Goal: Submit feedback/report problem: Provide input to the site owners about the experience or issues

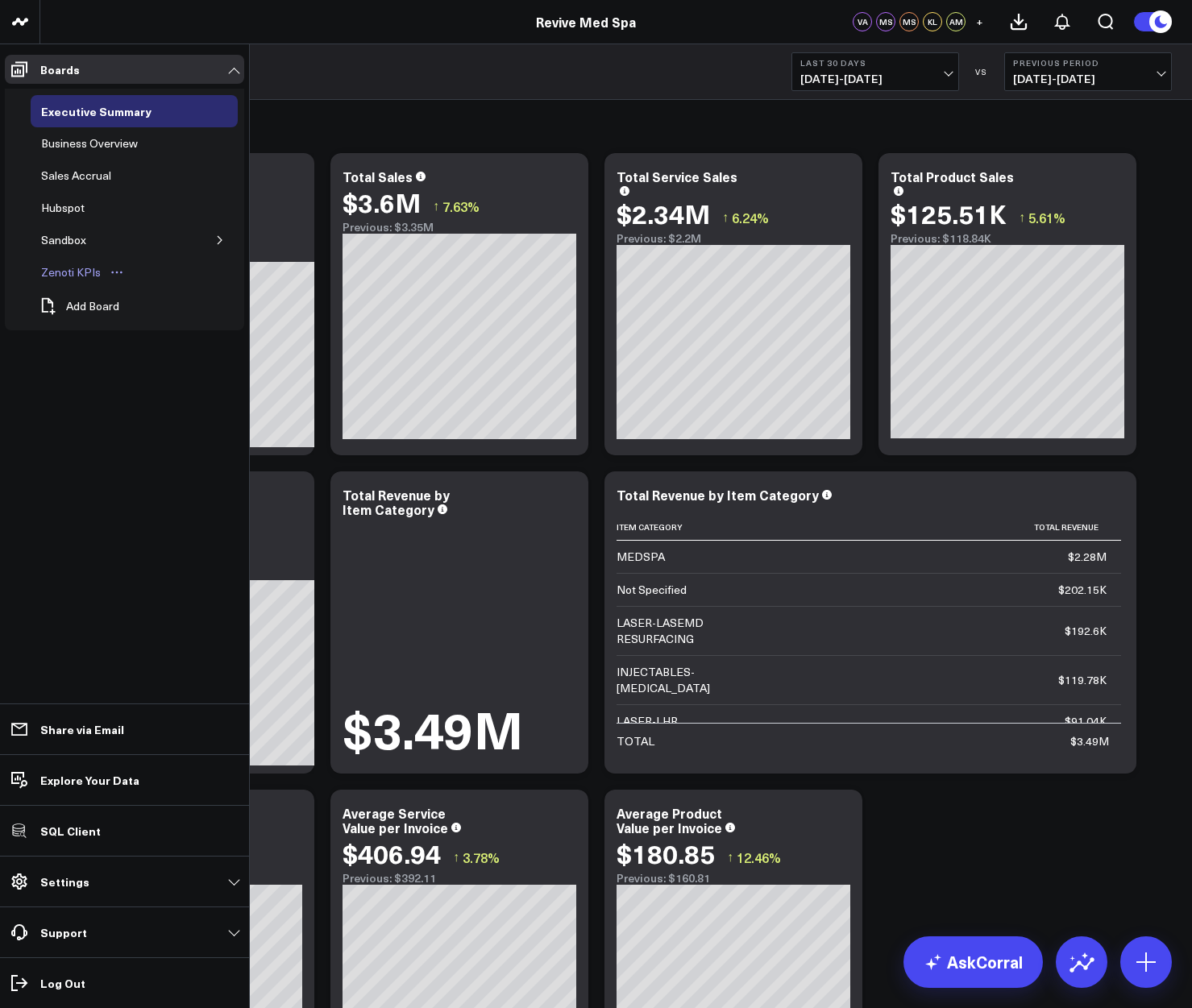
click at [76, 272] on div "Zenoti KPIs" at bounding box center [70, 272] width 67 height 19
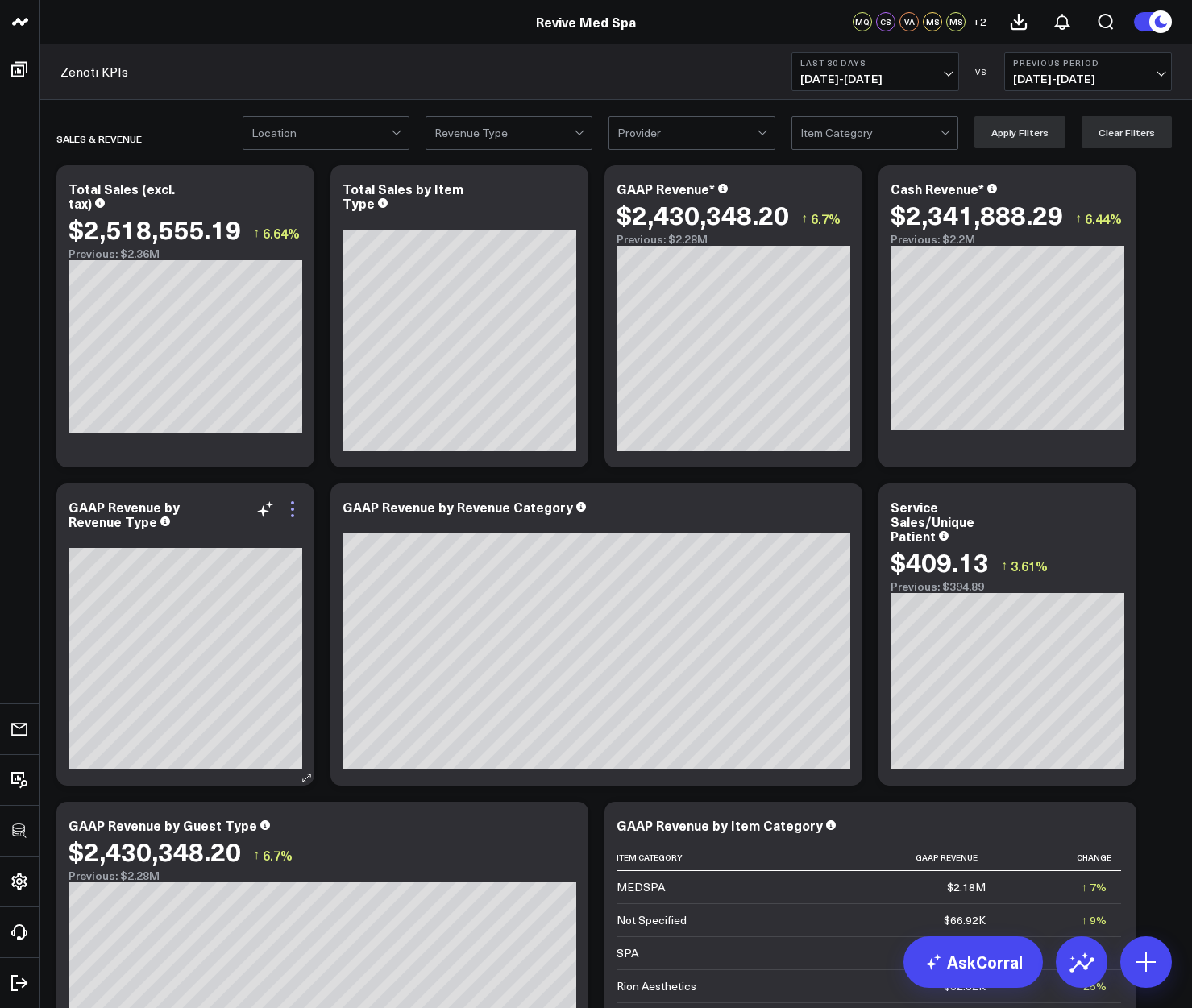
click at [296, 504] on icon at bounding box center [291, 508] width 19 height 19
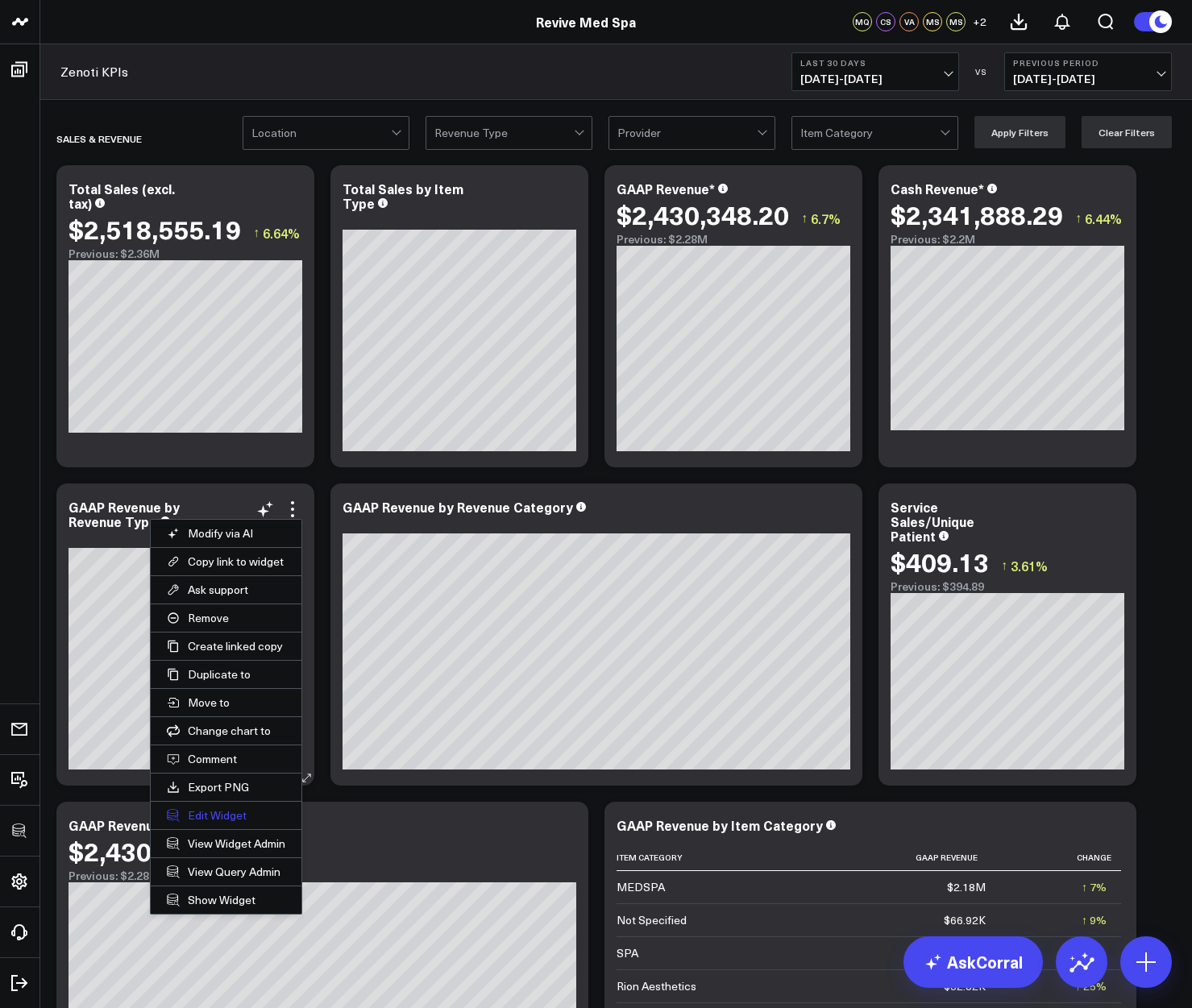
click at [235, 812] on button "Edit Widget" at bounding box center [227, 815] width 151 height 27
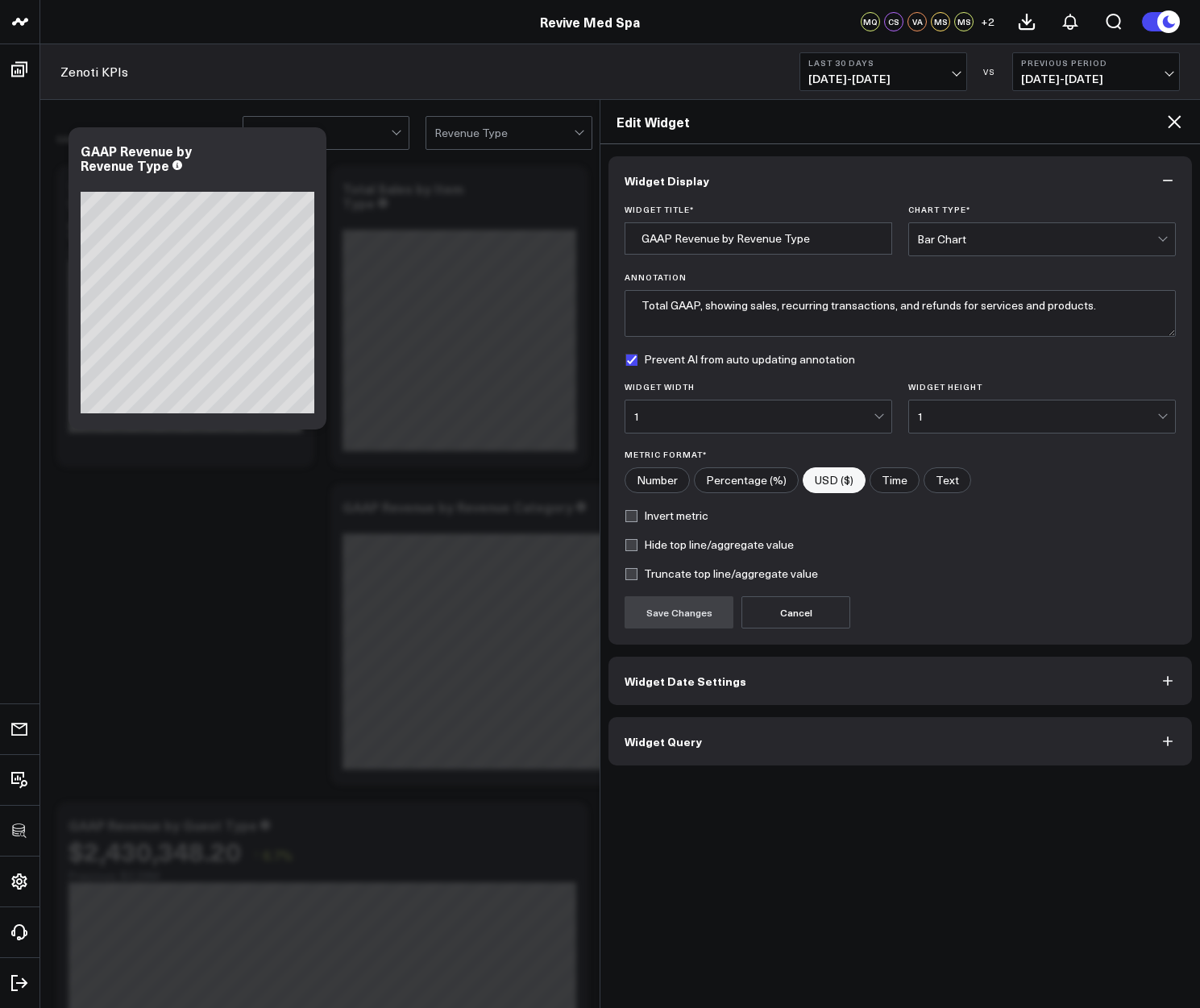
click at [665, 754] on button "Widget Query" at bounding box center [900, 741] width 584 height 49
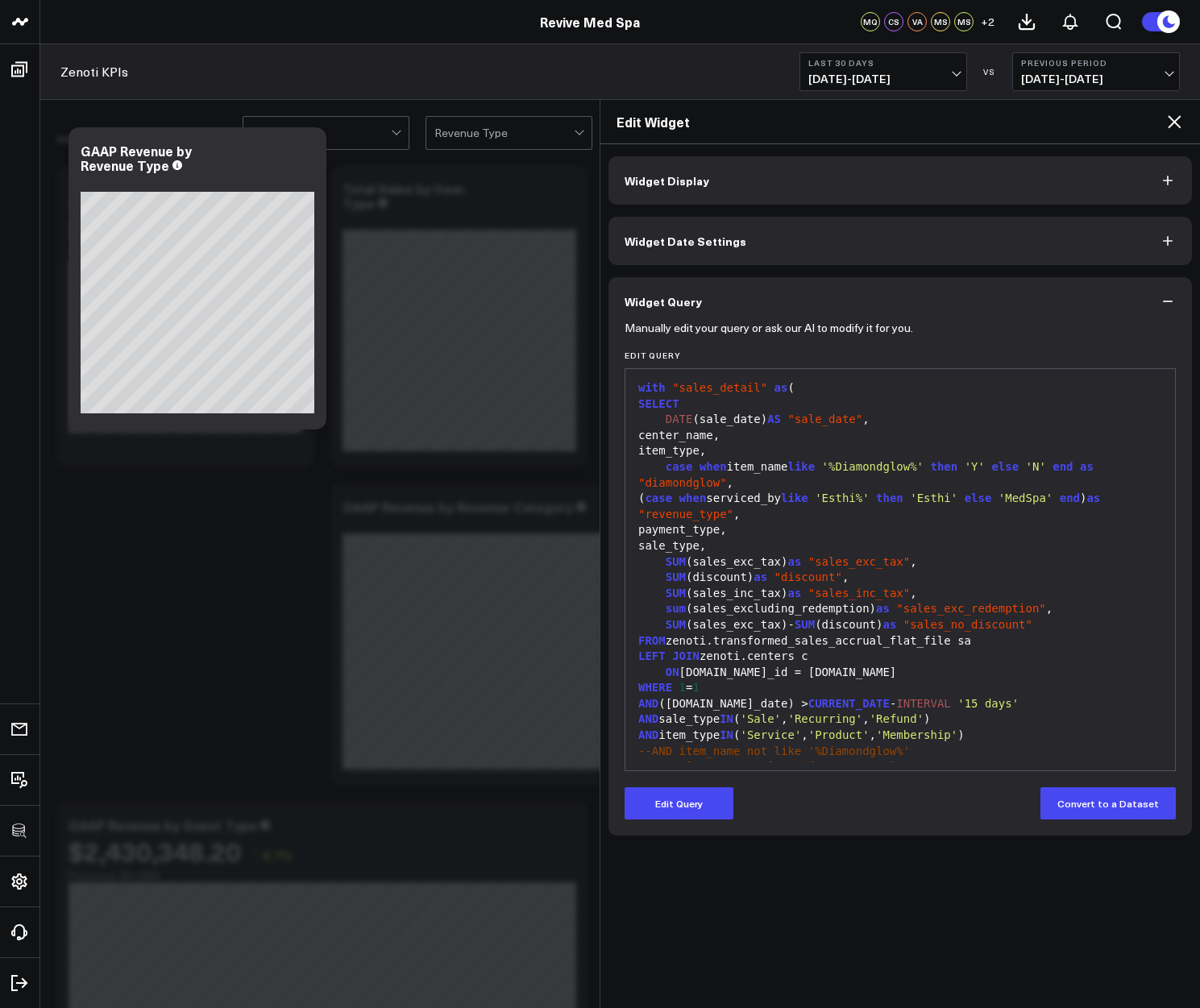
click at [1171, 124] on icon at bounding box center [1174, 121] width 13 height 13
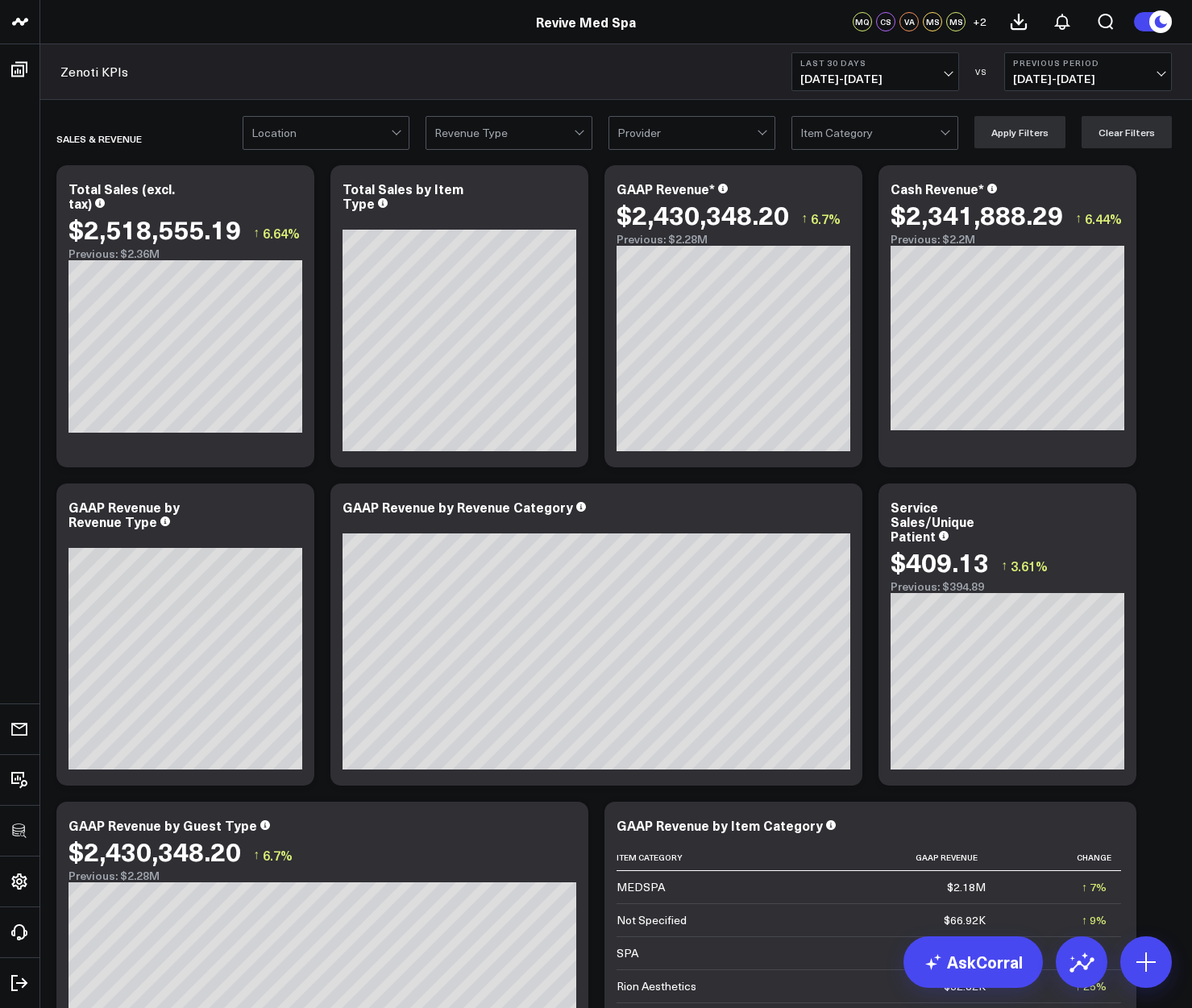
click at [829, 77] on span "09/10/25 - 10/09/25" at bounding box center [875, 79] width 150 height 13
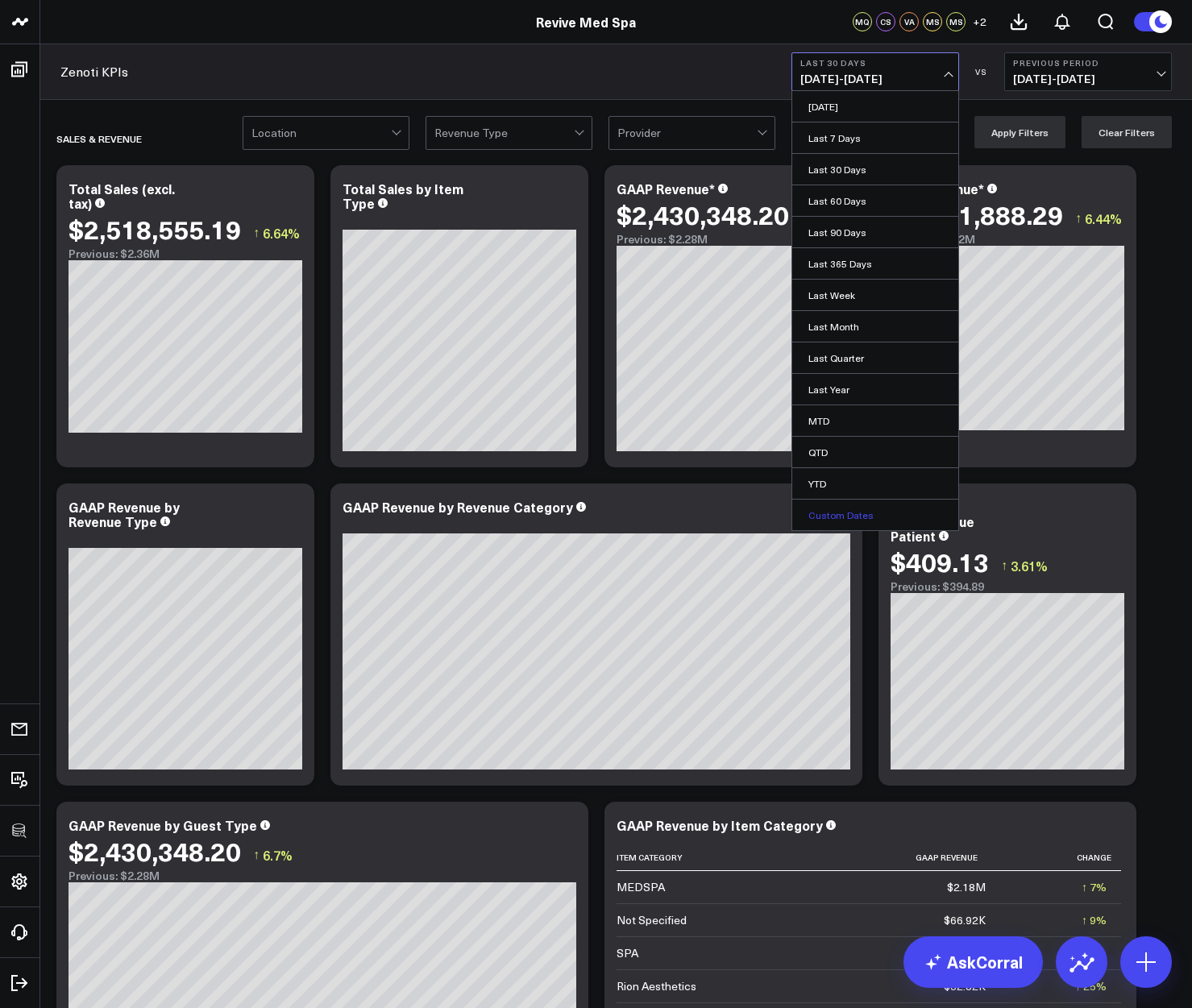
click at [840, 515] on link "Custom Dates" at bounding box center [875, 514] width 166 height 31
select select "9"
select select "2025"
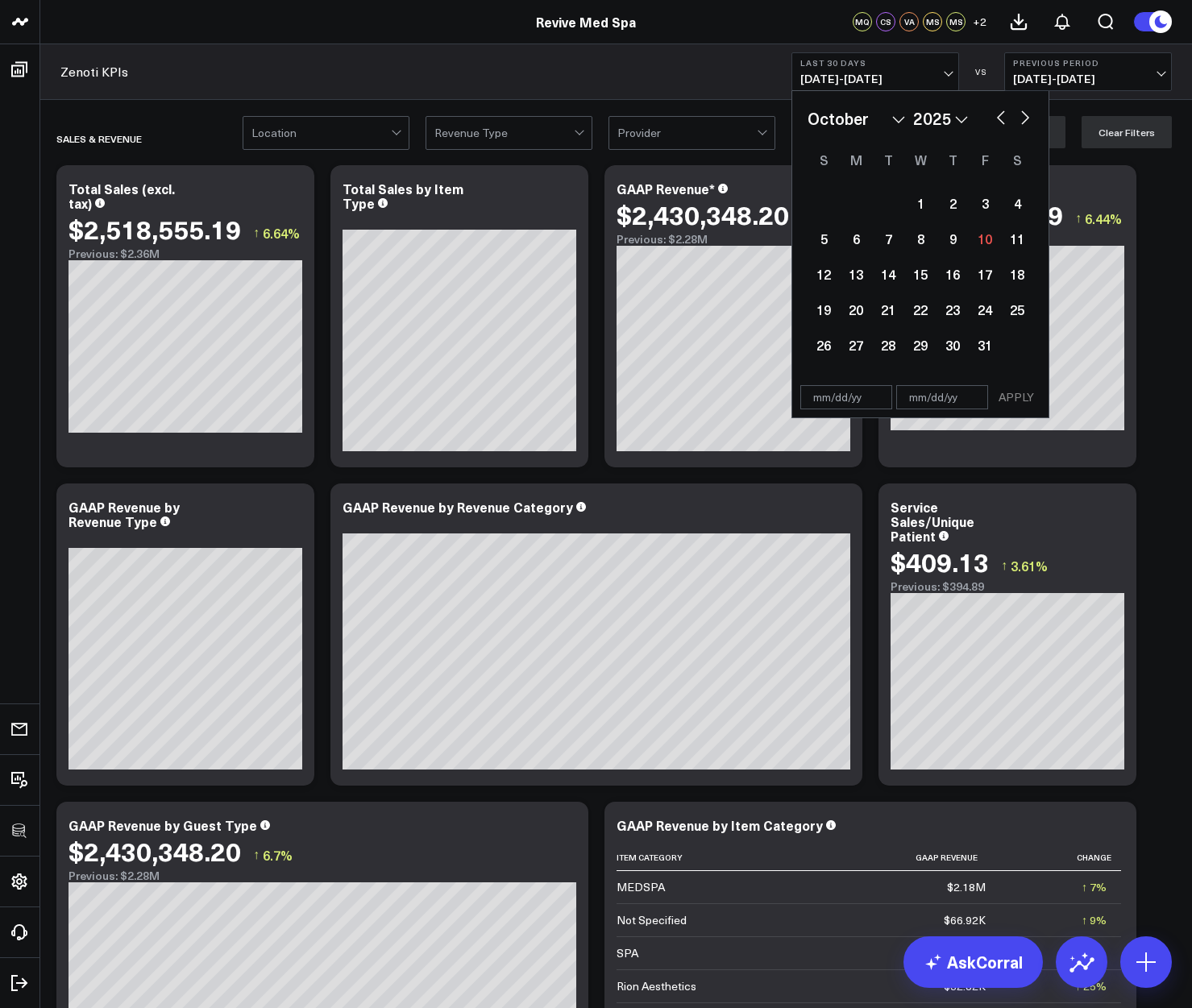
click at [999, 124] on button "button" at bounding box center [1001, 115] width 16 height 19
select select "8"
select select "2025"
click at [999, 124] on button "button" at bounding box center [1001, 115] width 16 height 19
select select "7"
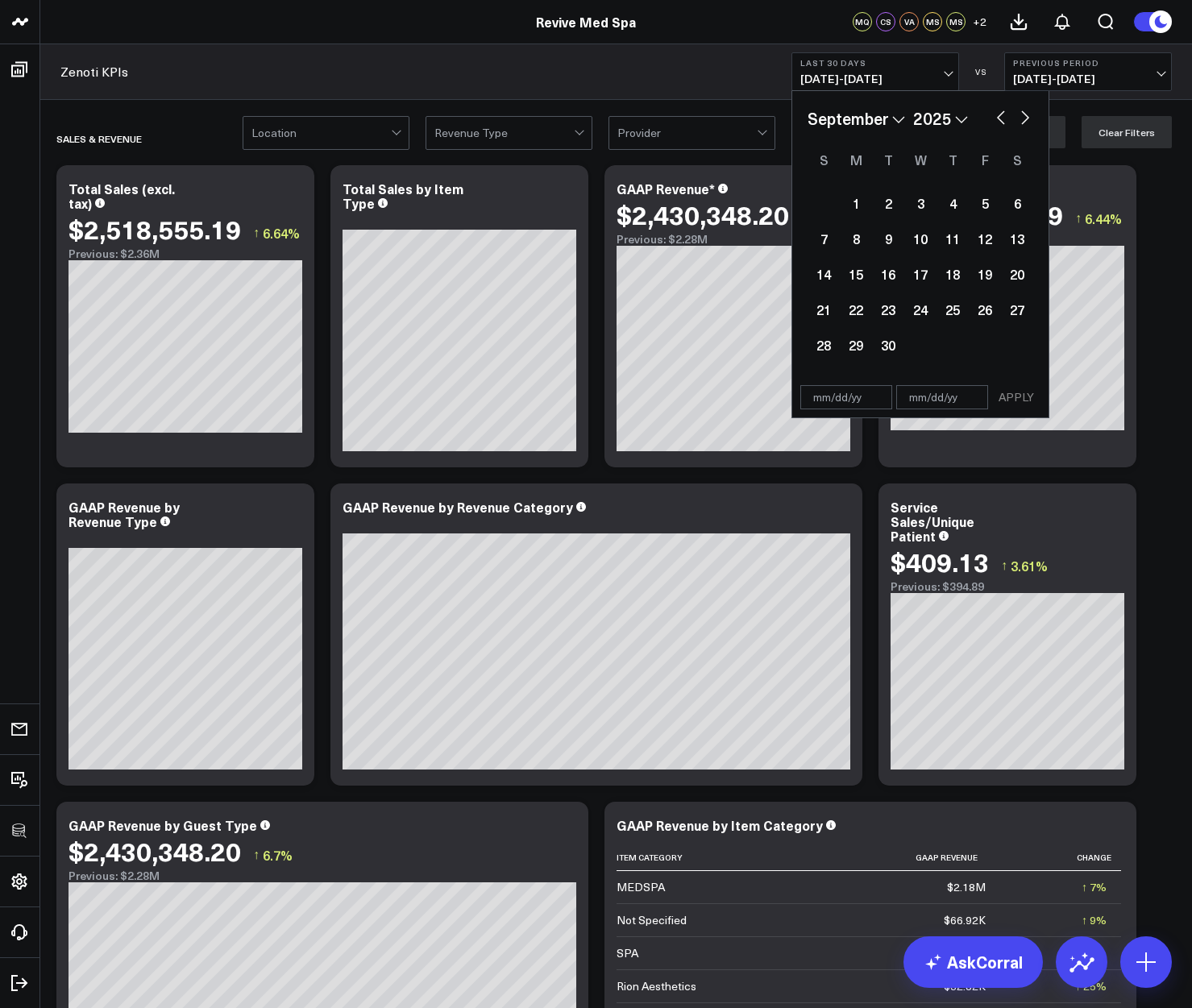
select select "2025"
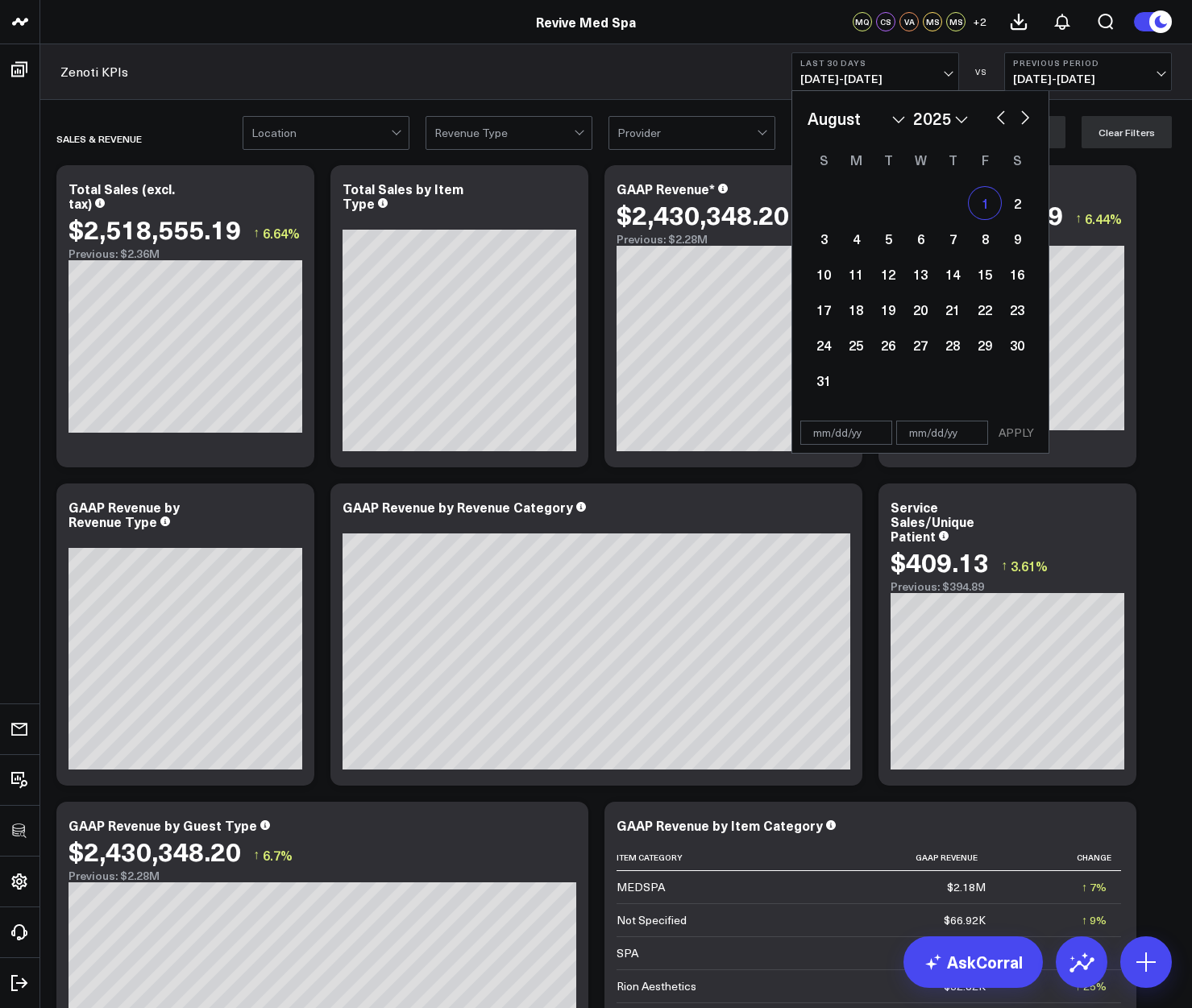
click at [999, 204] on div "1" at bounding box center [985, 203] width 32 height 32
type input "08/01/25"
select select "7"
select select "2025"
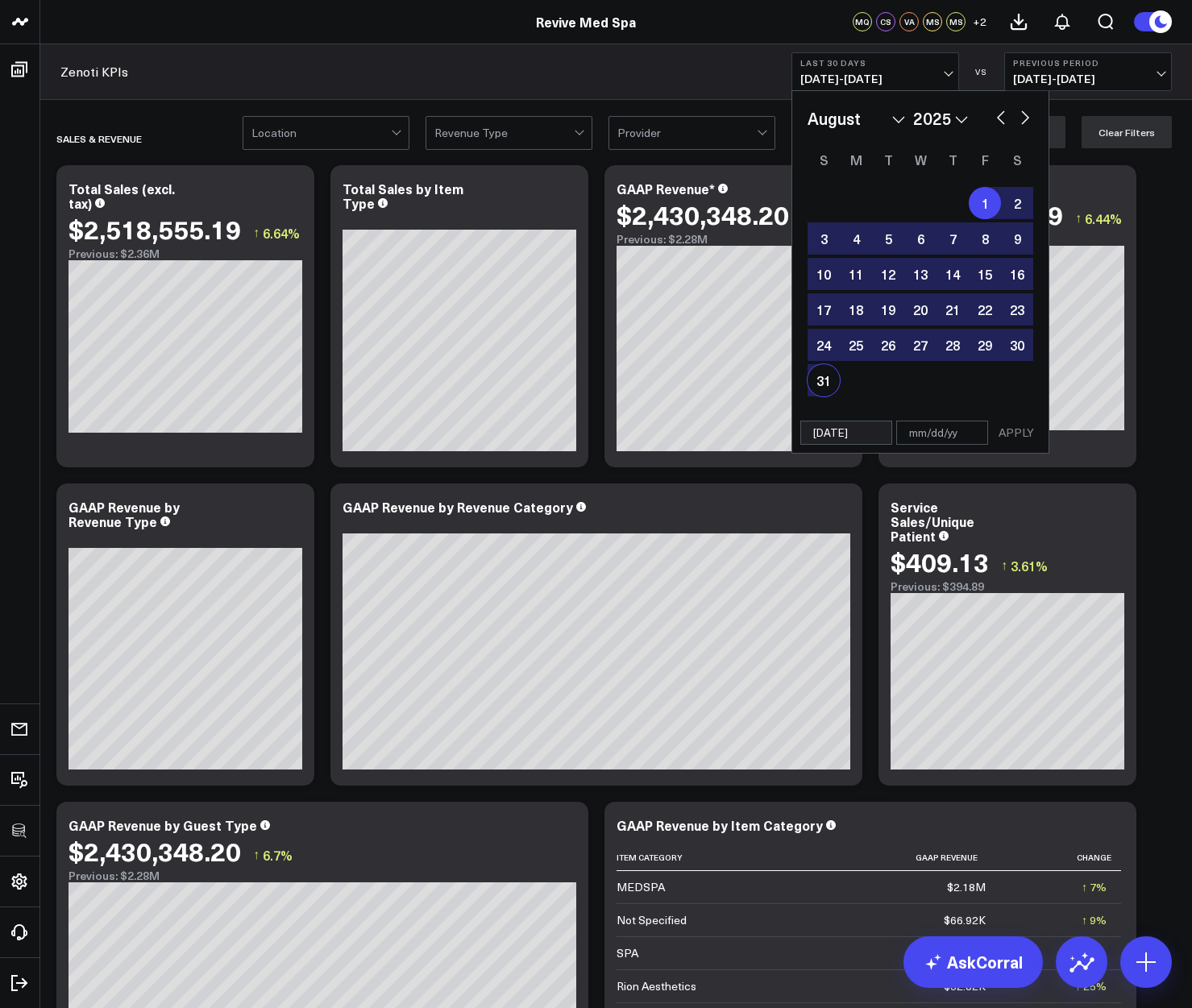
click at [821, 384] on div "31" at bounding box center [824, 380] width 32 height 32
type input "08/31/25"
select select "7"
select select "2025"
click at [1026, 424] on button "APPLY" at bounding box center [1017, 433] width 49 height 24
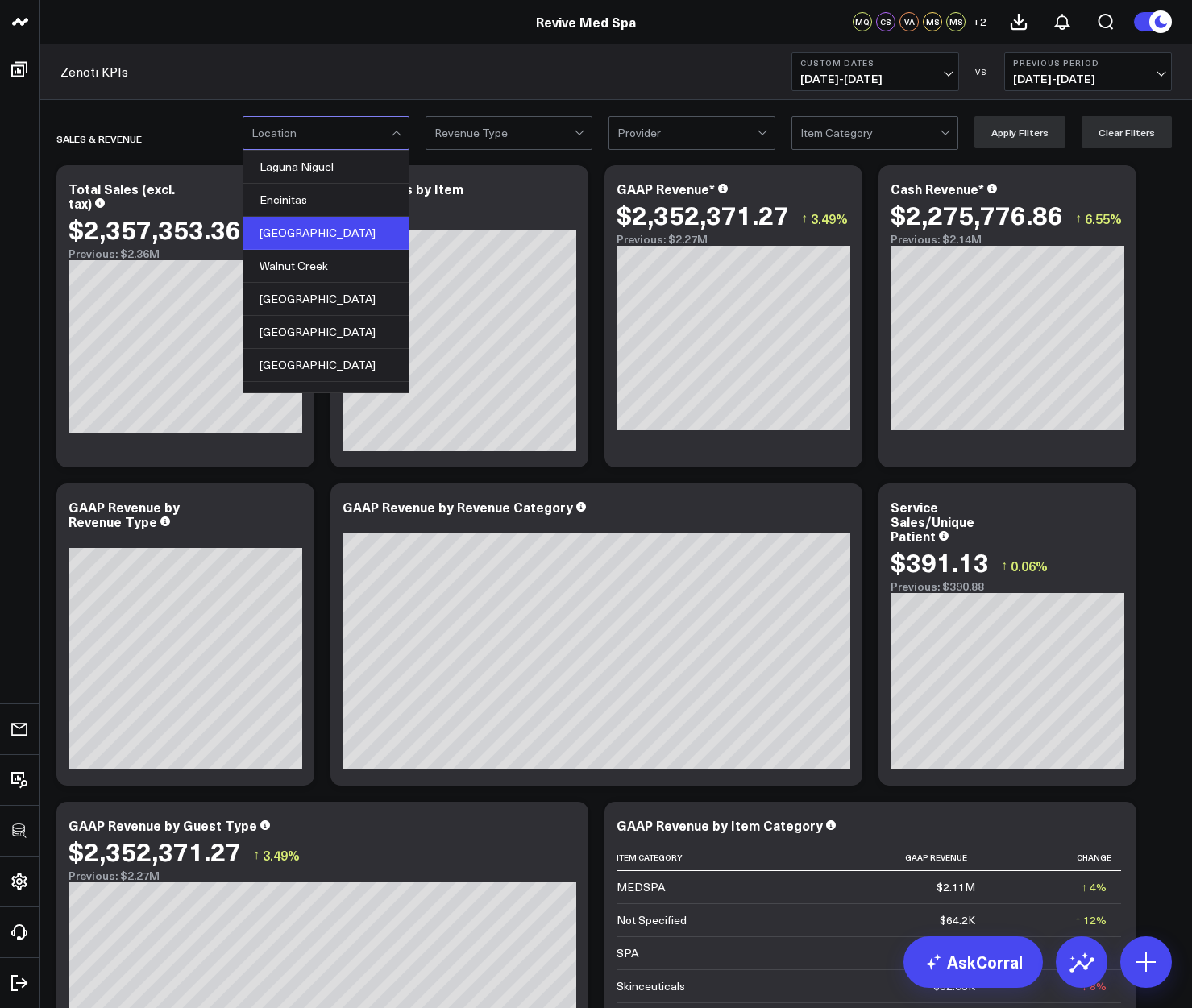
click at [326, 223] on div "Carmel Valley" at bounding box center [327, 233] width 166 height 33
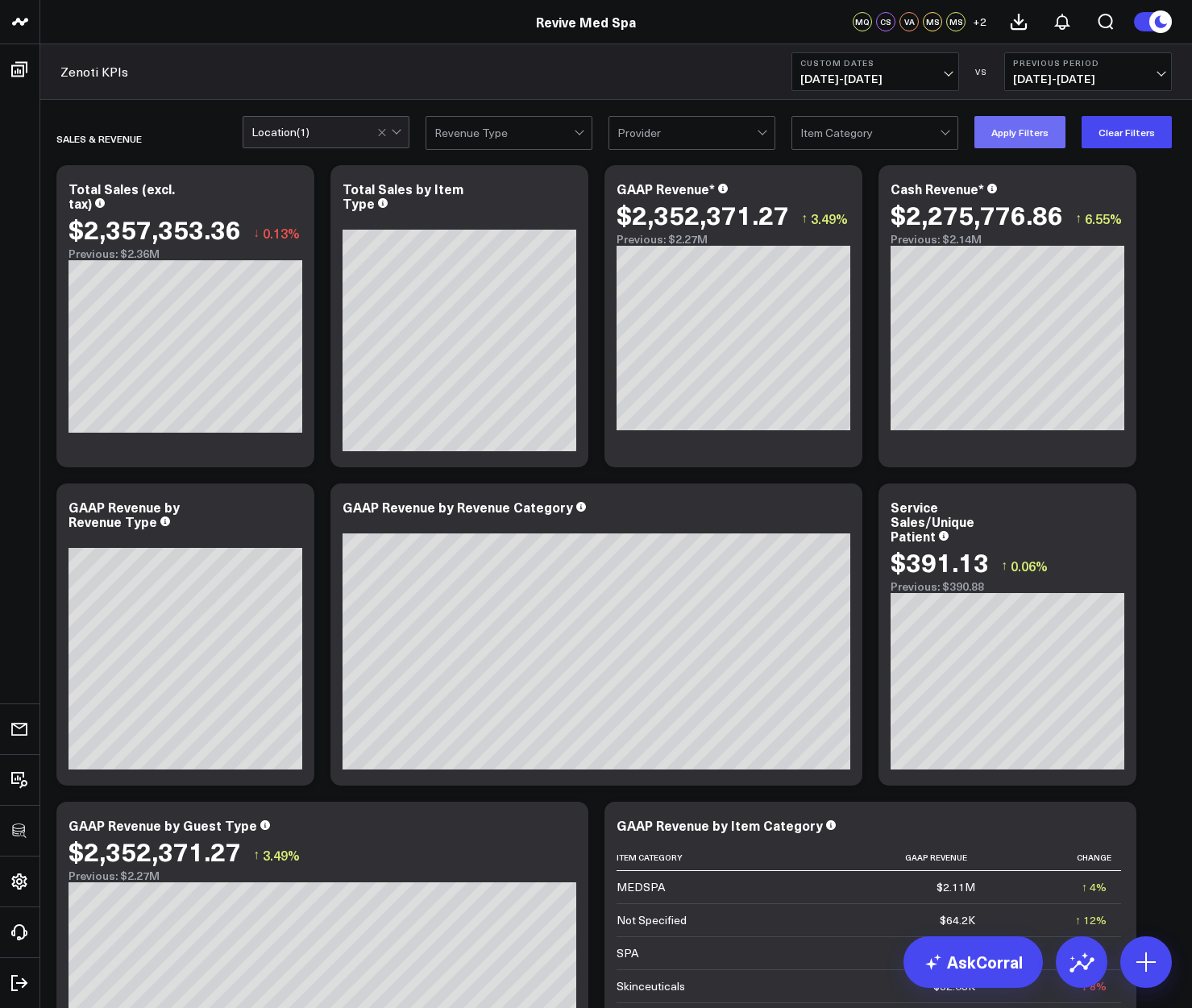
click at [998, 138] on button "Apply Filters" at bounding box center [1019, 132] width 91 height 32
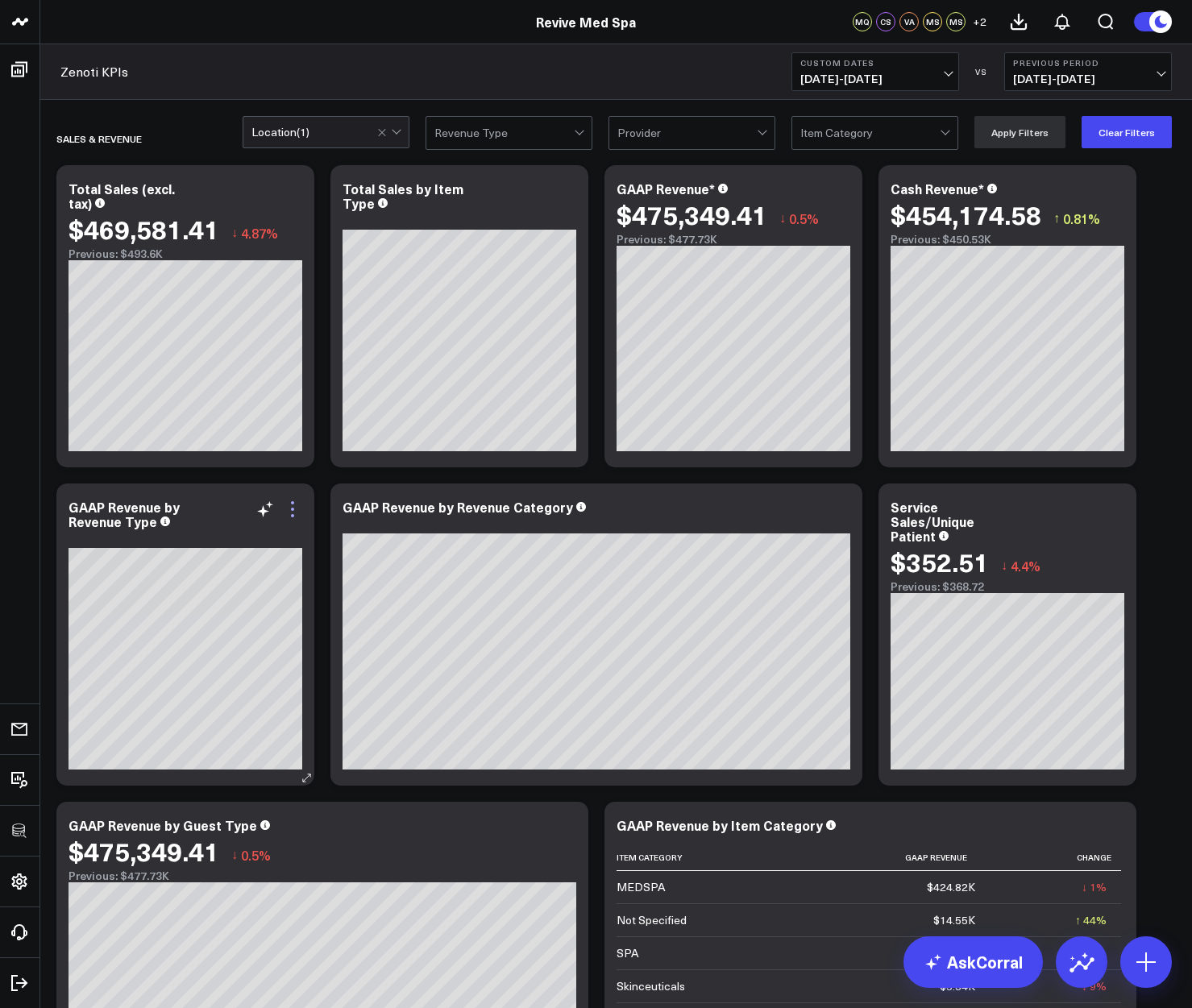
click at [294, 504] on icon at bounding box center [291, 508] width 19 height 19
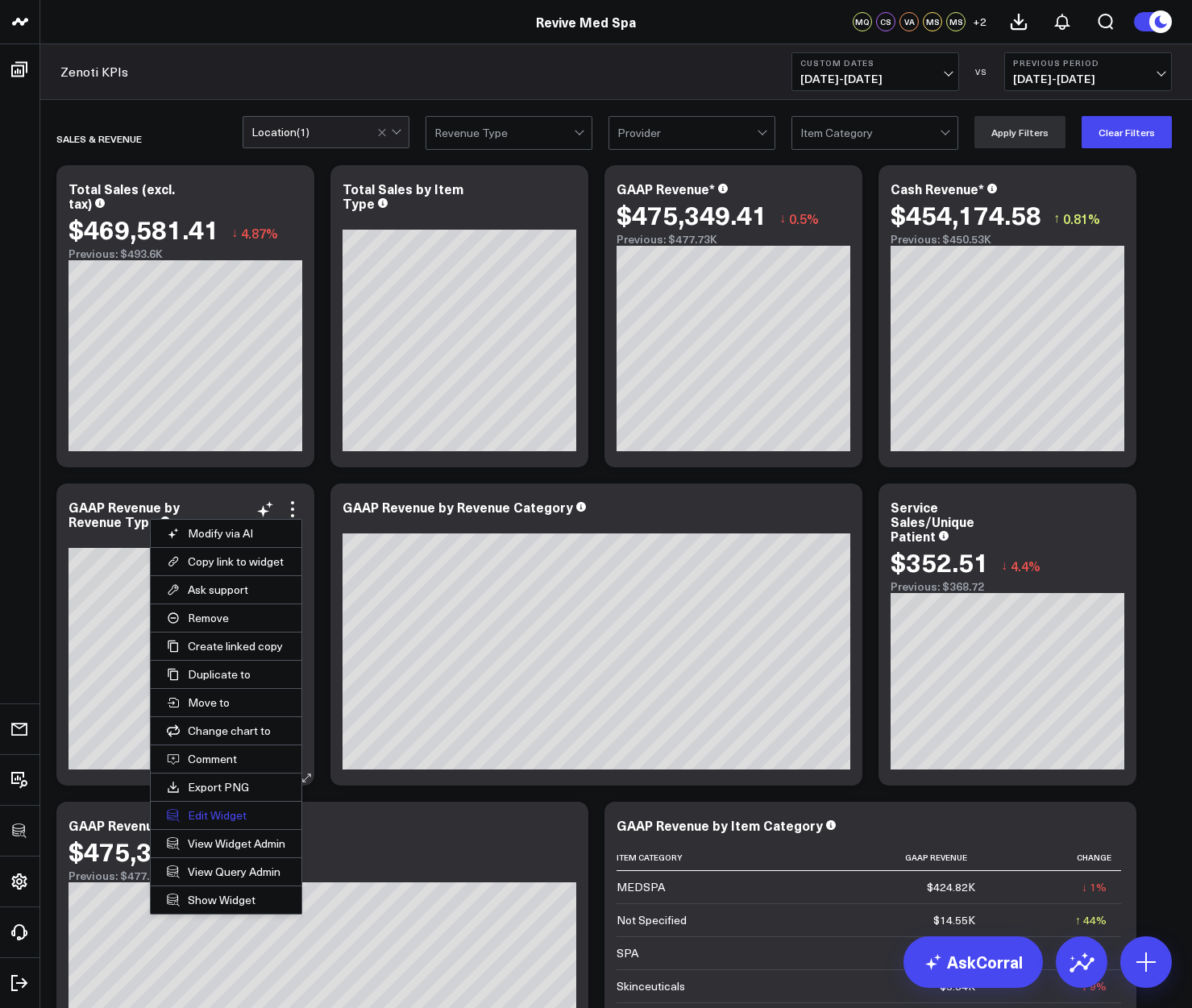
click at [241, 810] on button "Edit Widget" at bounding box center [227, 815] width 151 height 27
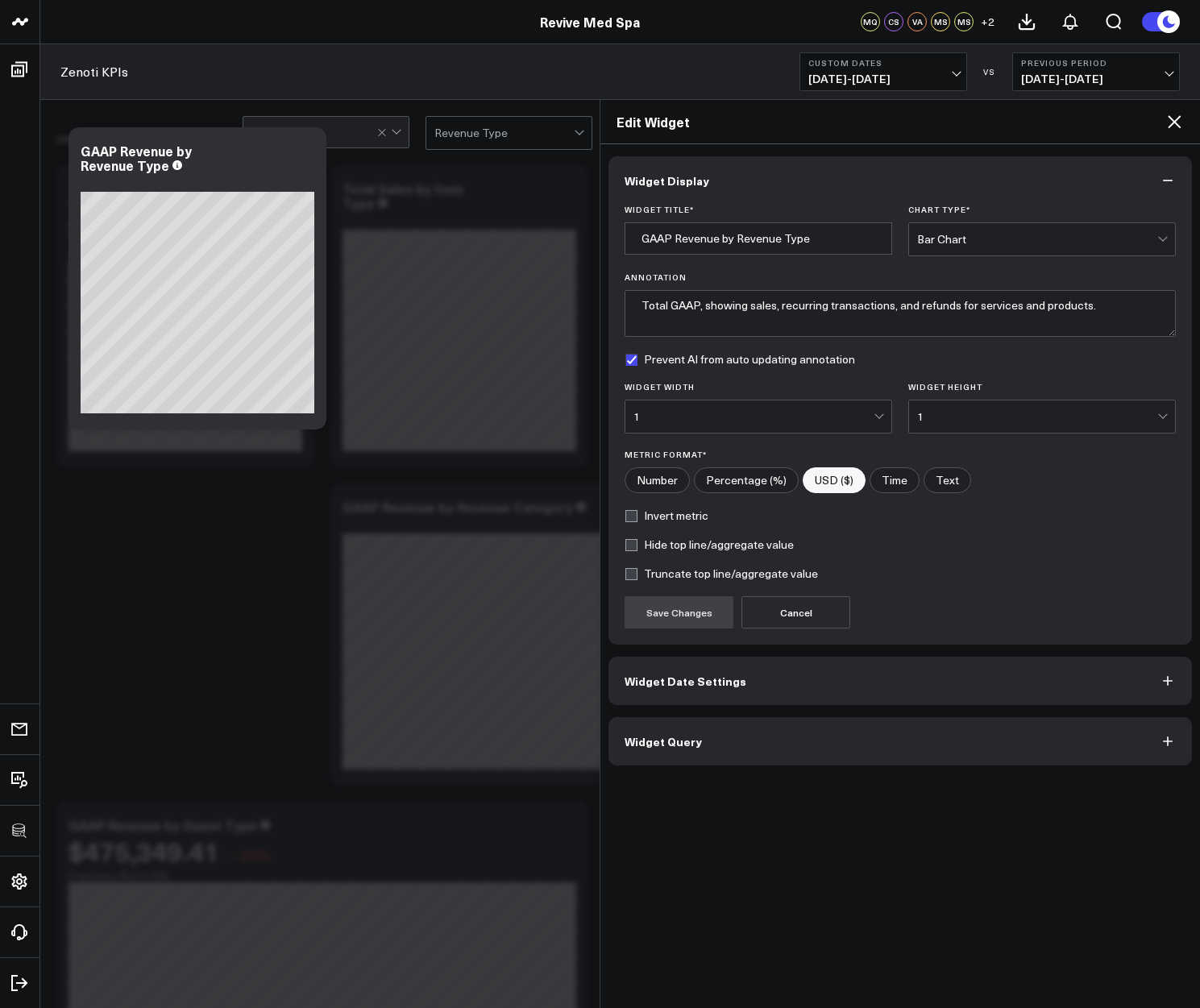
click at [736, 756] on button "Widget Query" at bounding box center [900, 741] width 584 height 49
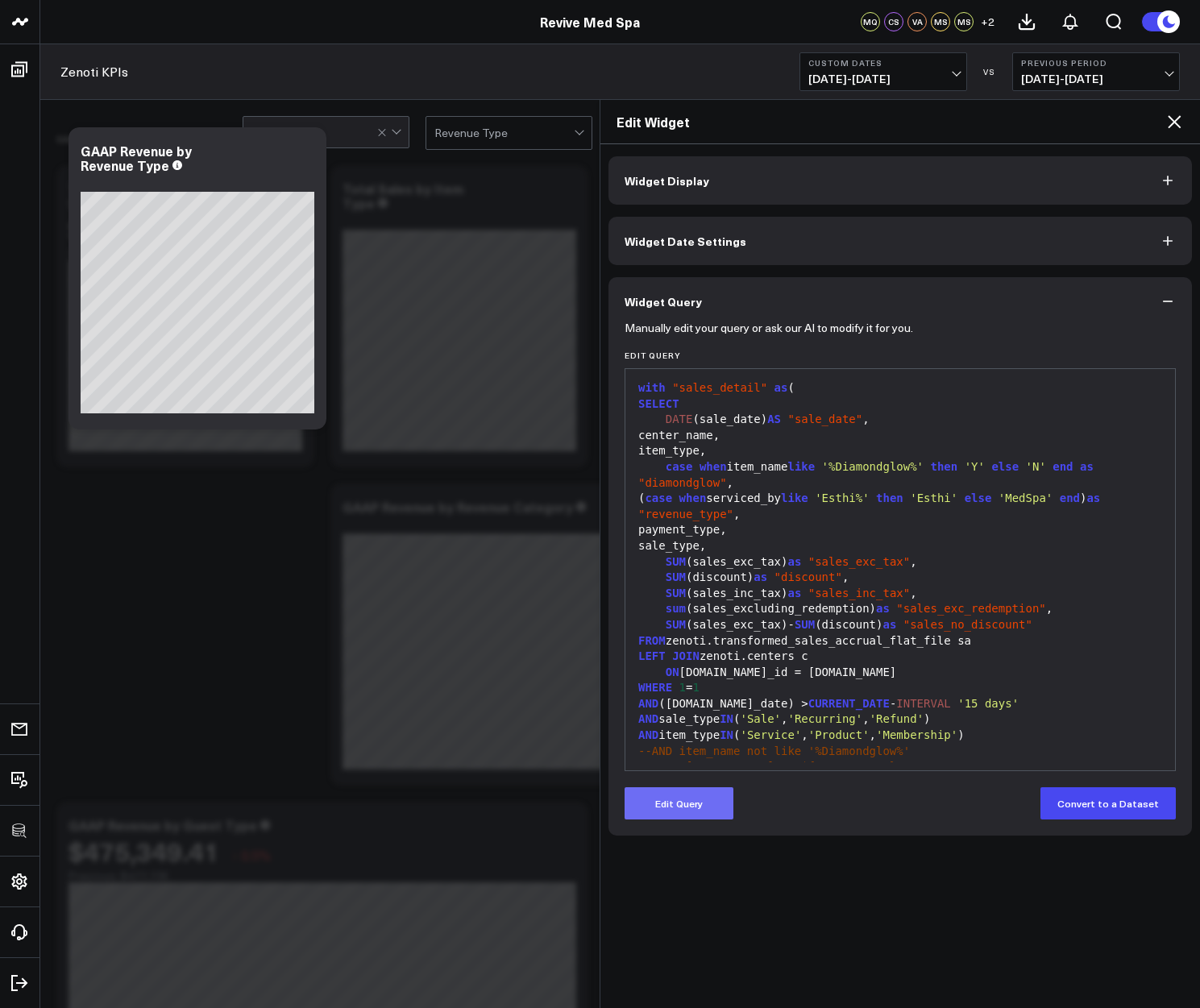
click at [676, 795] on button "Edit Query" at bounding box center [678, 803] width 109 height 32
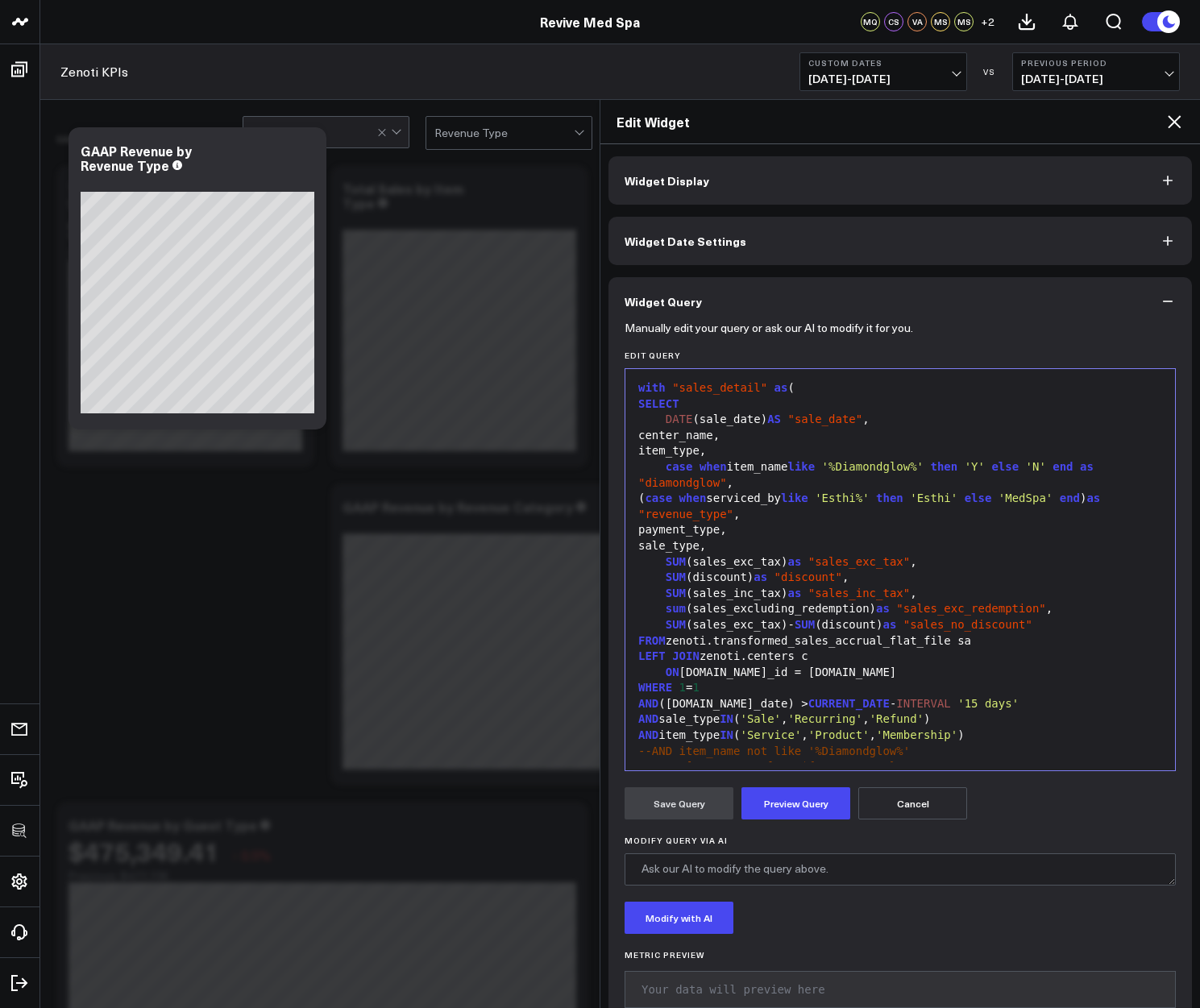
click at [773, 496] on div "( case when serviced_by like 'Esthi%' then 'Esthi' else 'MedSpa' end ) as "reve…" at bounding box center [900, 506] width 533 height 31
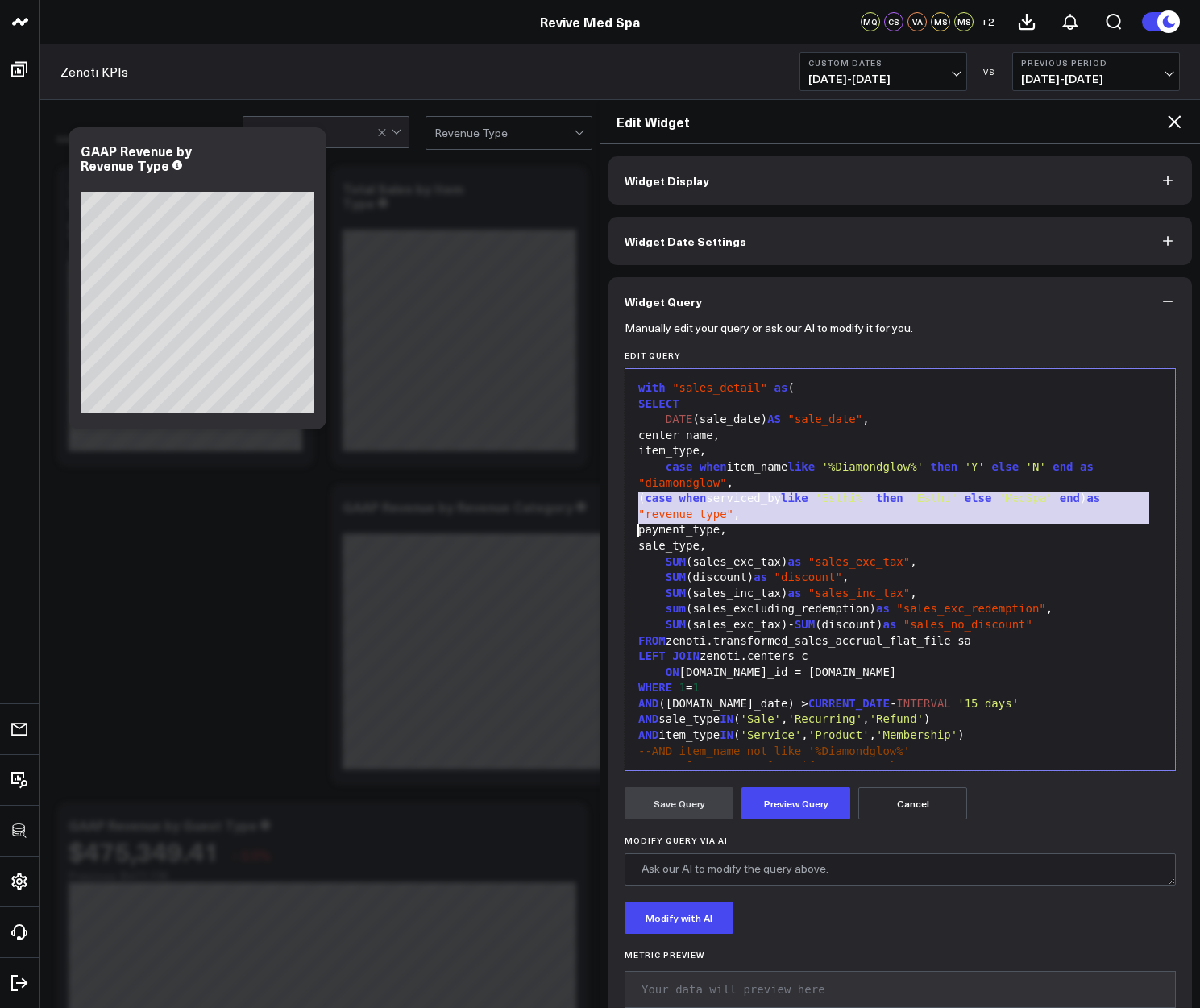
click at [803, 509] on div "( case when serviced_by like 'Esthi%' then 'Esthi' else 'MedSpa' end ) as "reve…" at bounding box center [900, 506] width 533 height 31
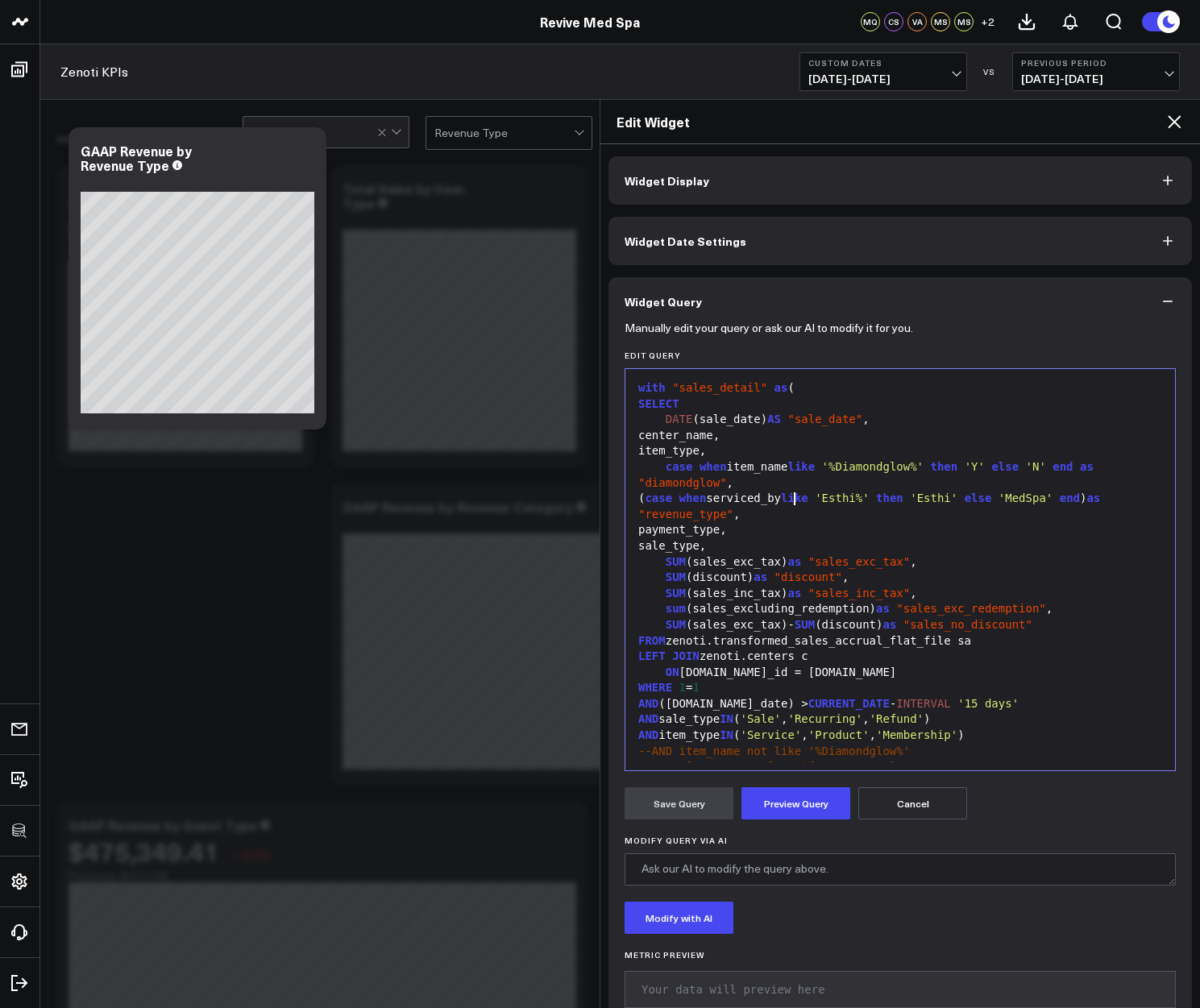
click at [796, 502] on div "( case when serviced_by like 'Esthi%' then 'Esthi' else 'MedSpa' end ) as "reve…" at bounding box center [900, 506] width 533 height 31
click at [1001, 442] on div "center_name," at bounding box center [900, 436] width 533 height 16
click at [800, 802] on button "Preview Query" at bounding box center [795, 803] width 109 height 32
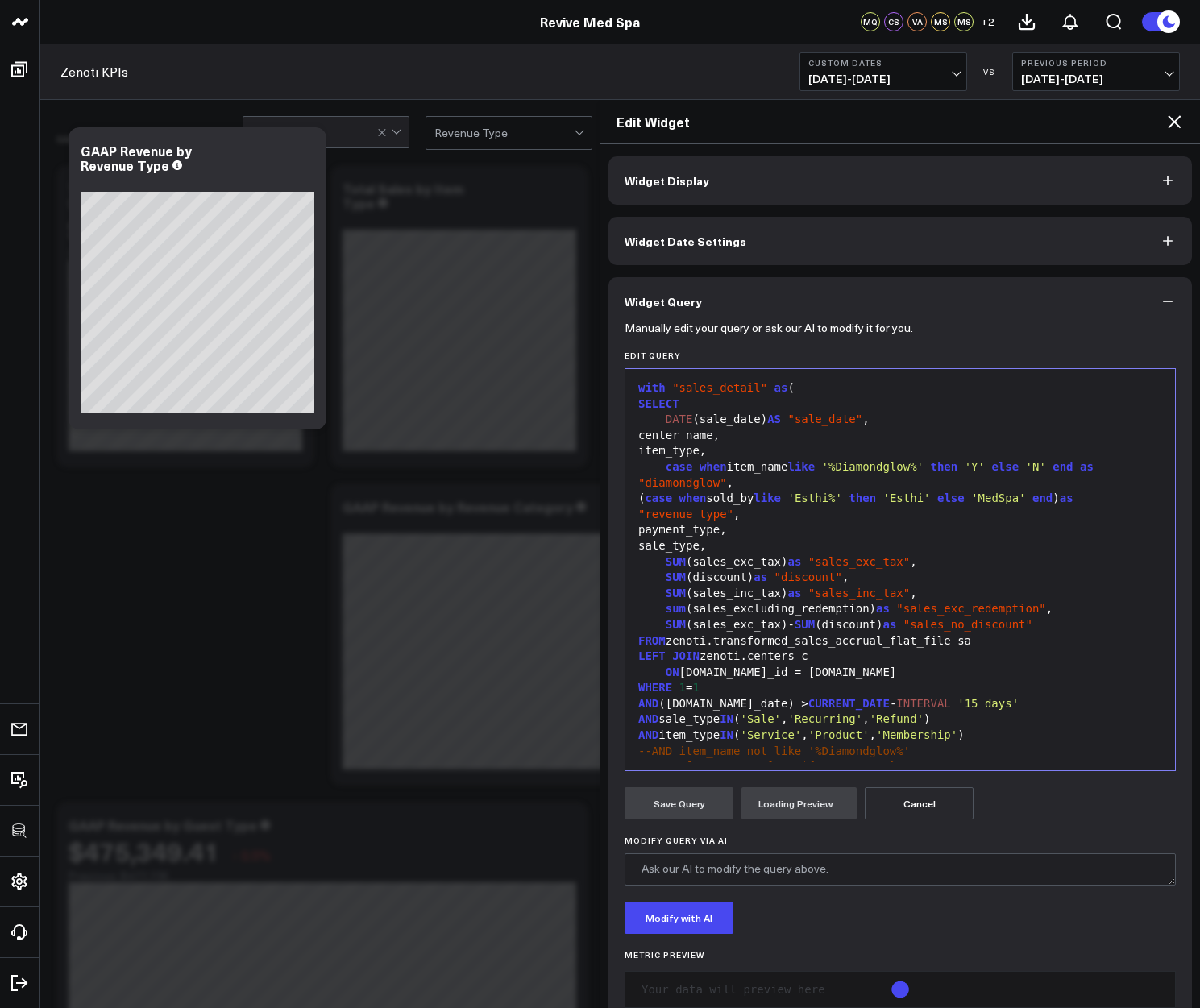
scroll to position [40, 0]
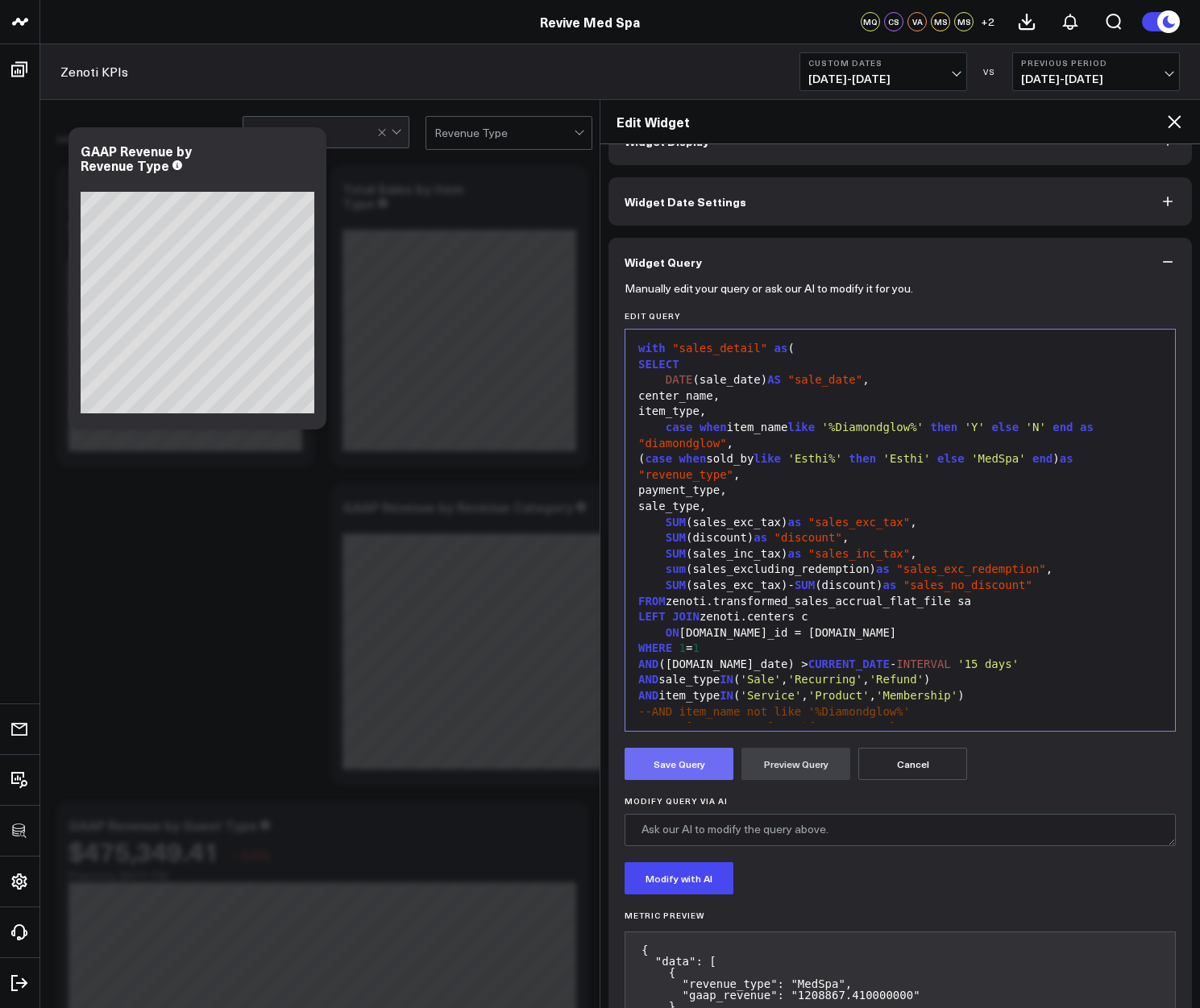
click at [664, 752] on button "Save Query" at bounding box center [678, 763] width 109 height 32
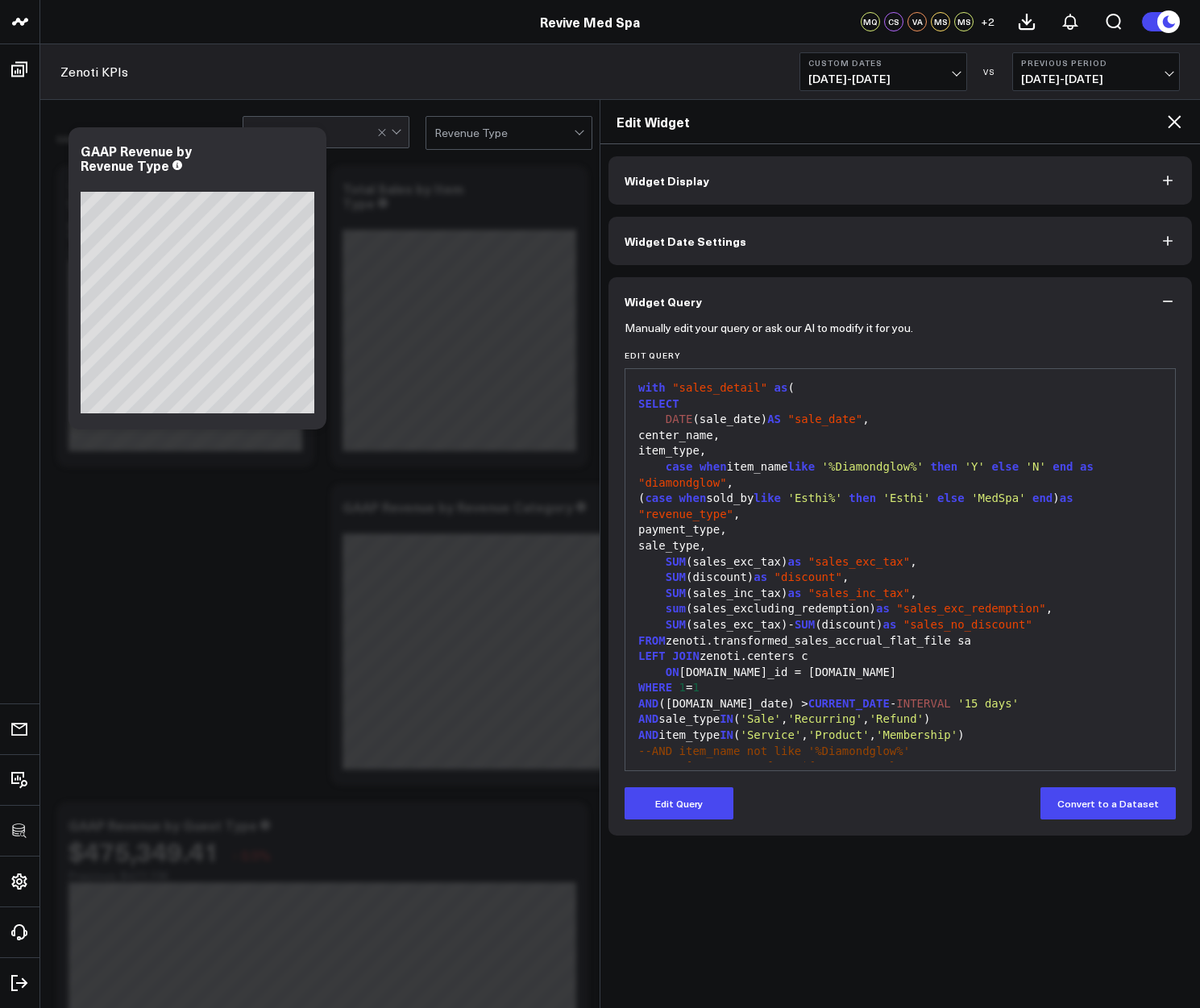
scroll to position [0, 0]
click at [1176, 121] on icon at bounding box center [1173, 121] width 19 height 19
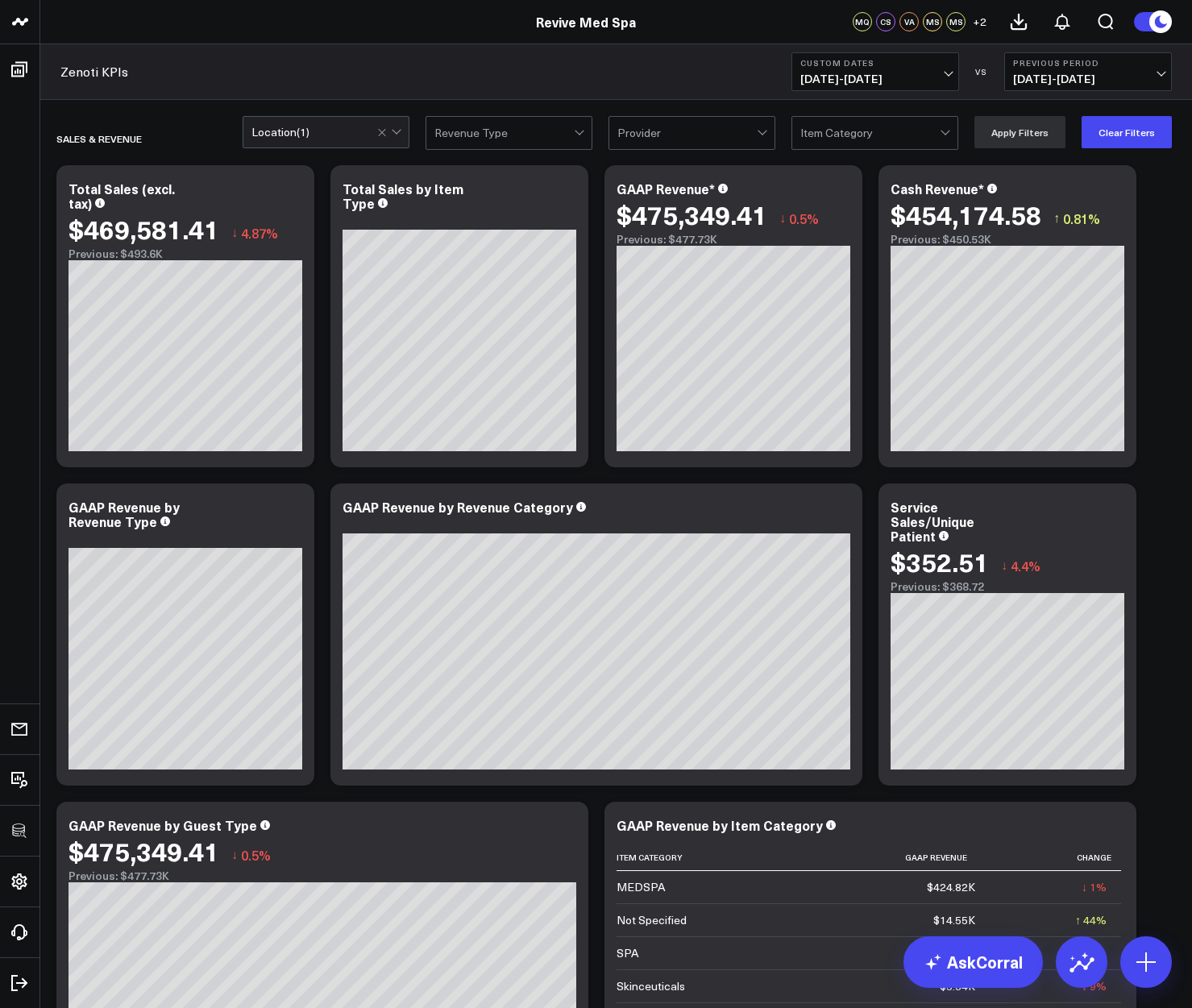
click at [886, 66] on b "Custom Dates" at bounding box center [875, 62] width 150 height 10
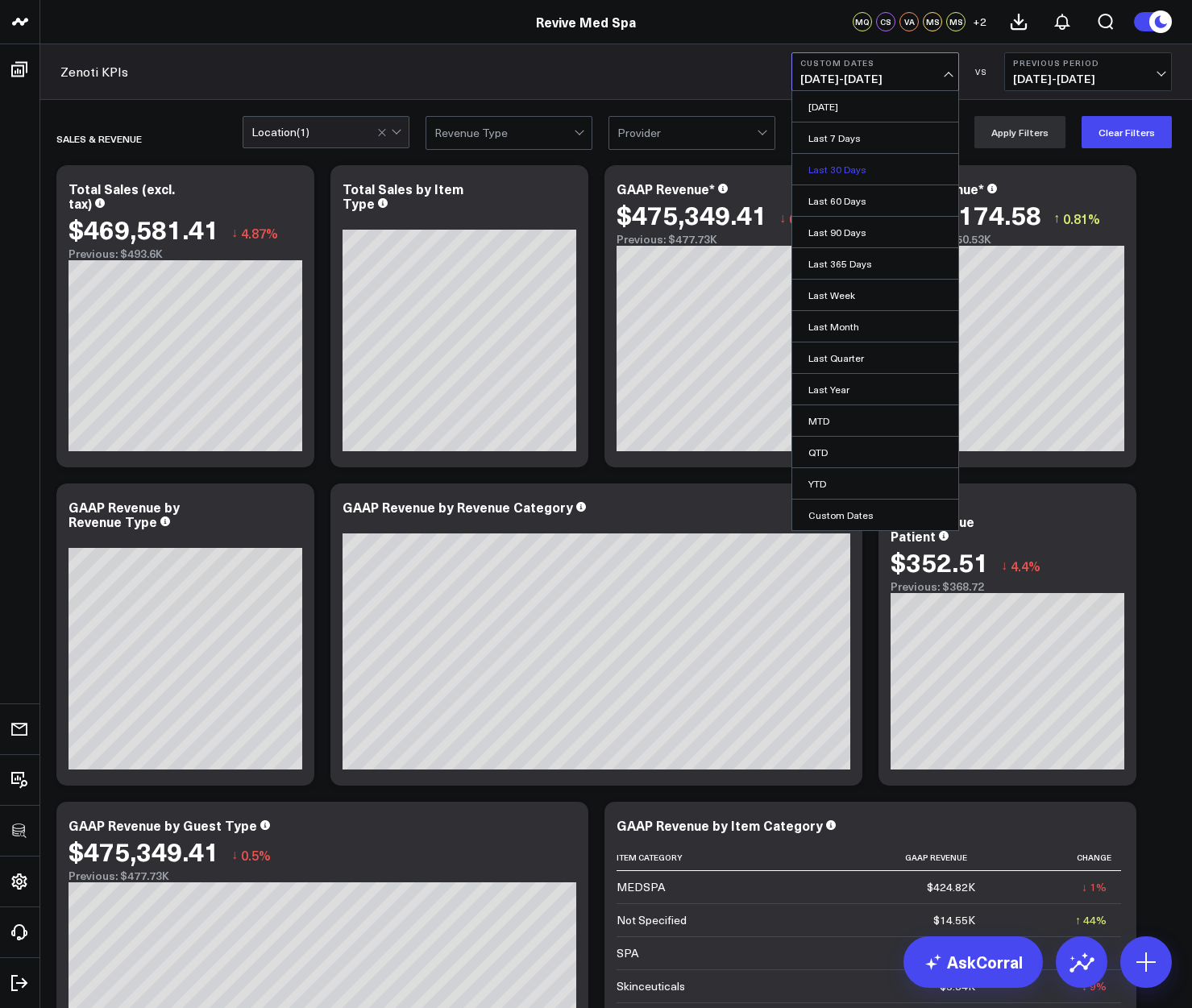
click at [865, 174] on link "Last 30 Days" at bounding box center [875, 169] width 166 height 31
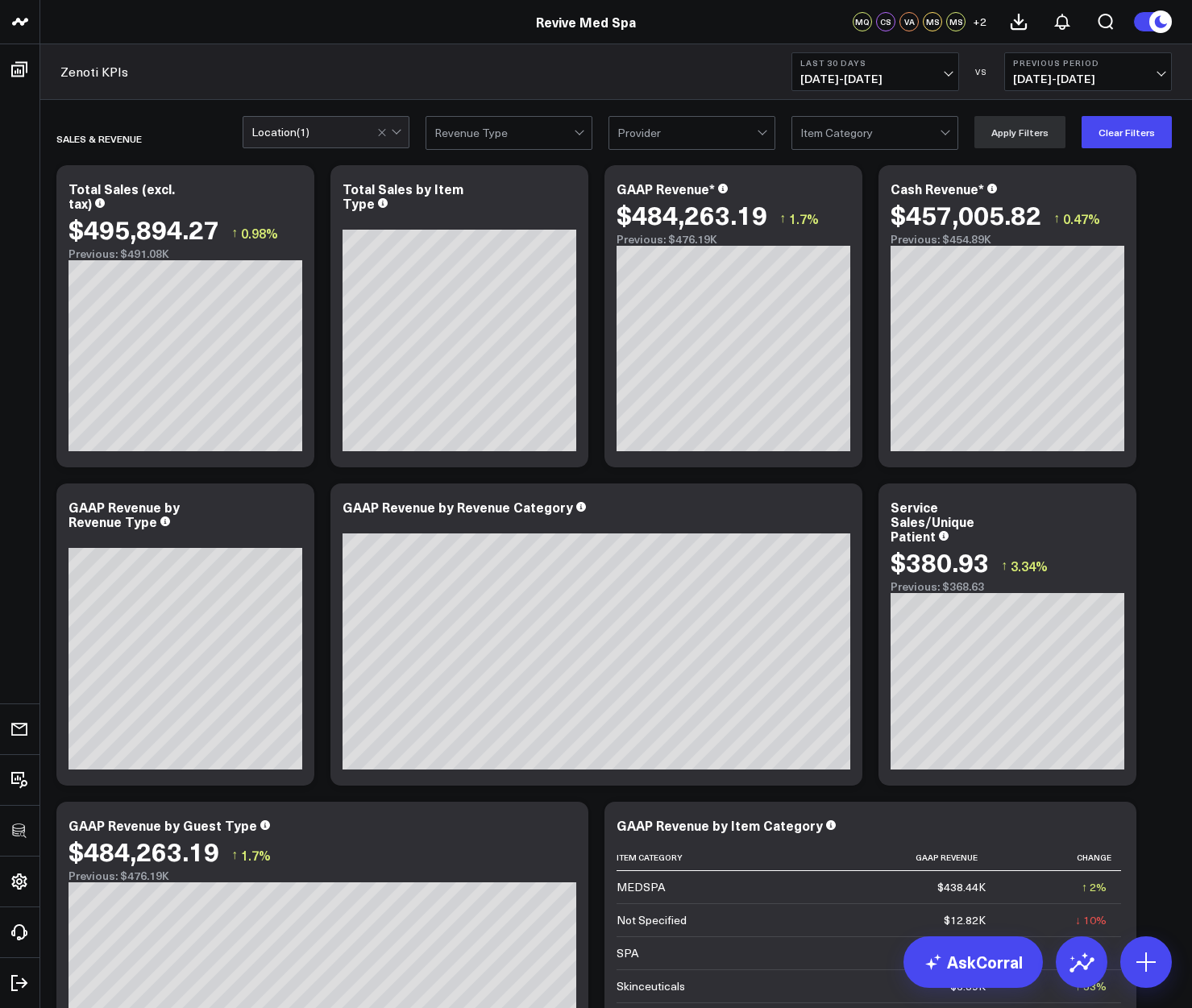
click at [844, 58] on b "Last 30 Days" at bounding box center [875, 62] width 150 height 10
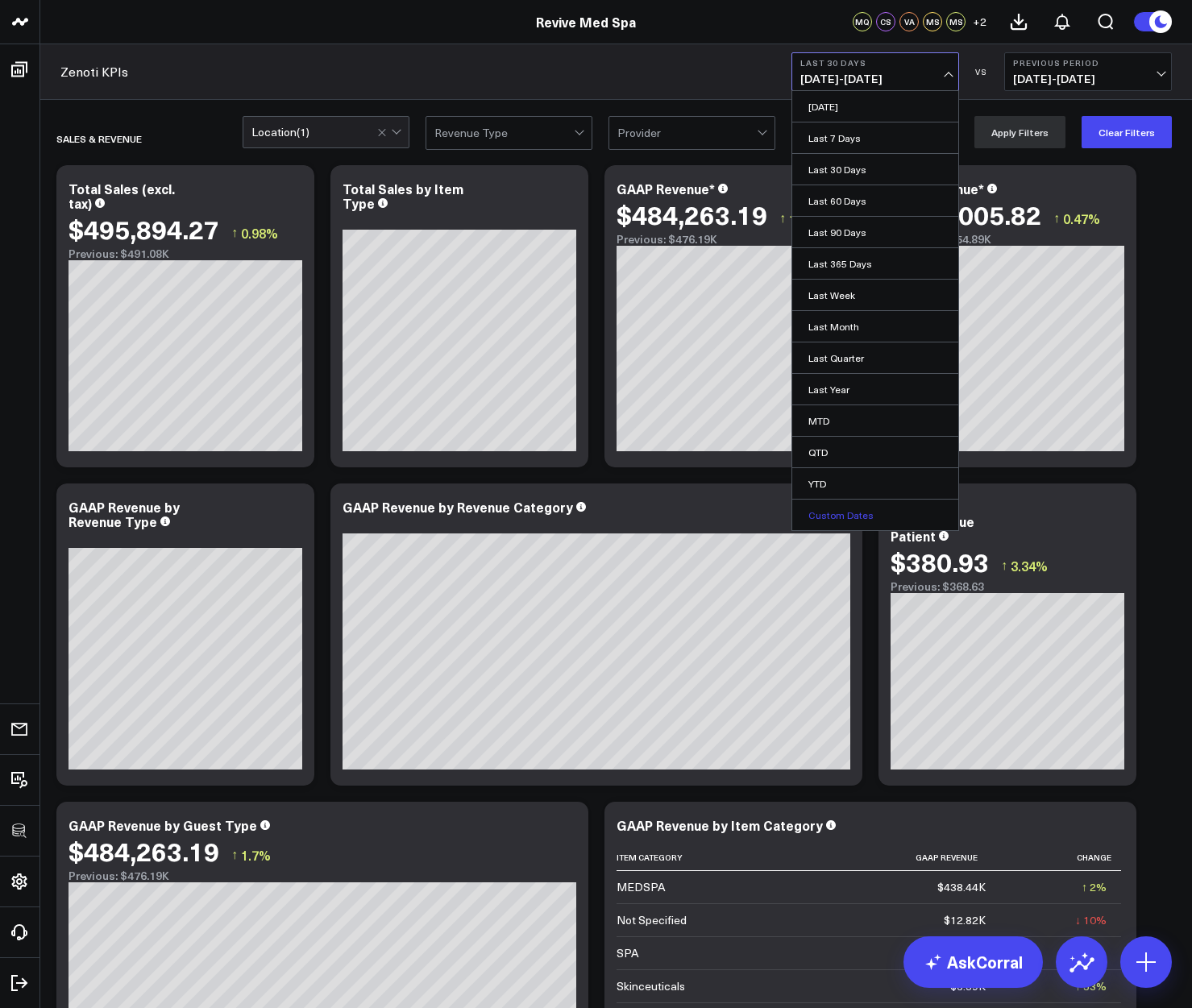
click at [836, 514] on link "Custom Dates" at bounding box center [875, 514] width 166 height 31
select select "9"
select select "2025"
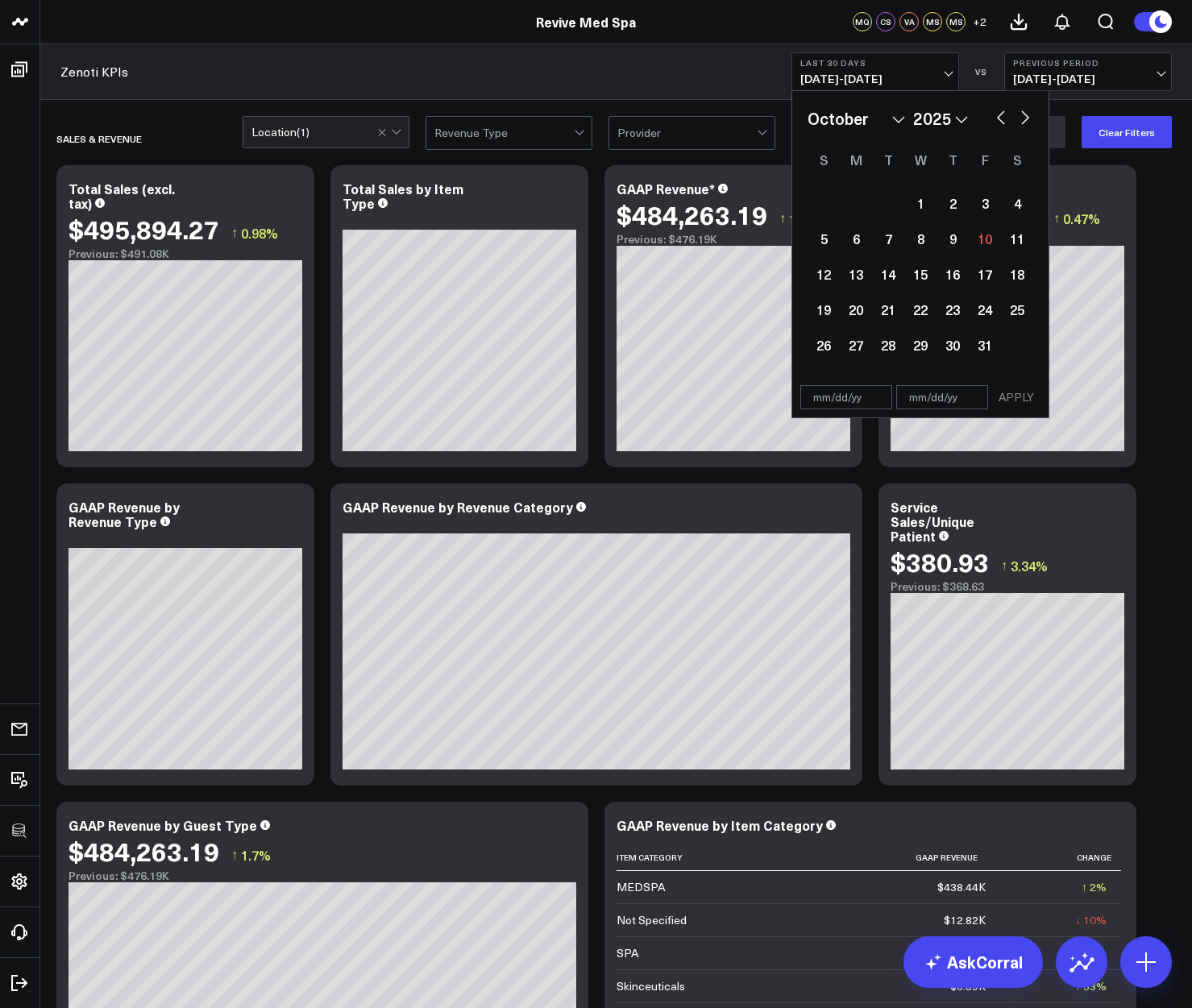
click at [994, 113] on button "button" at bounding box center [1001, 115] width 16 height 19
select select "8"
select select "2025"
click at [998, 120] on button "button" at bounding box center [1001, 115] width 16 height 19
select select "7"
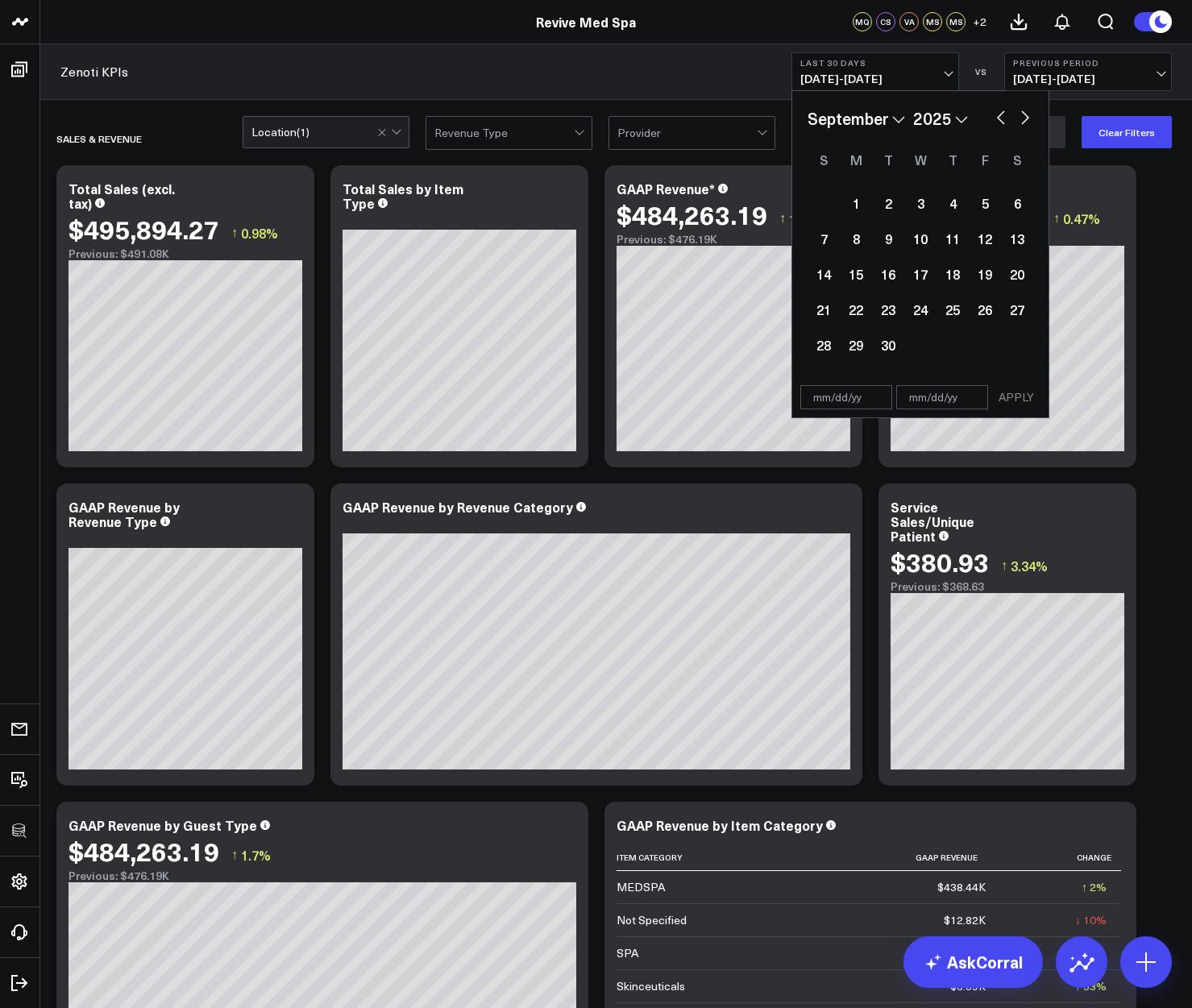
select select "2025"
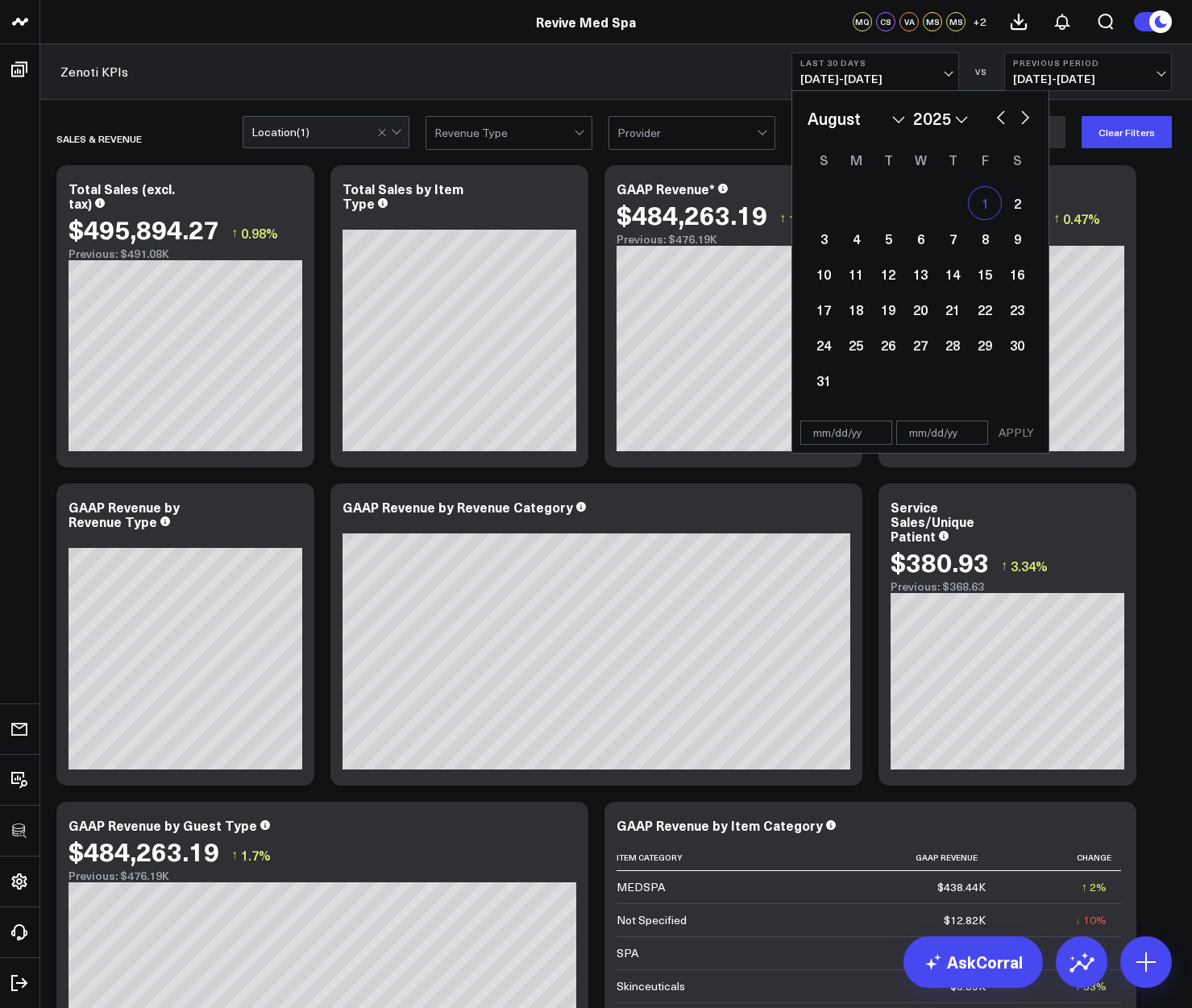
click at [979, 202] on div "1" at bounding box center [985, 203] width 32 height 32
type input "08/01/25"
select select "7"
select select "2025"
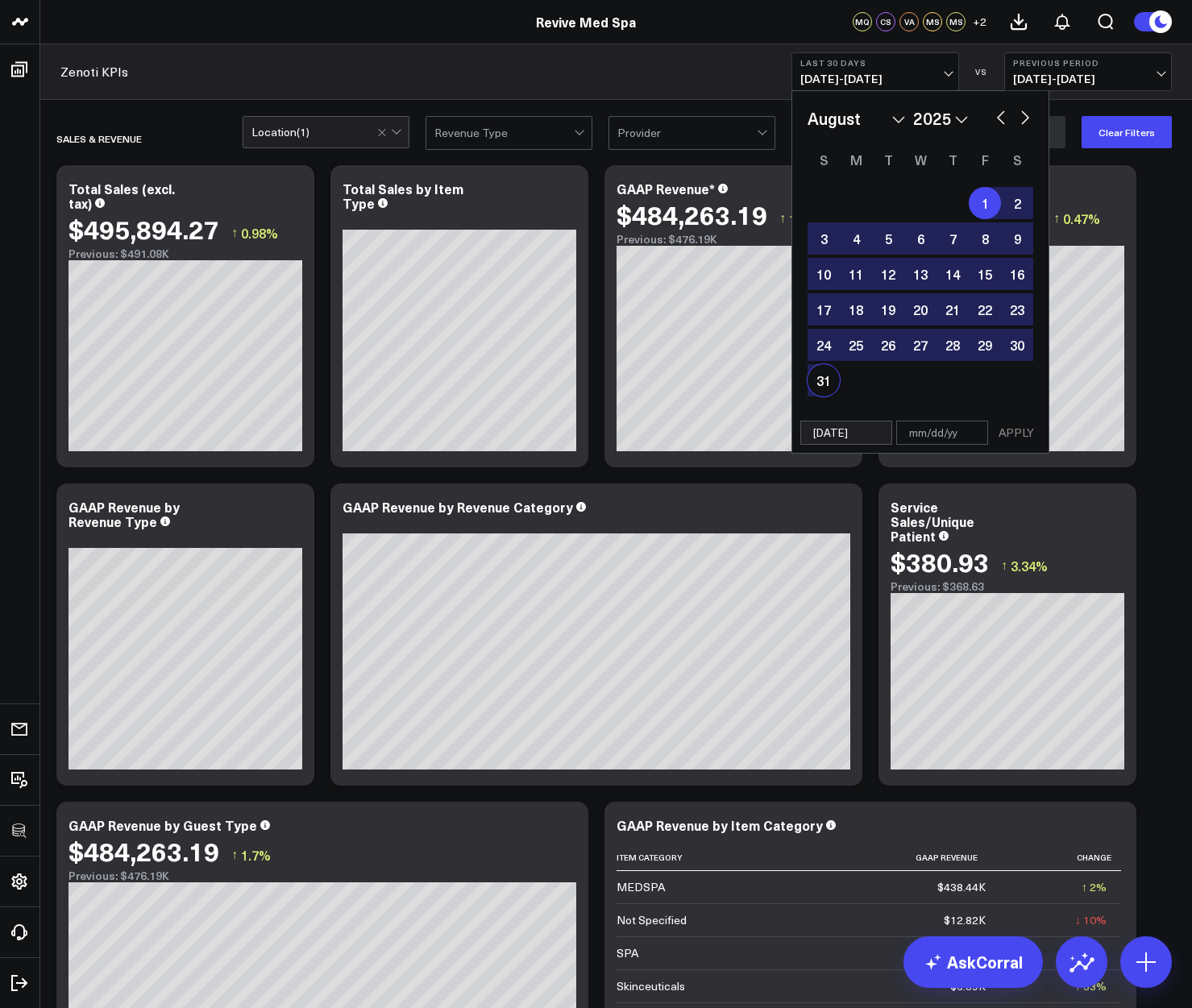
click at [829, 376] on div "31" at bounding box center [824, 380] width 32 height 32
type input "08/31/25"
select select "7"
select select "2025"
click at [1030, 433] on button "APPLY" at bounding box center [1017, 433] width 49 height 24
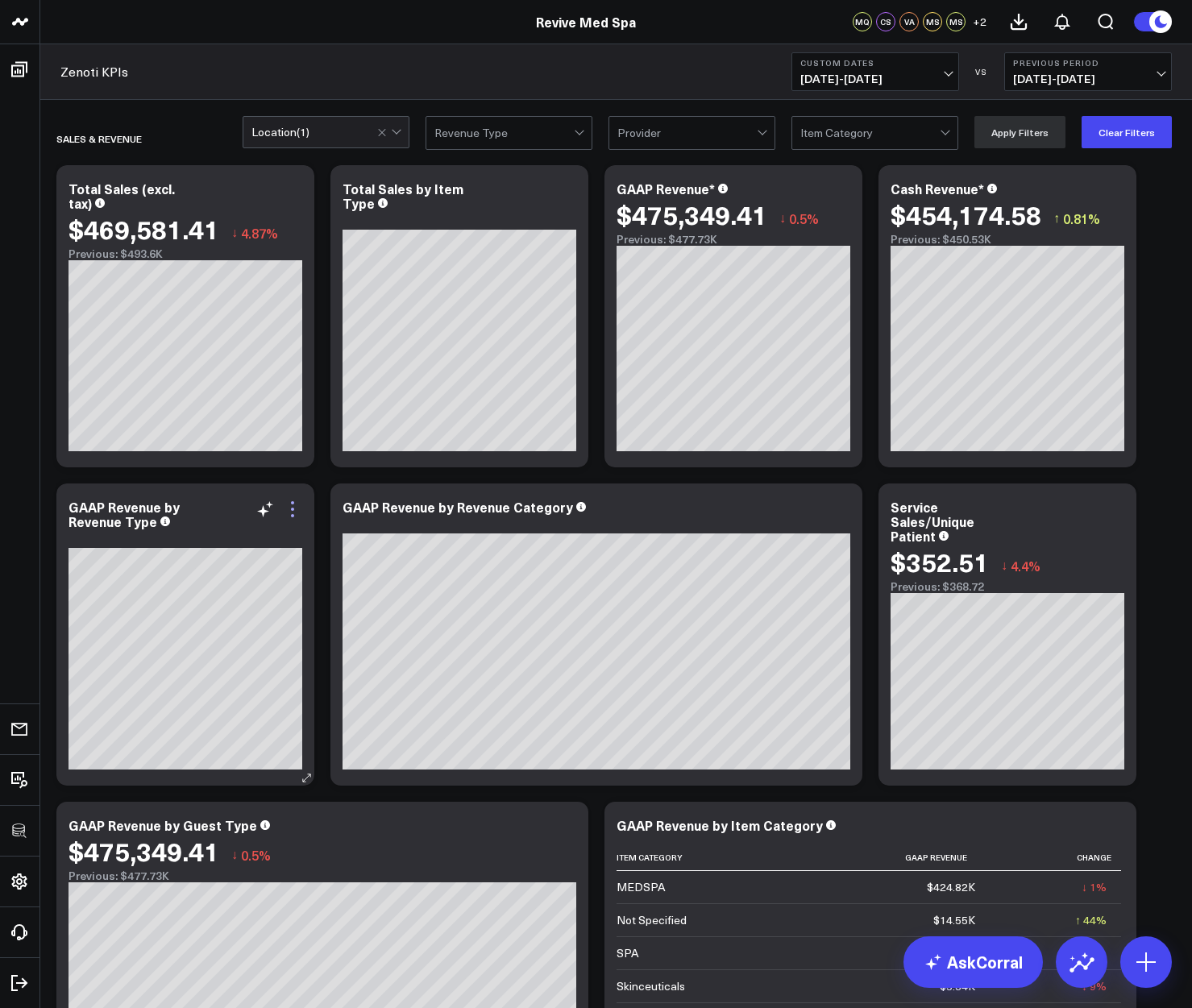
click at [293, 510] on icon at bounding box center [292, 509] width 4 height 4
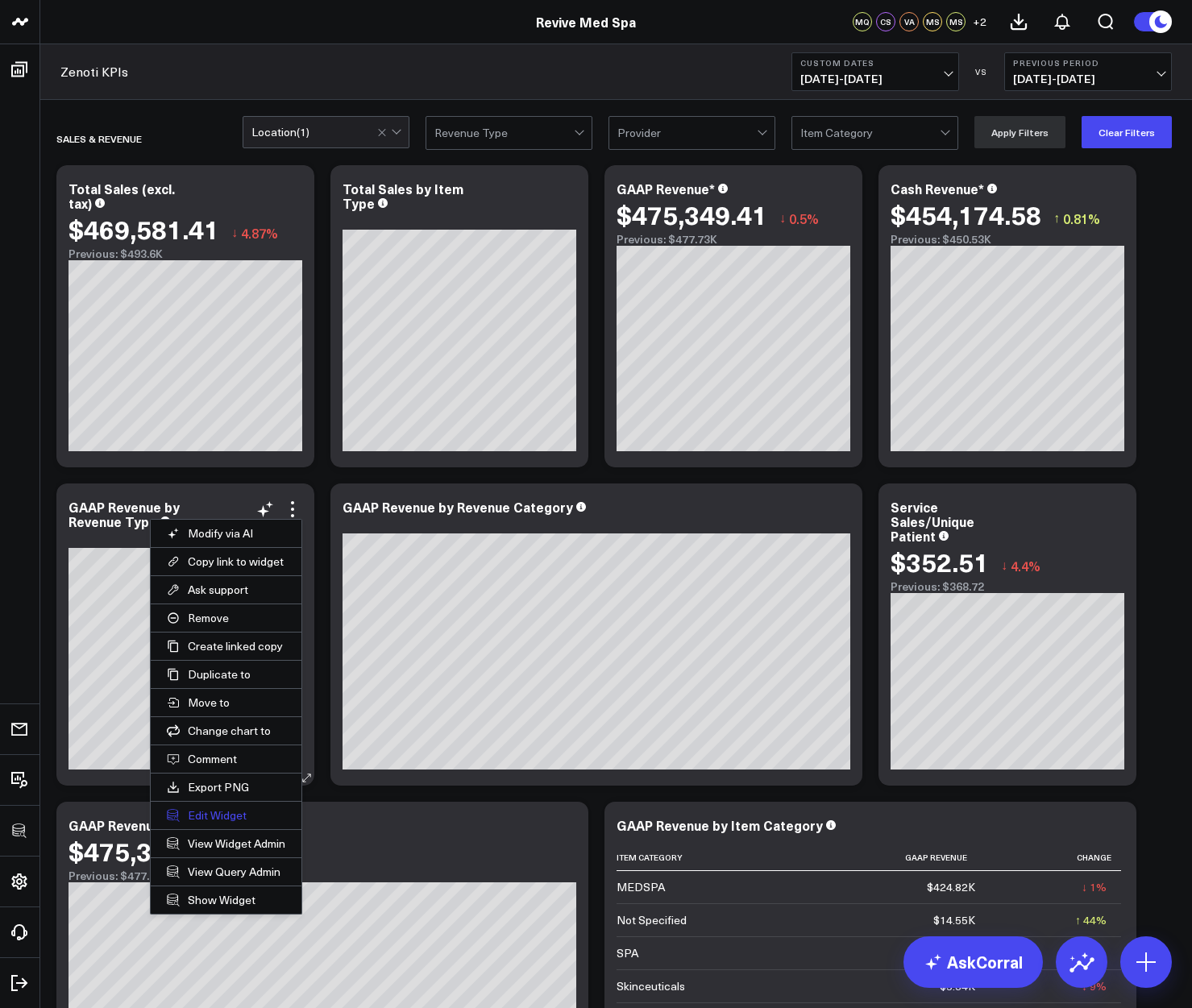
click at [202, 816] on button "Edit Widget" at bounding box center [227, 815] width 151 height 27
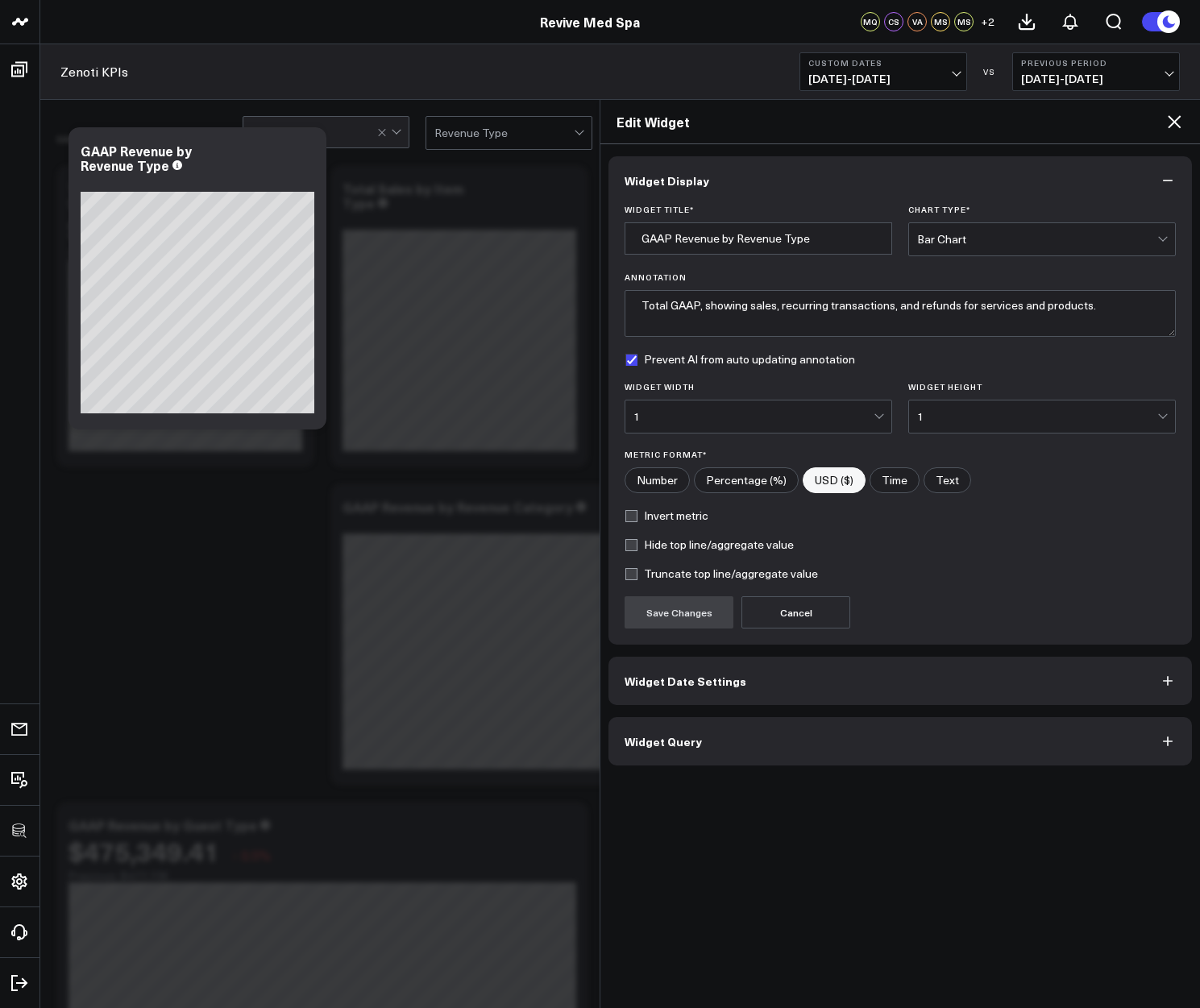
click at [682, 738] on span "Widget Query" at bounding box center [663, 741] width 77 height 13
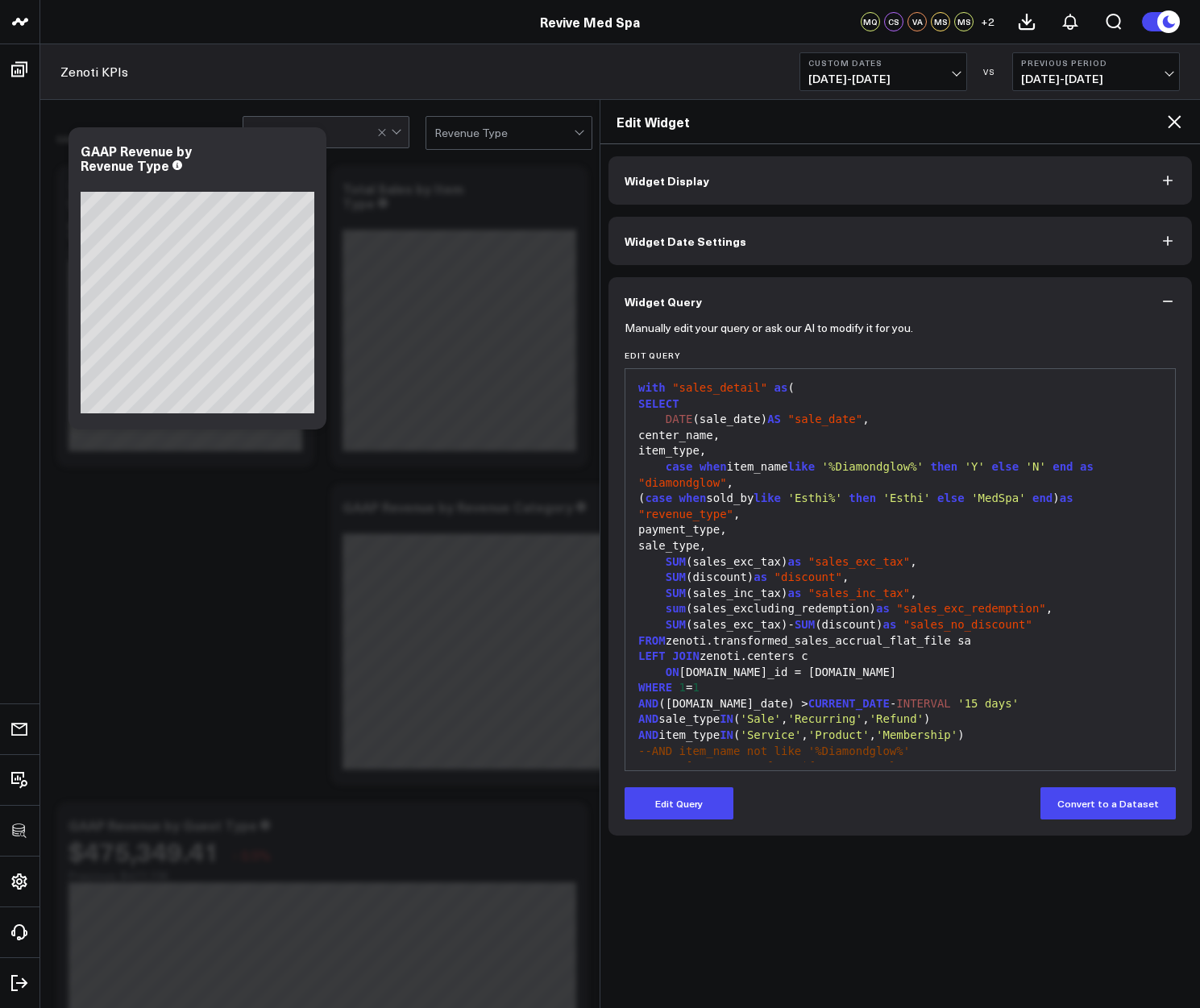
click at [754, 498] on div "( case when sold_by like 'Esthi%' then 'Esthi' else 'MedSpa' end ) as "revenue_…" at bounding box center [900, 506] width 533 height 31
click at [681, 794] on button "Edit Query" at bounding box center [678, 803] width 109 height 32
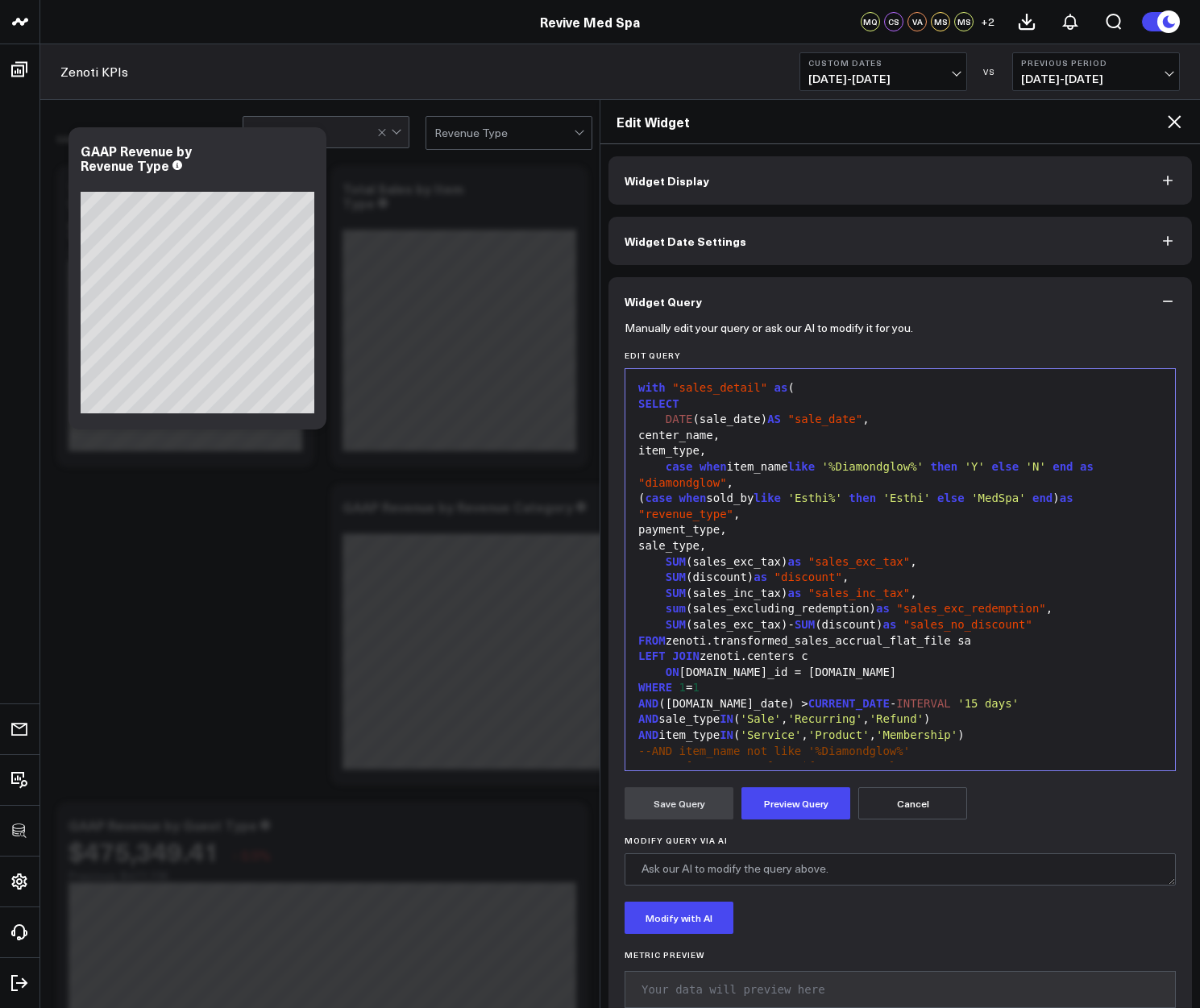
click at [759, 496] on div "( case when sold_by like 'Esthi%' then 'Esthi' else 'MedSpa' end ) as "revenue_…" at bounding box center [900, 506] width 533 height 31
click at [791, 812] on button "Preview Query" at bounding box center [795, 803] width 109 height 32
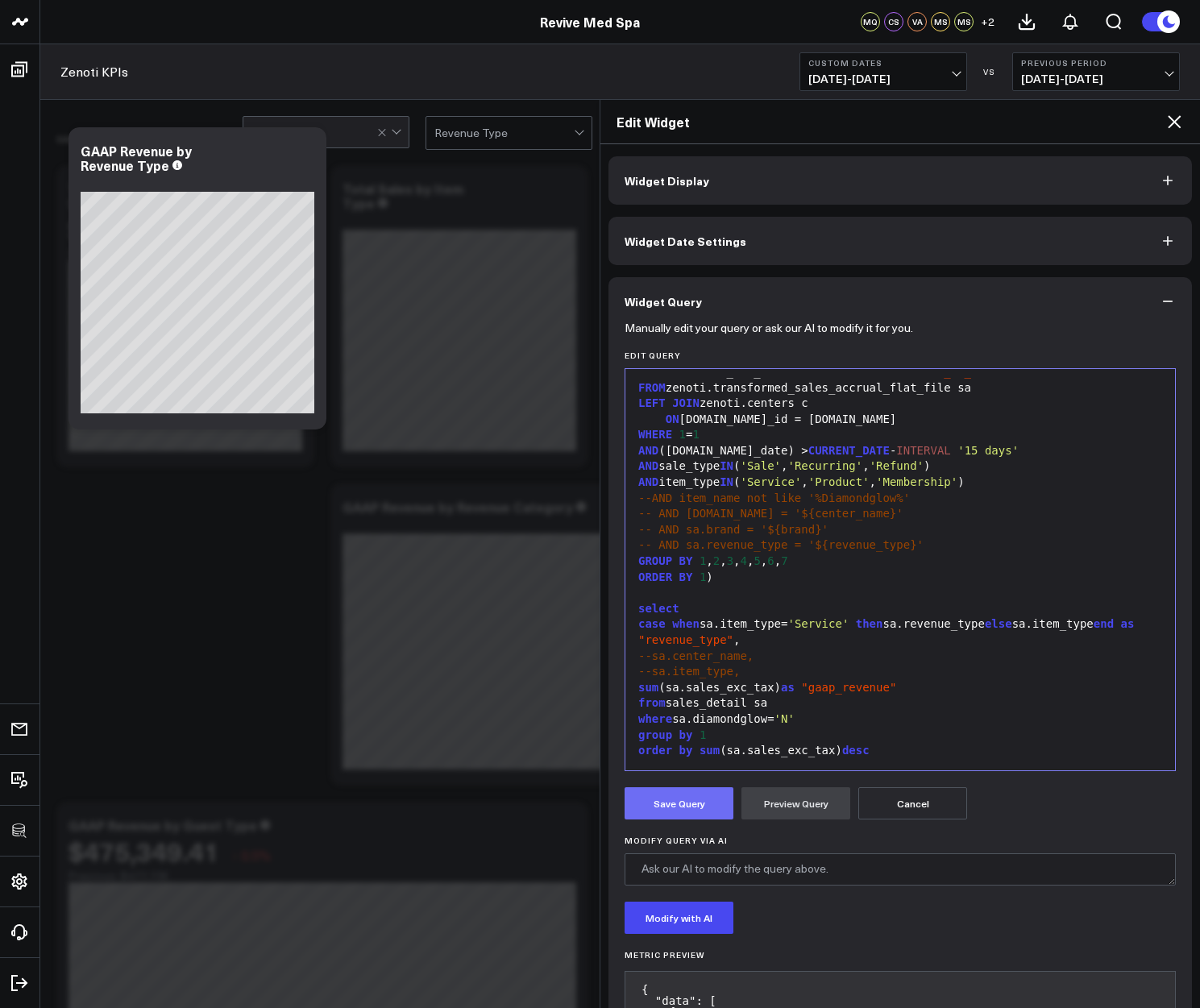
click at [676, 808] on button "Save Query" at bounding box center [678, 803] width 109 height 32
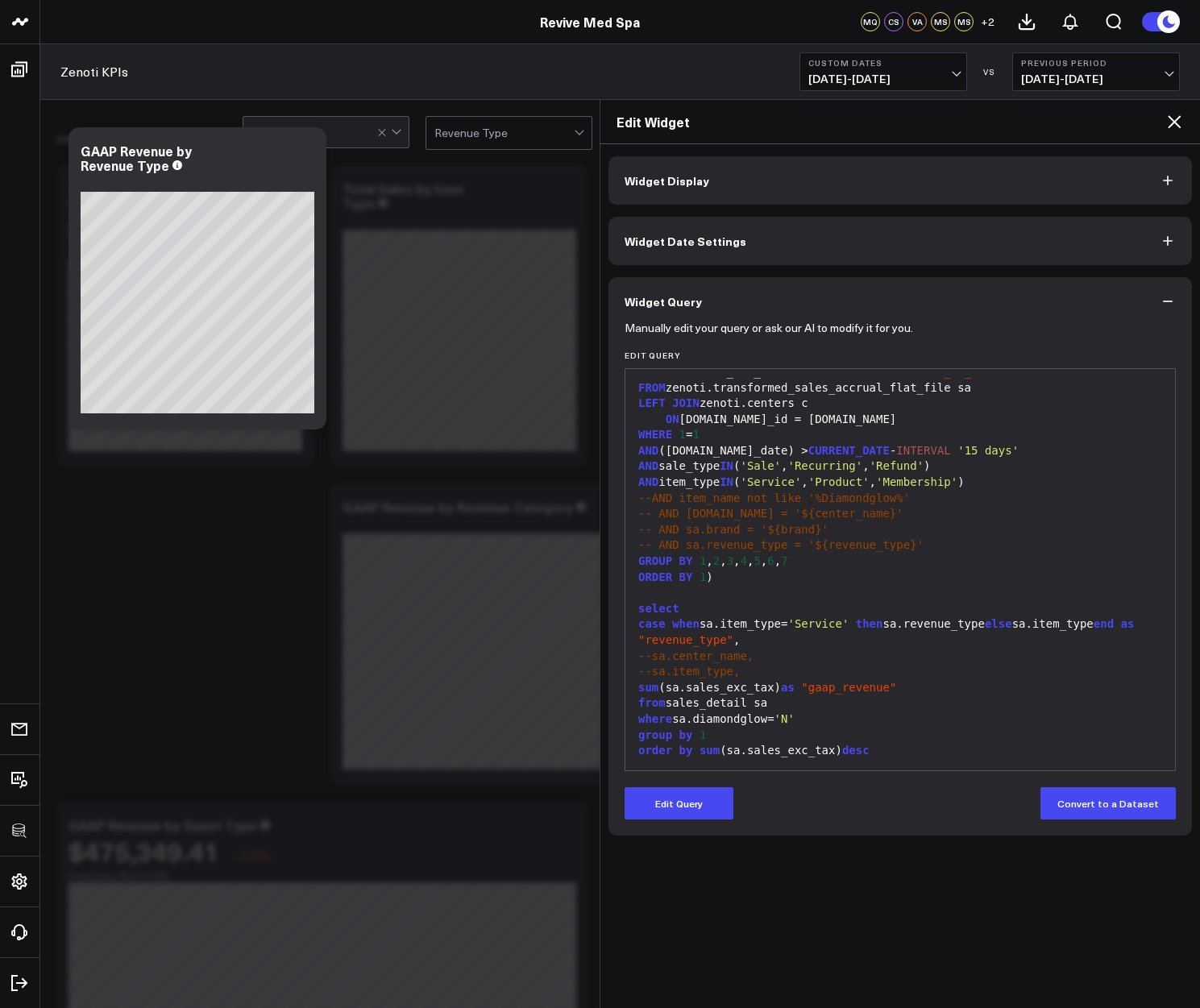
click at [1172, 101] on div "Edit Widget" at bounding box center [900, 121] width 599 height 44
click at [1172, 121] on icon at bounding box center [1173, 121] width 19 height 19
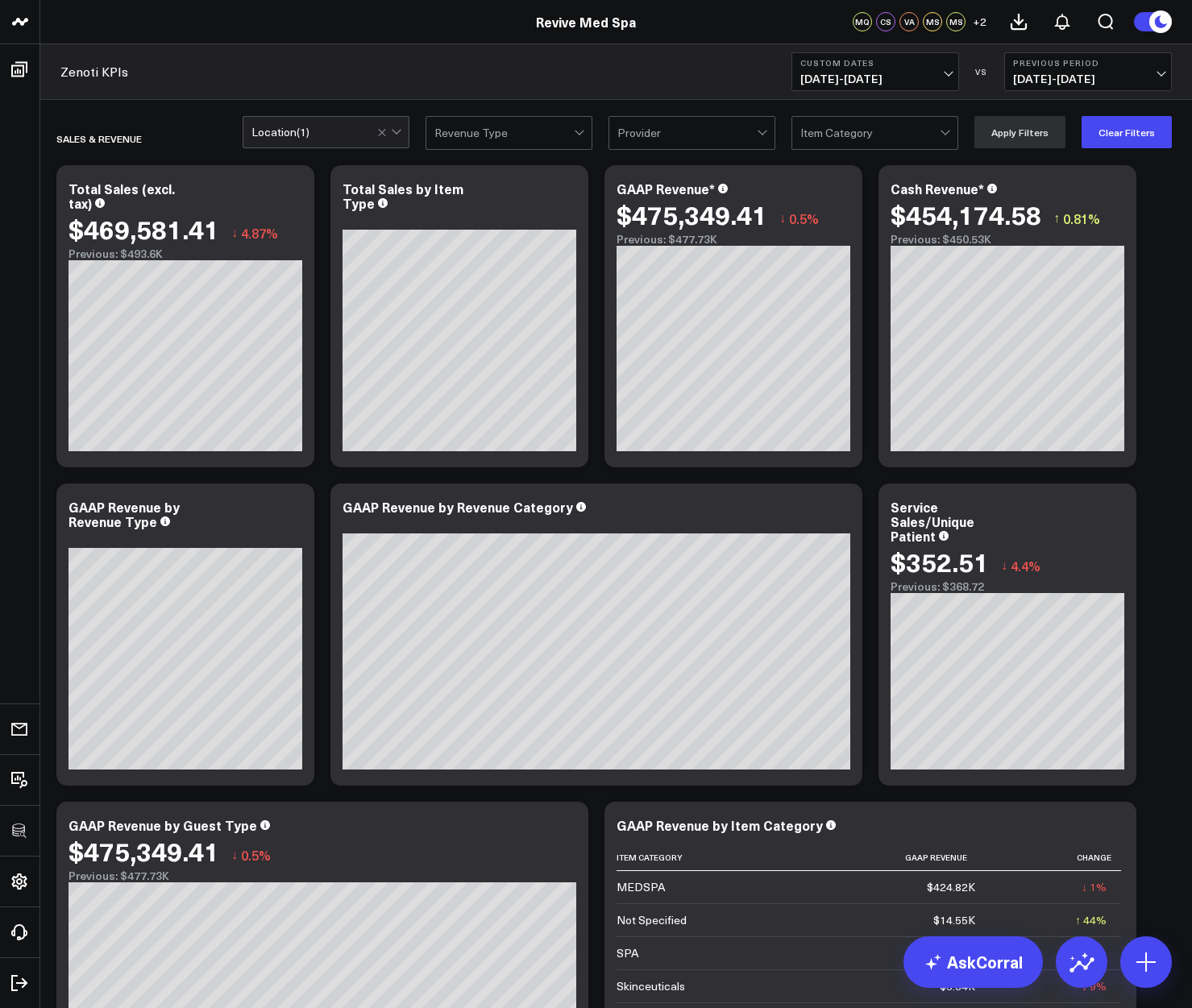
click at [498, 143] on div at bounding box center [504, 133] width 139 height 32
click at [514, 85] on div "Zenoti KPIs Custom Dates 08/01/25 - 08/31/25 VS Previous Period 07/01/25 - 07/3…" at bounding box center [616, 72] width 1152 height 56
click at [289, 513] on icon at bounding box center [291, 508] width 19 height 19
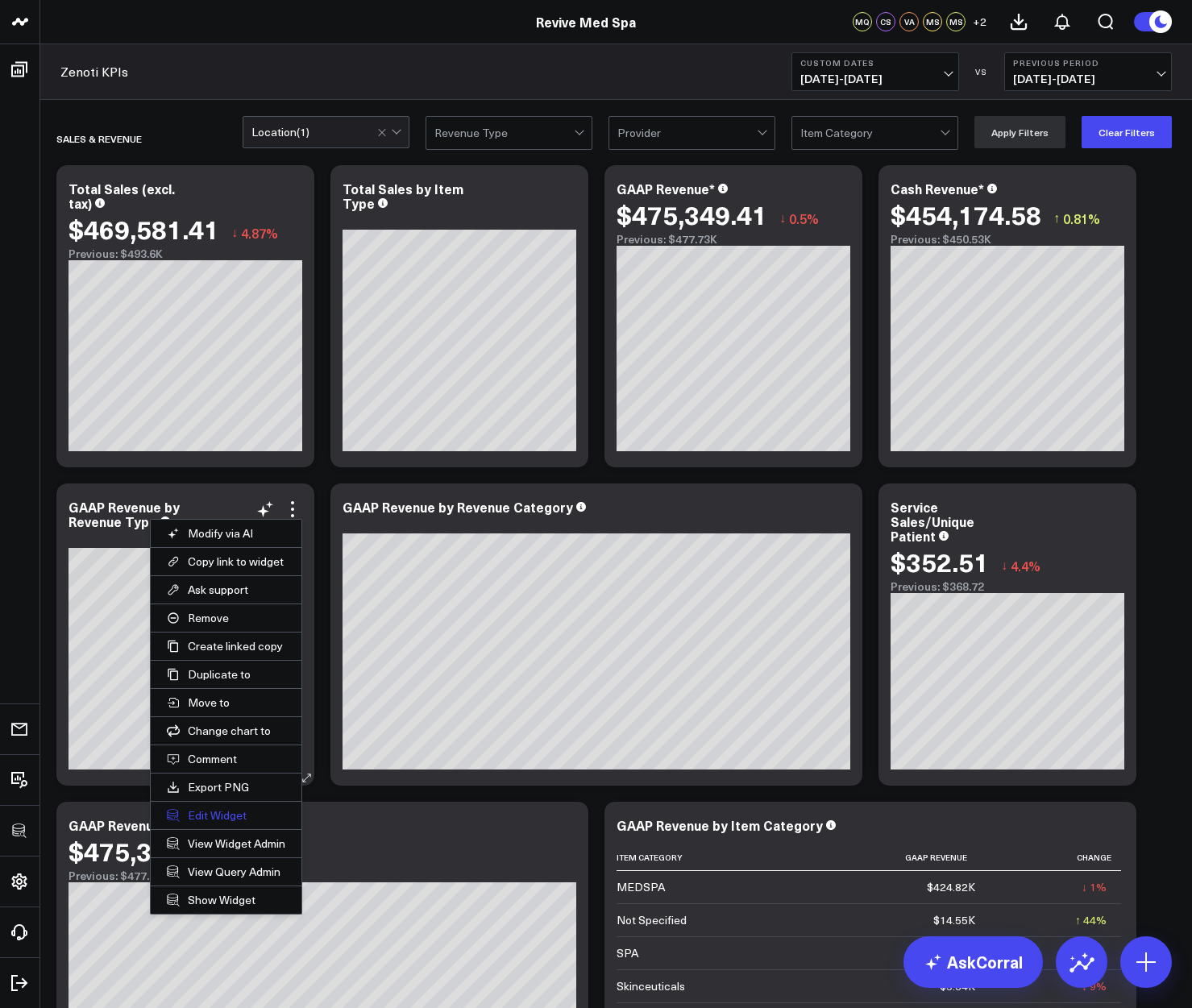
click at [209, 813] on button "Edit Widget" at bounding box center [227, 815] width 151 height 27
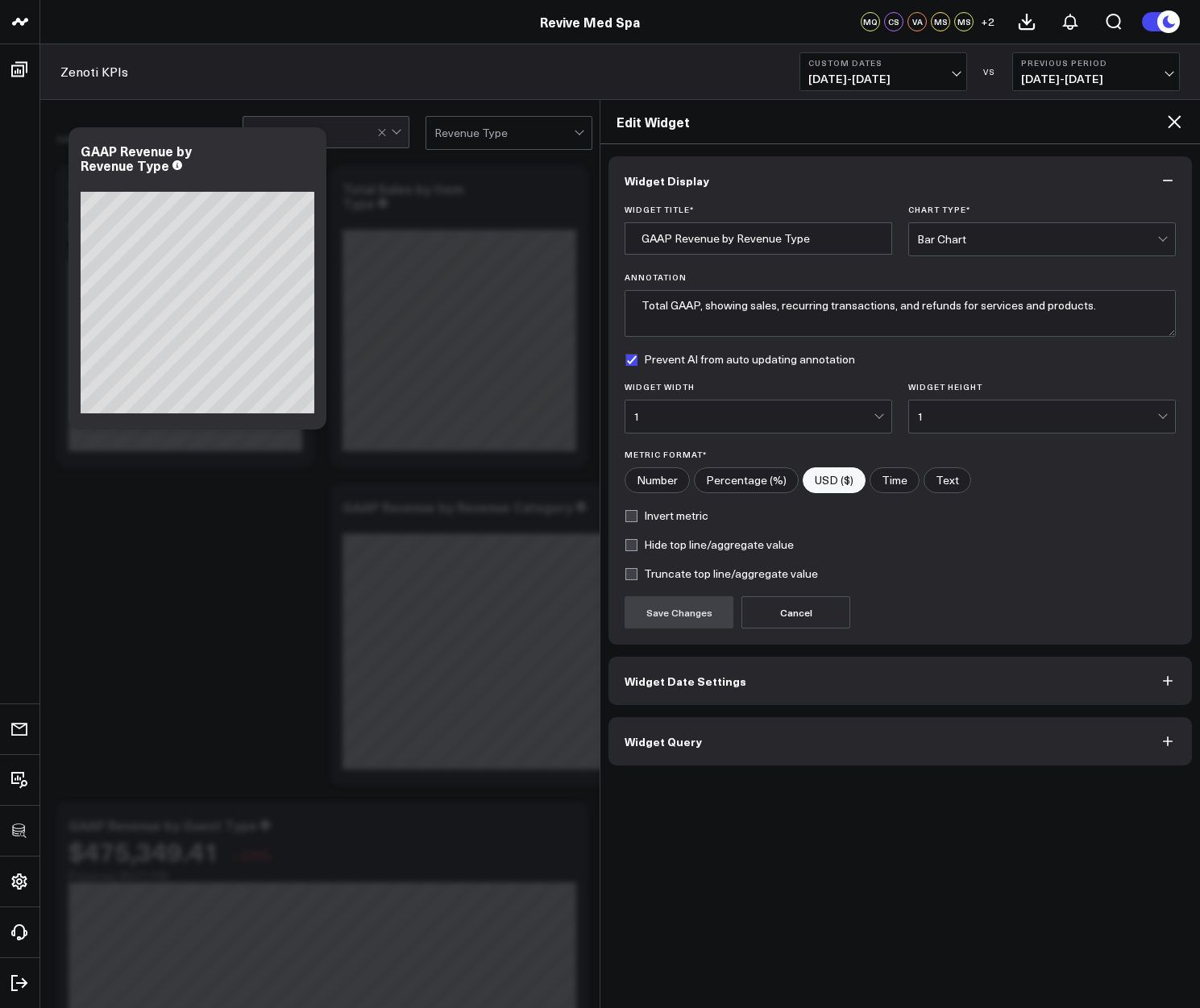
click at [663, 770] on div "Widget Display Widget Title * GAAP Revenue by Revenue Type Chart Type * Bar Cha…" at bounding box center [900, 575] width 599 height 863
click at [670, 747] on span "Widget Query" at bounding box center [663, 741] width 77 height 13
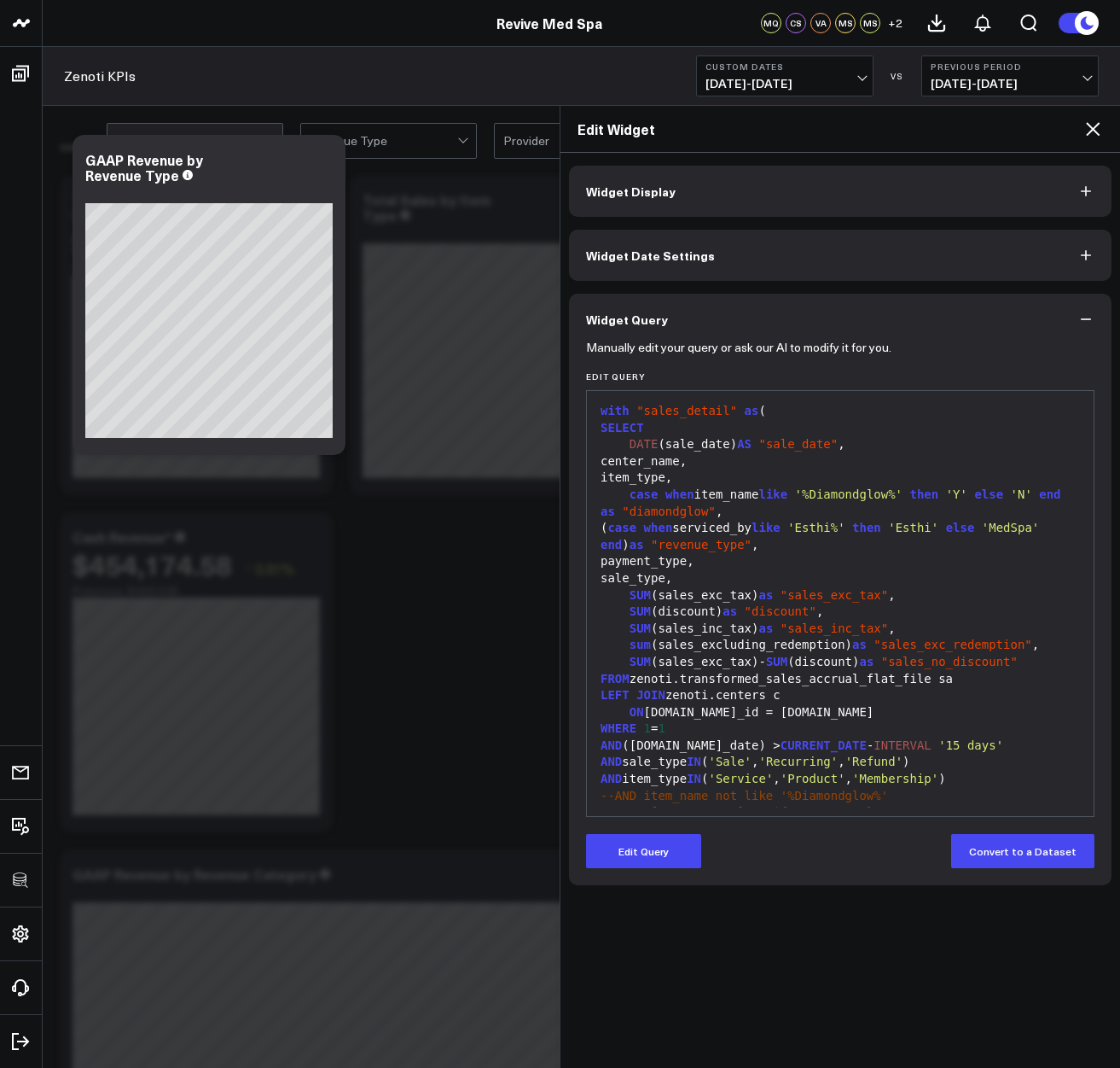
click at [1092, 131] on icon at bounding box center [1092, 129] width 20 height 20
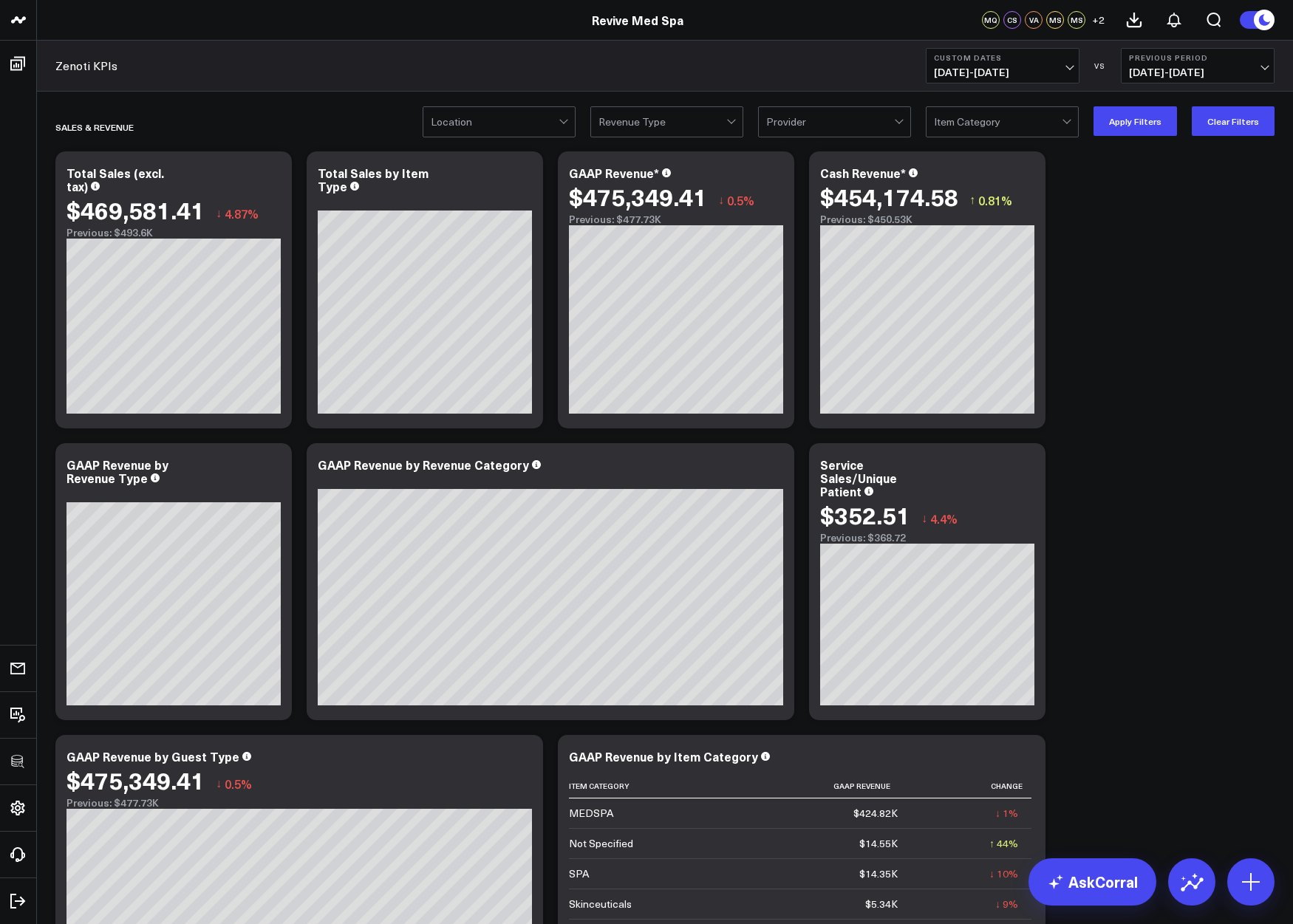
click at [980, 74] on span "08/01/25 - 08/31/25" at bounding box center [1002, 73] width 138 height 12
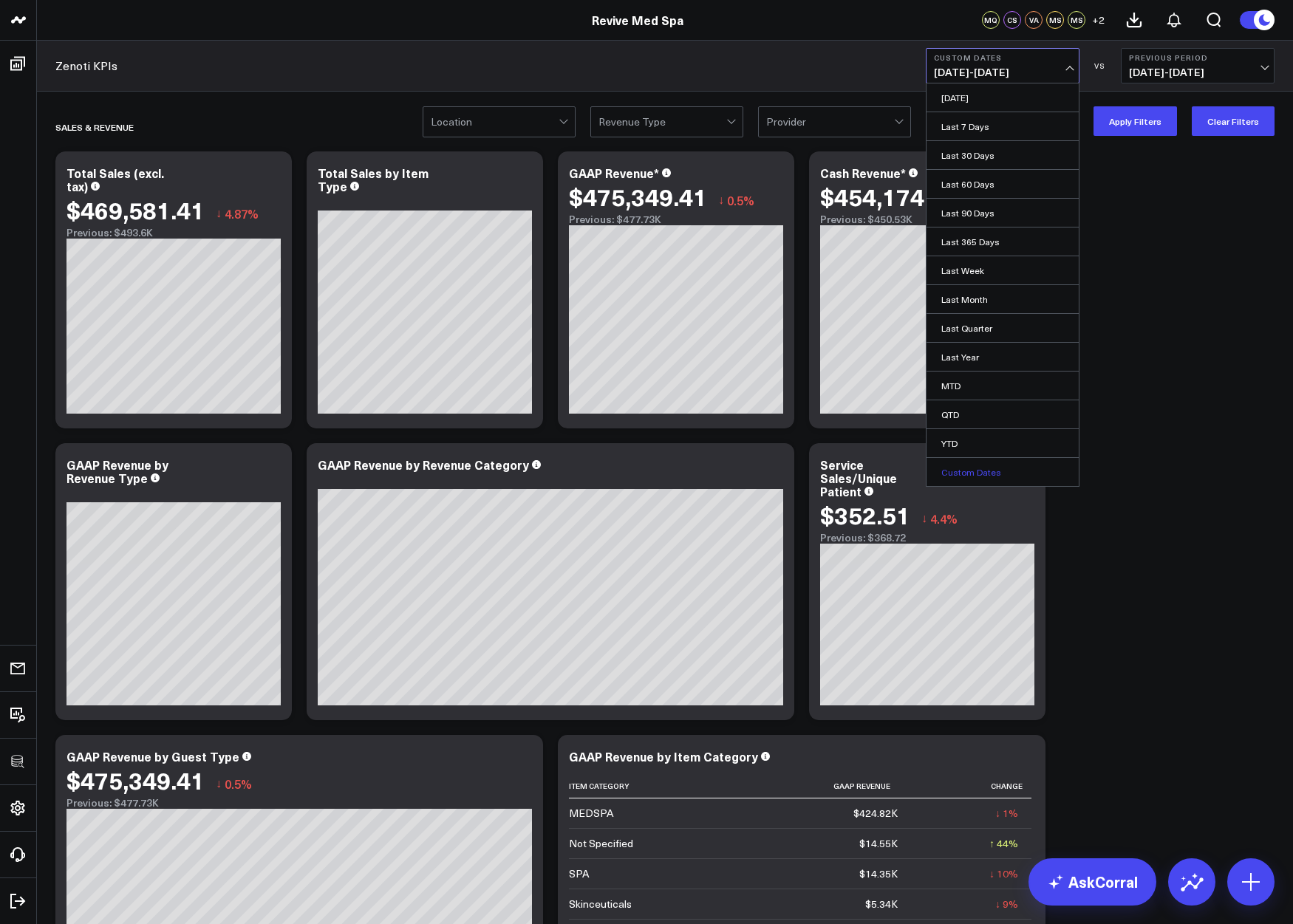
click at [964, 472] on link "Custom Dates" at bounding box center [1002, 471] width 153 height 28
select select "9"
select select "2025"
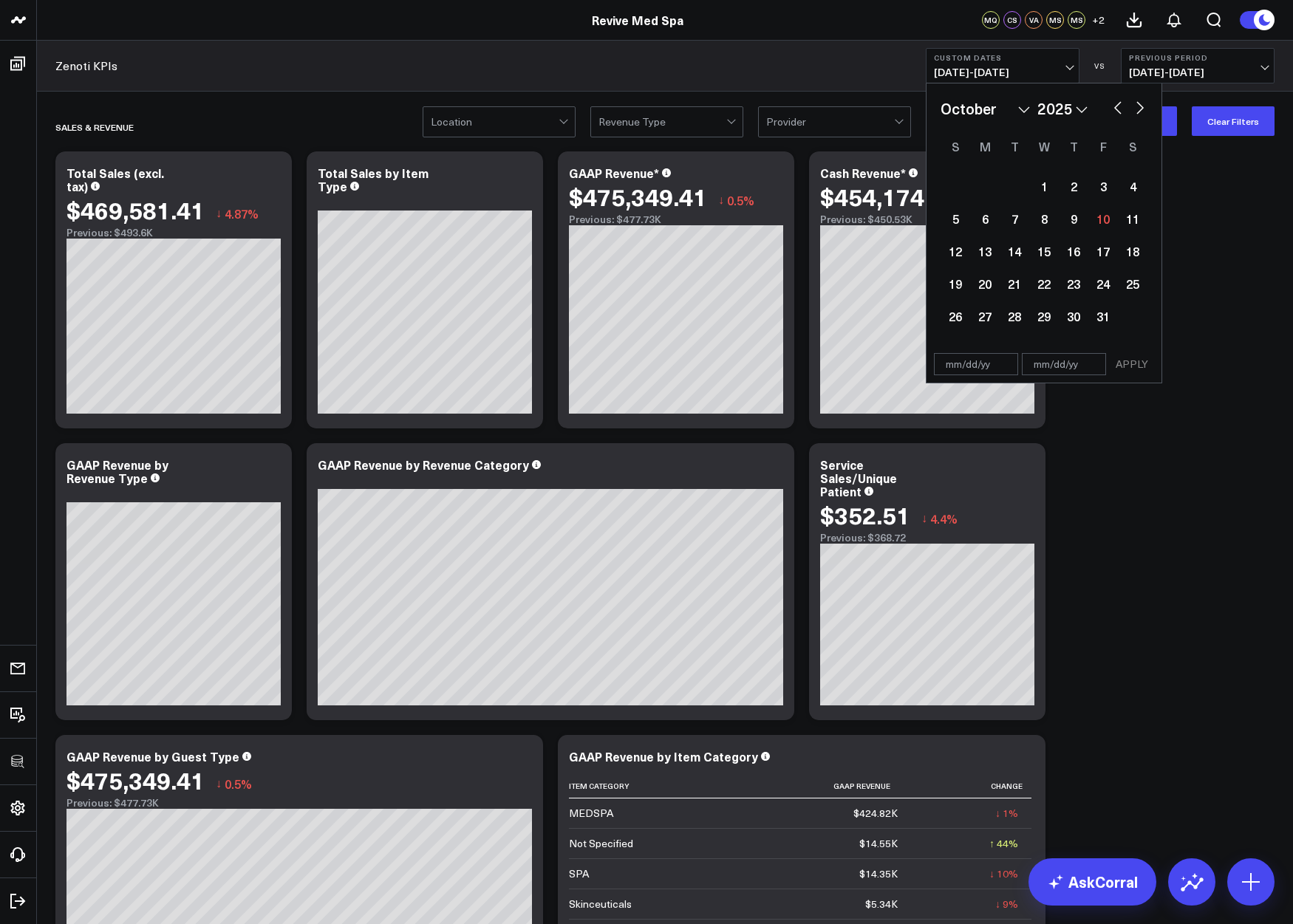
click at [1092, 110] on button "button" at bounding box center [1117, 106] width 15 height 17
select select "8"
select select "2025"
click at [988, 181] on div "1" at bounding box center [985, 186] width 30 height 30
type input "09/01/25"
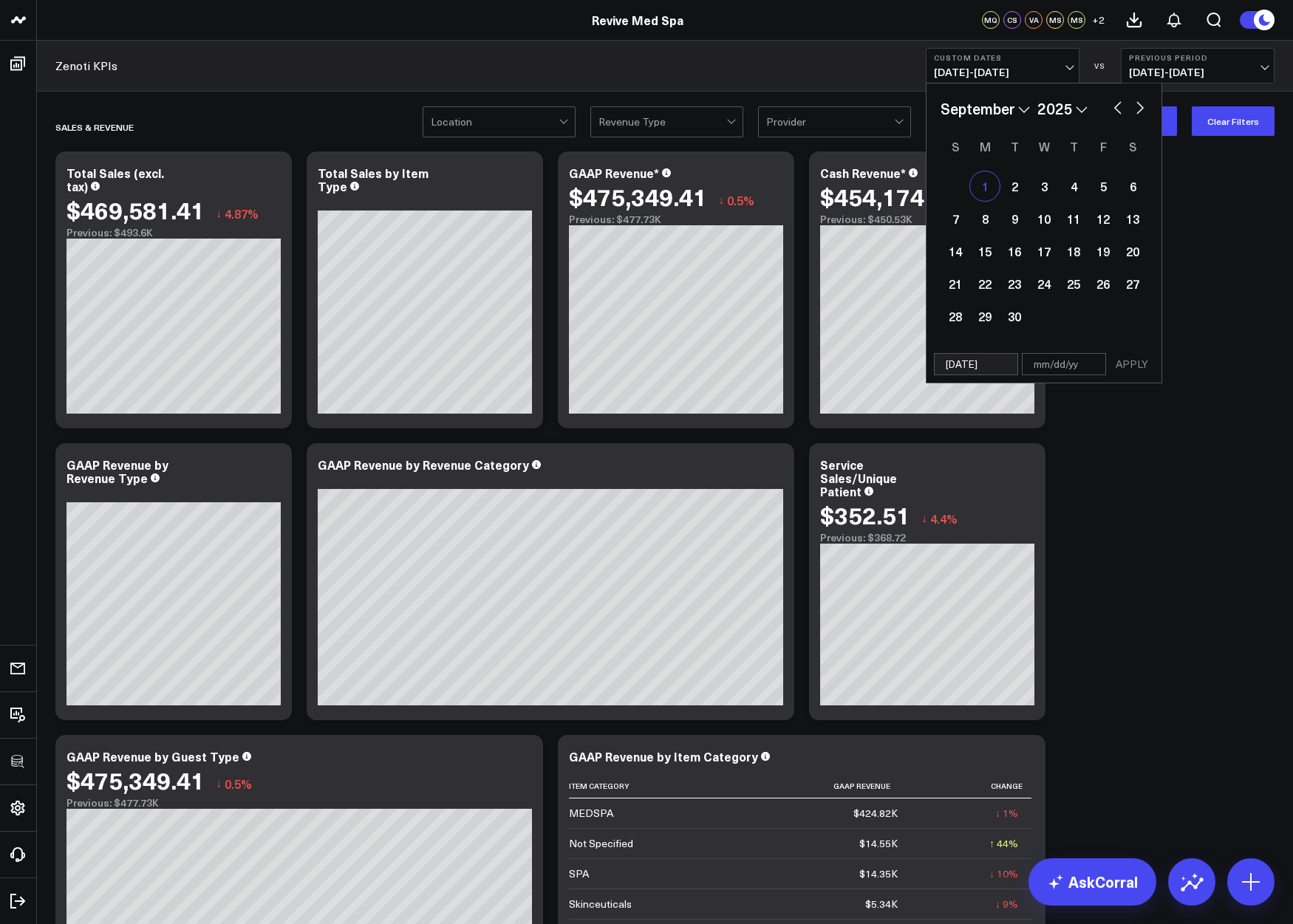
select select "8"
select select "2025"
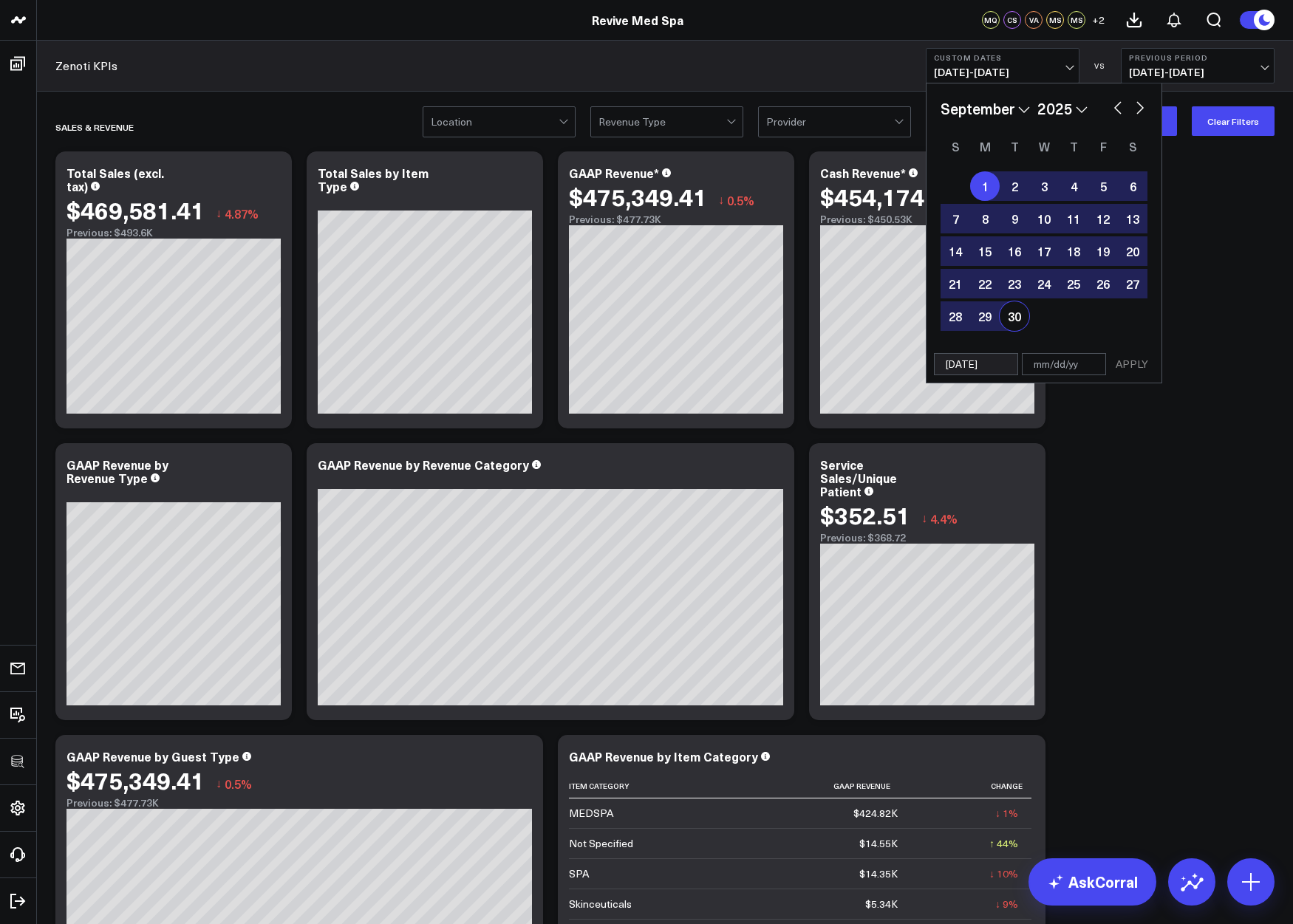
click at [1014, 312] on div "30" at bounding box center [1014, 316] width 30 height 30
type input "09/30/25"
select select "8"
select select "2025"
click at [1092, 368] on button "APPLY" at bounding box center [1132, 364] width 45 height 22
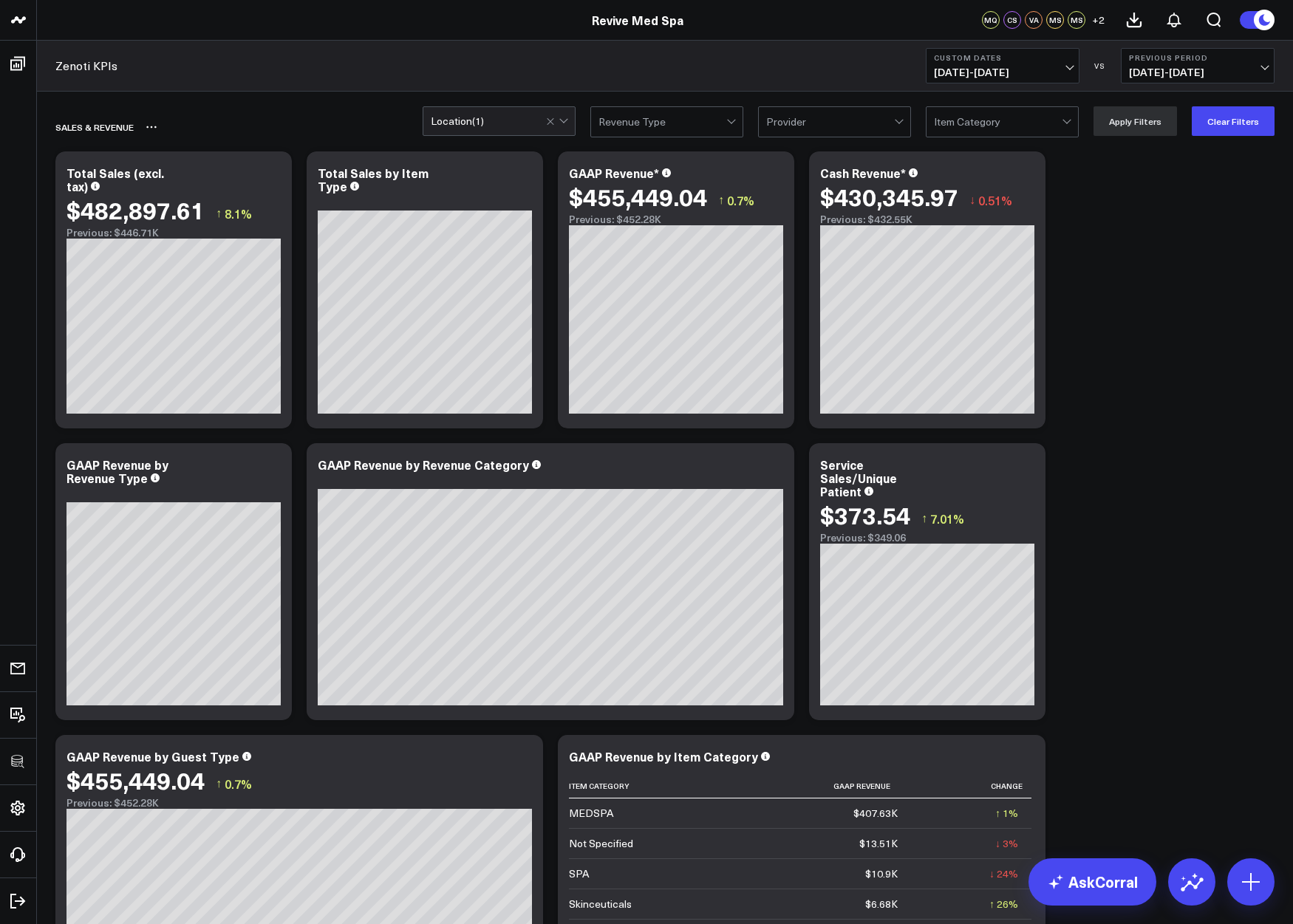
click at [290, 123] on div "SALES & REVENUE" at bounding box center [580, 126] width 1049 height 34
click at [273, 172] on icon at bounding box center [271, 175] width 17 height 17
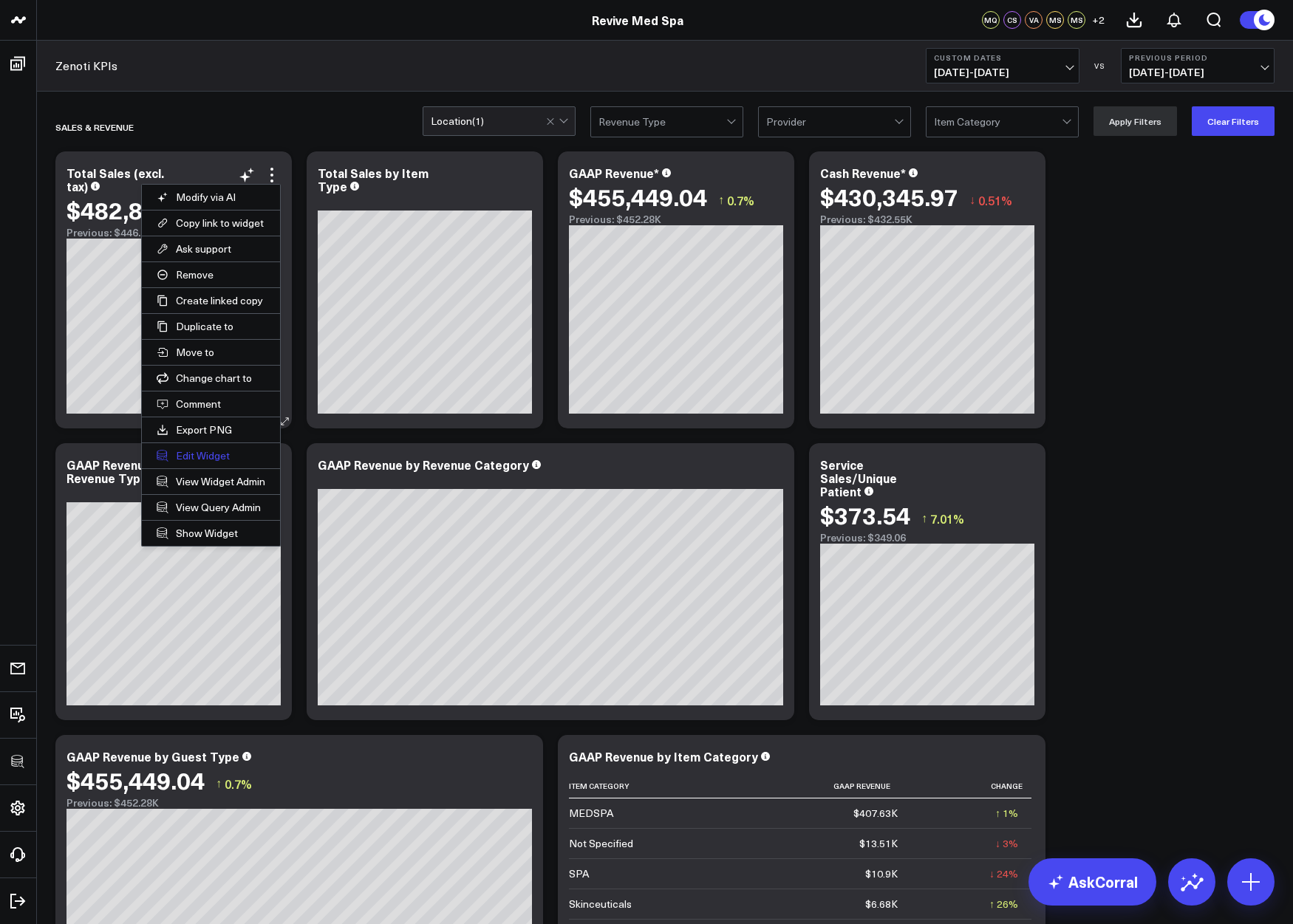
click at [202, 455] on button "Edit Widget" at bounding box center [211, 455] width 139 height 25
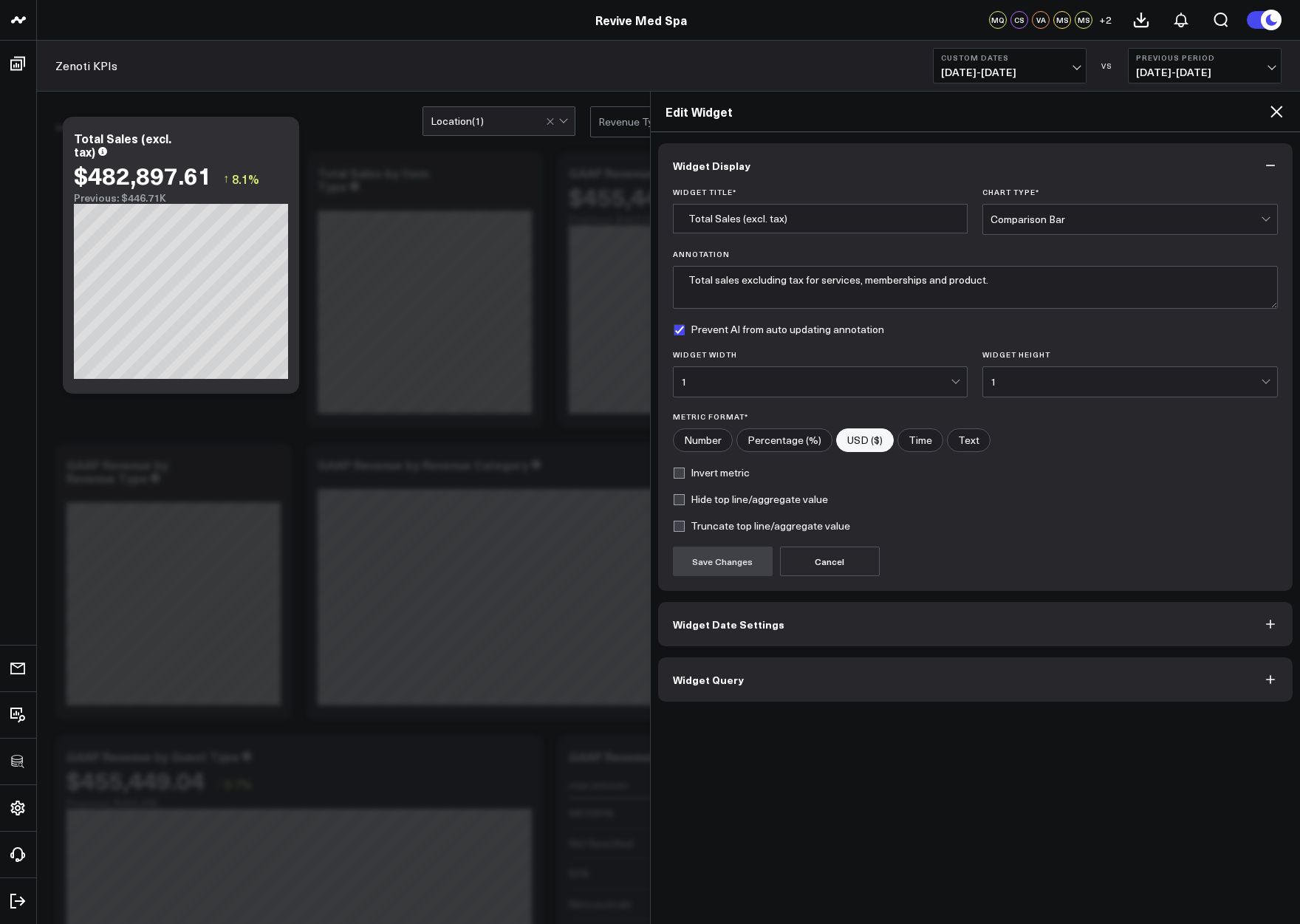
click at [766, 665] on button "Widget Query" at bounding box center [975, 679] width 635 height 45
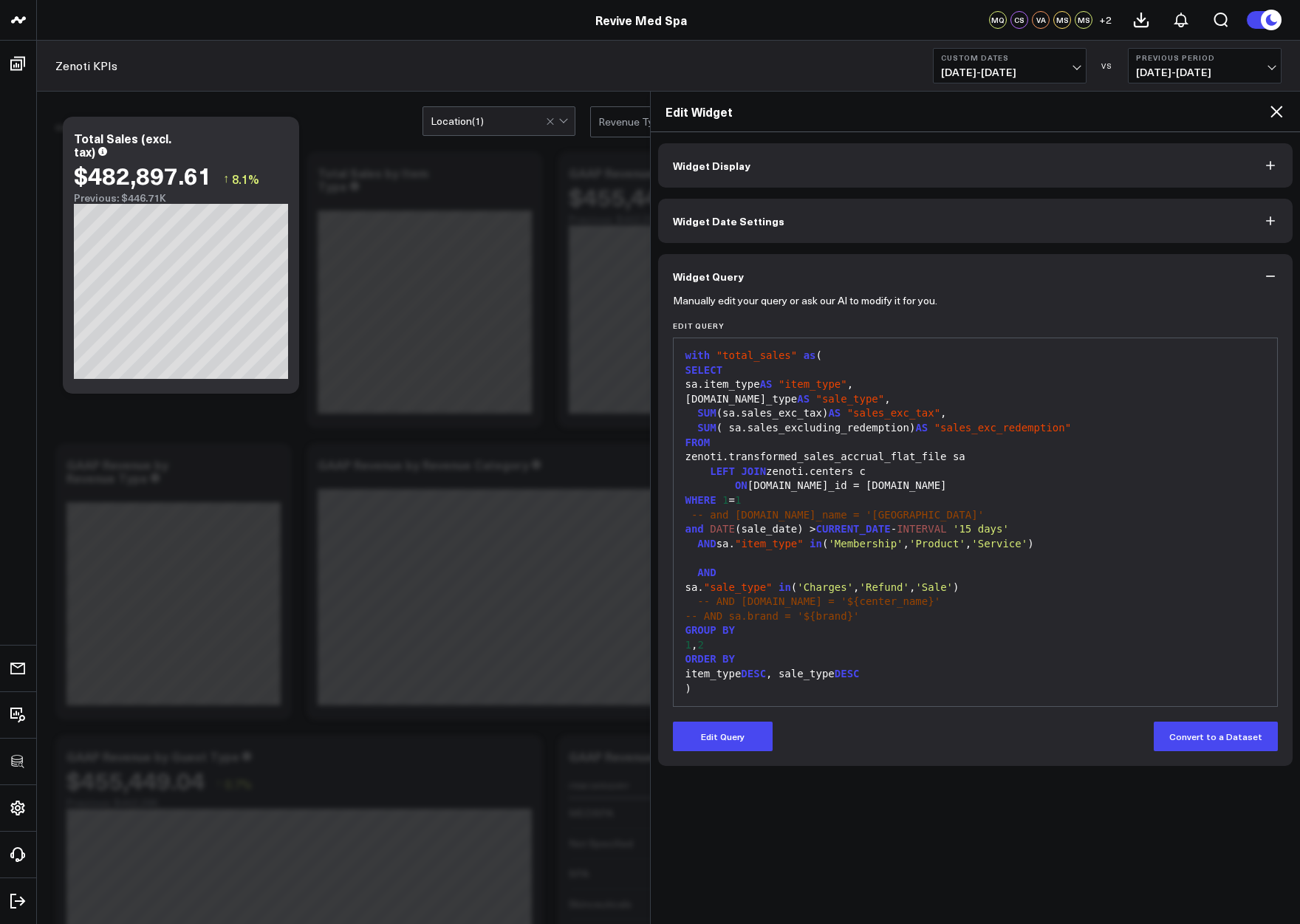
click at [853, 584] on span "'Charges'" at bounding box center [825, 587] width 56 height 12
click at [909, 584] on span "'Refund'" at bounding box center [885, 587] width 49 height 12
click at [953, 587] on span "'Sale'" at bounding box center [934, 587] width 38 height 12
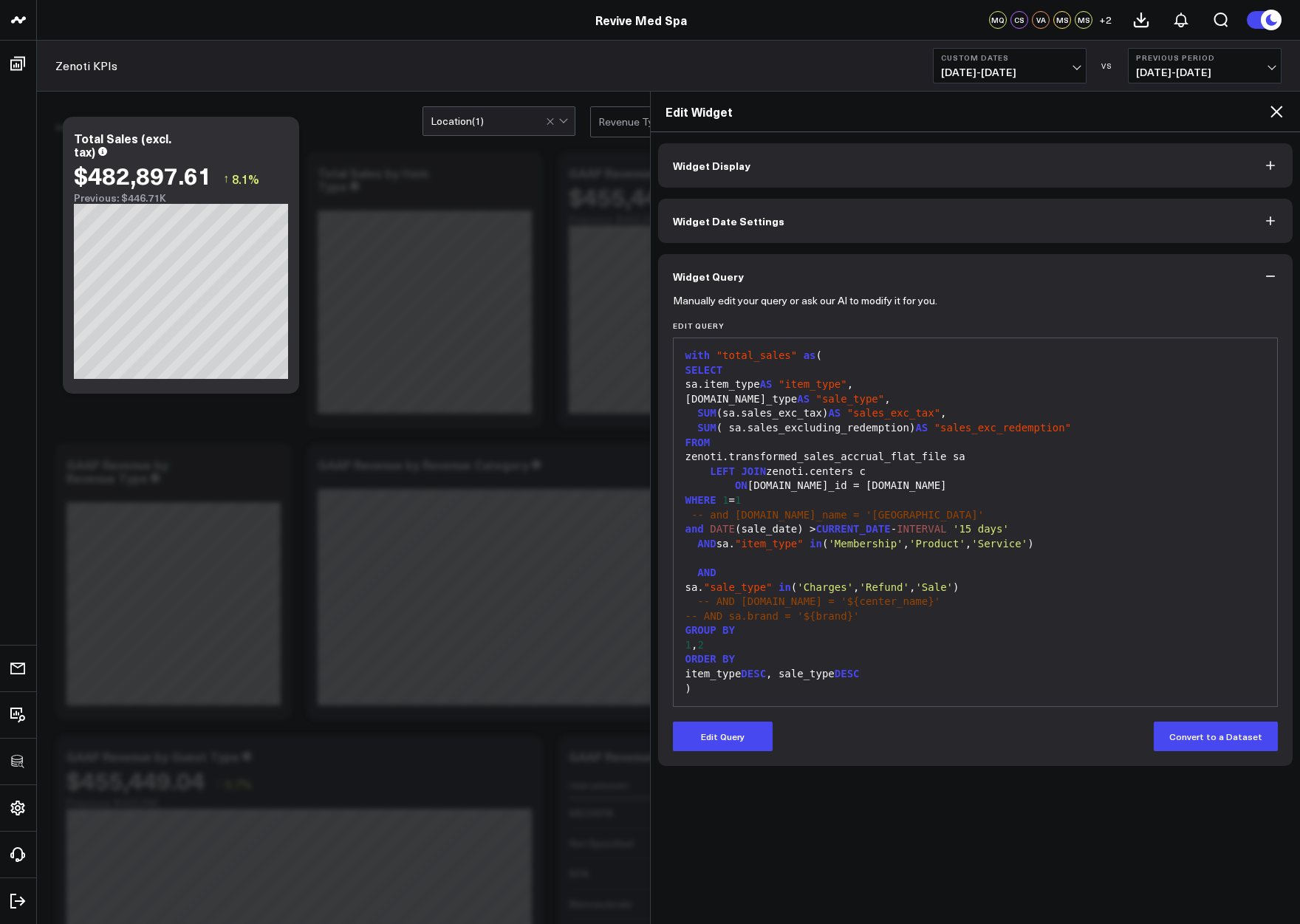
click at [953, 587] on span "'Sale'" at bounding box center [934, 587] width 38 height 12
click at [279, 142] on icon at bounding box center [279, 139] width 17 height 17
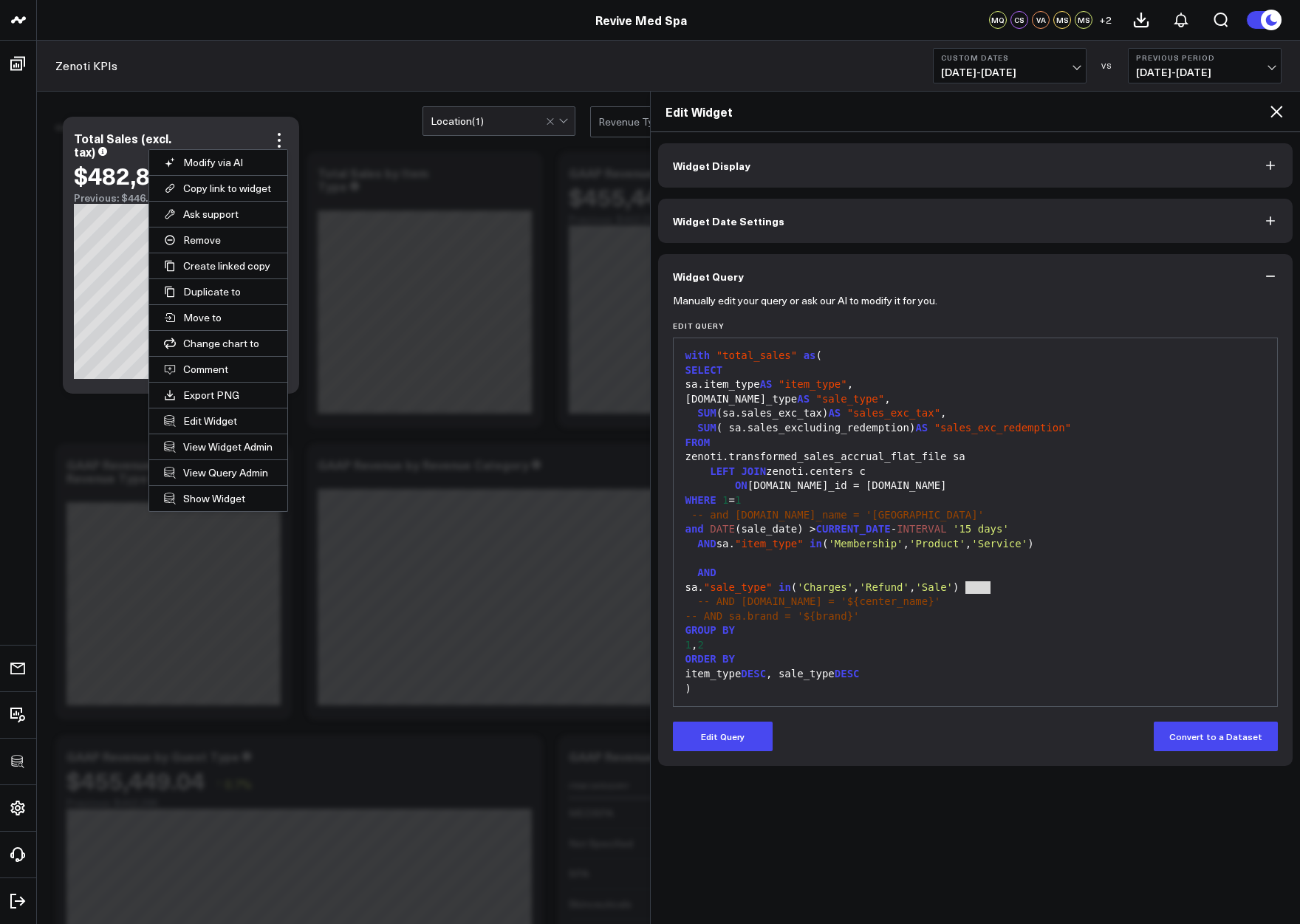
click at [1091, 115] on icon at bounding box center [1275, 111] width 17 height 17
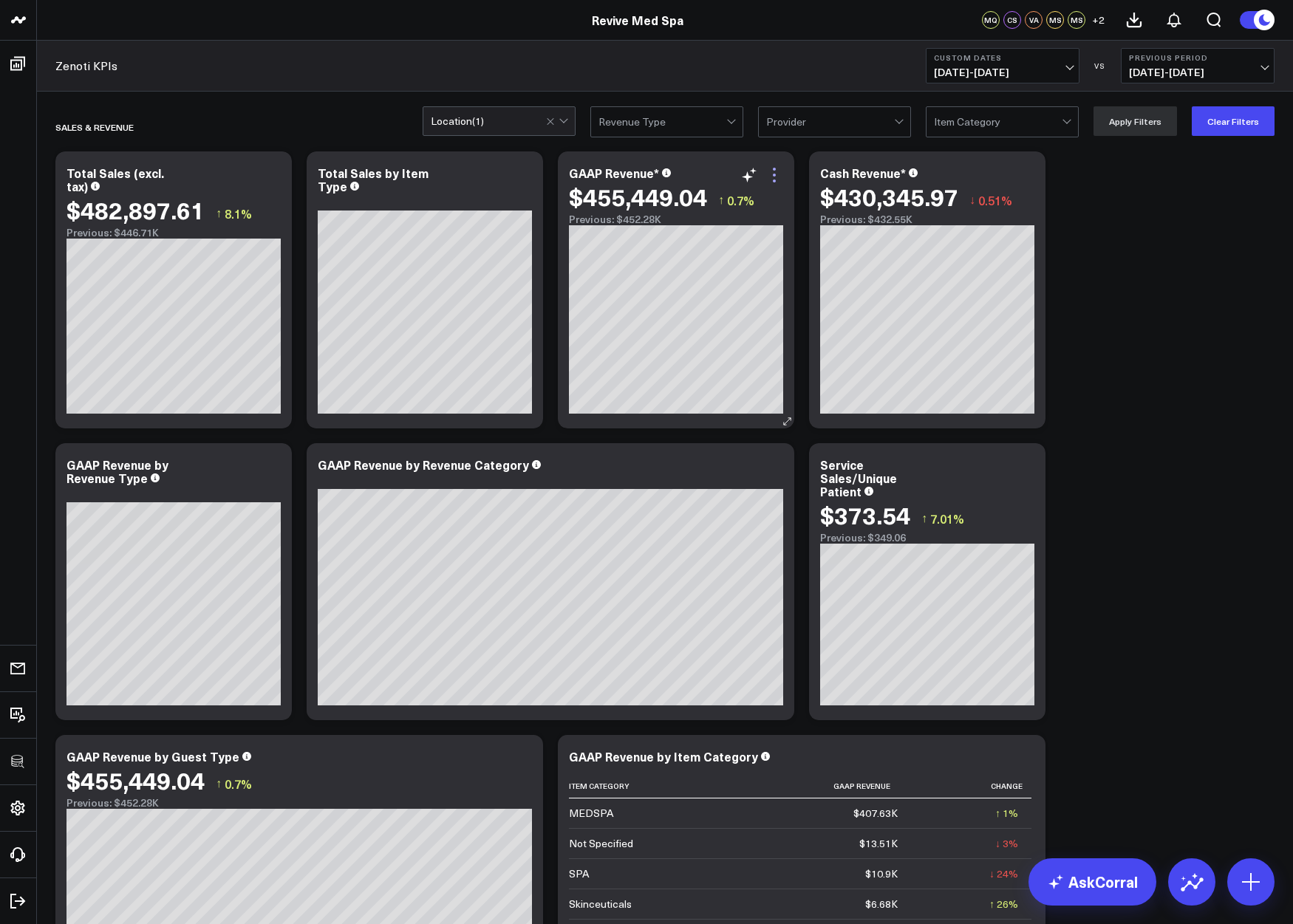
click at [777, 178] on icon at bounding box center [773, 175] width 17 height 17
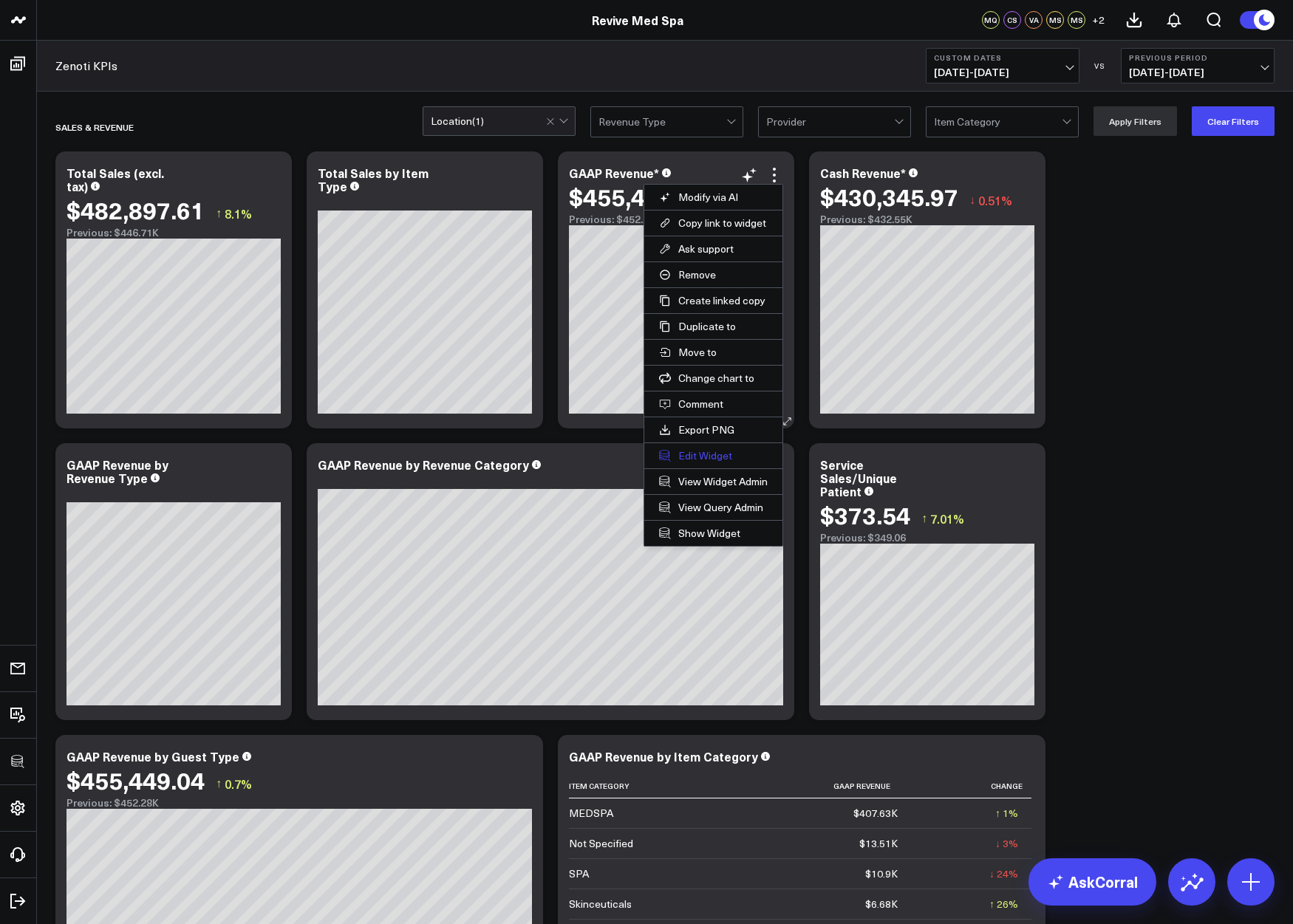
click at [707, 453] on button "Edit Widget" at bounding box center [713, 455] width 139 height 25
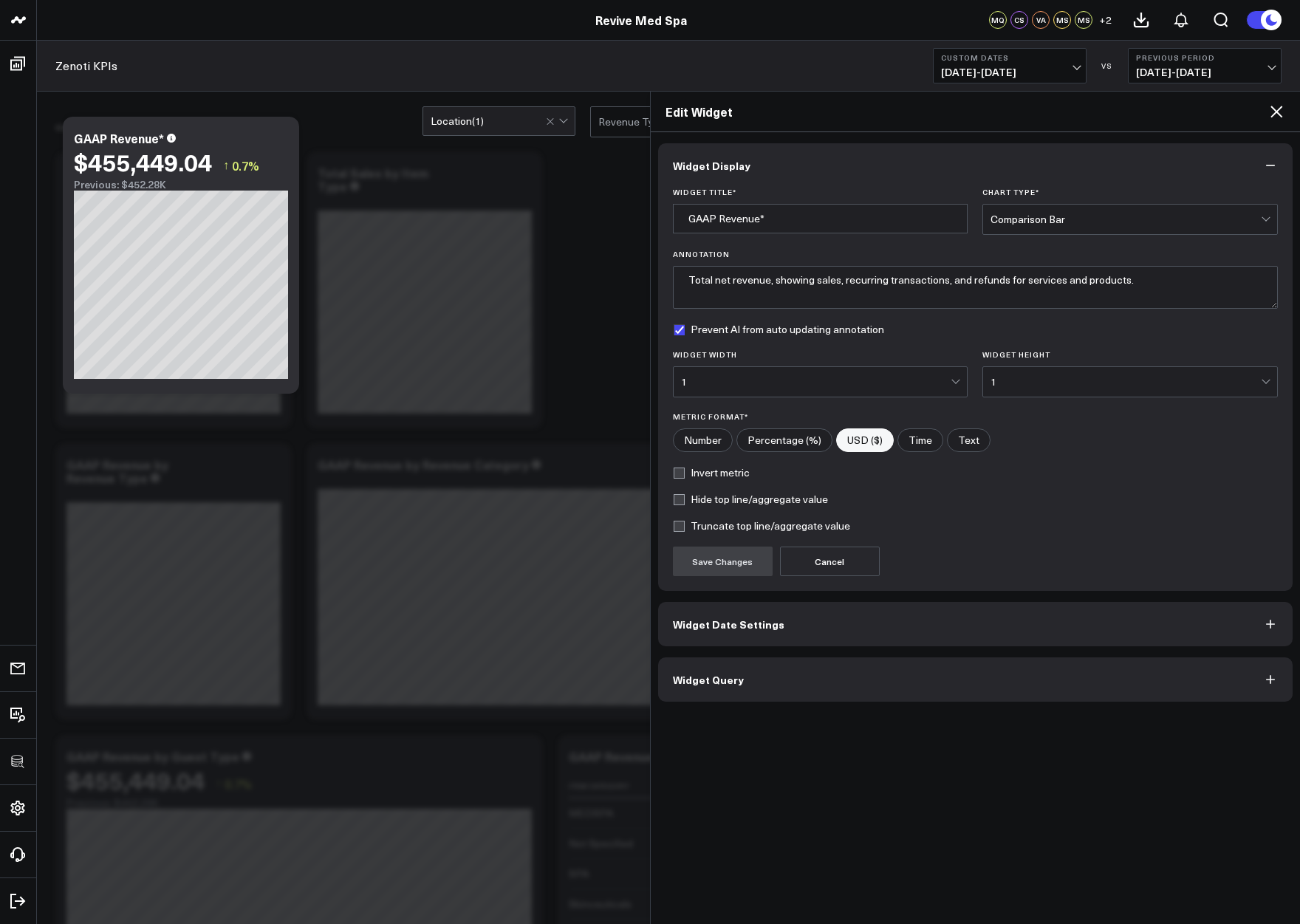
click at [742, 686] on button "Widget Query" at bounding box center [975, 679] width 635 height 45
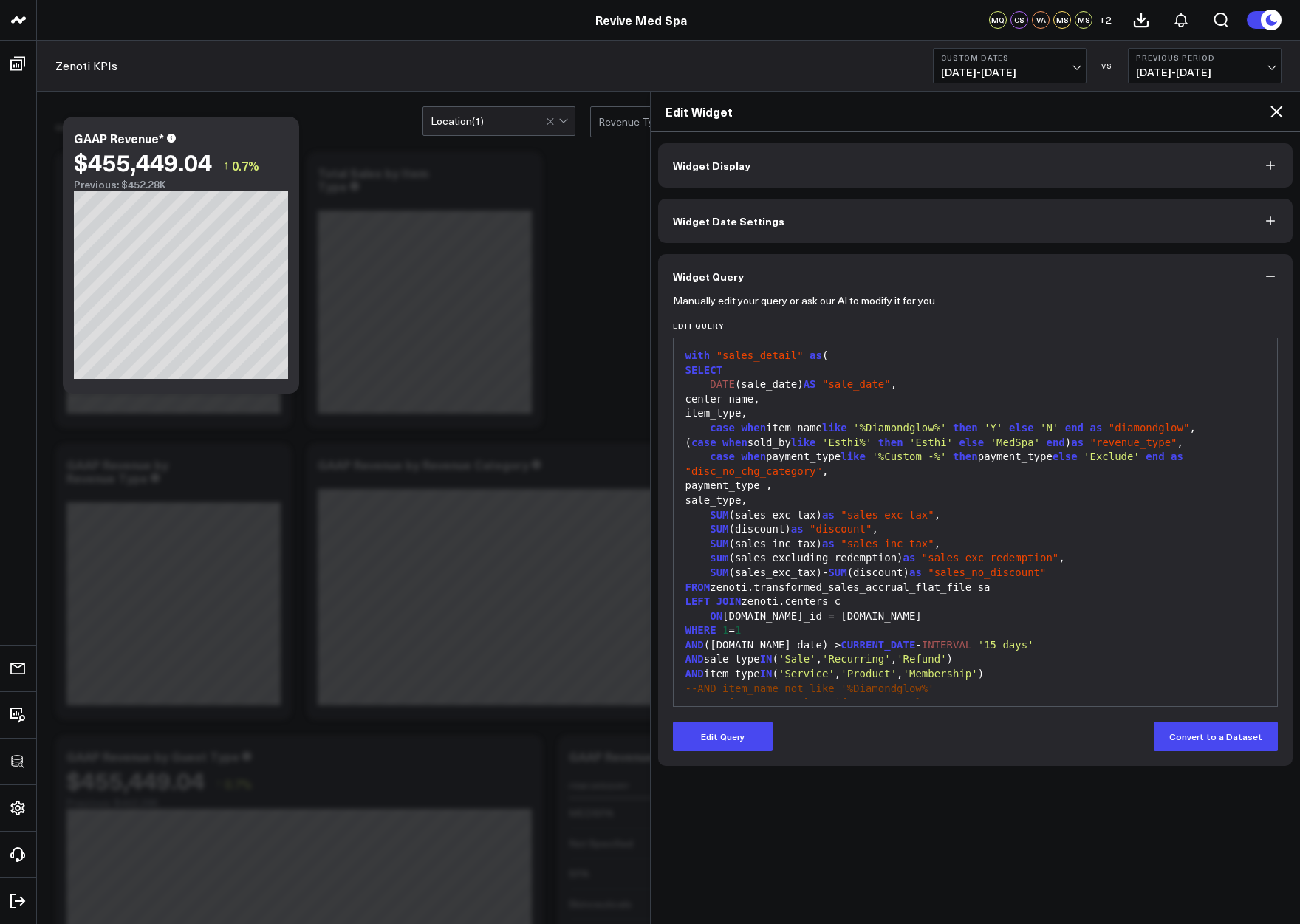
click at [1091, 117] on icon at bounding box center [1275, 111] width 17 height 17
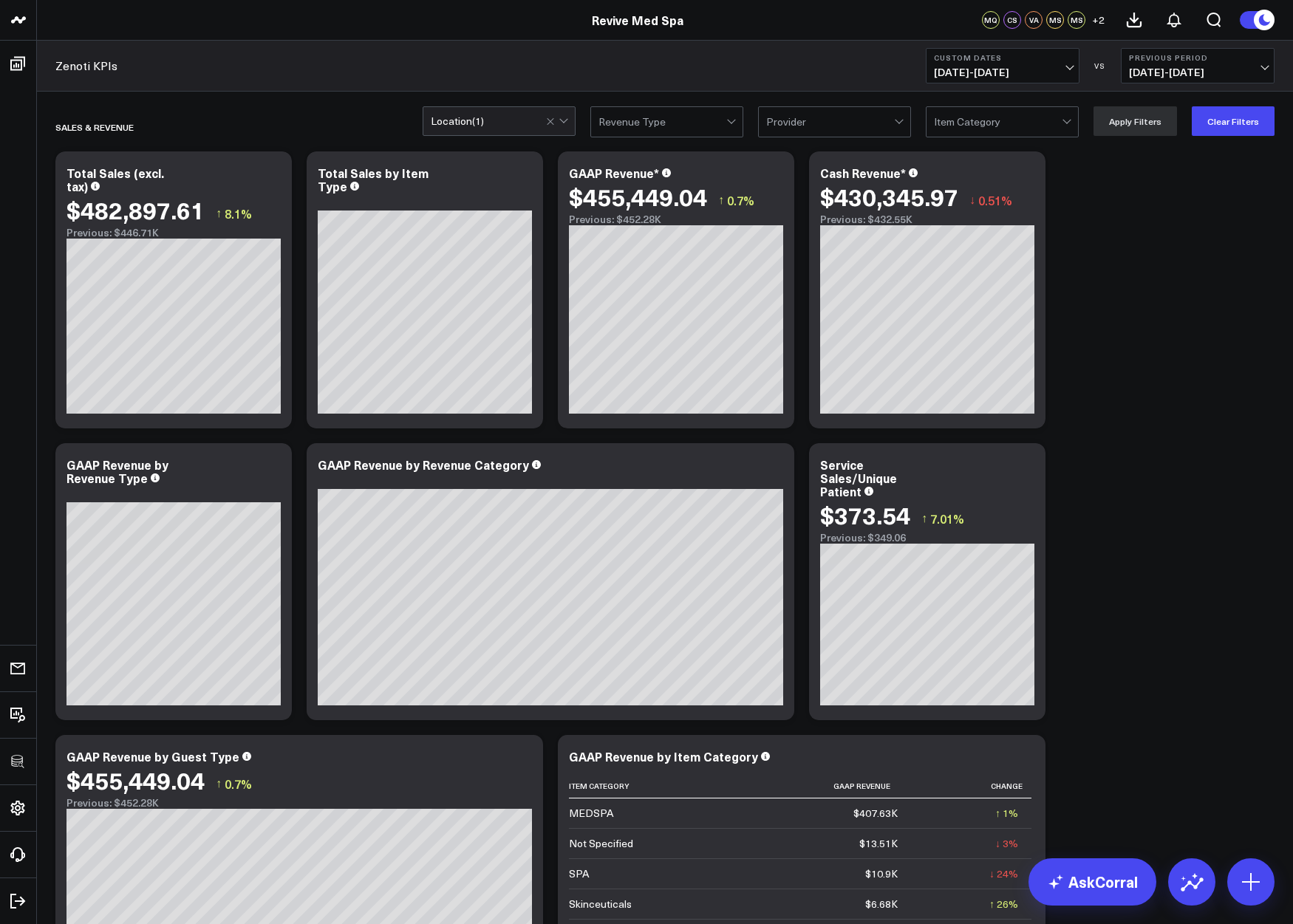
click at [1041, 59] on b "Custom Dates" at bounding box center [1002, 57] width 138 height 9
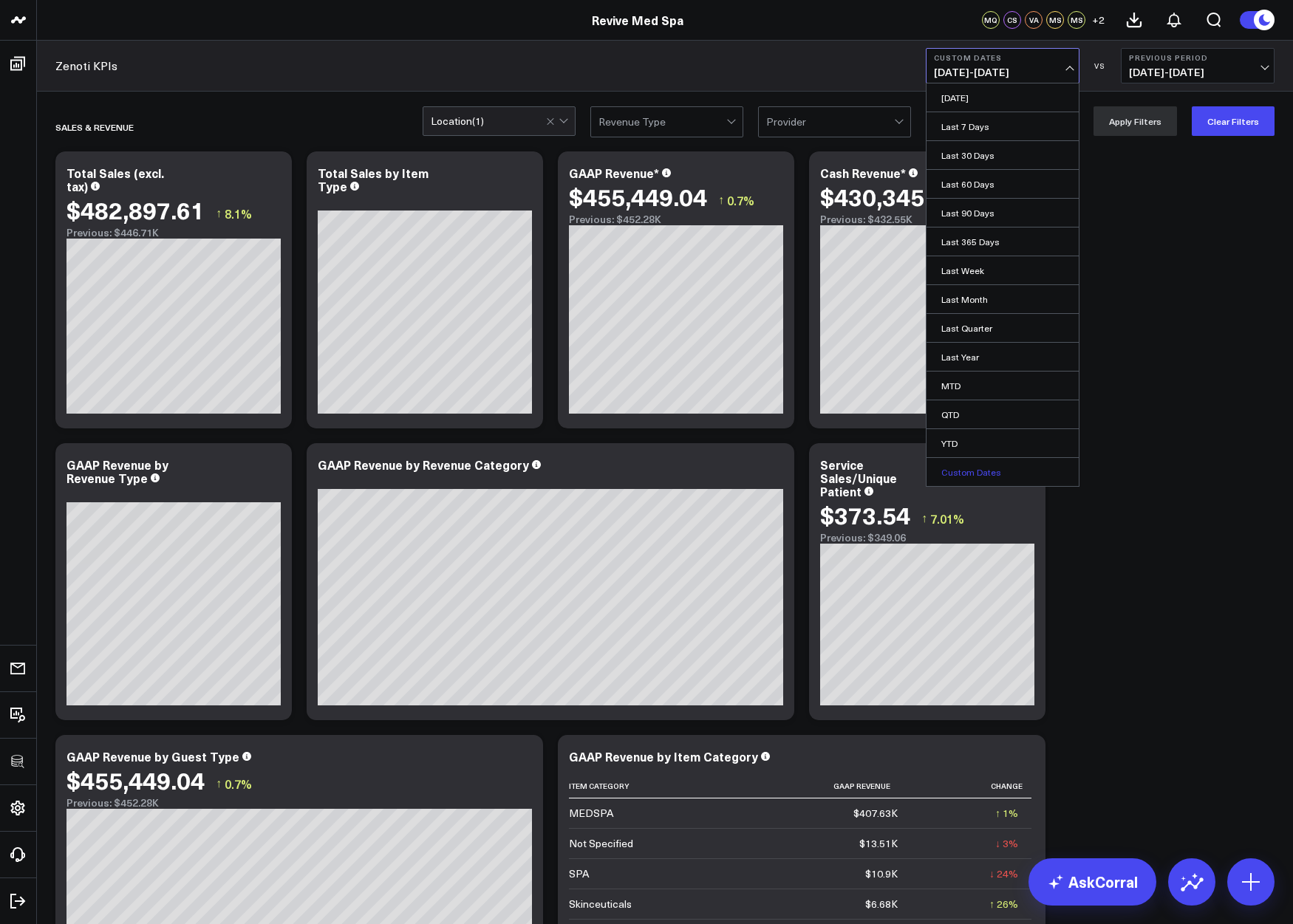
click at [967, 470] on link "Custom Dates" at bounding box center [1002, 471] width 153 height 28
select select "9"
select select "2025"
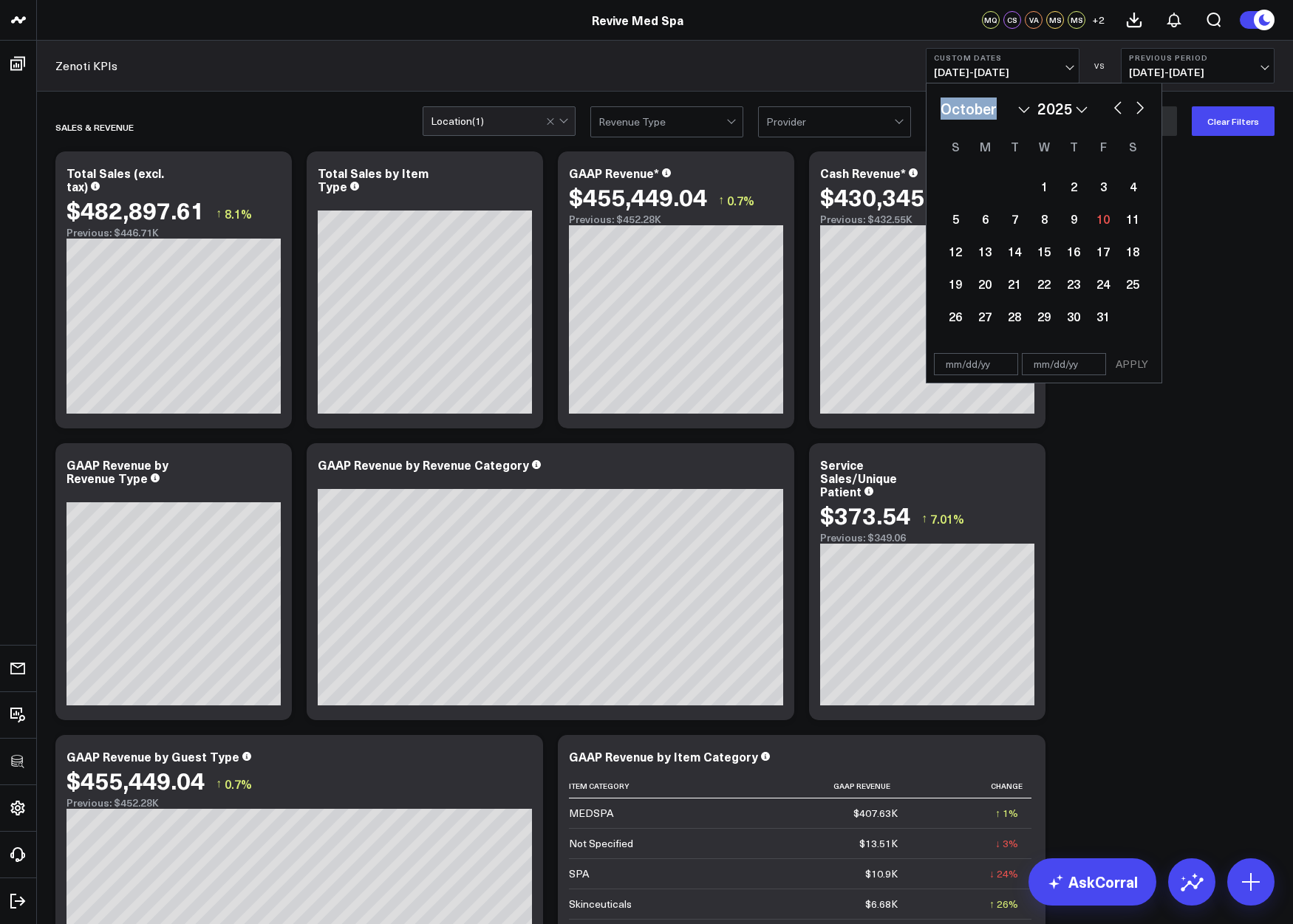
click at [1092, 115] on div "January February March April May June July August September October November De…" at bounding box center [1043, 108] width 207 height 22
click at [1092, 106] on button "button" at bounding box center [1117, 106] width 15 height 17
select select "8"
select select "2025"
click at [992, 188] on div "1" at bounding box center [985, 186] width 30 height 30
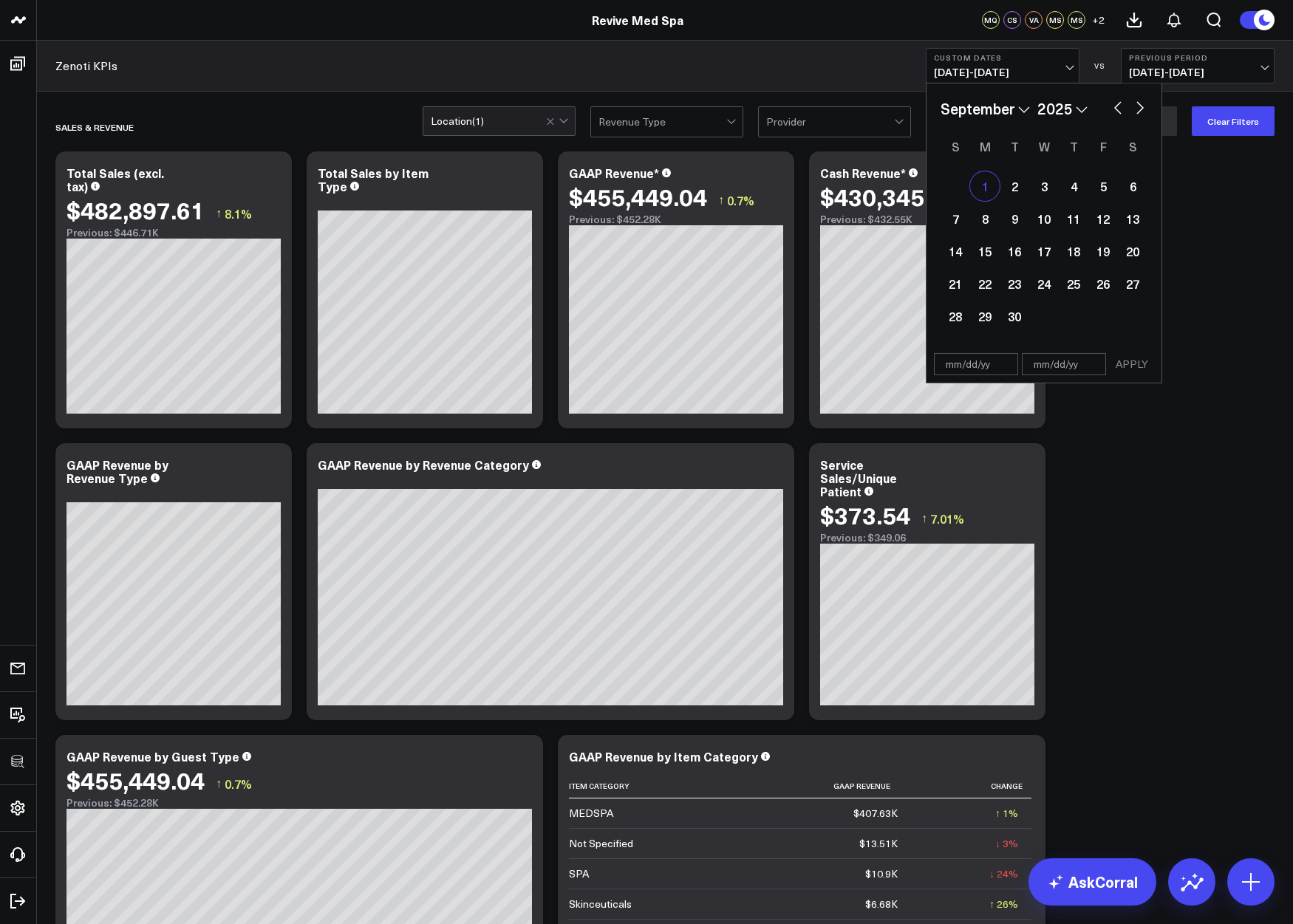
type input "09/01/25"
select select "8"
select select "2025"
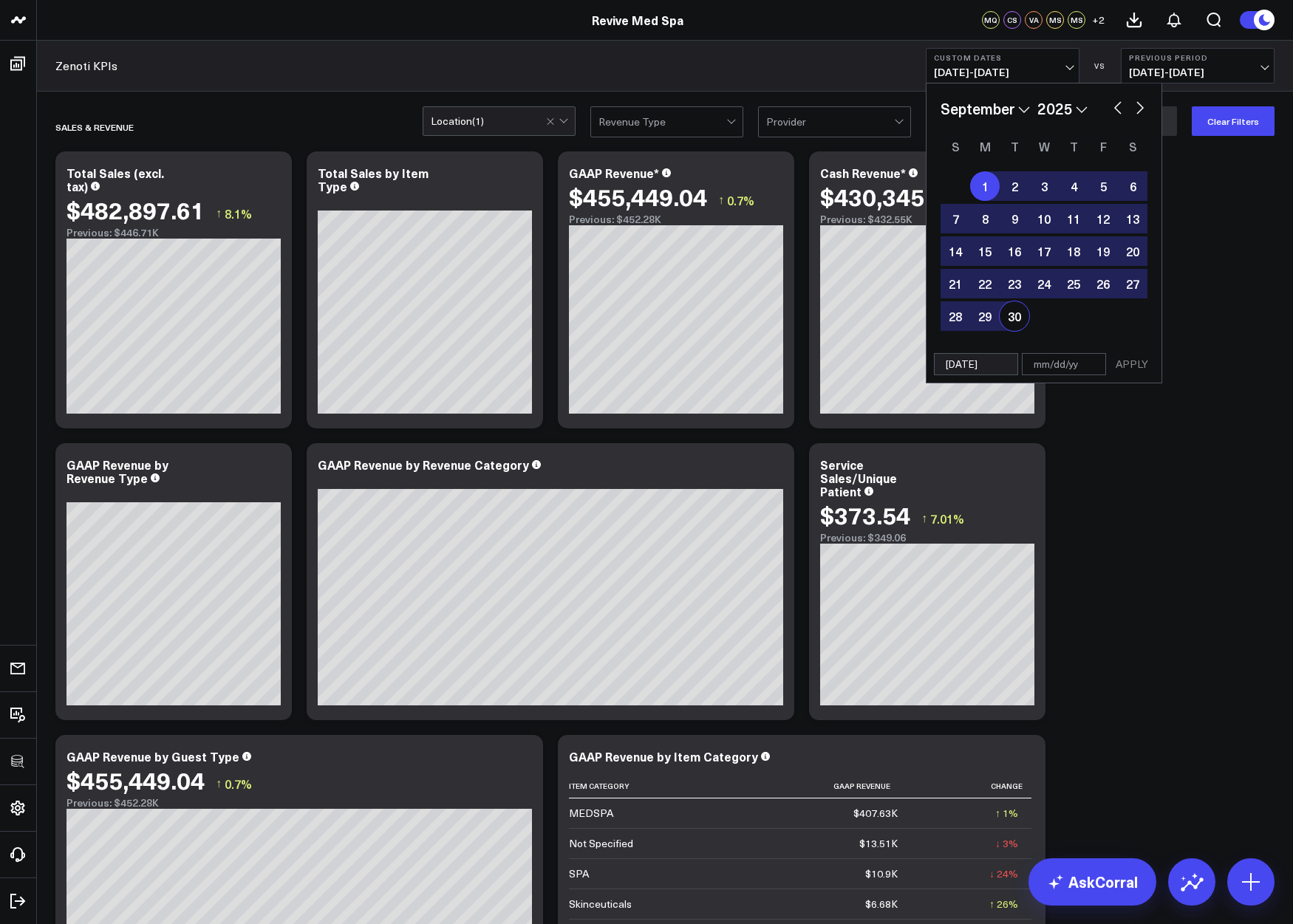
click at [1017, 316] on div "30" at bounding box center [1014, 316] width 30 height 30
type input "09/30/25"
select select "8"
select select "2025"
click at [1092, 364] on button "APPLY" at bounding box center [1132, 364] width 45 height 22
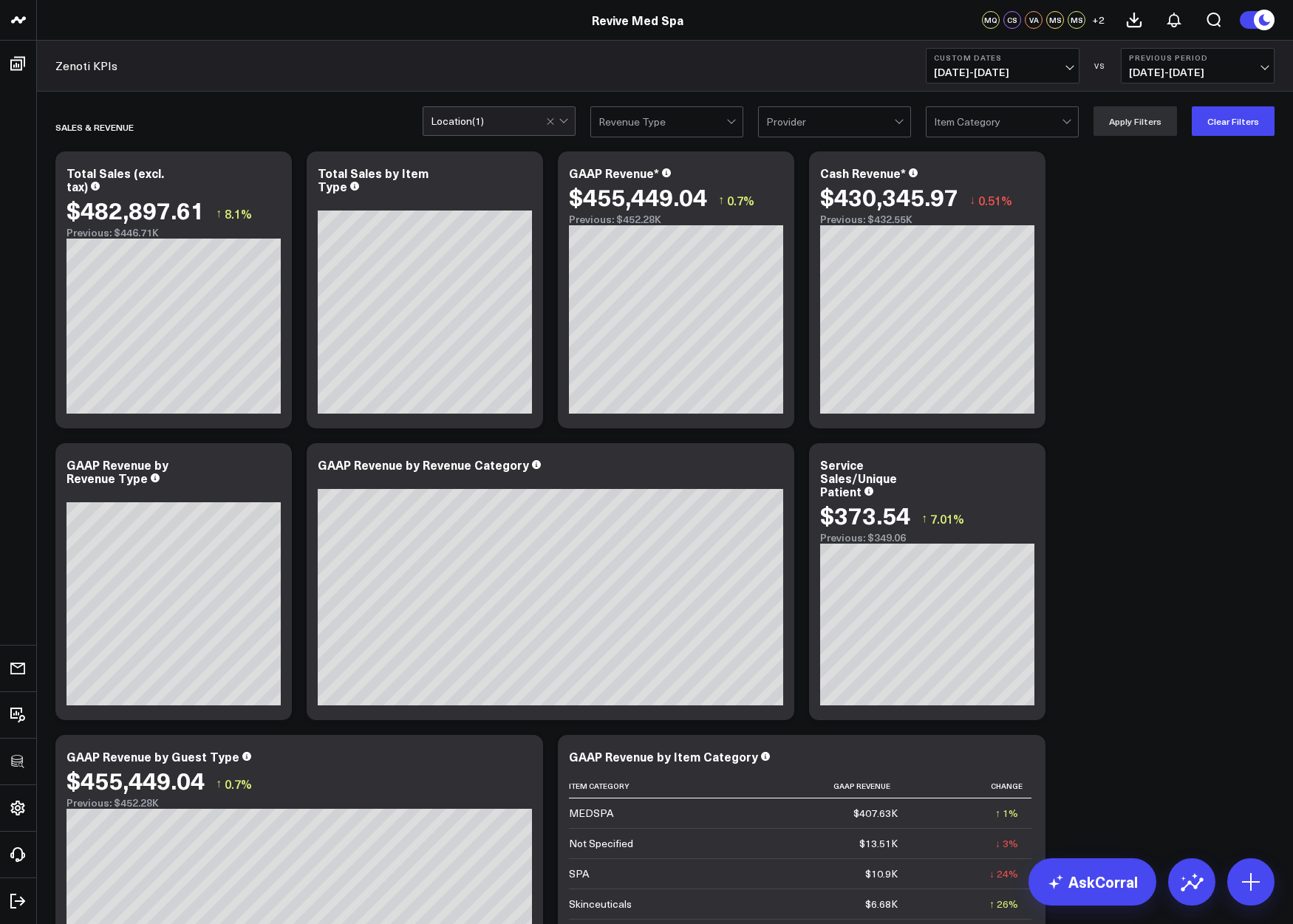
click at [495, 122] on div "Location ( 1 )" at bounding box center [488, 121] width 115 height 12
click at [561, 122] on div at bounding box center [558, 121] width 25 height 28
click at [1005, 73] on span "09/01/25 - 09/30/25" at bounding box center [1002, 73] width 138 height 12
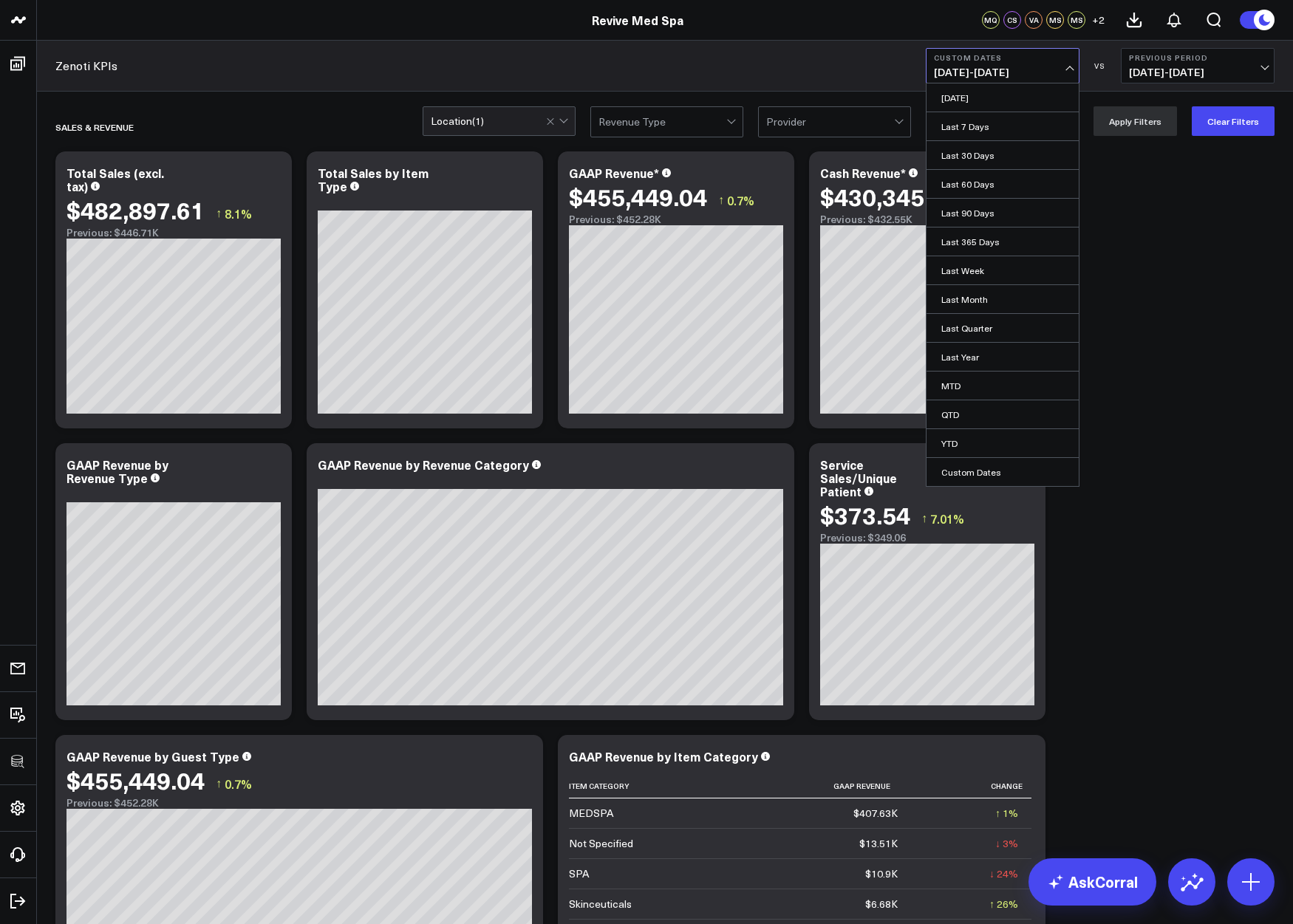
click at [694, 60] on div "Zenoti KPIs Custom Dates 09/01/25 - 09/30/25 Yesterday Last 7 Days Last 30 Days…" at bounding box center [665, 66] width 1256 height 51
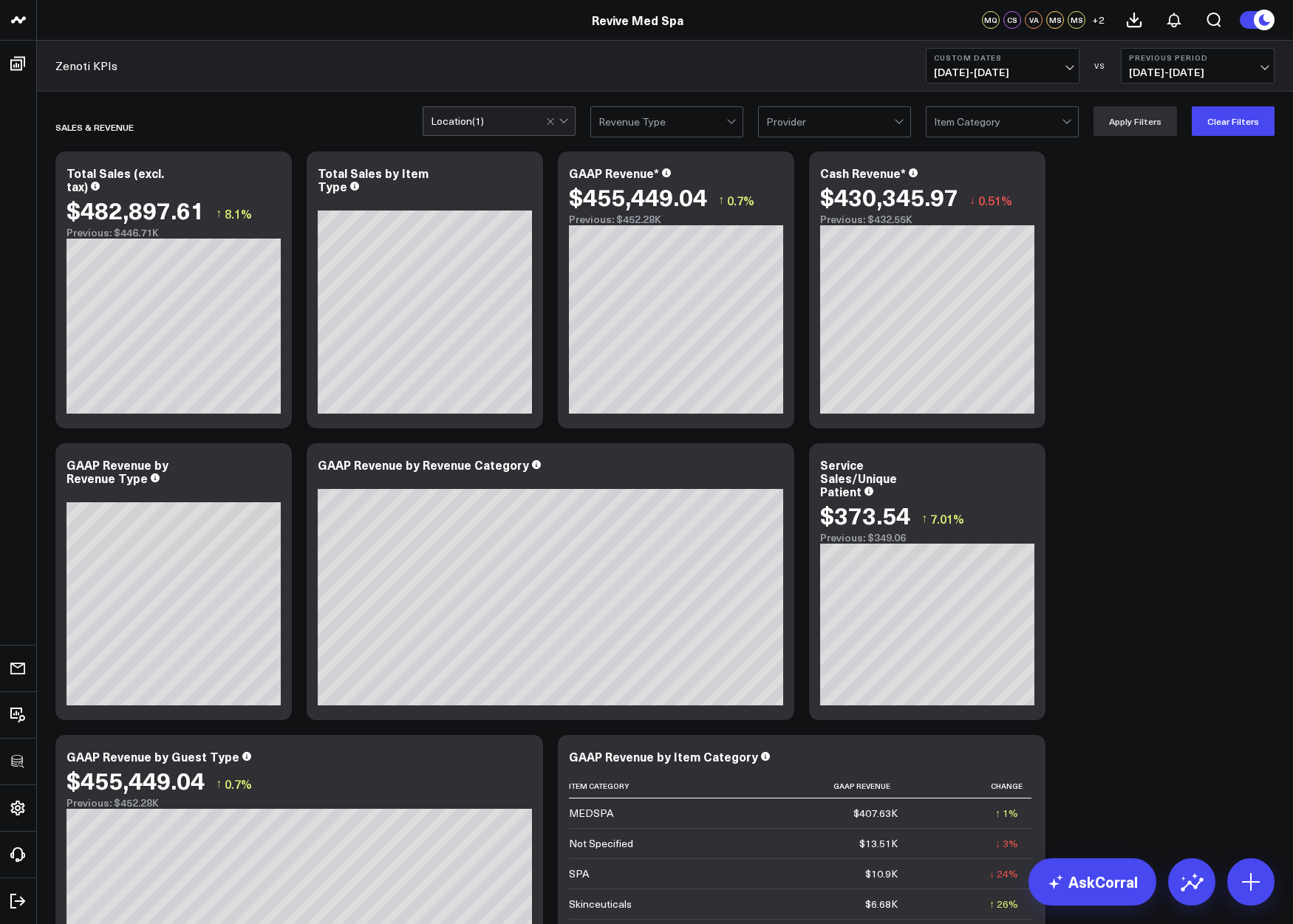
click at [524, 120] on div "Location ( 1 )" at bounding box center [488, 121] width 115 height 12
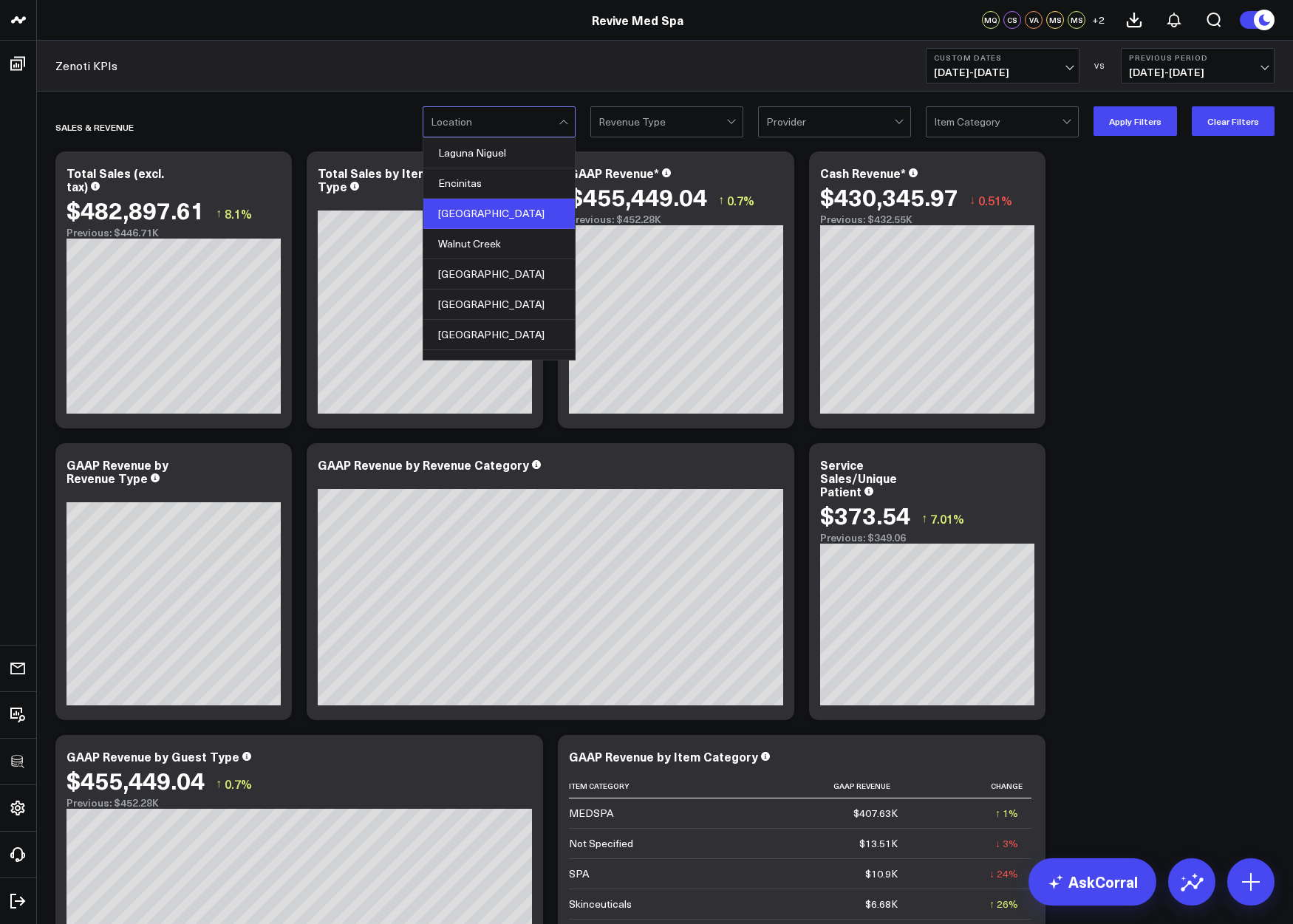
click at [477, 204] on div "Carmel Valley" at bounding box center [499, 213] width 152 height 30
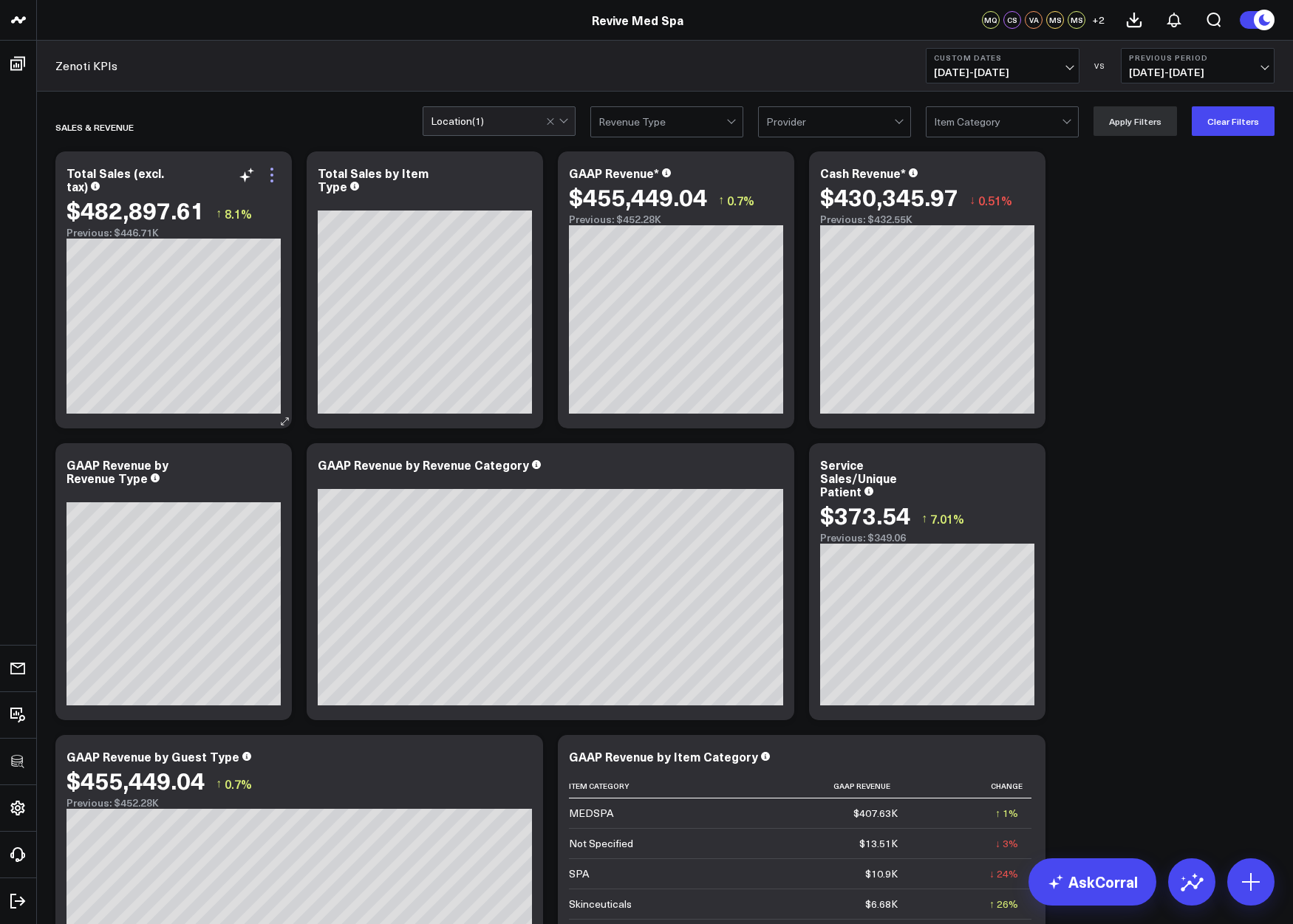
click at [273, 174] on icon at bounding box center [272, 176] width 3 height 3
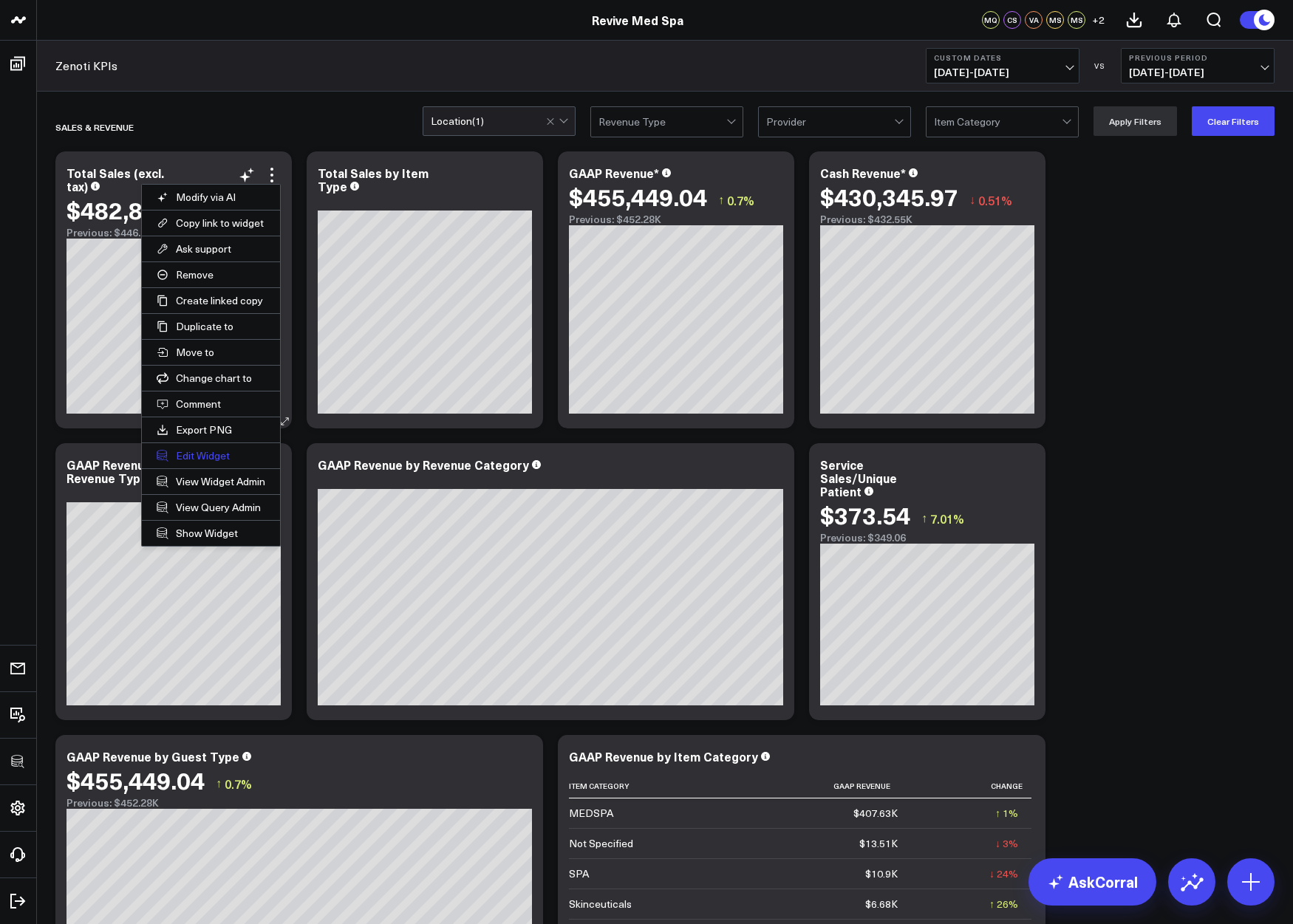
click at [205, 450] on button "Edit Widget" at bounding box center [211, 455] width 139 height 25
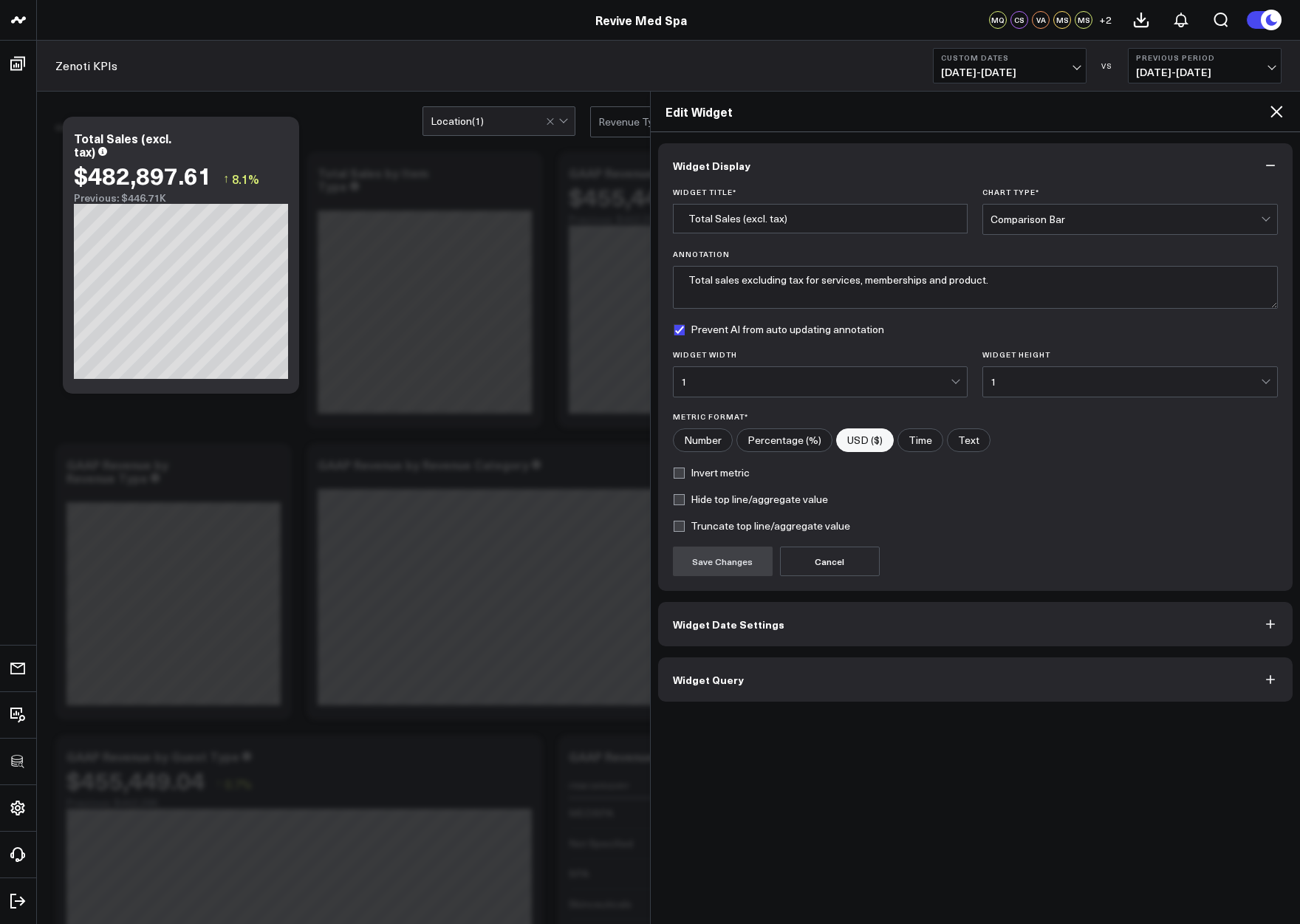
click at [731, 678] on span "Widget Query" at bounding box center [708, 679] width 71 height 12
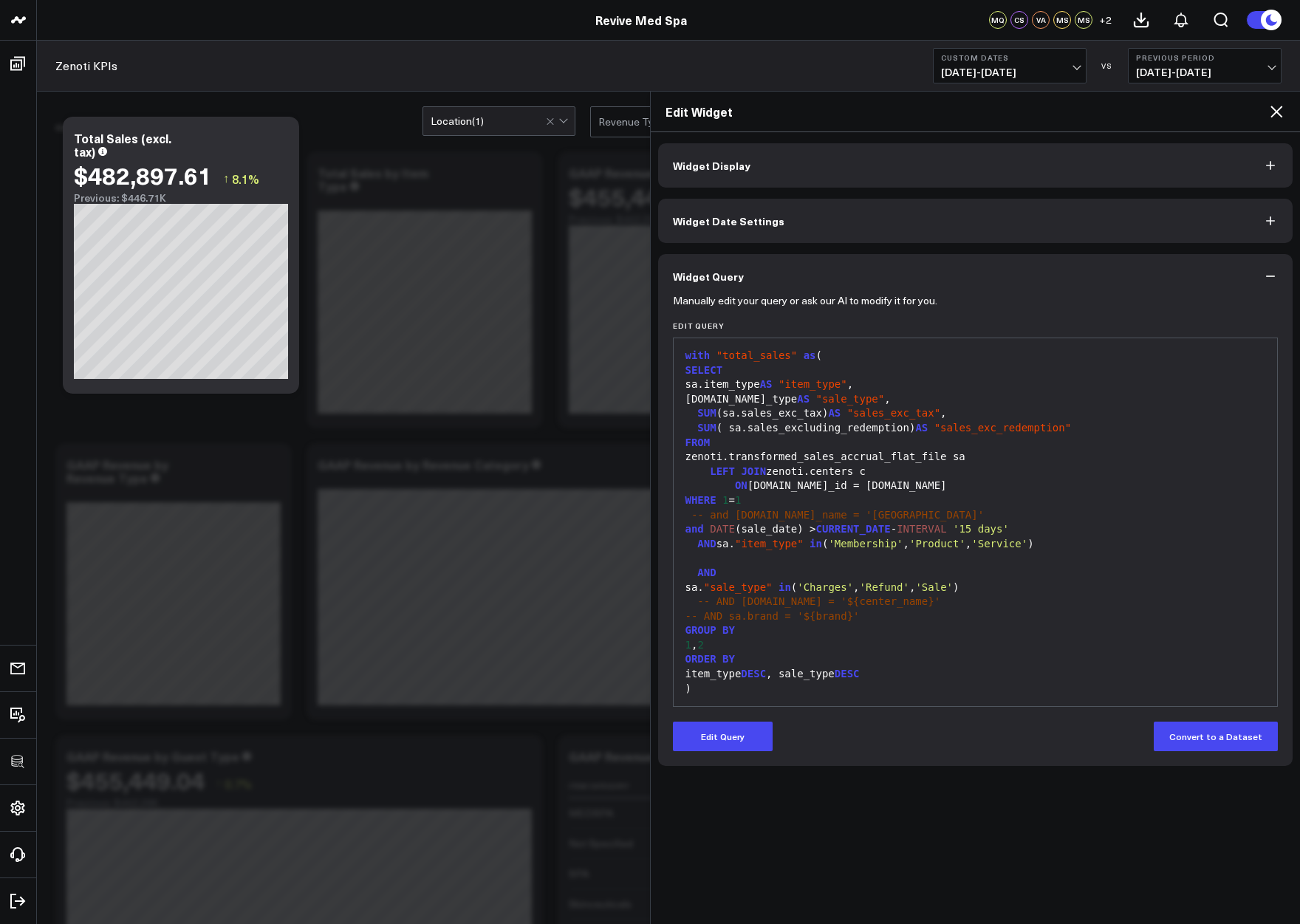
click at [878, 542] on span "'Membership'" at bounding box center [865, 543] width 74 height 12
click at [1091, 110] on icon at bounding box center [1275, 111] width 17 height 17
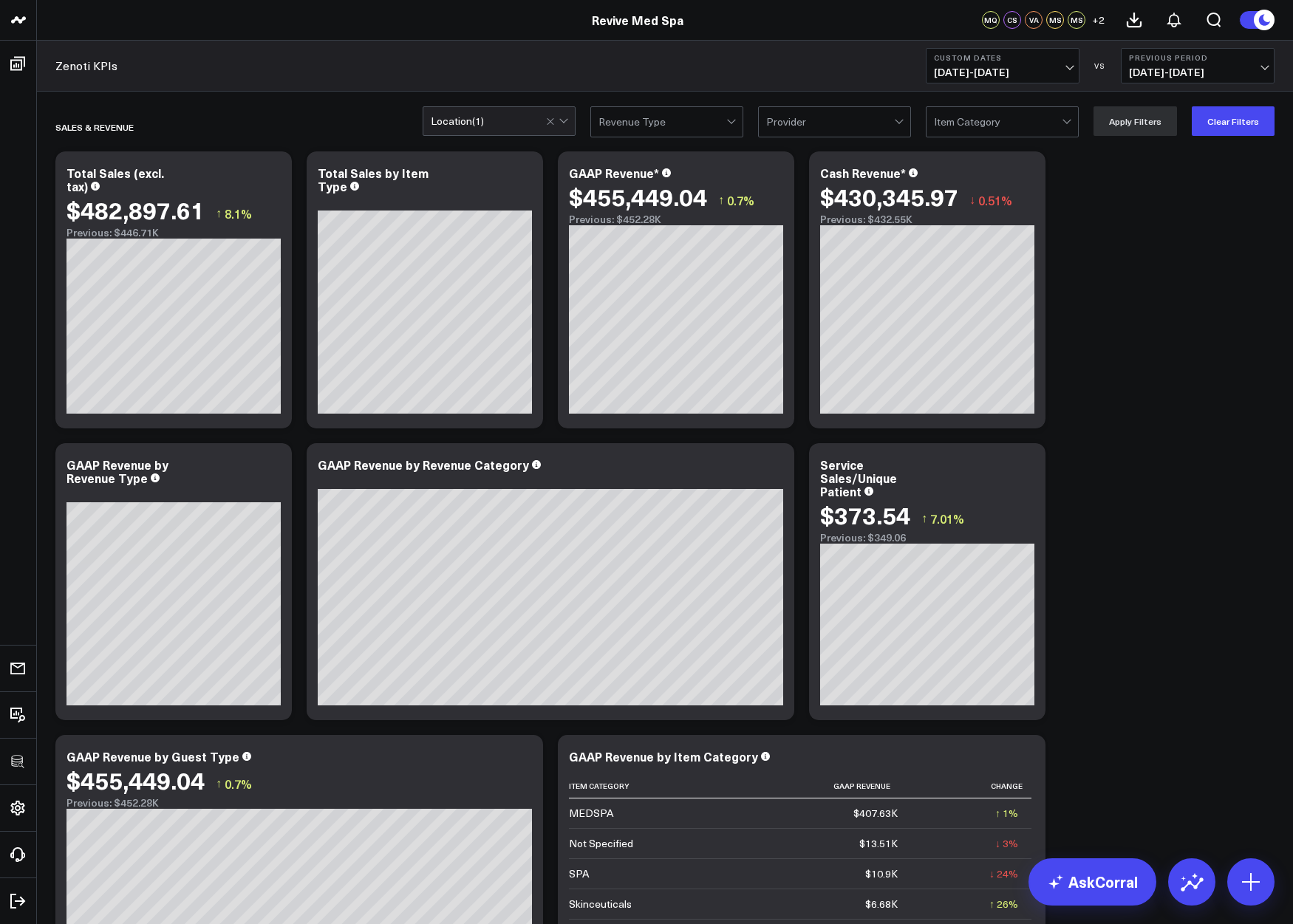
click at [980, 74] on span "09/01/25 - 09/30/25" at bounding box center [1002, 73] width 138 height 12
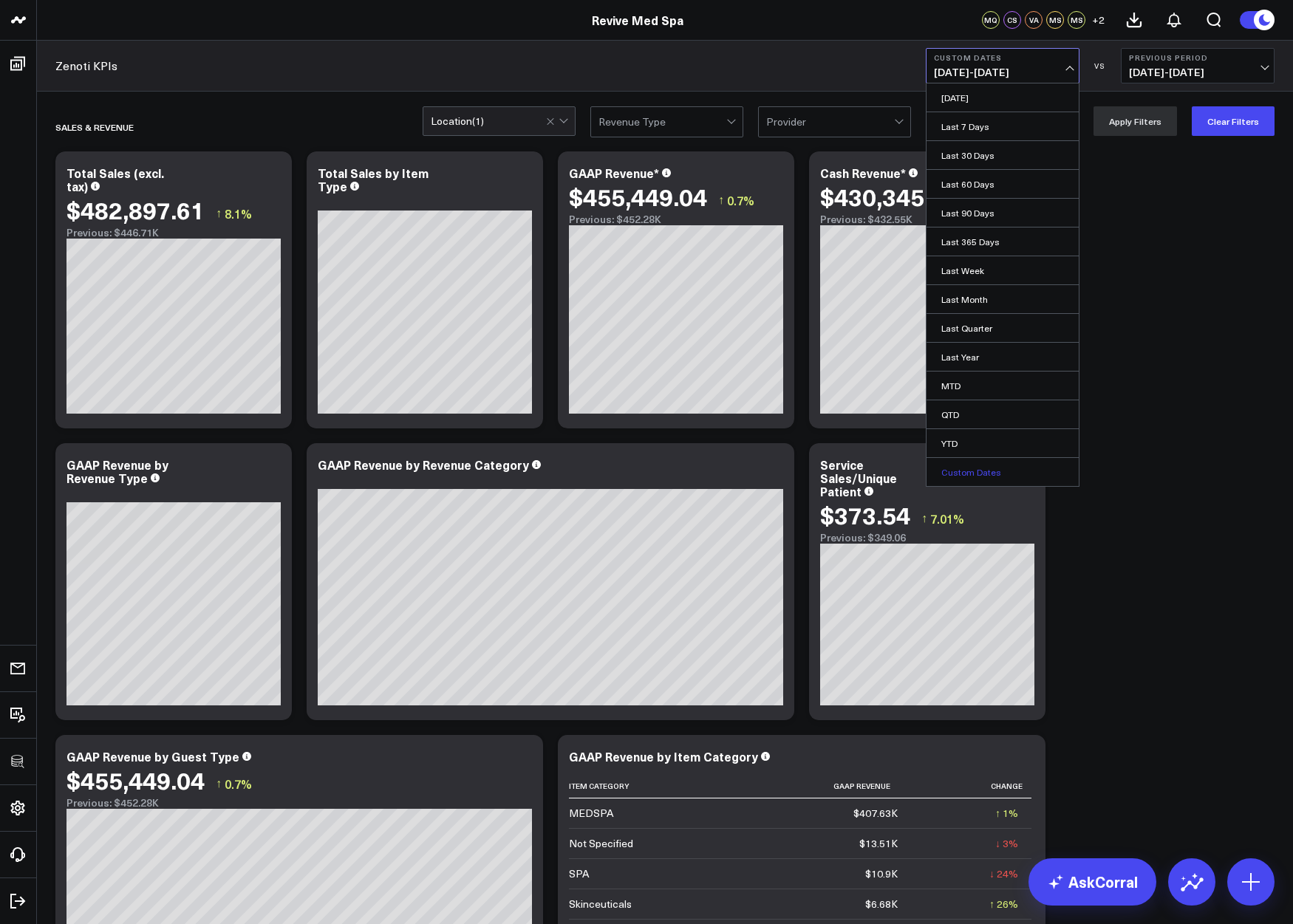
click at [986, 469] on link "Custom Dates" at bounding box center [1002, 471] width 153 height 28
select select "9"
select select "2025"
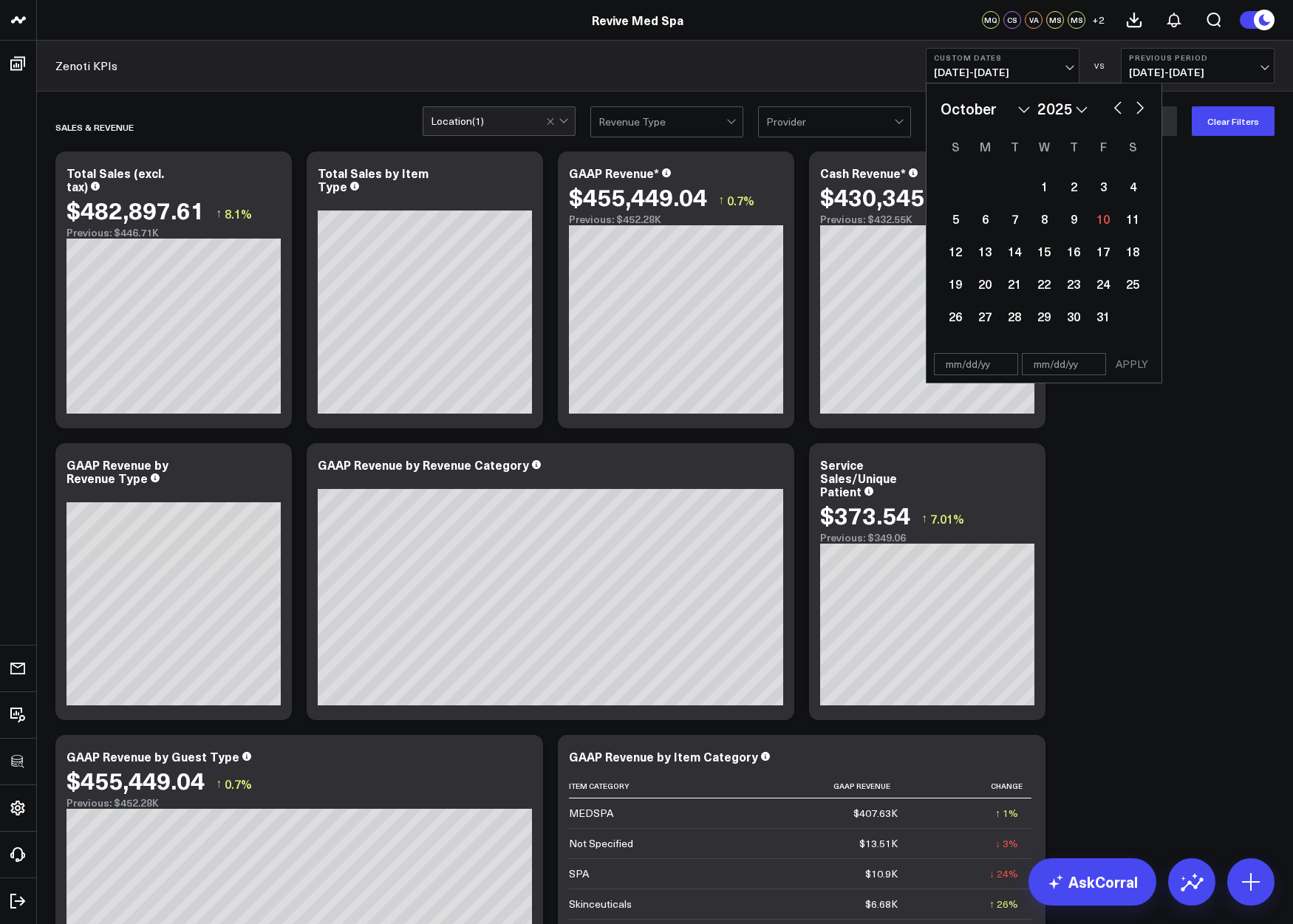
click at [1092, 115] on div "January February March April May June July August September October November De…" at bounding box center [1043, 108] width 207 height 22
click at [1092, 110] on button "button" at bounding box center [1117, 106] width 15 height 17
select select "8"
select select "2025"
click at [1092, 110] on button "button" at bounding box center [1117, 106] width 15 height 17
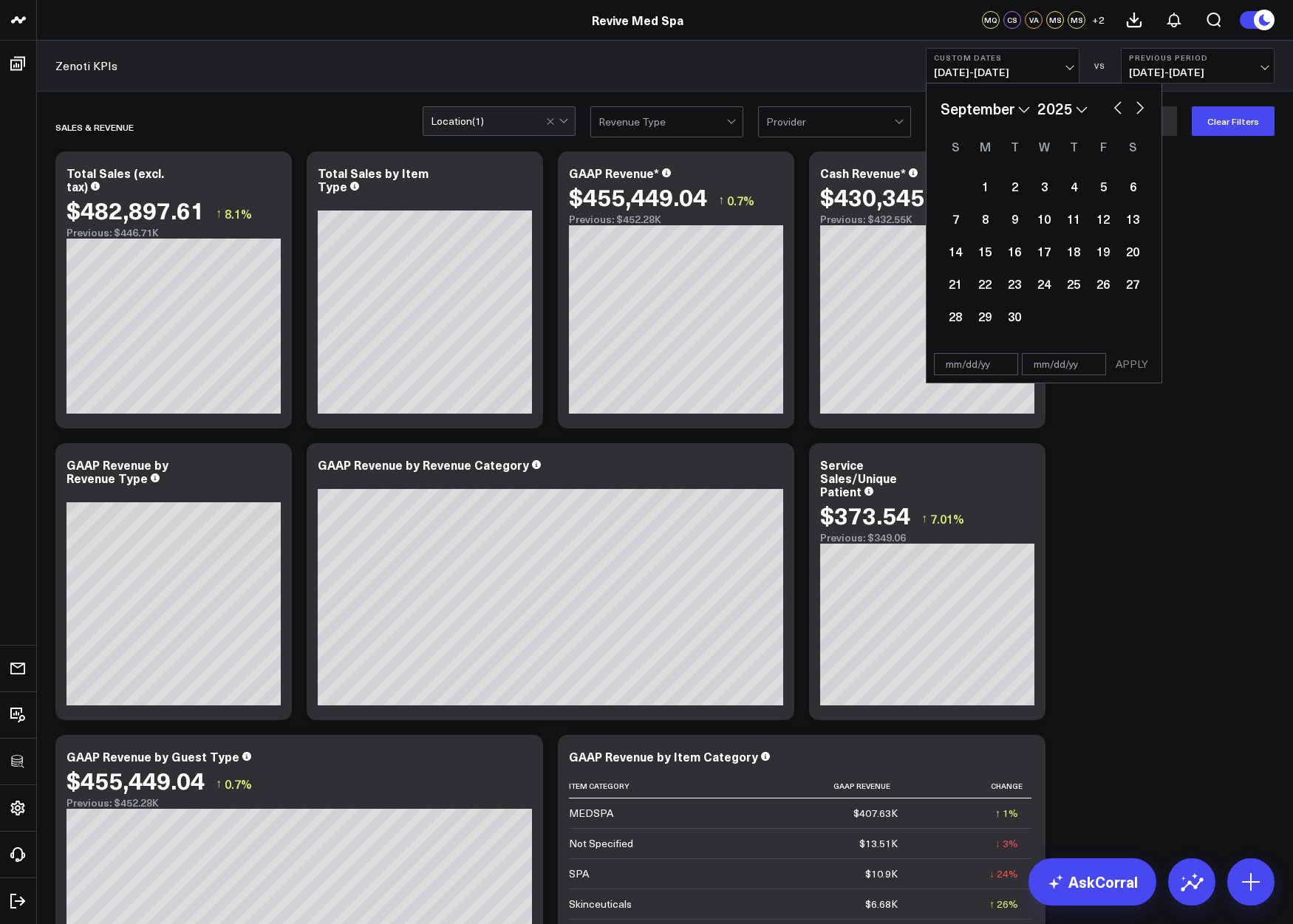
select select "7"
select select "2025"
click at [1092, 189] on div "1" at bounding box center [1103, 186] width 30 height 30
type input "08/01/25"
select select "7"
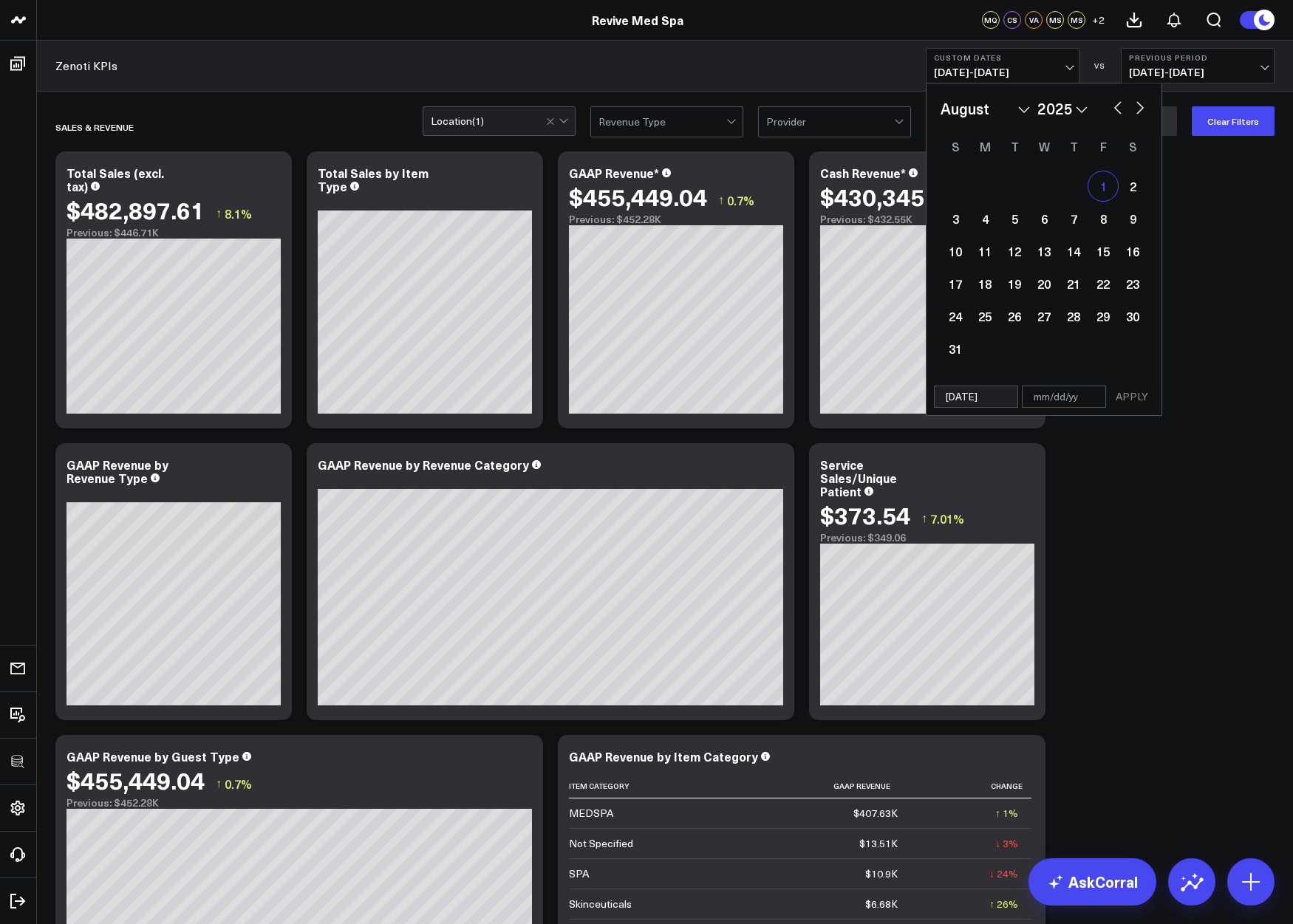
select select "2025"
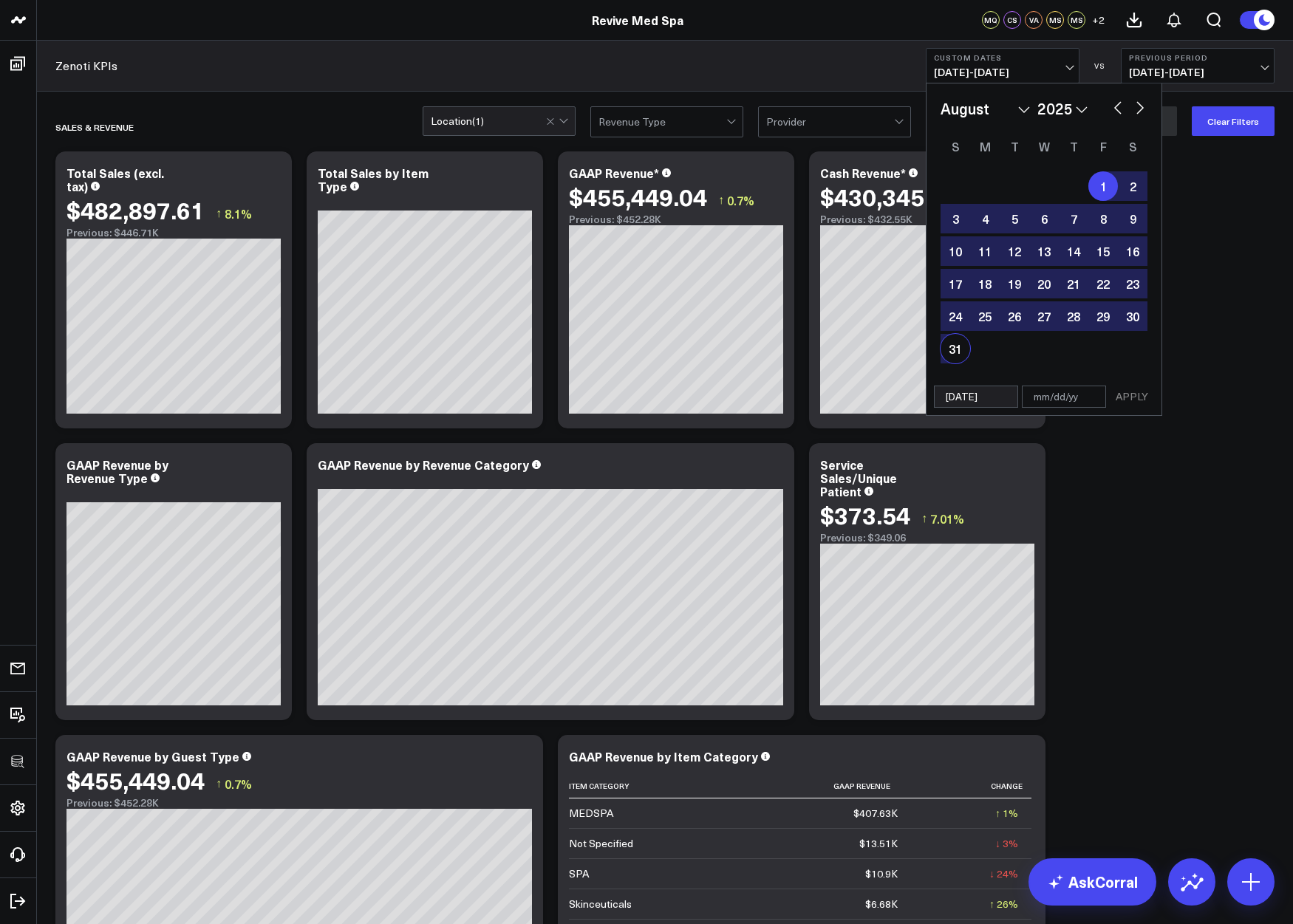
click at [953, 358] on div "31" at bounding box center [955, 349] width 30 height 30
type input "08/31/25"
select select "7"
select select "2025"
click at [1092, 397] on button "APPLY" at bounding box center [1132, 396] width 45 height 22
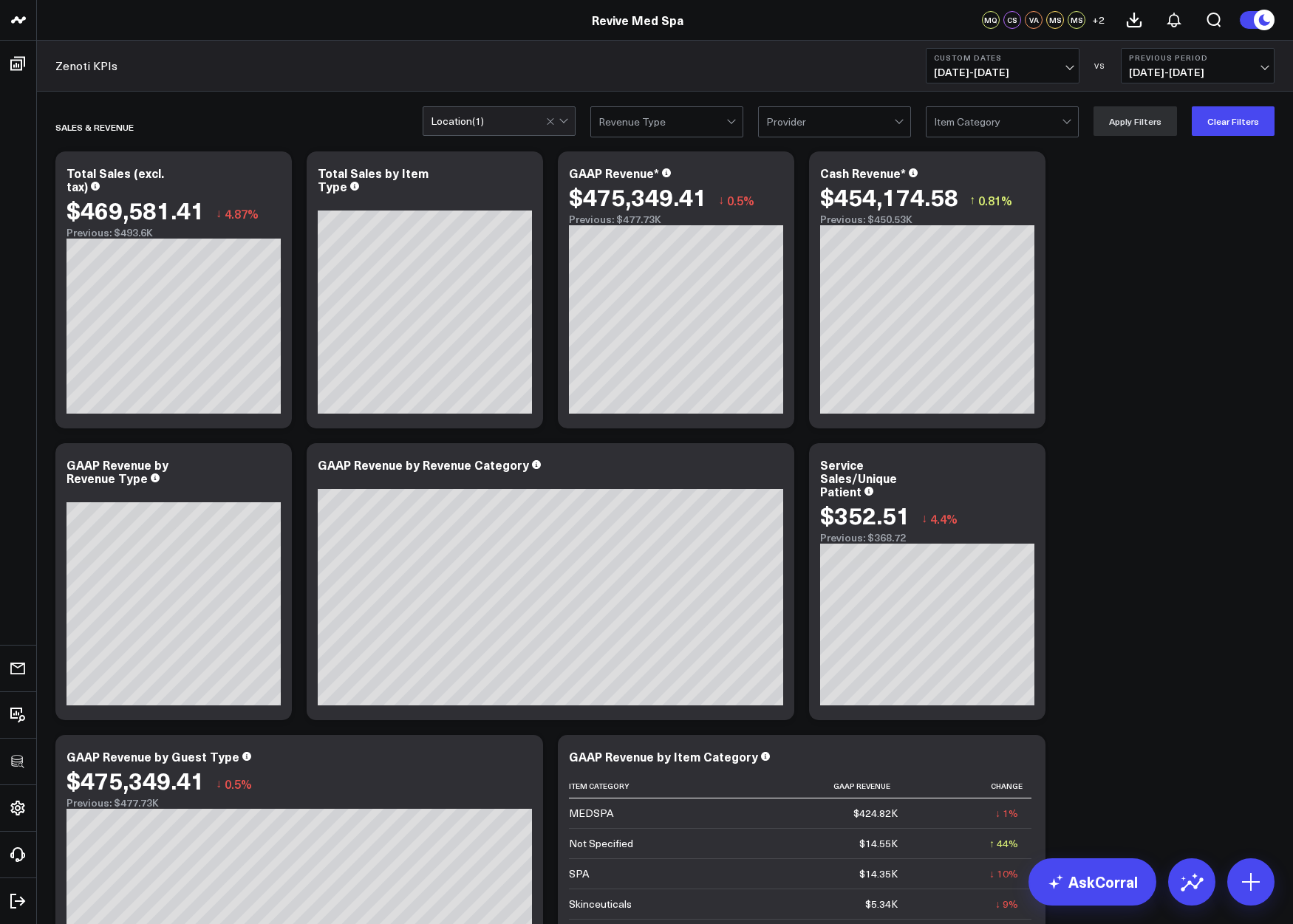
click at [1032, 57] on b "Custom Dates" at bounding box center [1002, 57] width 138 height 9
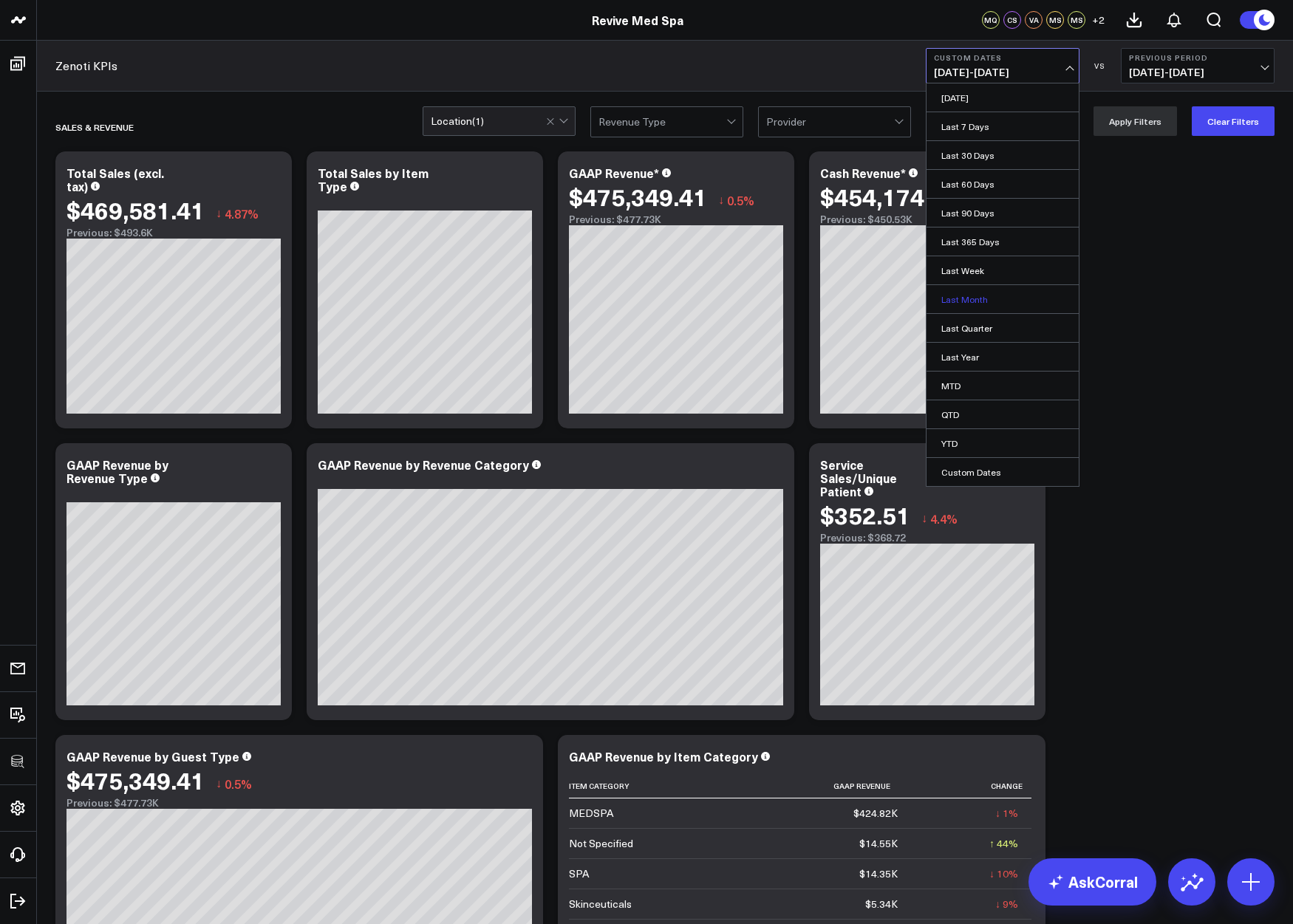
click at [949, 294] on link "Last Month" at bounding box center [1002, 299] width 153 height 28
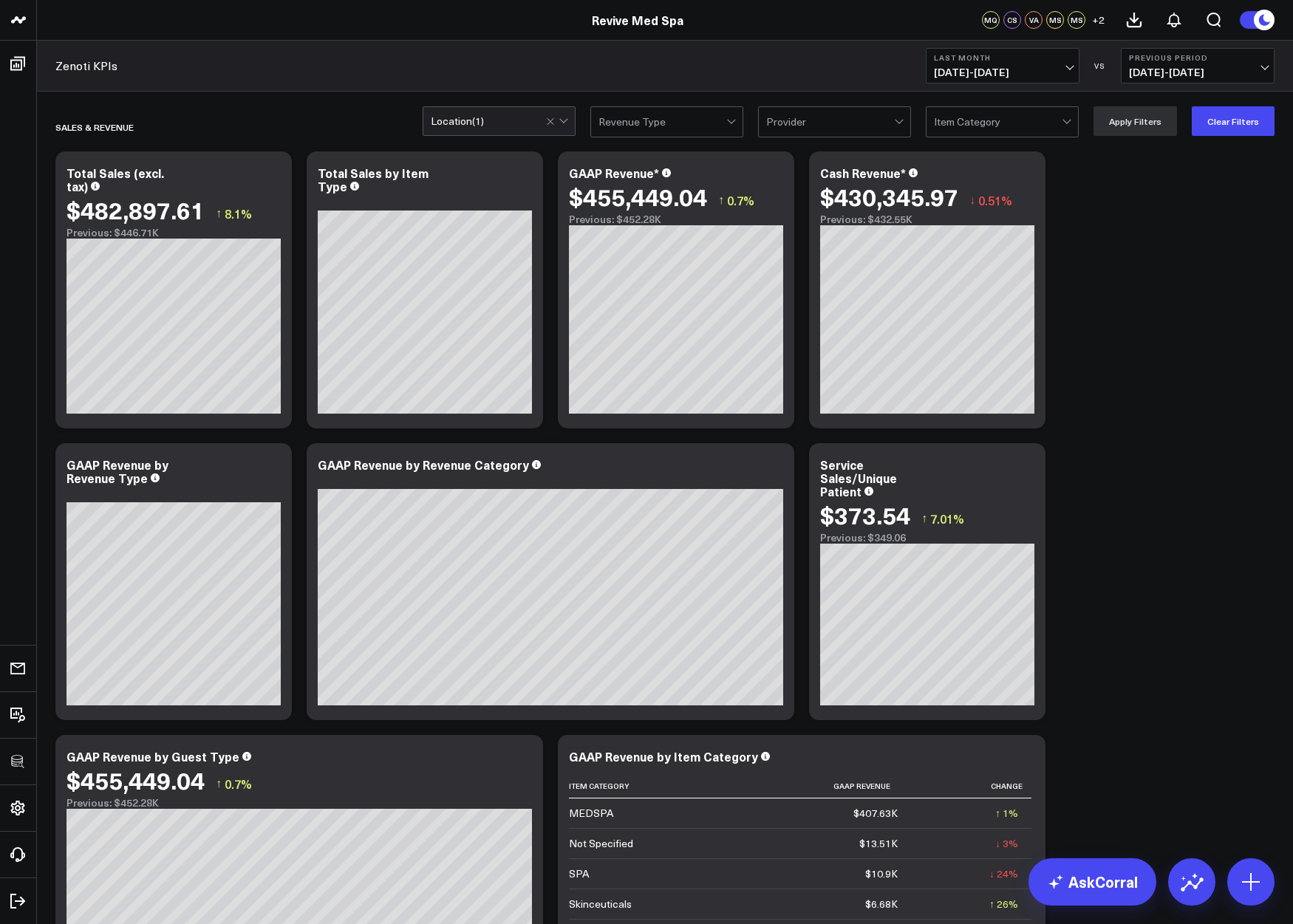
click at [972, 67] on span "09/01/25 - 09/30/25" at bounding box center [1002, 73] width 138 height 12
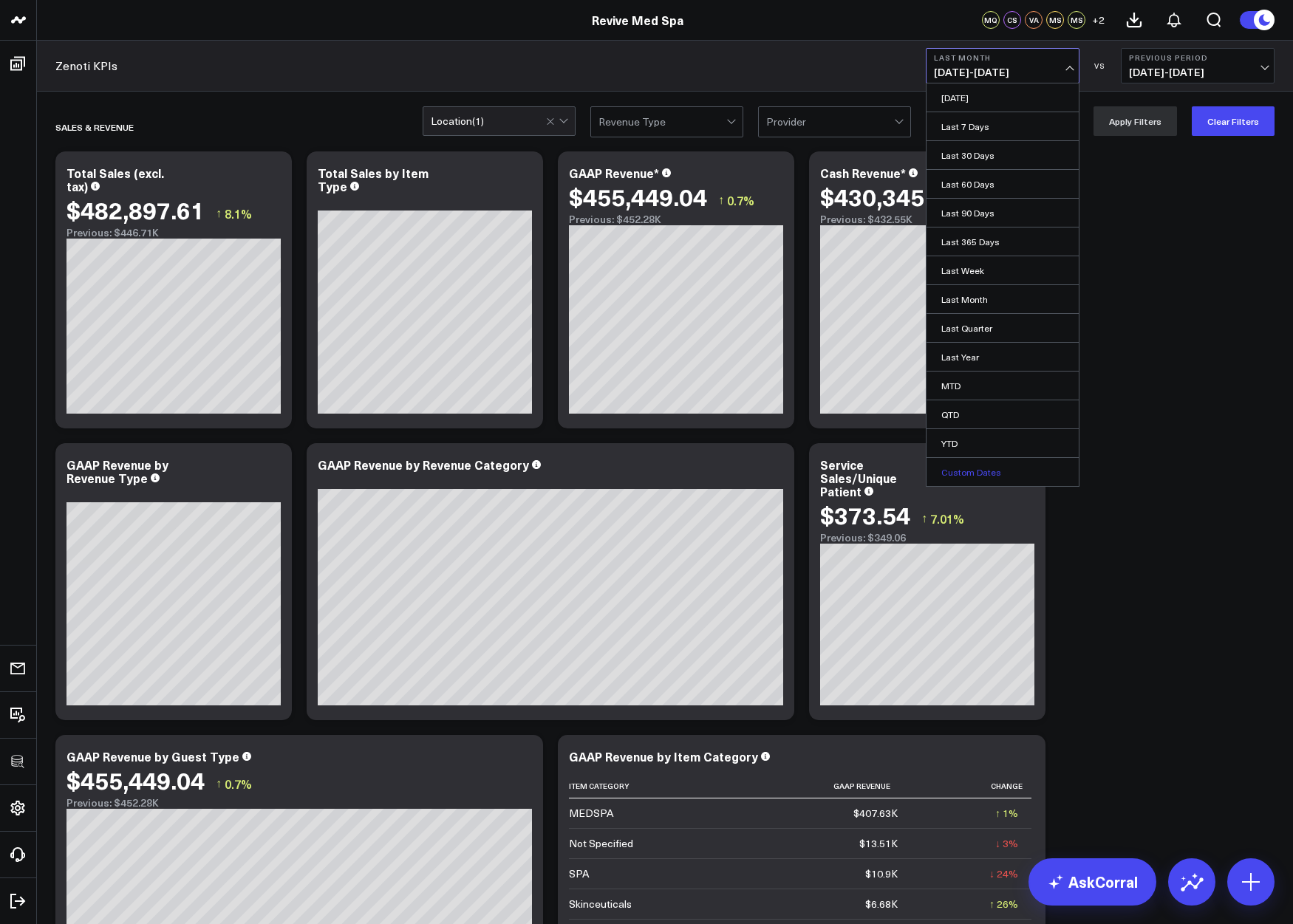
click at [970, 471] on link "Custom Dates" at bounding box center [1002, 471] width 153 height 28
select select "9"
select select "2025"
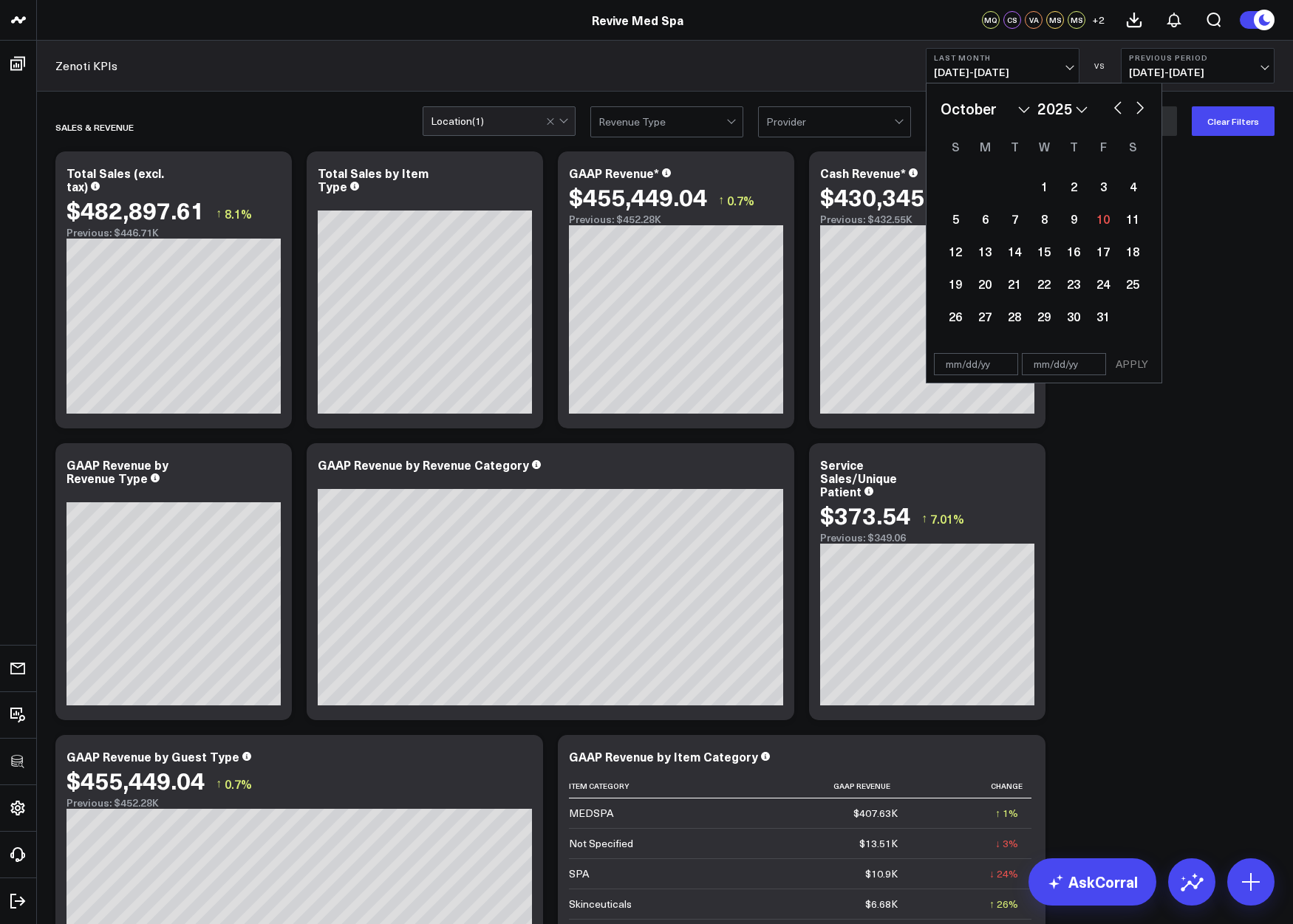
click at [1092, 100] on button "button" at bounding box center [1117, 106] width 15 height 17
select select "8"
select select "2025"
click at [1092, 105] on button "button" at bounding box center [1117, 106] width 15 height 17
select select "7"
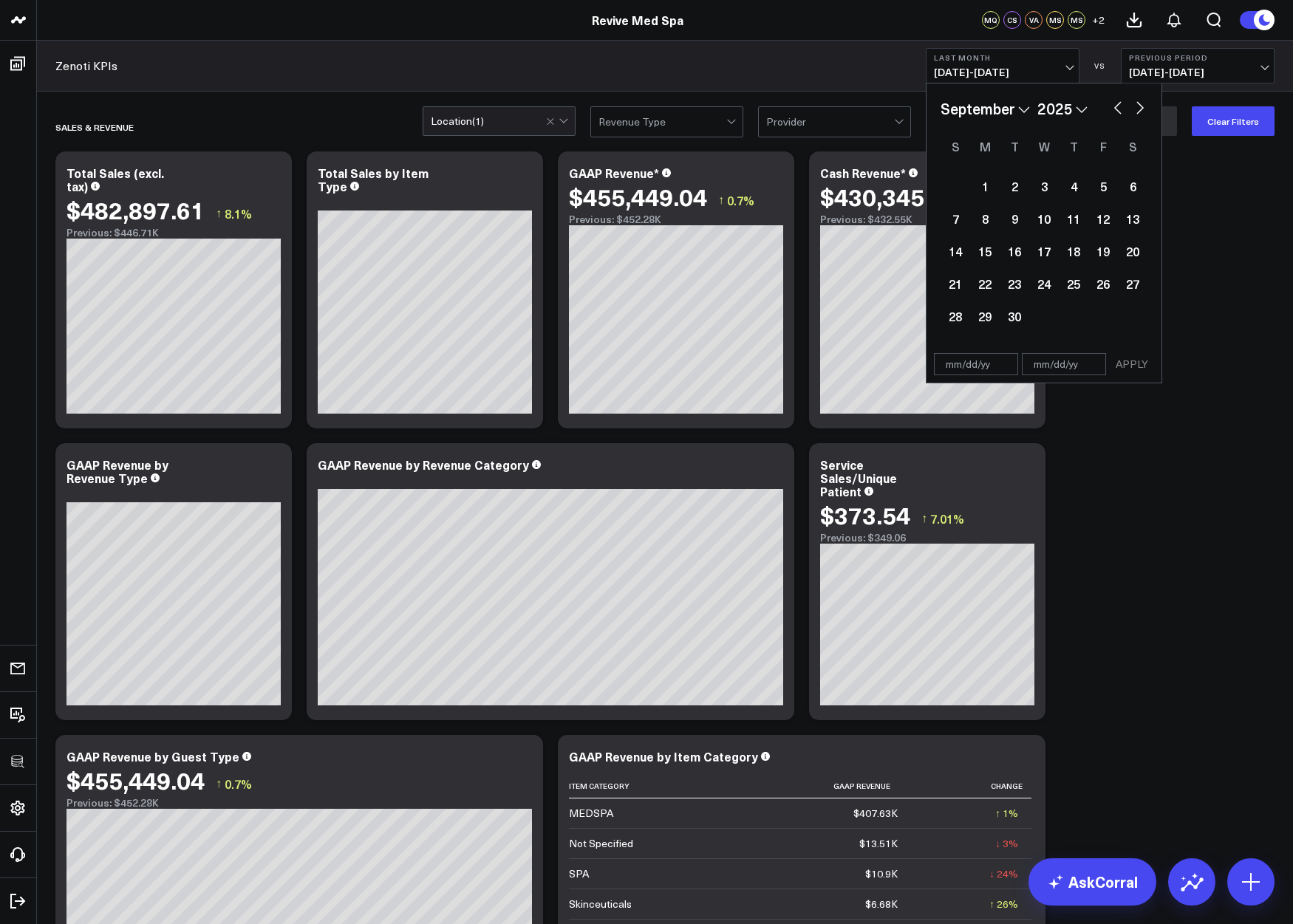
select select "2025"
click at [1092, 185] on div "1" at bounding box center [1103, 186] width 30 height 30
type input "08/01/25"
select select "7"
select select "2025"
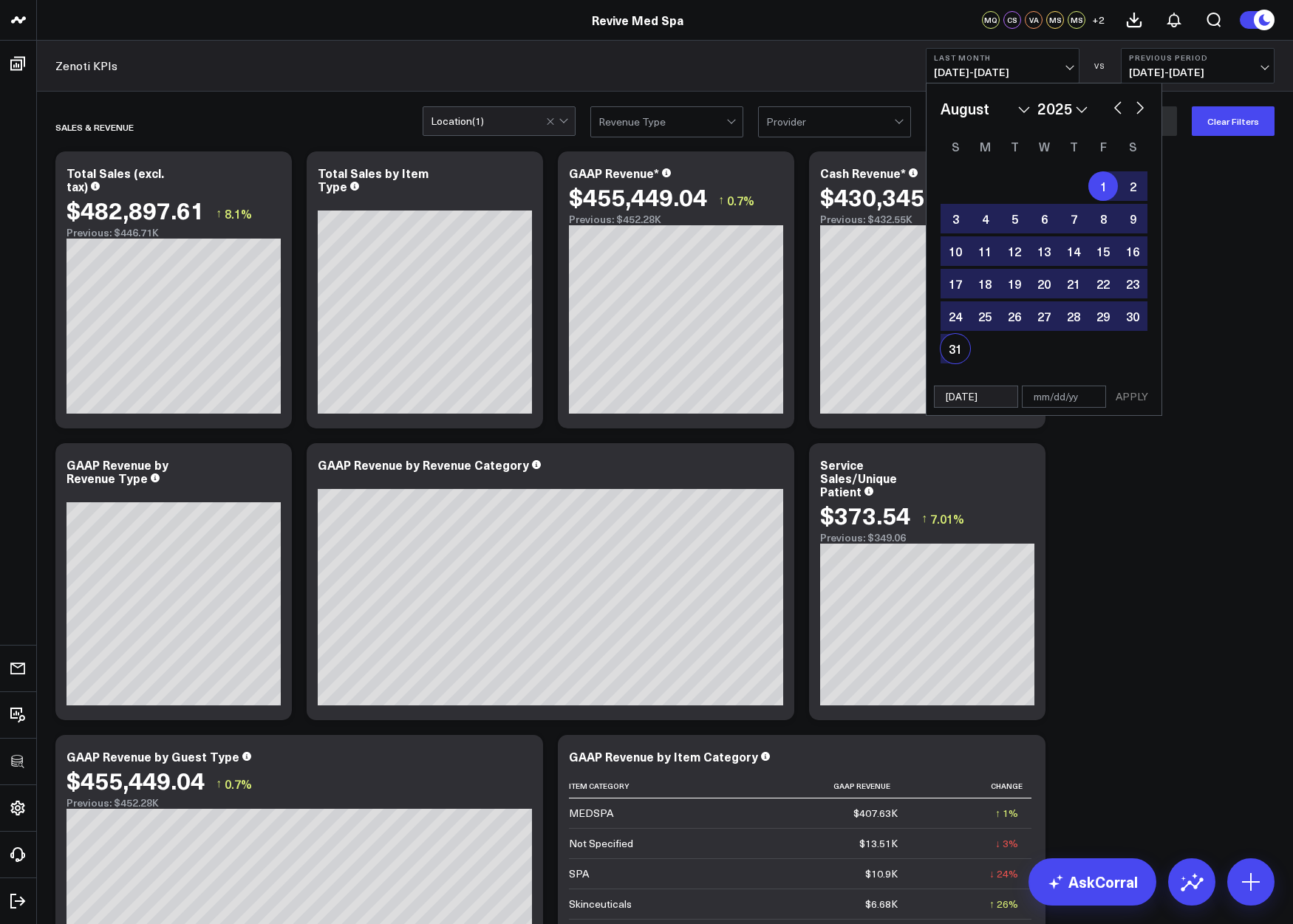
click at [952, 357] on div "31" at bounding box center [955, 349] width 30 height 30
type input "08/31/25"
select select "7"
select select "2025"
click at [1092, 401] on button "APPLY" at bounding box center [1132, 396] width 45 height 22
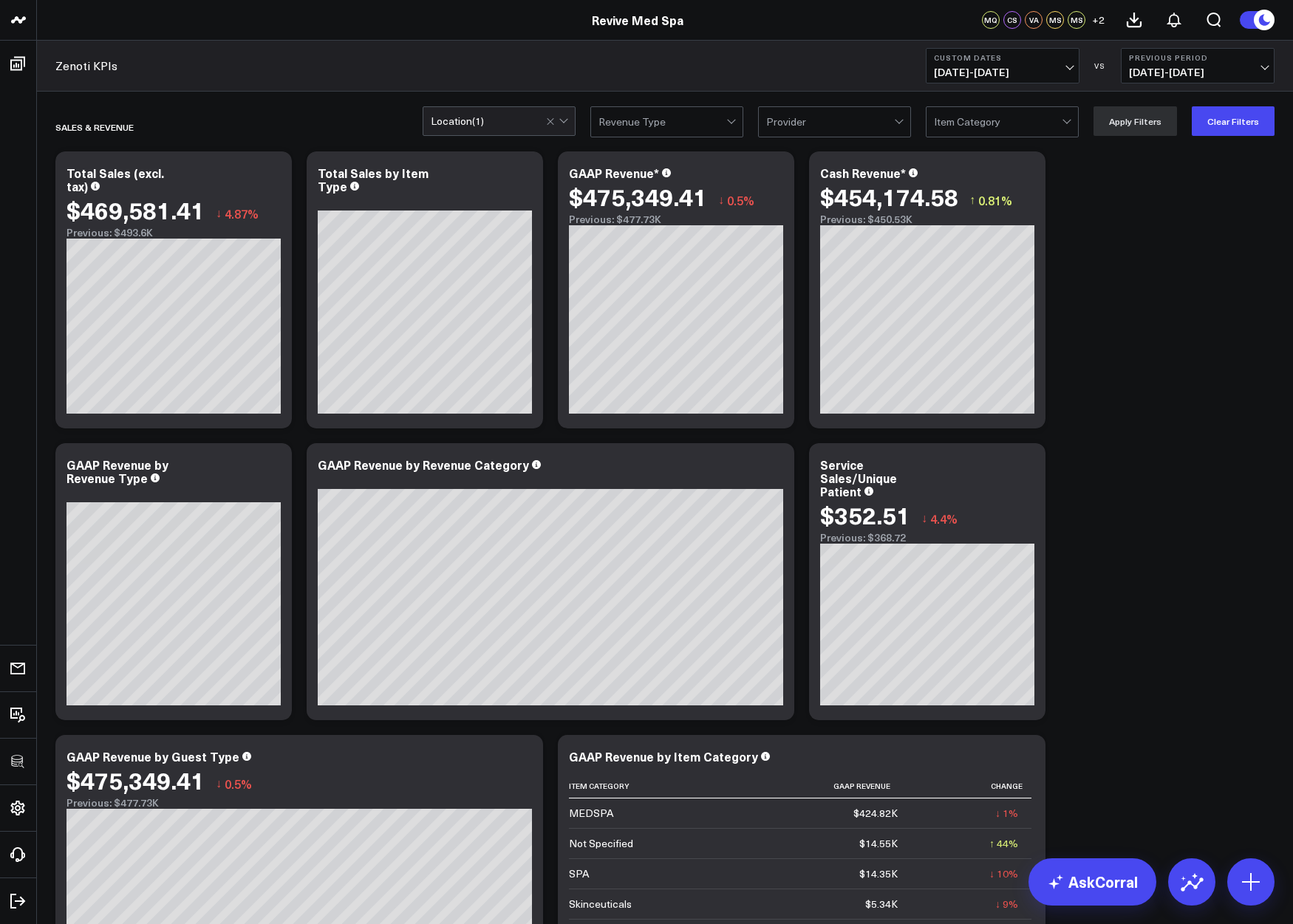
click at [986, 72] on span "08/01/25 - 08/31/25" at bounding box center [1002, 73] width 138 height 12
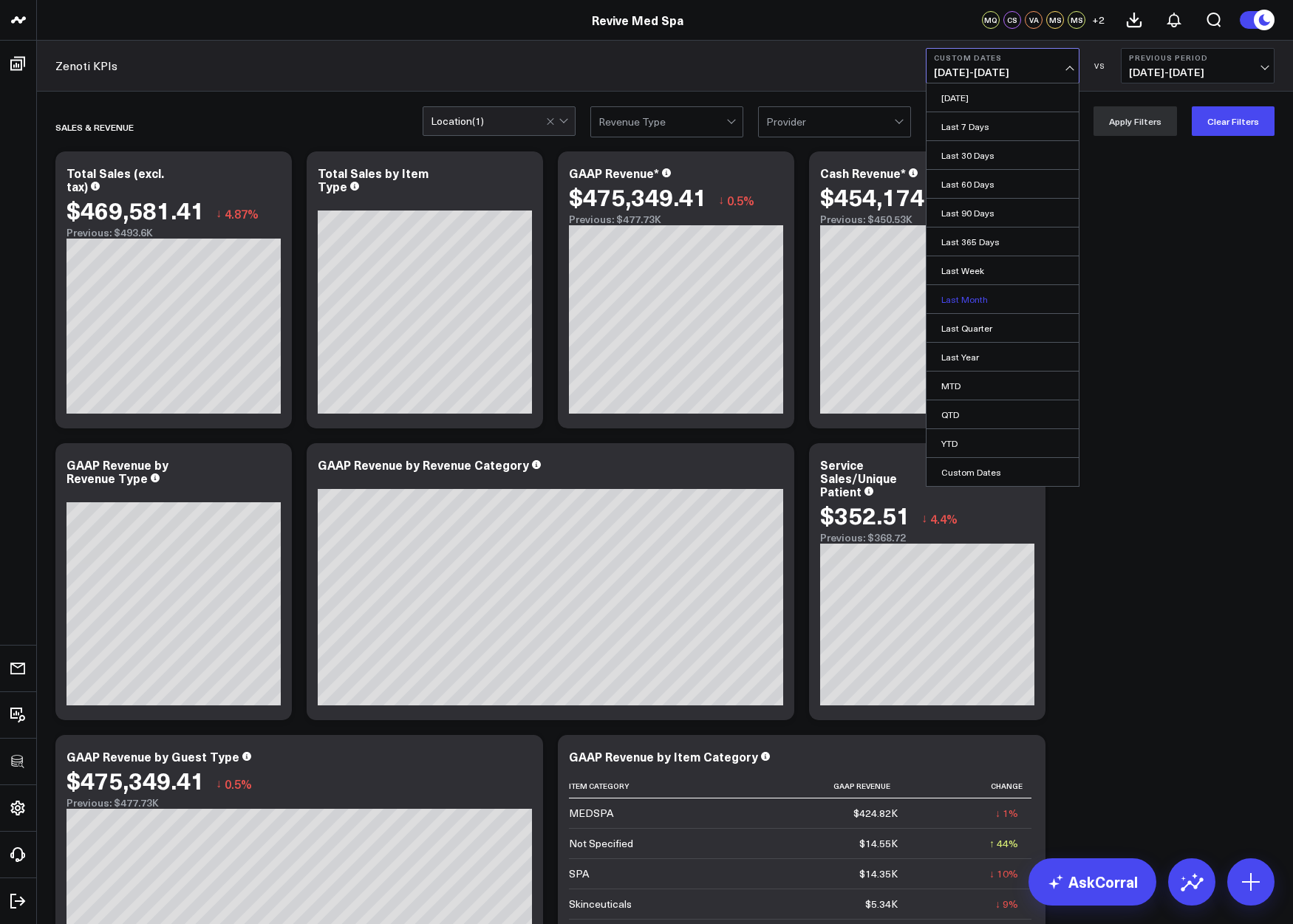
click at [962, 297] on link "Last Month" at bounding box center [1002, 299] width 153 height 28
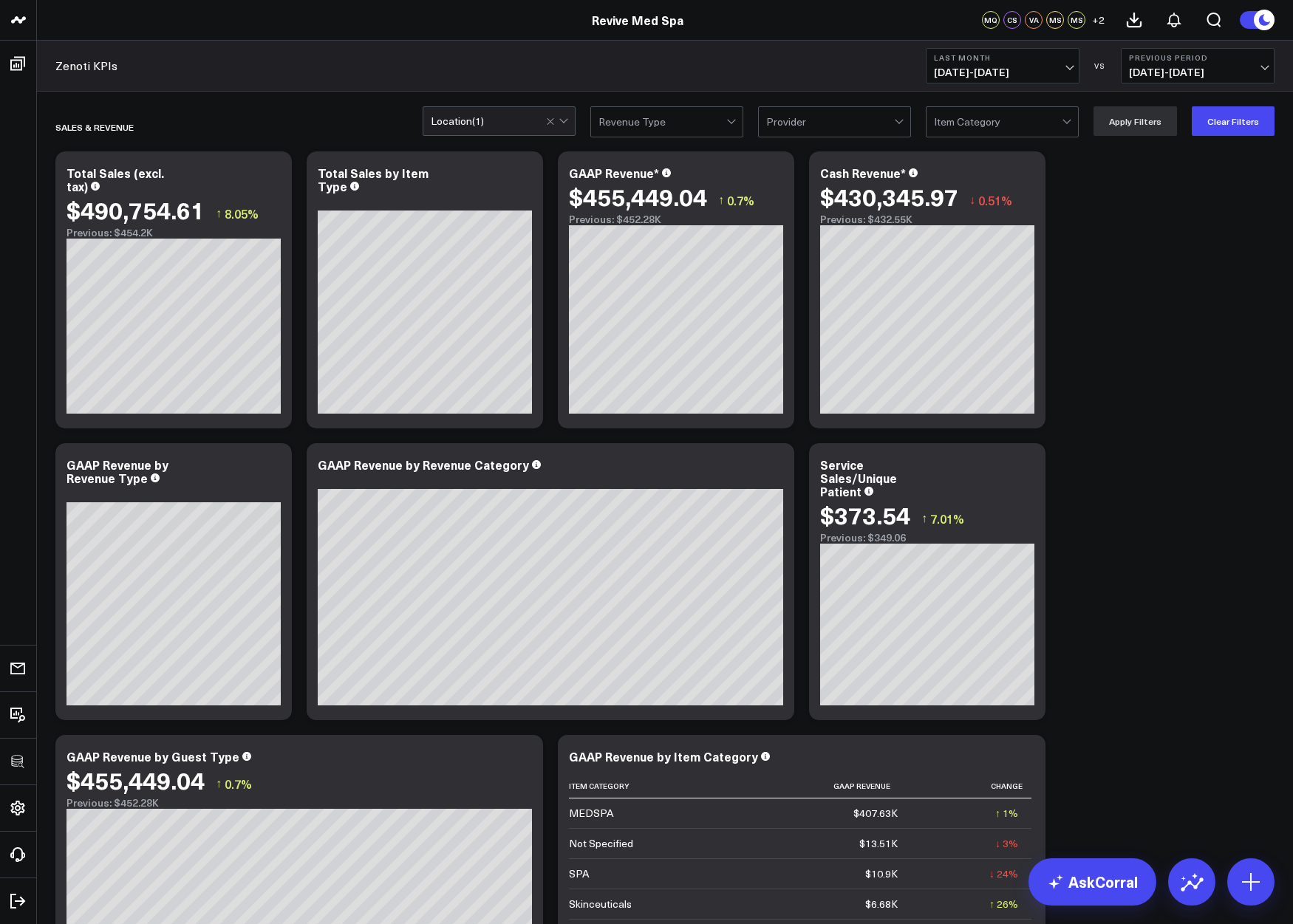
click at [965, 78] on span "09/01/25 - 09/30/25" at bounding box center [1002, 73] width 138 height 12
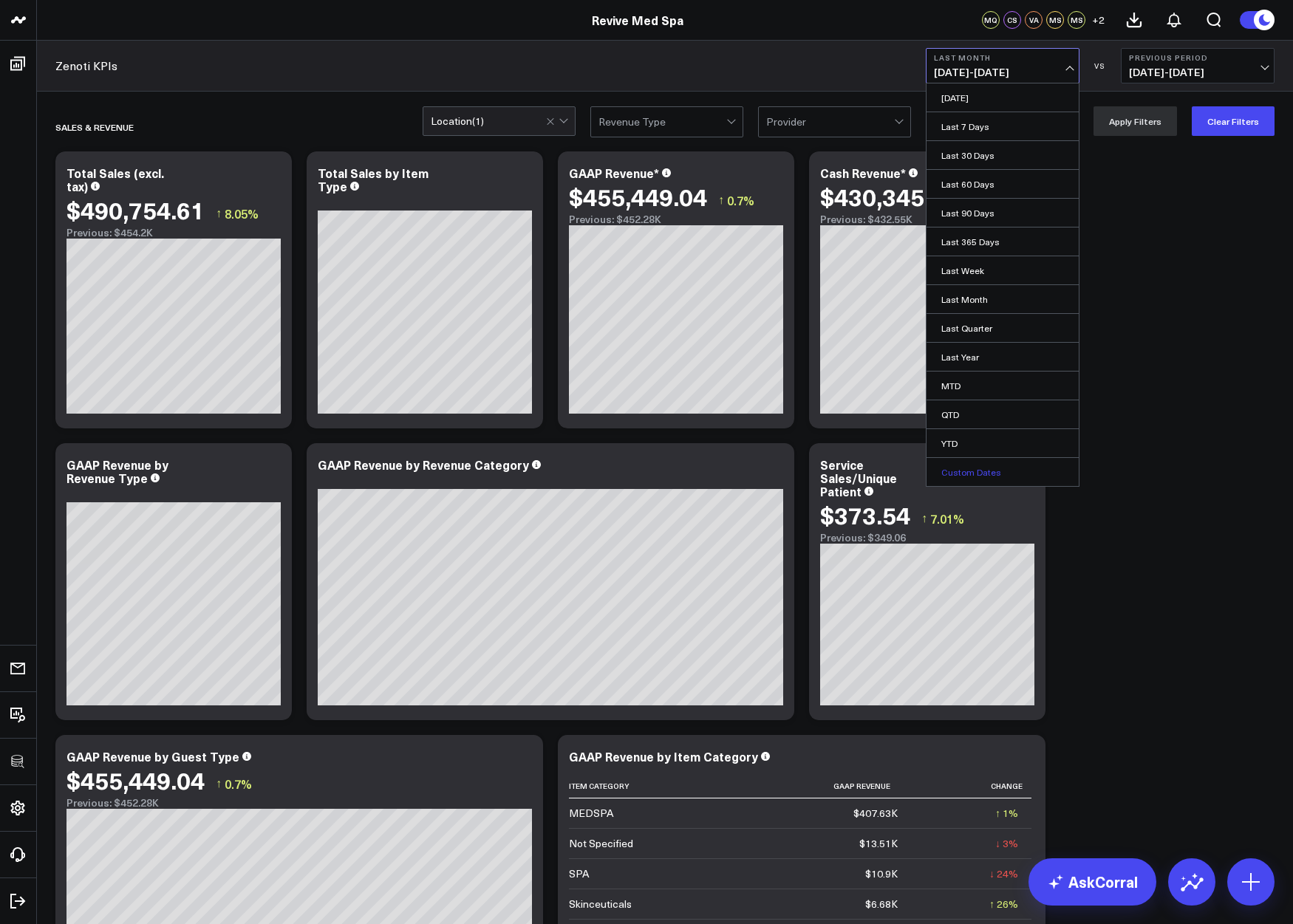
click at [954, 471] on link "Custom Dates" at bounding box center [1002, 471] width 153 height 28
select select "9"
select select "2025"
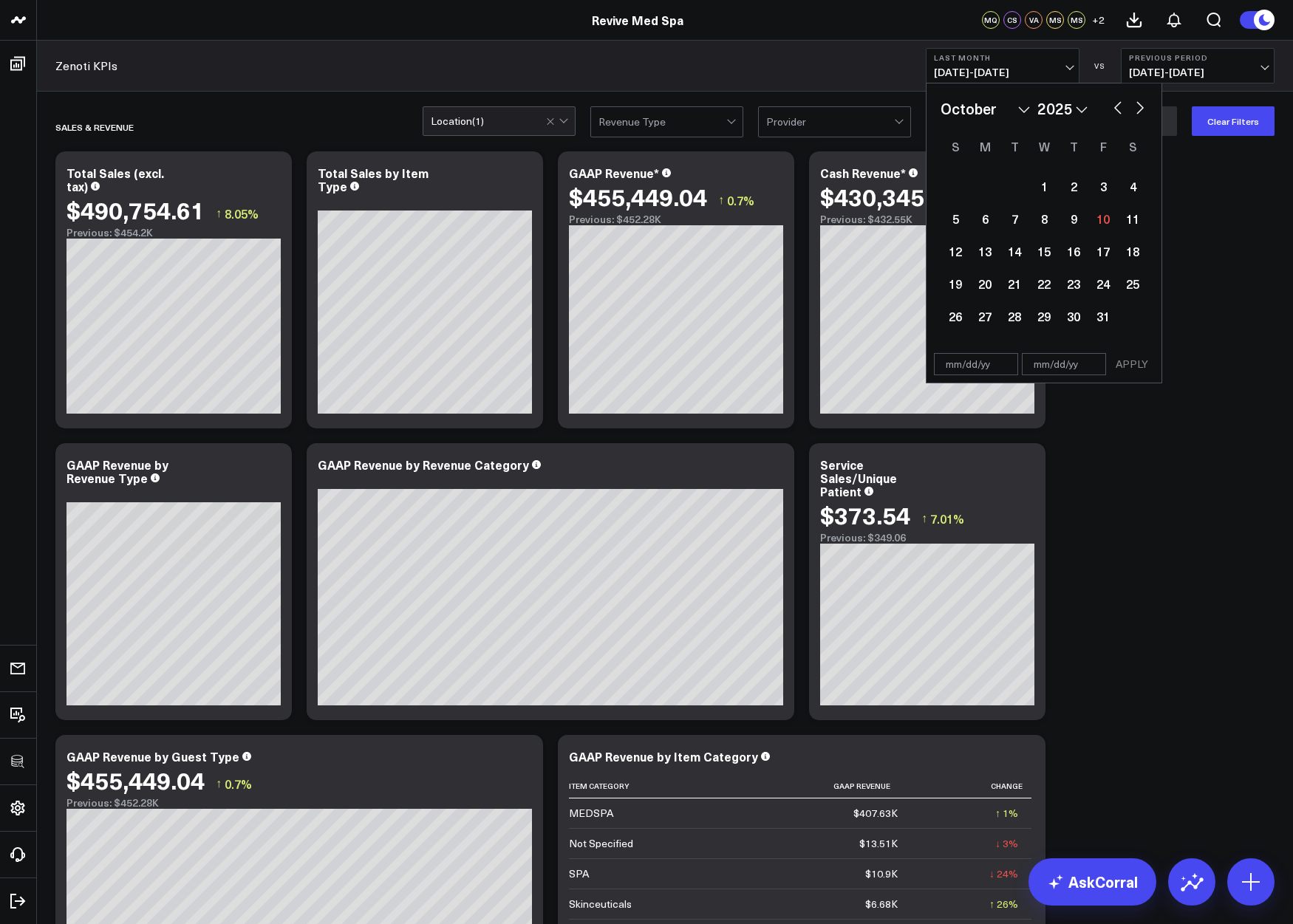
click at [1092, 105] on button "button" at bounding box center [1117, 106] width 15 height 17
select select "8"
select select "2025"
click at [1092, 105] on button "button" at bounding box center [1117, 106] width 15 height 17
select select "7"
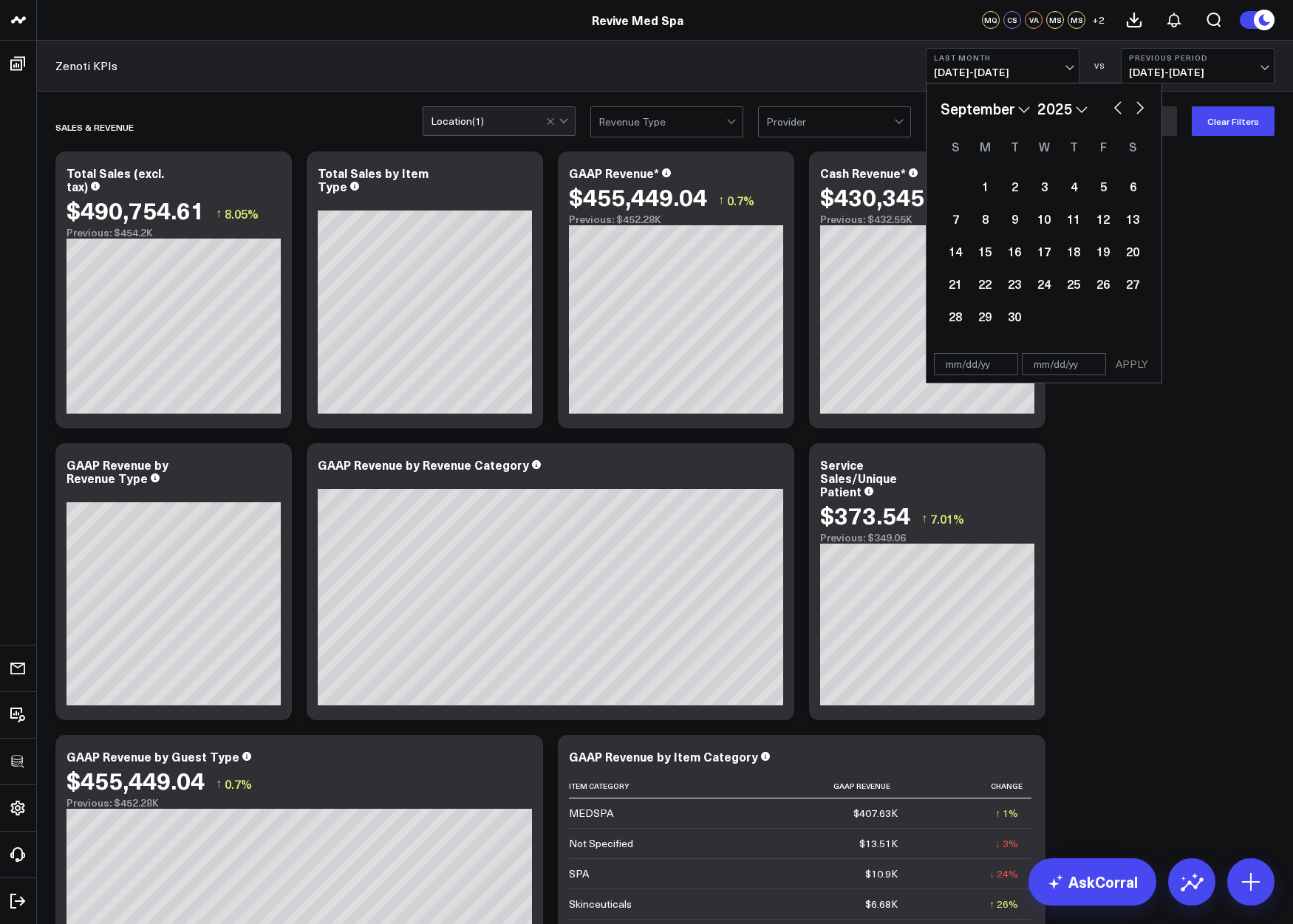
select select "2025"
click at [1092, 183] on div "1" at bounding box center [1103, 186] width 30 height 30
type input "08/01/25"
select select "7"
select select "2025"
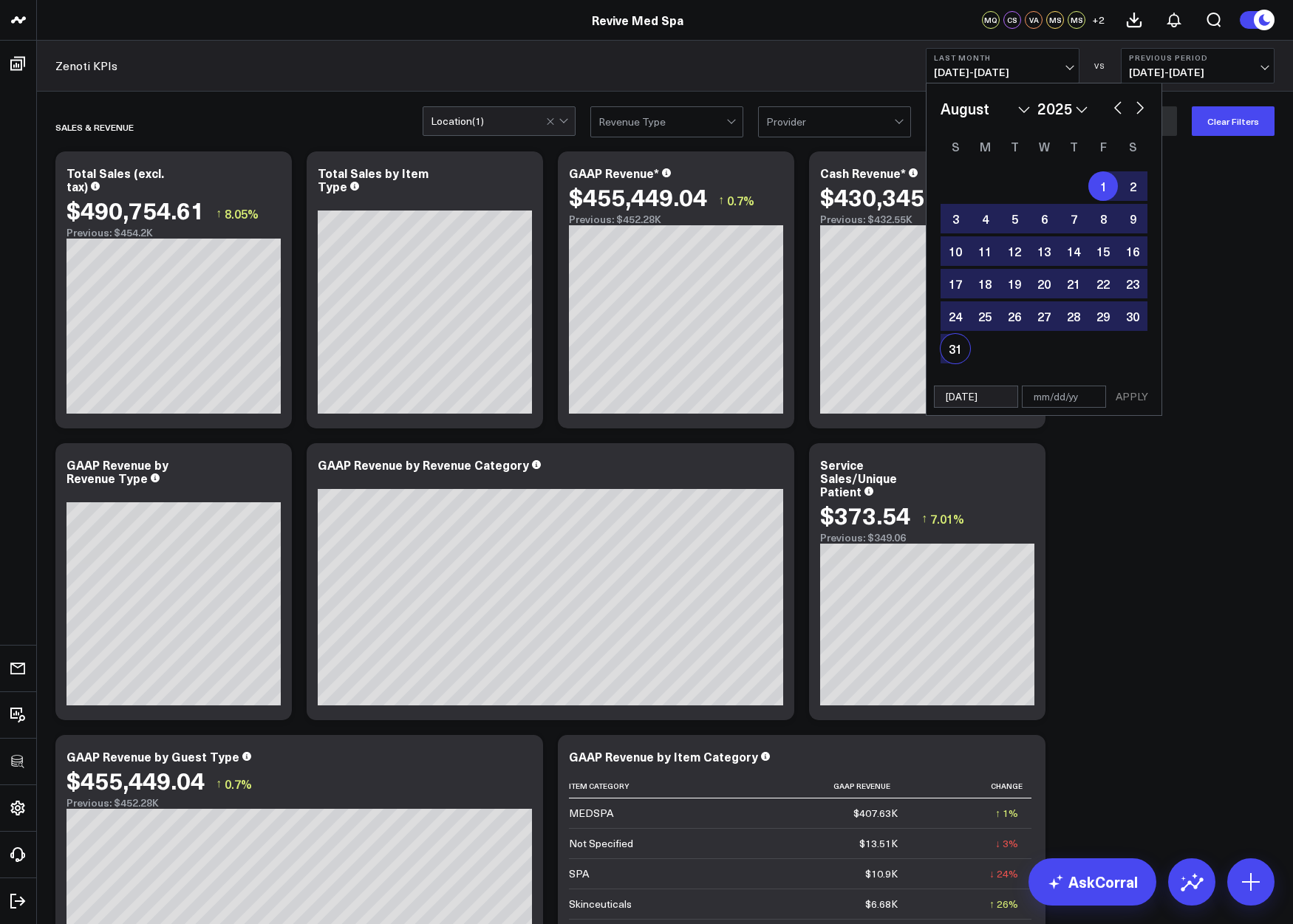
click at [951, 352] on div "31" at bounding box center [955, 349] width 30 height 30
type input "08/31/25"
select select "7"
select select "2025"
click at [1092, 401] on button "APPLY" at bounding box center [1132, 396] width 45 height 22
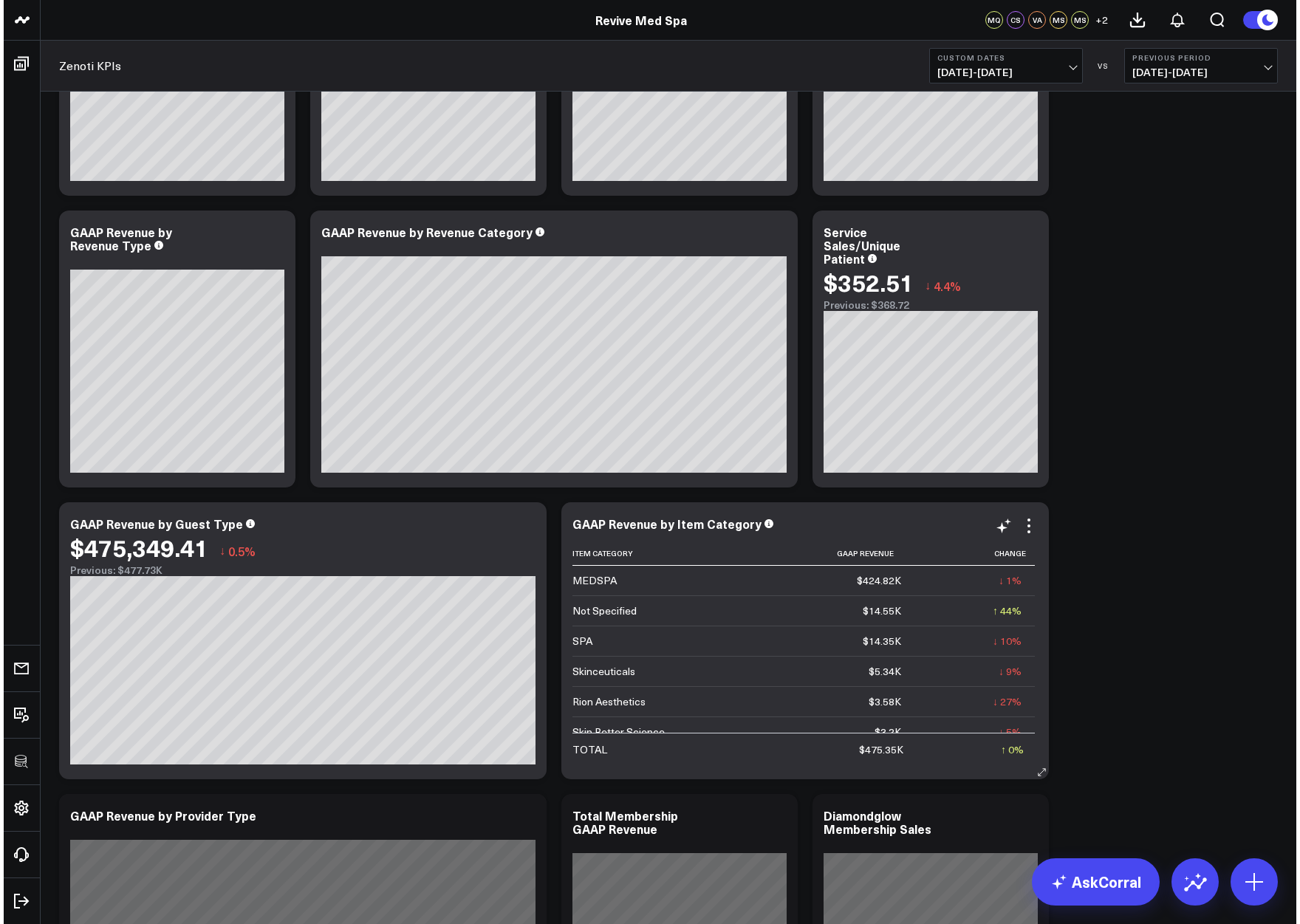
scroll to position [236, 0]
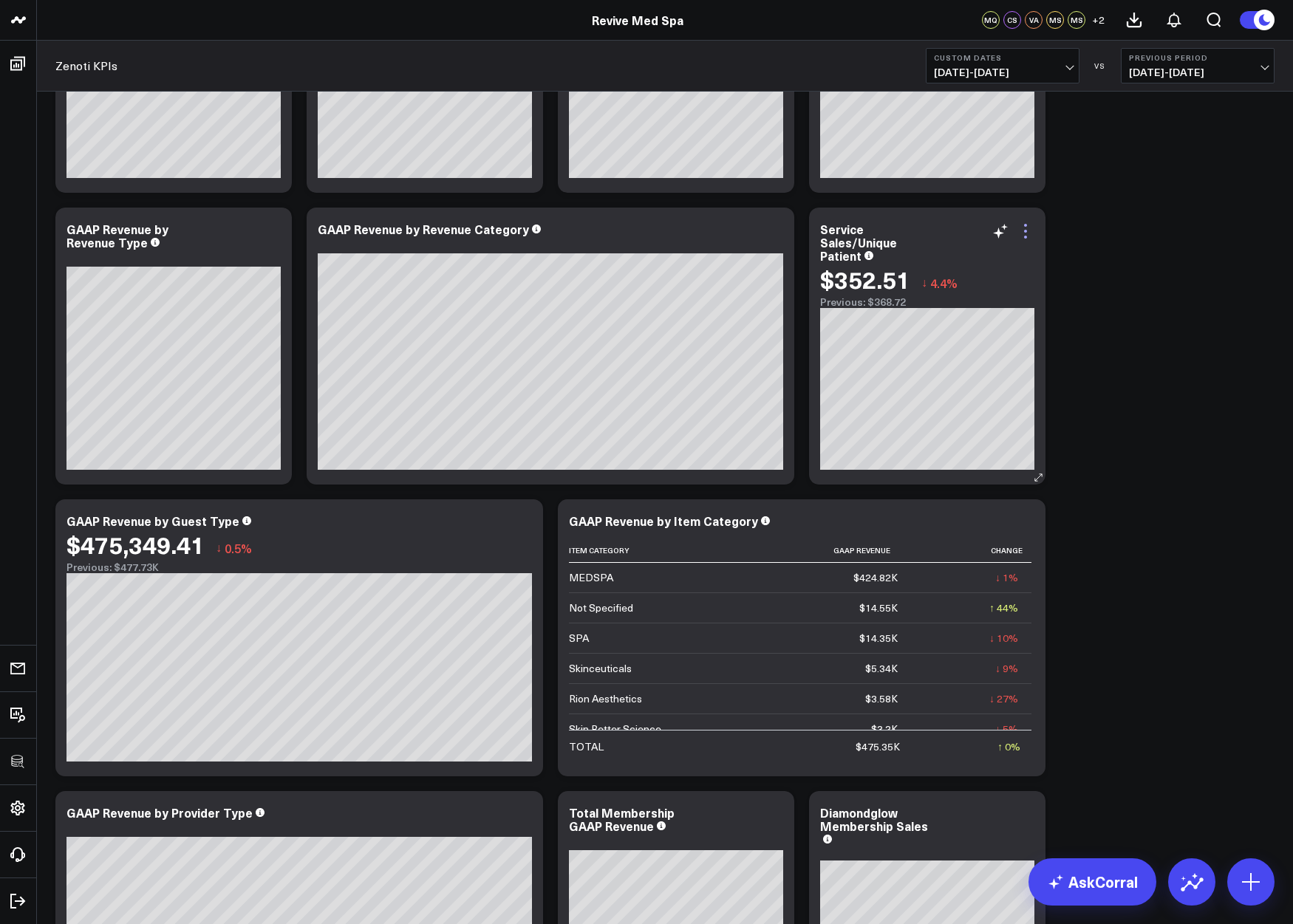
click at [1027, 231] on icon at bounding box center [1025, 231] width 17 height 17
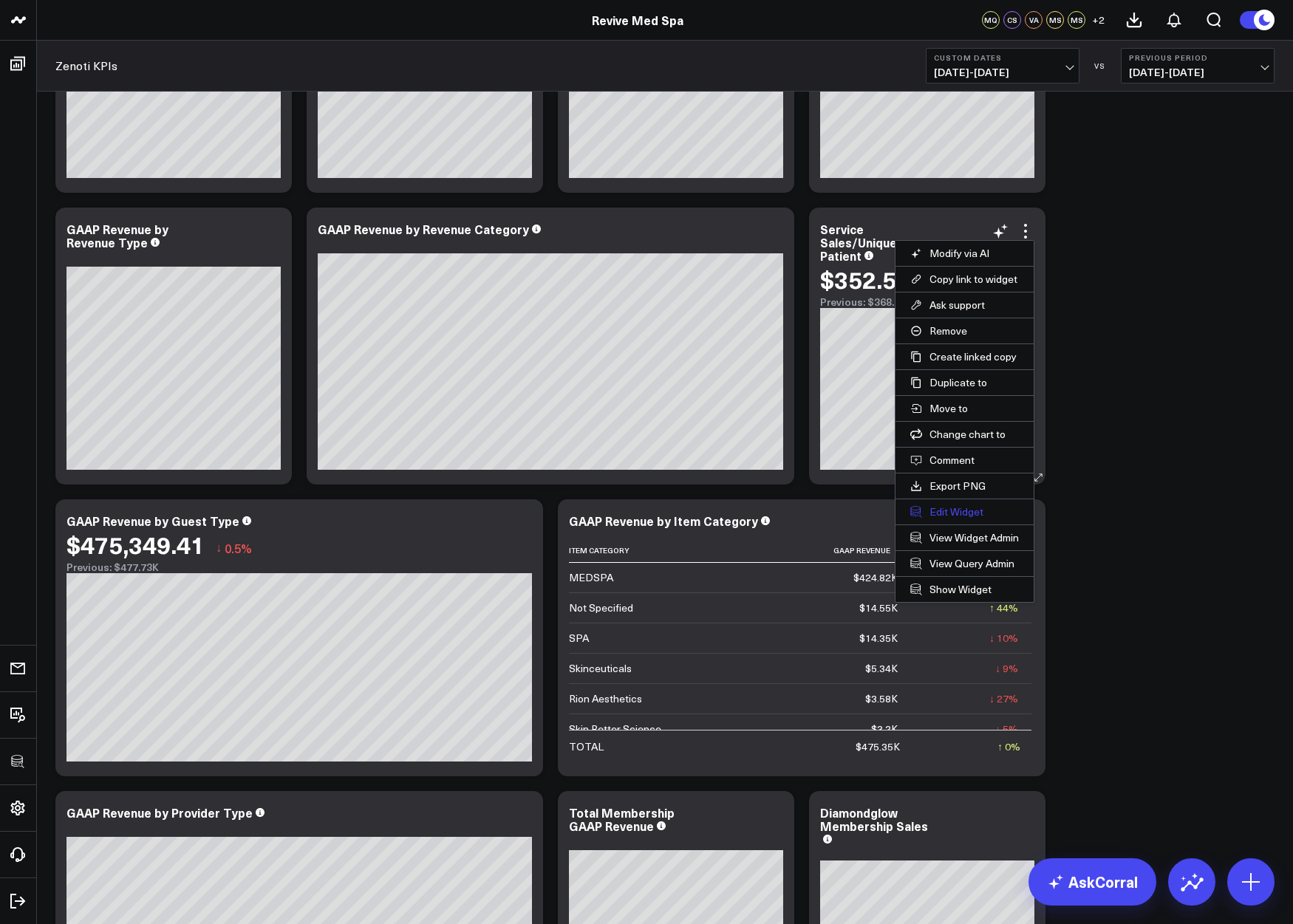
click at [954, 514] on button "Edit Widget" at bounding box center [965, 512] width 139 height 25
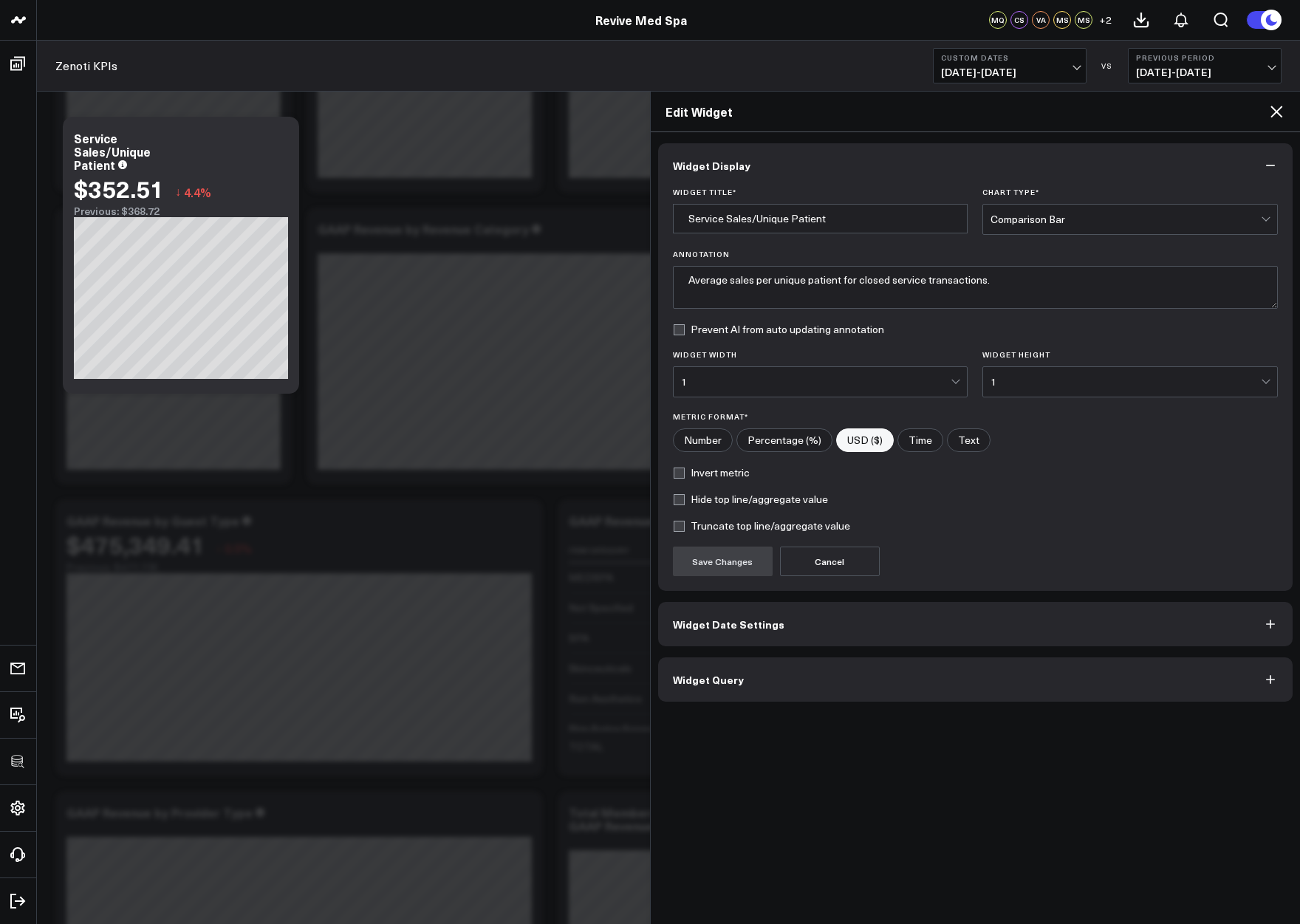
click at [781, 678] on button "Widget Query" at bounding box center [975, 679] width 635 height 45
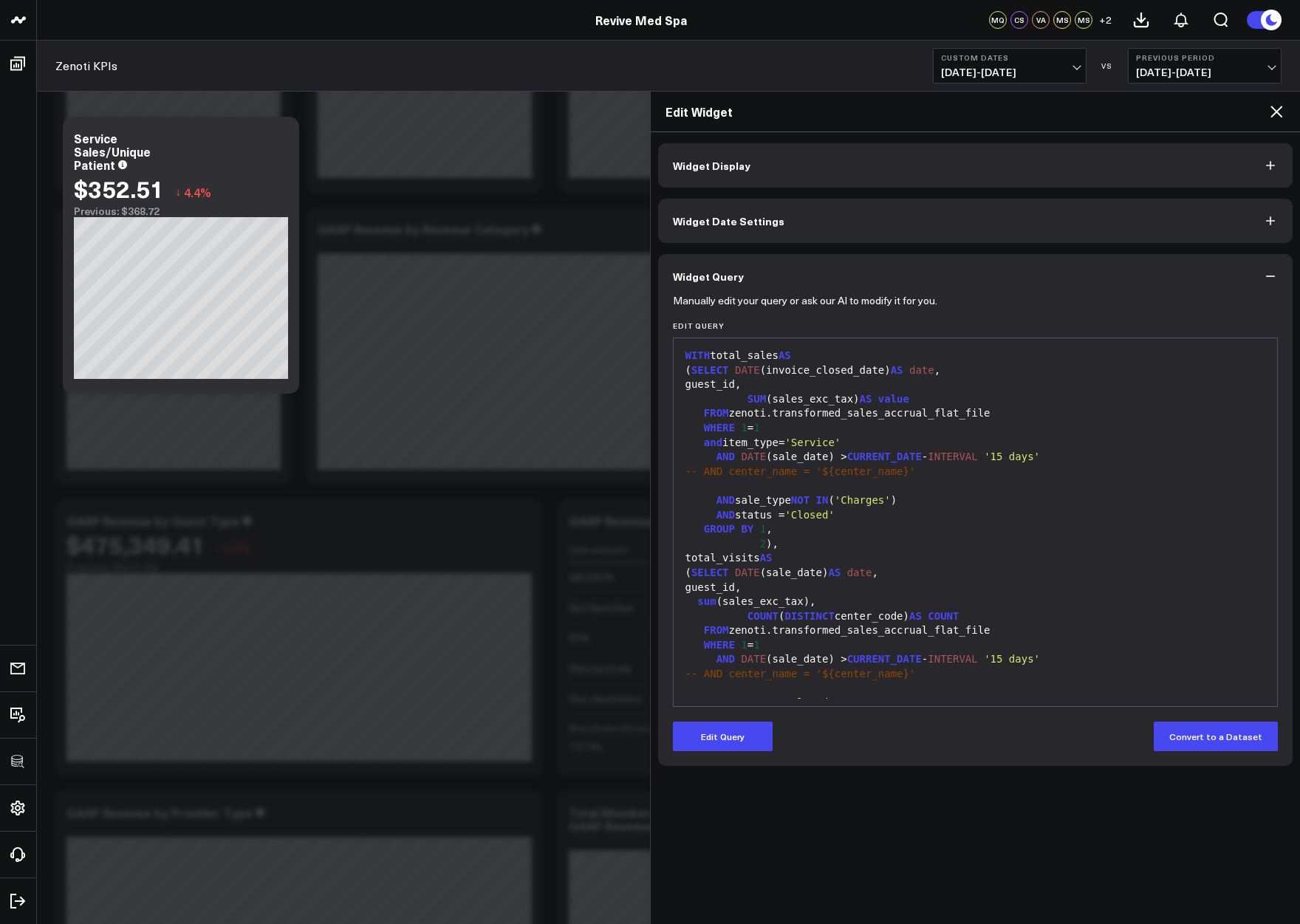
click at [1277, 114] on icon at bounding box center [1276, 111] width 12 height 12
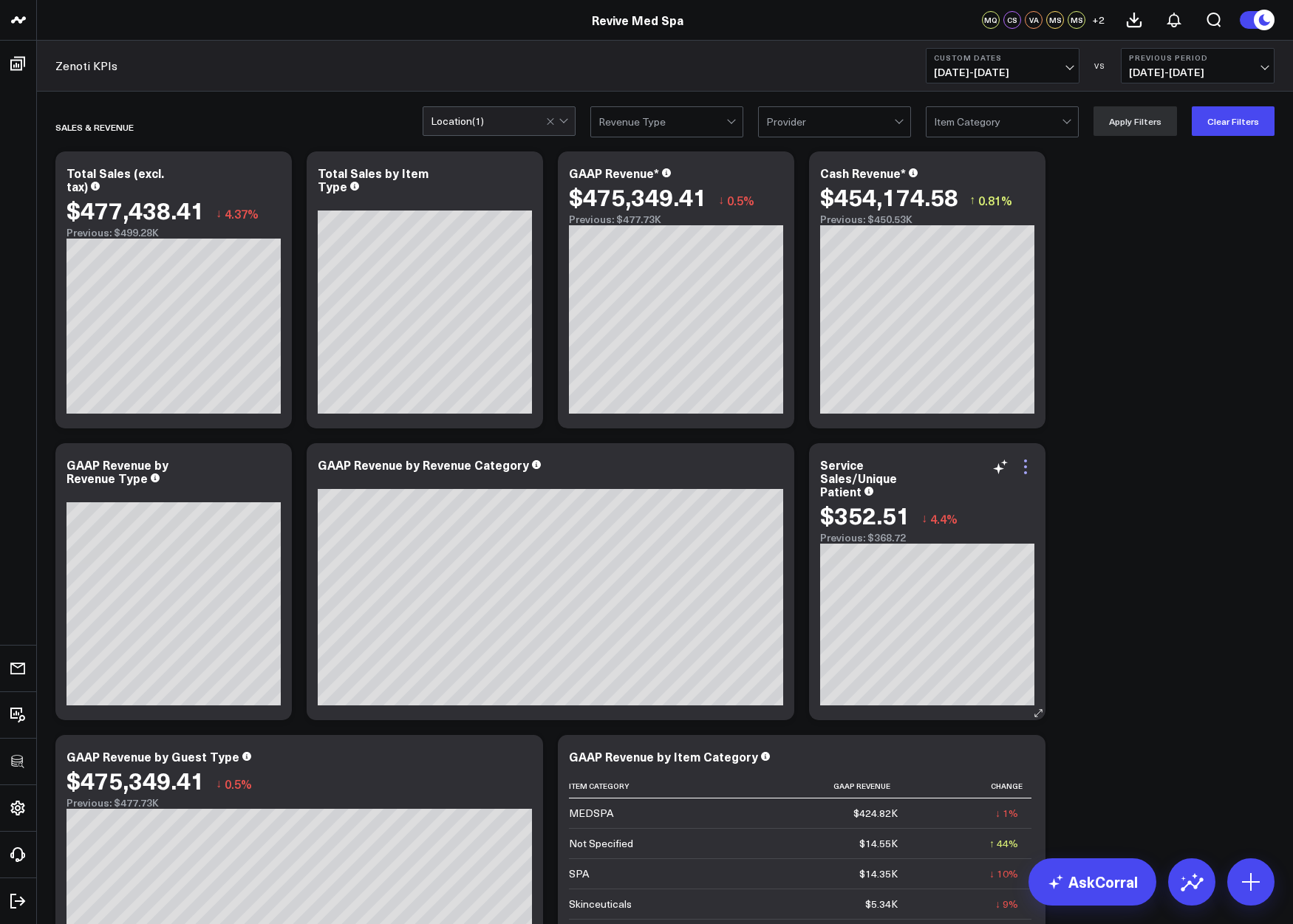
click at [1027, 464] on icon at bounding box center [1025, 466] width 17 height 17
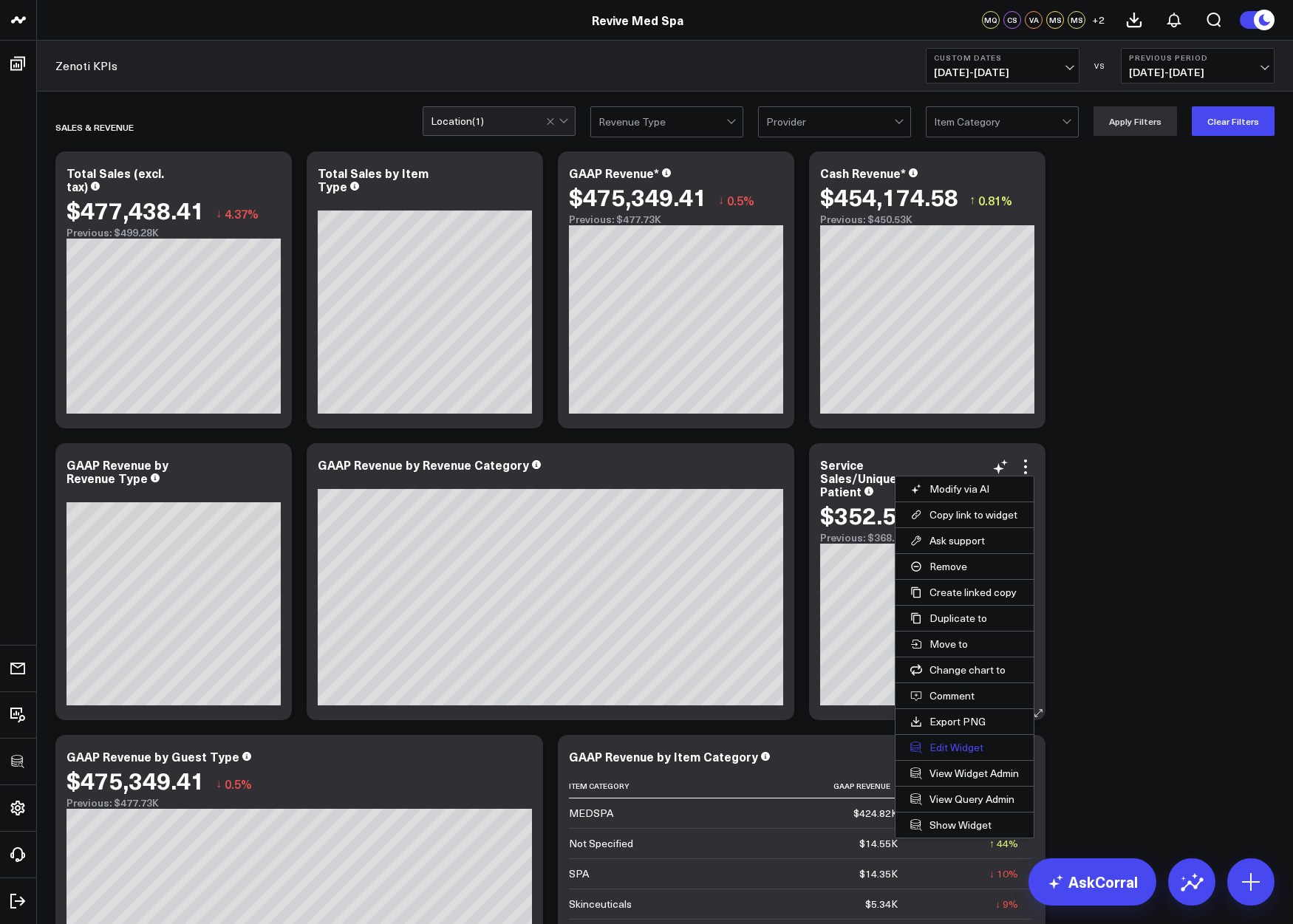
click at [941, 741] on button "Edit Widget" at bounding box center [965, 747] width 139 height 25
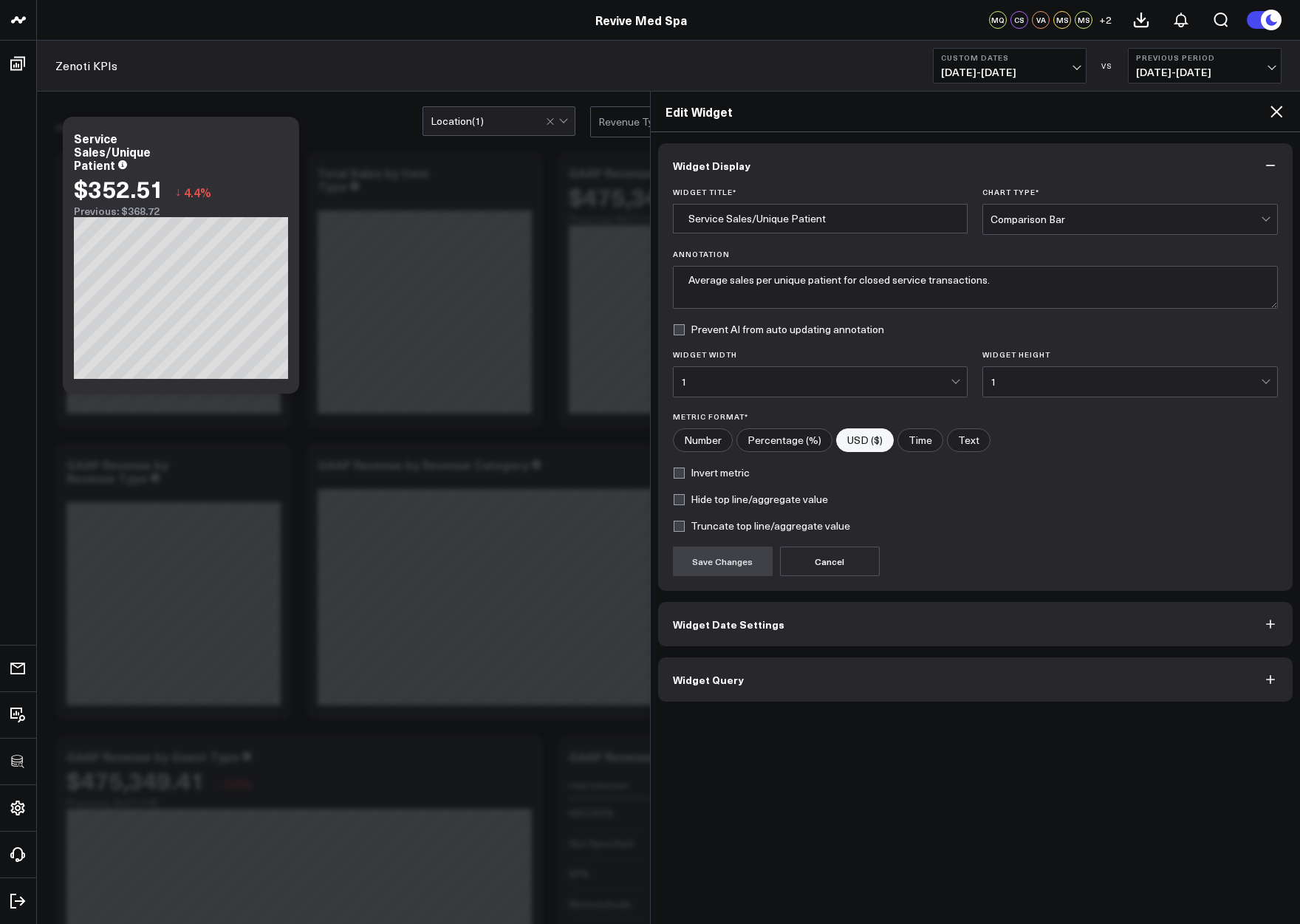
click at [790, 682] on button "Widget Query" at bounding box center [975, 679] width 635 height 45
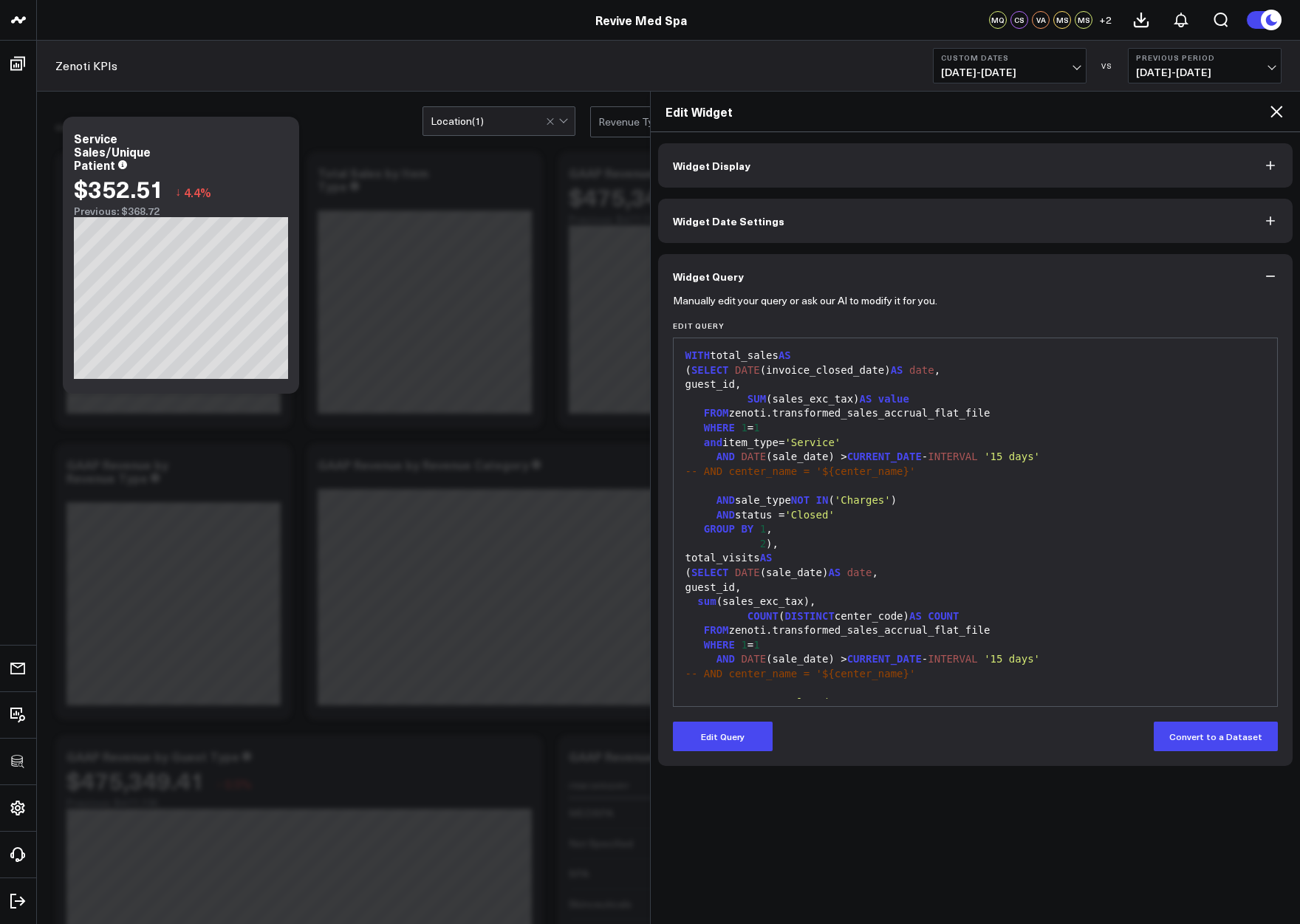
click at [1286, 110] on div "Edit Widget" at bounding box center [975, 111] width 650 height 40
click at [1277, 108] on icon at bounding box center [1275, 111] width 17 height 17
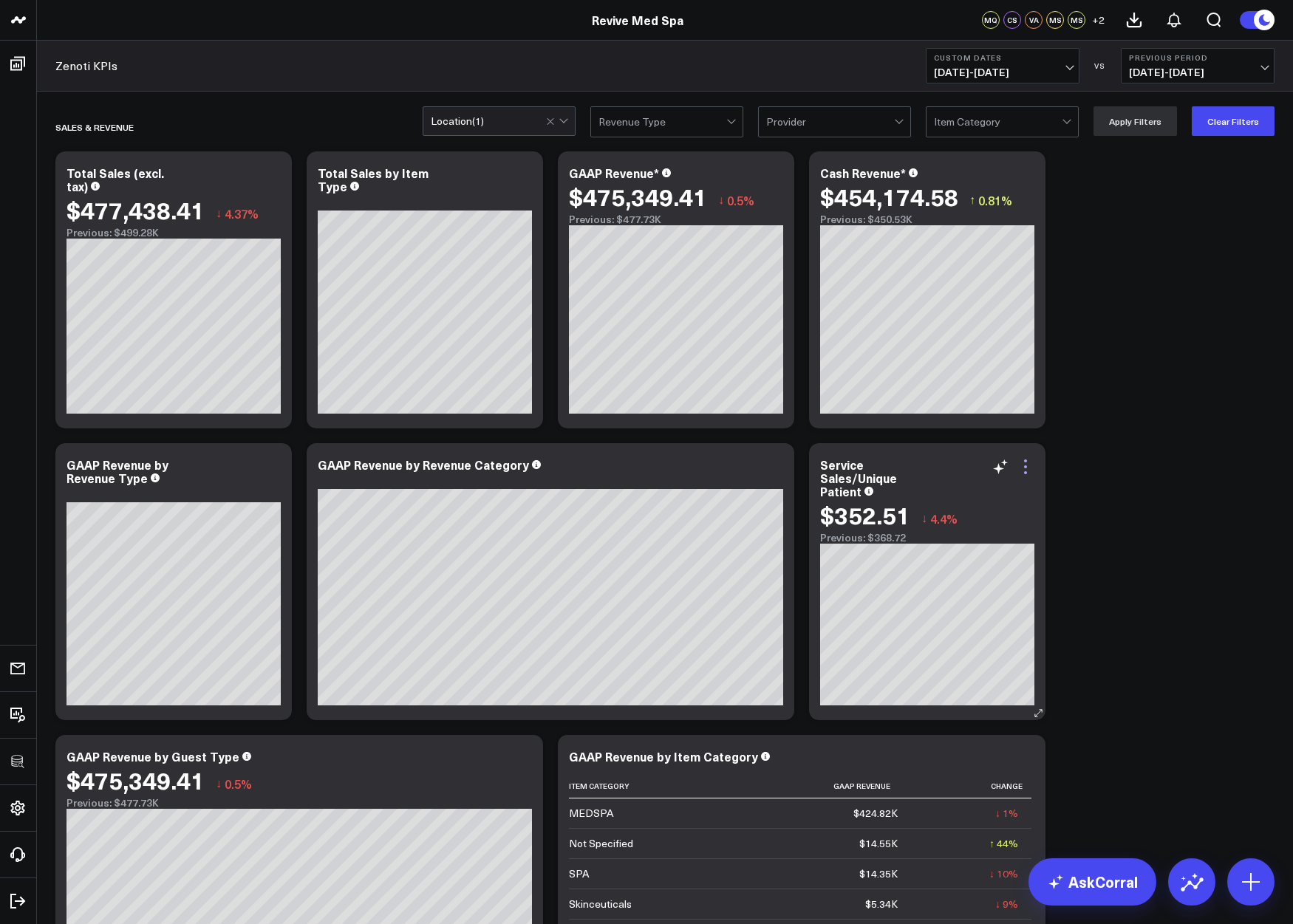
click at [1026, 462] on icon at bounding box center [1025, 466] width 17 height 17
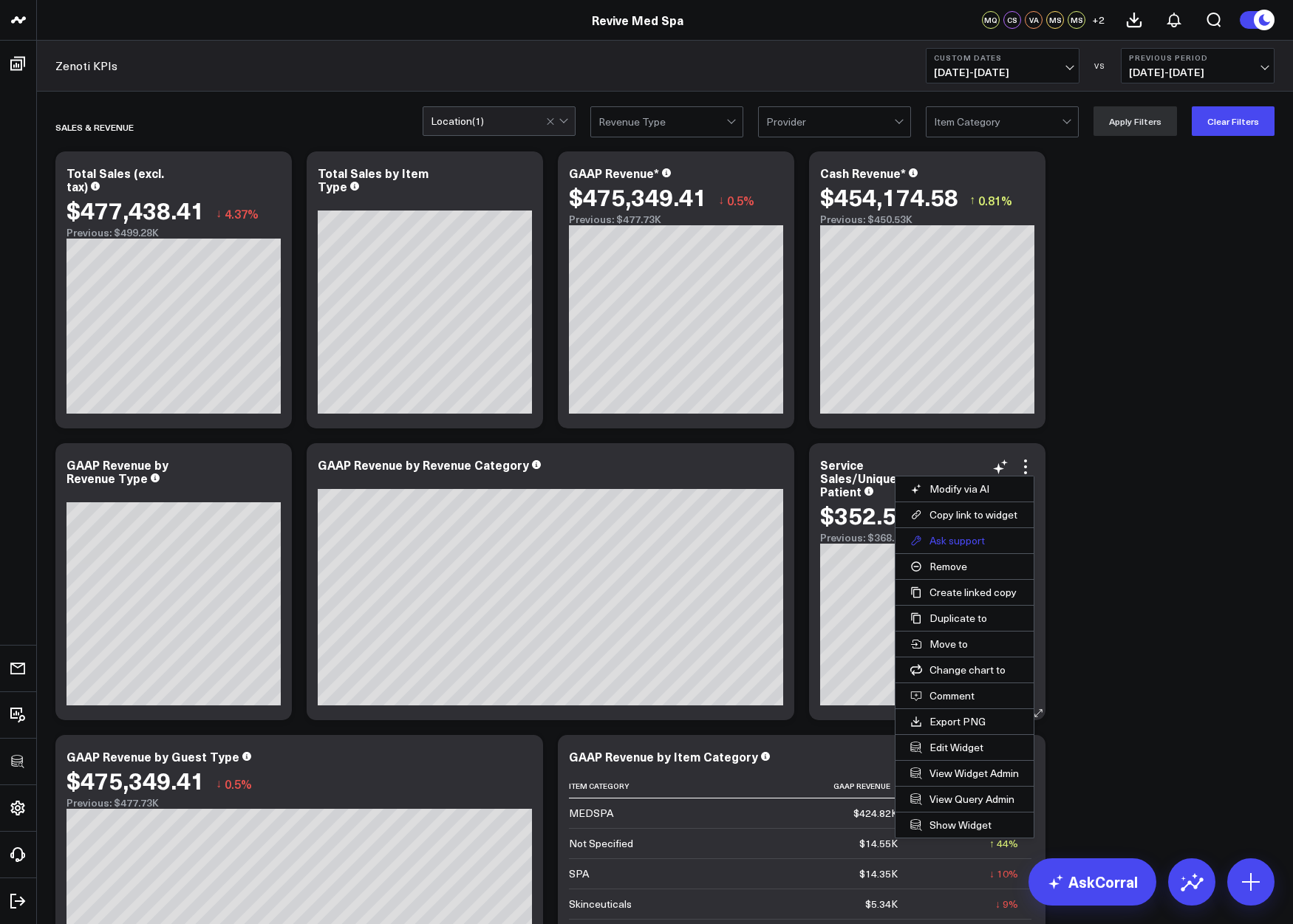
click at [977, 529] on button "Ask support" at bounding box center [965, 541] width 139 height 25
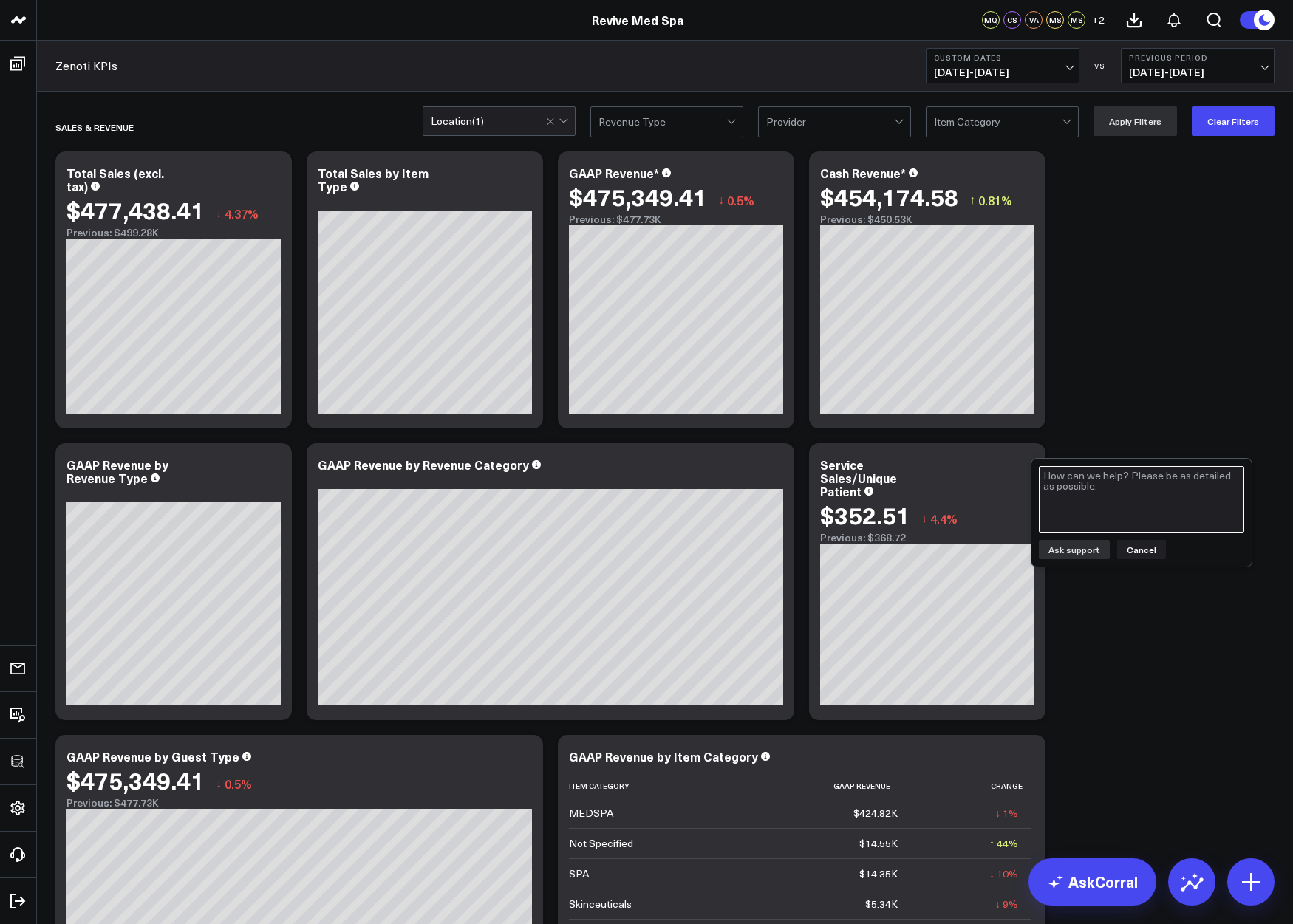
click at [1079, 487] on textarea at bounding box center [1141, 499] width 205 height 67
type textarea "add separate widget to show unique patient count"
click at [1077, 553] on button "Ask support" at bounding box center [1074, 549] width 71 height 19
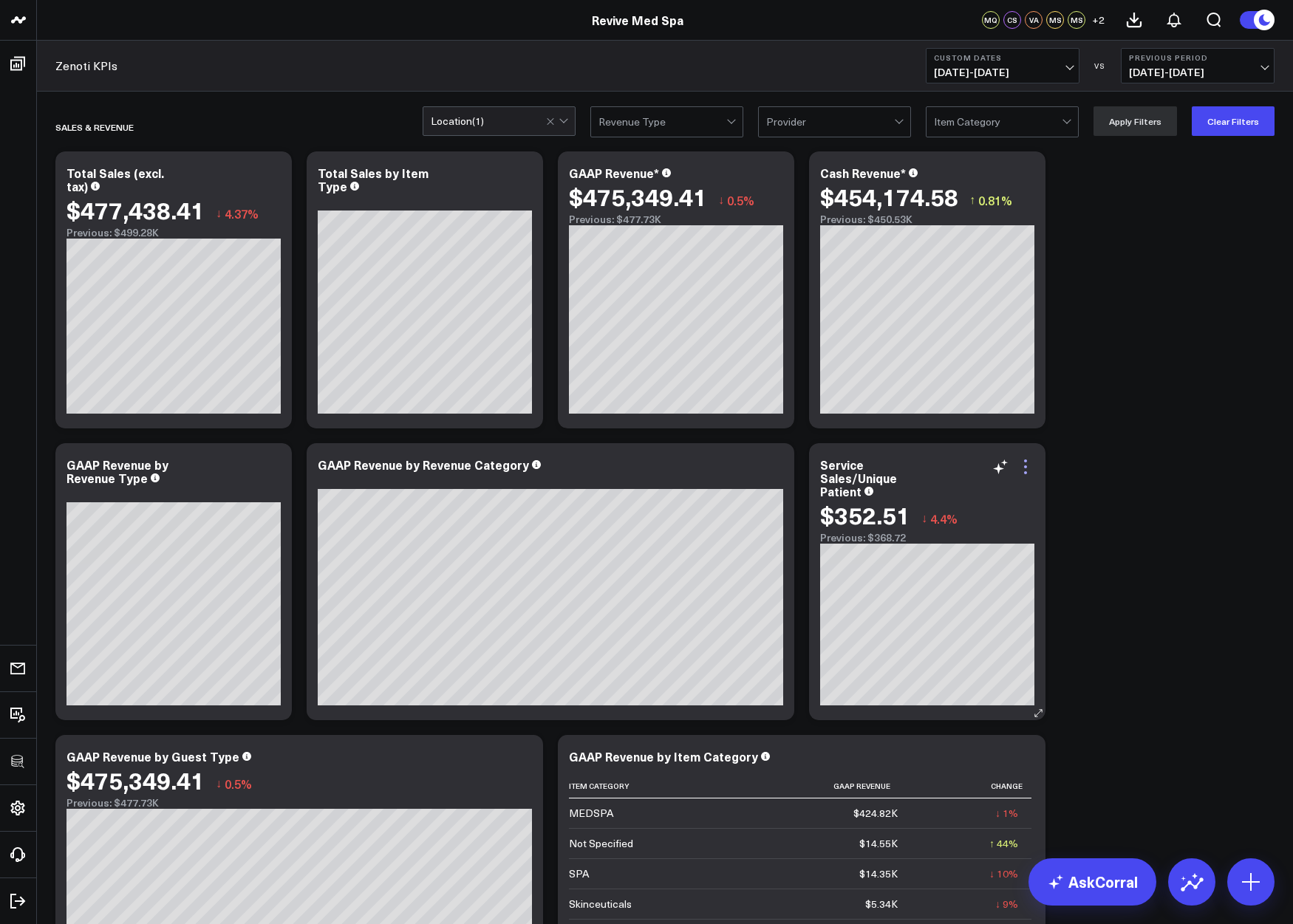
click at [1025, 462] on icon at bounding box center [1025, 466] width 17 height 17
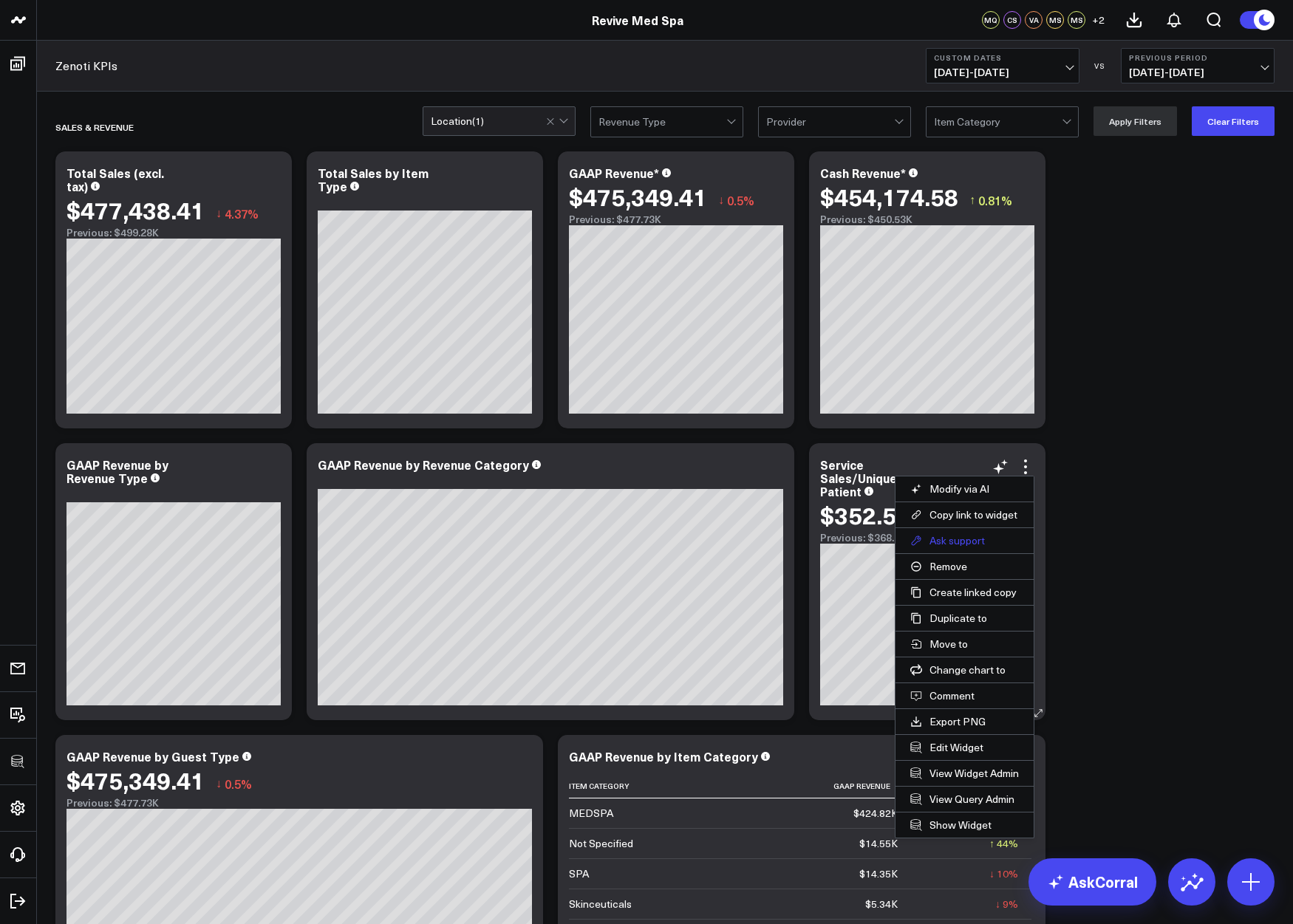
click at [971, 536] on button "Ask support" at bounding box center [965, 541] width 139 height 25
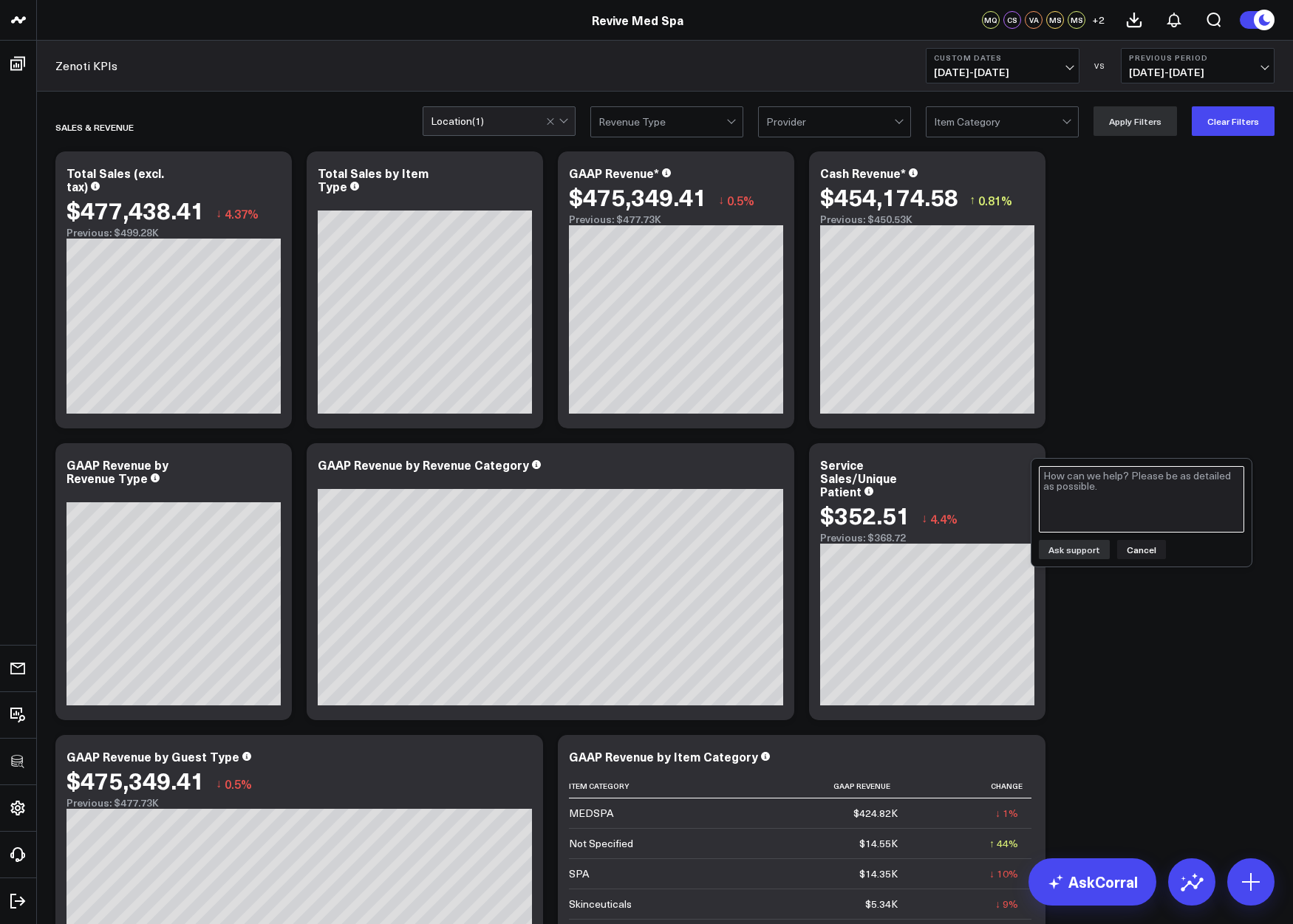
click at [1088, 486] on textarea at bounding box center [1141, 499] width 205 height 67
type textarea "add another for product sales / unique patient, AND one for Service Sales + Pro…"
click at [1079, 549] on button "Ask support" at bounding box center [1074, 549] width 71 height 19
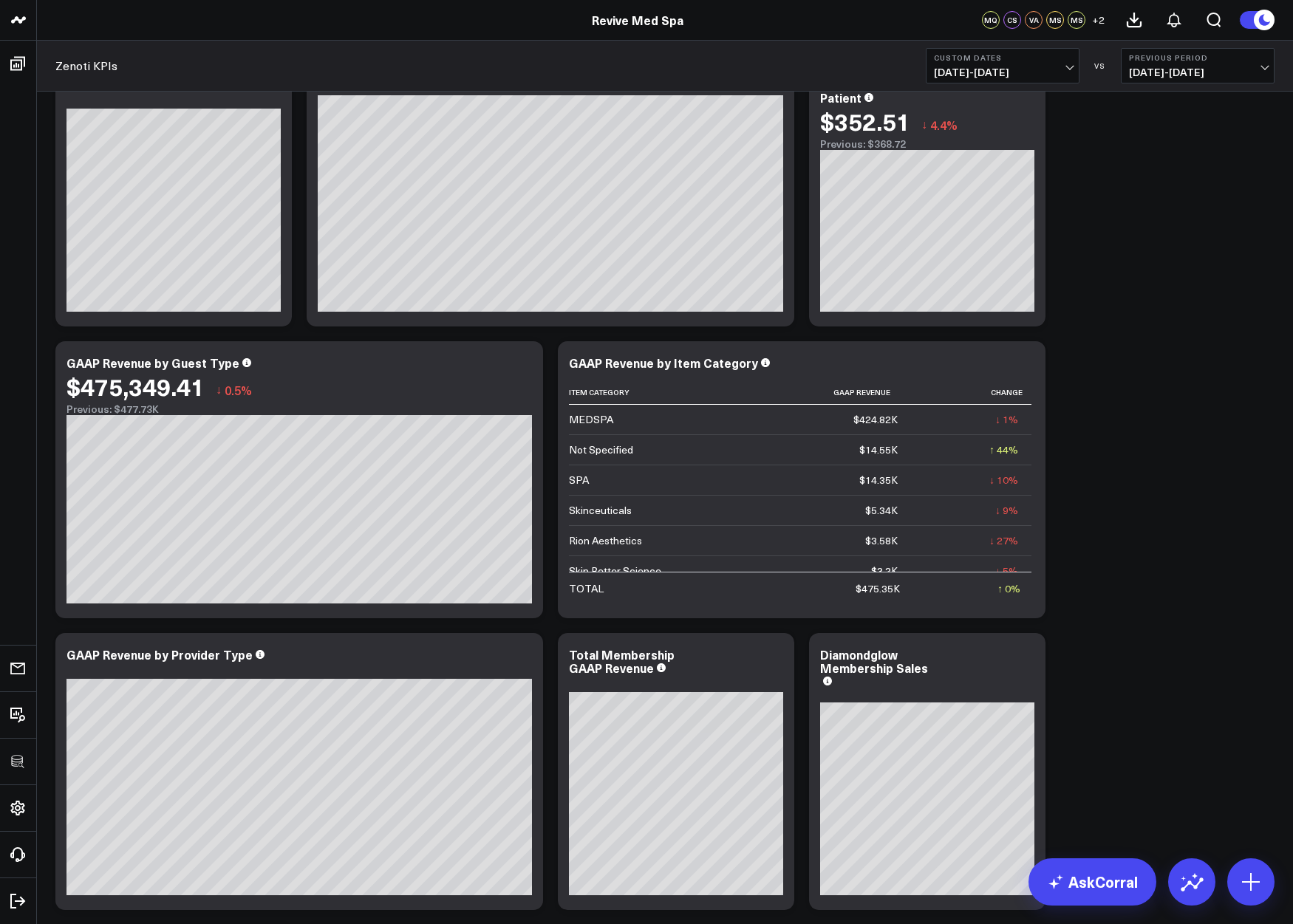
scroll to position [401, 0]
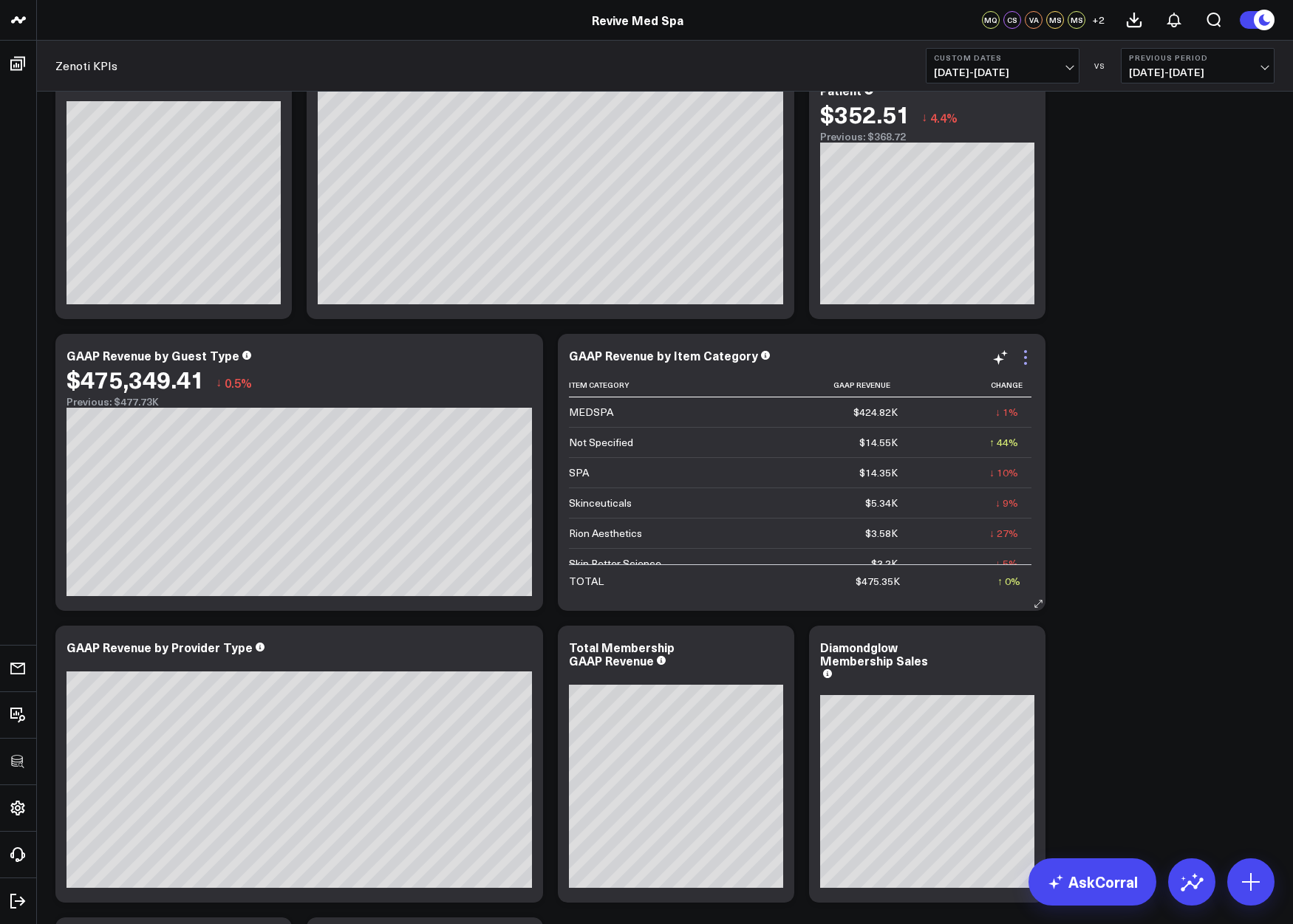
click at [1027, 354] on icon at bounding box center [1025, 357] width 17 height 17
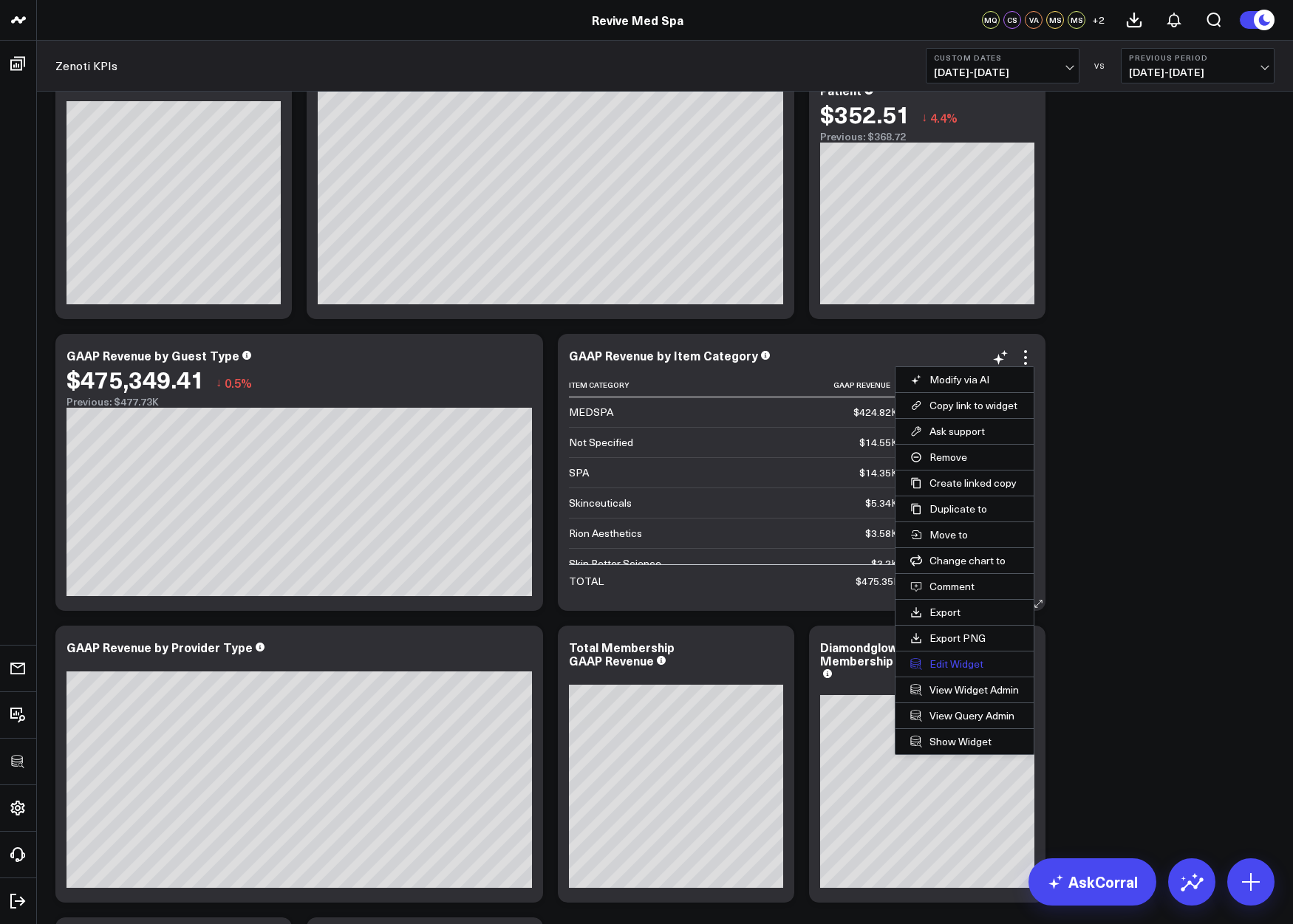
click at [968, 664] on button "Edit Widget" at bounding box center [965, 664] width 139 height 25
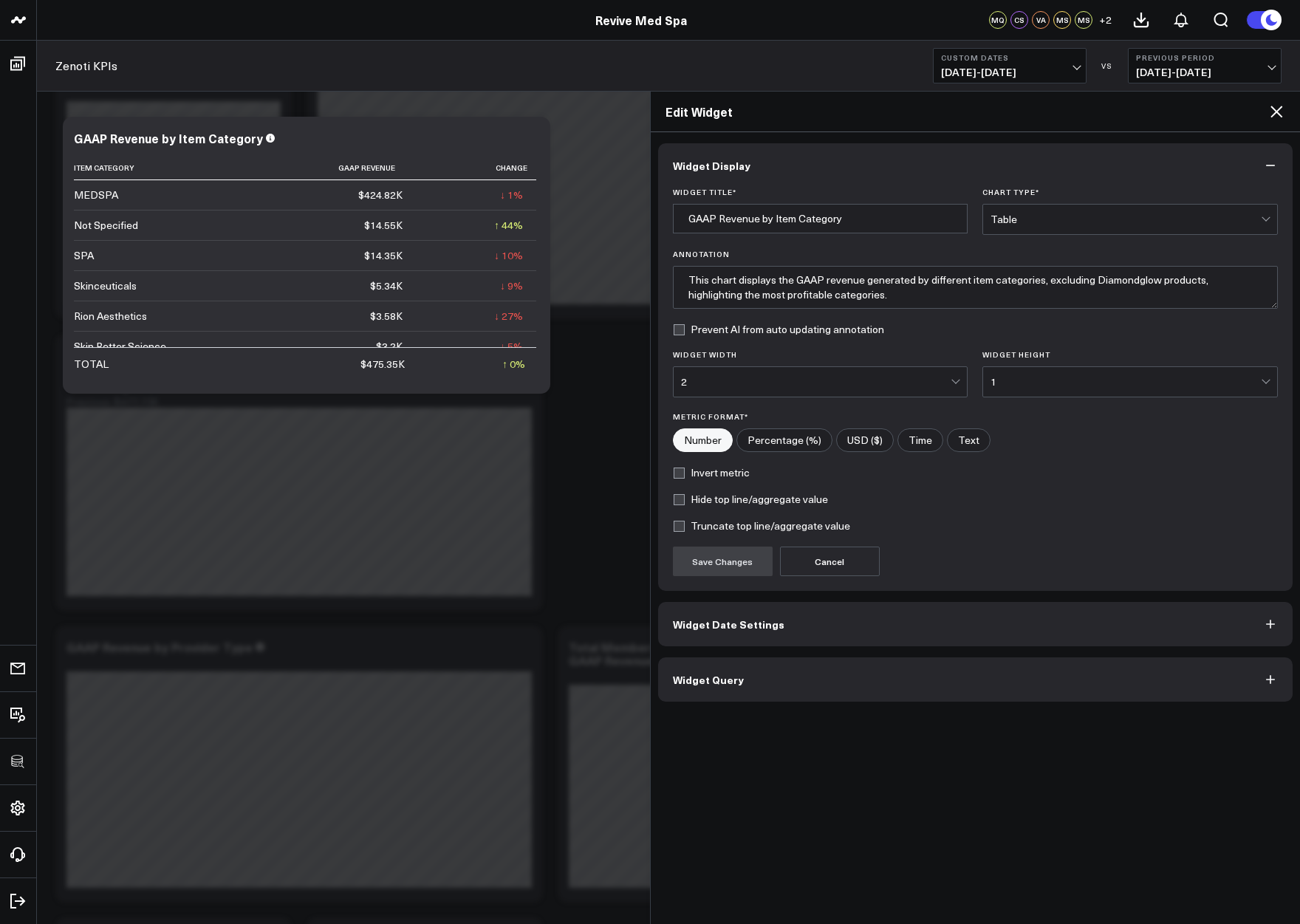
click at [831, 669] on button "Widget Query" at bounding box center [975, 679] width 635 height 45
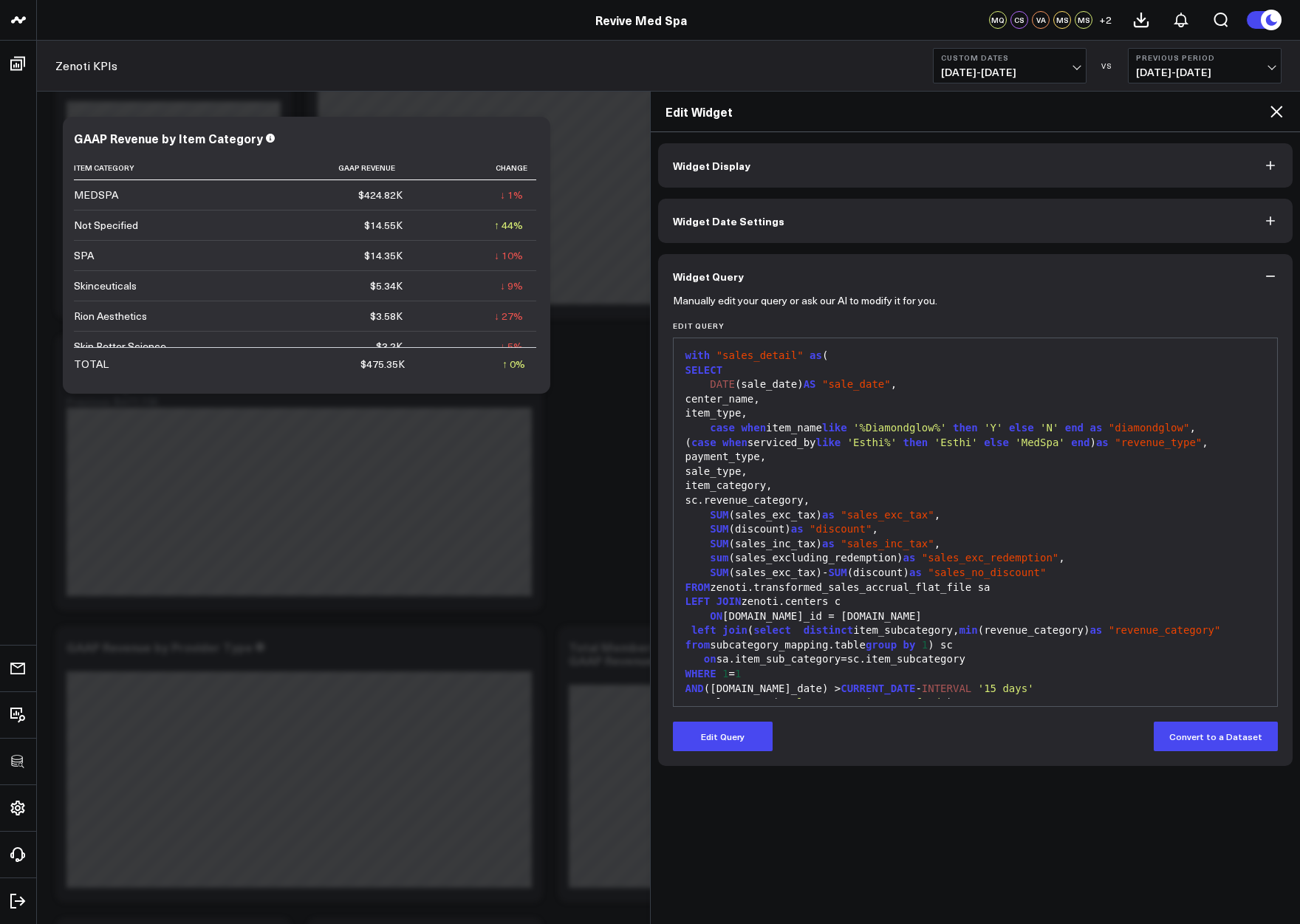
click at [1277, 114] on icon at bounding box center [1275, 111] width 17 height 17
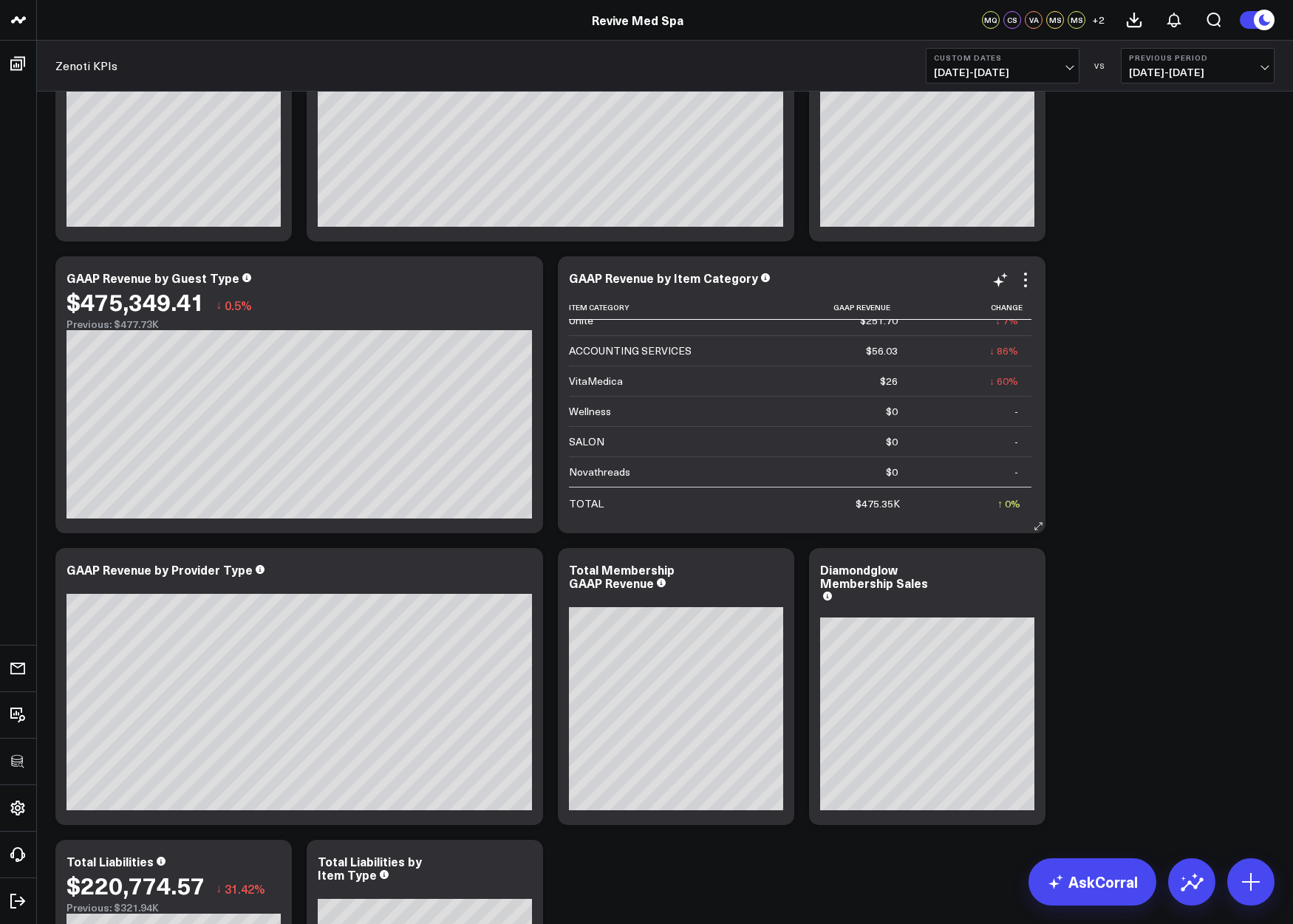
scroll to position [484, 0]
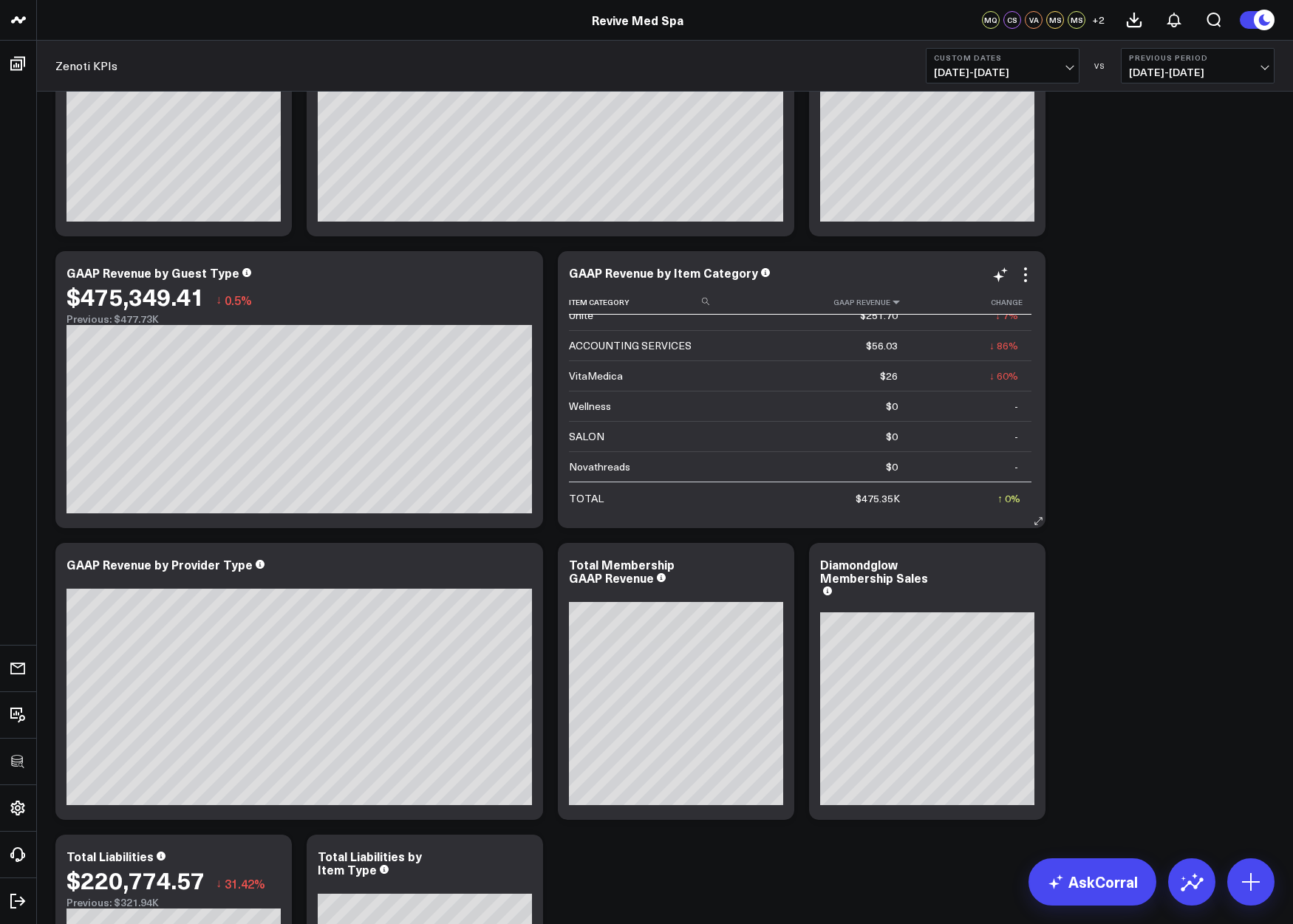
click at [890, 304] on icon at bounding box center [896, 302] width 12 height 9
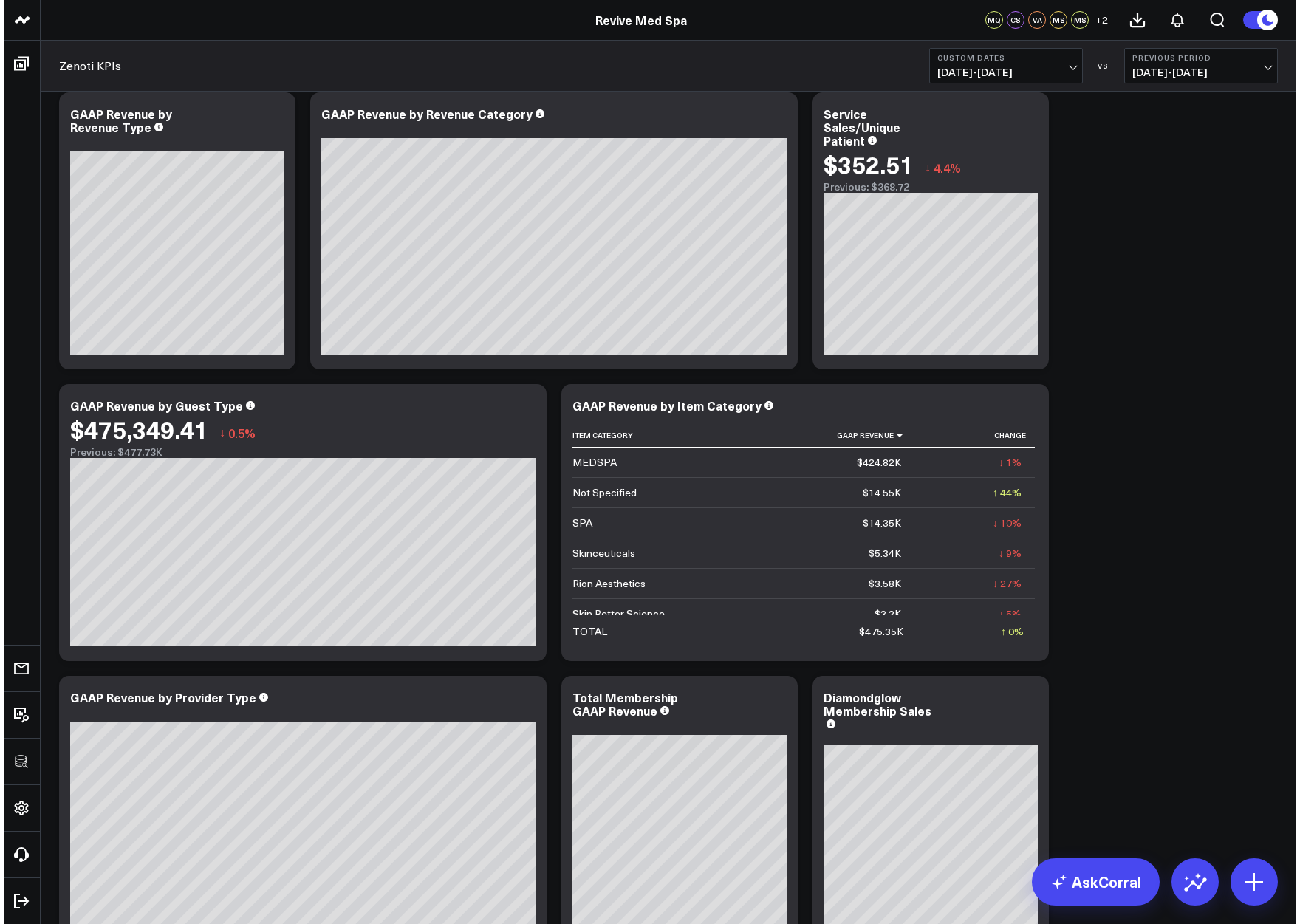
scroll to position [334, 0]
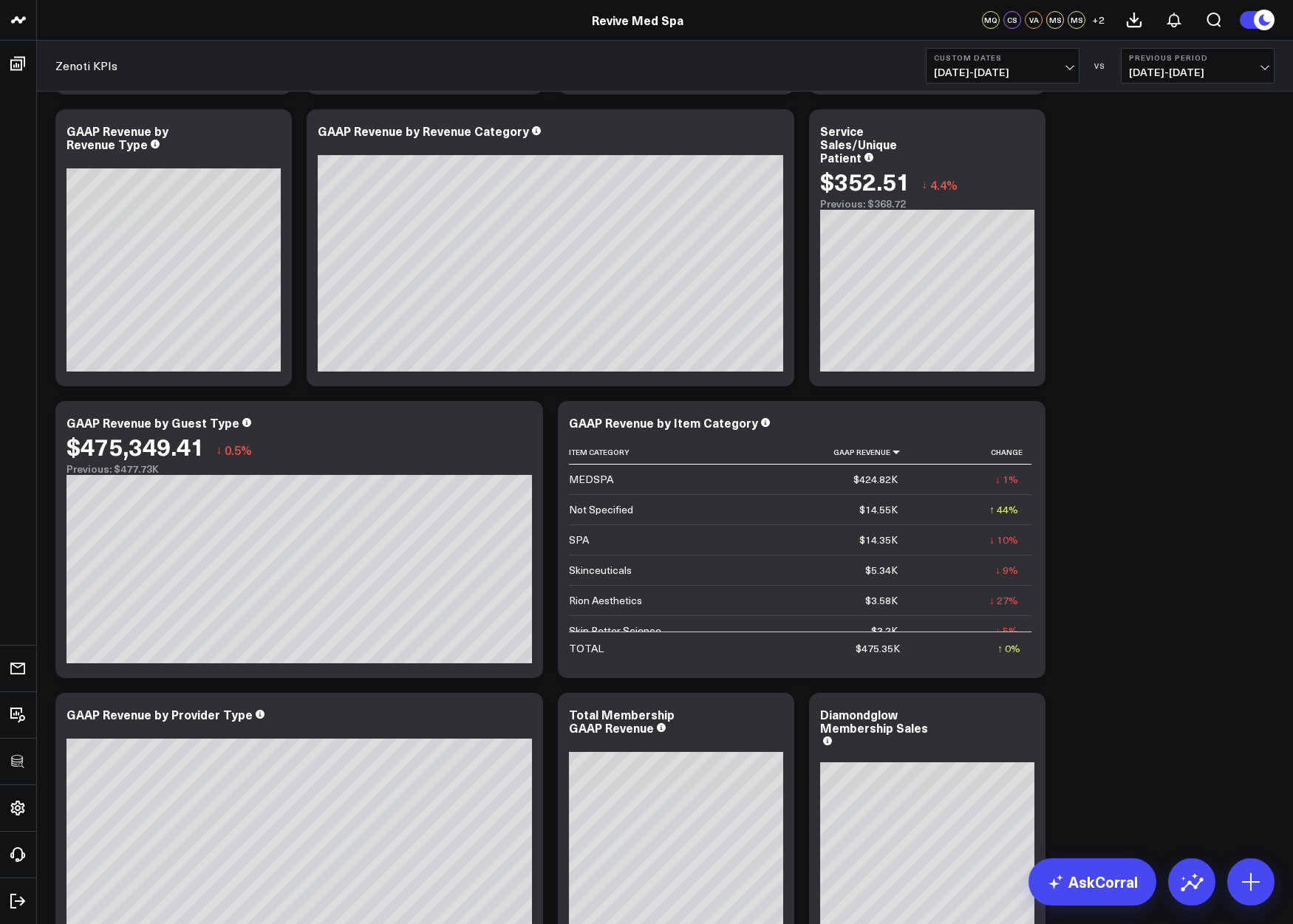
click at [993, 70] on span "08/01/25 - 08/31/25" at bounding box center [1002, 73] width 138 height 12
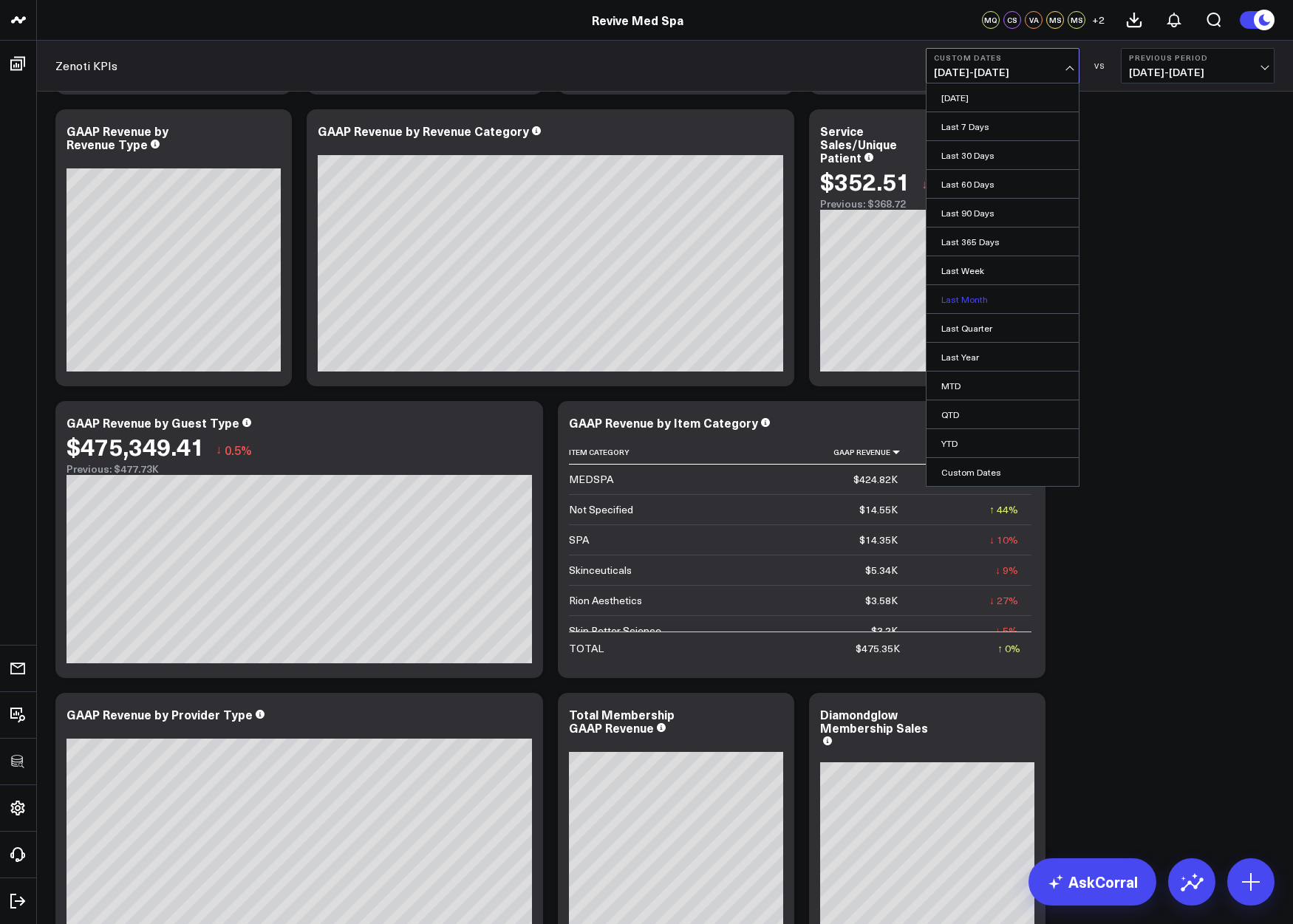
click at [971, 298] on link "Last Month" at bounding box center [1002, 299] width 153 height 28
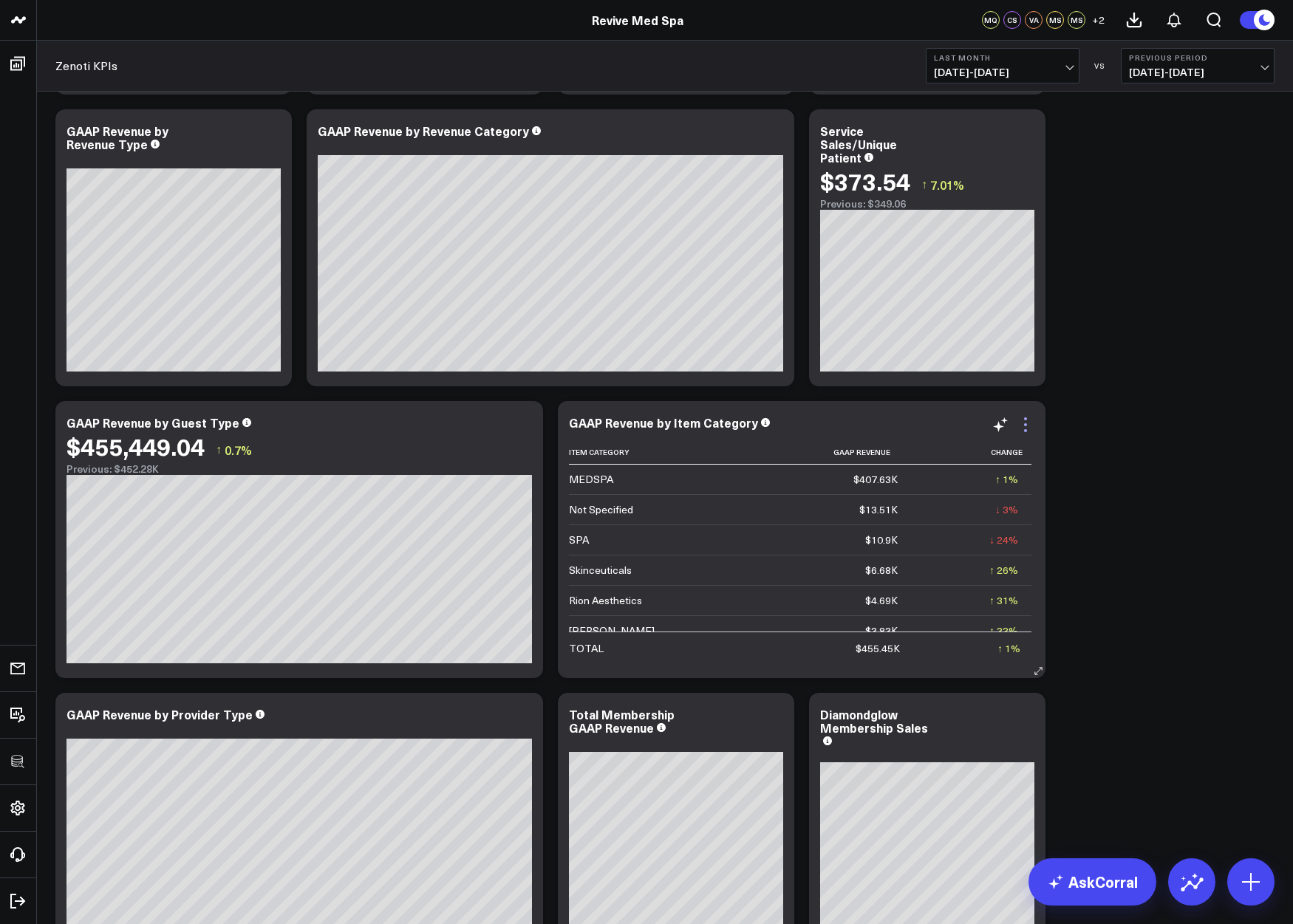
click at [1027, 422] on icon at bounding box center [1025, 424] width 17 height 17
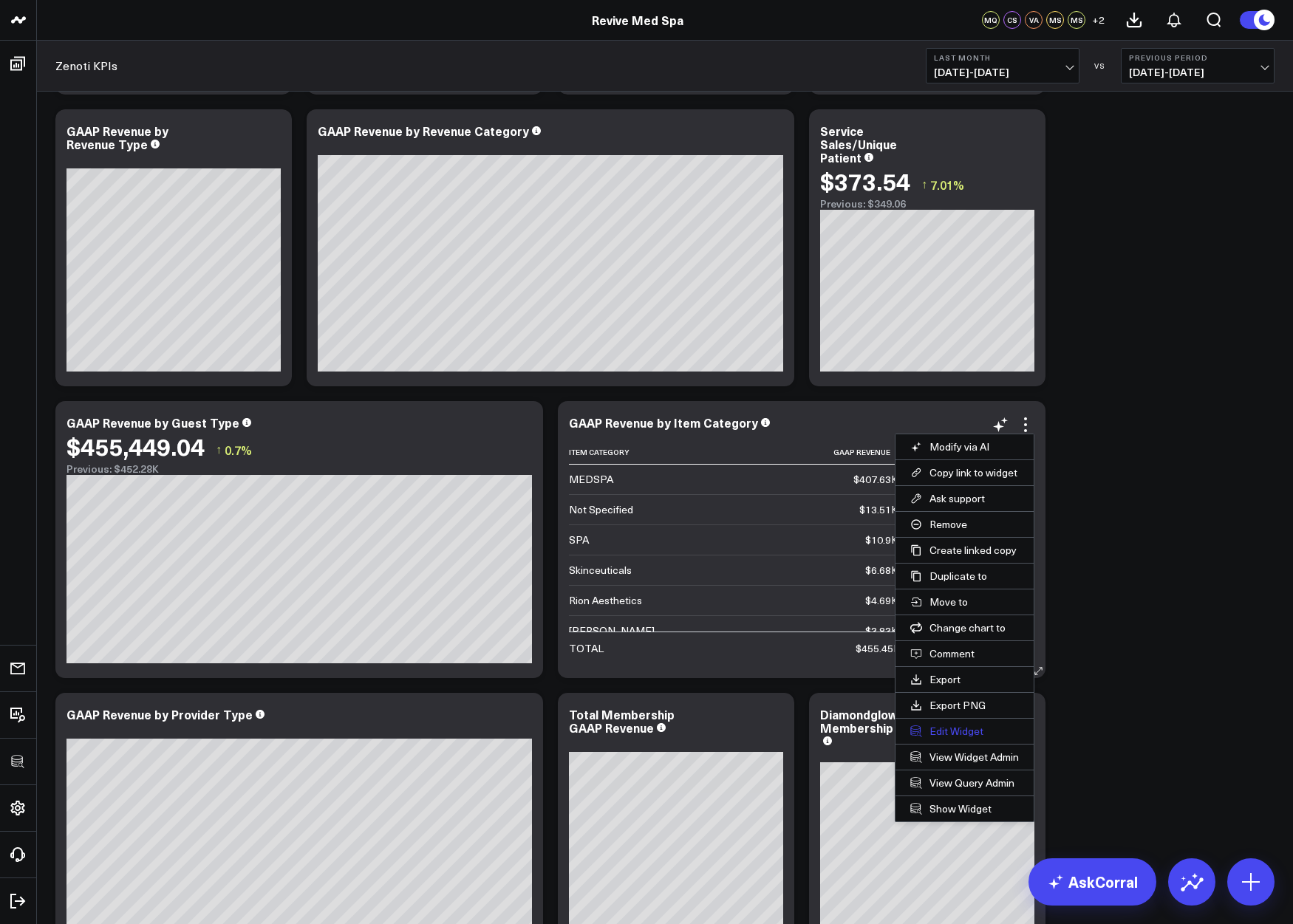
click at [954, 734] on button "Edit Widget" at bounding box center [965, 731] width 139 height 25
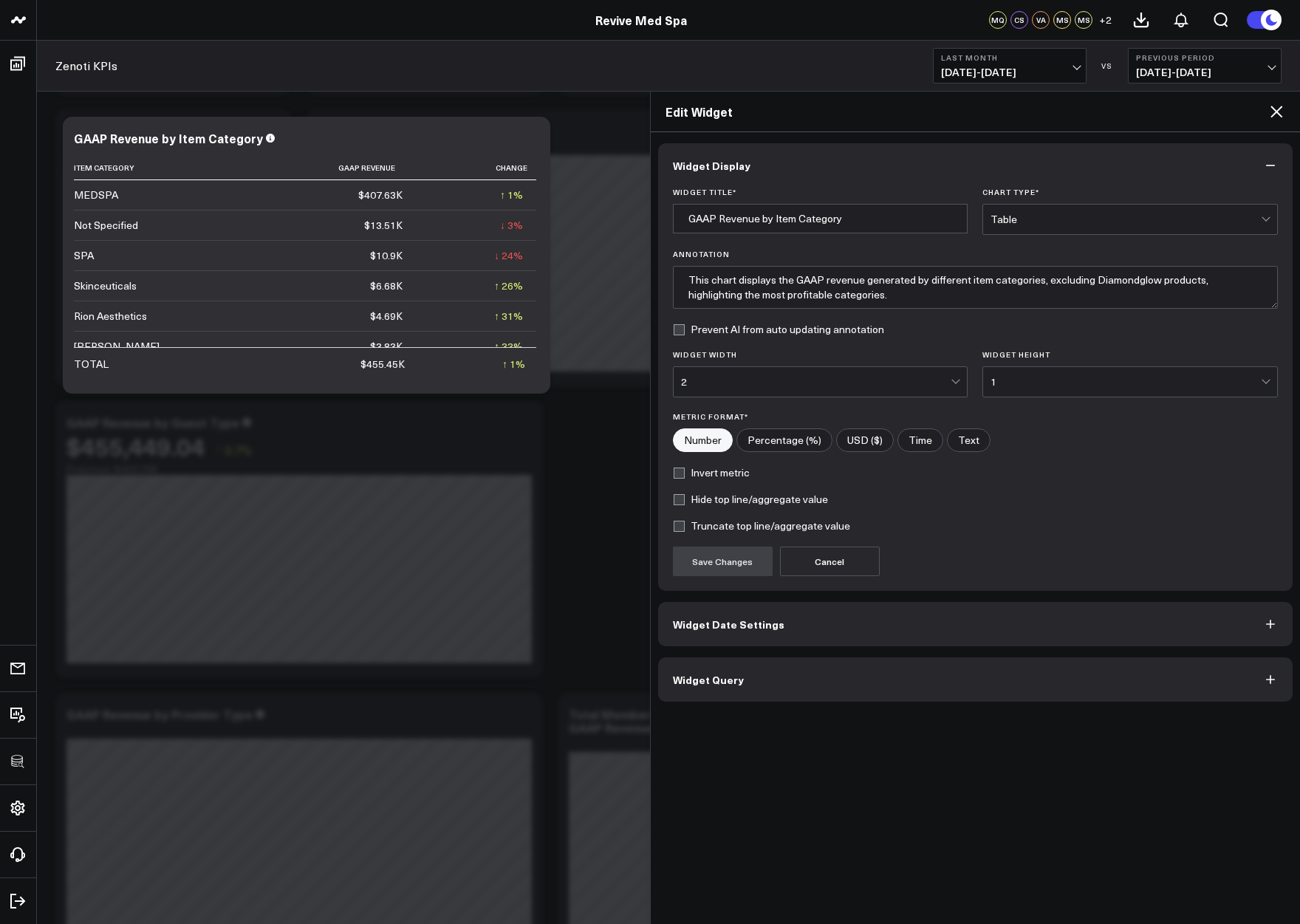
click at [824, 695] on button "Widget Query" at bounding box center [975, 679] width 635 height 45
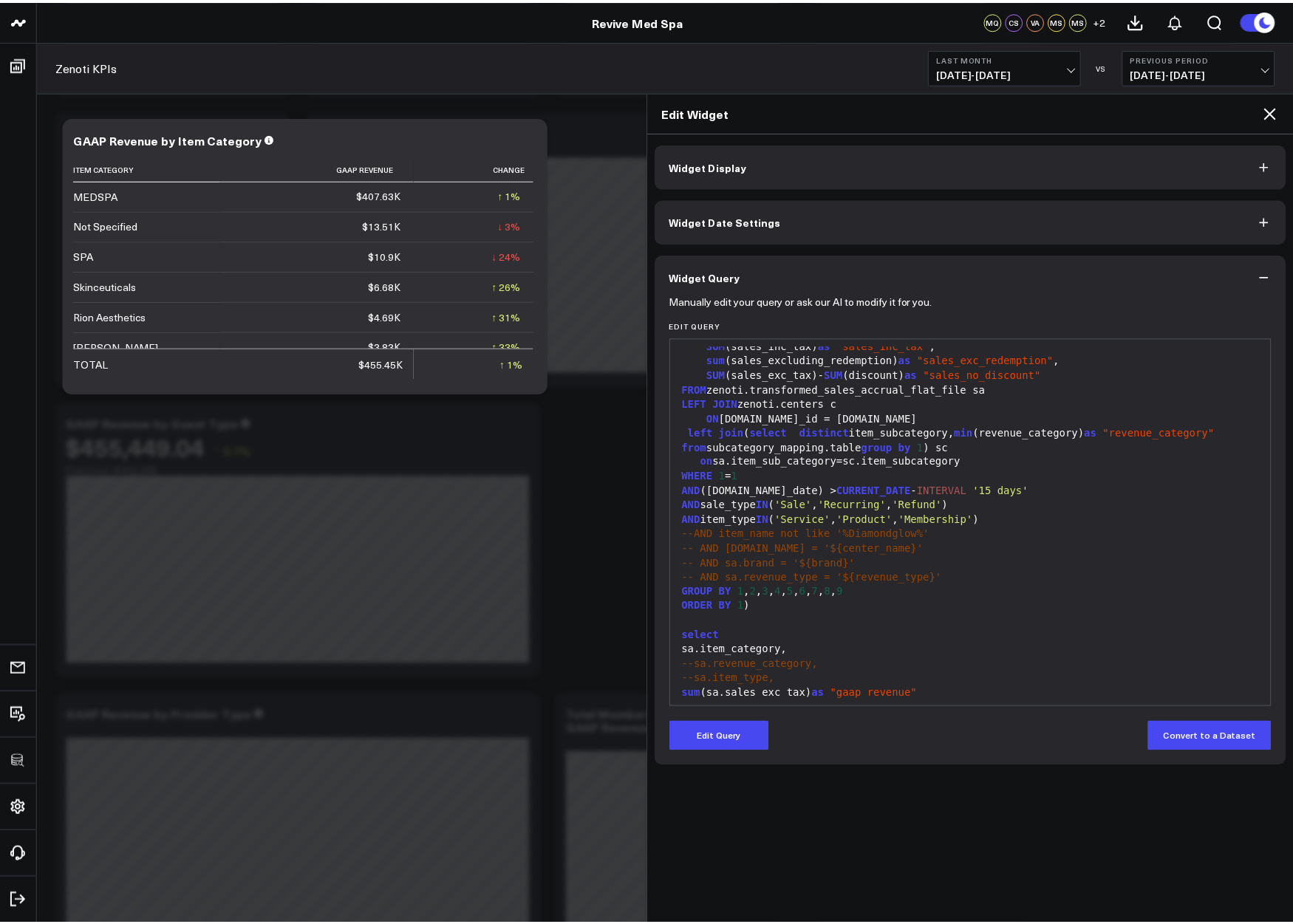
scroll to position [195, 0]
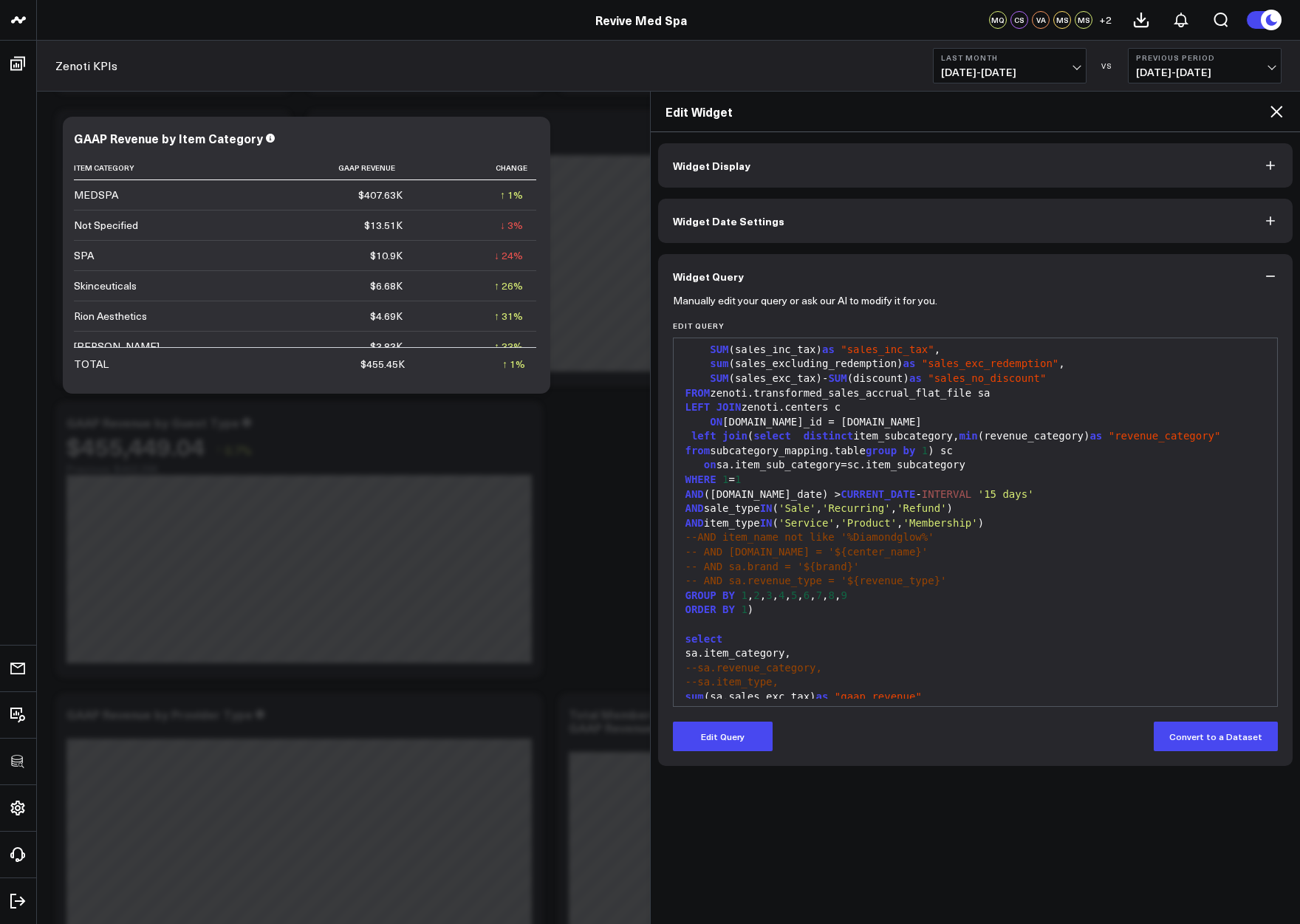
click at [1279, 103] on icon at bounding box center [1275, 111] width 17 height 17
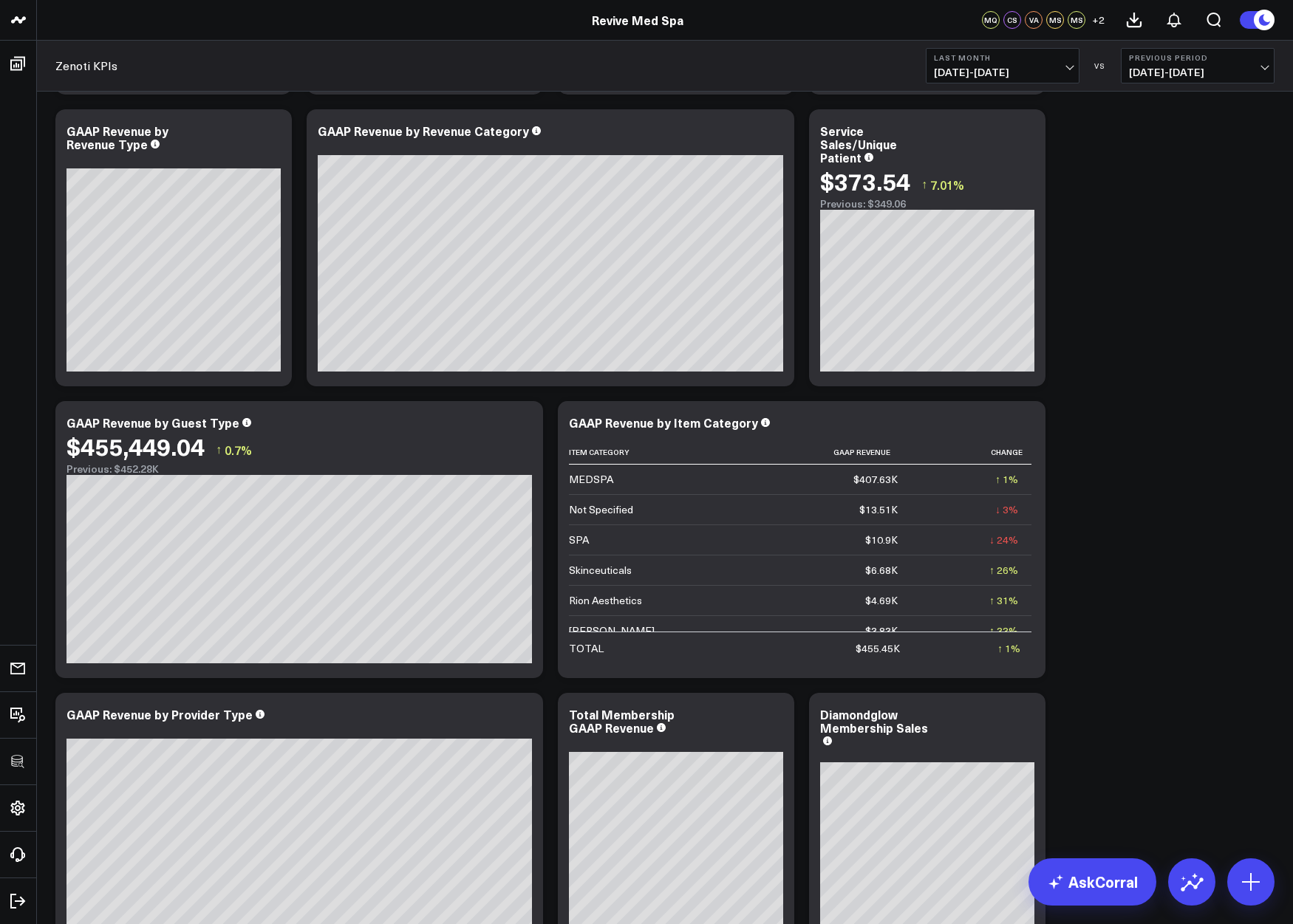
click at [981, 72] on span "09/01/25 - 09/30/25" at bounding box center [1002, 73] width 138 height 12
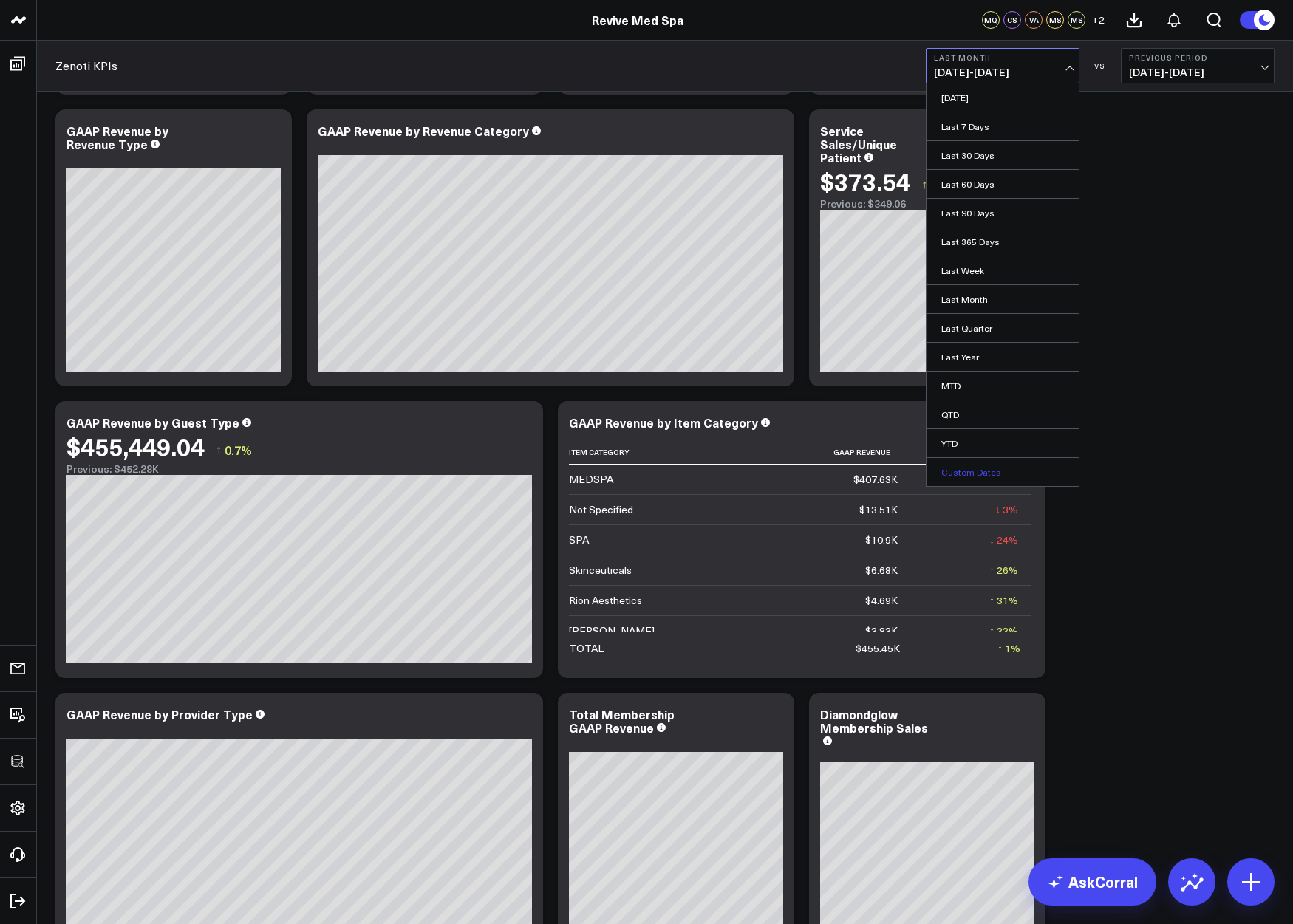
click at [956, 473] on link "Custom Dates" at bounding box center [1002, 471] width 153 height 28
select select "9"
select select "2025"
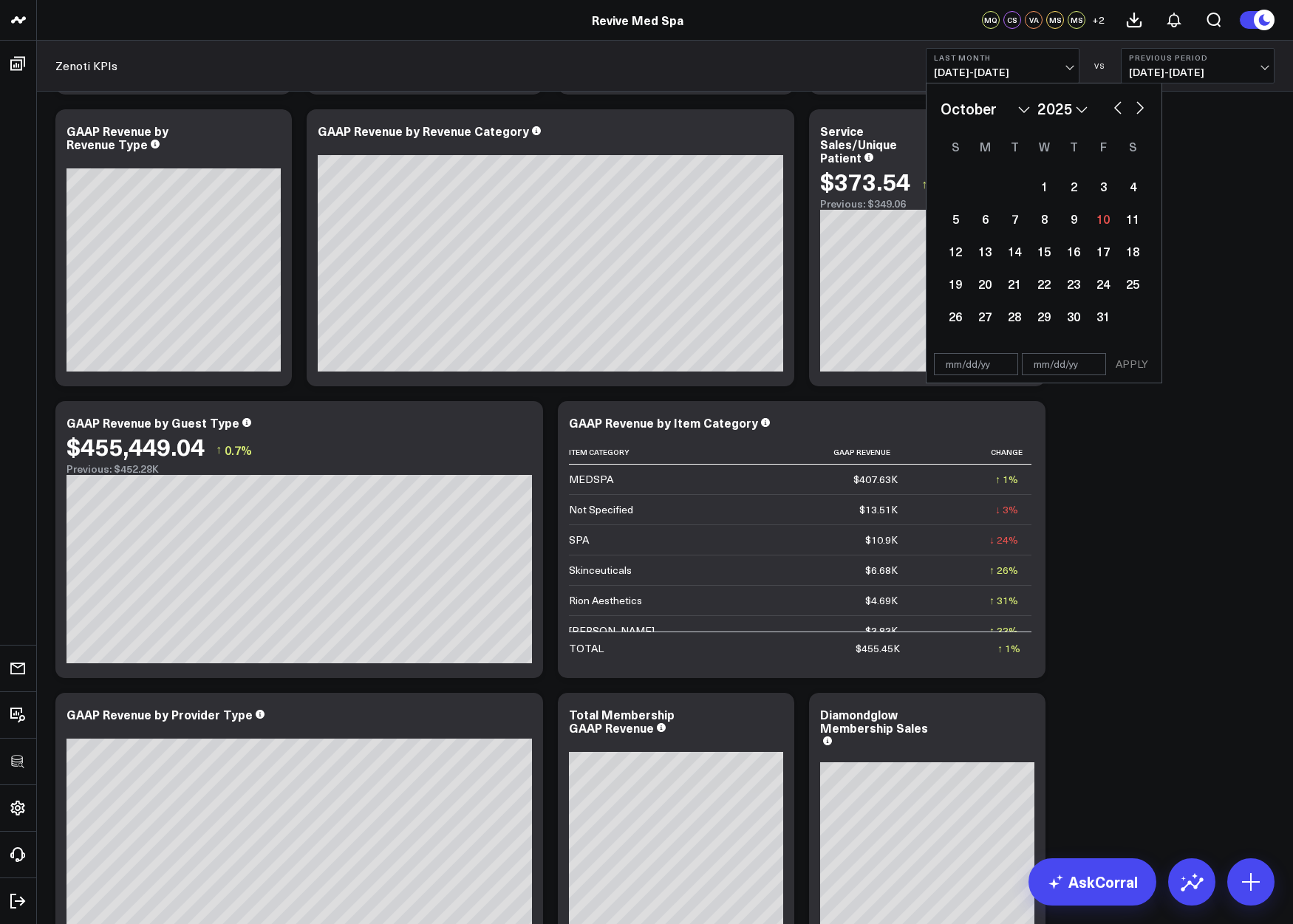
click at [1121, 97] on button "button" at bounding box center [1117, 106] width 15 height 17
select select "8"
select select "2025"
click at [1119, 104] on button "button" at bounding box center [1117, 106] width 15 height 17
select select "7"
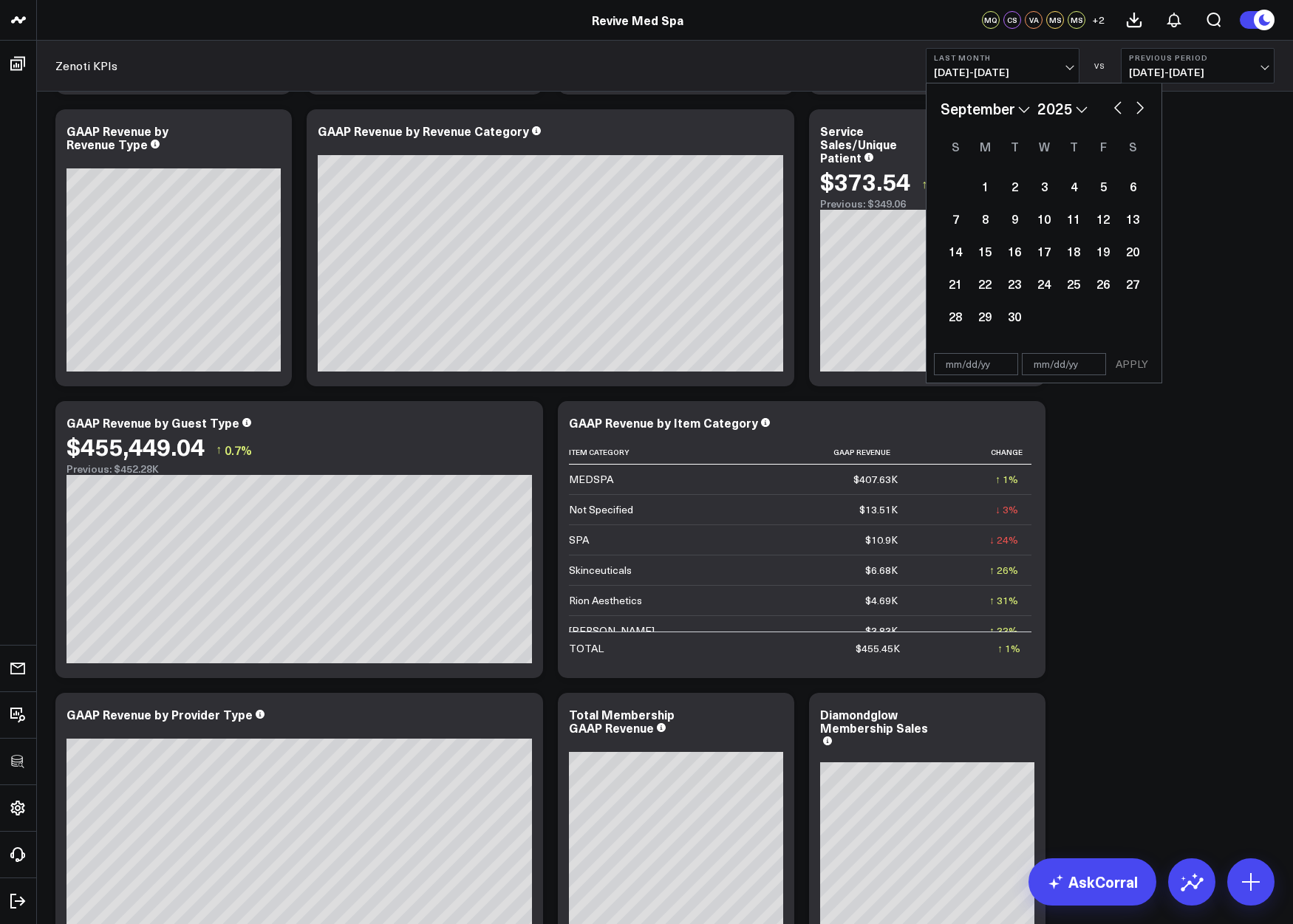
select select "2025"
click at [1105, 181] on div "1" at bounding box center [1103, 186] width 30 height 30
type input "08/01/25"
select select "7"
select select "2025"
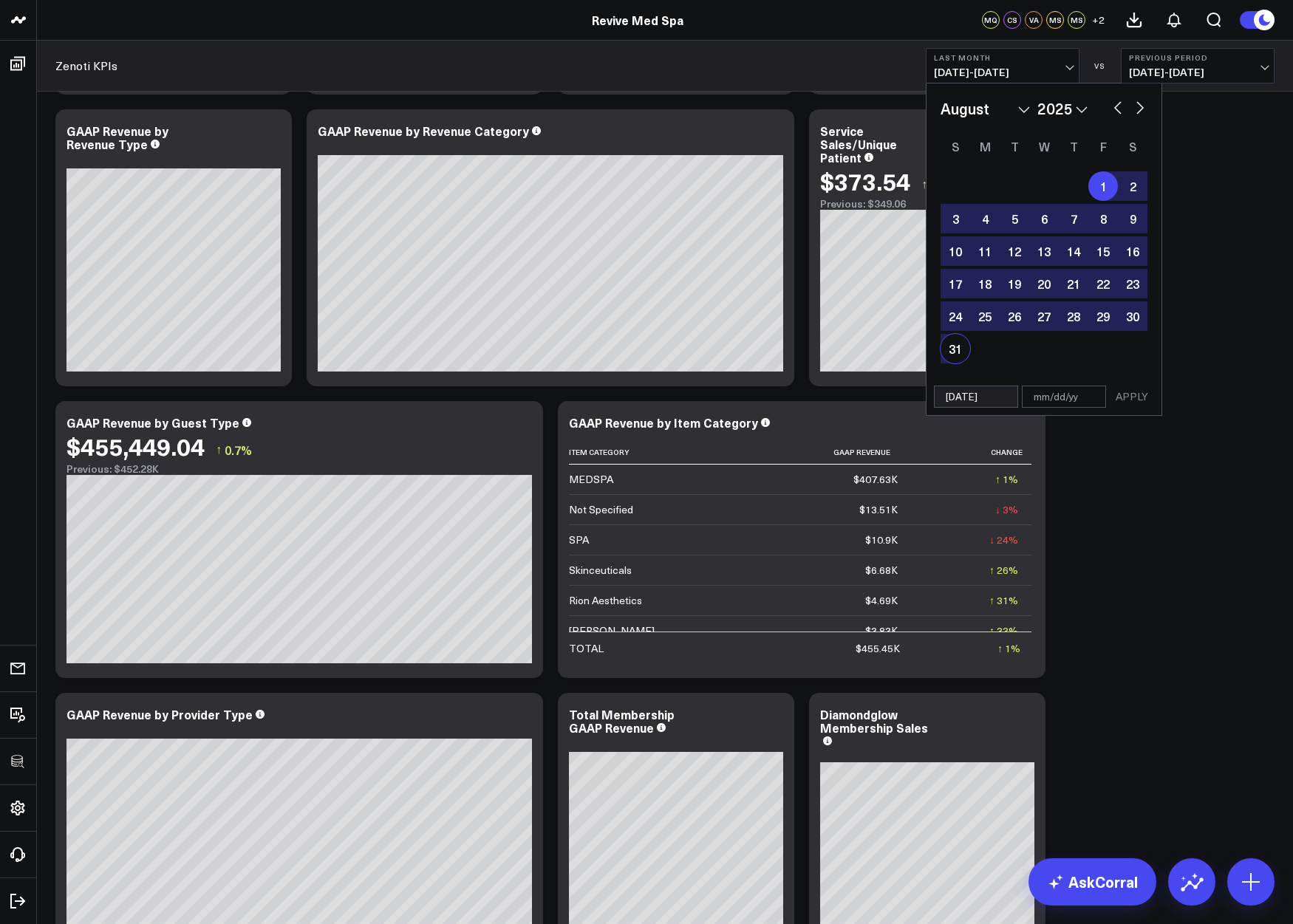
click at [957, 346] on div "31" at bounding box center [955, 349] width 30 height 30
type input "08/31/25"
select select "7"
select select "2025"
click at [1135, 400] on button "APPLY" at bounding box center [1132, 396] width 45 height 22
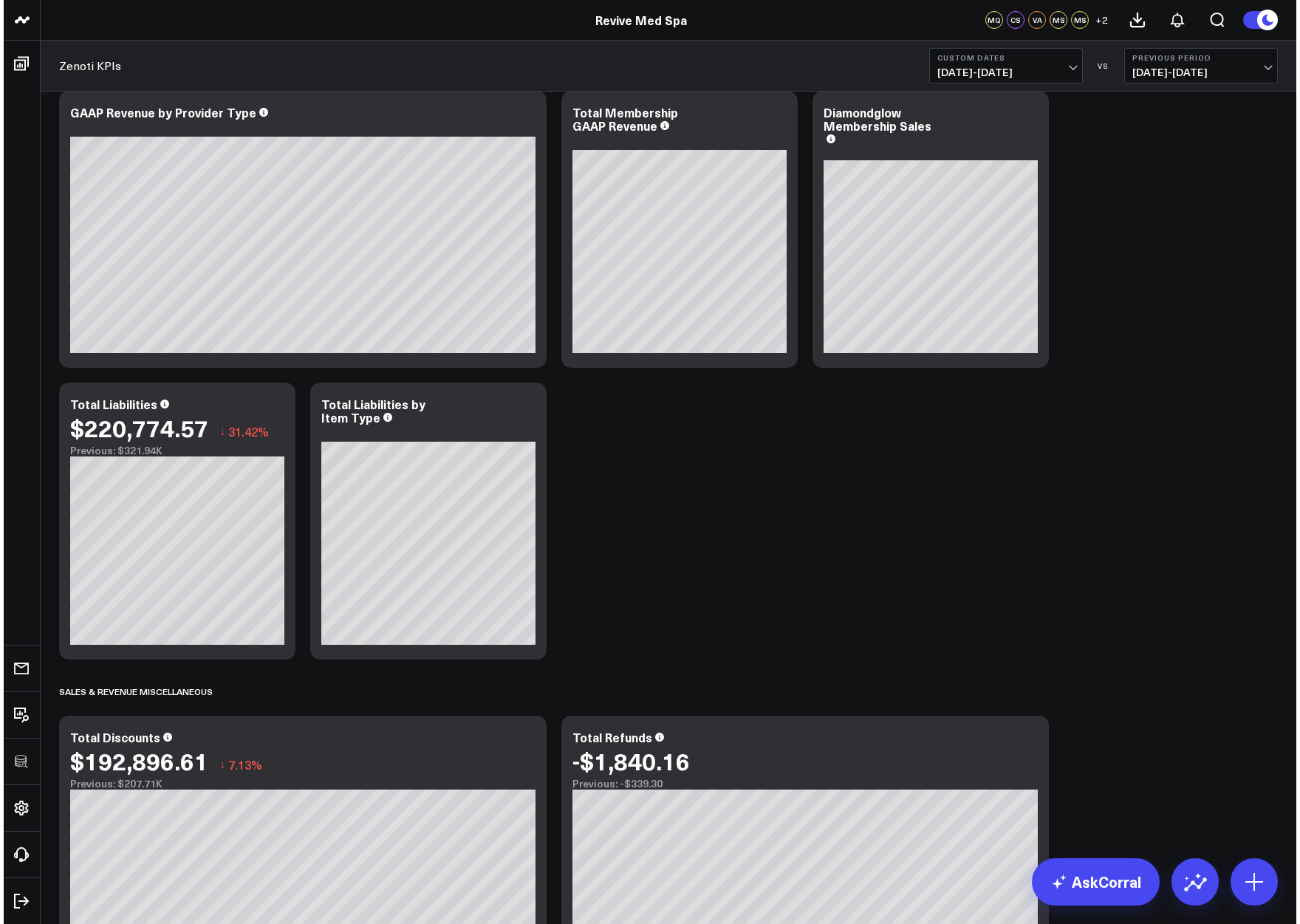
scroll to position [1028, 0]
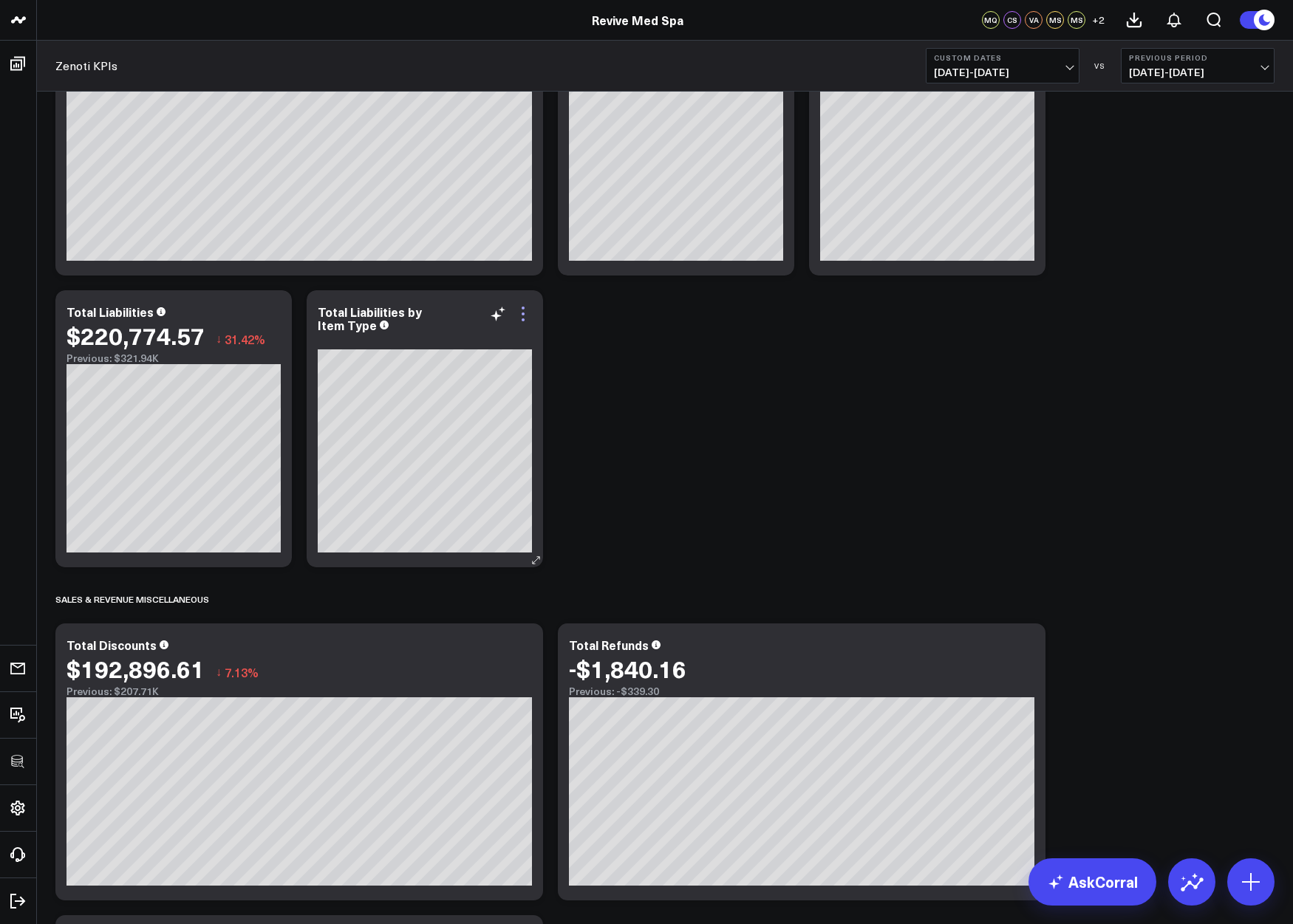
click at [524, 310] on icon at bounding box center [522, 313] width 17 height 17
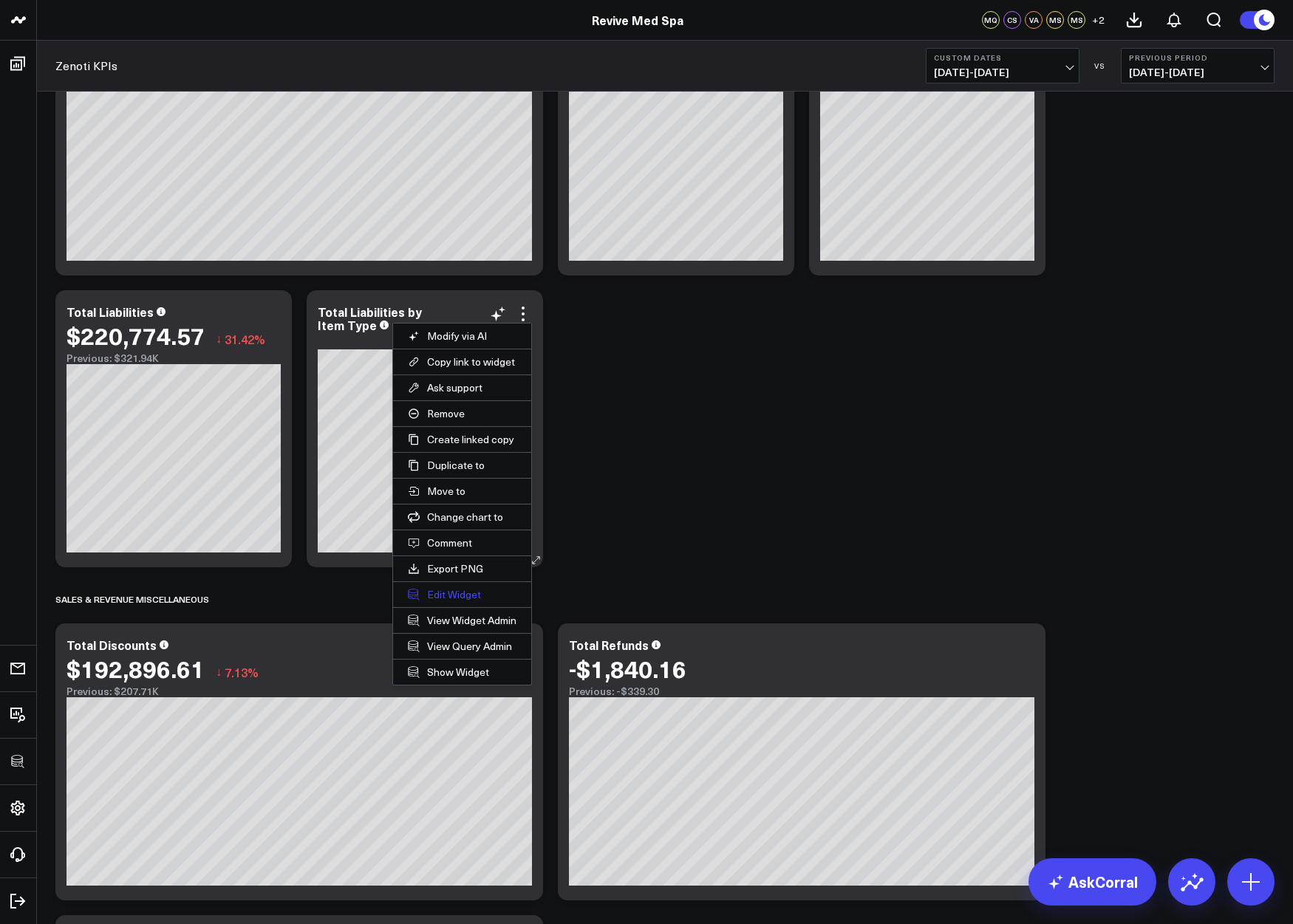
click at [456, 598] on button "Edit Widget" at bounding box center [463, 594] width 139 height 25
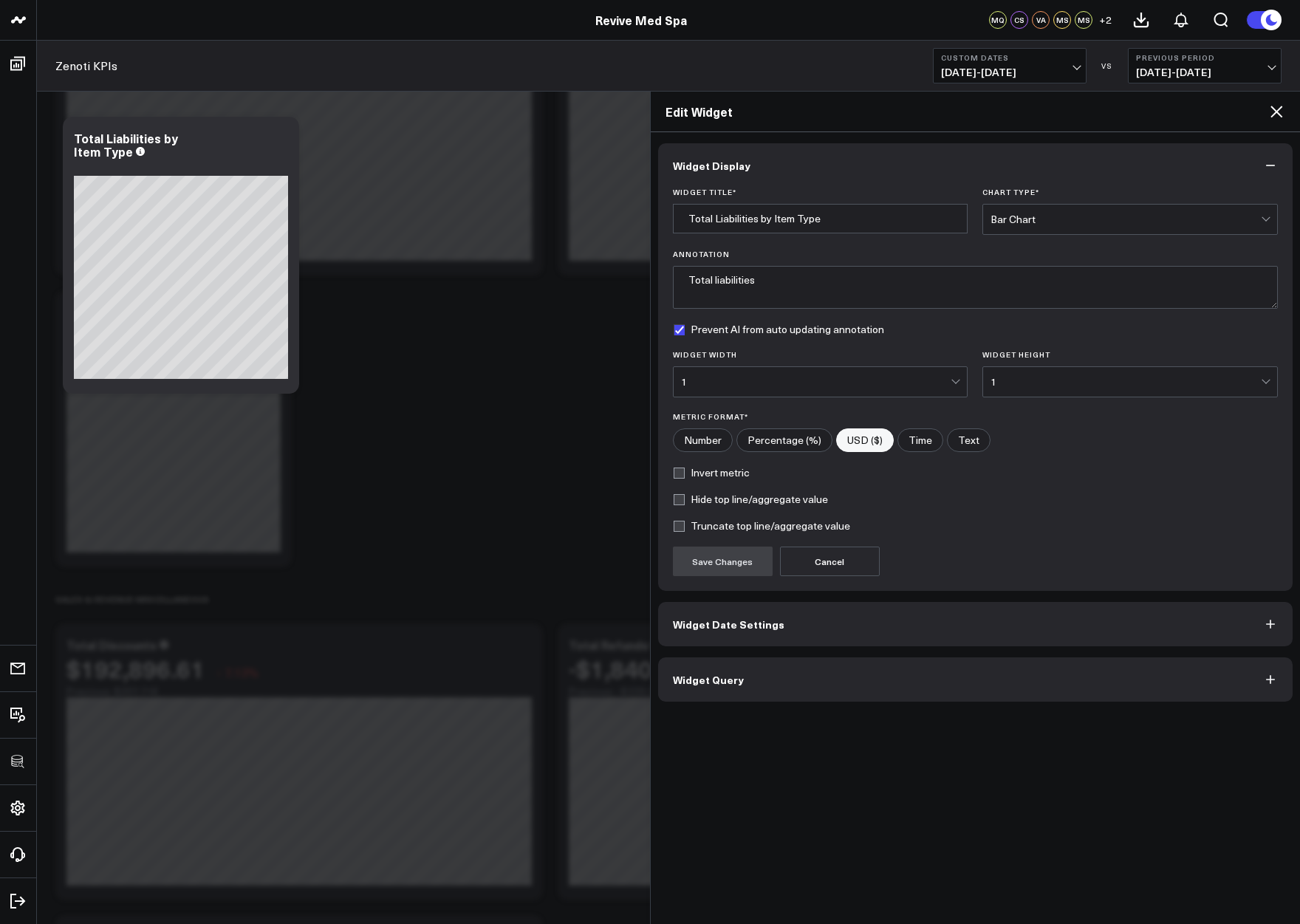
click at [709, 691] on button "Widget Query" at bounding box center [975, 679] width 635 height 45
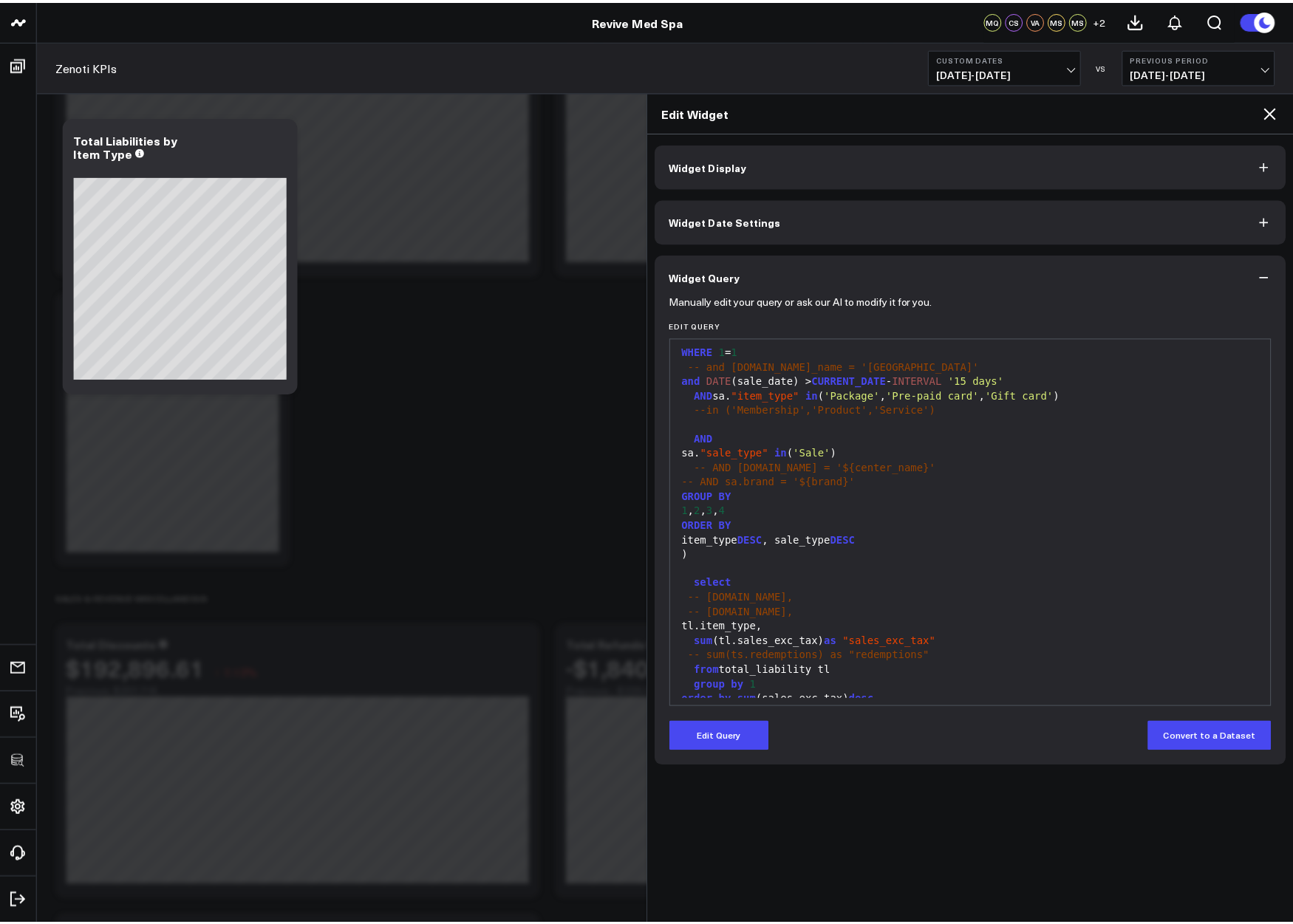
scroll to position [232, 0]
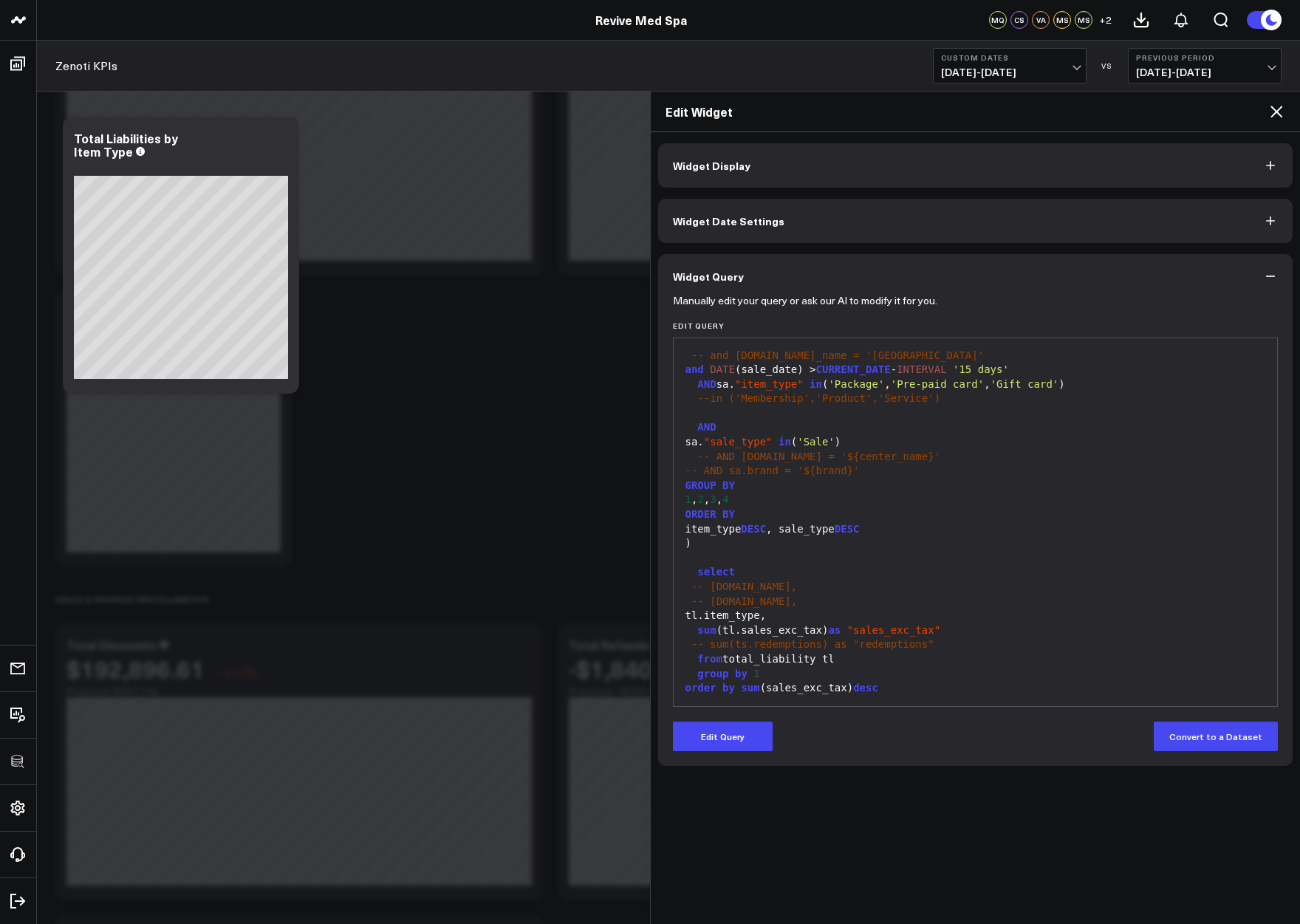
click at [1279, 113] on icon at bounding box center [1276, 111] width 12 height 12
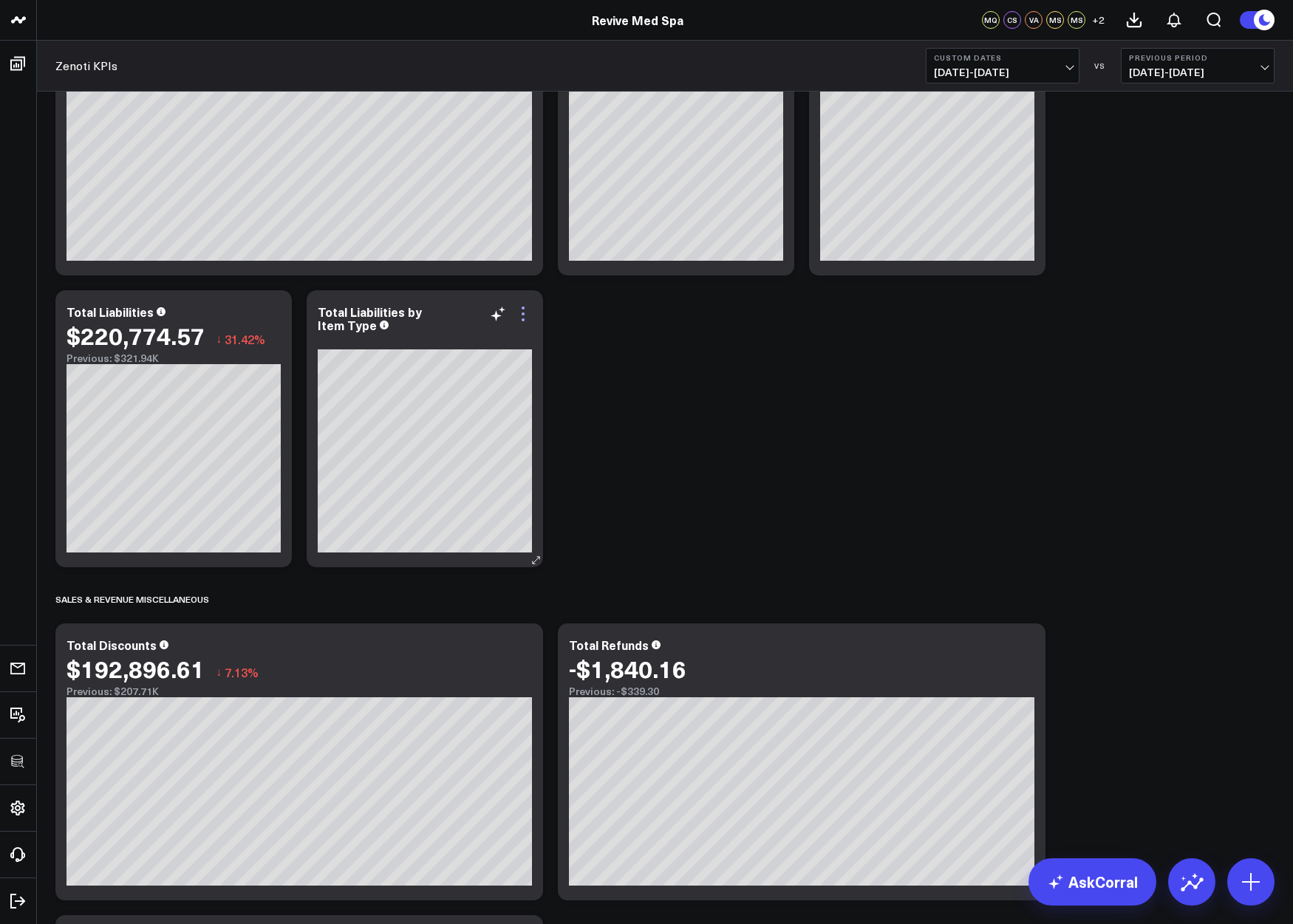
click at [521, 315] on icon at bounding box center [522, 313] width 17 height 17
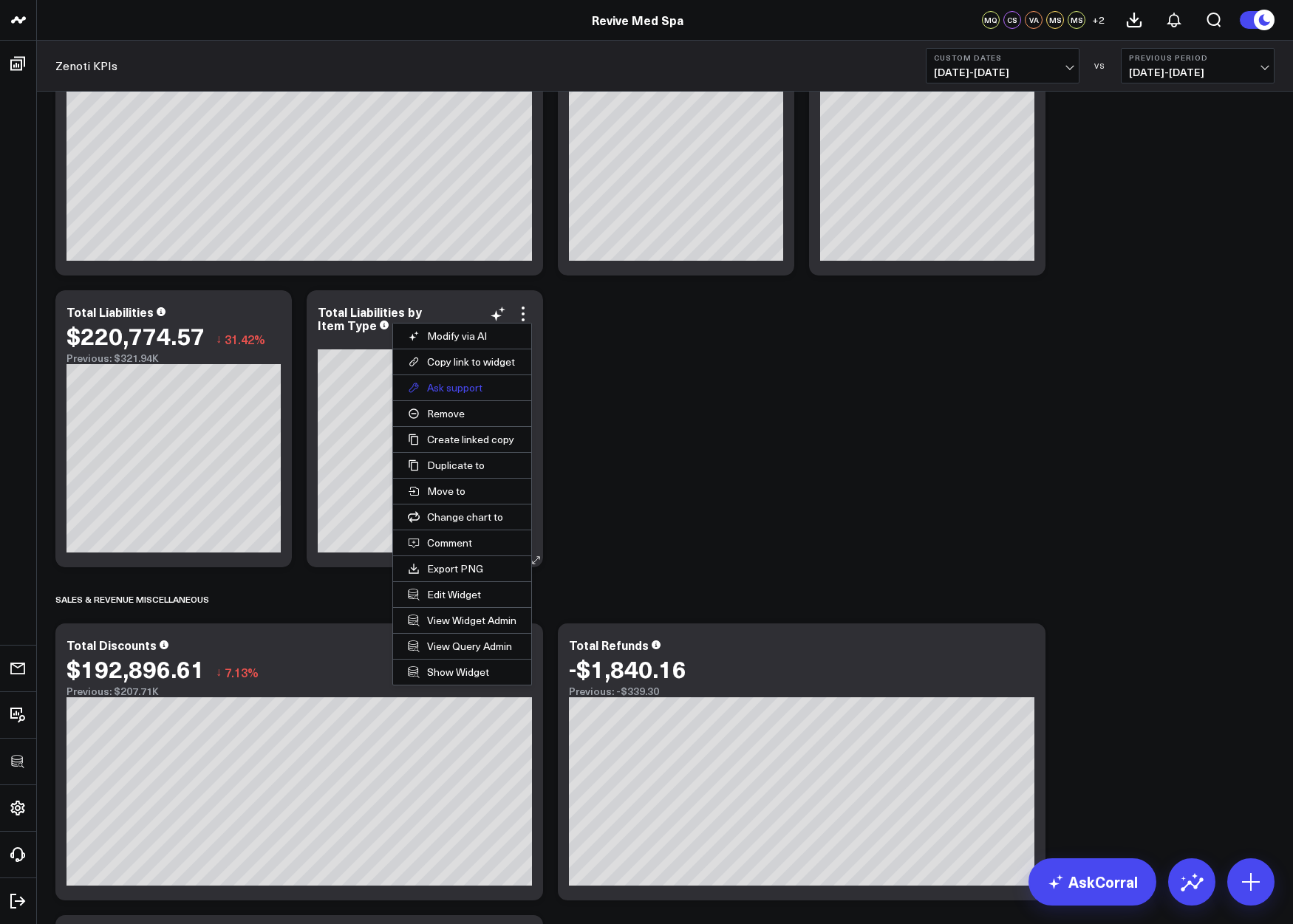
click at [460, 392] on button "Ask support" at bounding box center [463, 387] width 139 height 25
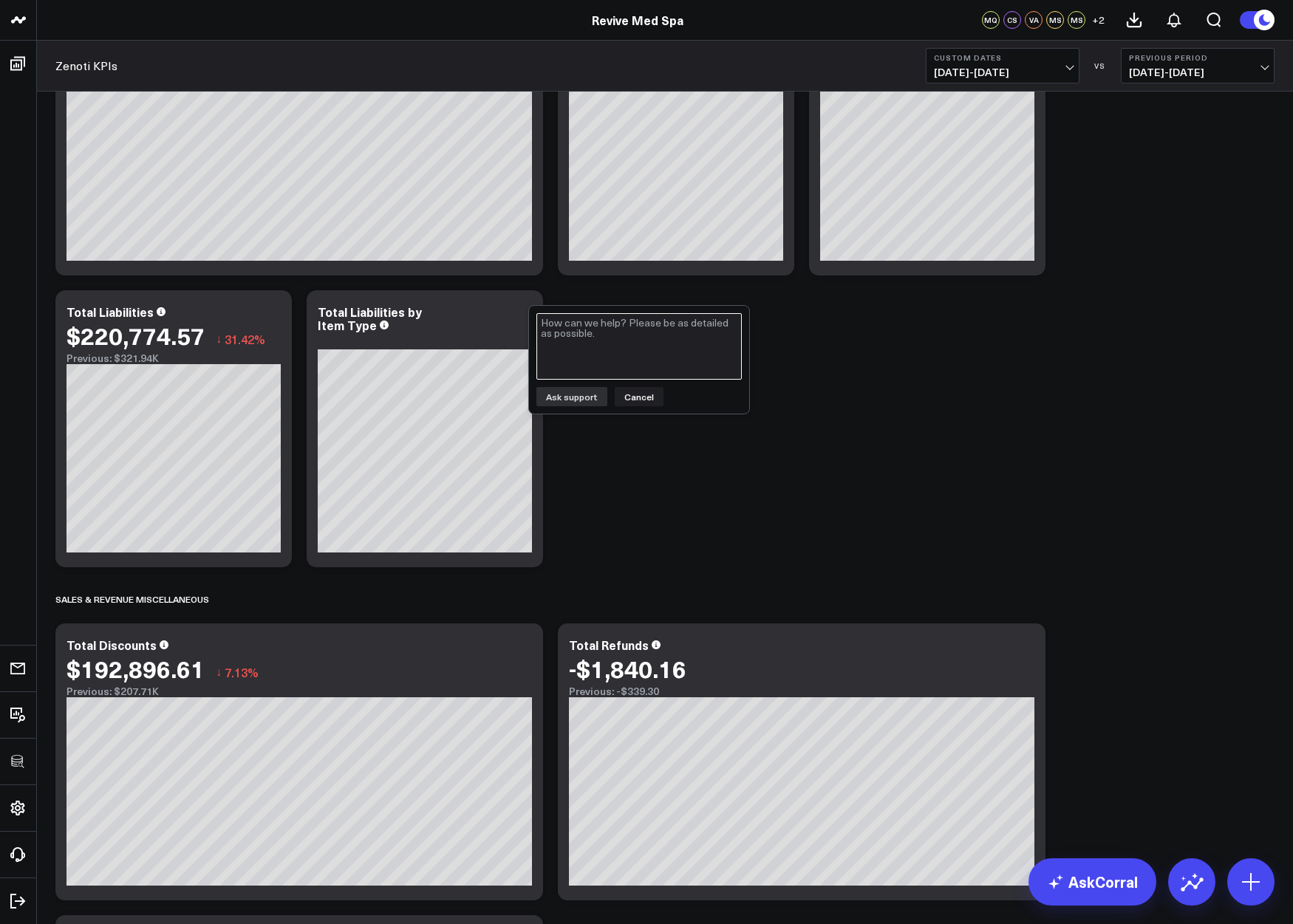
click at [602, 354] on textarea at bounding box center [638, 346] width 205 height 67
type textarea "Sales net of refunds for Liabilities (subtract refunds)"
click at [573, 397] on button "Ask support" at bounding box center [571, 396] width 71 height 19
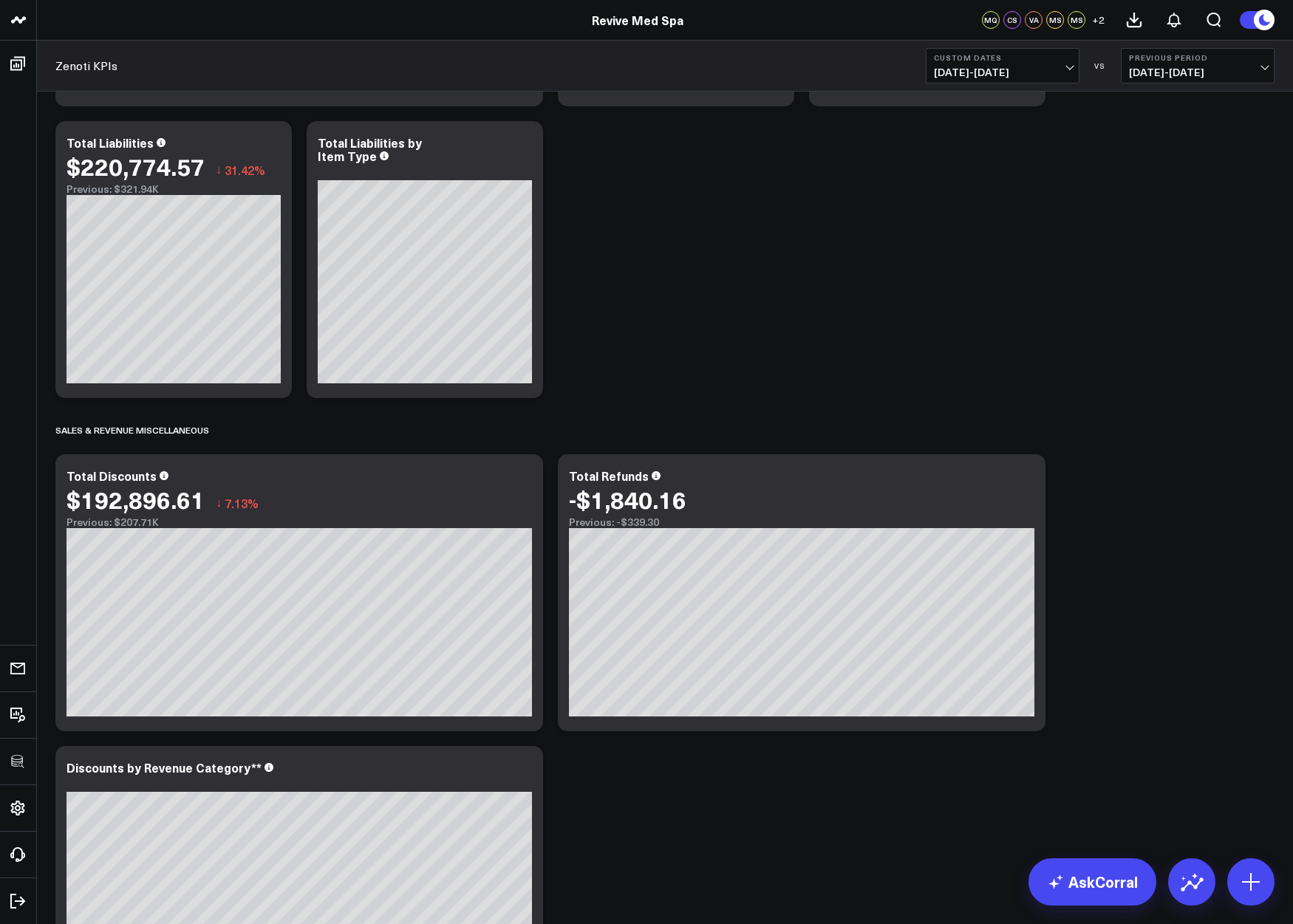
scroll to position [1208, 0]
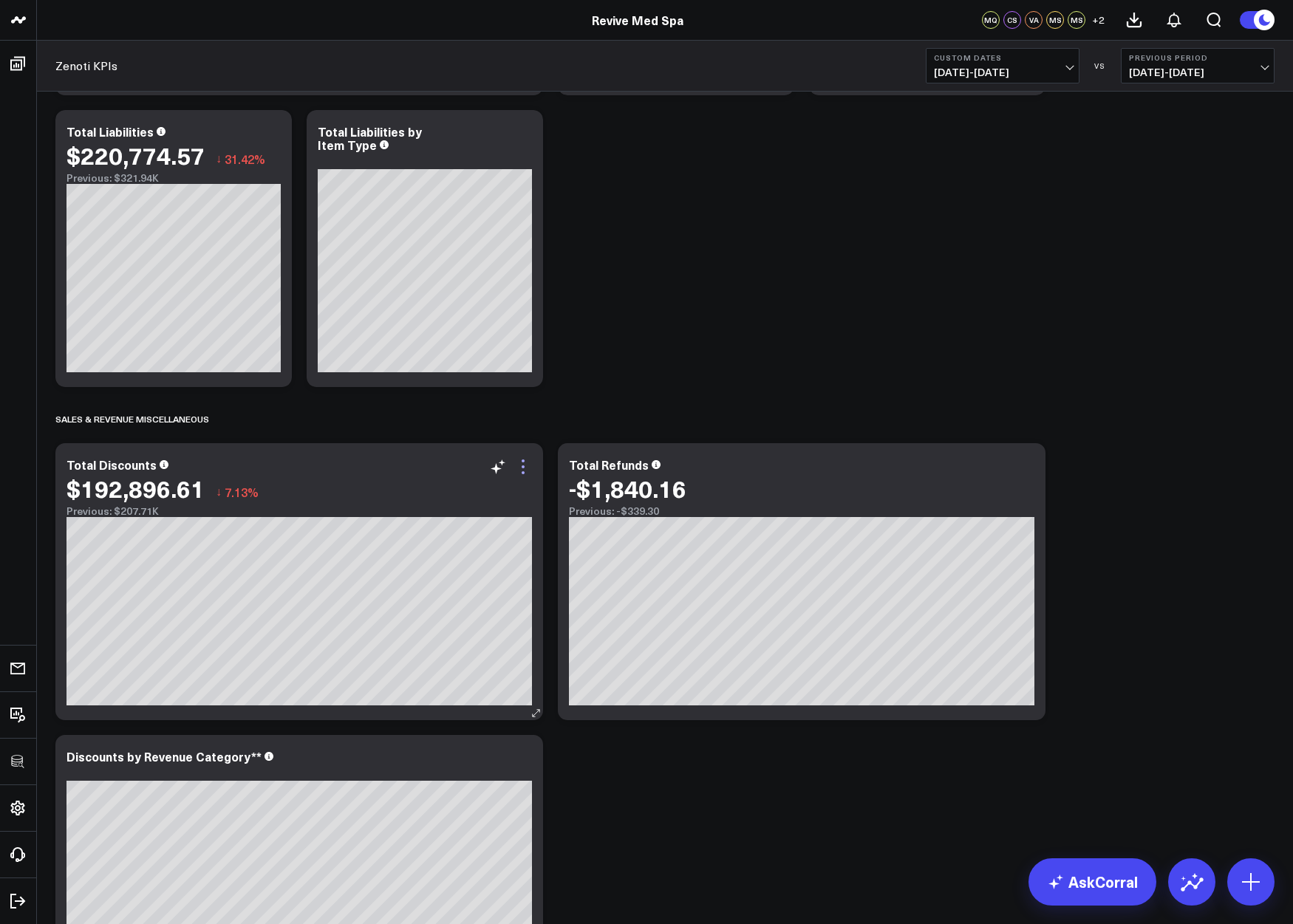
click at [523, 466] on icon at bounding box center [523, 467] width 3 height 3
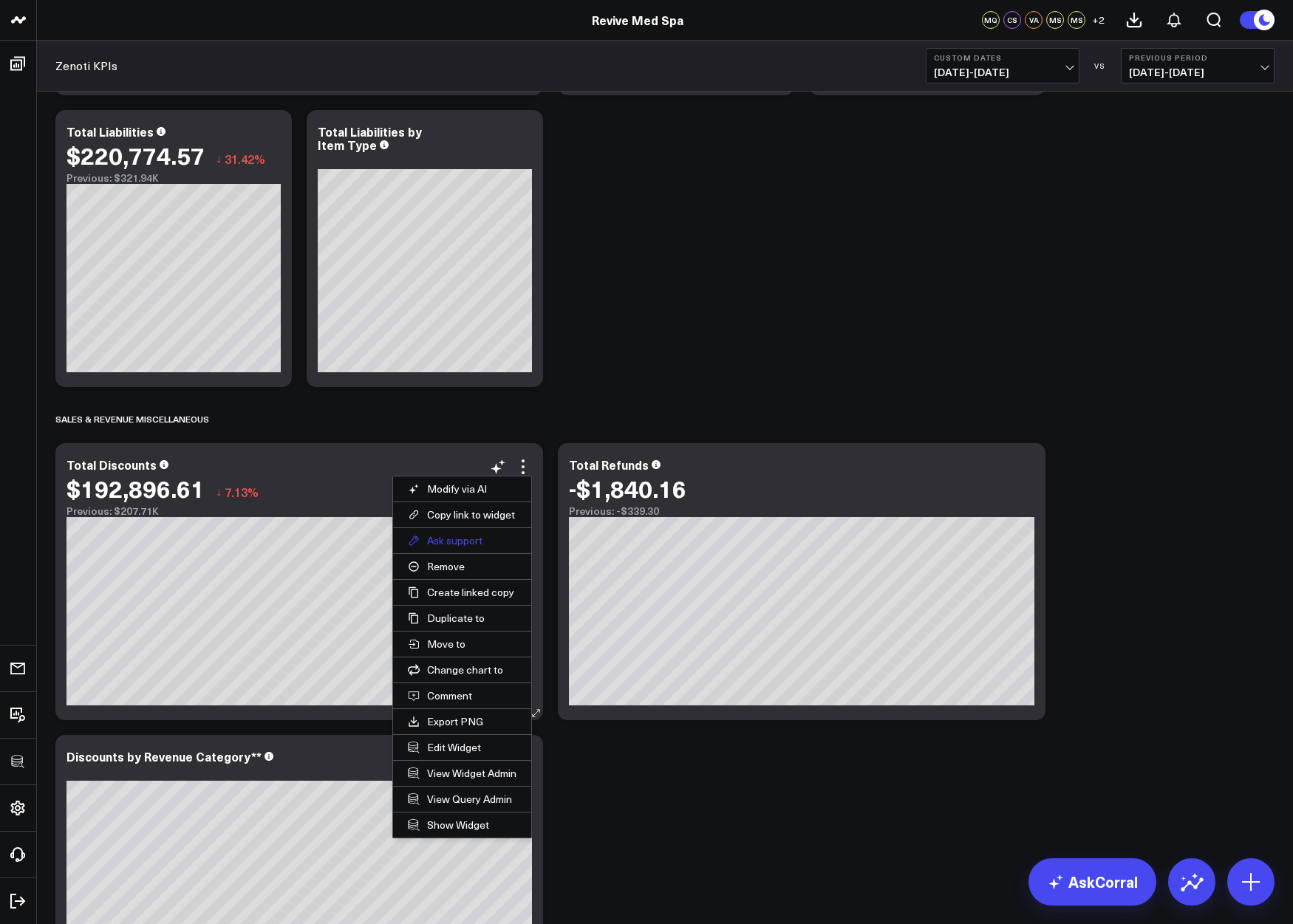
click at [458, 540] on button "Ask support" at bounding box center [463, 541] width 139 height 25
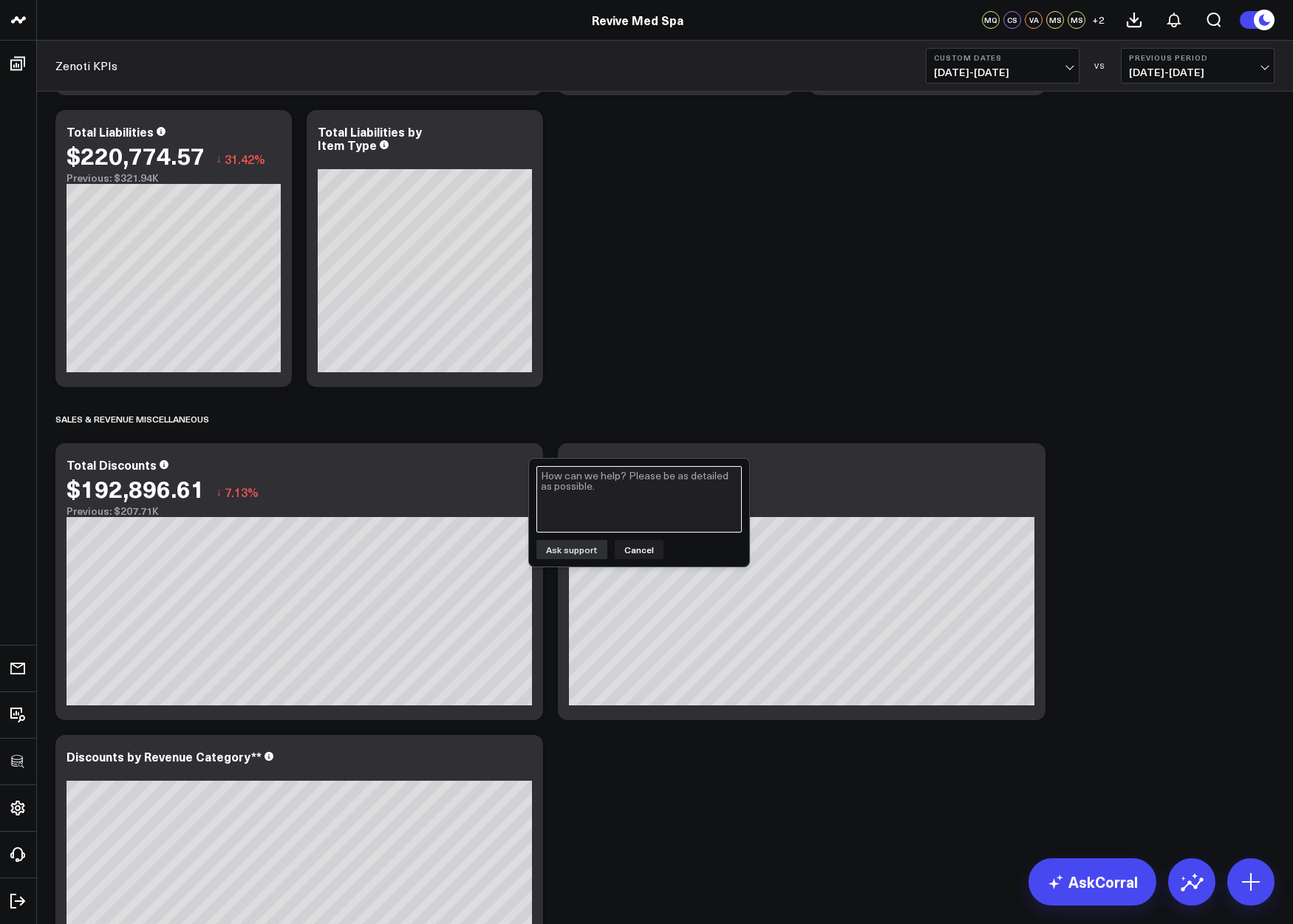
click at [587, 497] on textarea at bounding box center [638, 499] width 205 height 67
type textarea "add discounts on package sales"
click at [576, 549] on button "Ask support" at bounding box center [571, 549] width 71 height 19
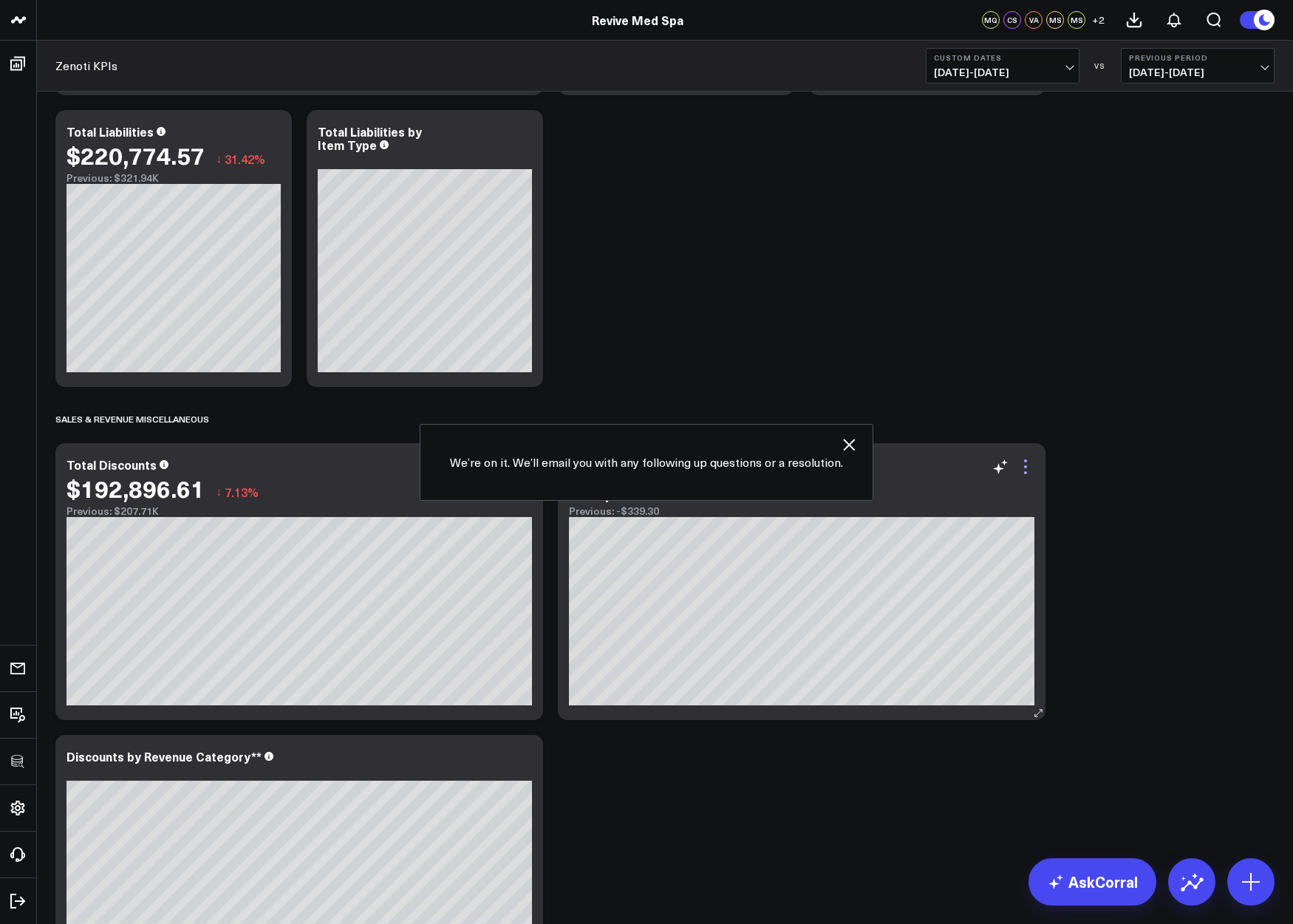
click at [1025, 473] on icon at bounding box center [1026, 473] width 3 height 3
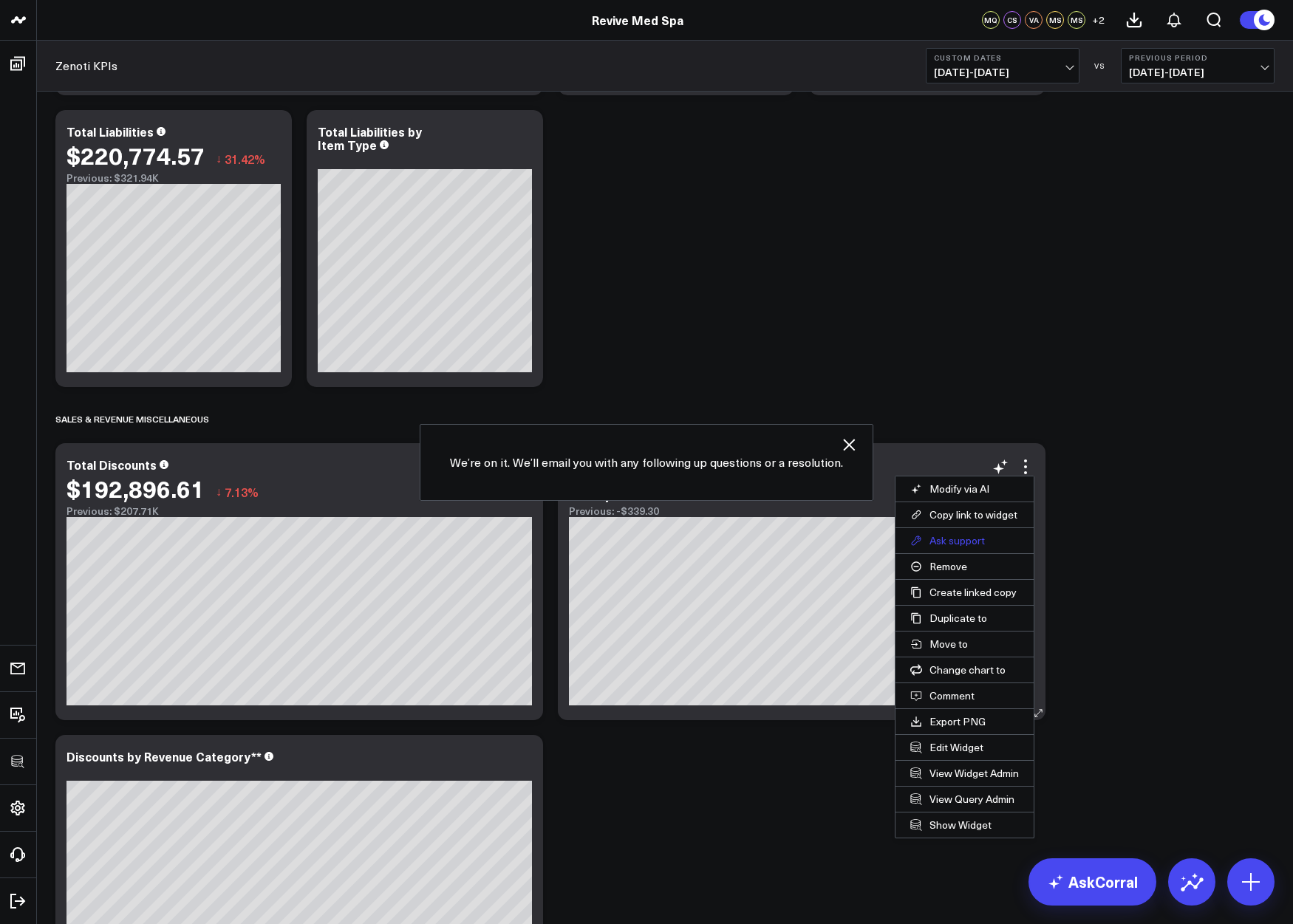
click at [949, 542] on button "Ask support" at bounding box center [965, 541] width 139 height 25
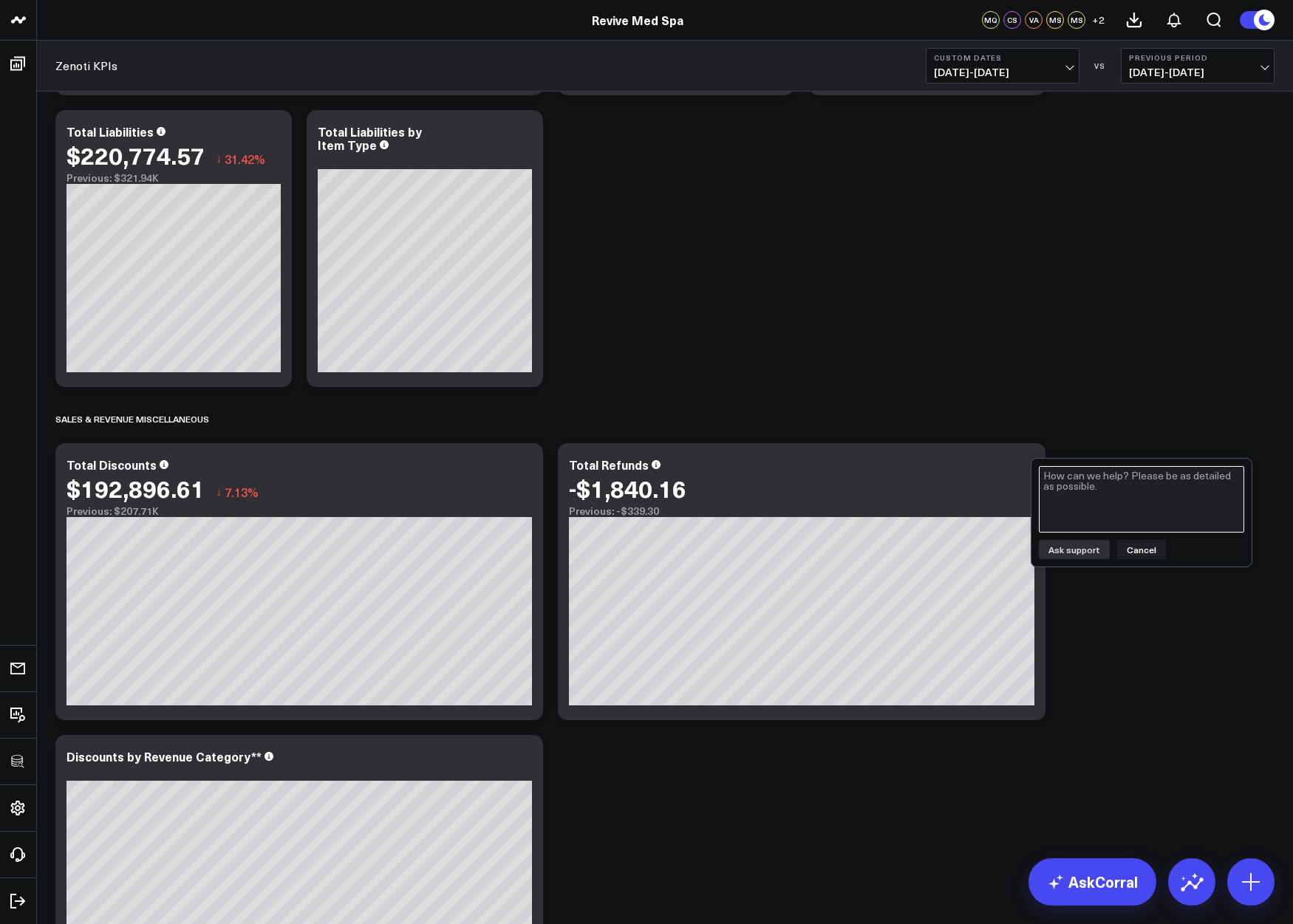
click at [1082, 499] on textarea at bounding box center [1141, 499] width 205 height 67
type textarea "add refunds by package sales"
click at [1060, 550] on button "Ask support" at bounding box center [1074, 549] width 71 height 19
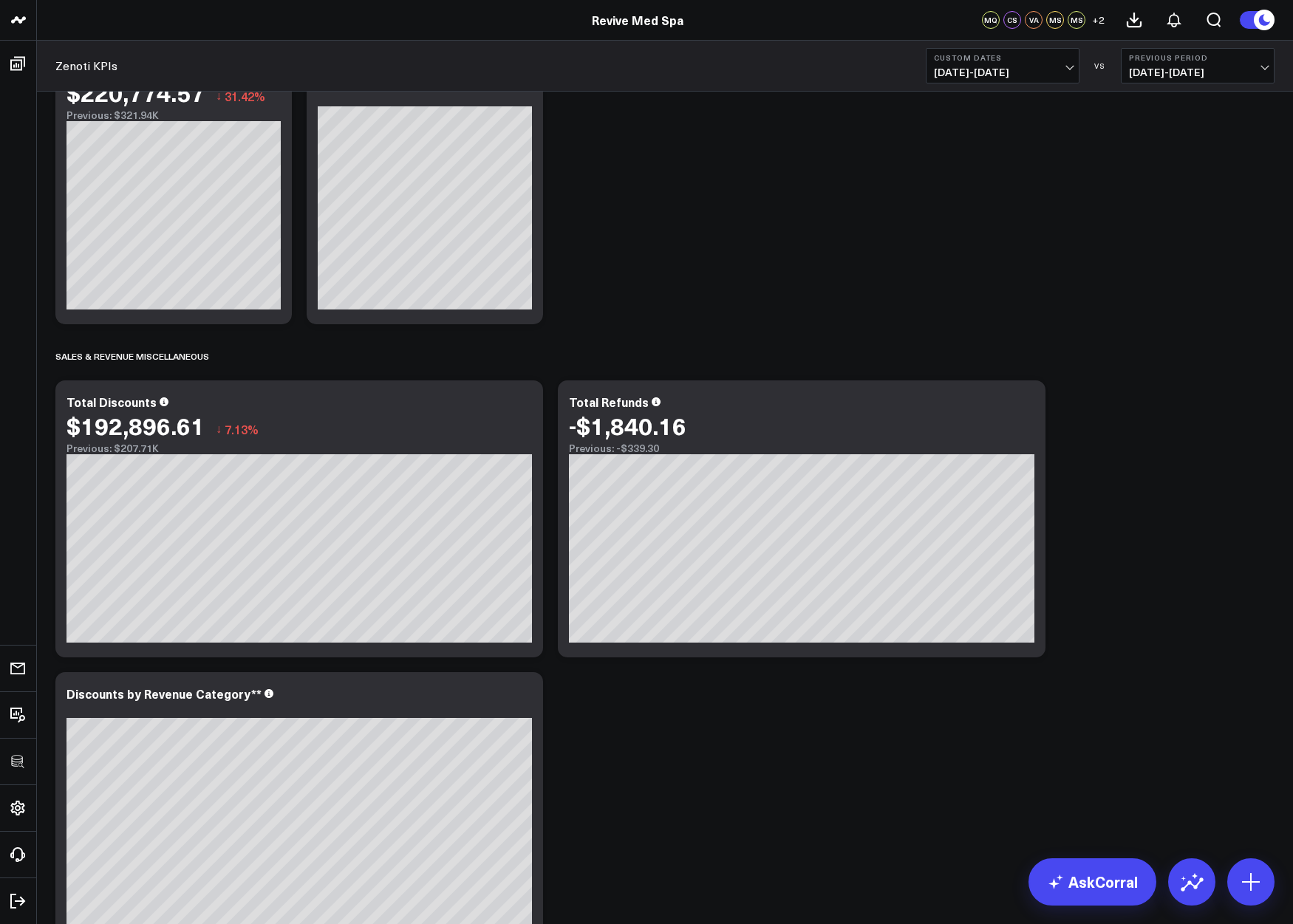
scroll to position [1305, 0]
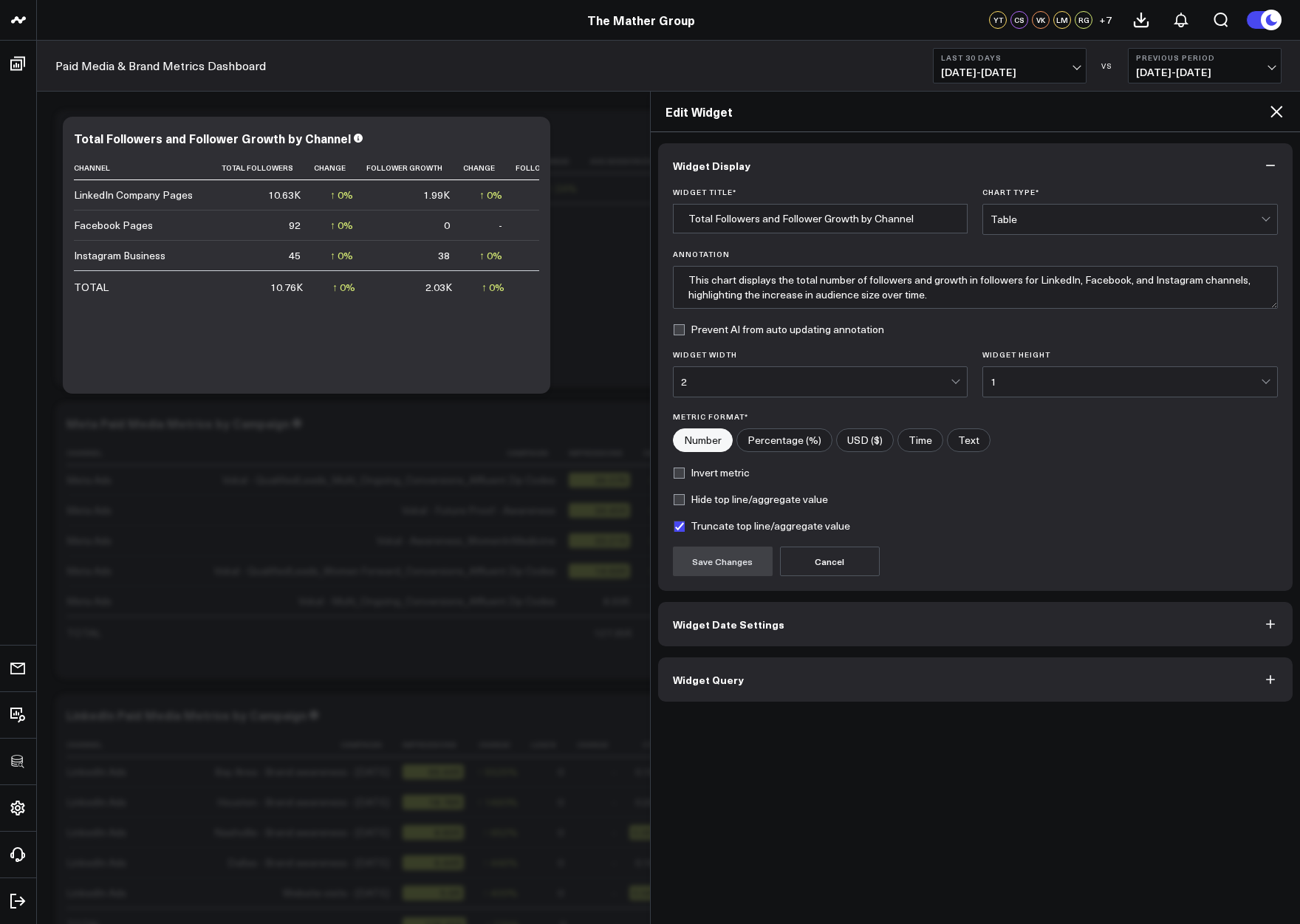
click at [723, 677] on span "Widget Query" at bounding box center [708, 679] width 71 height 12
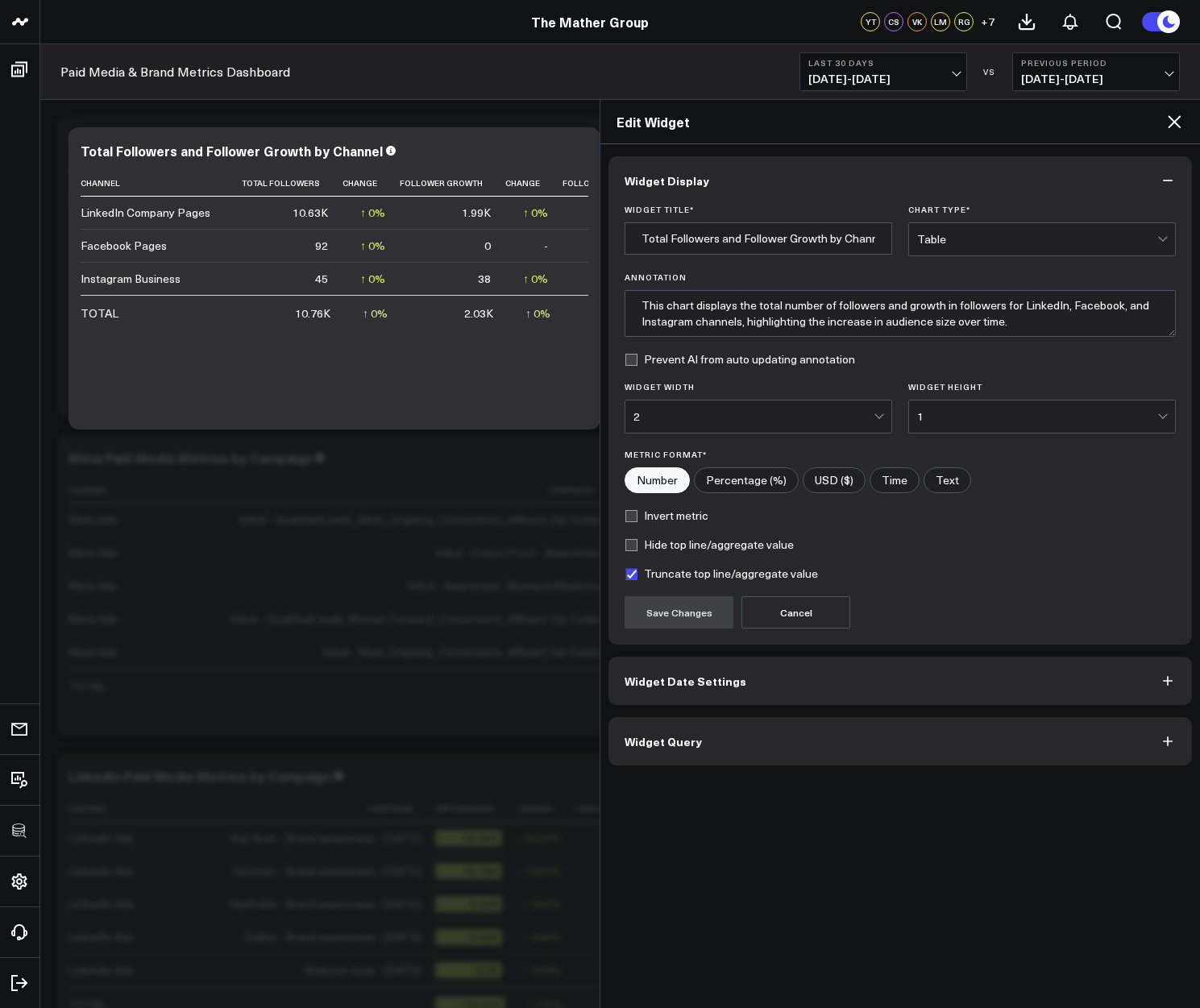
click at [1179, 118] on icon at bounding box center [1173, 121] width 19 height 19
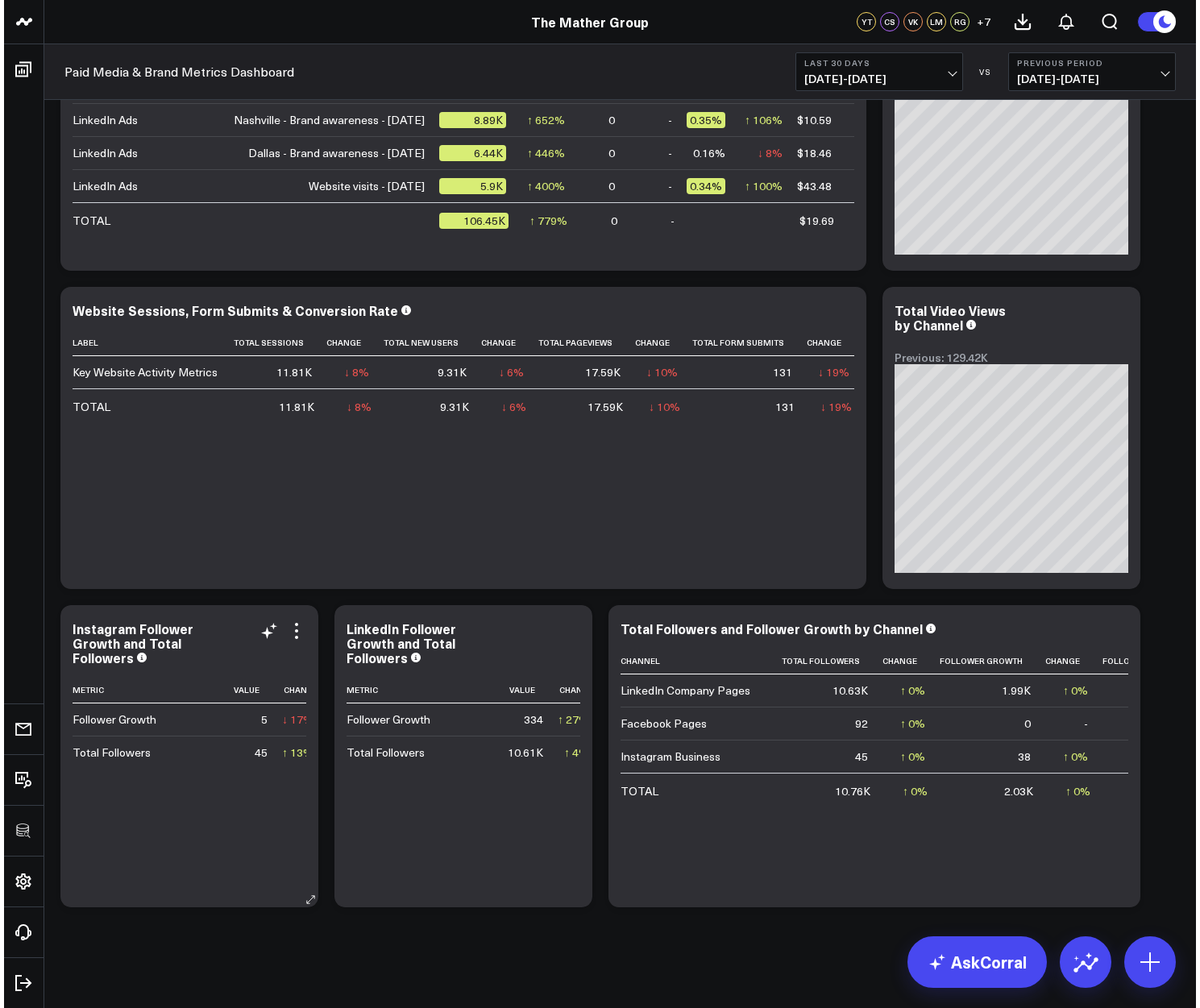
scroll to position [0, 25]
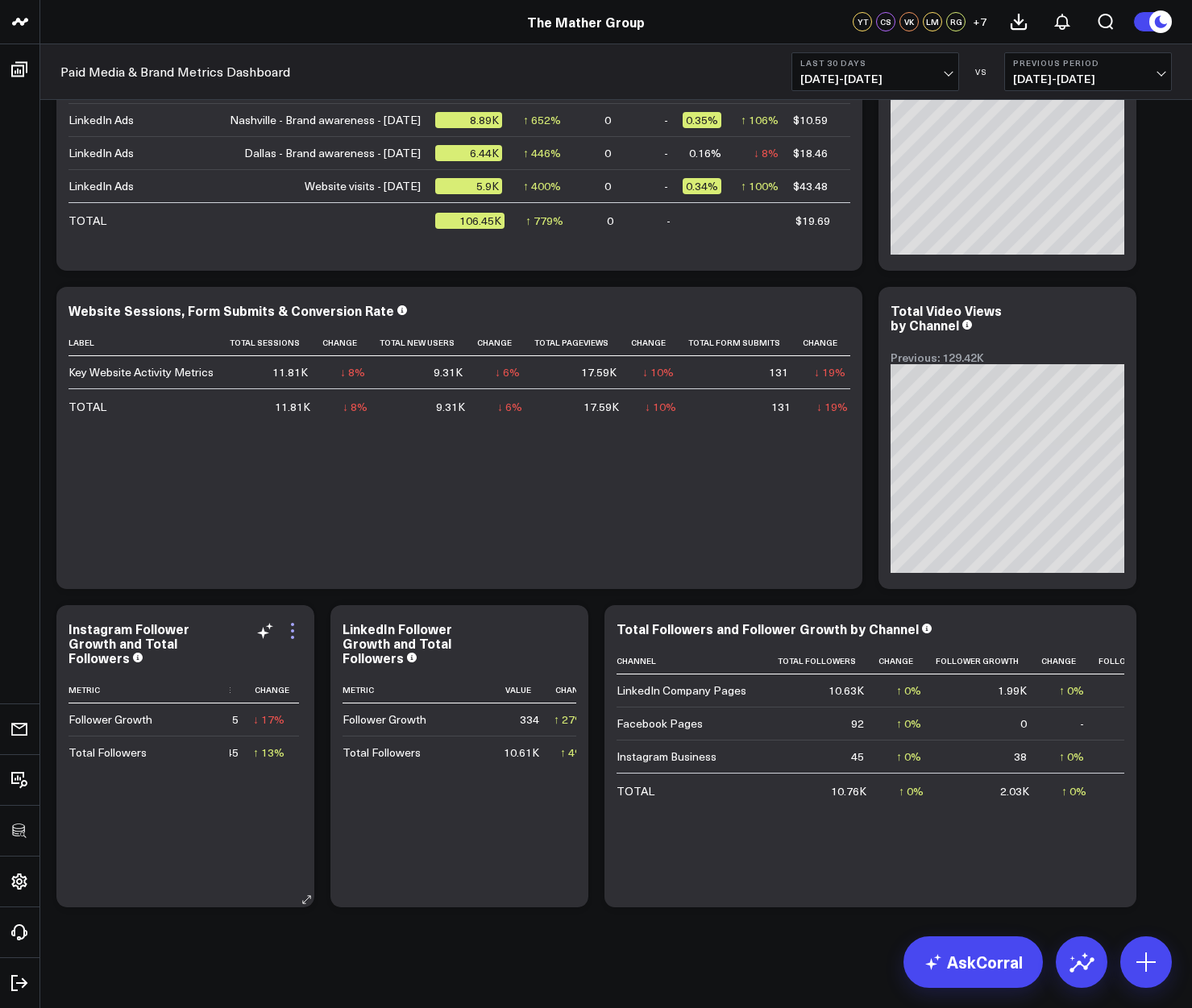
click at [291, 629] on icon at bounding box center [292, 631] width 4 height 4
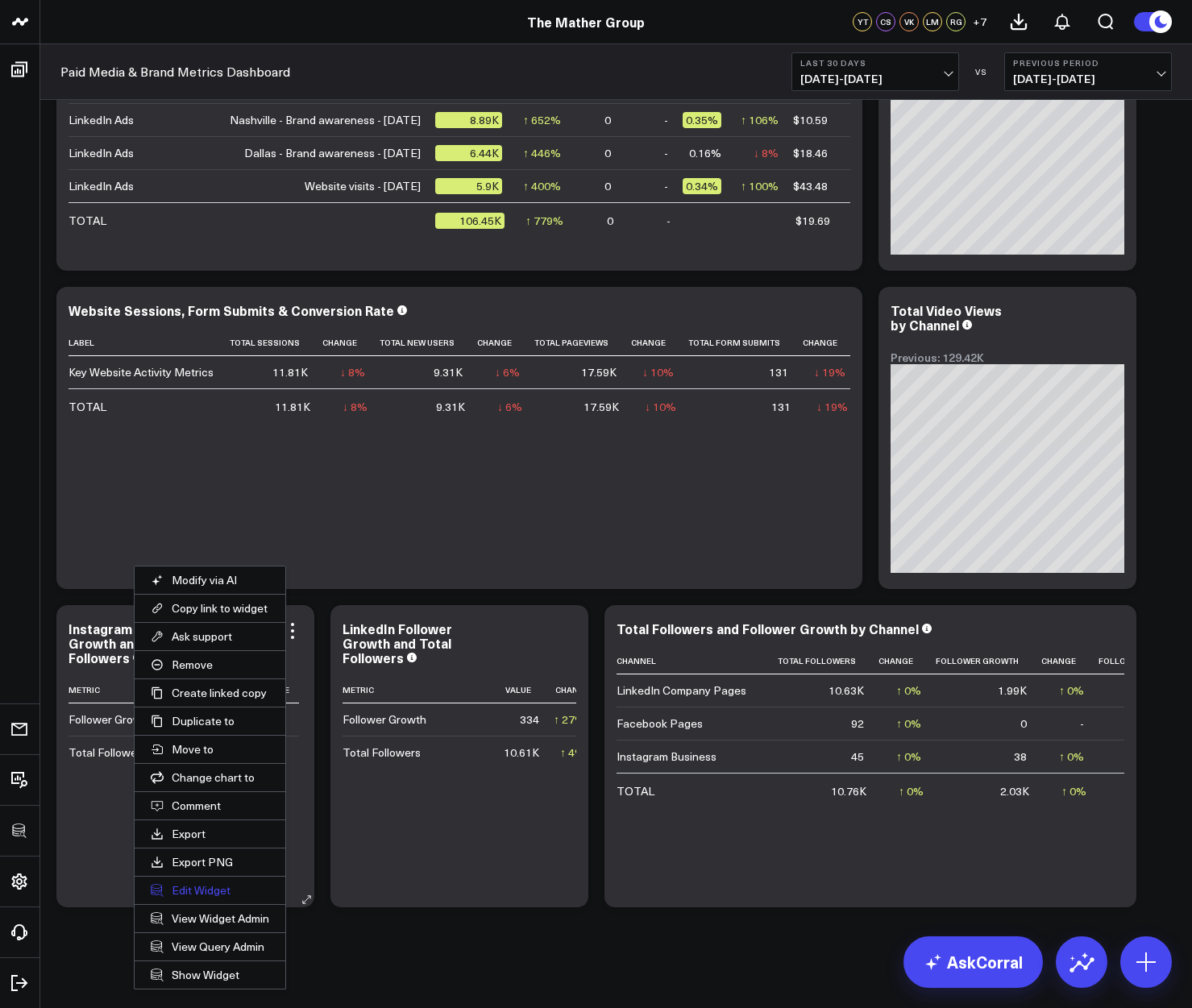
click at [217, 883] on button "Edit Widget" at bounding box center [211, 890] width 151 height 27
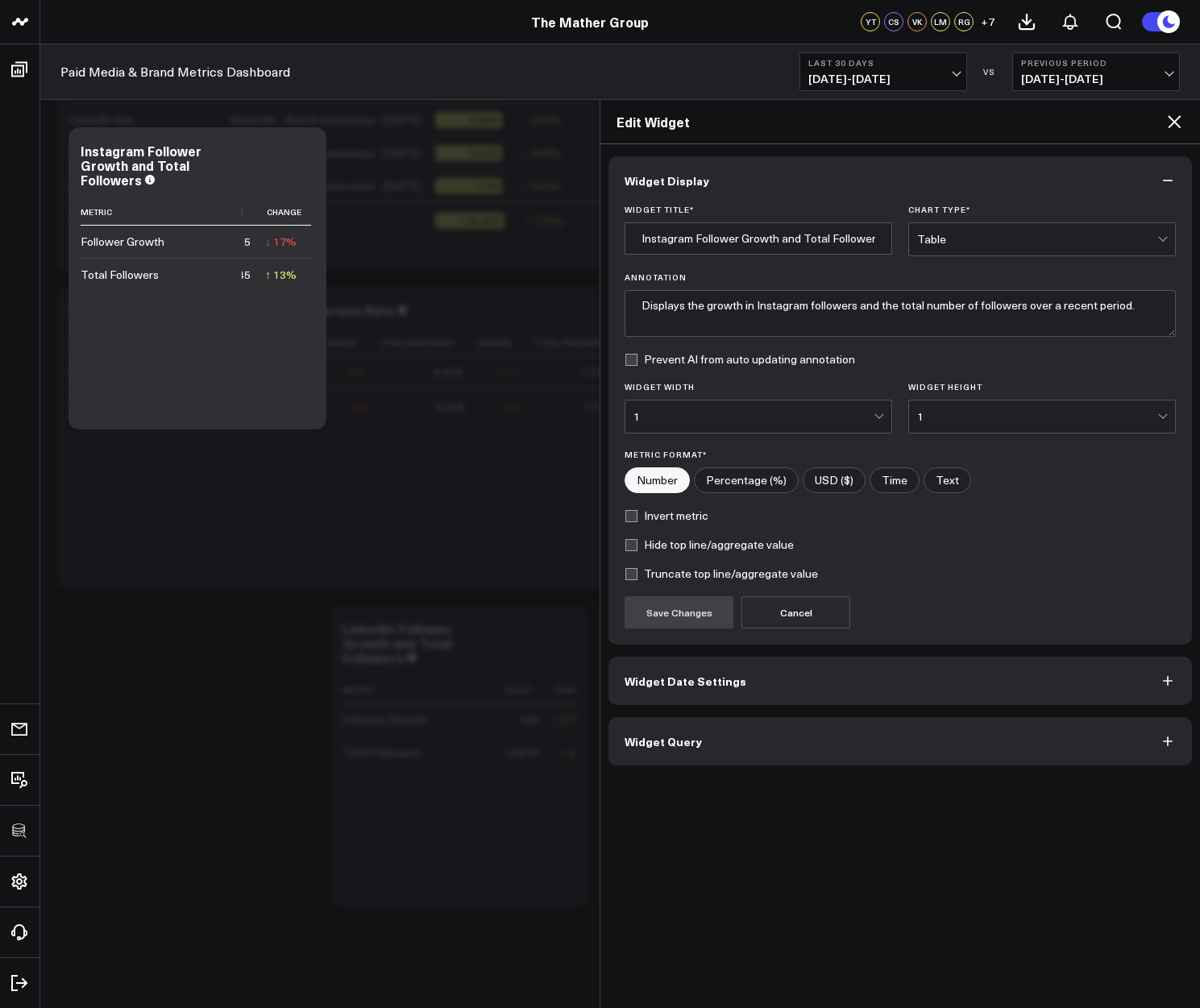
click at [645, 735] on span "Widget Query" at bounding box center [663, 741] width 77 height 13
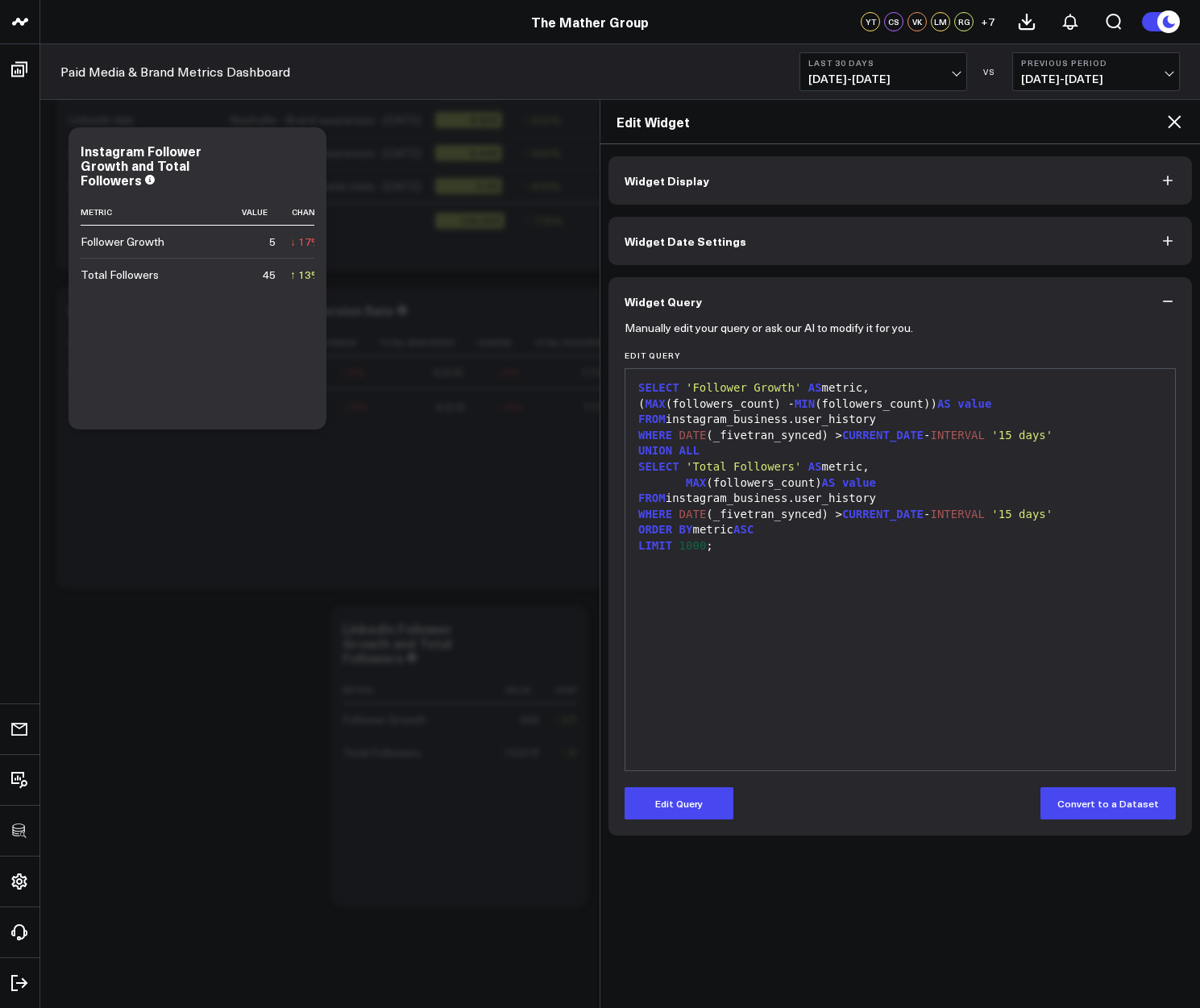
click at [782, 436] on div "WHERE DATE (_fivetran_synced) > CURRENT_DATE - INTERVAL '15 days'" at bounding box center [900, 436] width 533 height 16
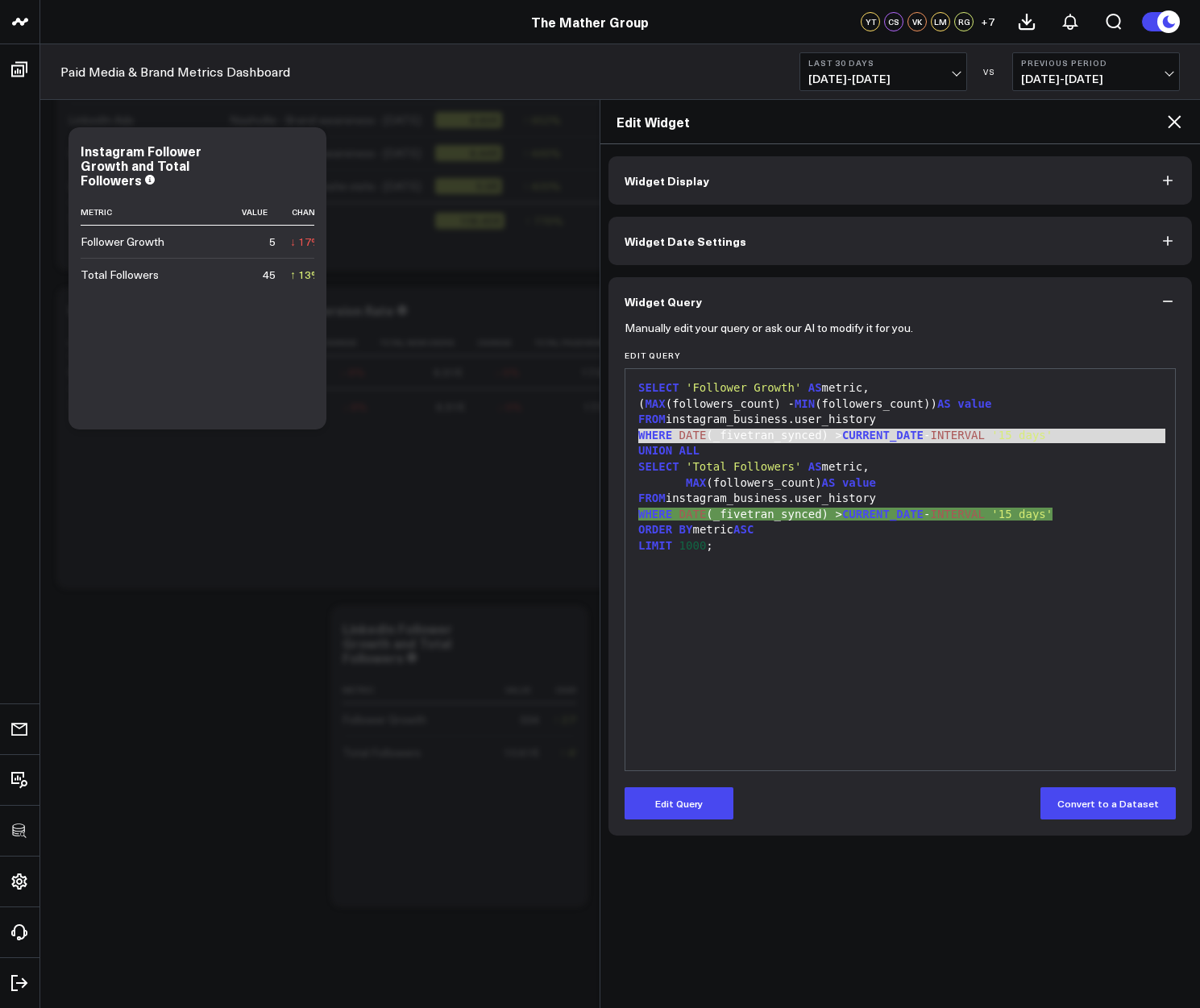
copy div "WHERE DATE (_fivetran_synced) > CURRENT_DATE - INTERVAL '15 days'"
click at [1174, 115] on icon at bounding box center [1173, 121] width 19 height 19
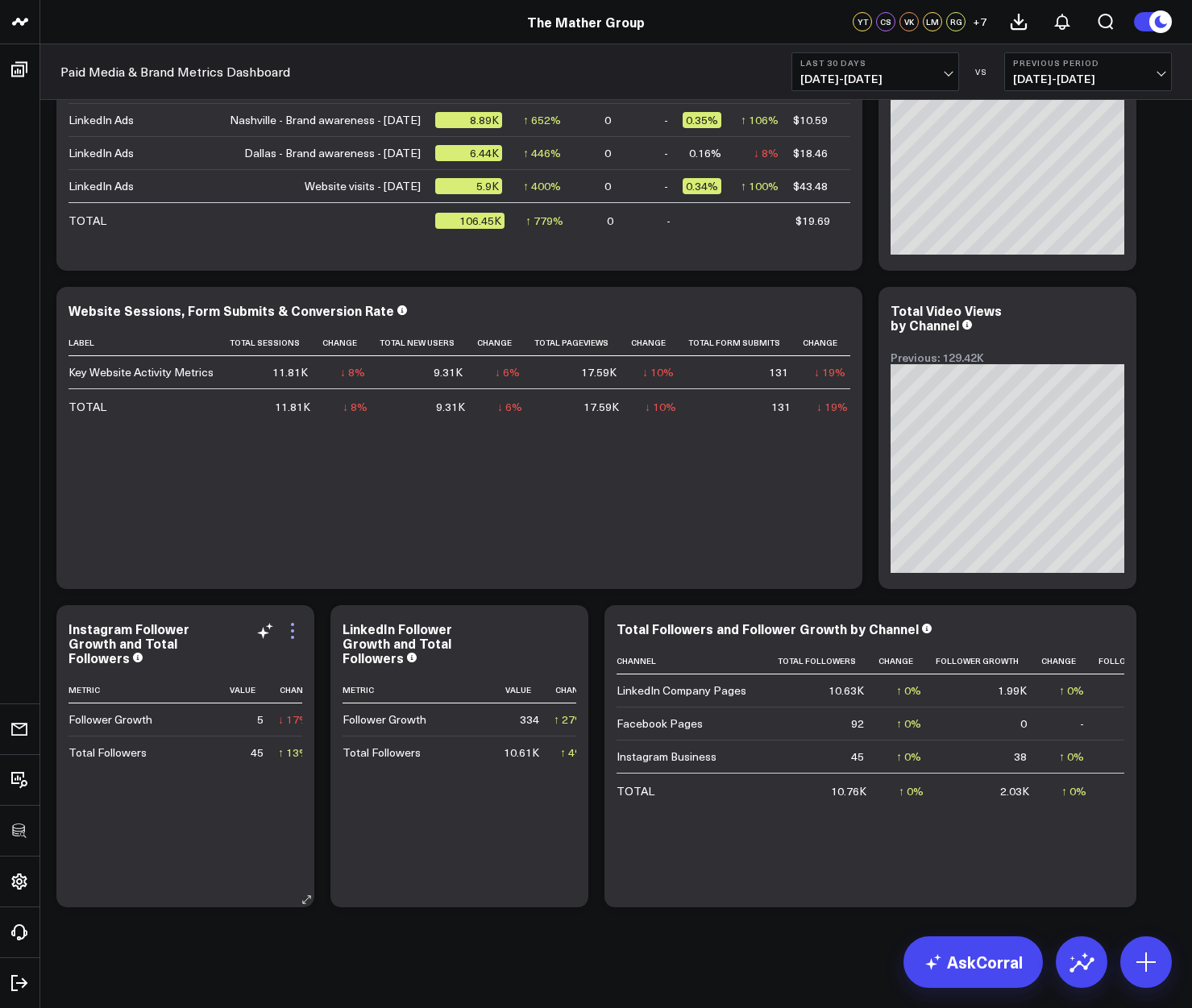
click at [300, 625] on icon at bounding box center [291, 630] width 19 height 19
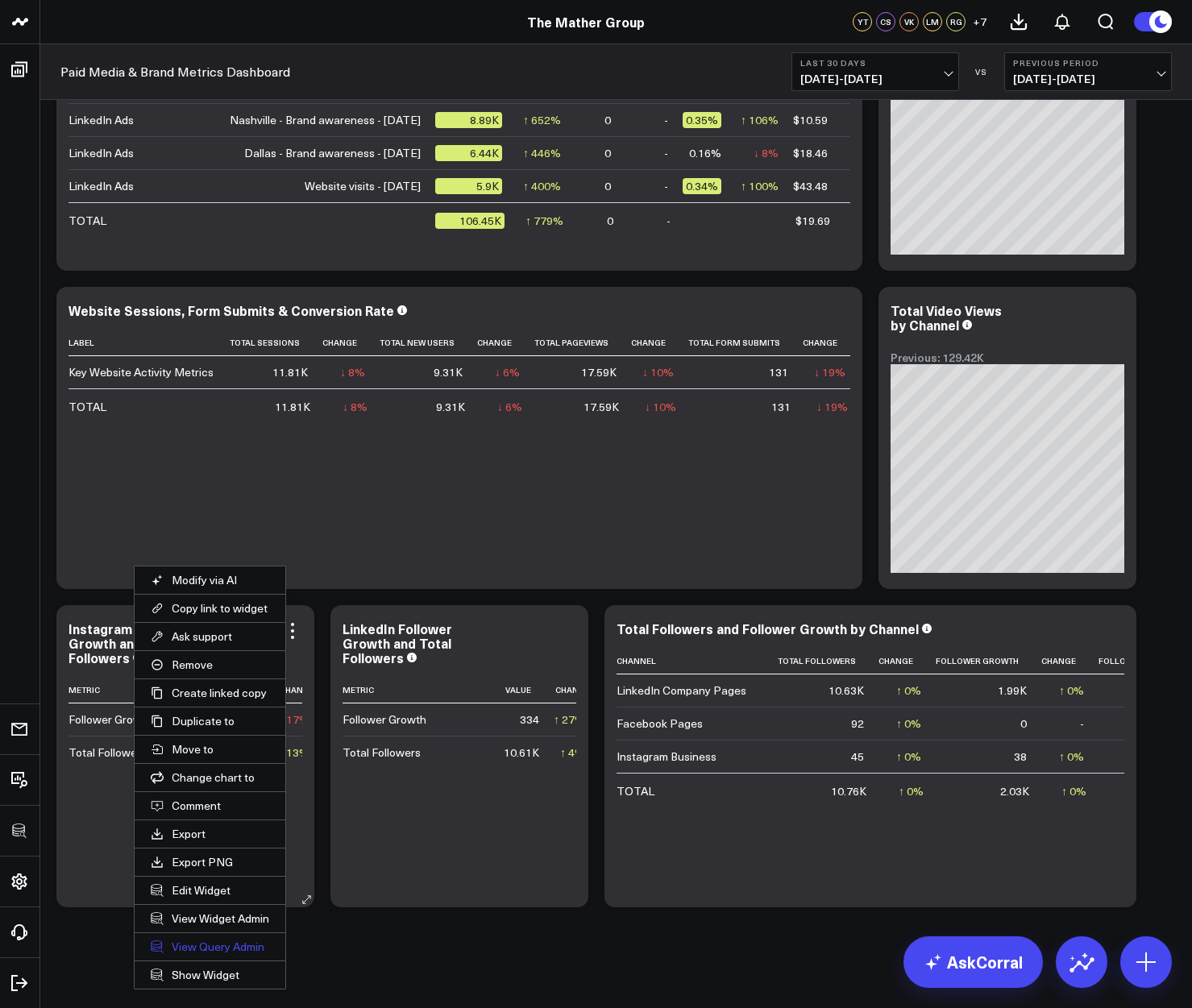
click at [216, 952] on link "View Query Admin" at bounding box center [211, 946] width 151 height 27
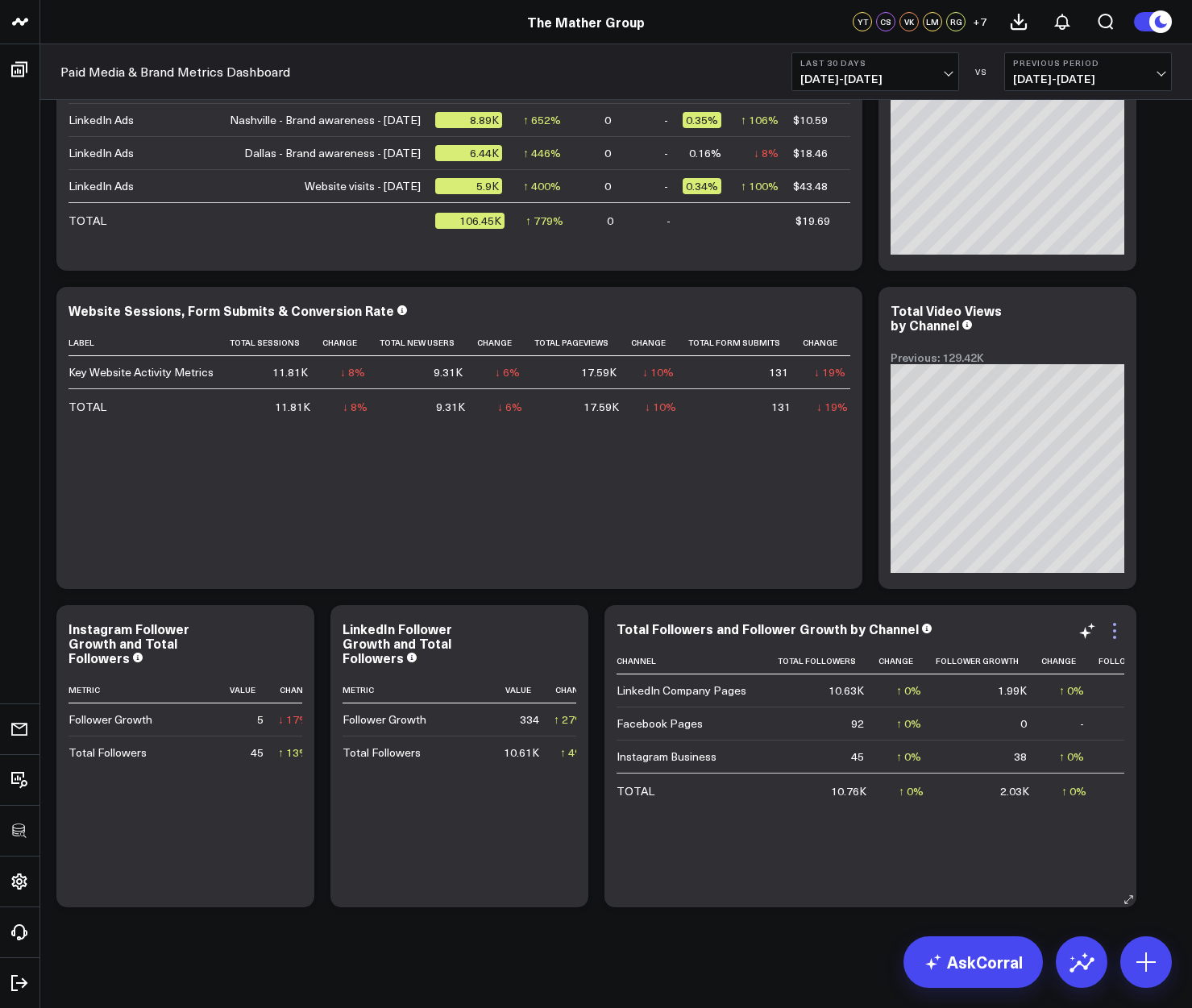
click at [1112, 634] on icon at bounding box center [1114, 630] width 19 height 19
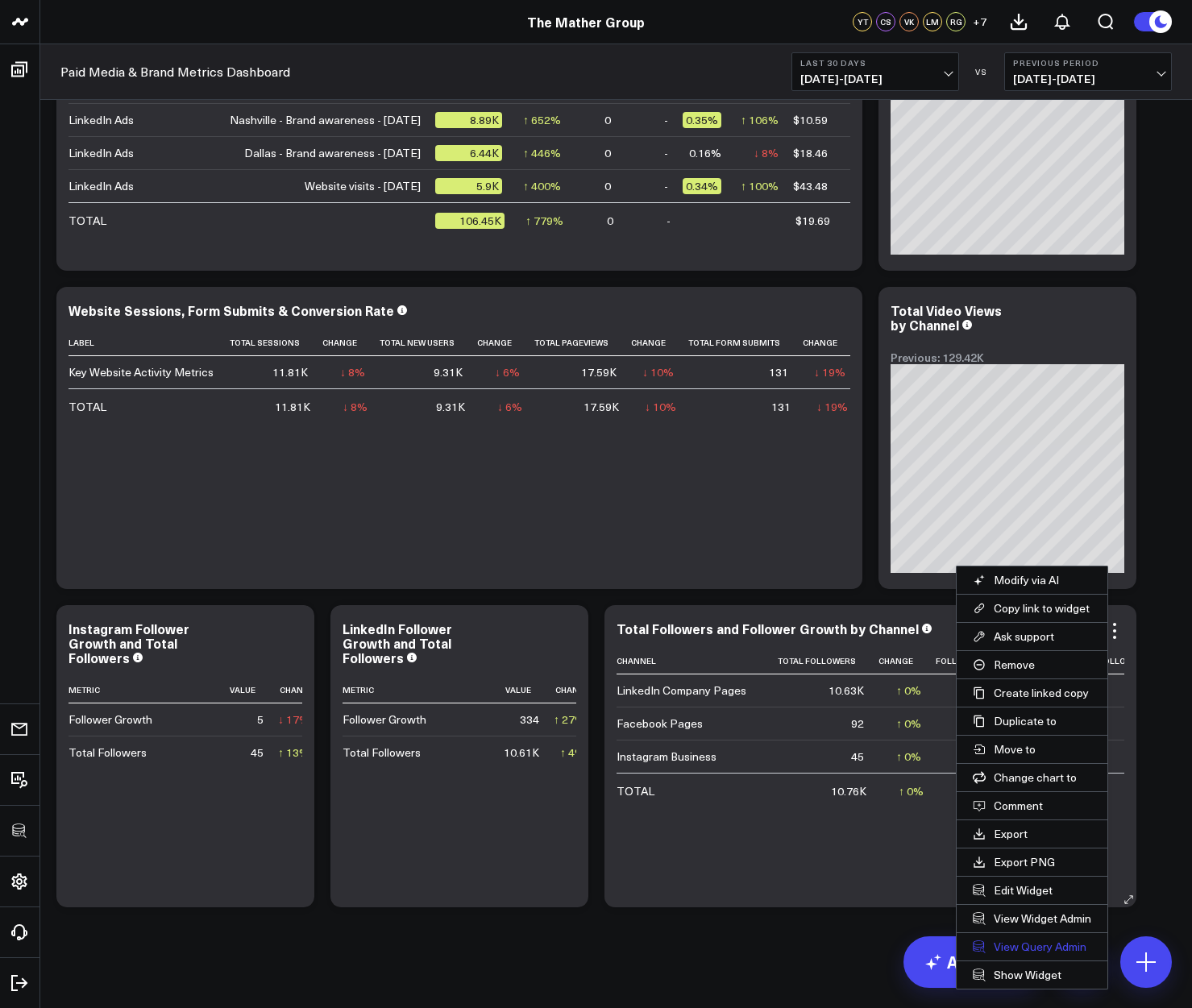
click at [1017, 949] on link "View Query Admin" at bounding box center [1032, 946] width 151 height 27
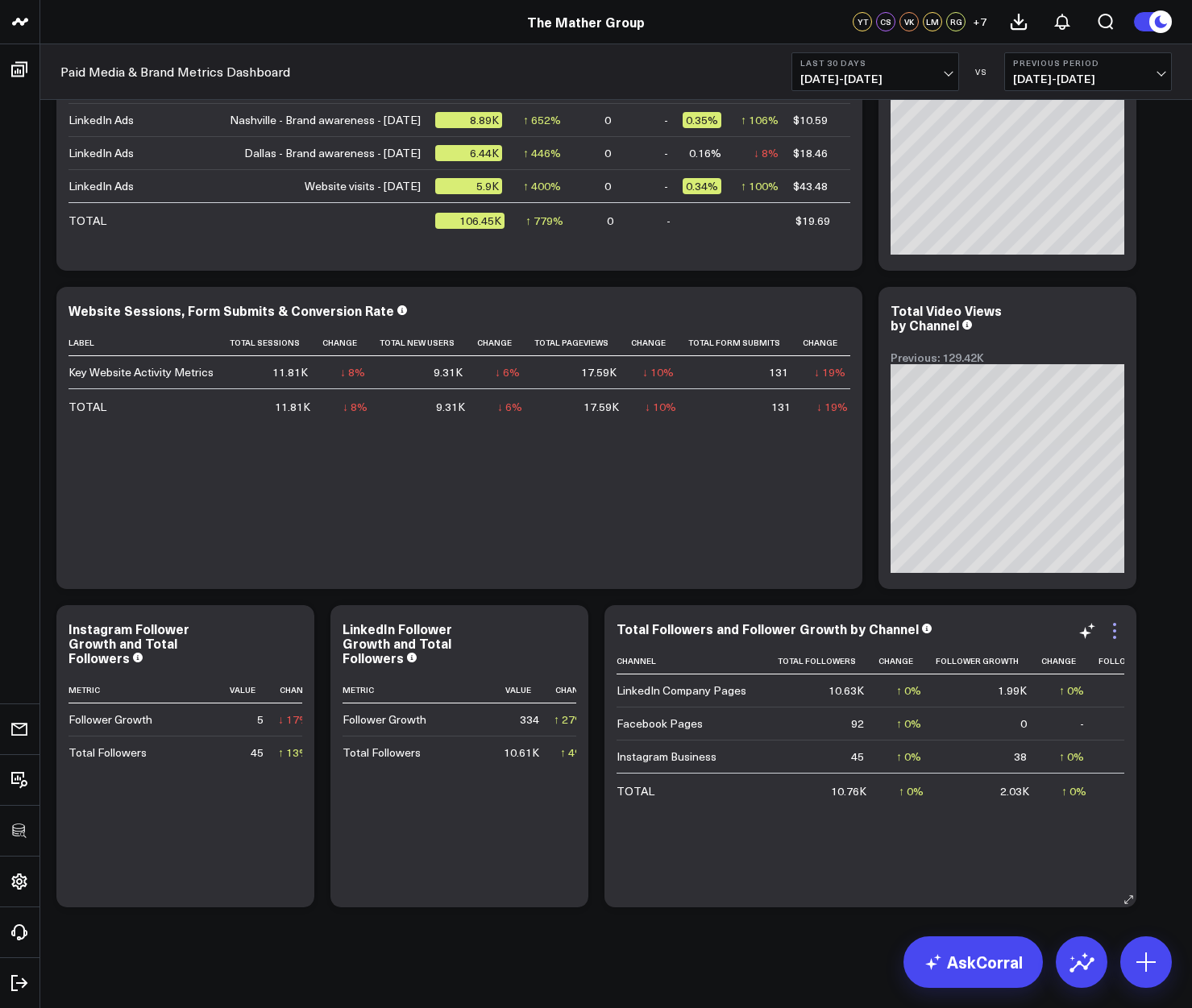
click at [1118, 622] on icon at bounding box center [1114, 630] width 19 height 19
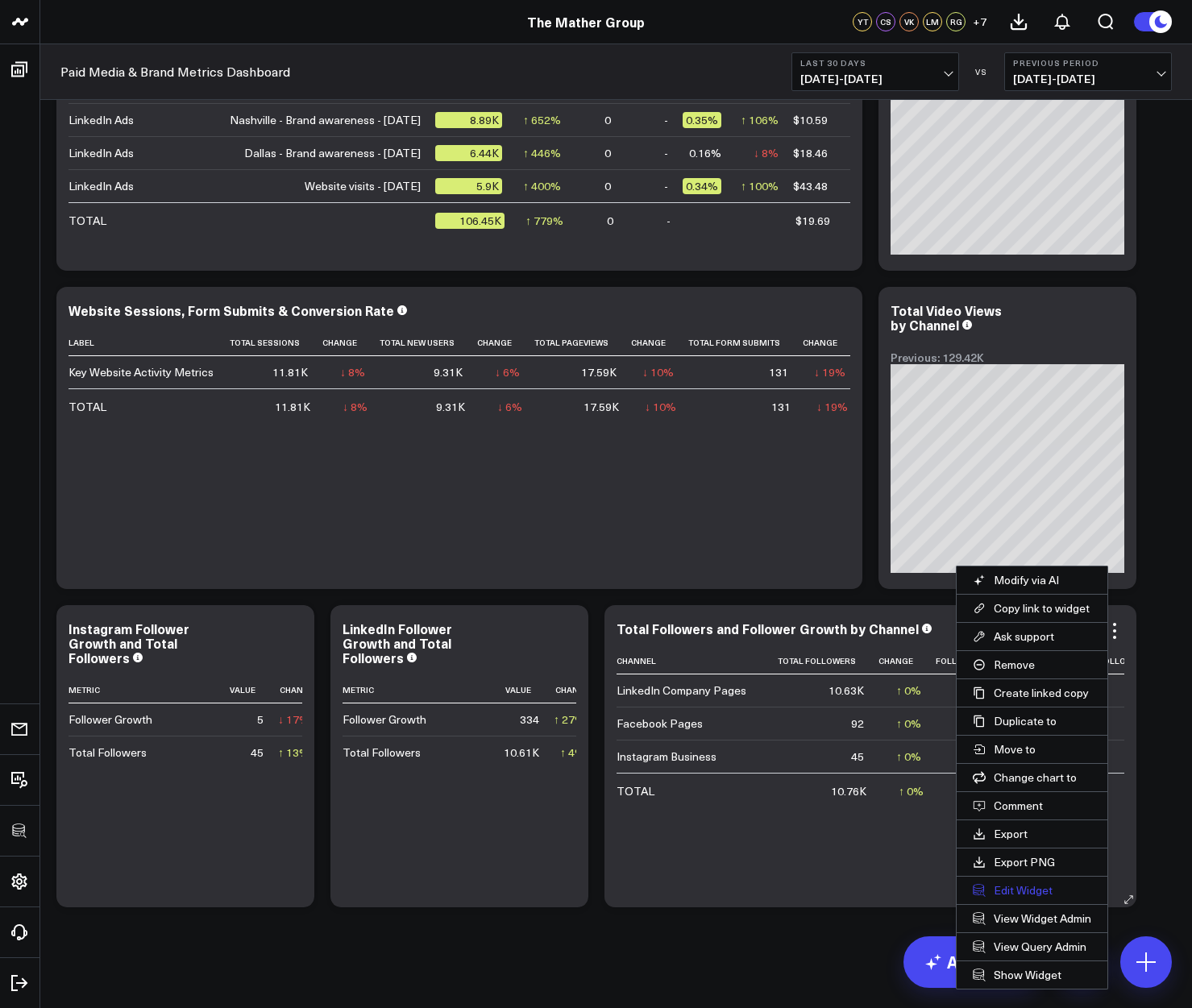
click at [1005, 893] on button "Edit Widget" at bounding box center [1032, 890] width 151 height 27
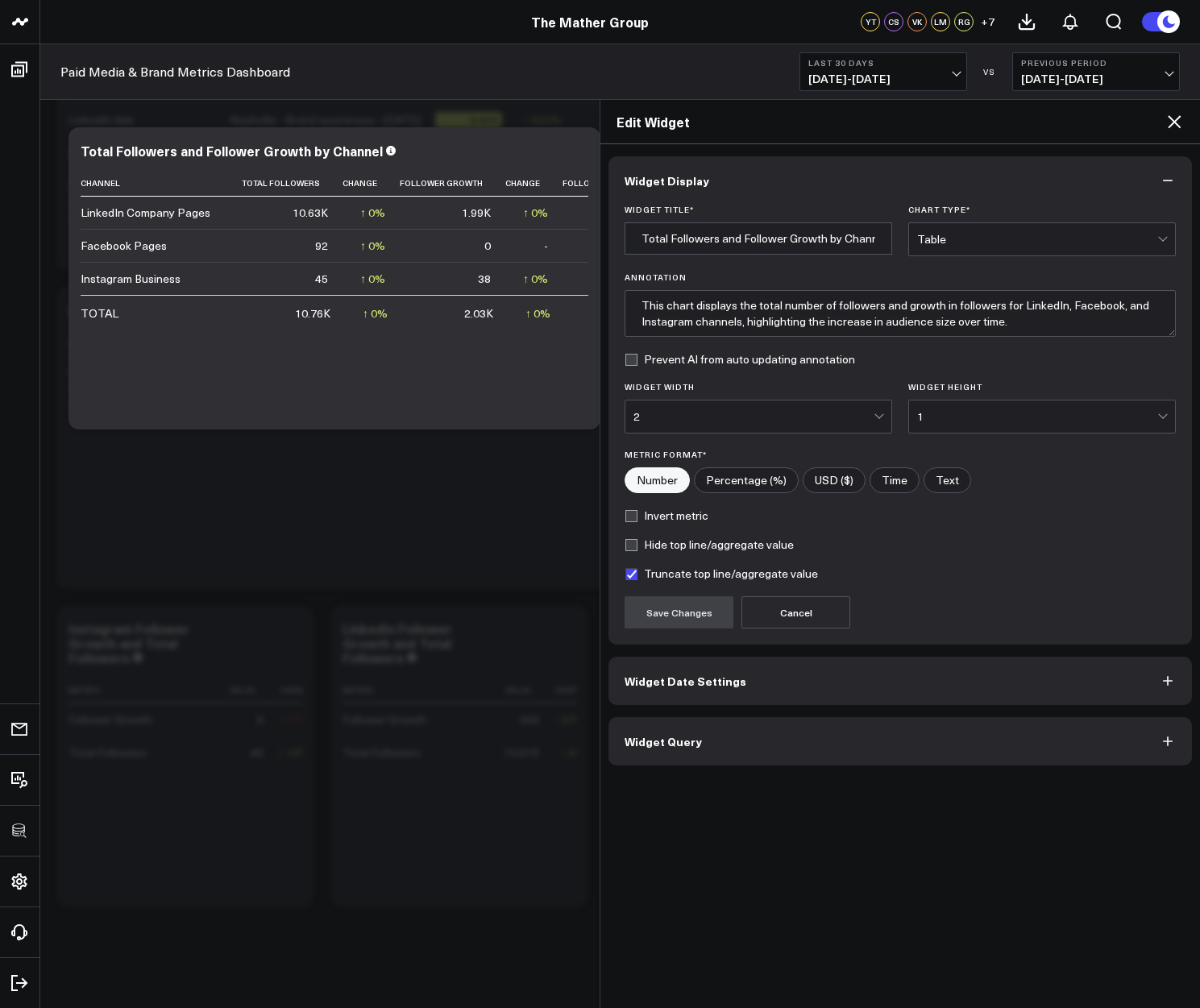
click at [801, 747] on button "Widget Query" at bounding box center [900, 741] width 584 height 49
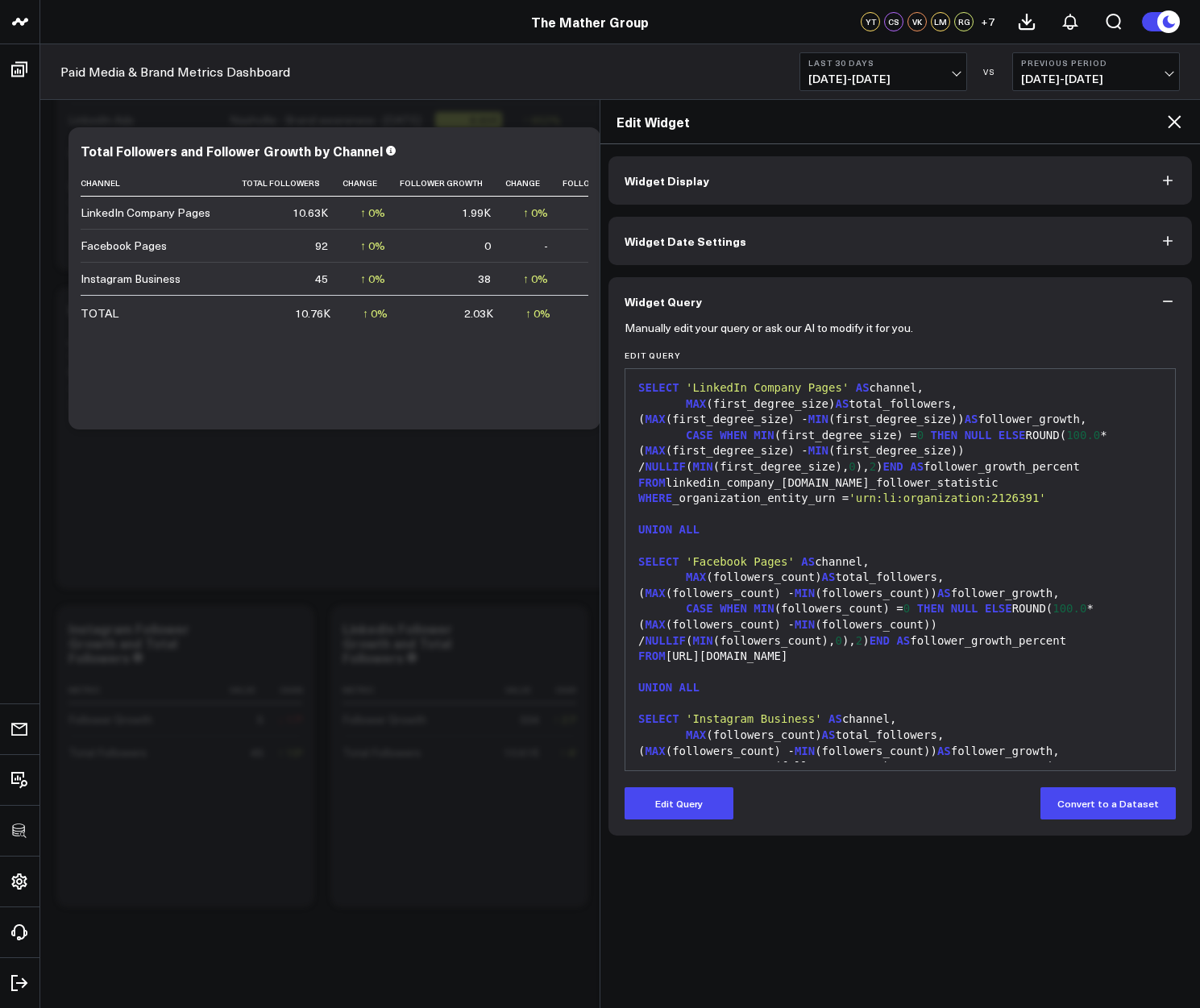
click at [1173, 120] on icon at bounding box center [1174, 121] width 13 height 13
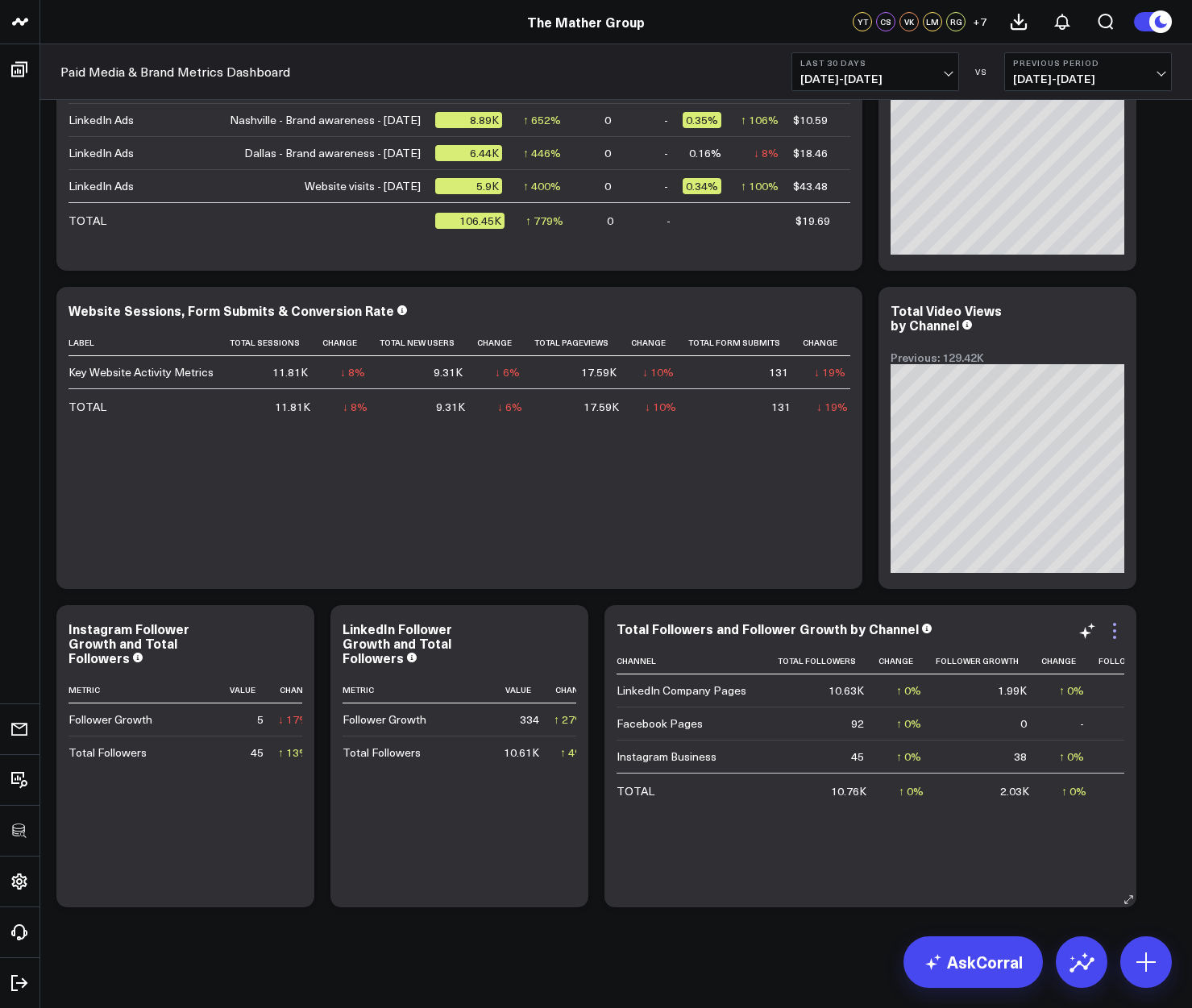
click at [1118, 634] on icon at bounding box center [1114, 630] width 19 height 19
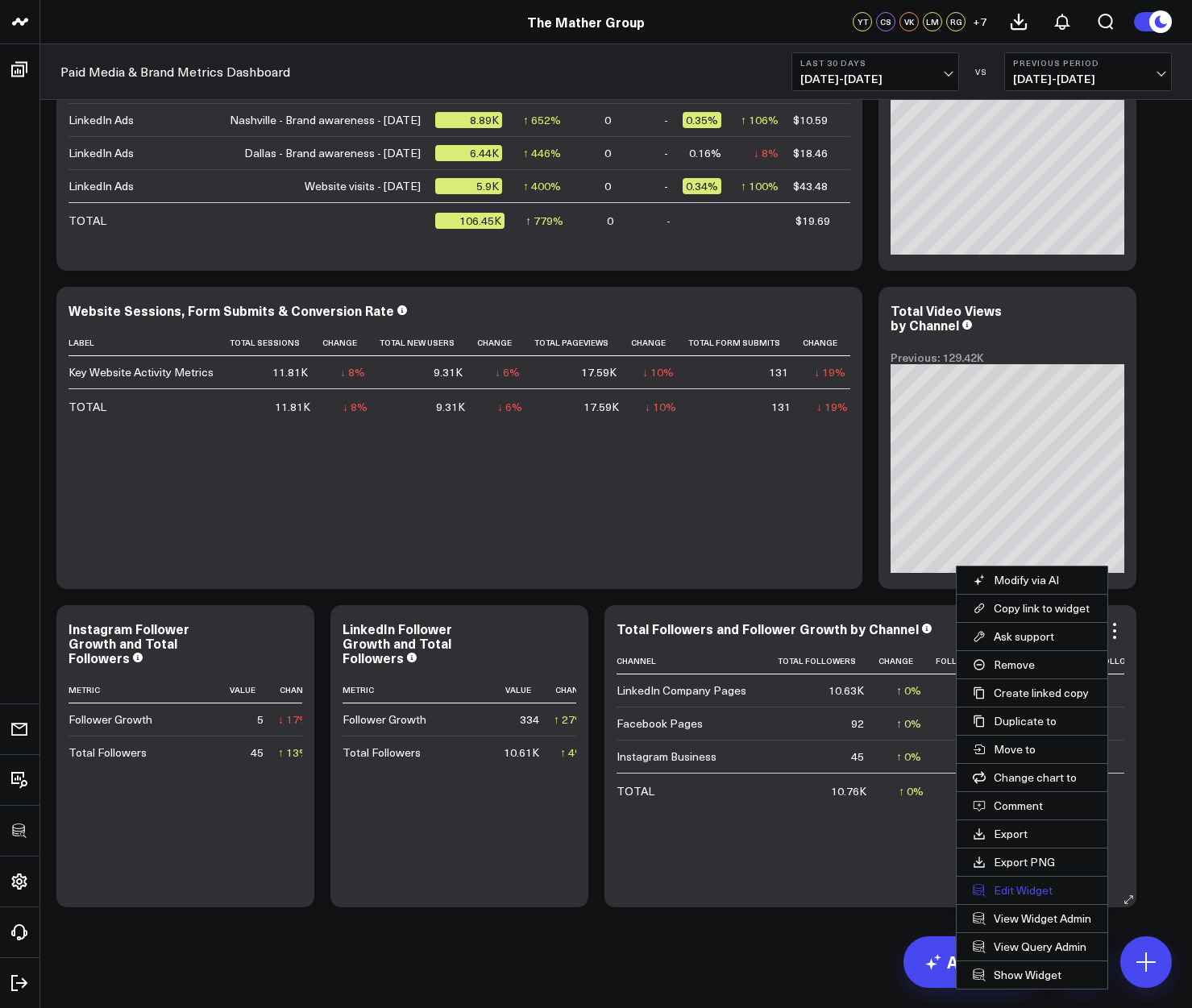
click at [1039, 885] on button "Edit Widget" at bounding box center [1032, 890] width 151 height 27
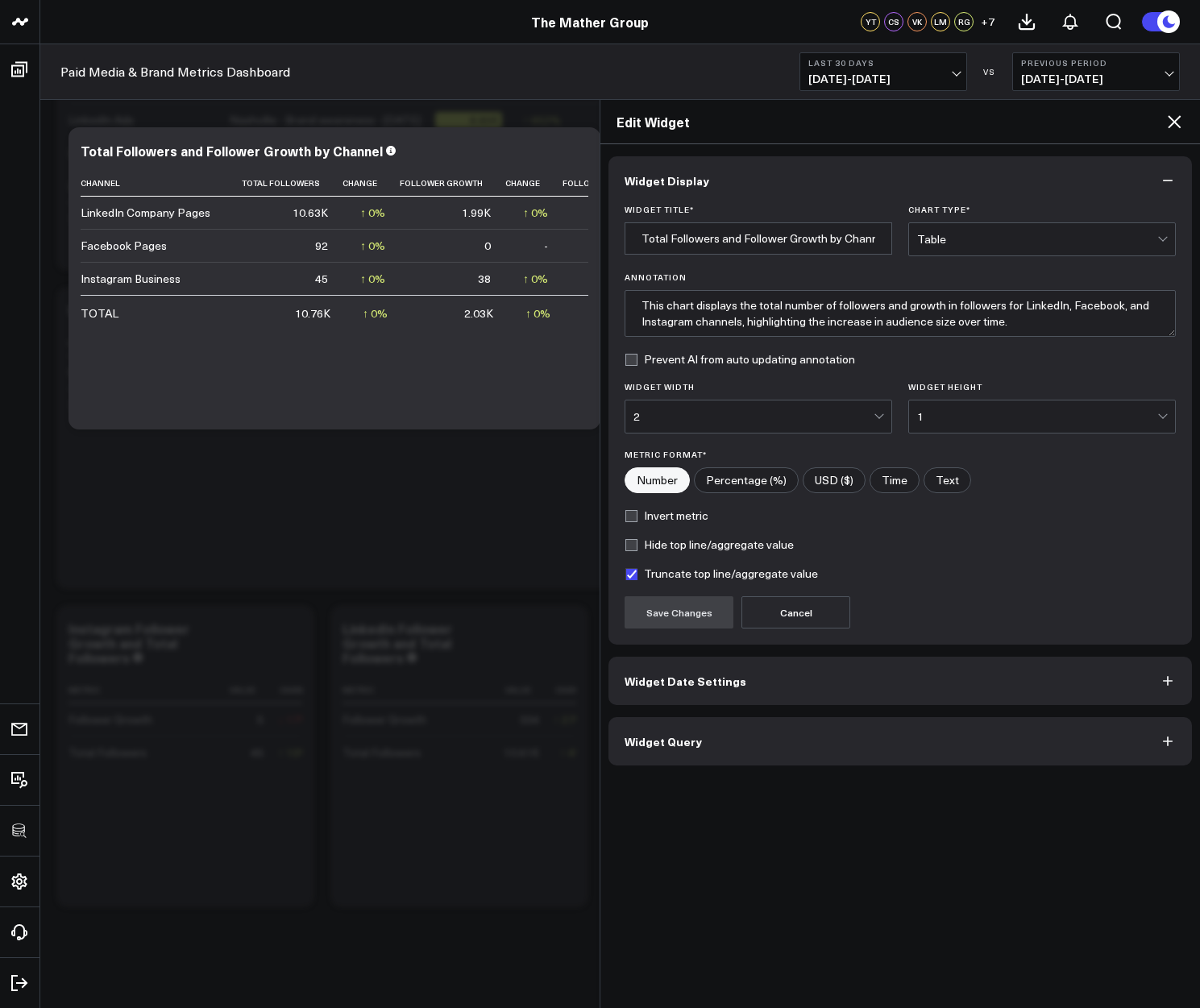
click at [708, 753] on button "Widget Query" at bounding box center [900, 741] width 584 height 49
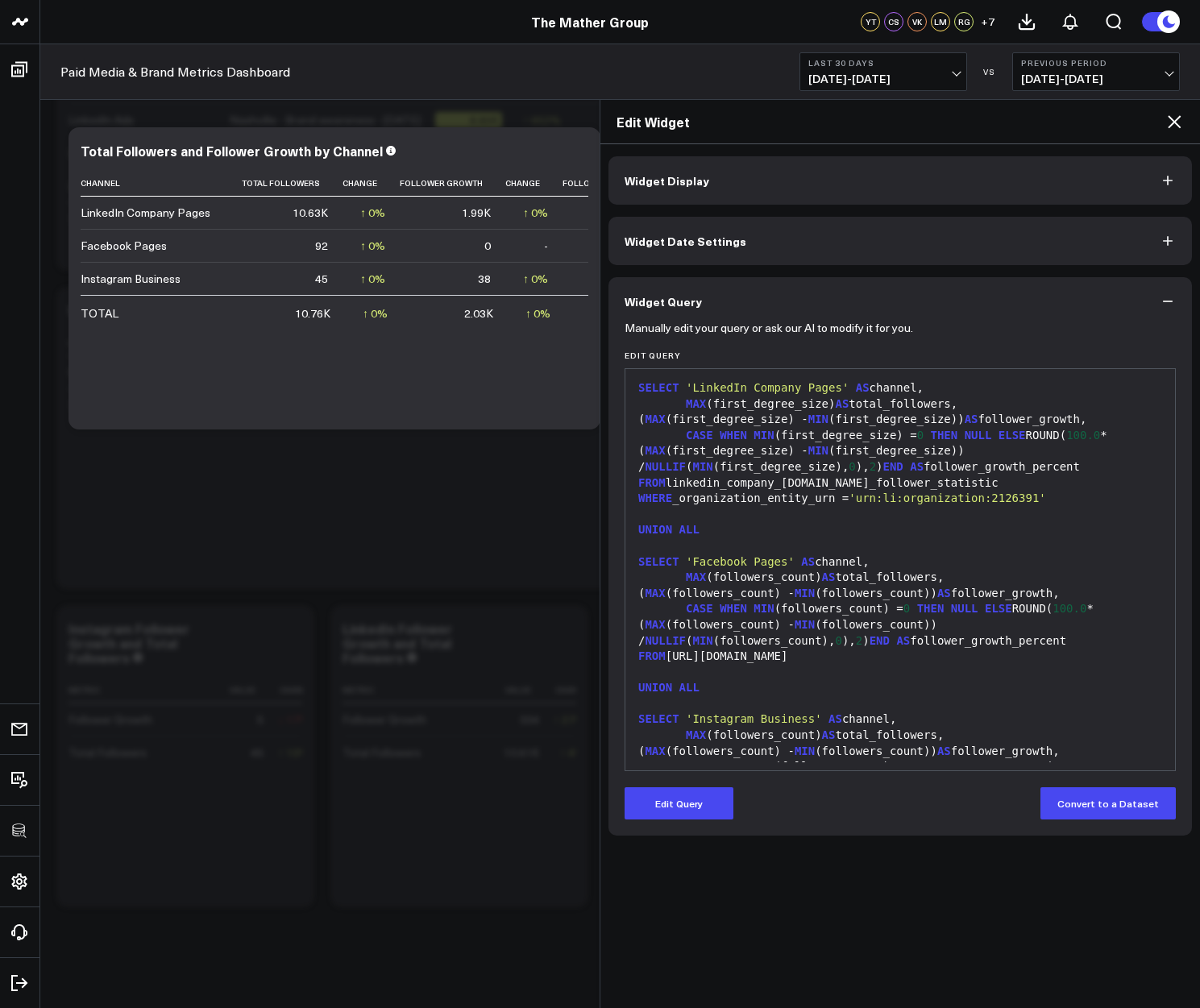
click at [1060, 495] on div "WHERE _organization_entity_urn = 'urn:li:organization:2126391'" at bounding box center [900, 499] width 533 height 16
click at [709, 792] on button "Edit Query" at bounding box center [678, 803] width 109 height 32
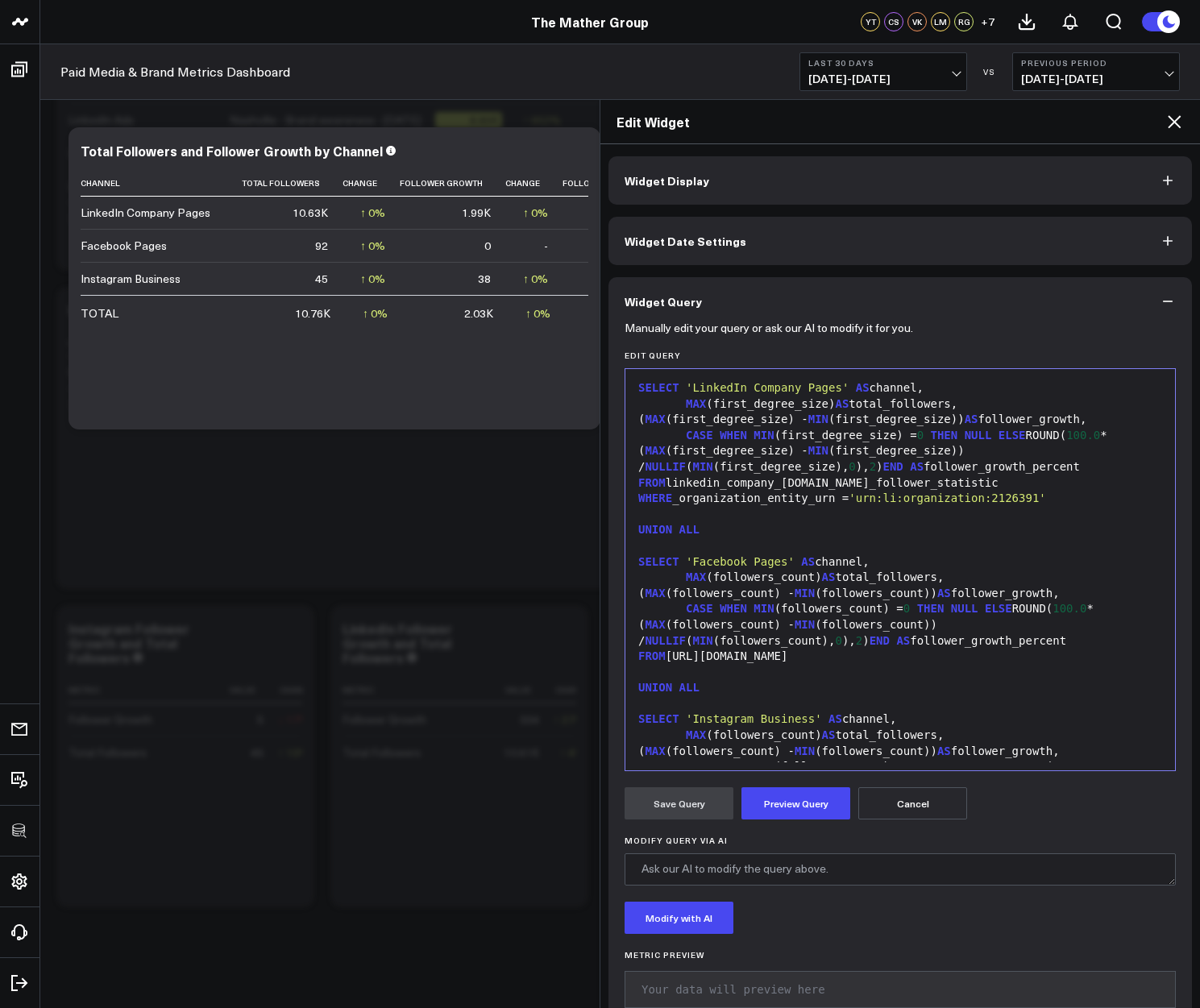
click at [679, 506] on div "WHERE _organization_entity_urn = 'urn:li:organization:2126391'" at bounding box center [900, 499] width 533 height 16
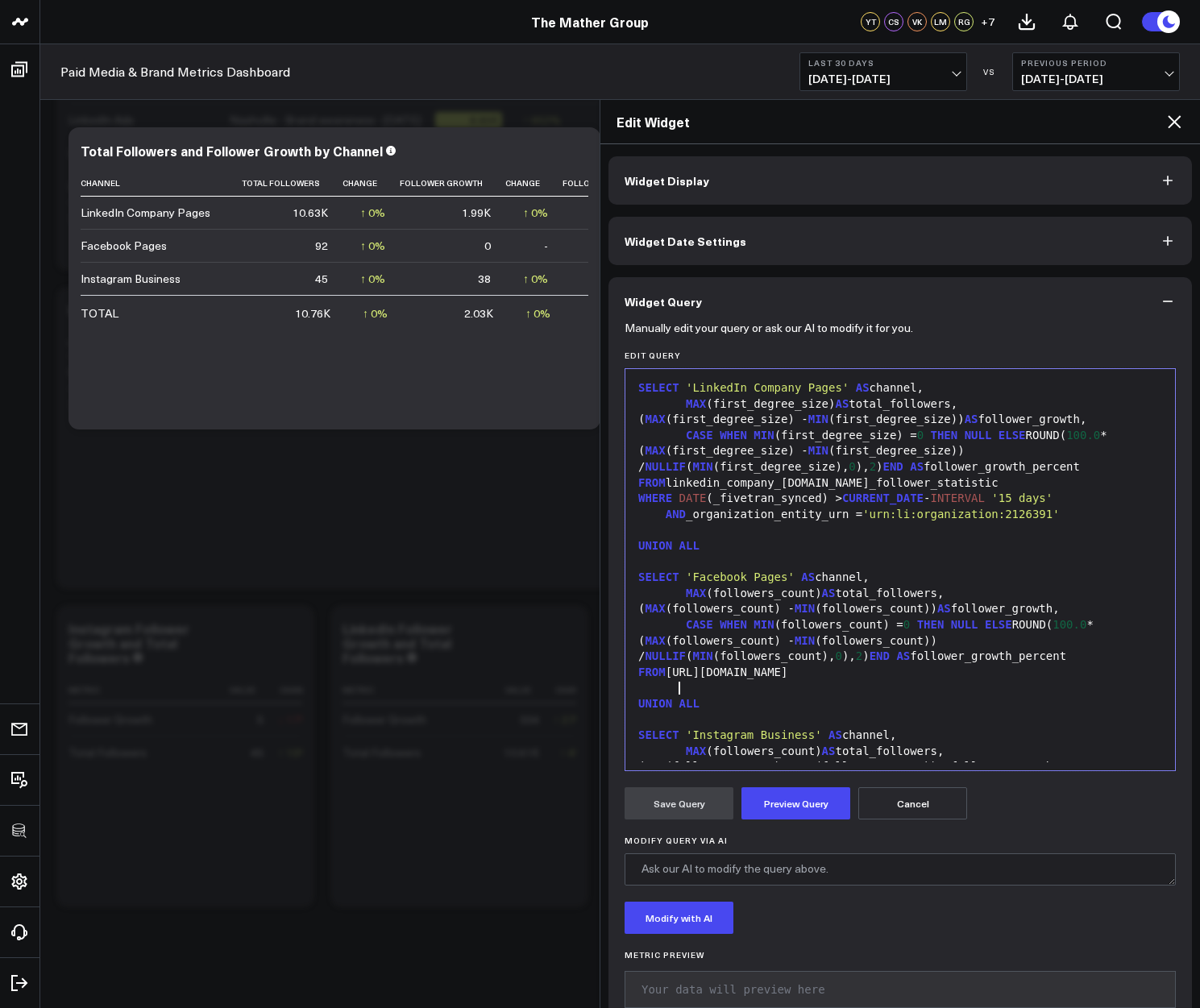
click at [676, 681] on div "FROM facebook_pages.page" at bounding box center [900, 673] width 533 height 16
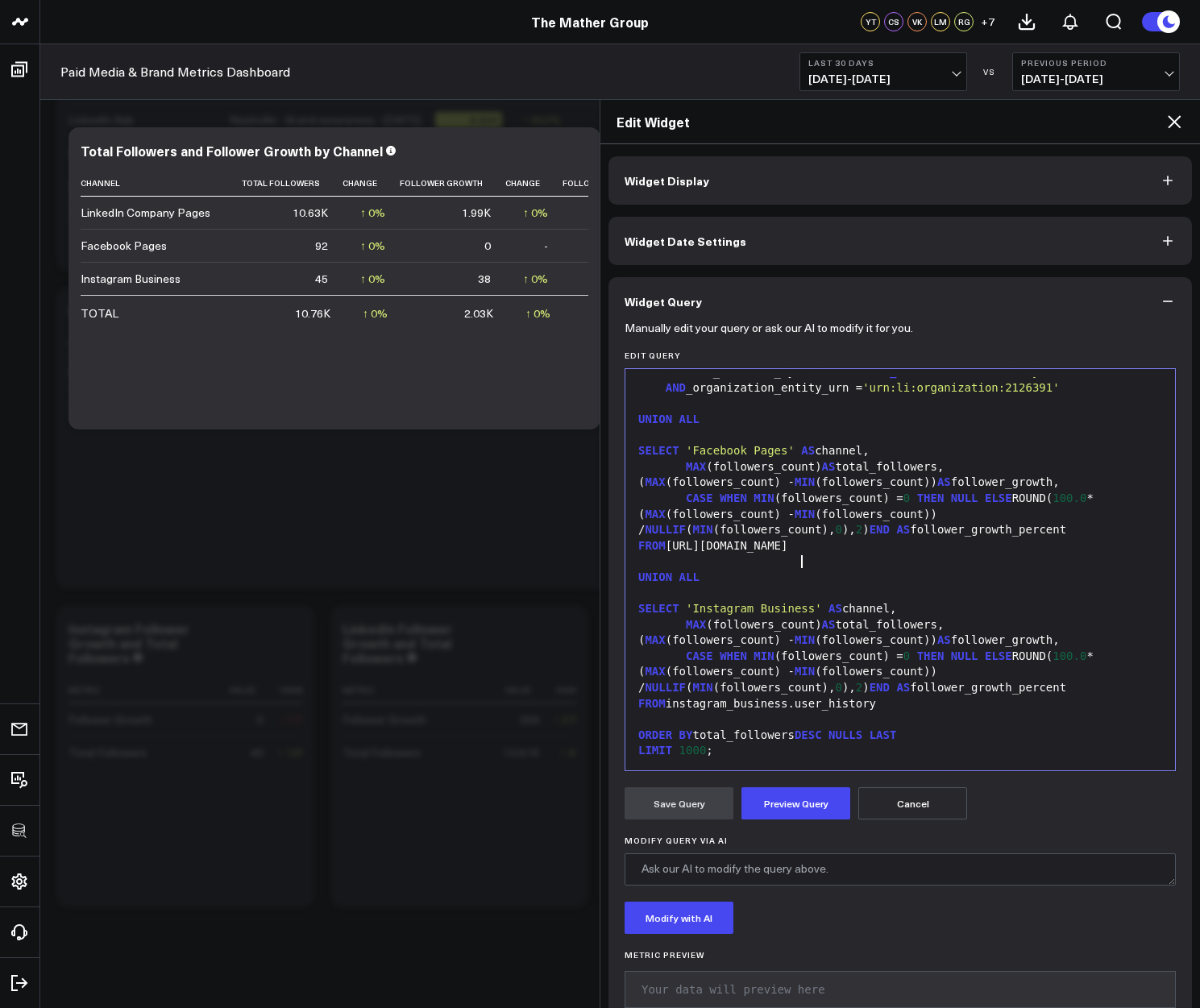
scroll to position [142, 0]
click at [795, 812] on button "Preview Query" at bounding box center [795, 803] width 109 height 32
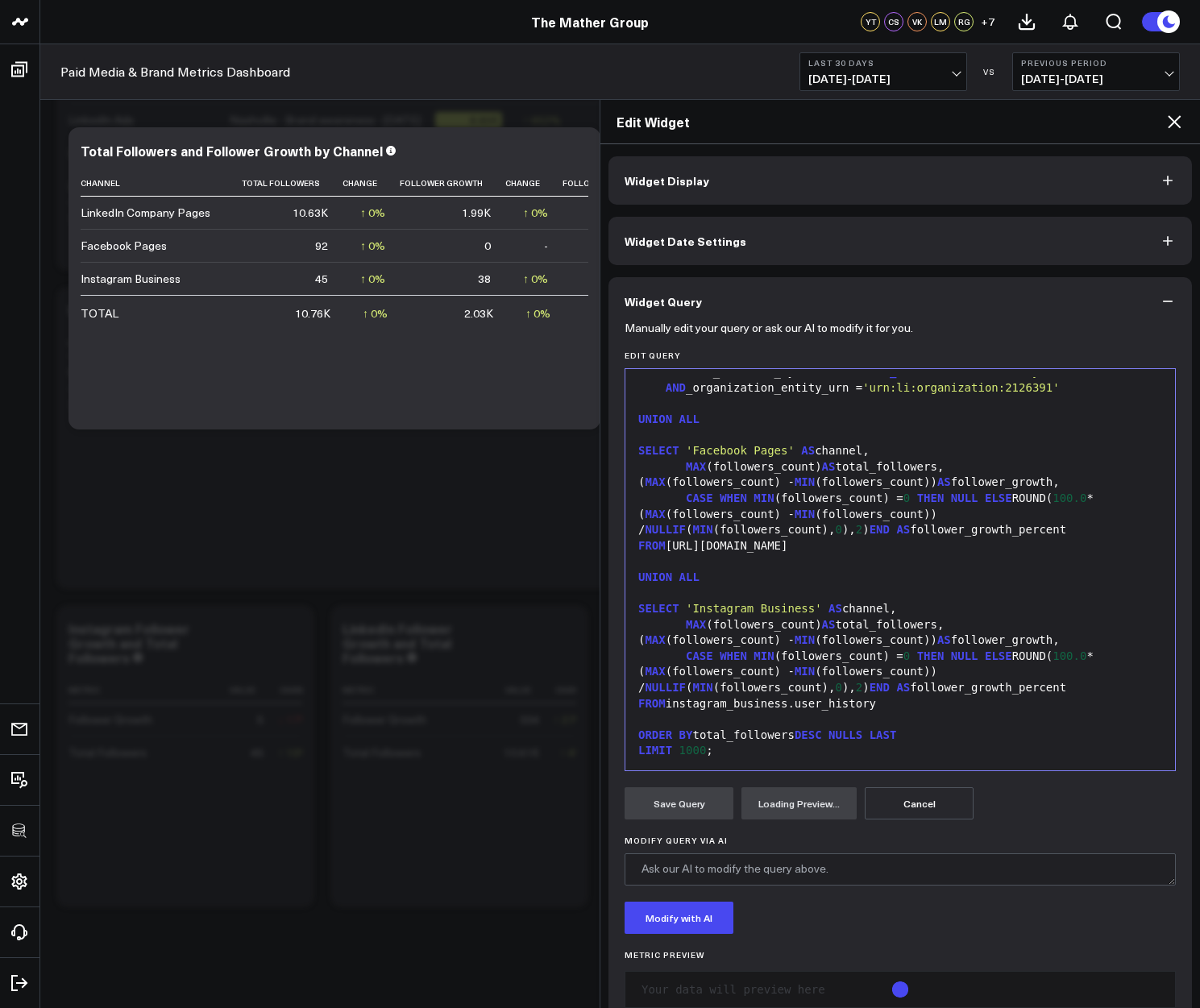
scroll to position [40, 0]
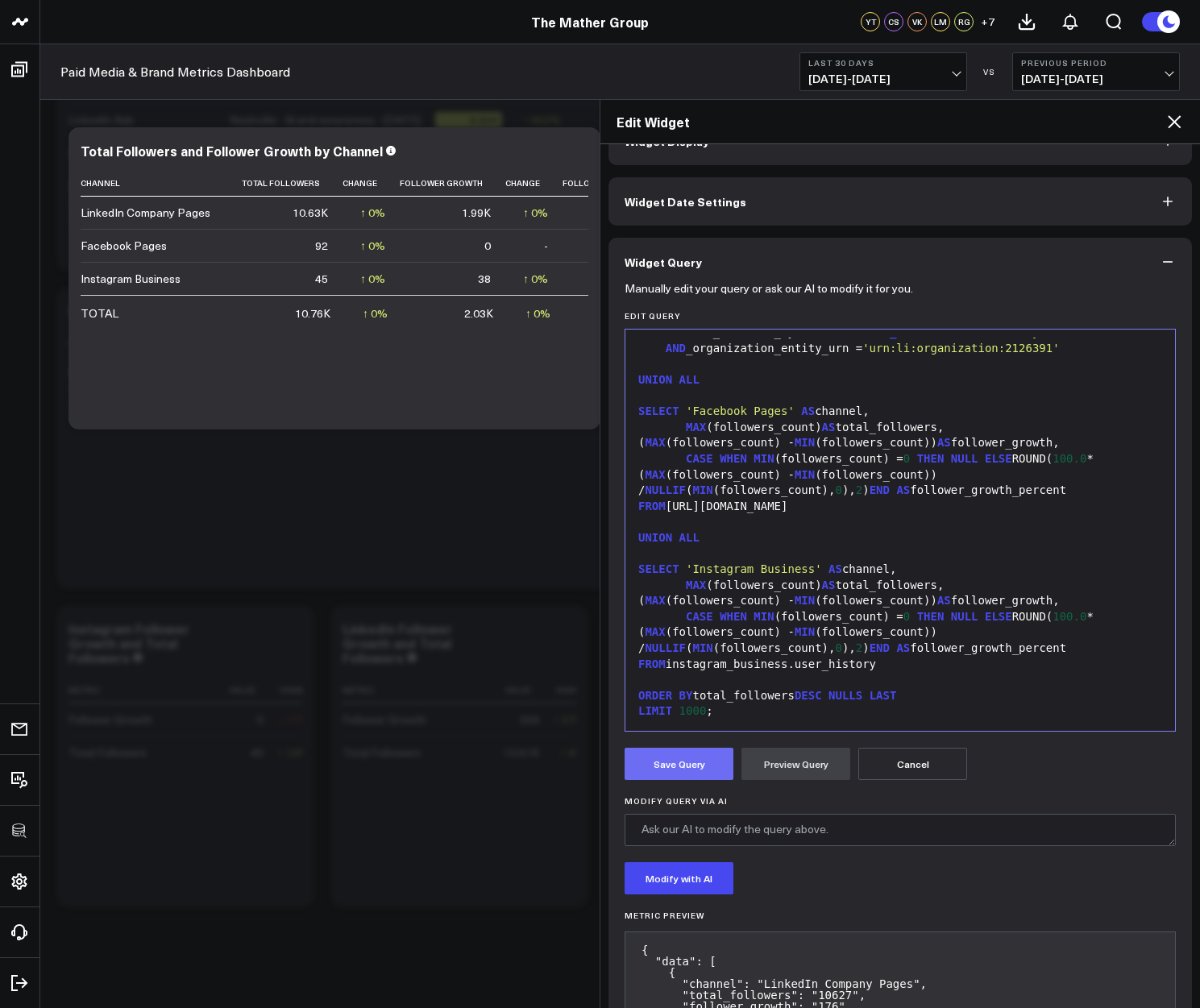
click at [665, 767] on button "Save Query" at bounding box center [678, 763] width 109 height 32
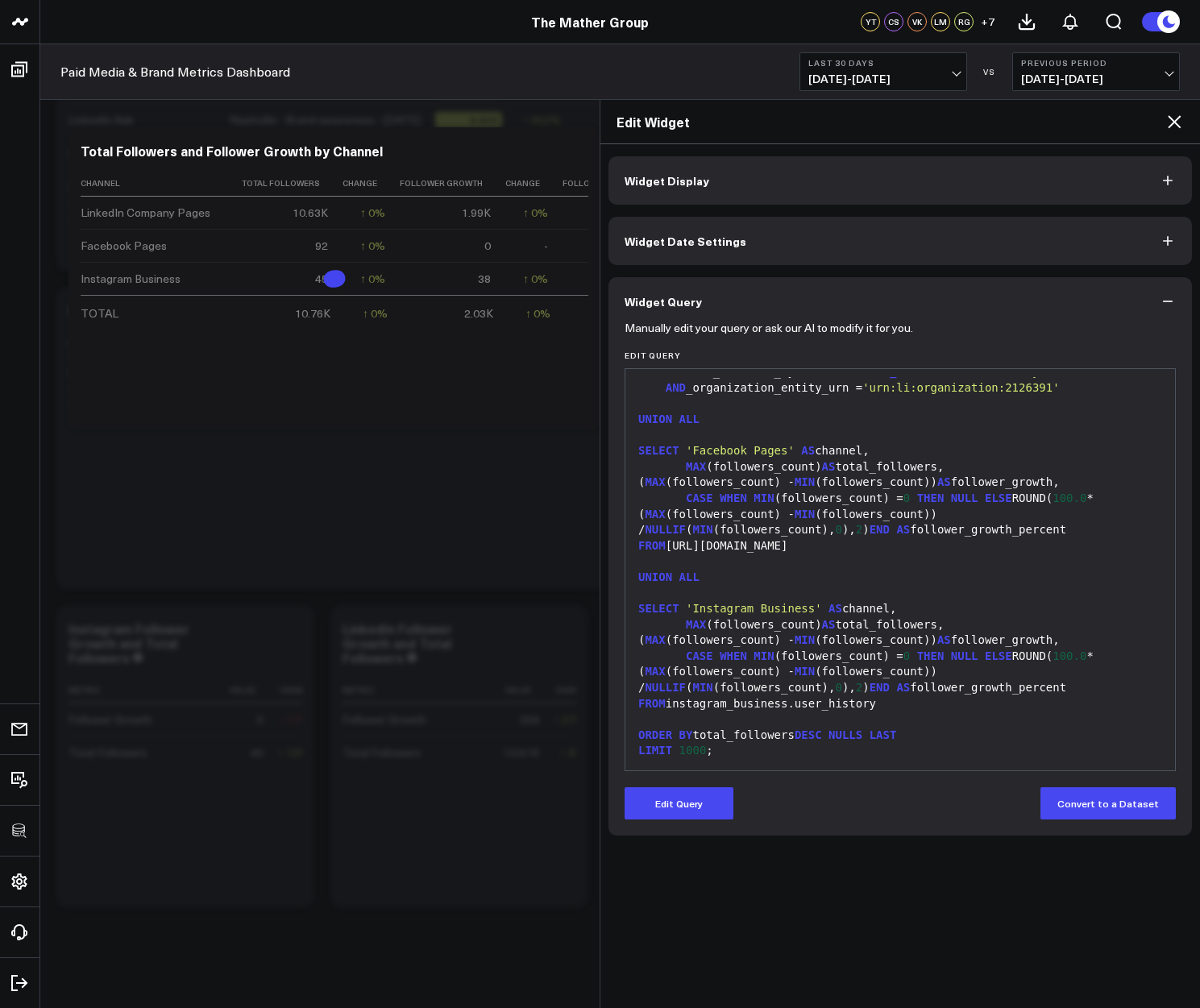
scroll to position [112, 0]
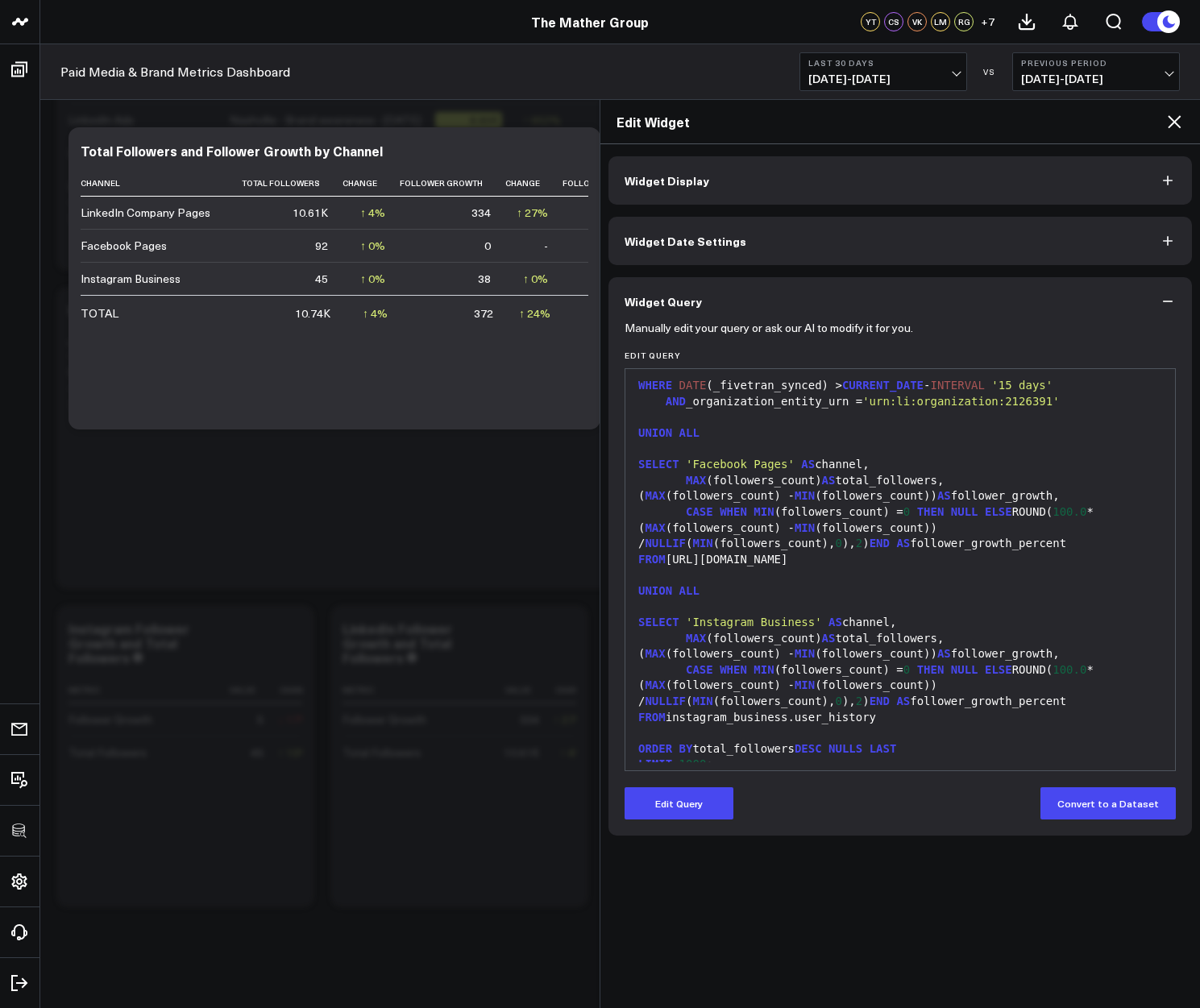
click at [1173, 124] on icon at bounding box center [1173, 121] width 19 height 19
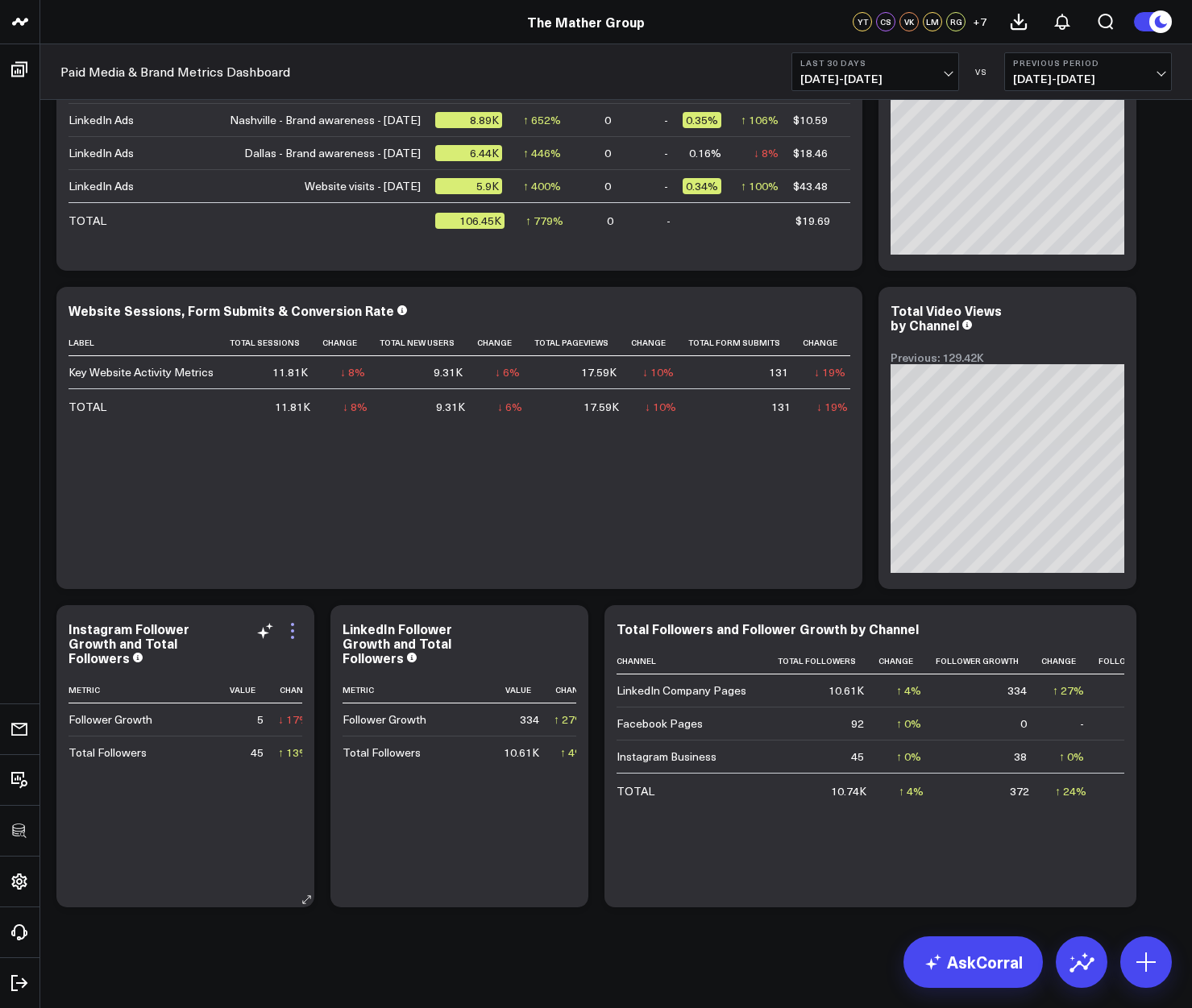
click at [291, 622] on icon at bounding box center [292, 624] width 4 height 4
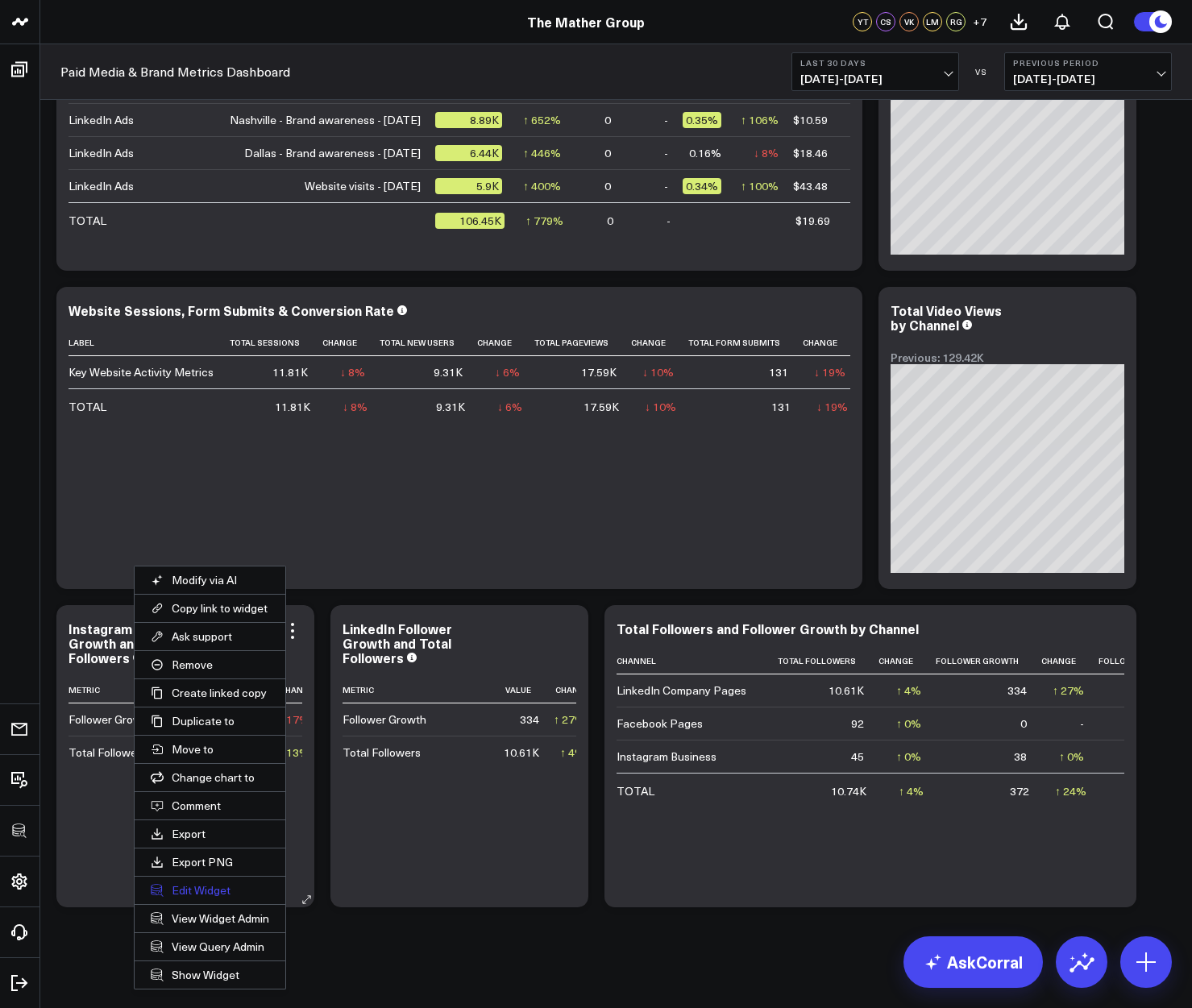
click at [206, 887] on button "Edit Widget" at bounding box center [211, 890] width 151 height 27
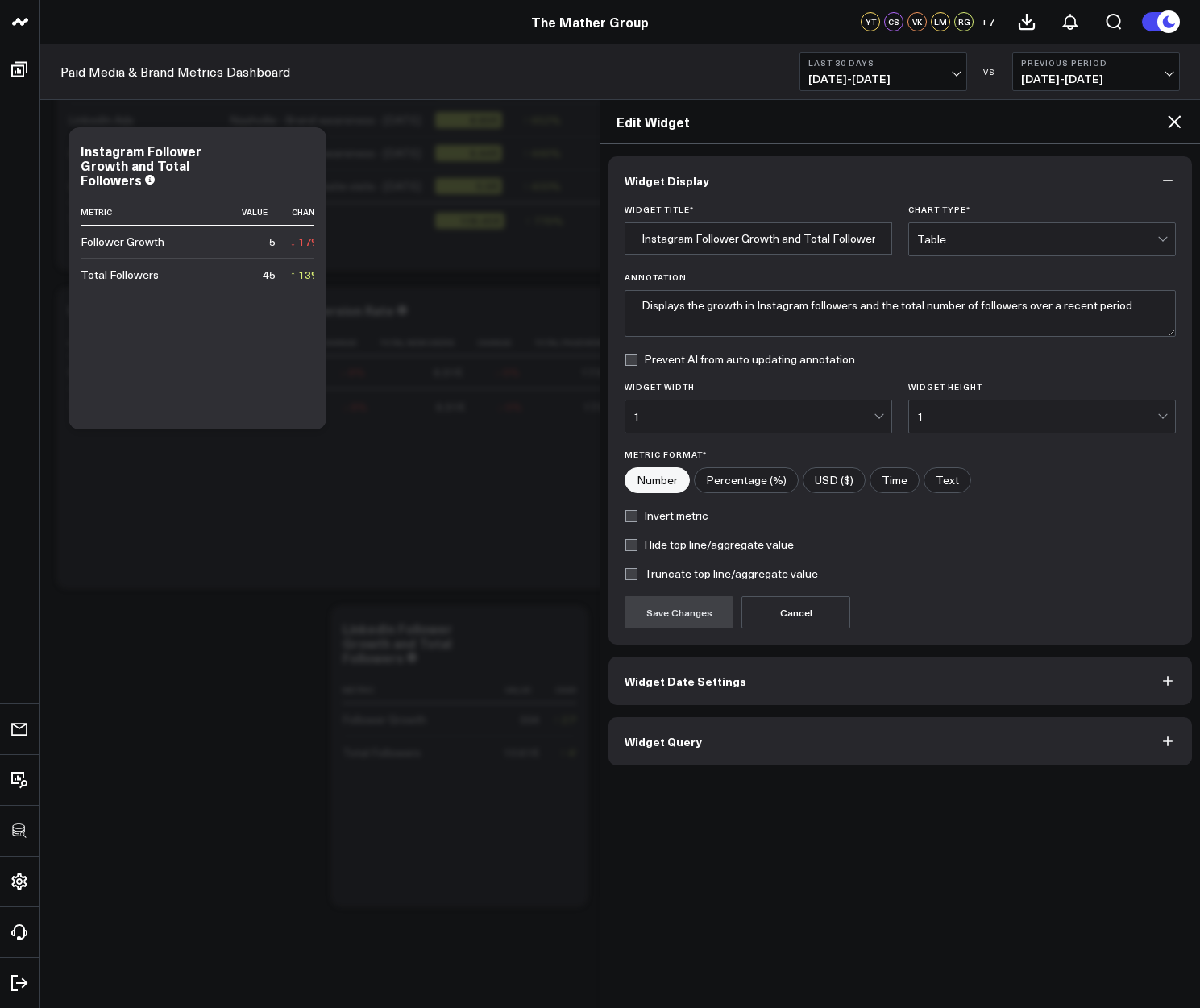
click at [676, 761] on button "Widget Query" at bounding box center [900, 741] width 584 height 49
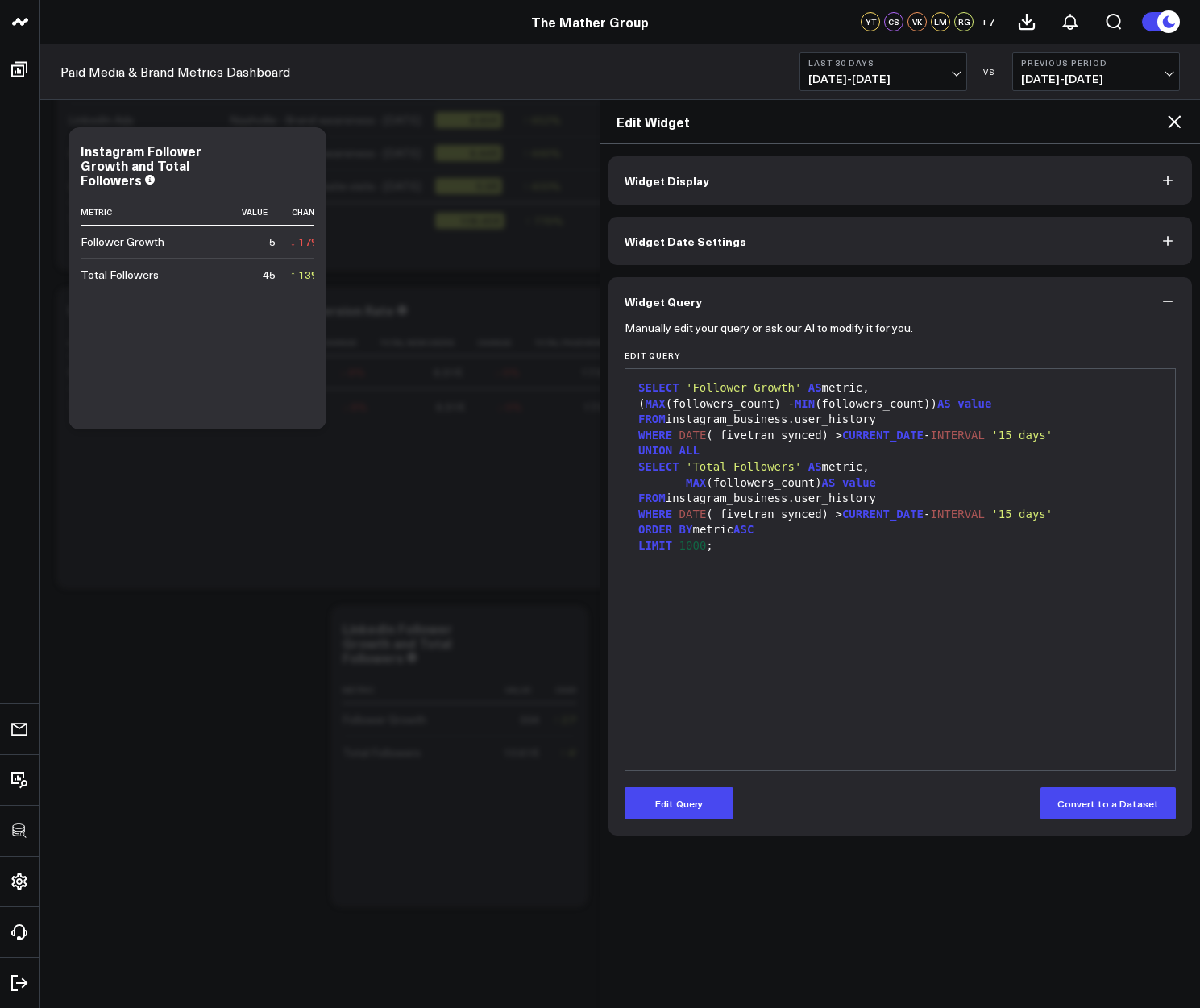
click at [1170, 123] on icon at bounding box center [1173, 121] width 19 height 19
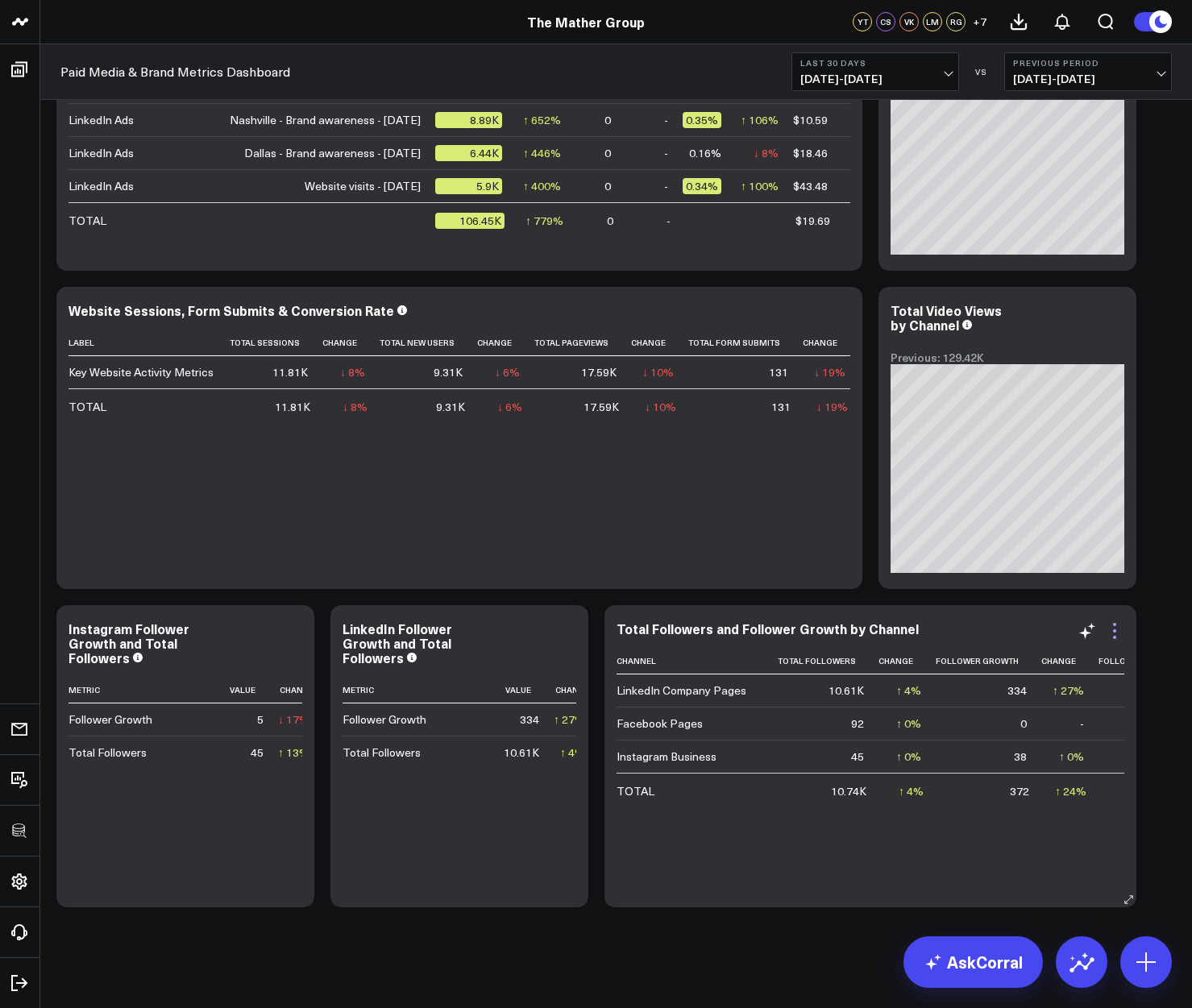
click at [1116, 630] on icon at bounding box center [1114, 630] width 19 height 19
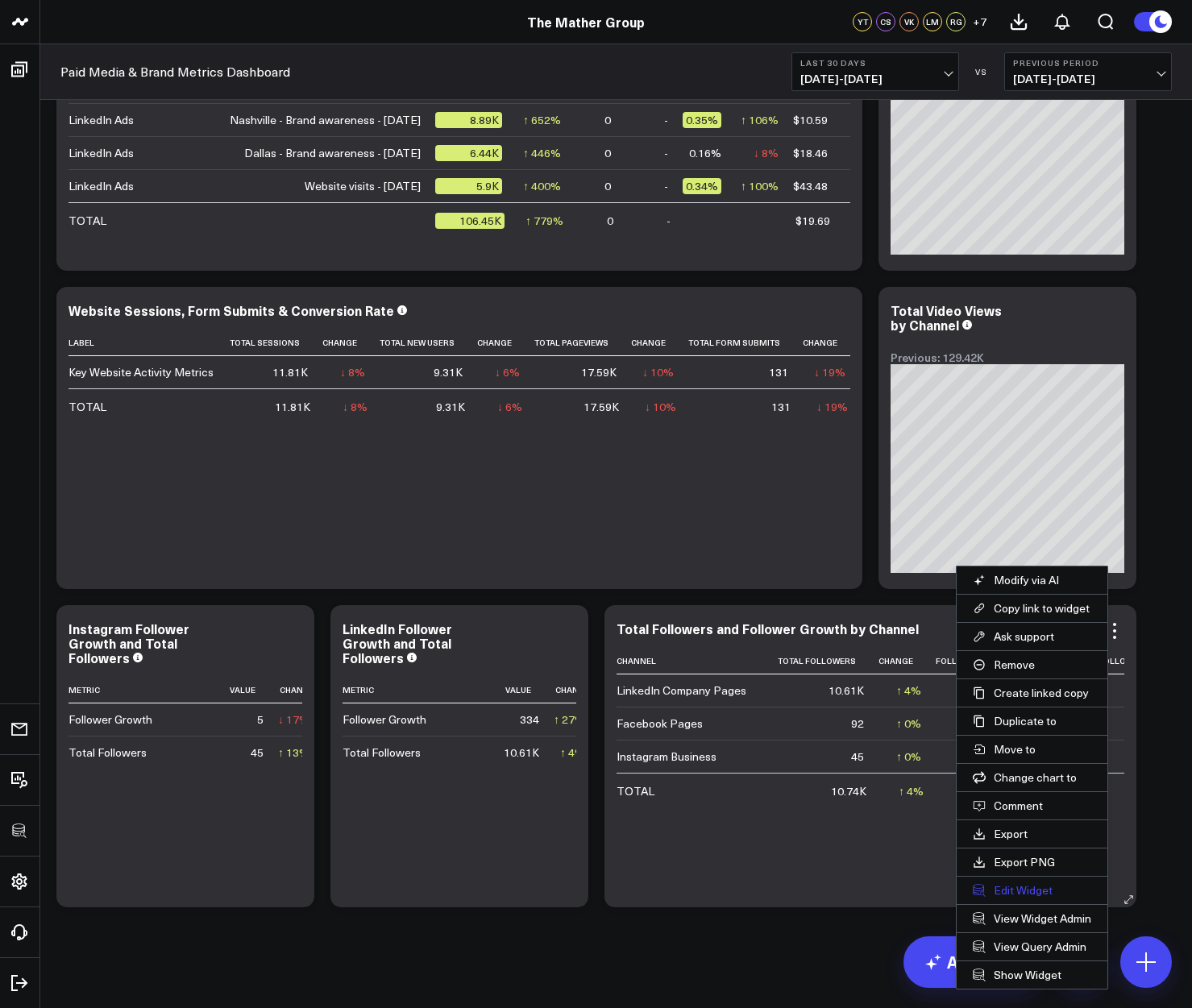
click at [1027, 882] on button "Edit Widget" at bounding box center [1032, 890] width 151 height 27
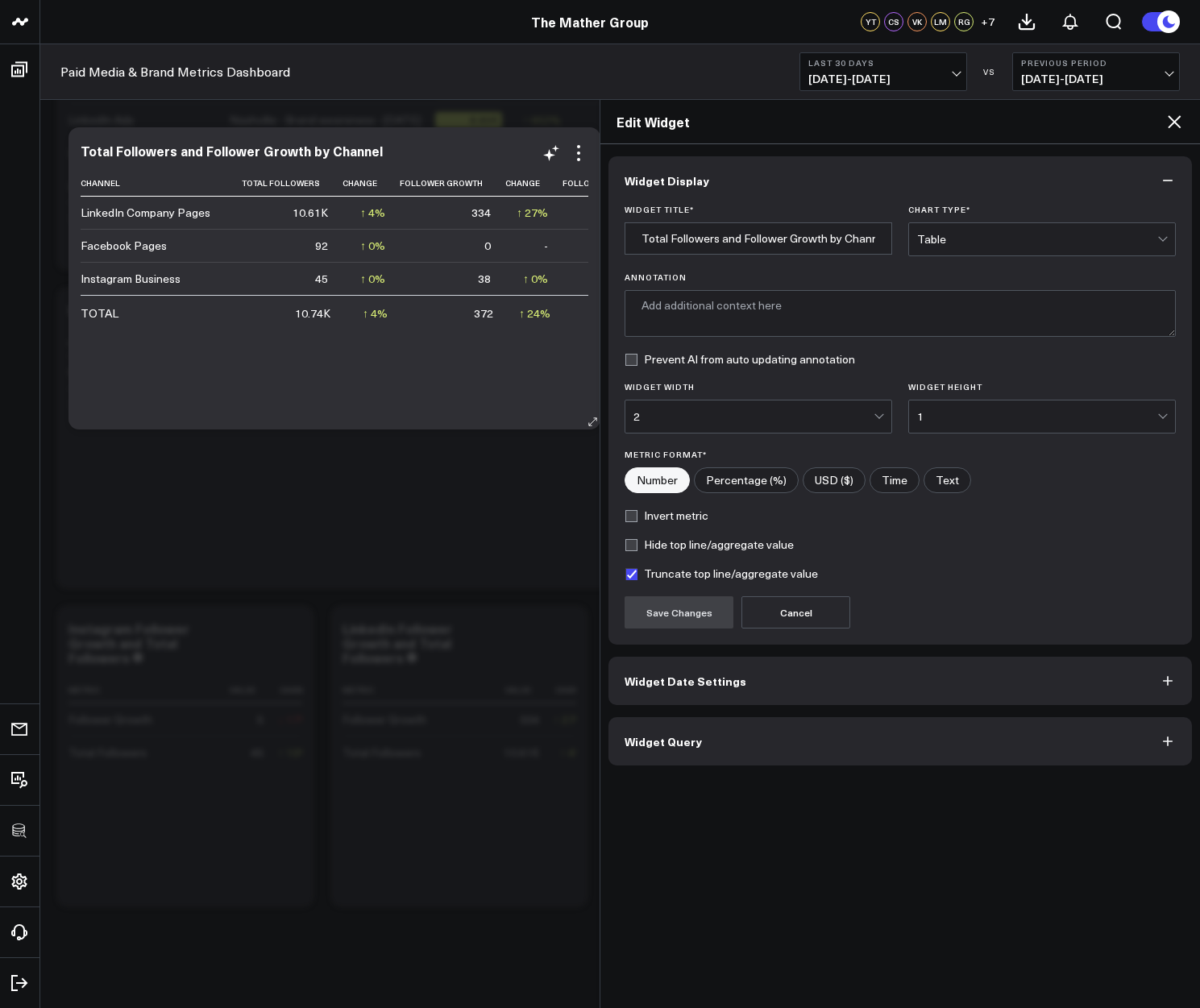
type textarea "This chart displays the total number of followers and the growth in followers f…"
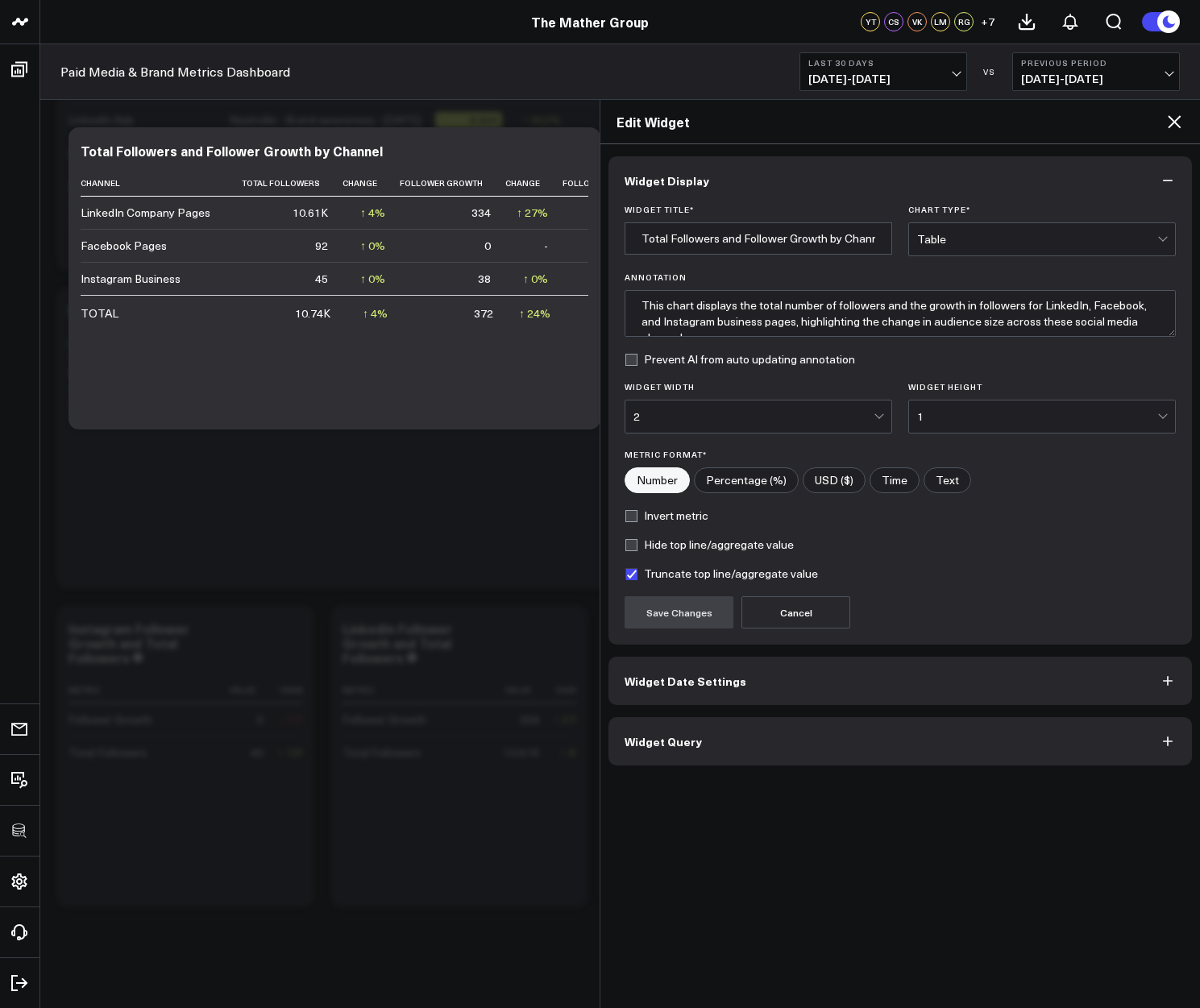
click at [747, 740] on button "Widget Query" at bounding box center [900, 741] width 584 height 49
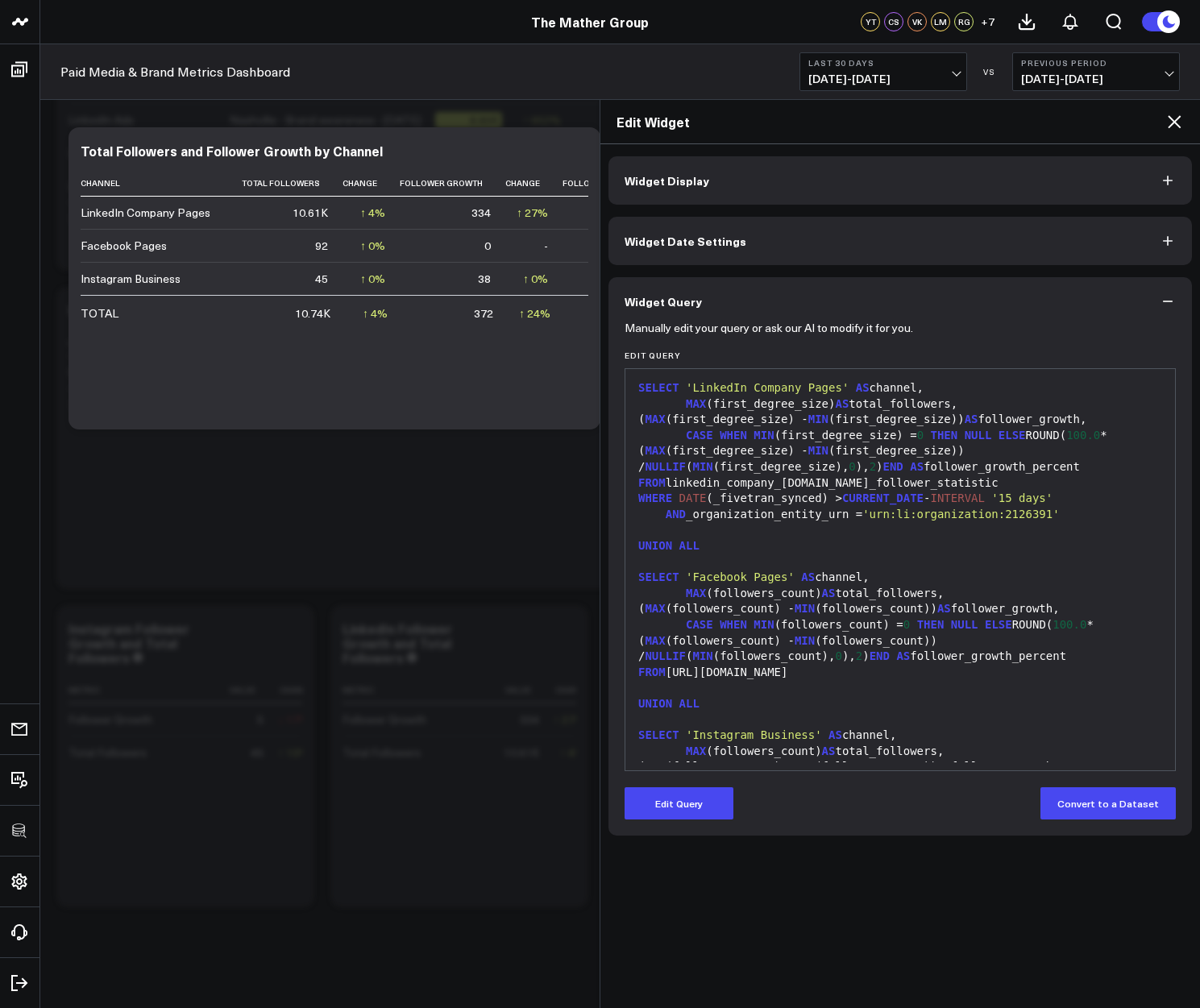
click at [640, 502] on span "WHERE" at bounding box center [655, 497] width 34 height 13
click at [646, 501] on span "WHERE" at bounding box center [655, 497] width 34 height 13
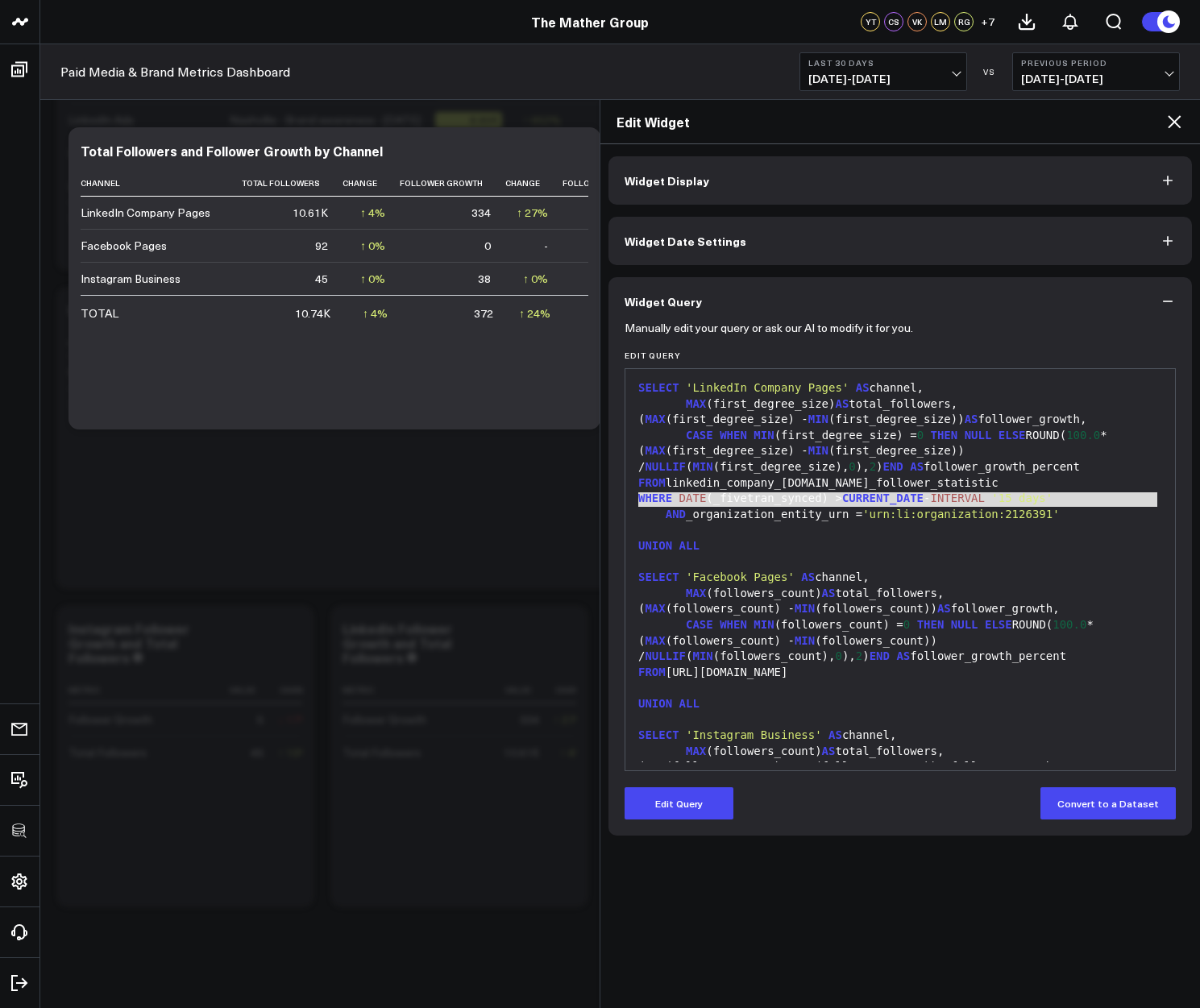
copy div "WHERE DATE (_fivetran_synced) > CURRENT_DATE - INTERVAL '15 days'"
click at [687, 812] on button "Edit Query" at bounding box center [678, 803] width 109 height 32
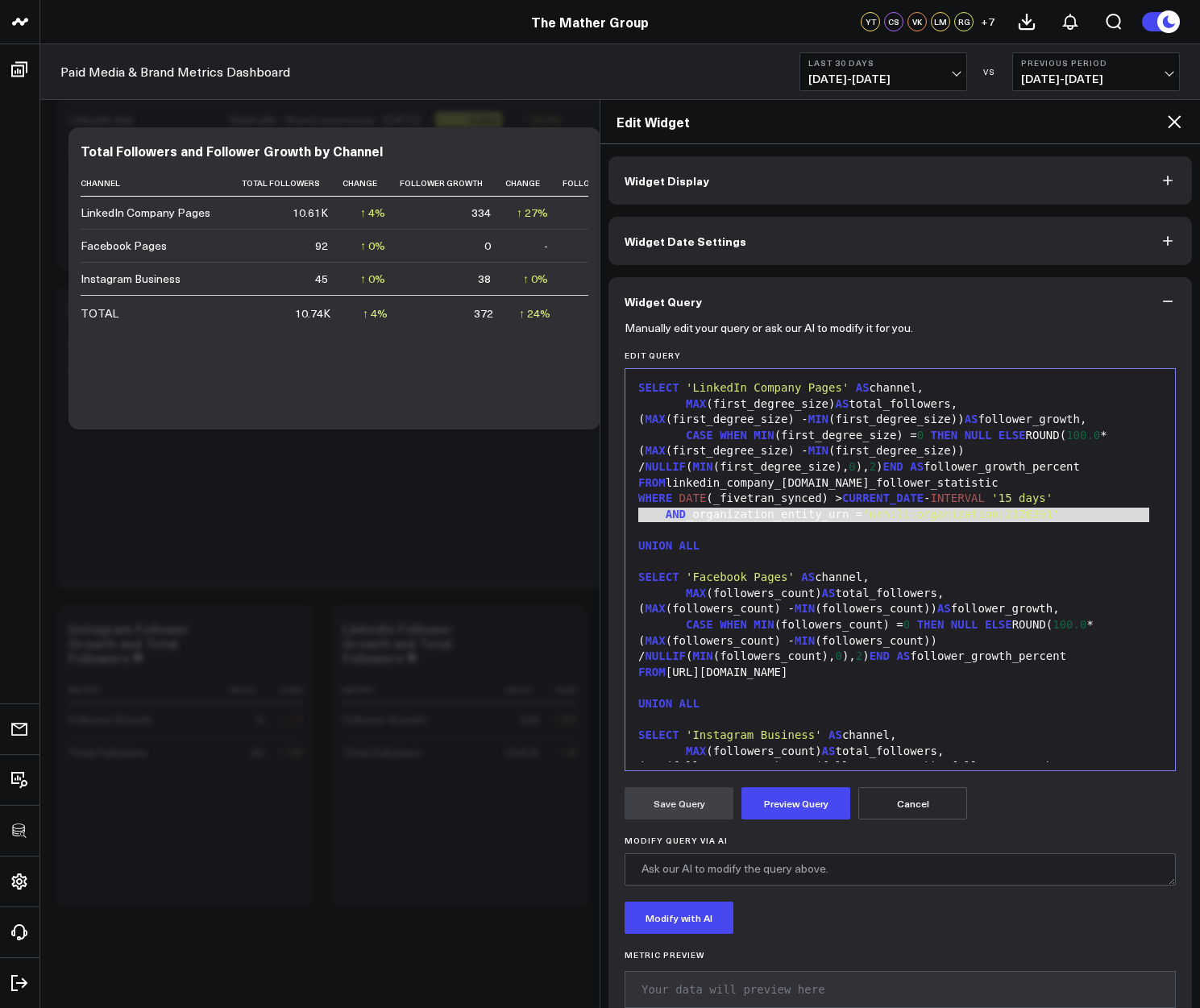
click at [669, 696] on div at bounding box center [900, 688] width 533 height 16
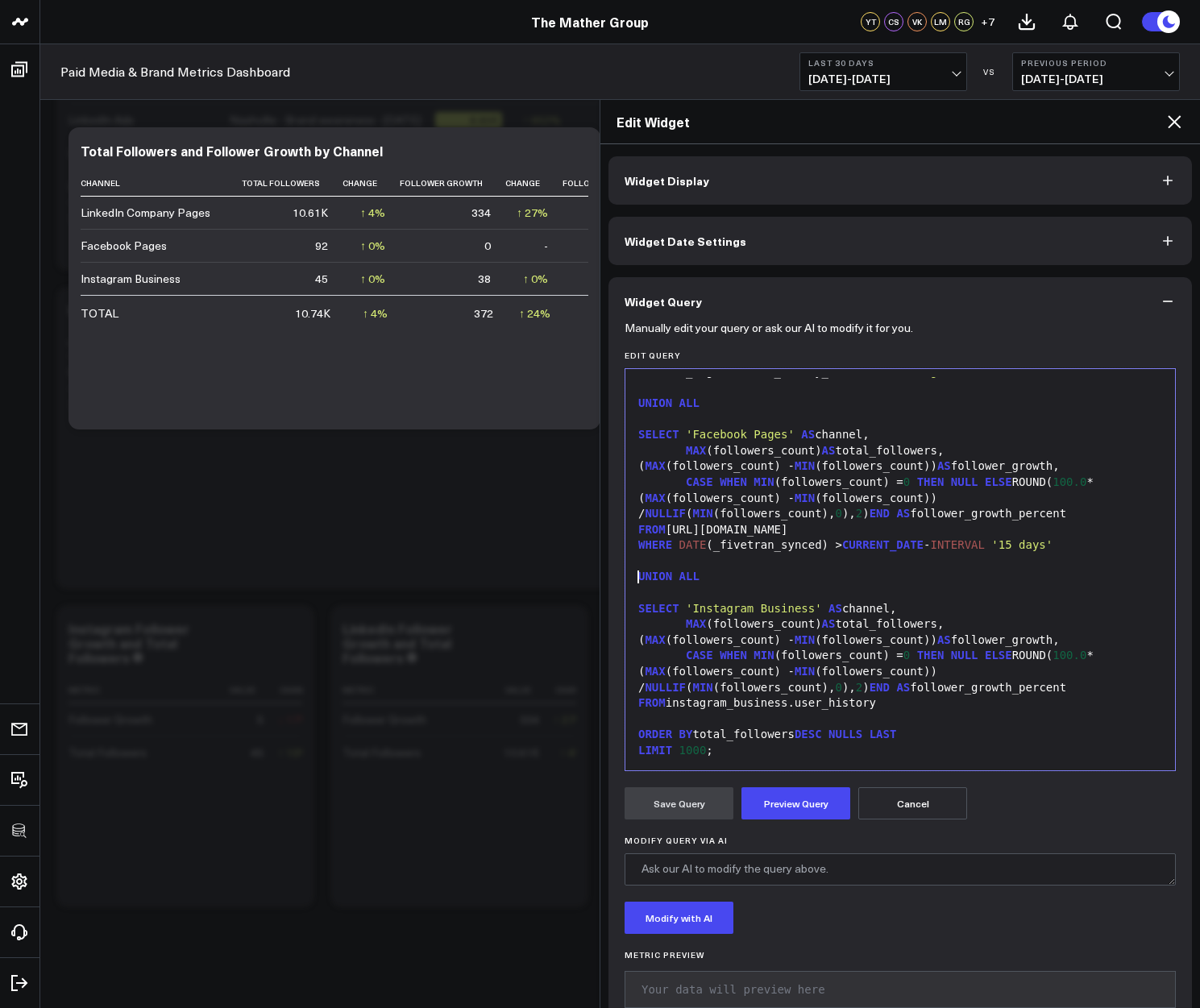
scroll to position [158, 0]
click at [658, 718] on div at bounding box center [900, 719] width 533 height 16
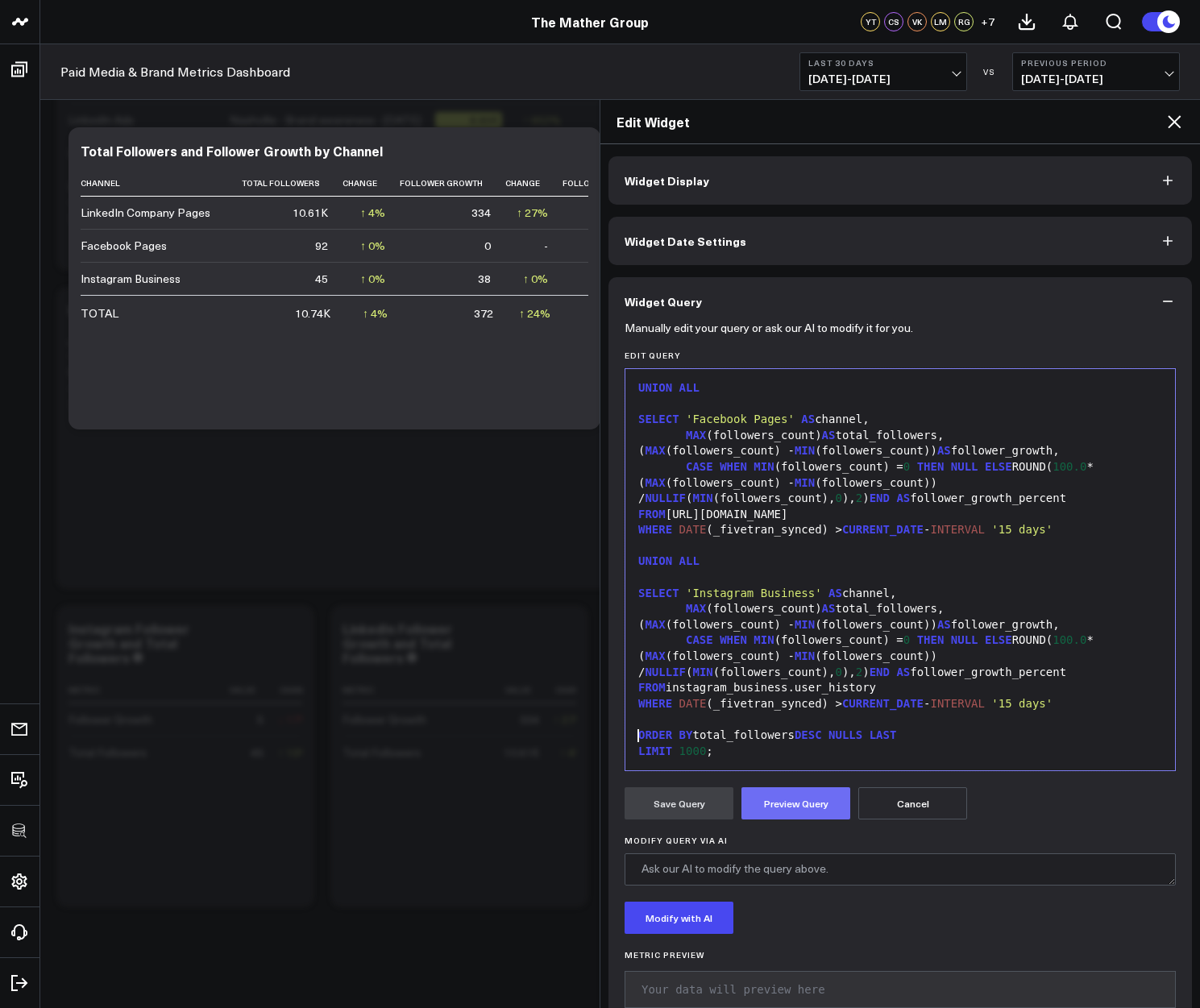
click at [801, 799] on button "Preview Query" at bounding box center [795, 803] width 109 height 32
click at [692, 815] on button "Save Query" at bounding box center [678, 803] width 109 height 32
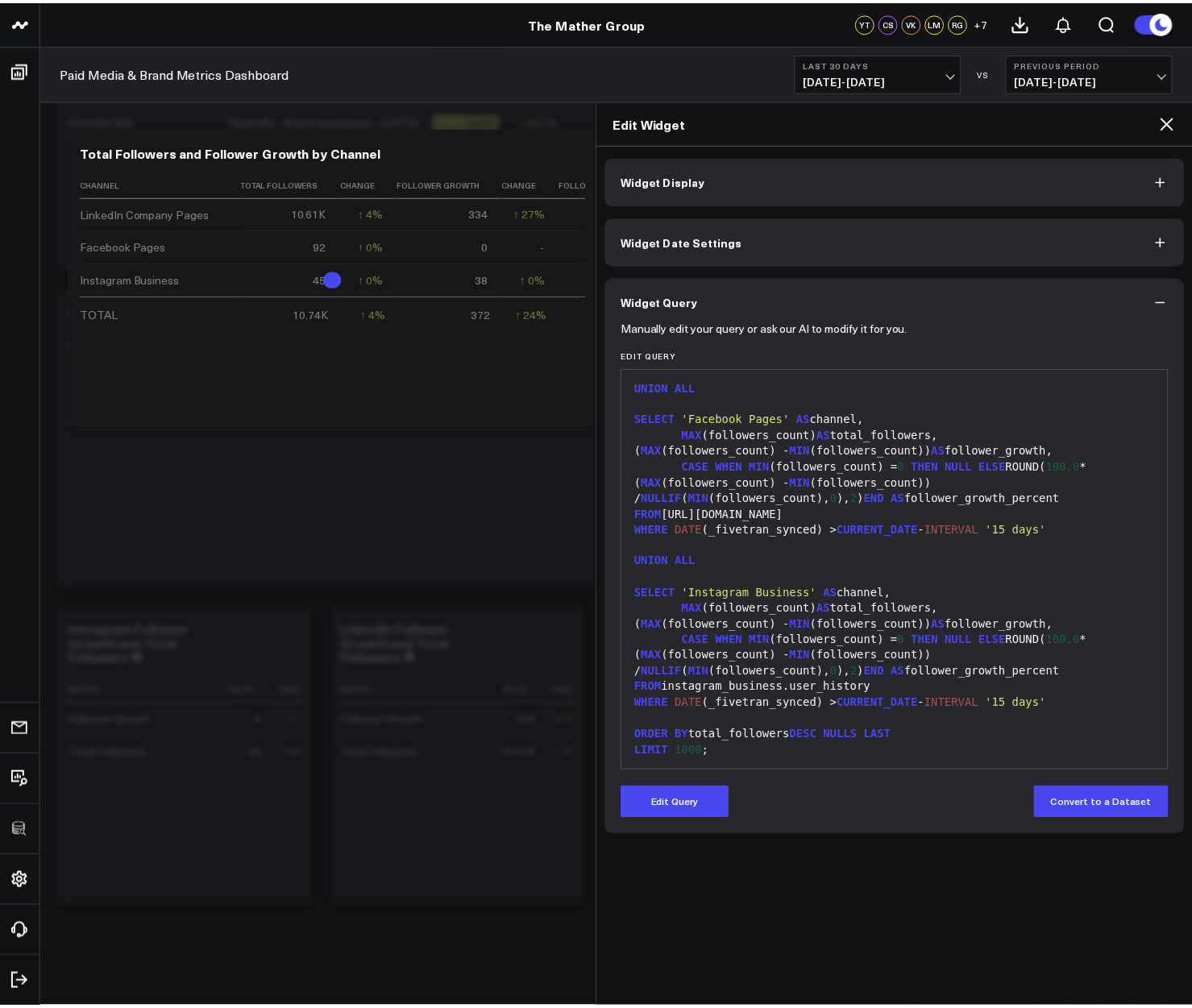
scroll to position [138, 0]
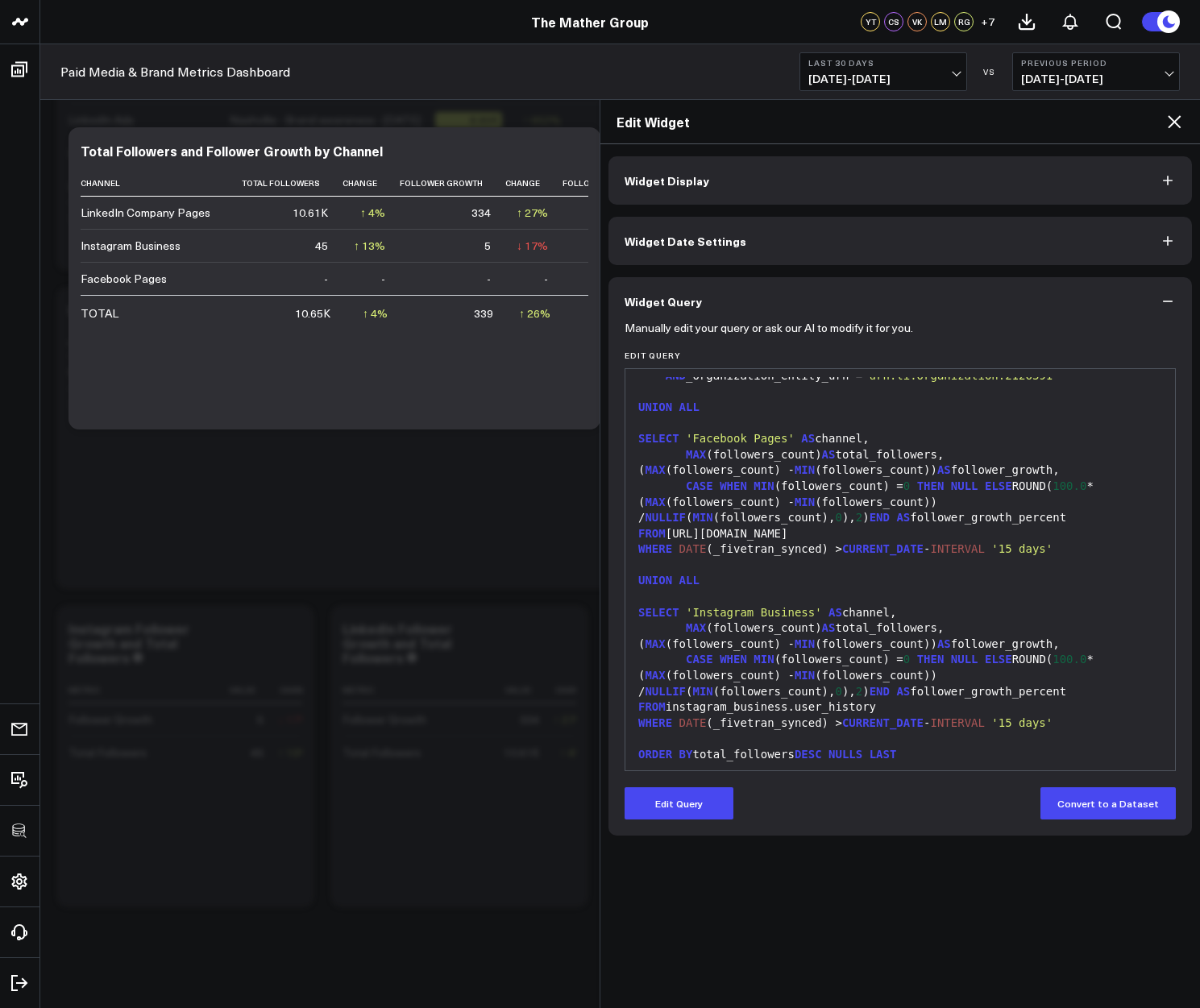
click at [1180, 126] on icon at bounding box center [1173, 121] width 19 height 19
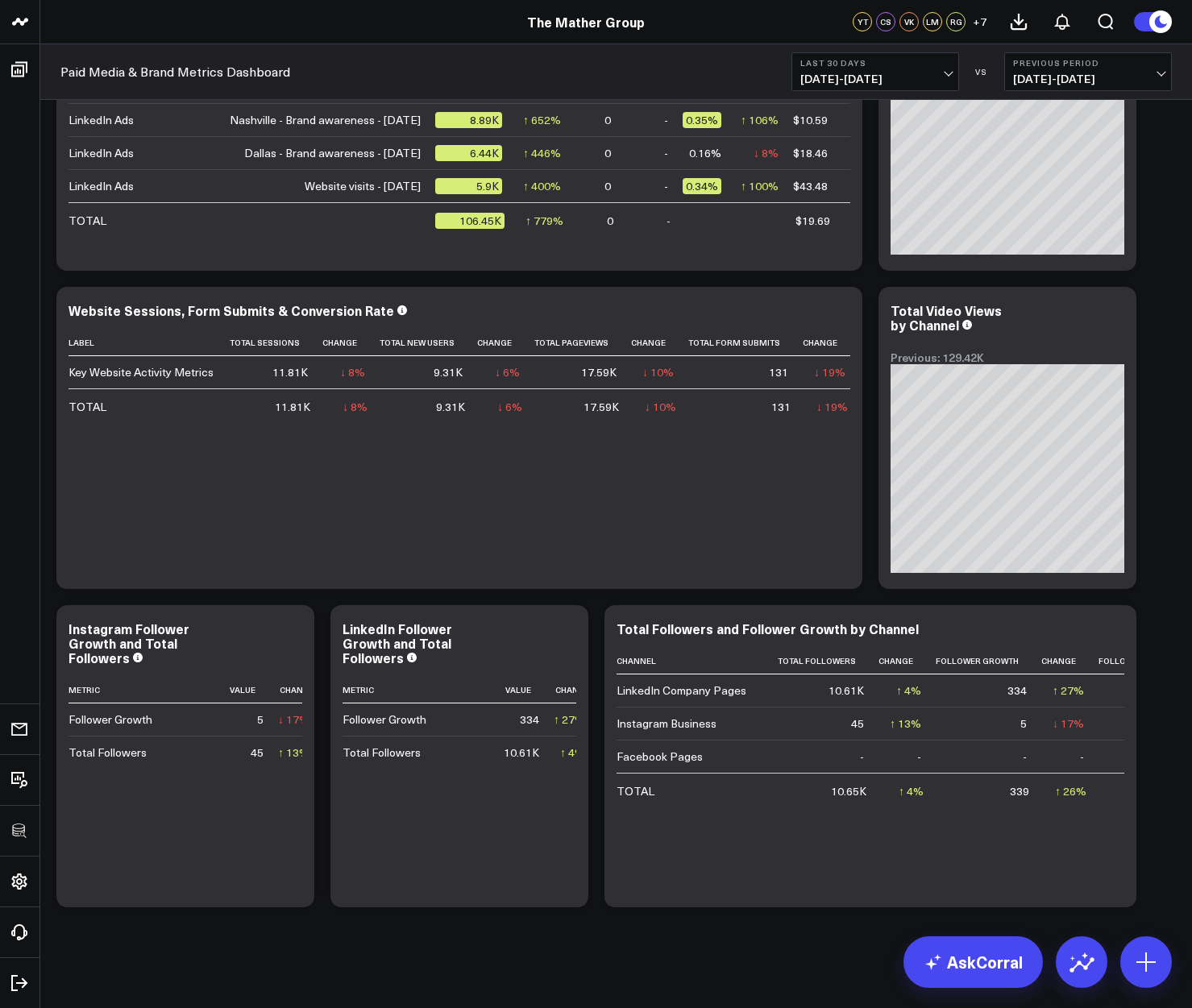
click at [890, 66] on b "Last 30 Days" at bounding box center [875, 62] width 150 height 10
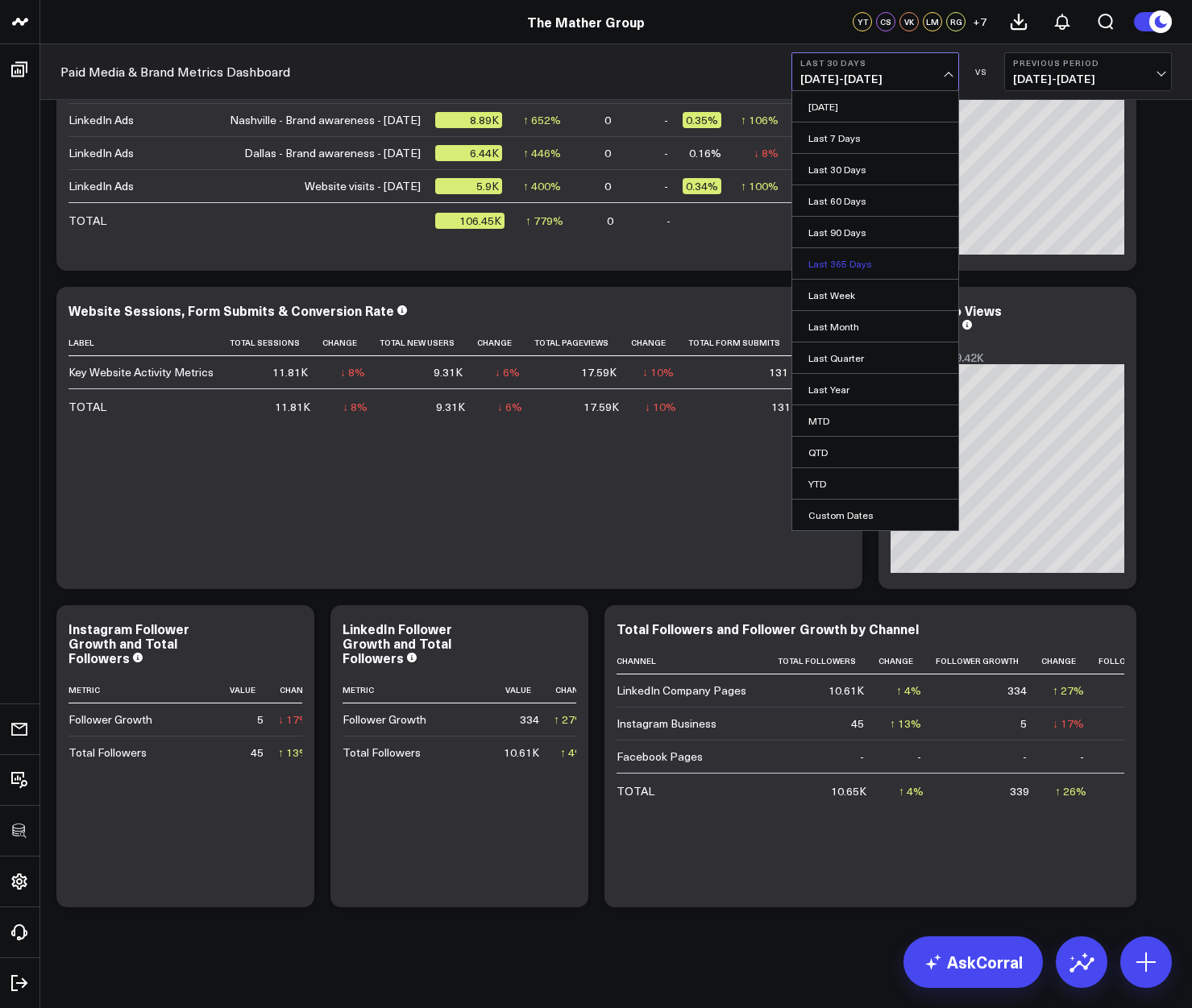
click at [834, 256] on link "Last 365 Days" at bounding box center [875, 263] width 166 height 31
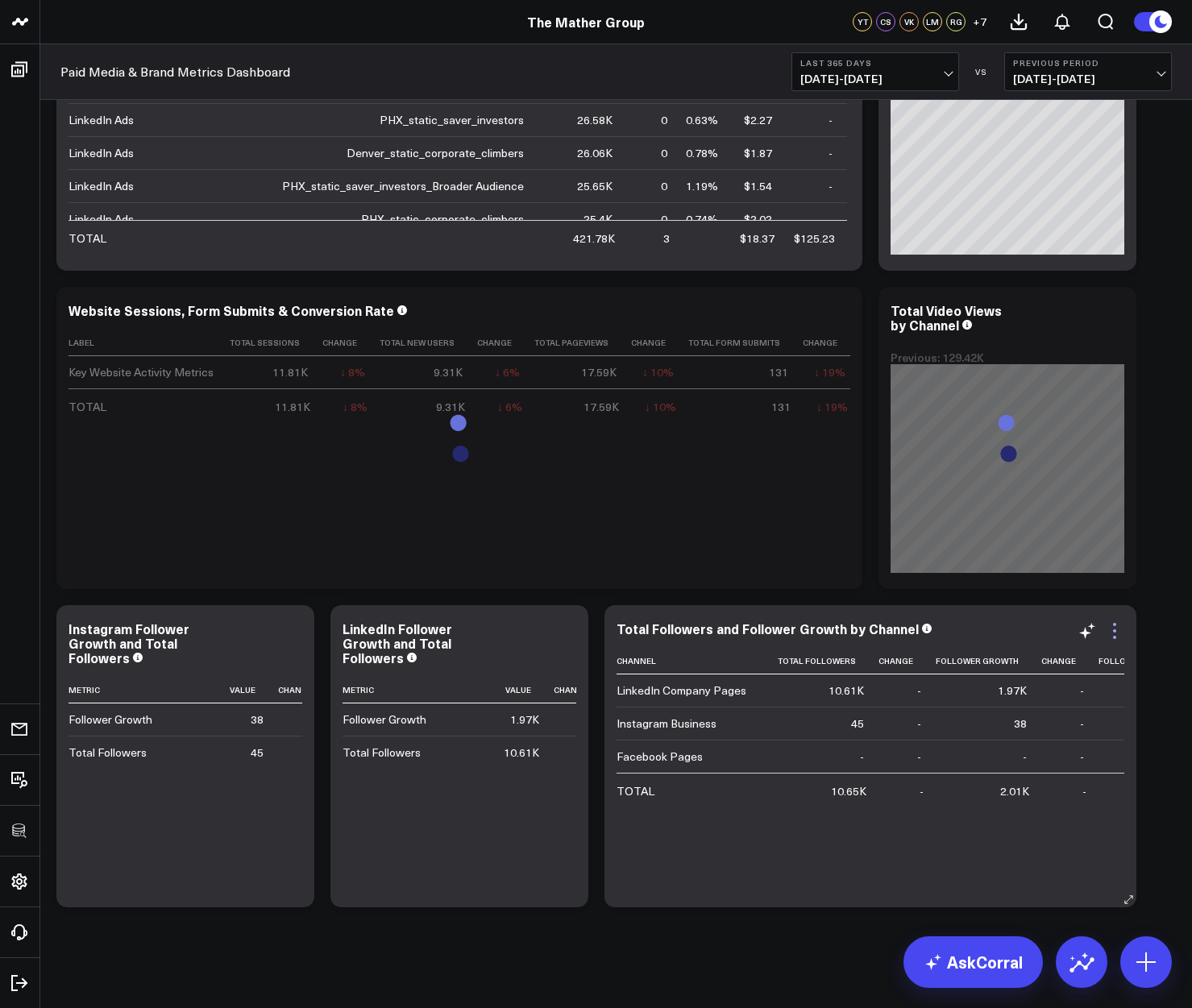
click at [1118, 635] on icon at bounding box center [1114, 630] width 19 height 19
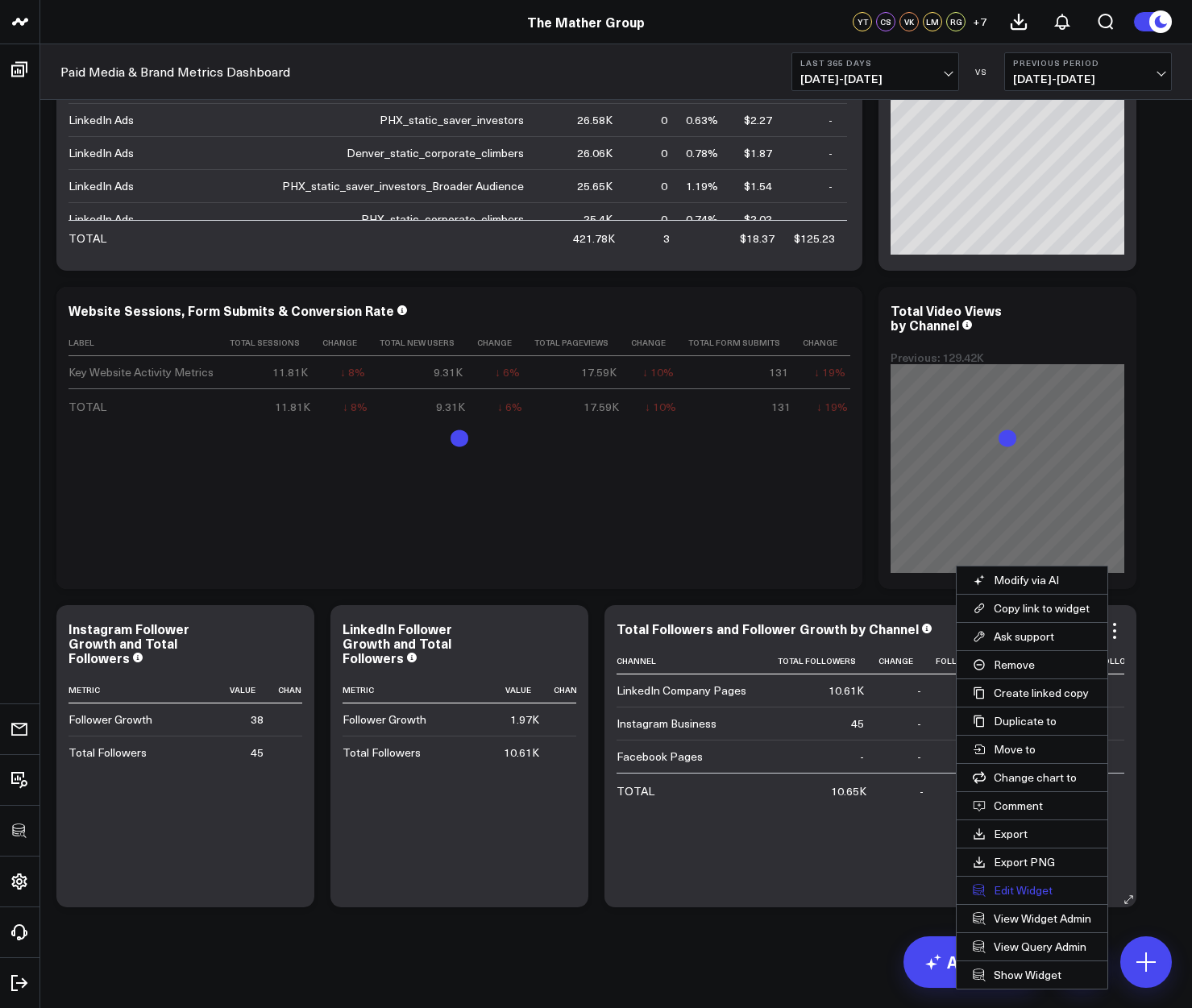
click at [1025, 885] on button "Edit Widget" at bounding box center [1032, 890] width 151 height 27
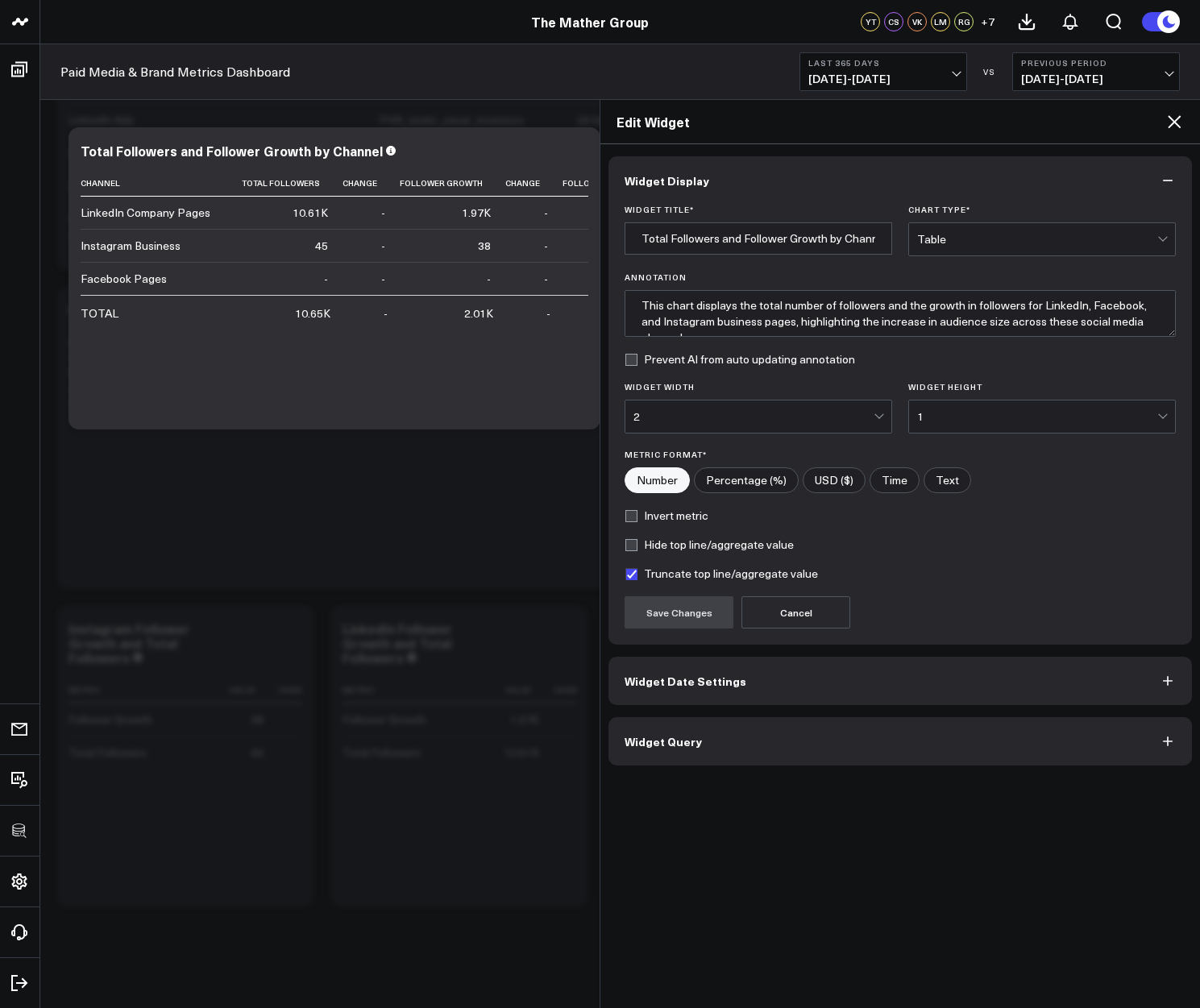
click at [717, 734] on button "Widget Query" at bounding box center [900, 741] width 584 height 49
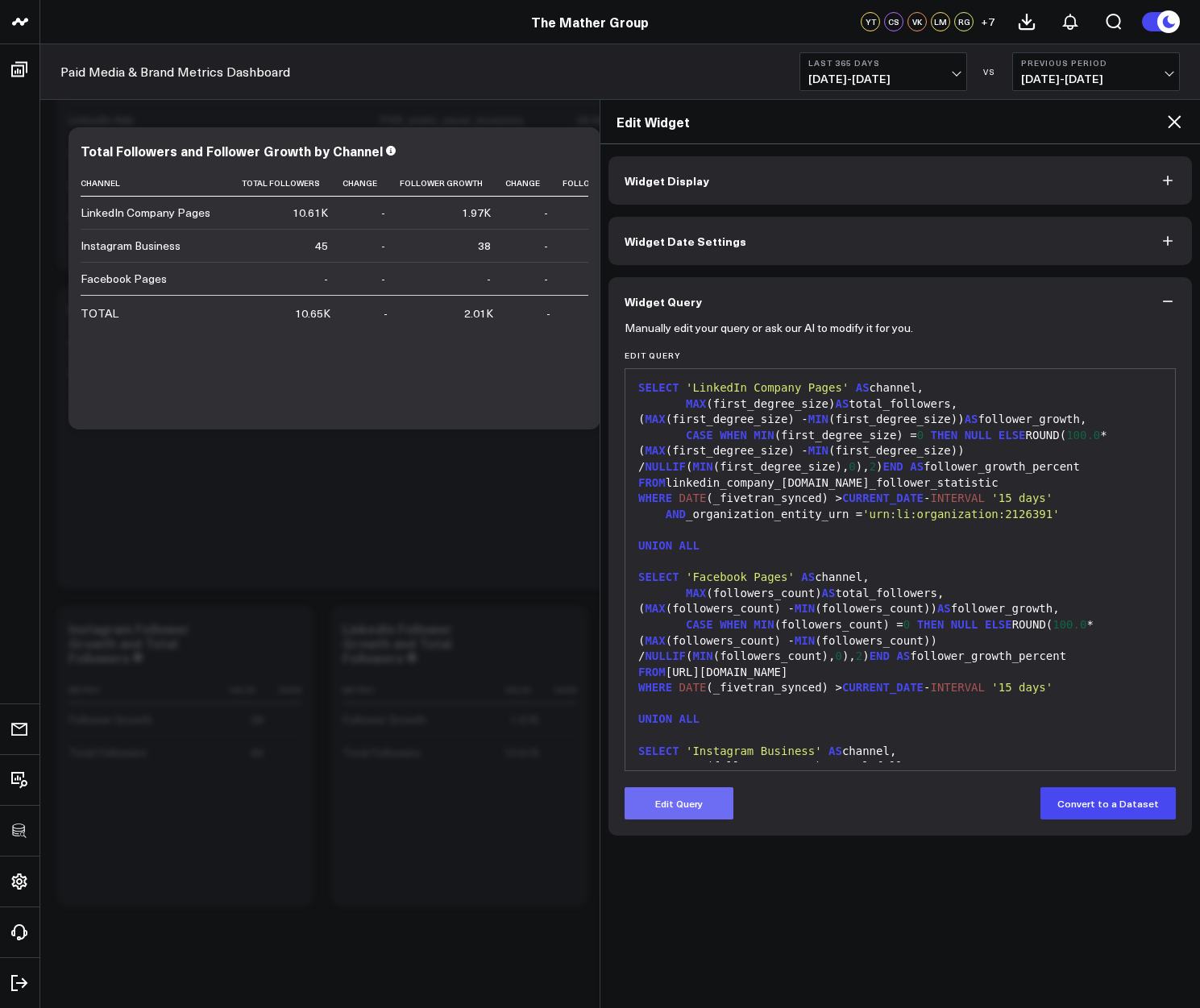
click at [696, 790] on button "Edit Query" at bounding box center [678, 803] width 109 height 32
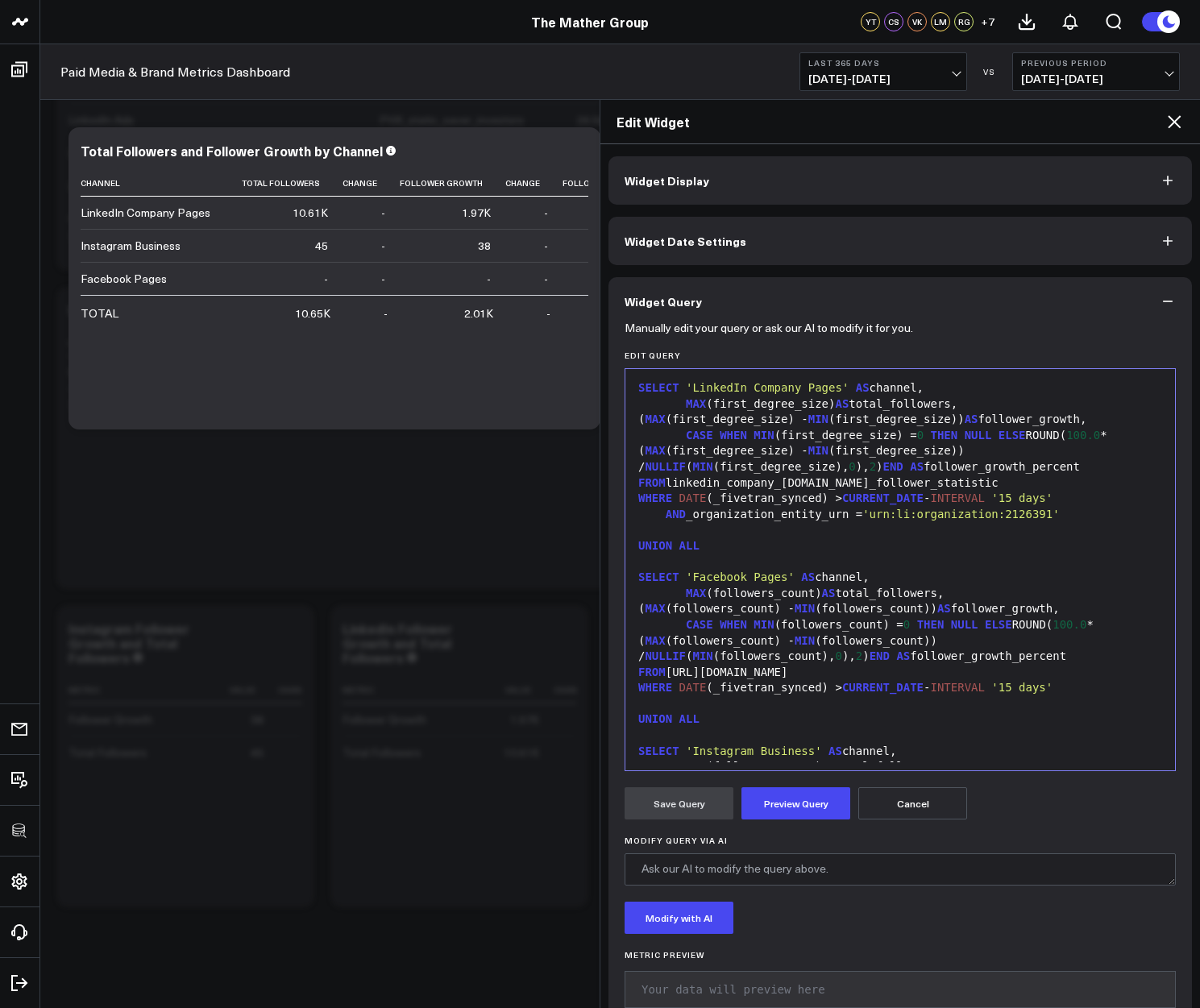
click at [715, 696] on div "WHERE DATE (_fivetran_synced) > CURRENT_DATE - INTERVAL '15 days'" at bounding box center [900, 688] width 533 height 16
click at [762, 798] on button "Preview Query" at bounding box center [795, 803] width 109 height 32
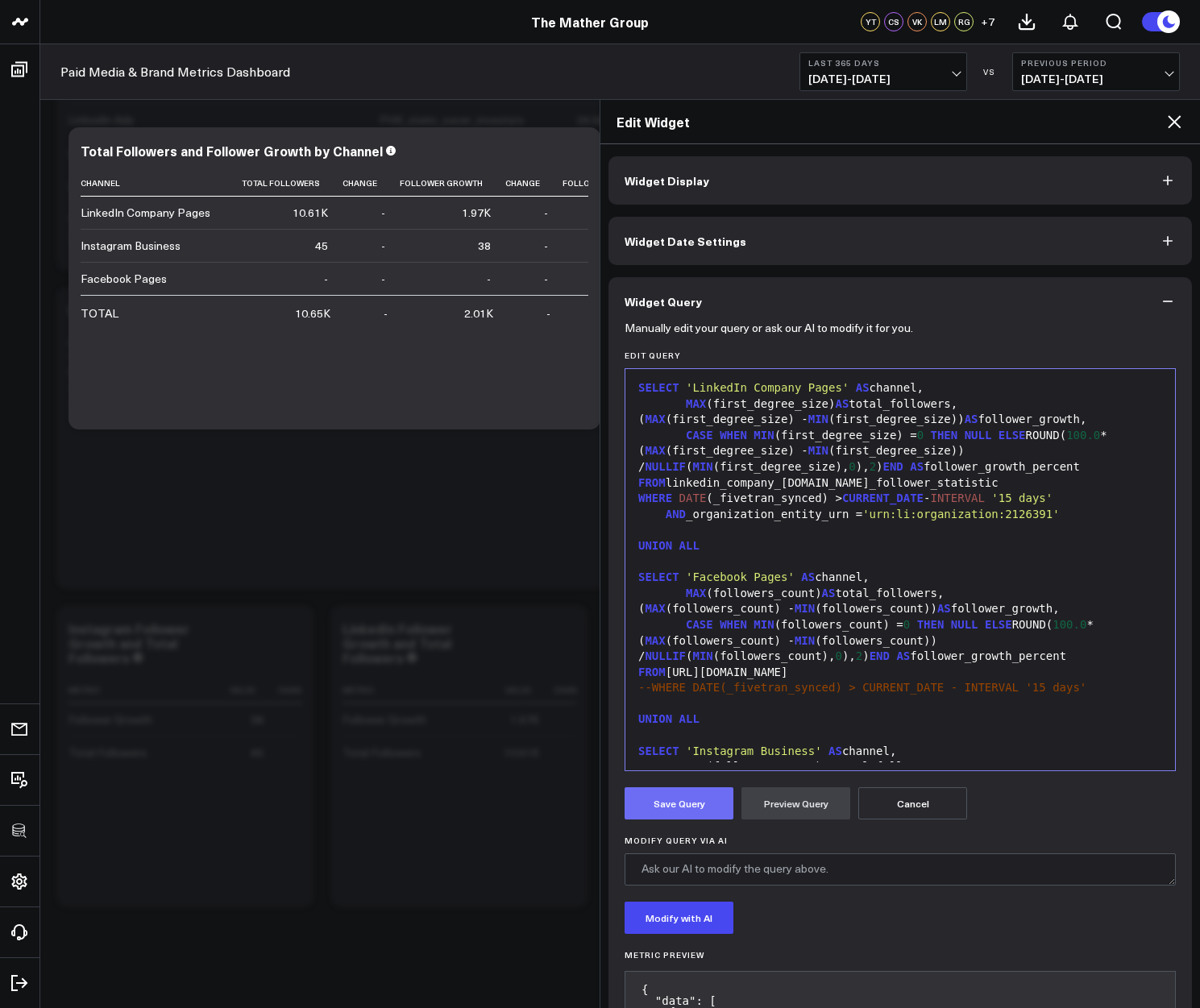
click at [703, 802] on button "Save Query" at bounding box center [678, 803] width 109 height 32
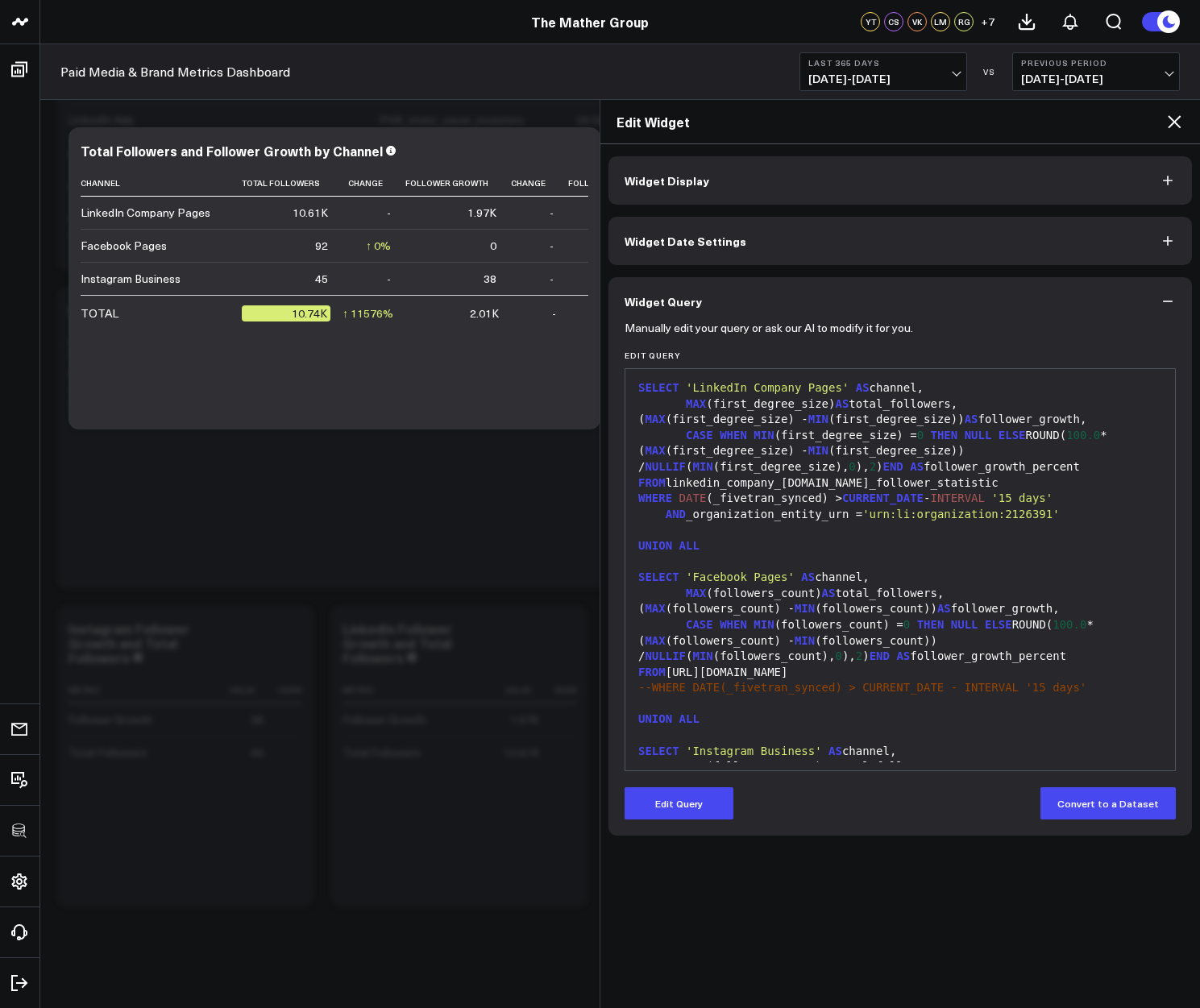
click at [1172, 117] on icon at bounding box center [1173, 121] width 19 height 19
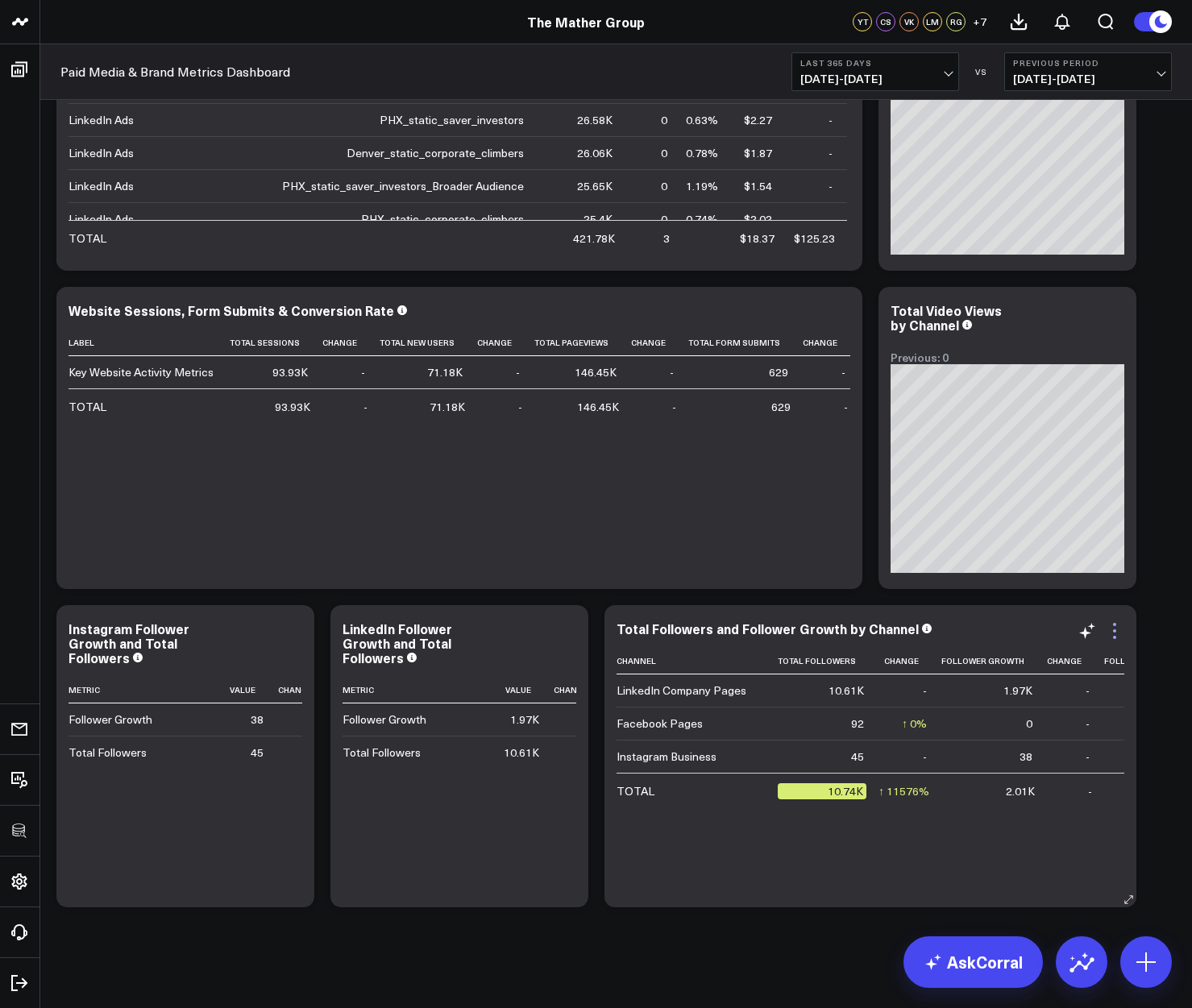
click at [1116, 630] on icon at bounding box center [1114, 630] width 19 height 19
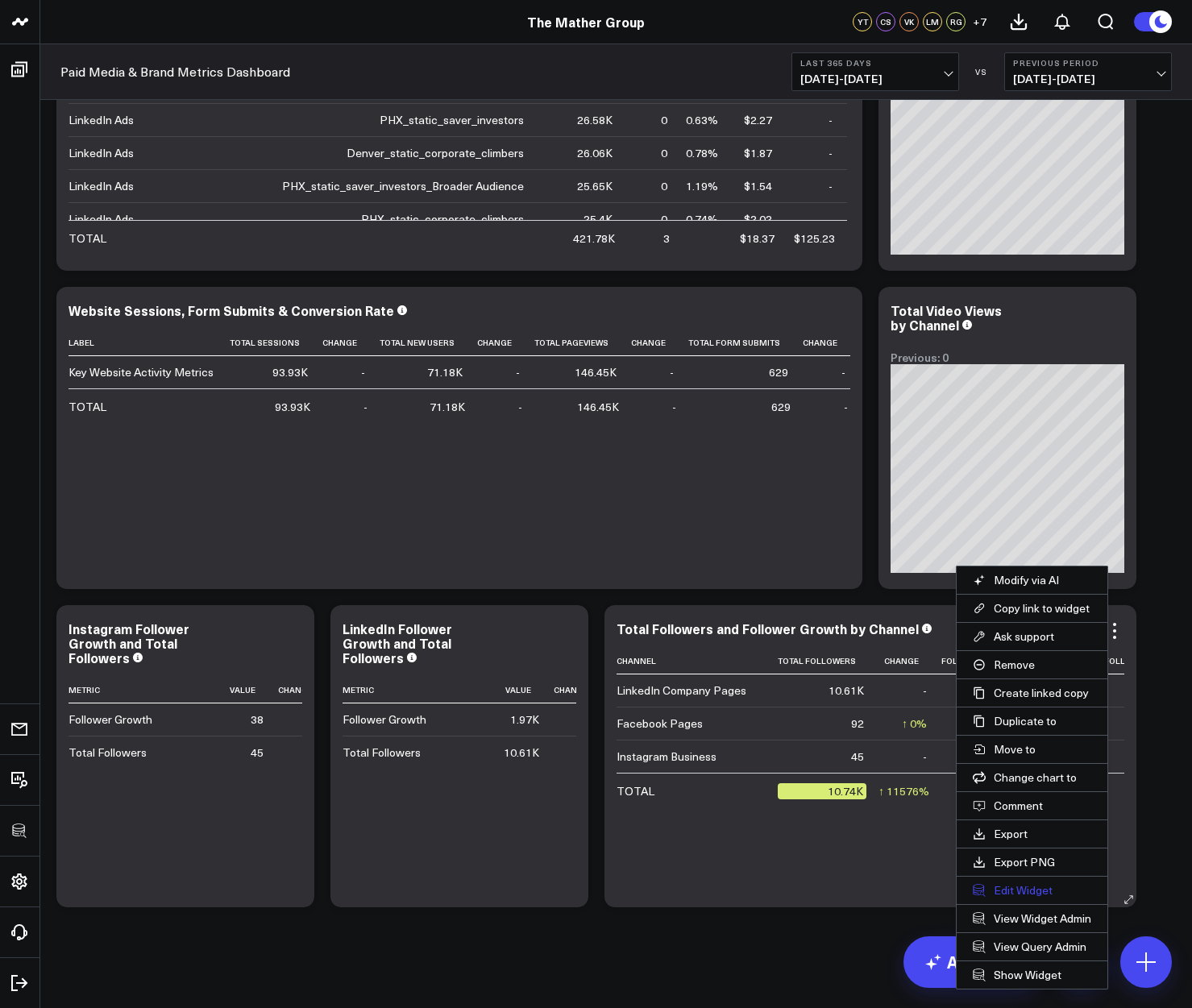
click at [1014, 887] on button "Edit Widget" at bounding box center [1032, 890] width 151 height 27
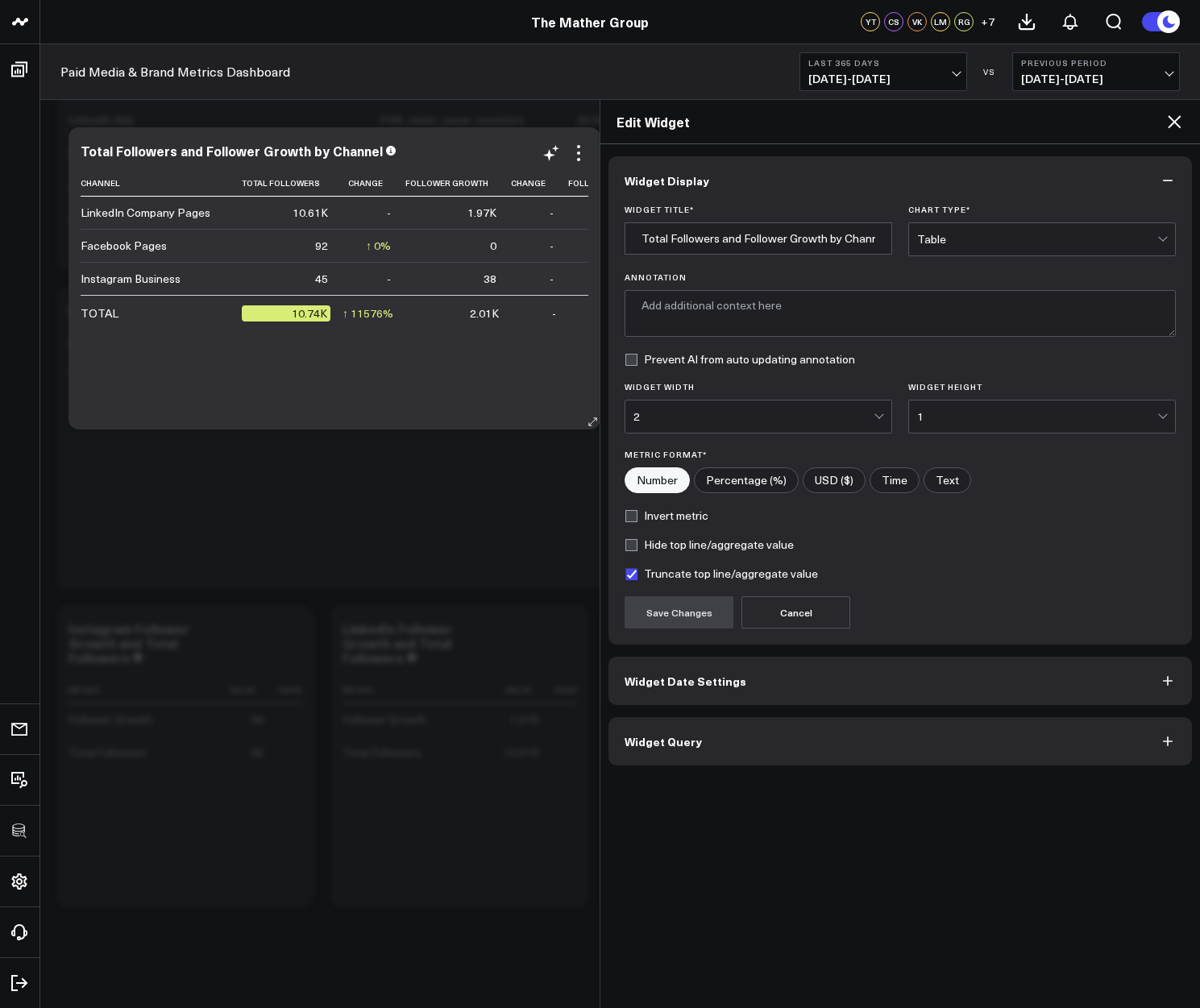
type textarea "This chart displays the total number of followers and the growth in followers f…"
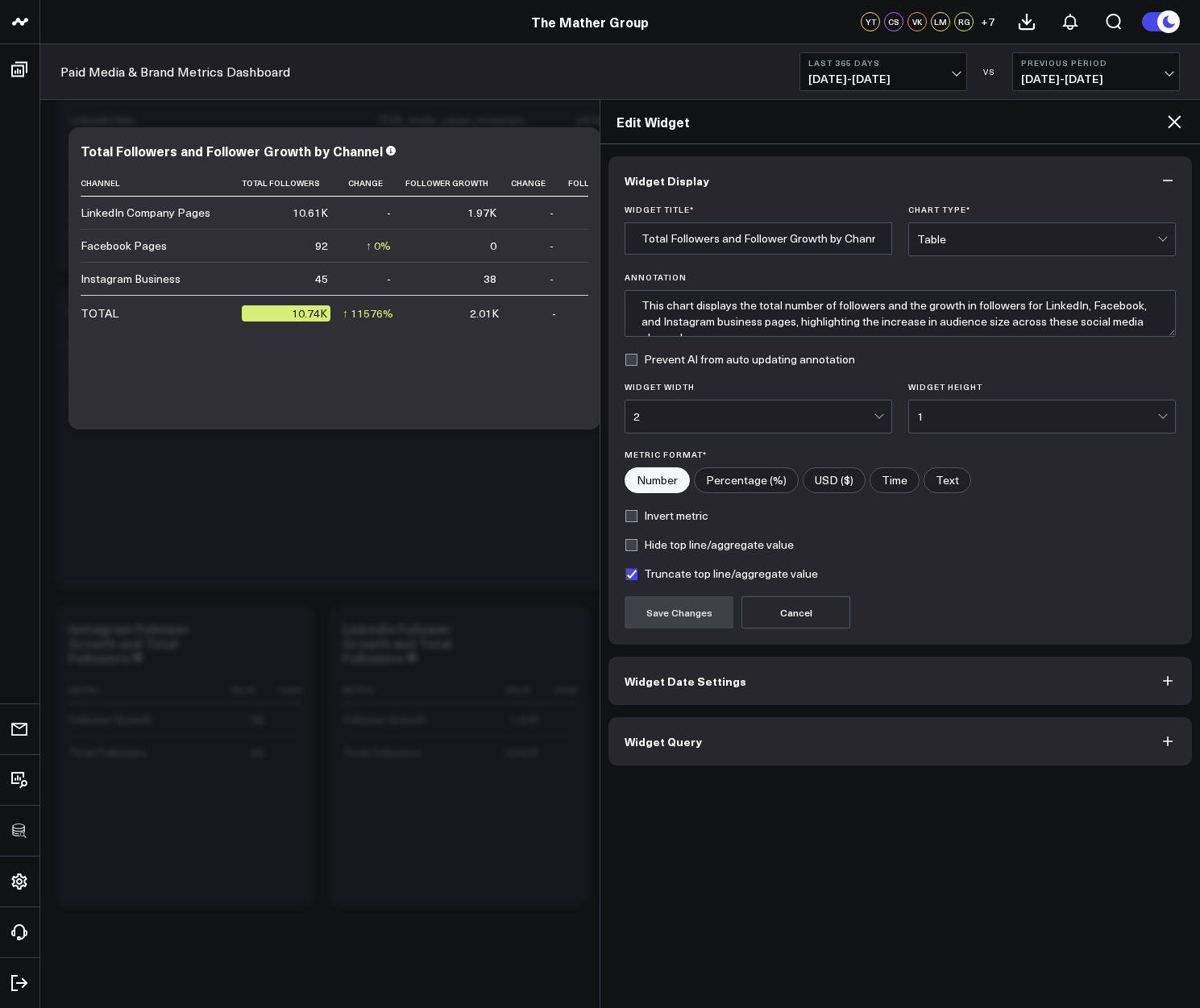
click at [692, 746] on span "Widget Query" at bounding box center [663, 741] width 77 height 13
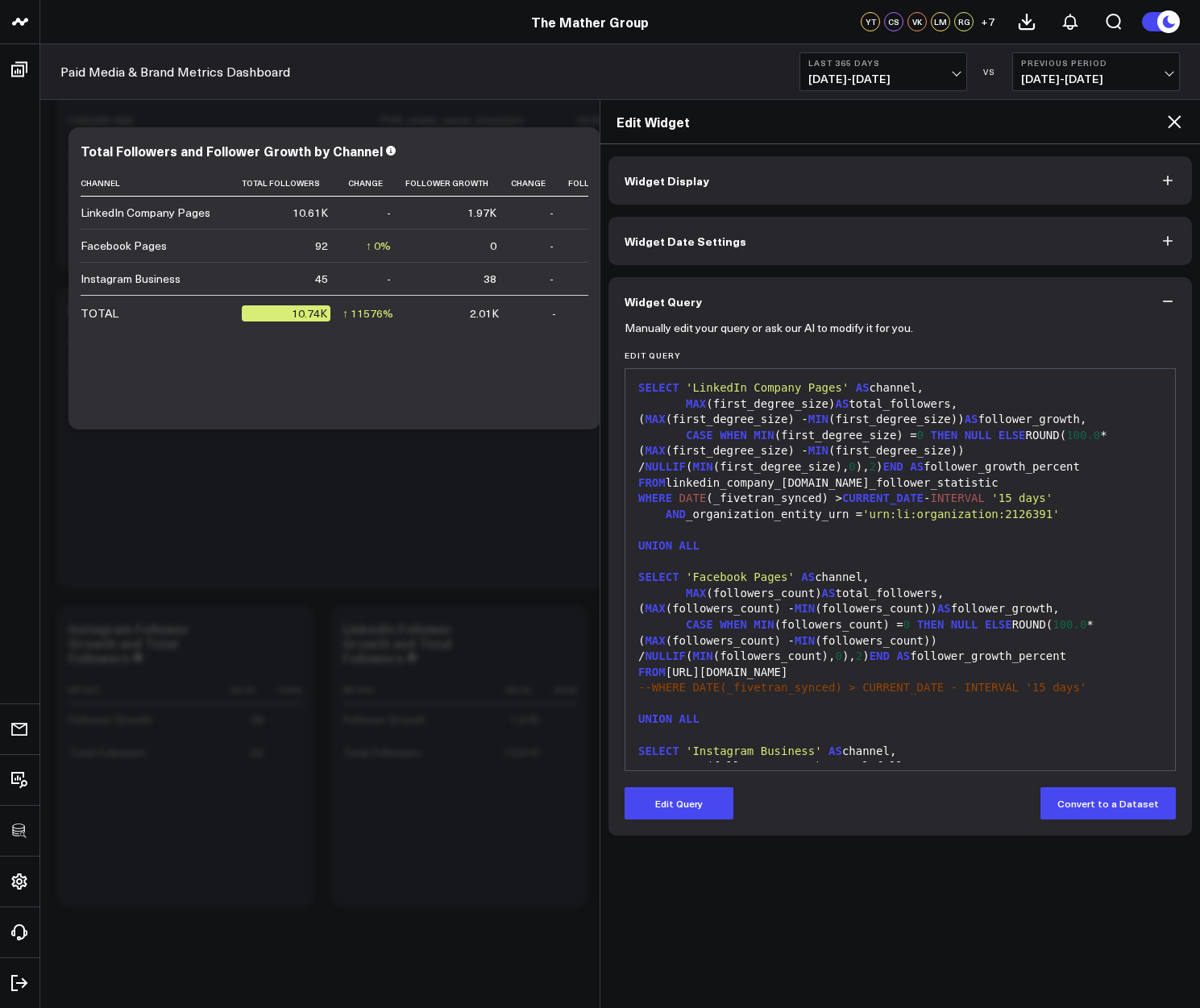
scroll to position [158, 0]
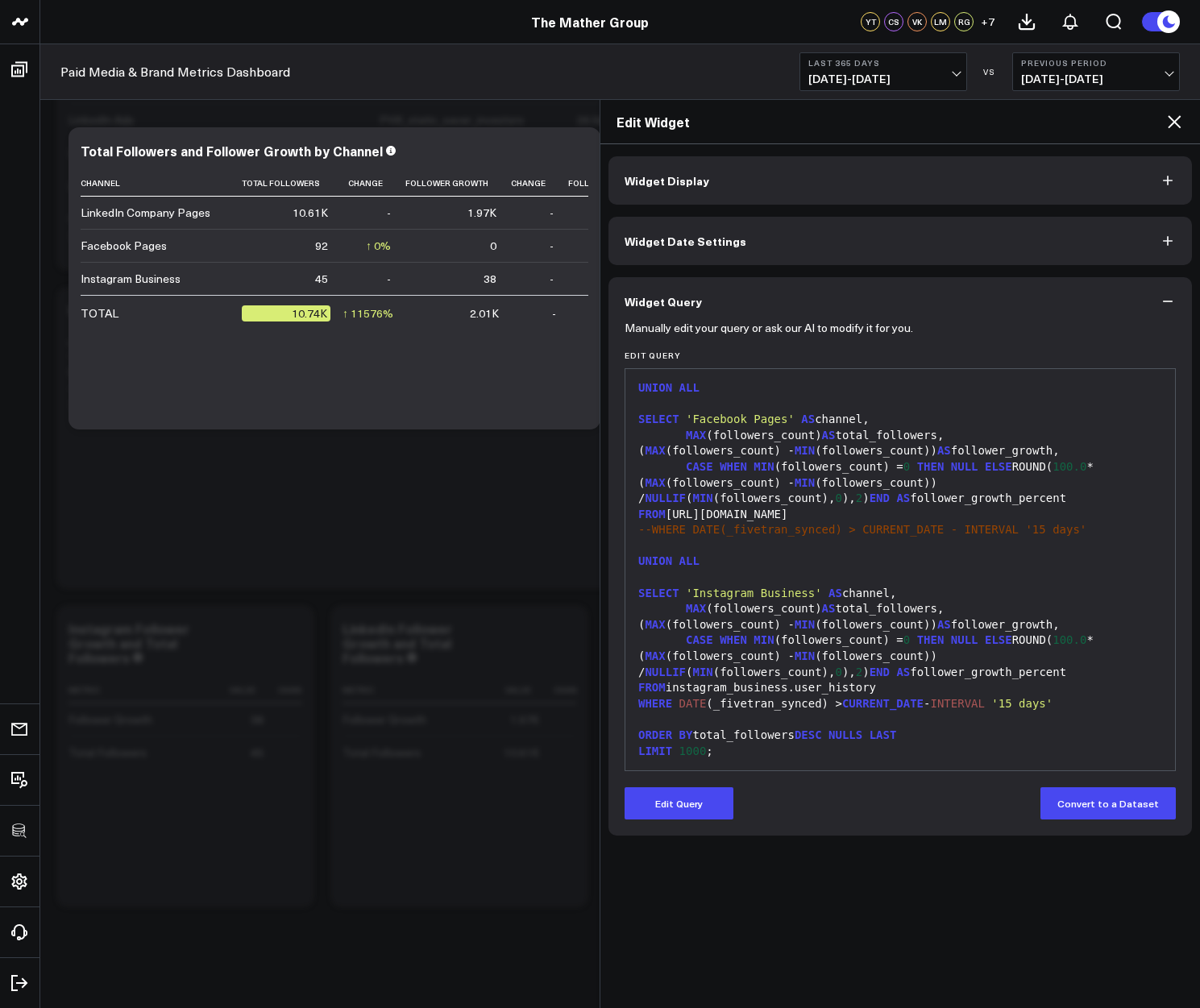
click at [826, 706] on div "WHERE DATE (_fivetran_synced) > CURRENT_DATE - INTERVAL '15 days'" at bounding box center [900, 704] width 533 height 16
click at [826, 706] on span ")" at bounding box center [825, 703] width 6 height 13
click at [676, 800] on button "Edit Query" at bounding box center [678, 803] width 109 height 32
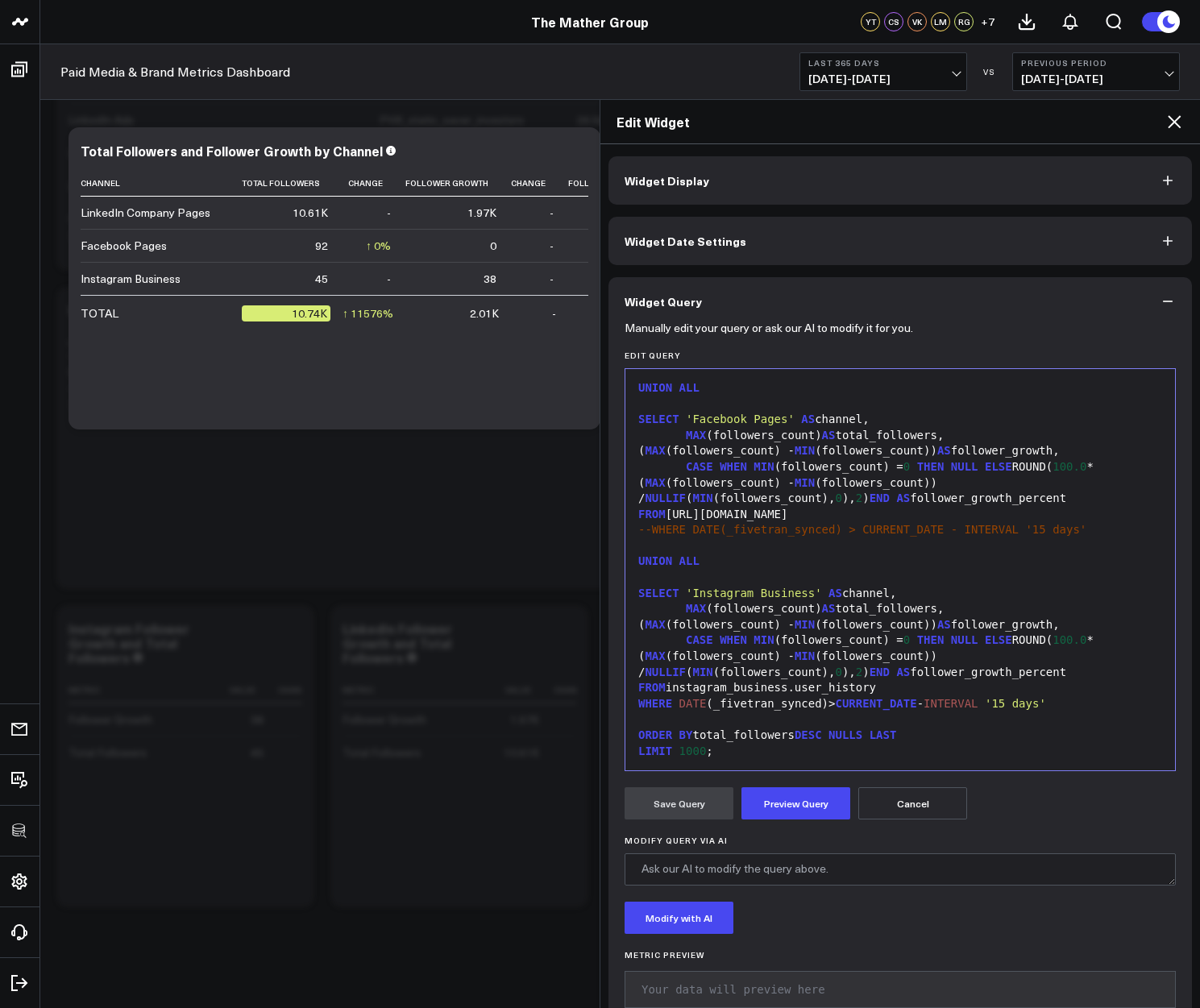
scroll to position [174, 0]
click at [661, 707] on span "WHERE" at bounding box center [655, 703] width 34 height 13
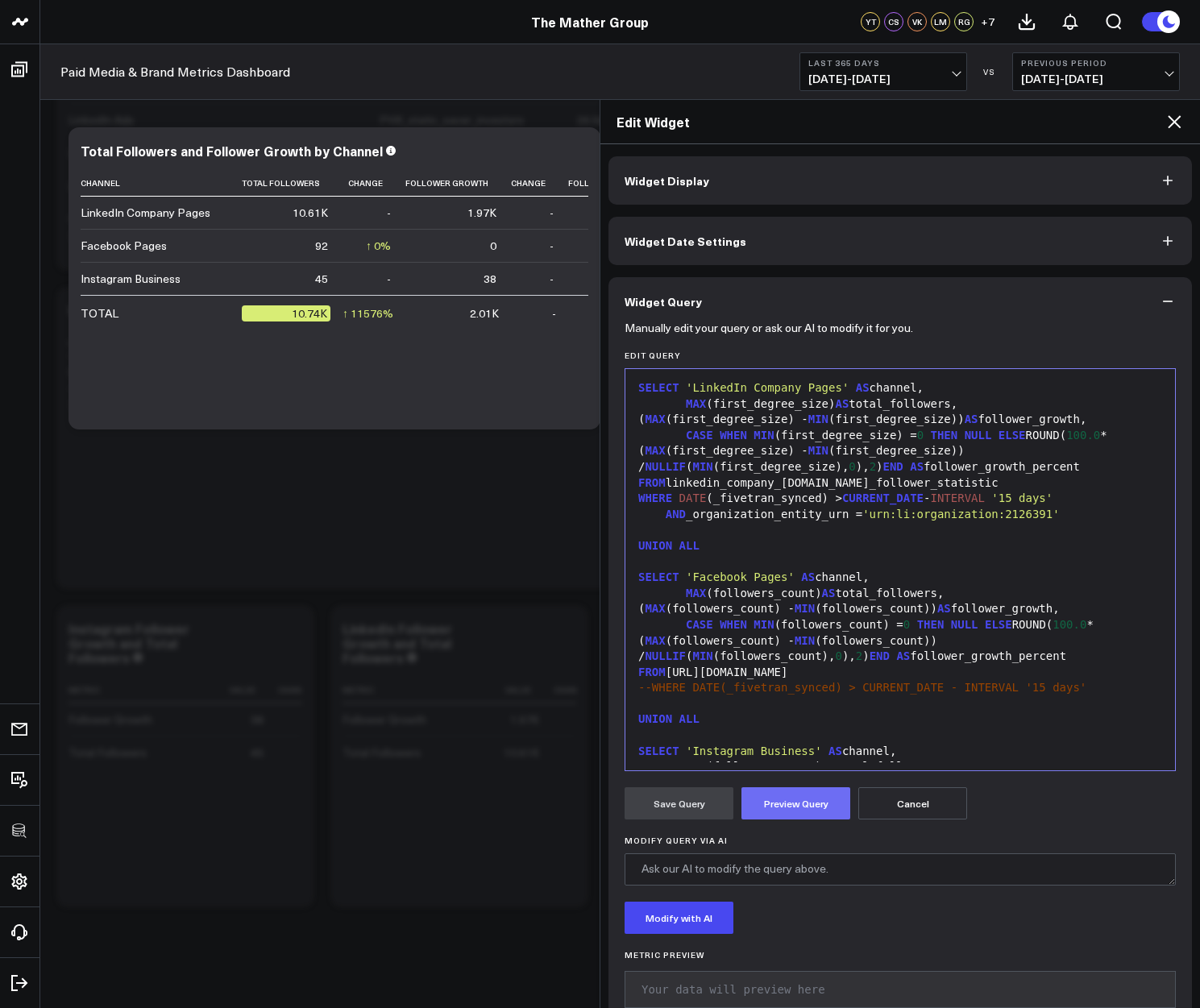
click at [806, 806] on button "Preview Query" at bounding box center [795, 803] width 109 height 32
click at [640, 777] on form "Manually edit your query or ask our AI to modify it for you. Edit Query 99 1 2 …" at bounding box center [900, 790] width 551 height 931
click at [658, 797] on button "Save Query" at bounding box center [678, 803] width 109 height 32
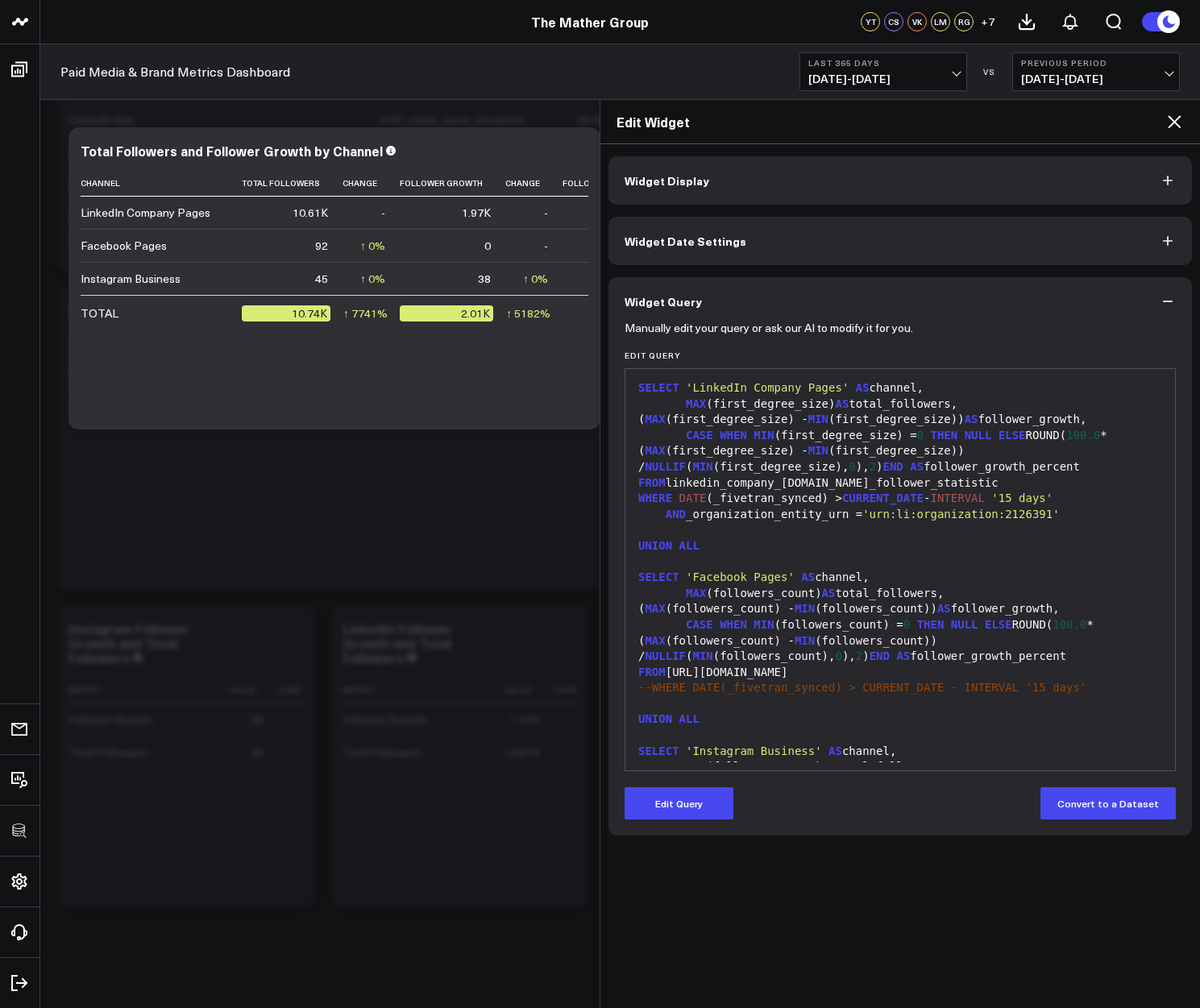
click at [658, 797] on button "Edit Query" at bounding box center [678, 803] width 109 height 32
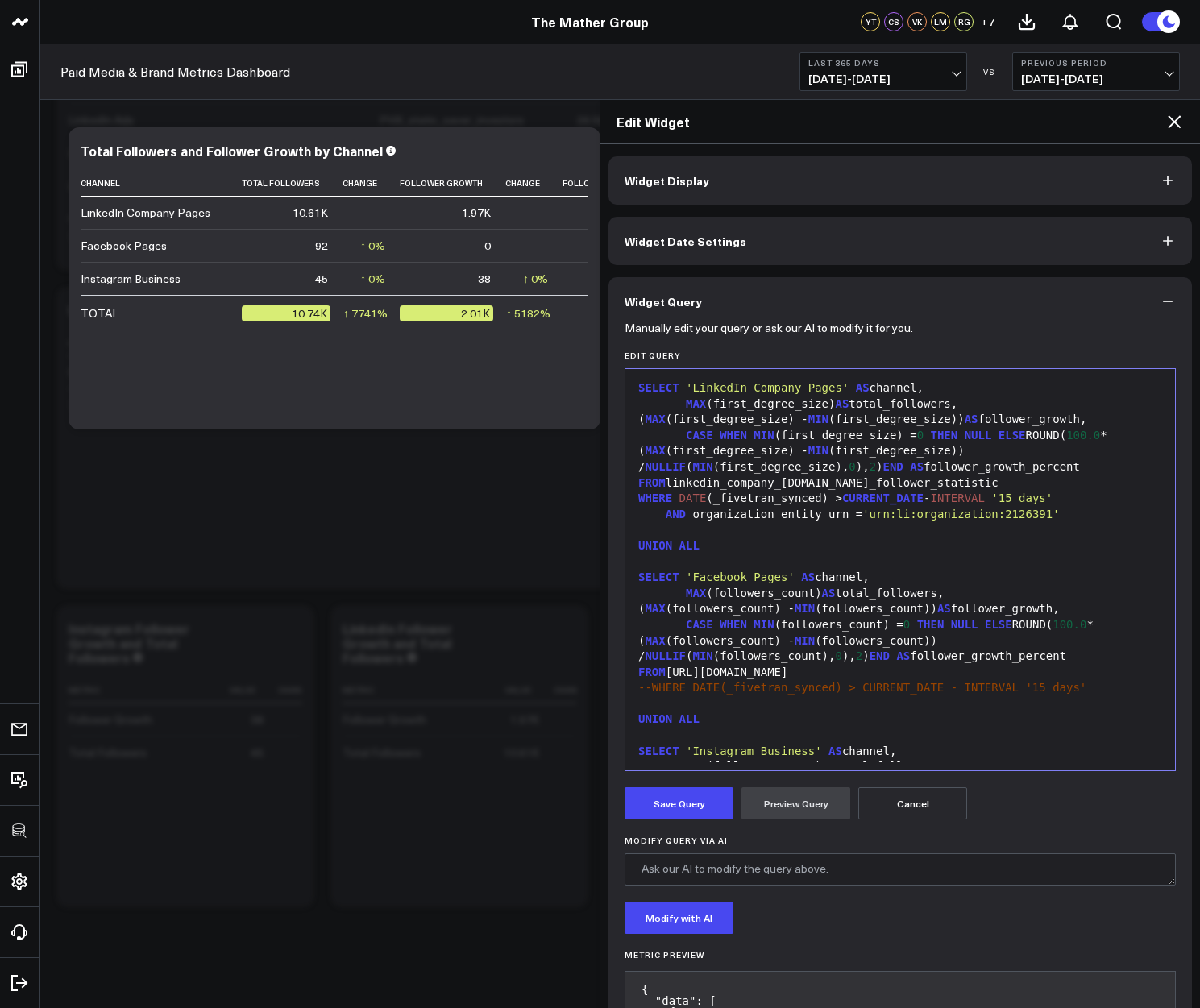
click at [676, 506] on div "WHERE DATE (_fivetran_synced) > CURRENT_DATE - INTERVAL '15 days'" at bounding box center [900, 499] width 533 height 16
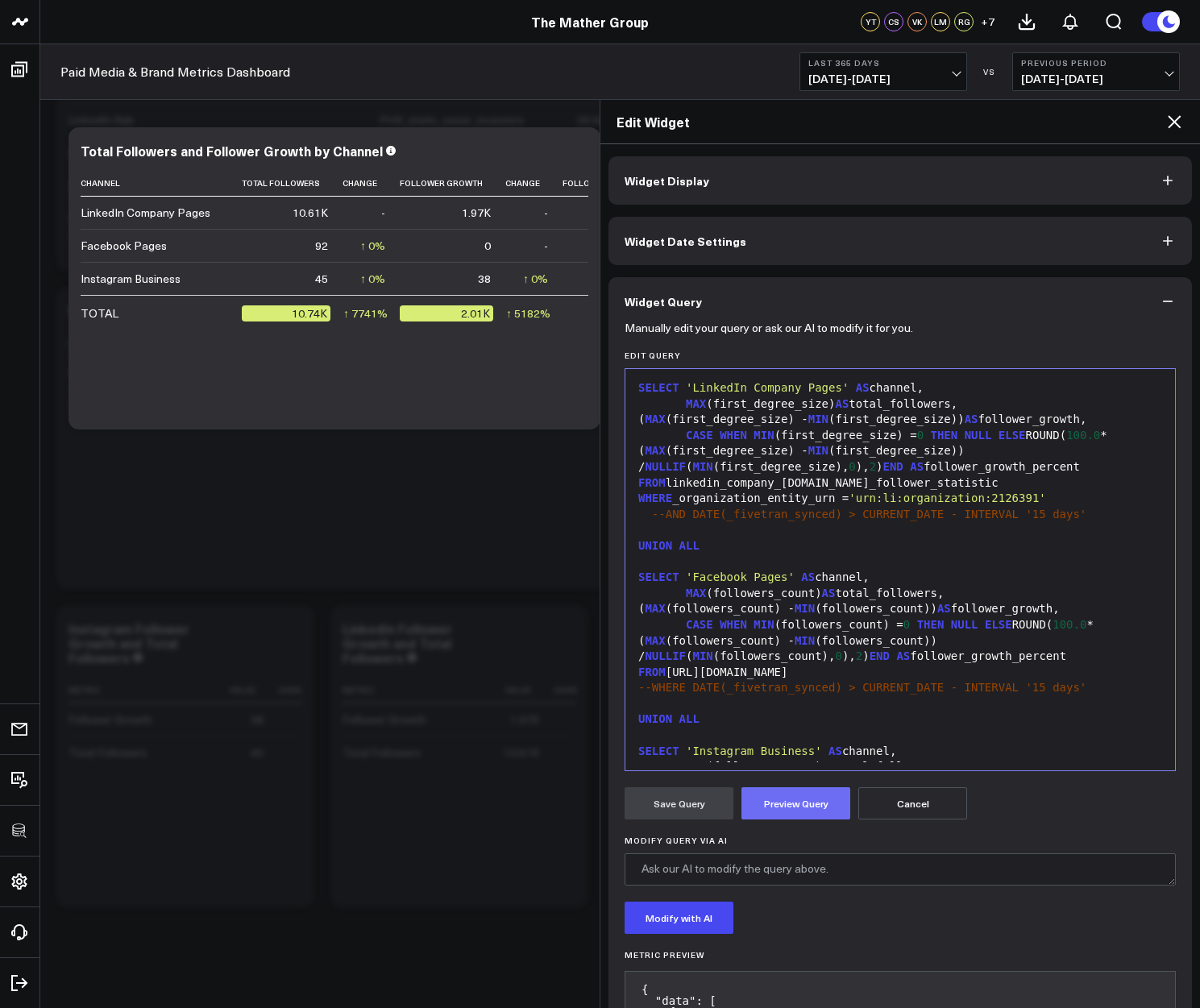
click at [781, 807] on button "Preview Query" at bounding box center [795, 803] width 109 height 32
click at [730, 521] on span "--AND DATE(_fivetran_synced) > CURRENT_DATE - INTERVAL '15 days'" at bounding box center [869, 513] width 434 height 13
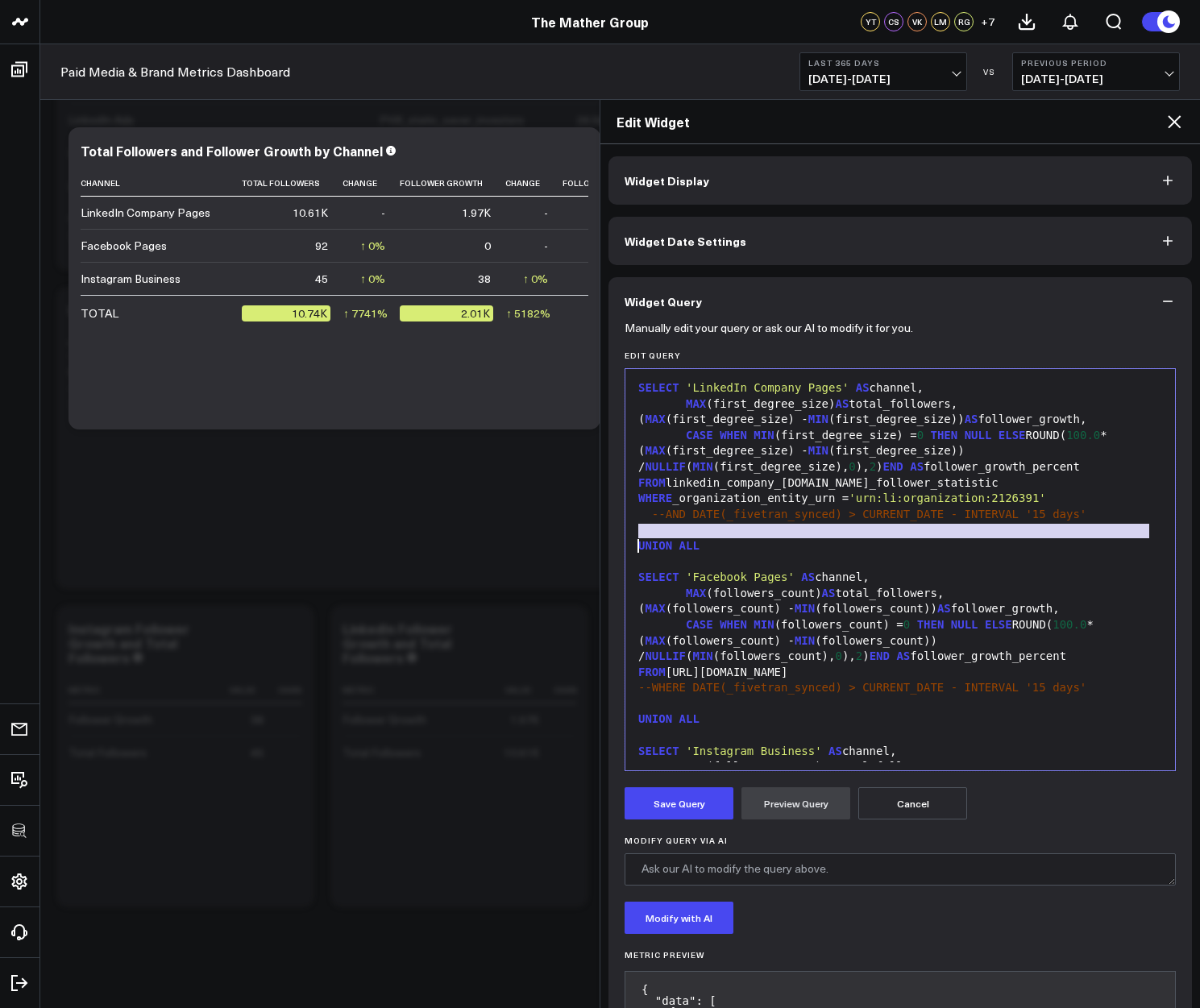
click at [730, 521] on span "--AND DATE(_fivetran_synced) > CURRENT_DATE - INTERVAL '15 days'" at bounding box center [869, 513] width 434 height 13
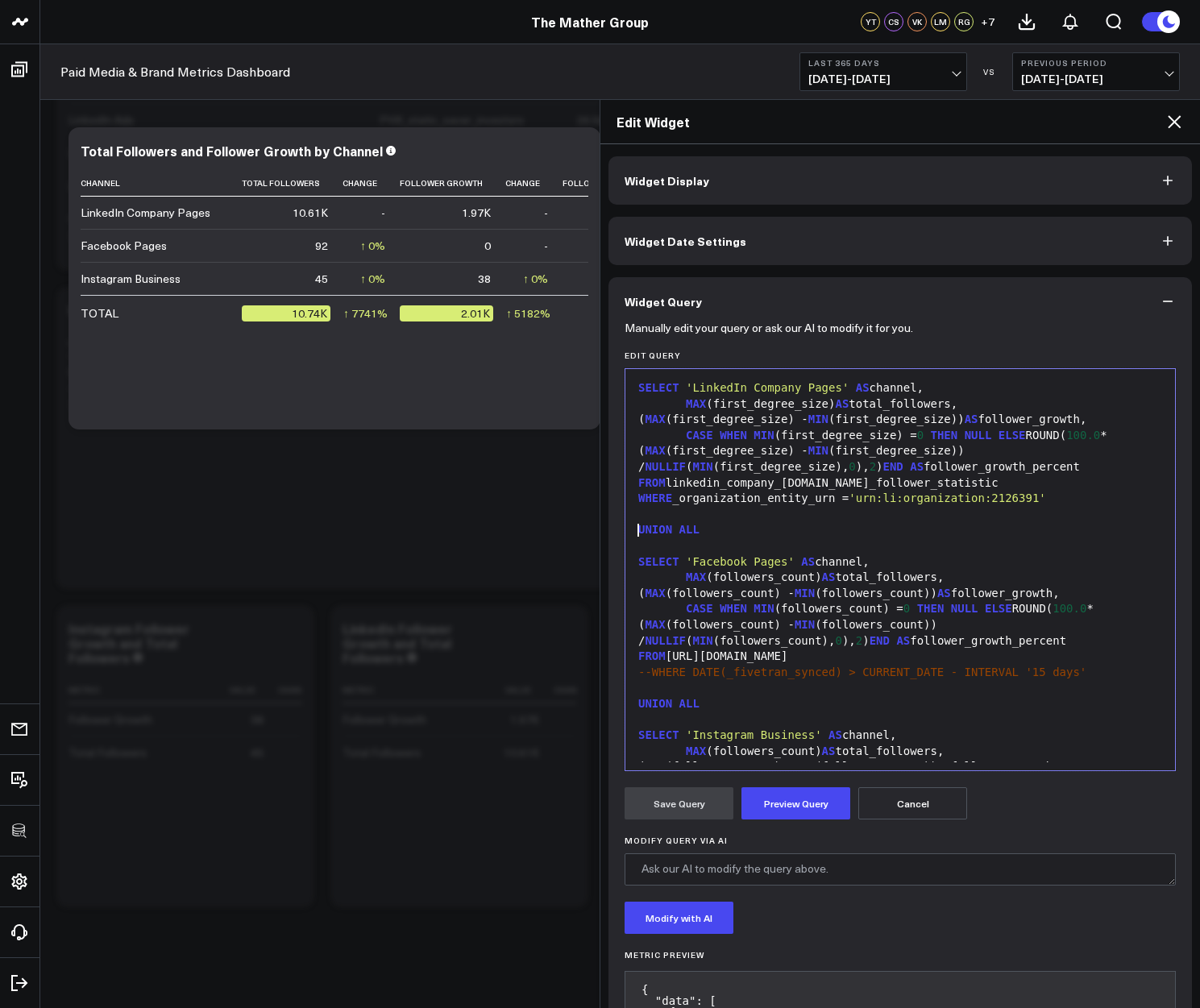
click at [788, 678] on span "--WHERE DATE(_fivetran_synced) > CURRENT_DATE - INTERVAL '15 days'" at bounding box center [862, 672] width 448 height 13
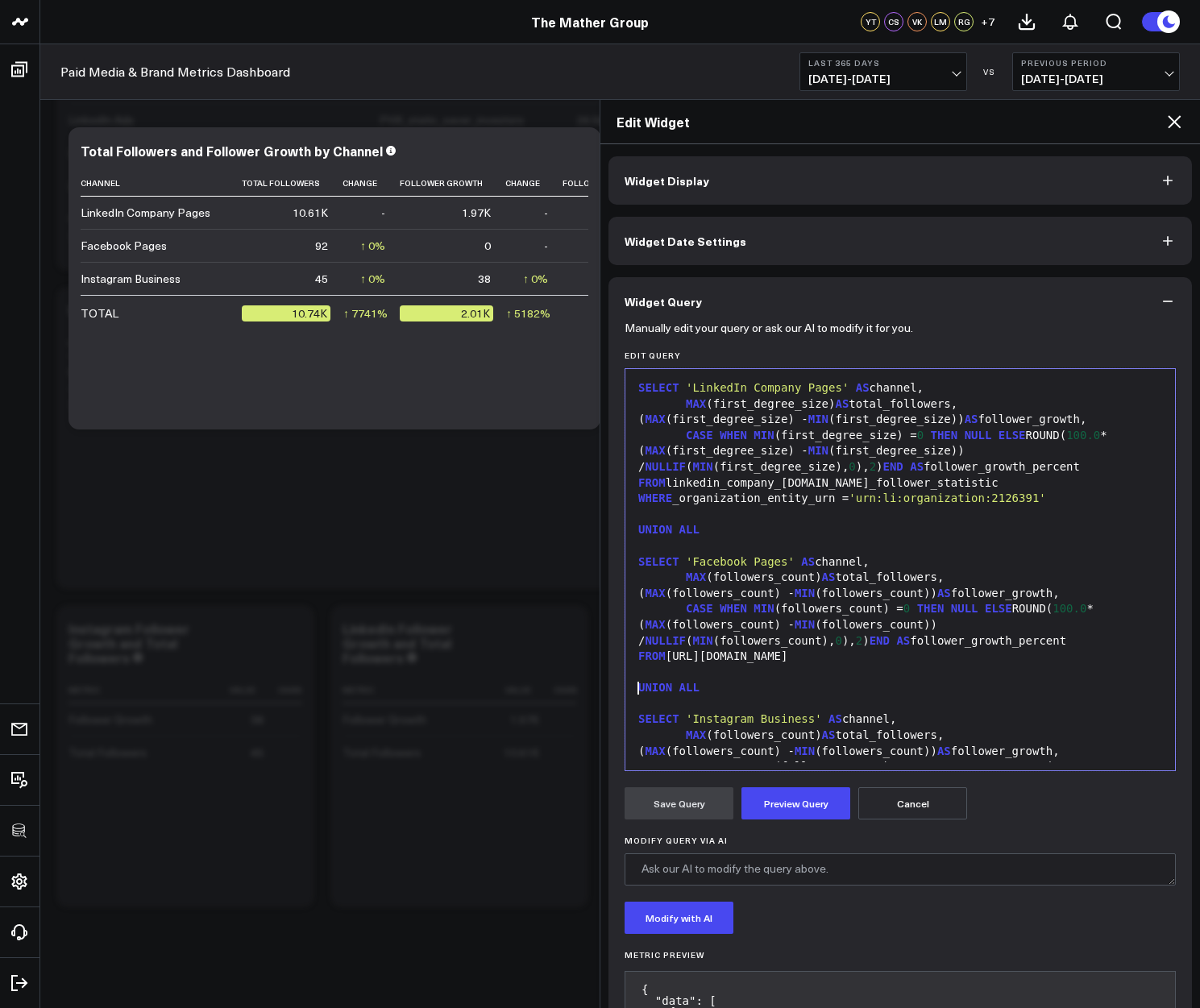
scroll to position [142, 0]
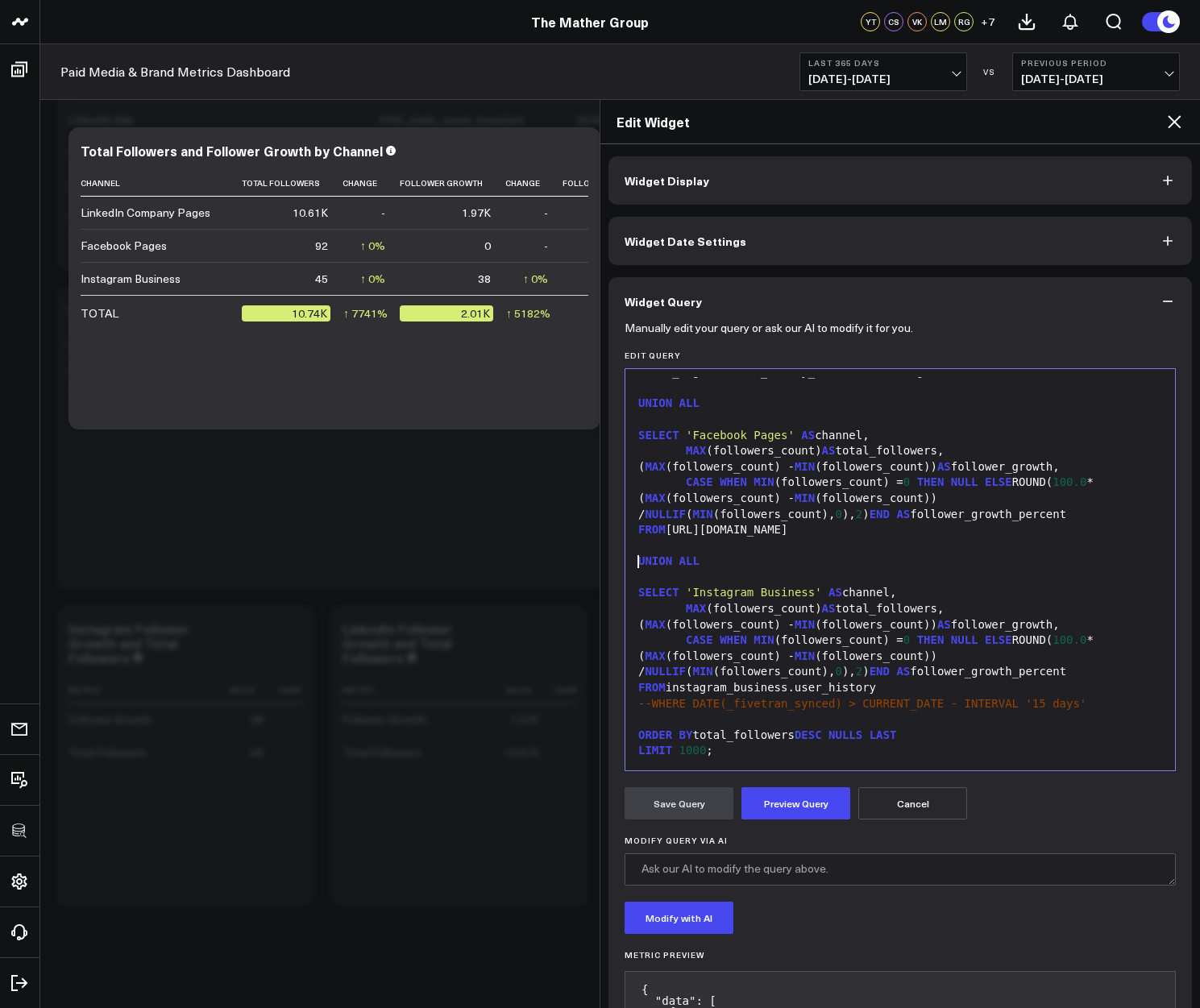
click at [791, 708] on span "--WHERE DATE(_fivetran_synced) > CURRENT_DATE - INTERVAL '15 days'" at bounding box center [862, 703] width 448 height 13
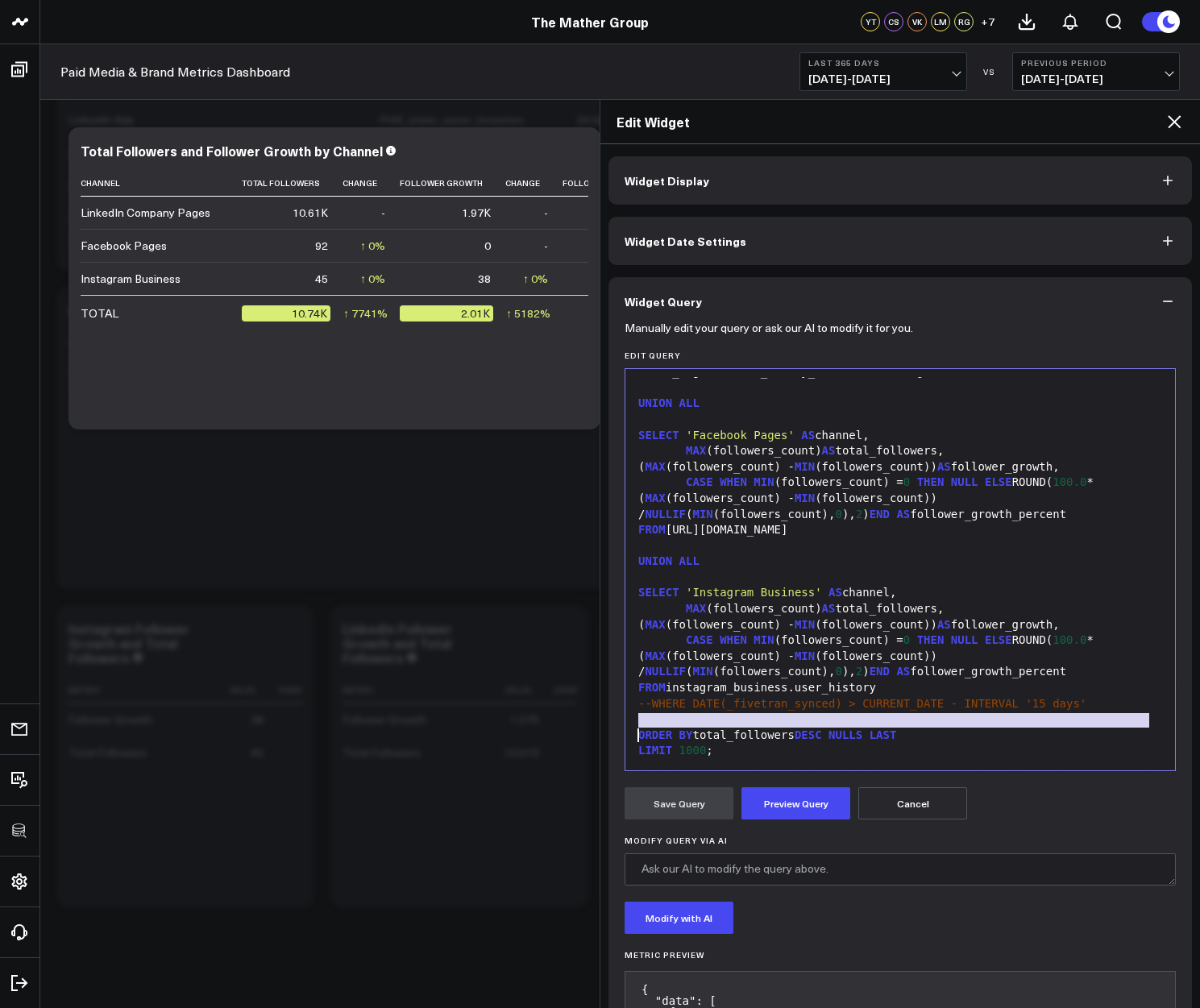
scroll to position [127, 0]
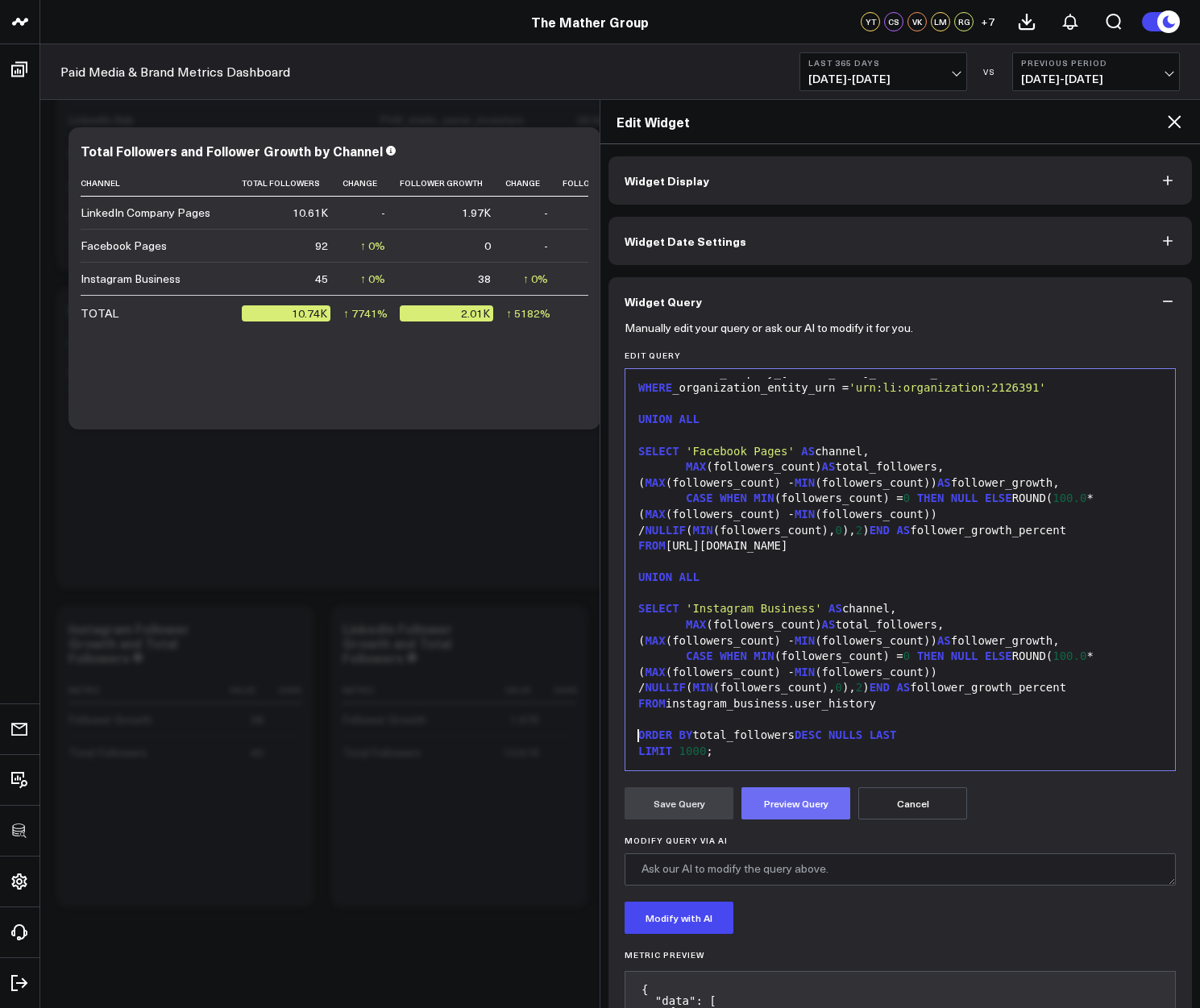
click at [805, 804] on button "Preview Query" at bounding box center [795, 803] width 109 height 32
click at [705, 820] on form "Manually edit your query or ask our AI to modify it for you. Edit Query Selecti…" at bounding box center [900, 790] width 551 height 931
click at [695, 810] on button "Save Query" at bounding box center [678, 803] width 109 height 32
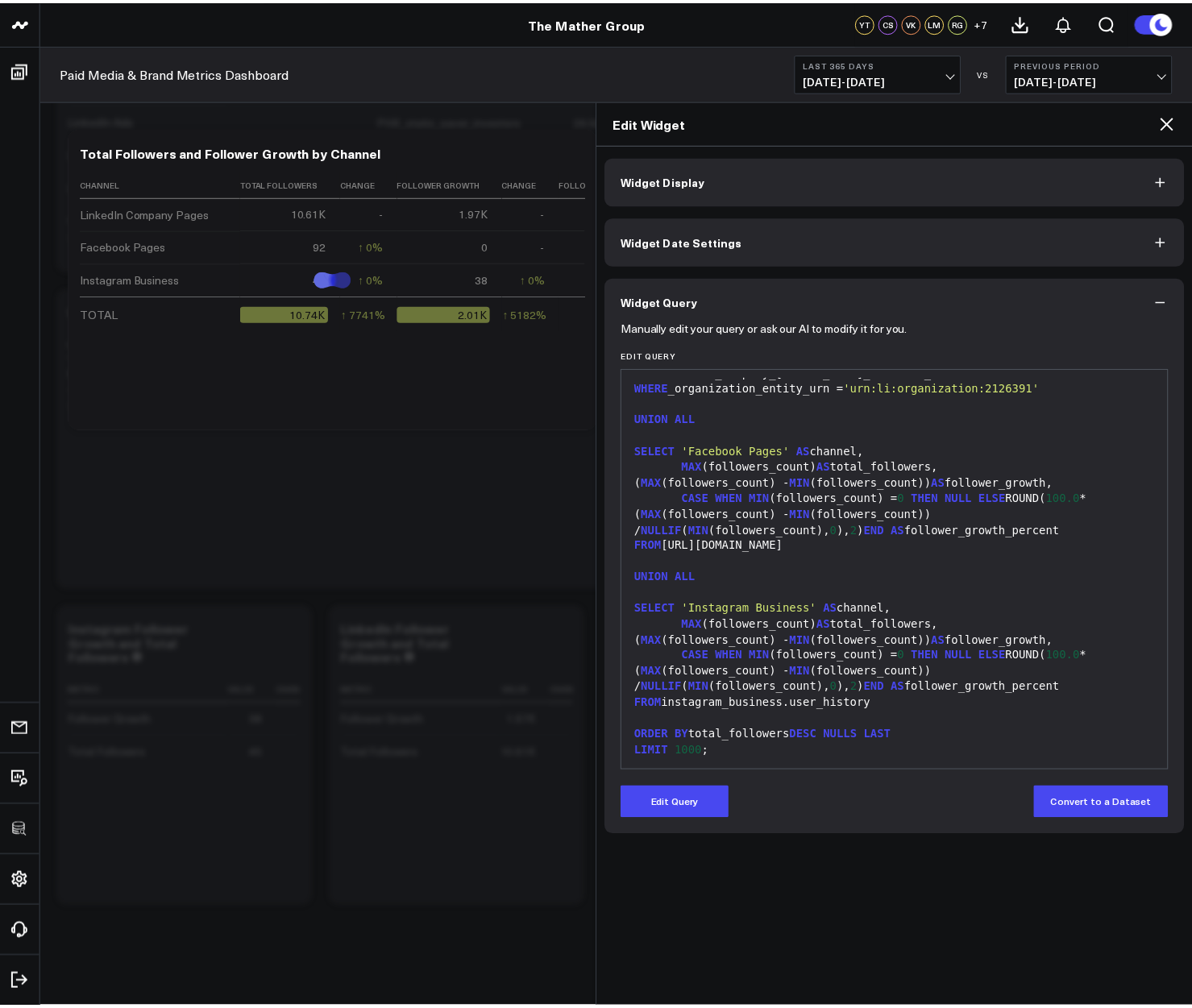
scroll to position [104, 0]
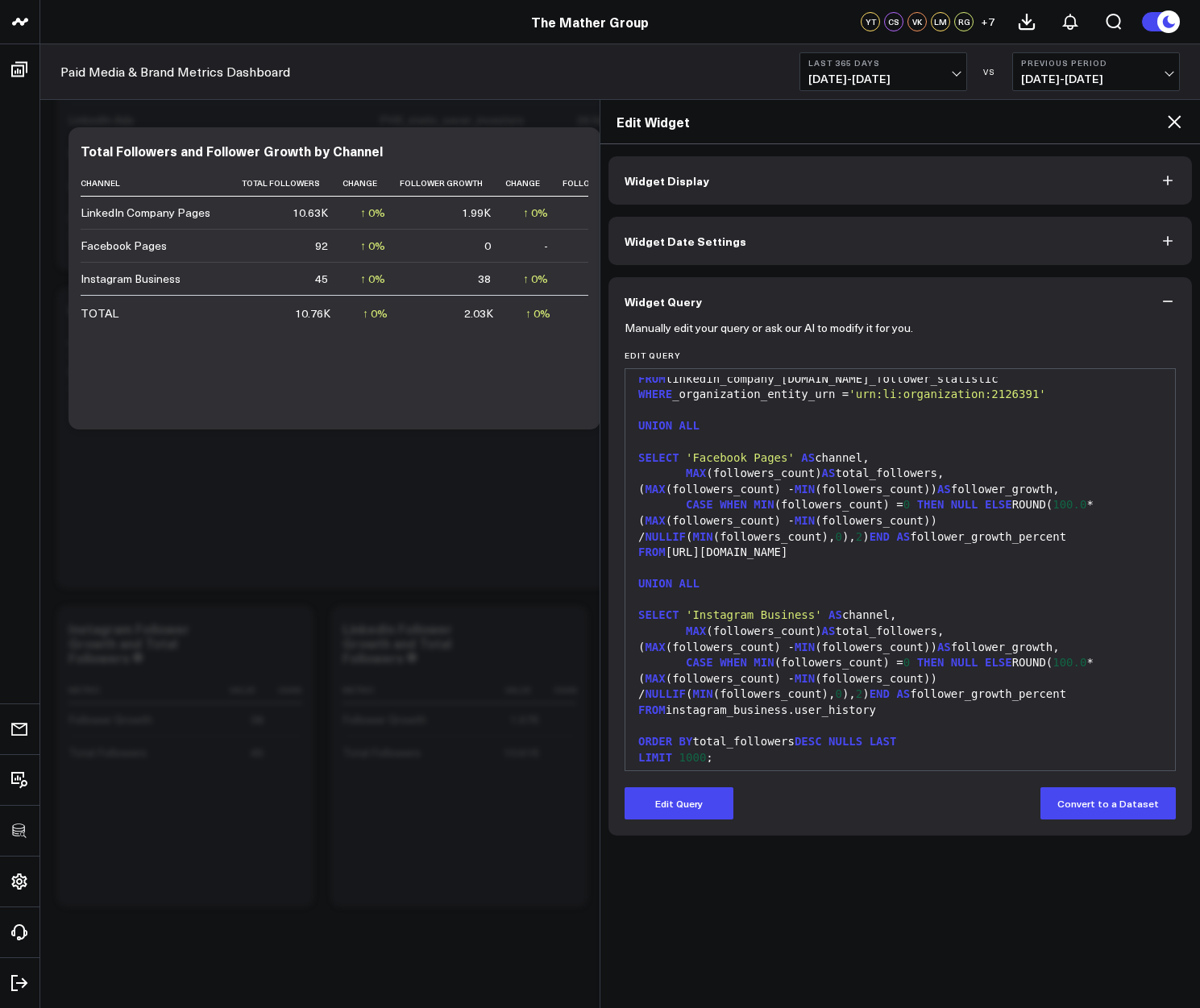
click at [1181, 116] on icon at bounding box center [1173, 121] width 19 height 19
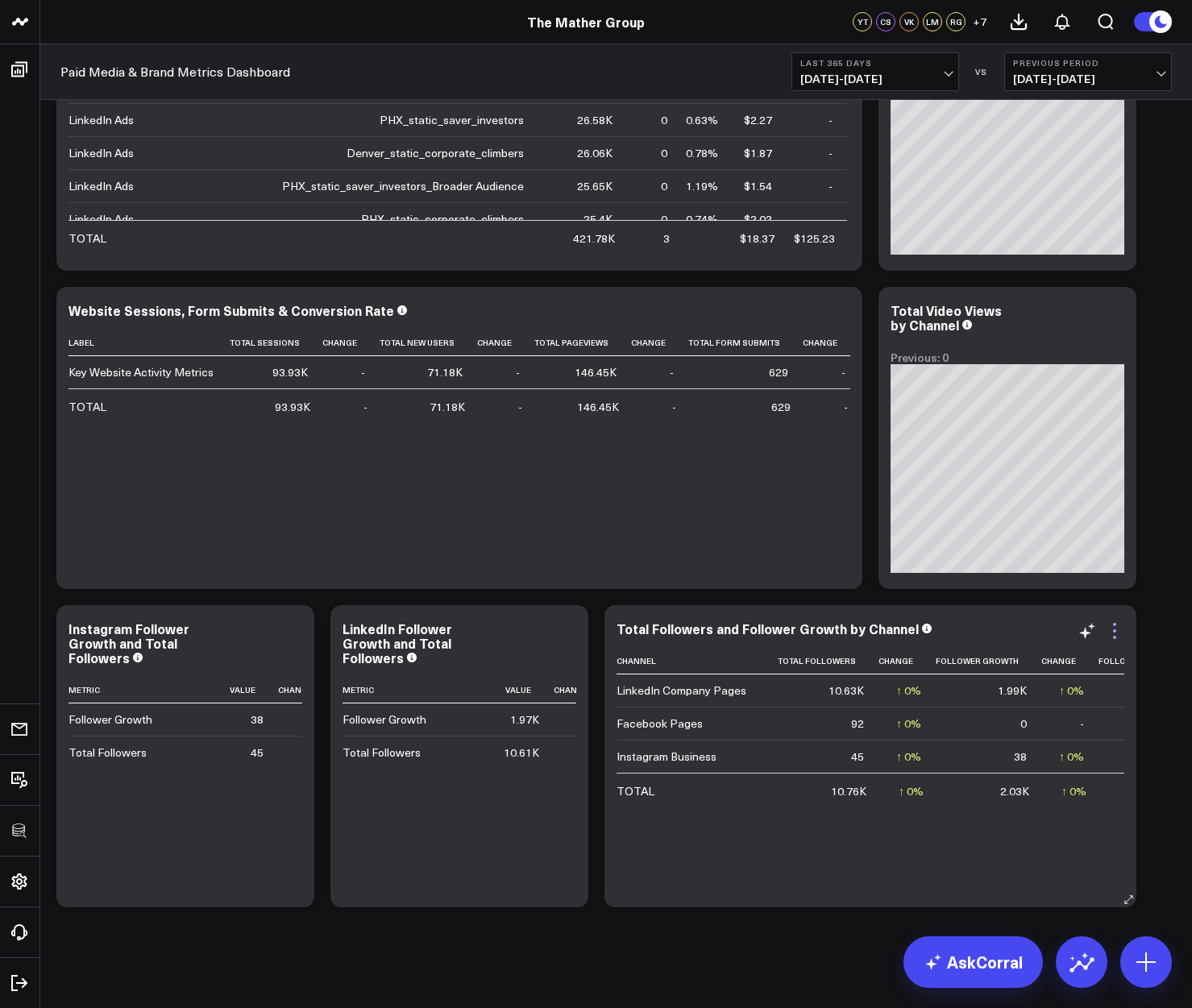
click at [1110, 630] on icon at bounding box center [1114, 630] width 19 height 19
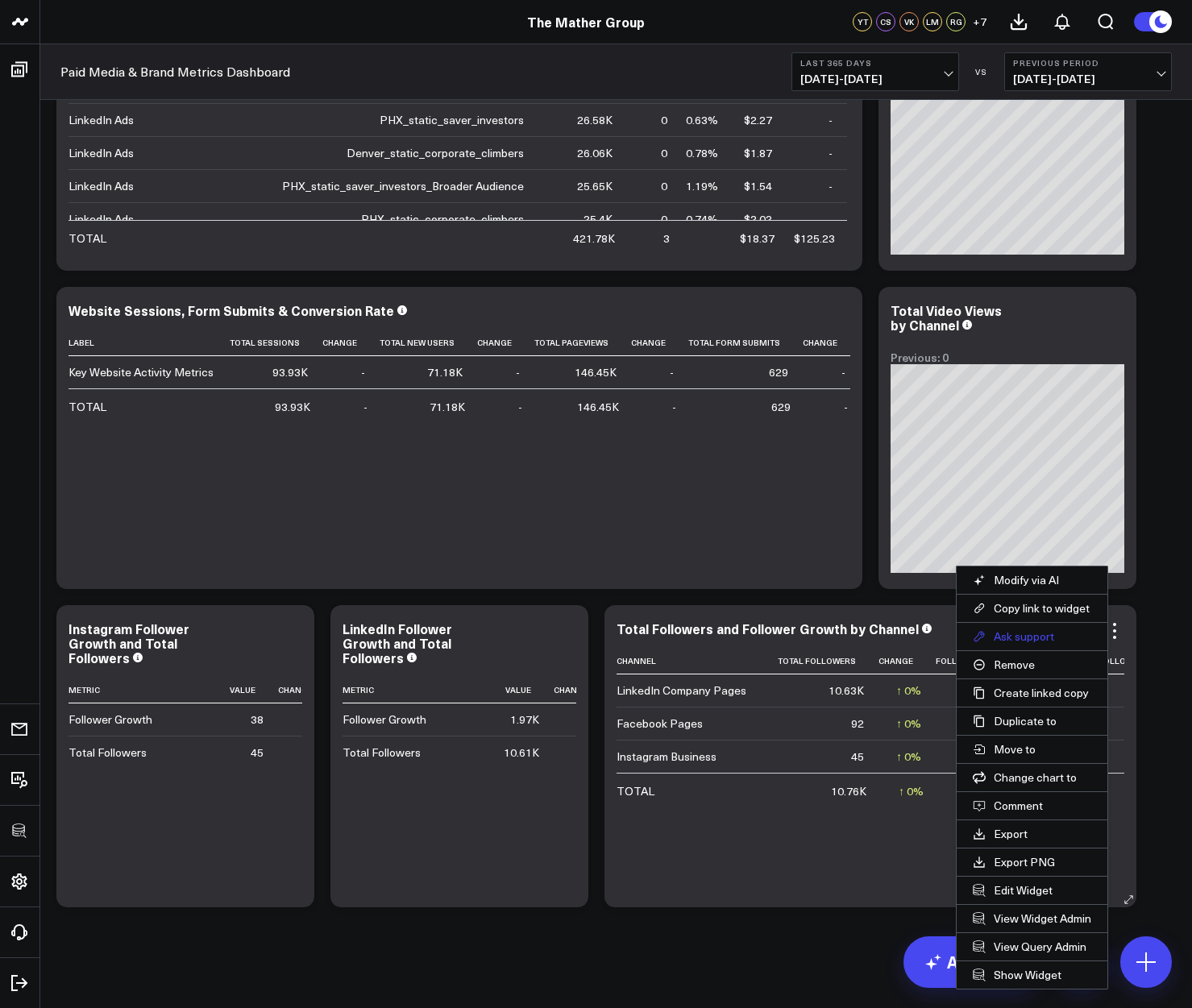
click at [1024, 633] on button "Ask support" at bounding box center [1032, 636] width 151 height 27
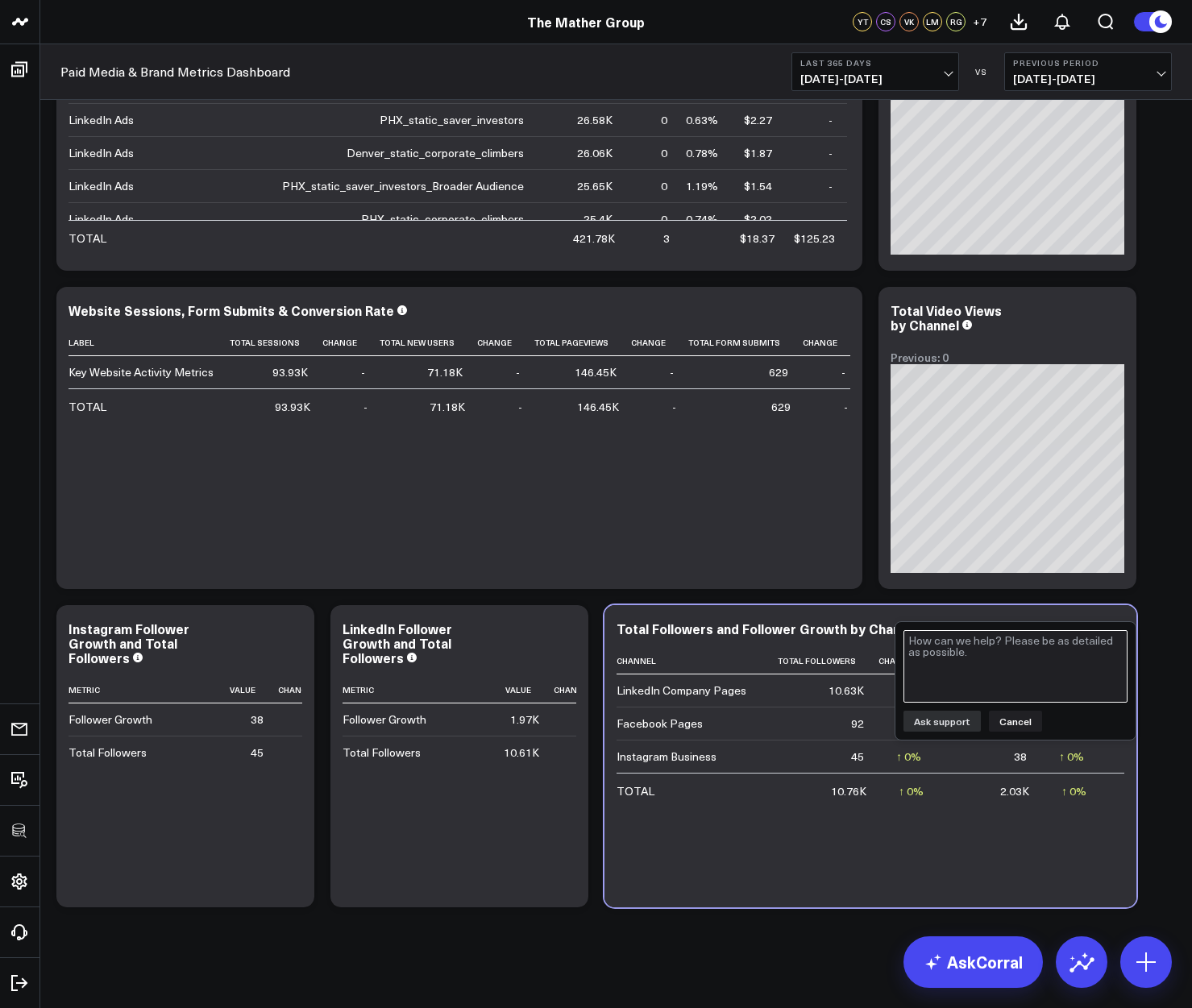
click at [1028, 653] on textarea at bounding box center [1015, 666] width 224 height 73
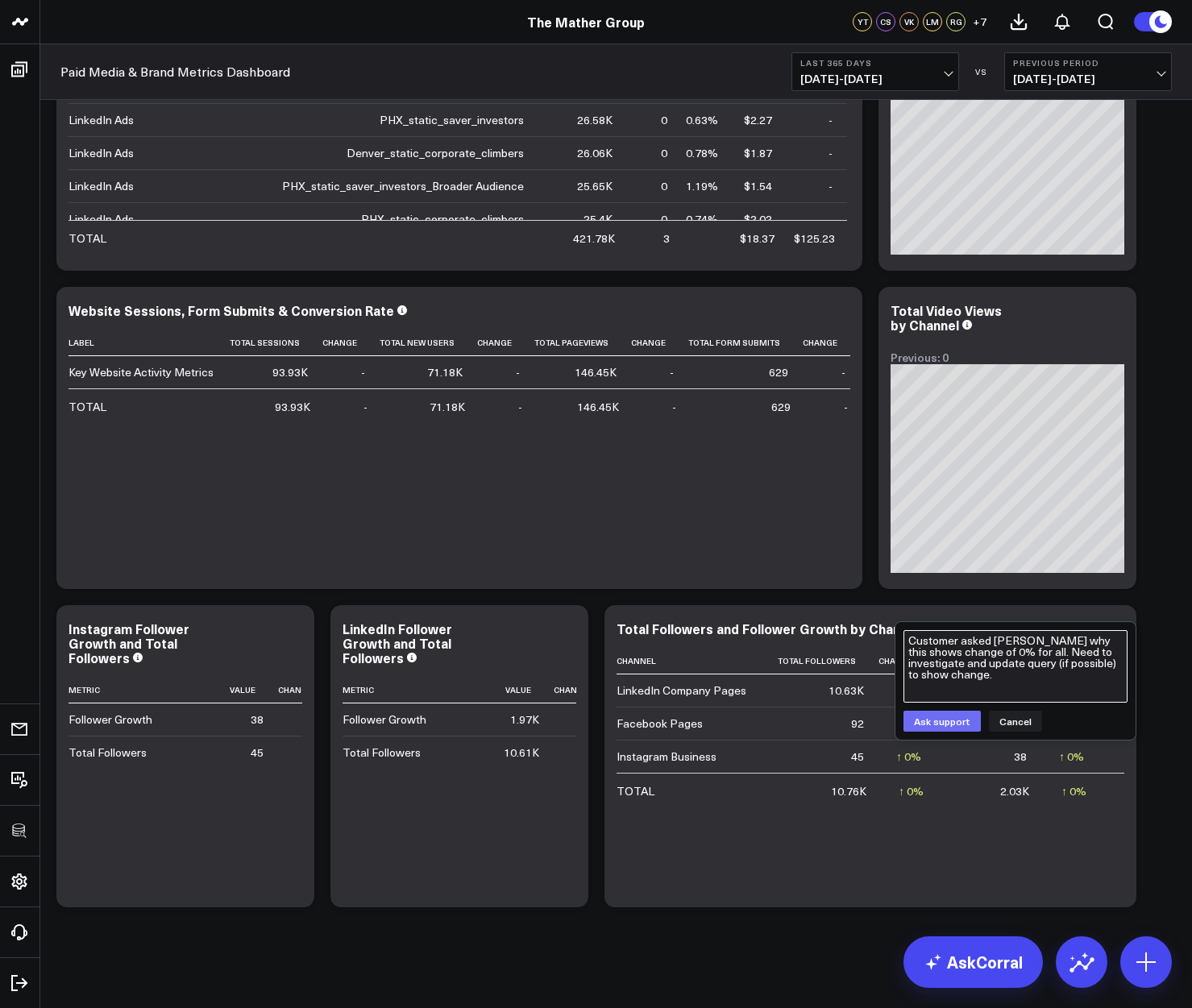
type textarea "Customer asked Corral why this shows change of 0% for all. Need to investigate …"
click at [955, 727] on button "Ask support" at bounding box center [942, 720] width 77 height 21
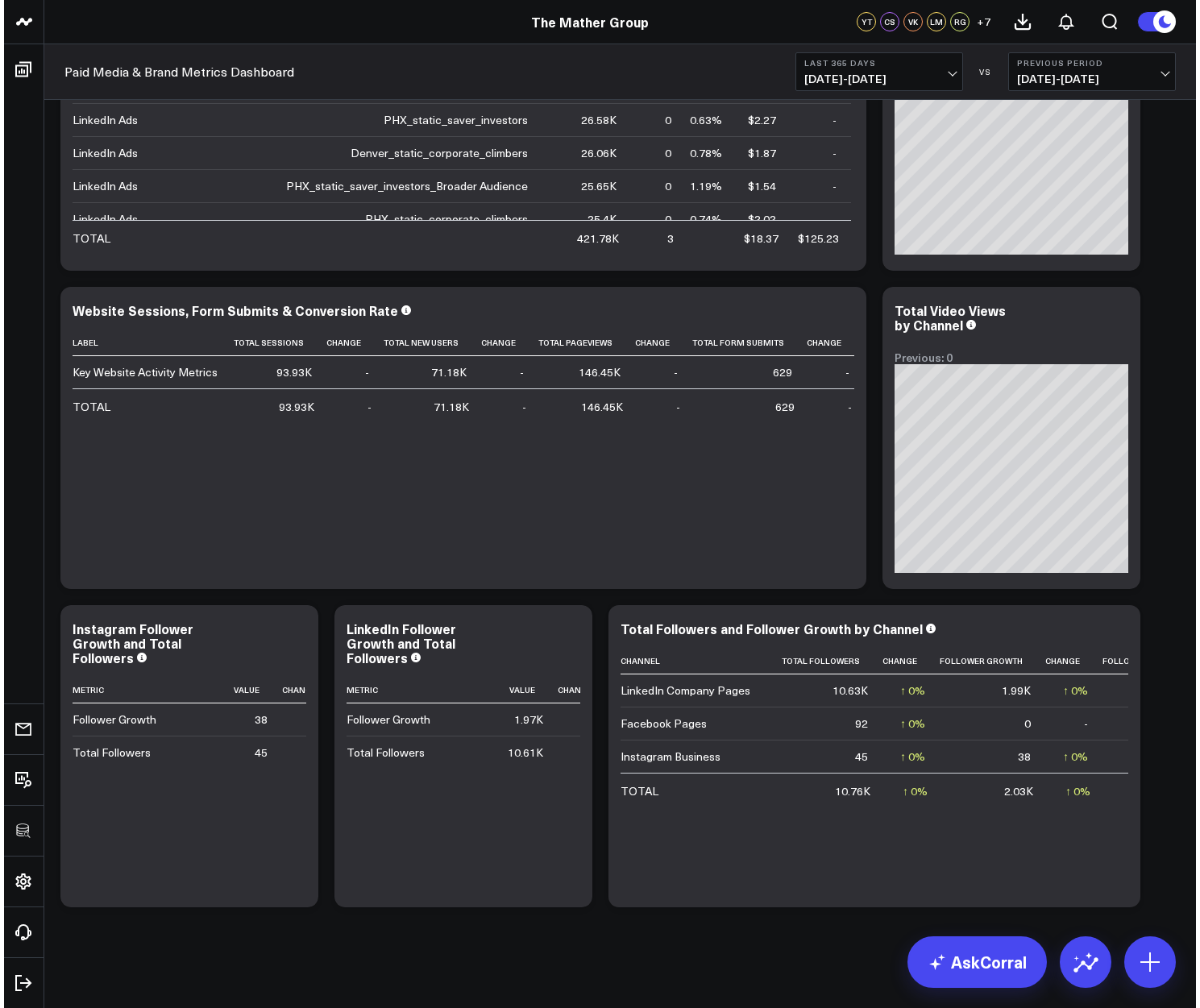
scroll to position [0, 23]
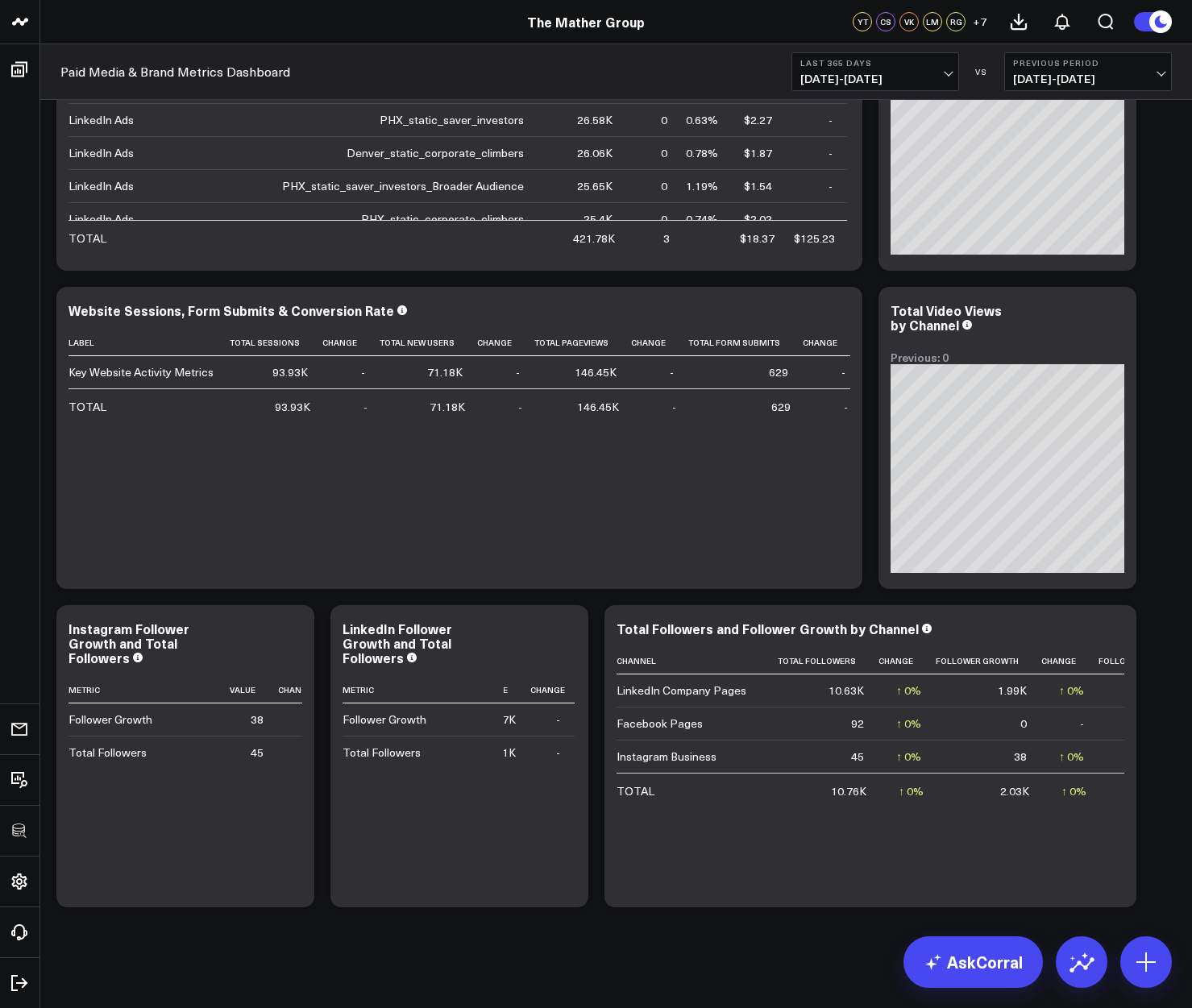
click at [871, 85] on span "10/10/24 - 10/09/25" at bounding box center [875, 79] width 150 height 13
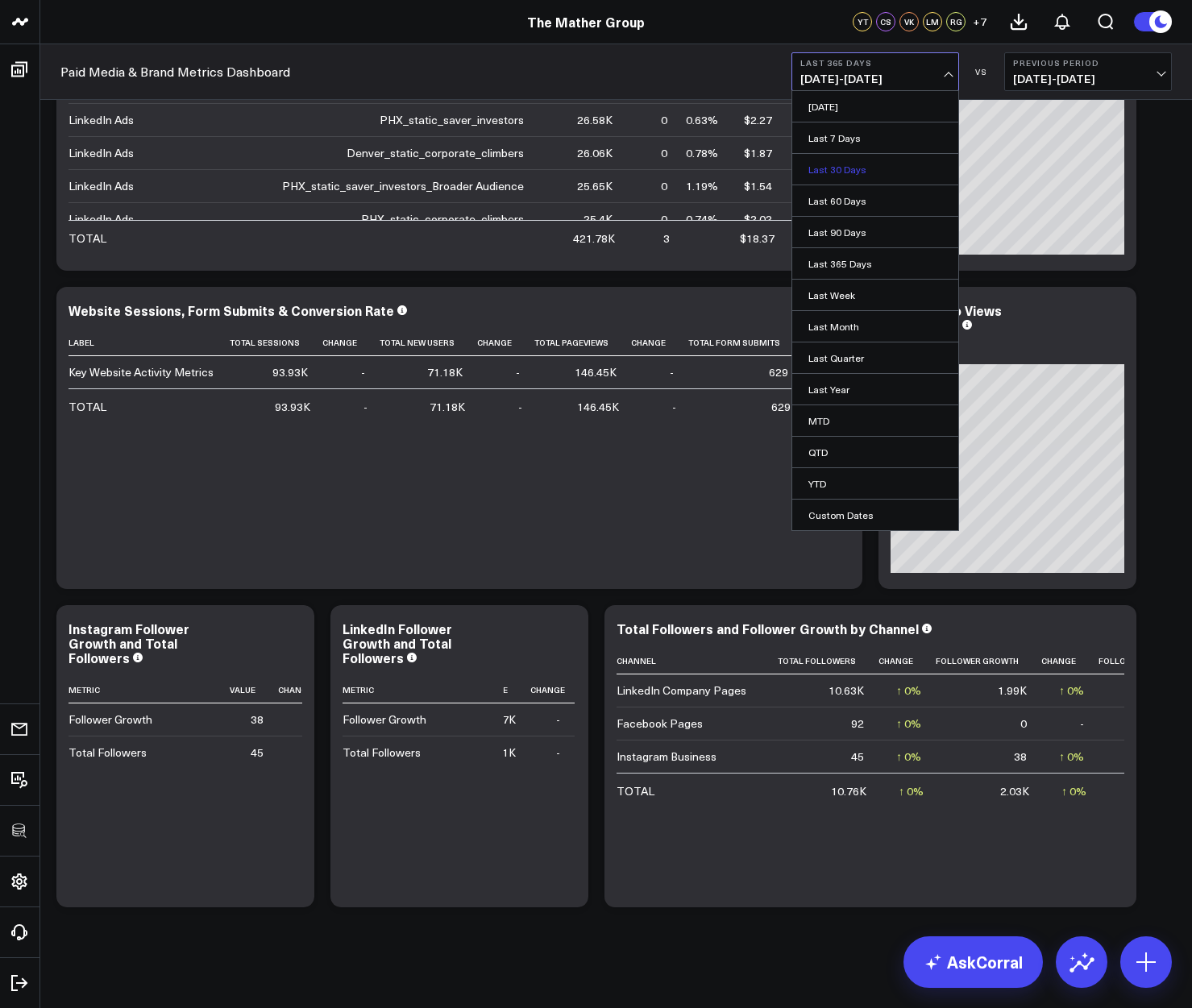
click at [856, 163] on link "Last 30 Days" at bounding box center [875, 169] width 166 height 31
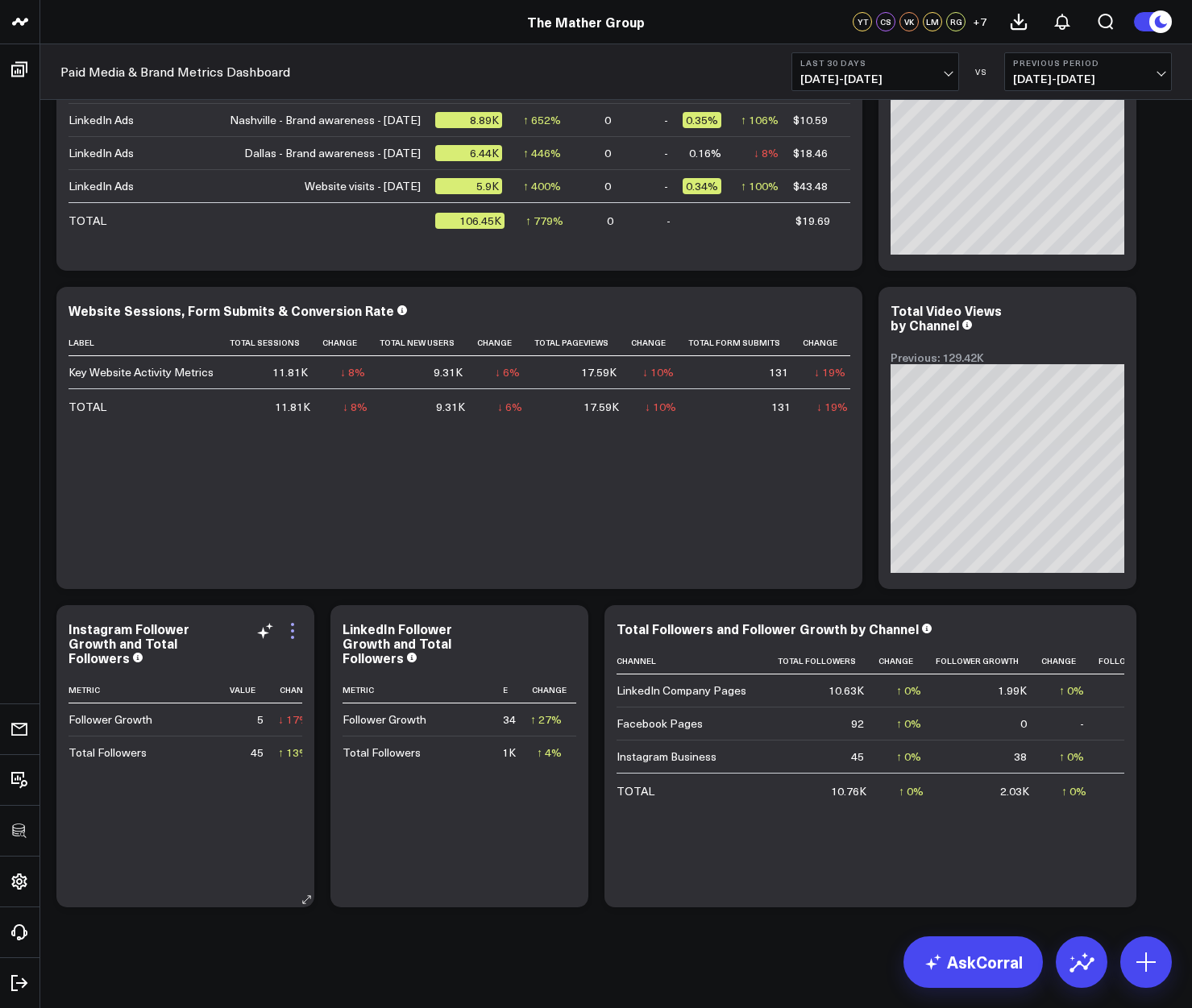
click at [292, 637] on icon at bounding box center [292, 638] width 4 height 4
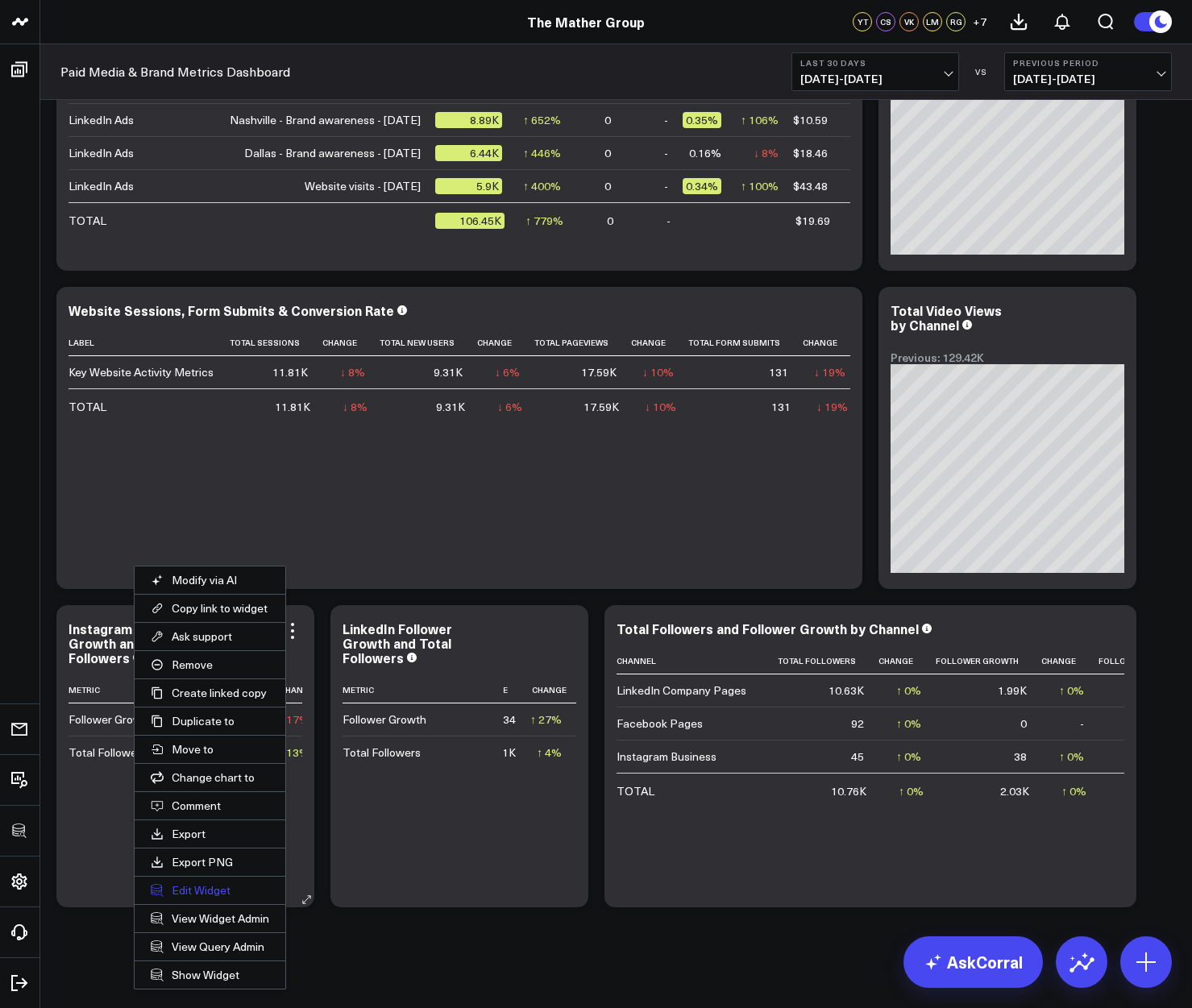
click at [207, 890] on button "Edit Widget" at bounding box center [211, 890] width 151 height 27
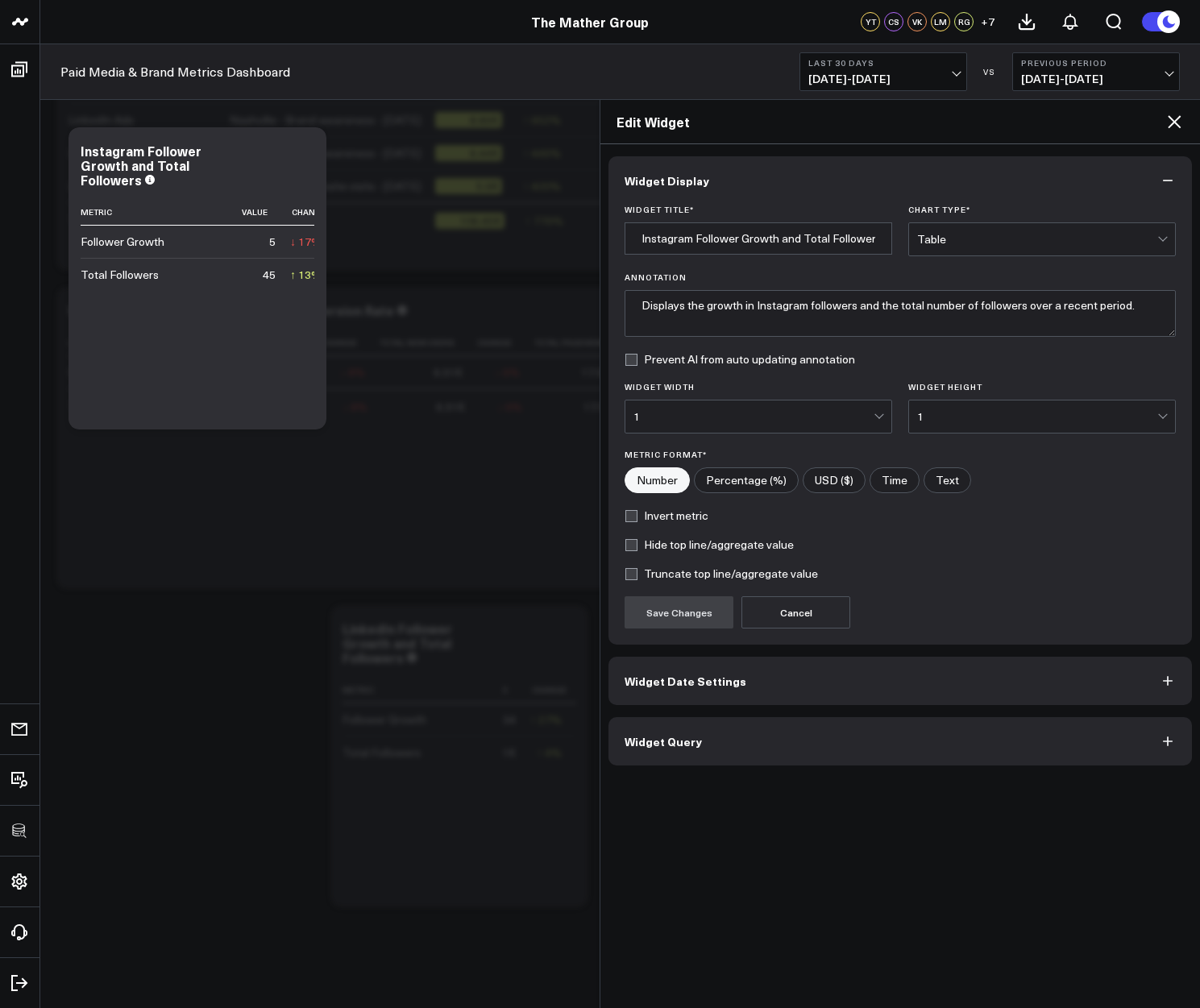
click at [699, 760] on button "Widget Query" at bounding box center [900, 741] width 584 height 49
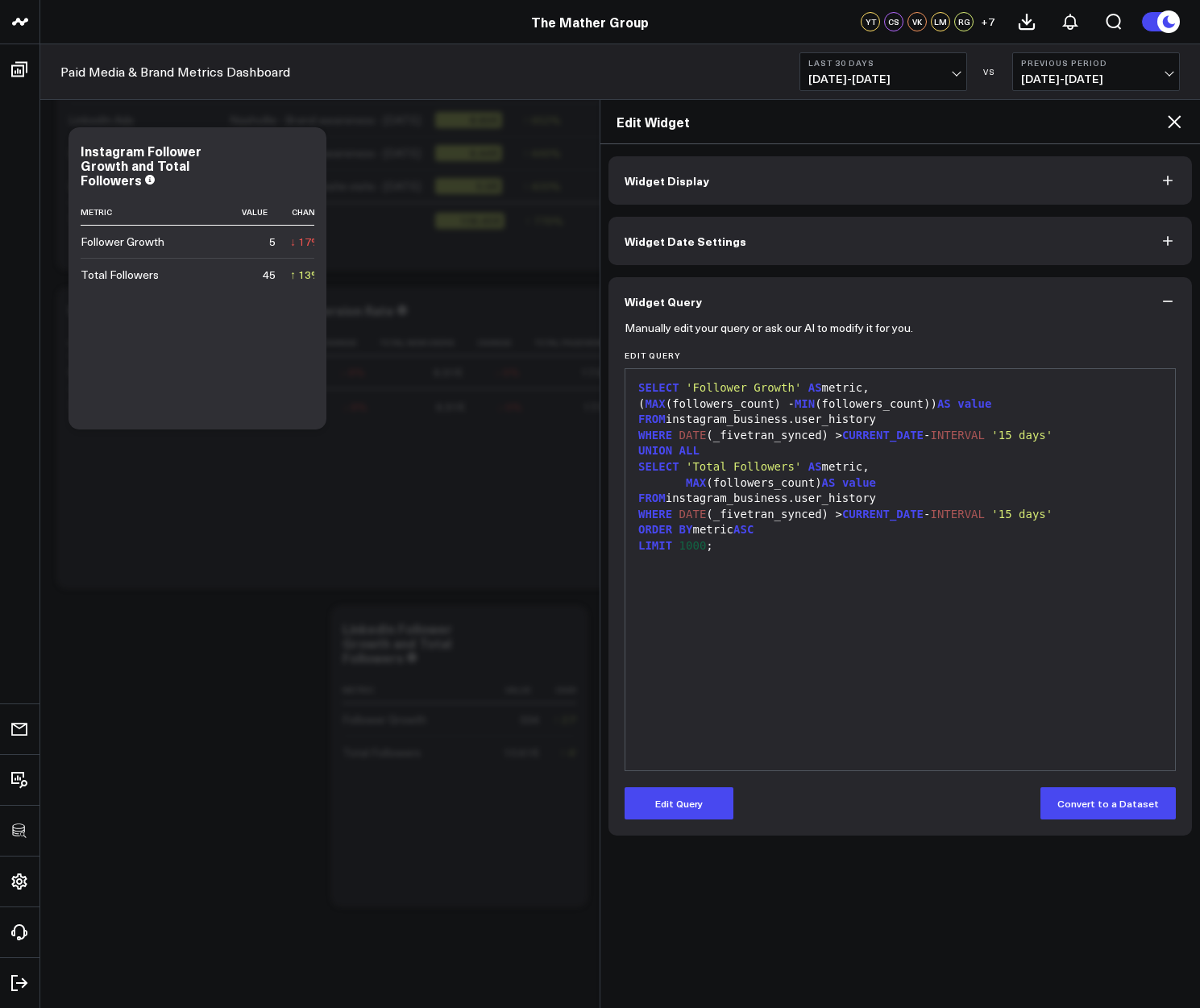
click at [800, 519] on div "WHERE DATE (_fivetran_synced) > CURRENT_DATE - INTERVAL '15 days'" at bounding box center [900, 514] width 533 height 16
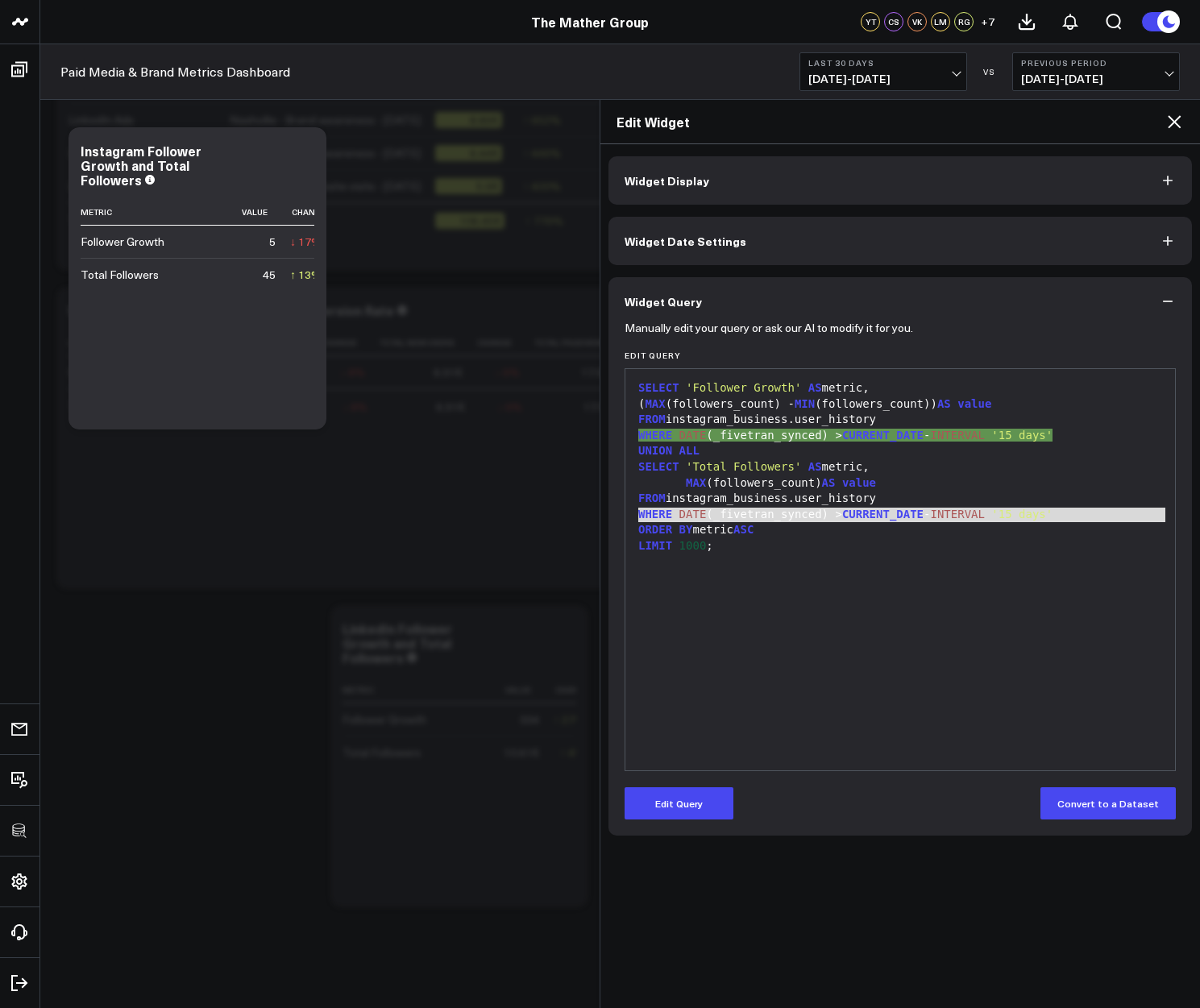
click at [800, 519] on div "WHERE DATE (_fivetran_synced) > CURRENT_DATE - INTERVAL '15 days'" at bounding box center [900, 514] width 533 height 16
copy div "WHERE DATE (_fivetran_synced) > CURRENT_DATE - INTERVAL '15 days'"
click at [1178, 118] on icon at bounding box center [1174, 121] width 13 height 13
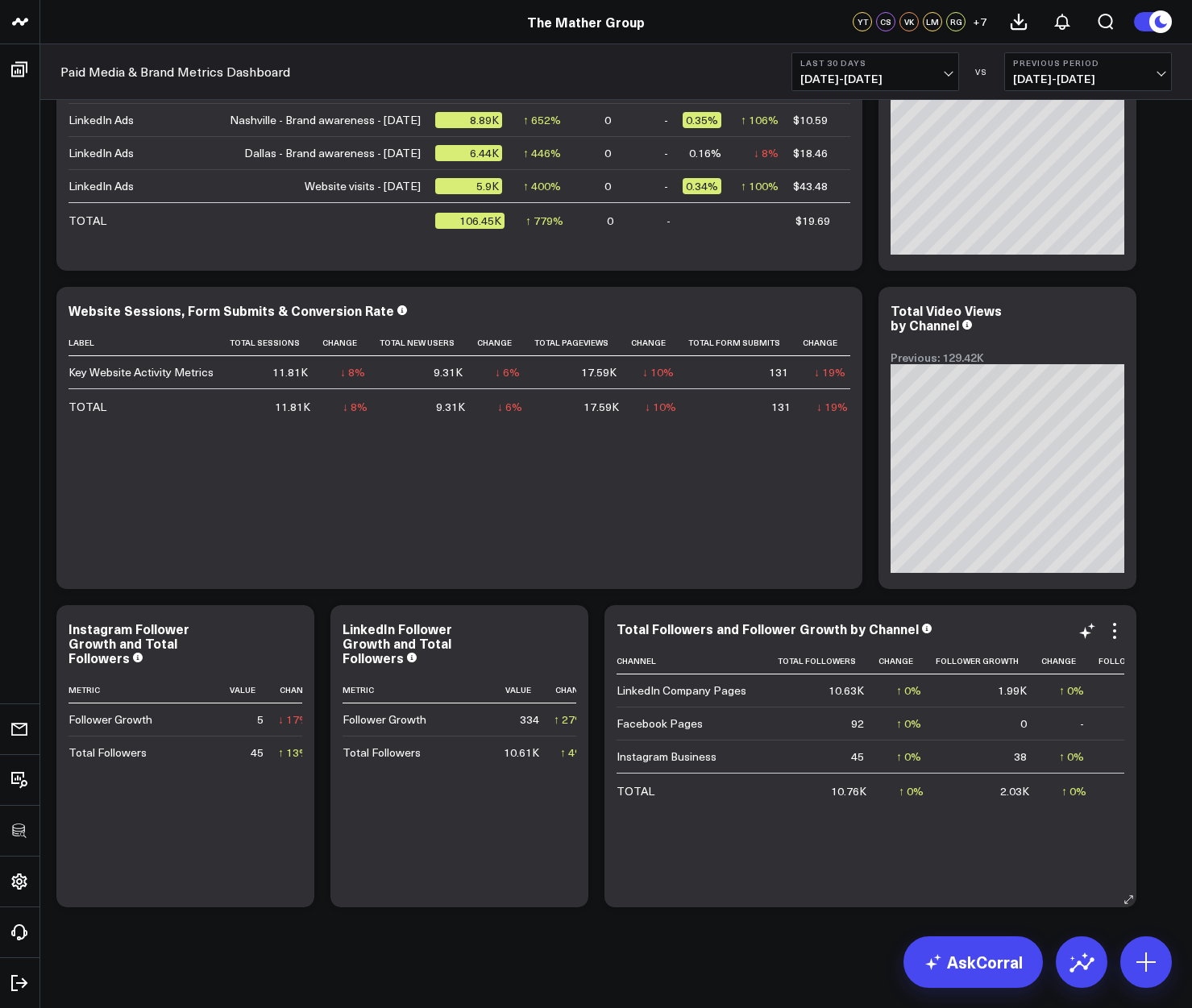
click at [1118, 617] on div "Total Followers and Follower Growth by Channel Channel Total Followers Change F…" at bounding box center [870, 756] width 532 height 302
click at [1118, 636] on icon at bounding box center [1114, 630] width 19 height 19
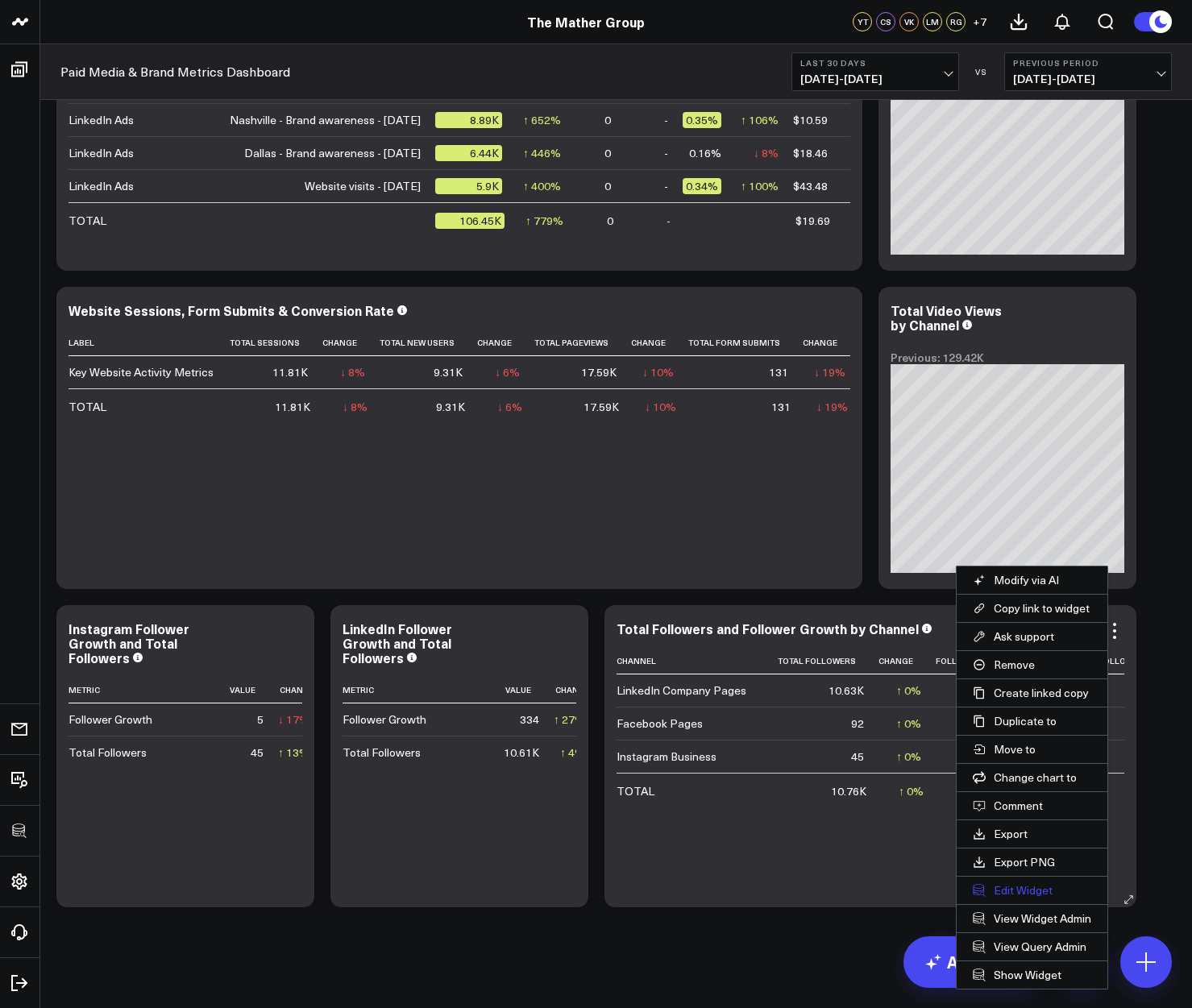
click at [1023, 888] on button "Edit Widget" at bounding box center [1032, 890] width 151 height 27
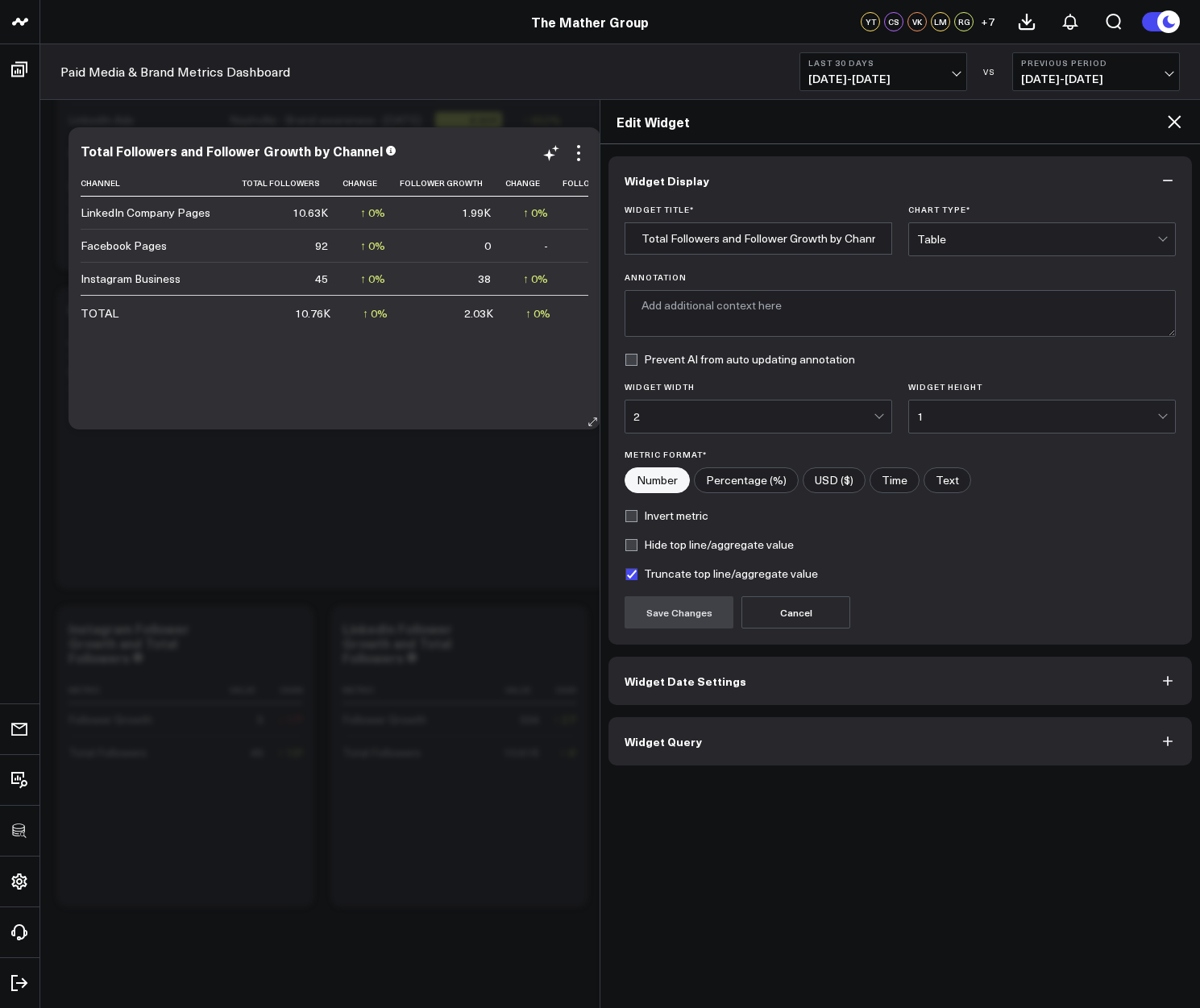
type textarea "This chart displays the total number of followers and the growth in followers f…"
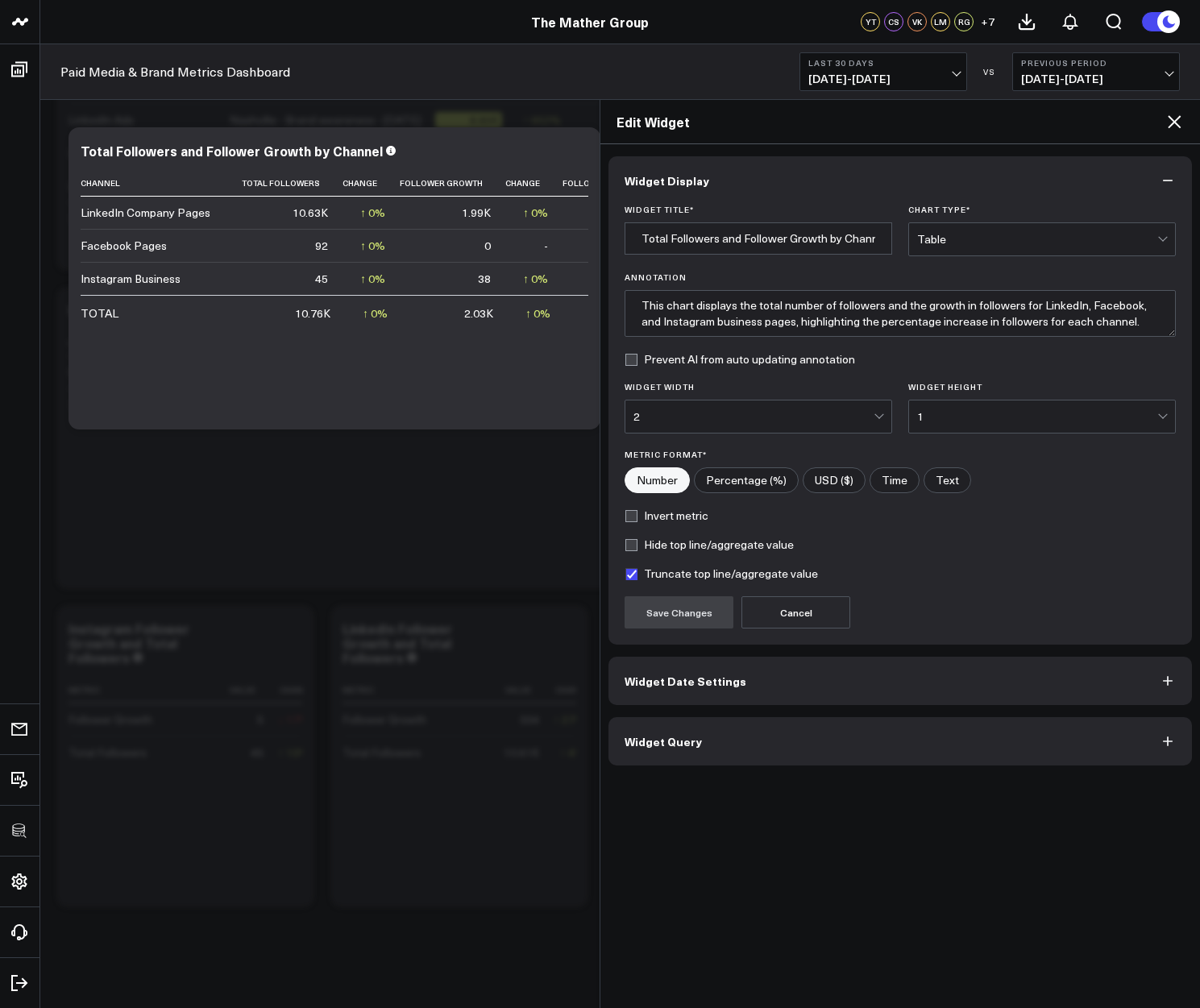
click at [790, 744] on button "Widget Query" at bounding box center [900, 741] width 584 height 49
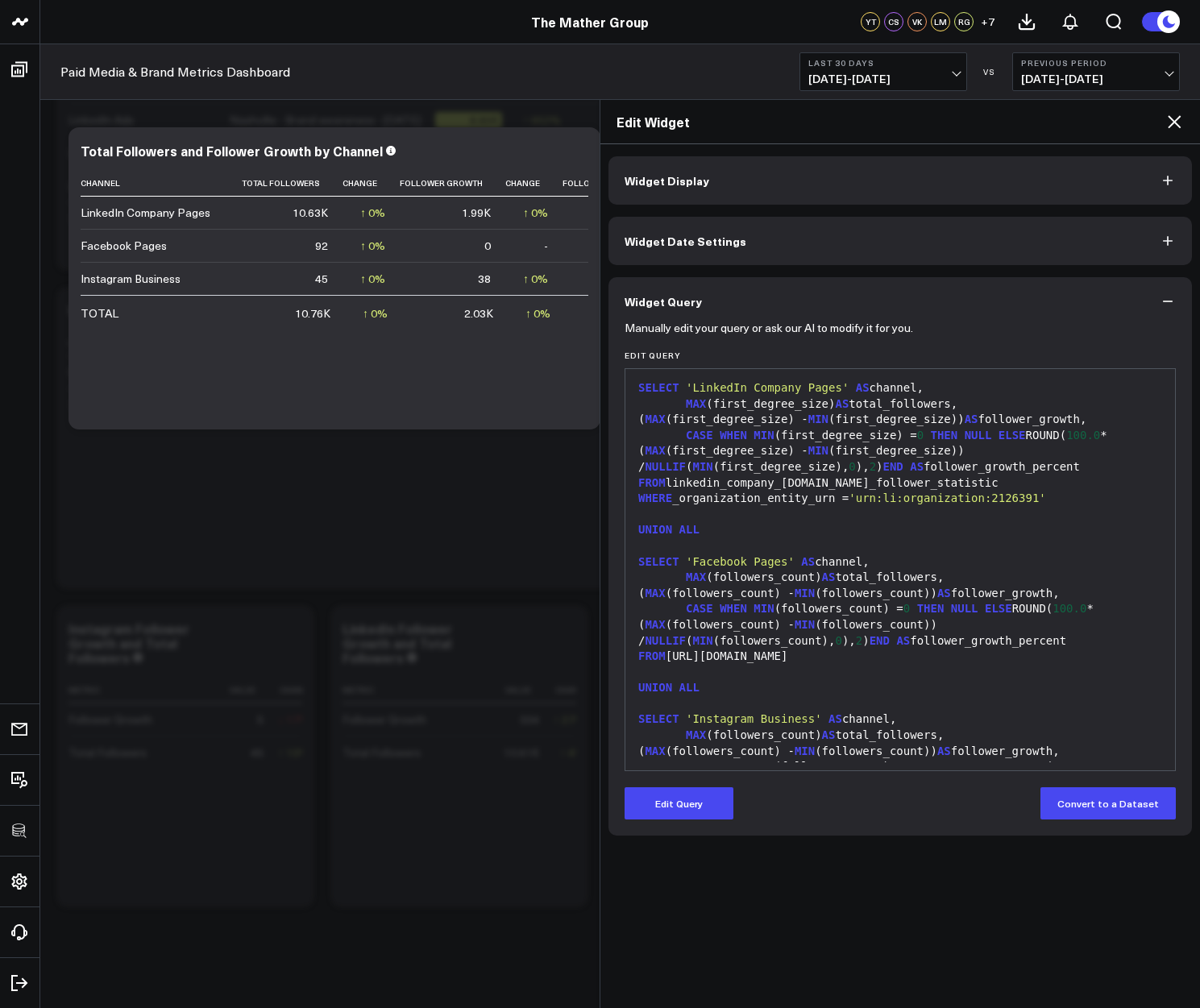
click at [761, 499] on div "WHERE _organization_entity_urn = 'urn:li:organization:2126391'" at bounding box center [900, 499] width 533 height 16
click at [677, 799] on button "Edit Query" at bounding box center [678, 803] width 109 height 32
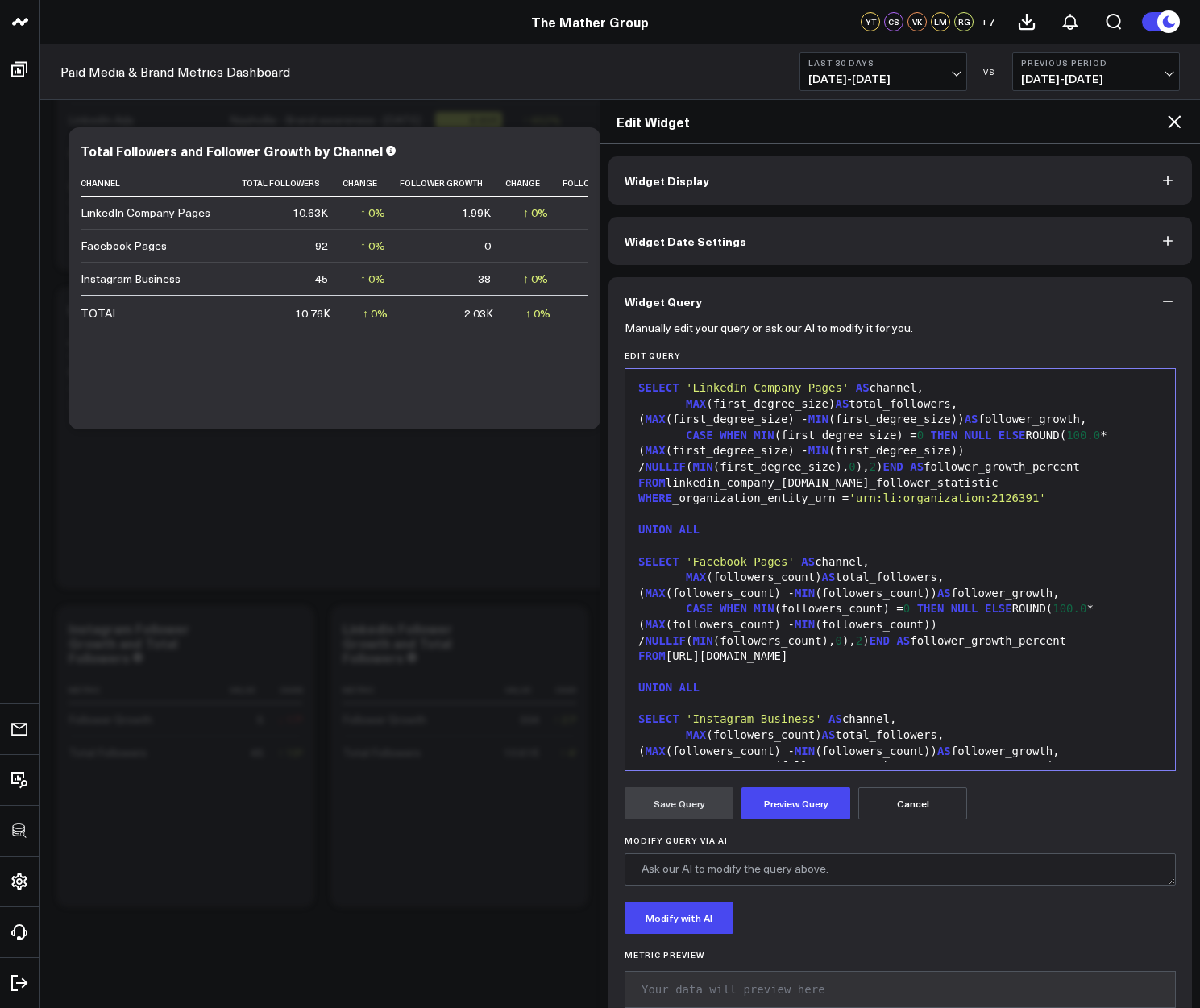
click at [1067, 506] on div "WHERE _organization_entity_urn = 'urn:li:organization:2126391'" at bounding box center [900, 499] width 533 height 16
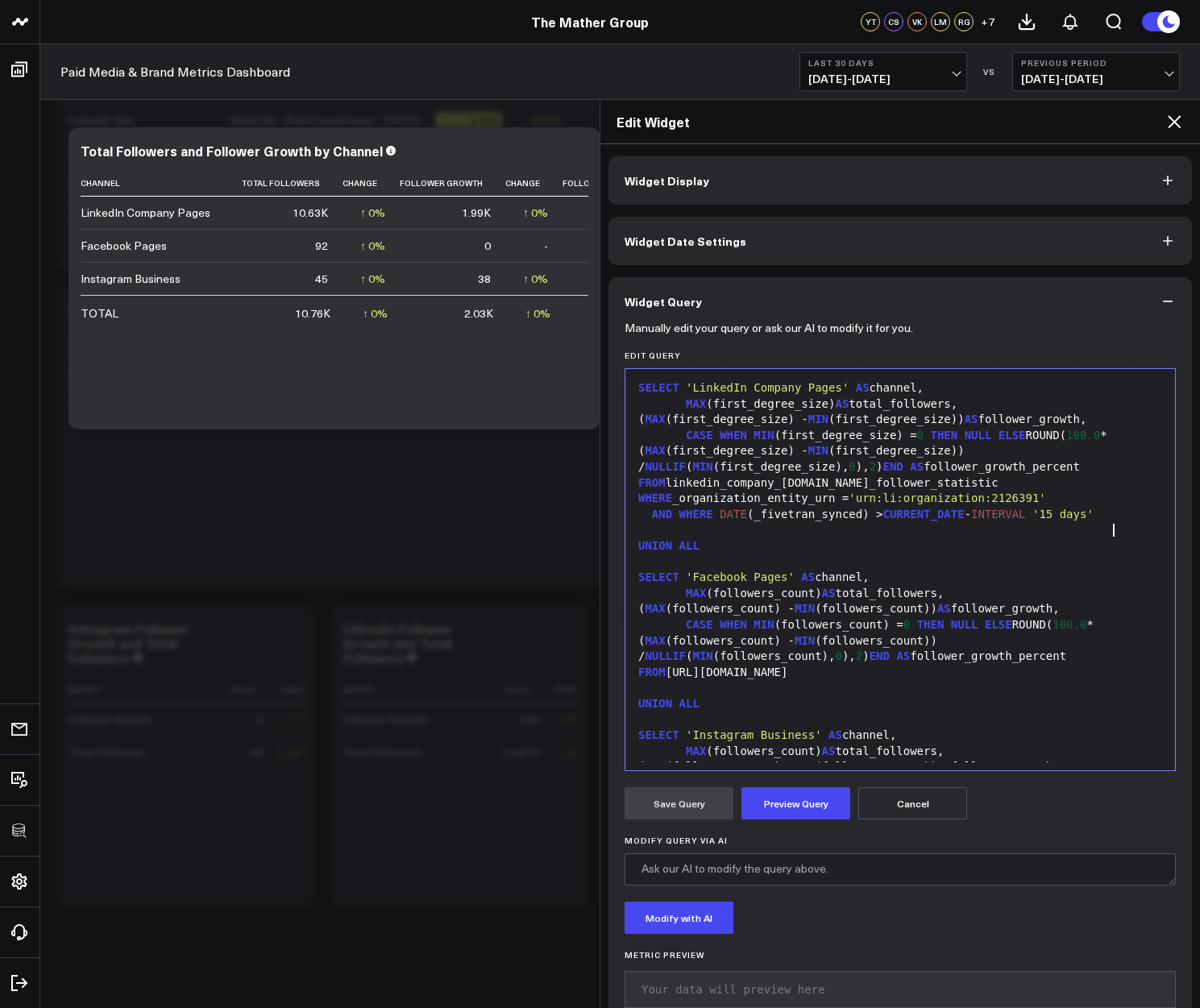
click at [721, 521] on span "DATE" at bounding box center [733, 513] width 27 height 13
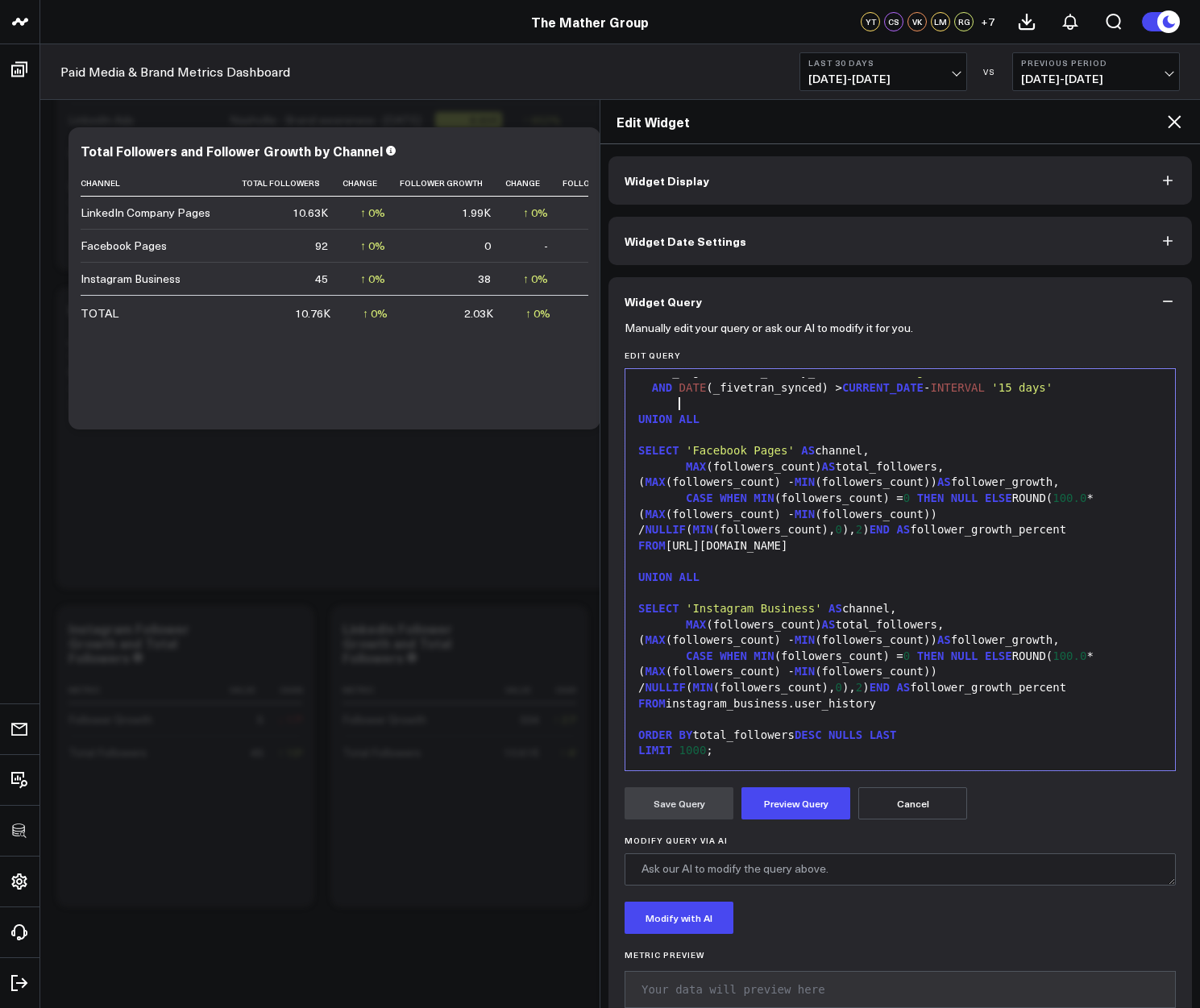
click at [891, 706] on div "FROM instagram_business.user_history" at bounding box center [900, 704] width 533 height 16
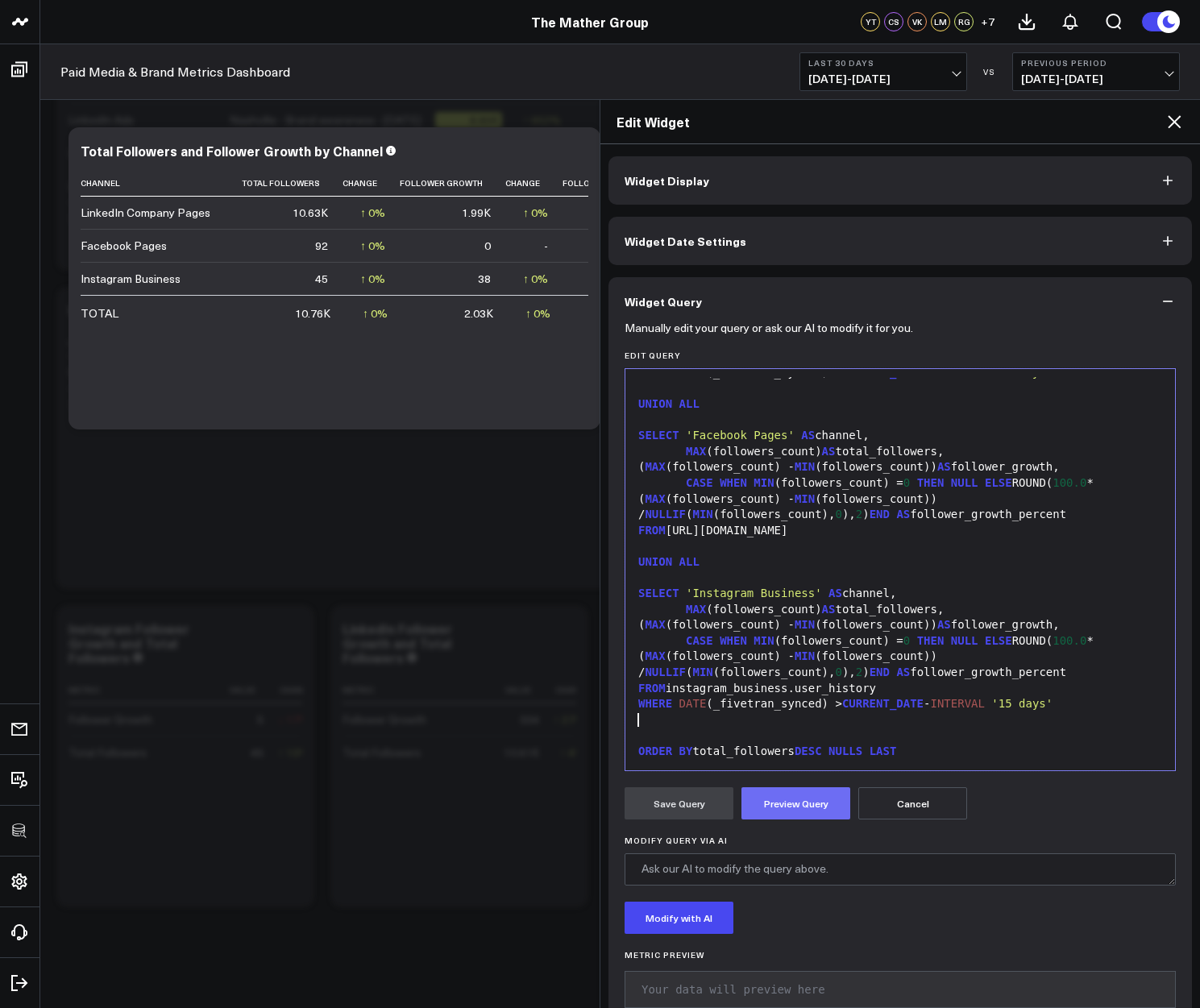
click at [809, 814] on button "Preview Query" at bounding box center [795, 803] width 109 height 32
click at [700, 791] on button "Save Query" at bounding box center [678, 803] width 109 height 32
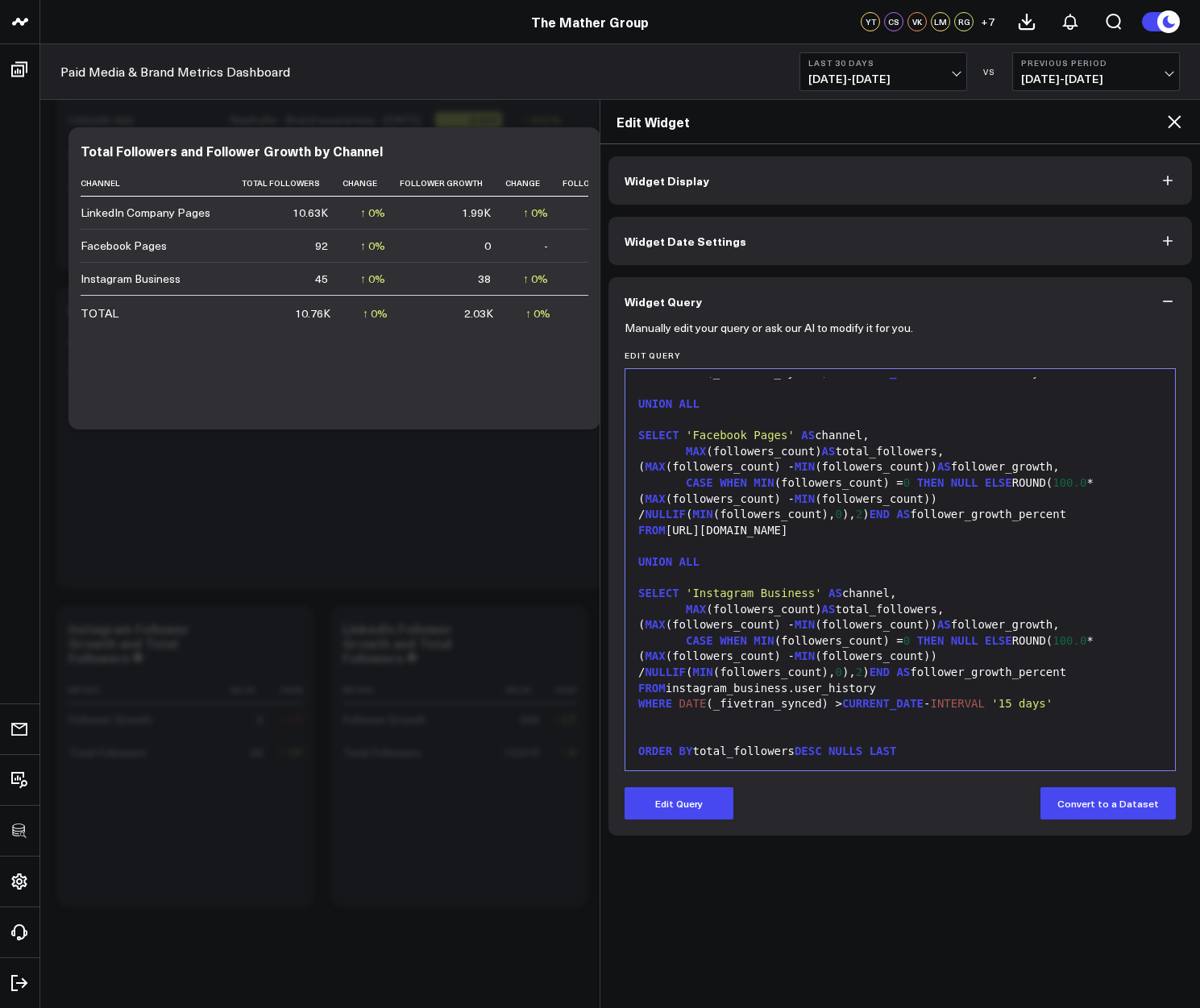
scroll to position [131, 0]
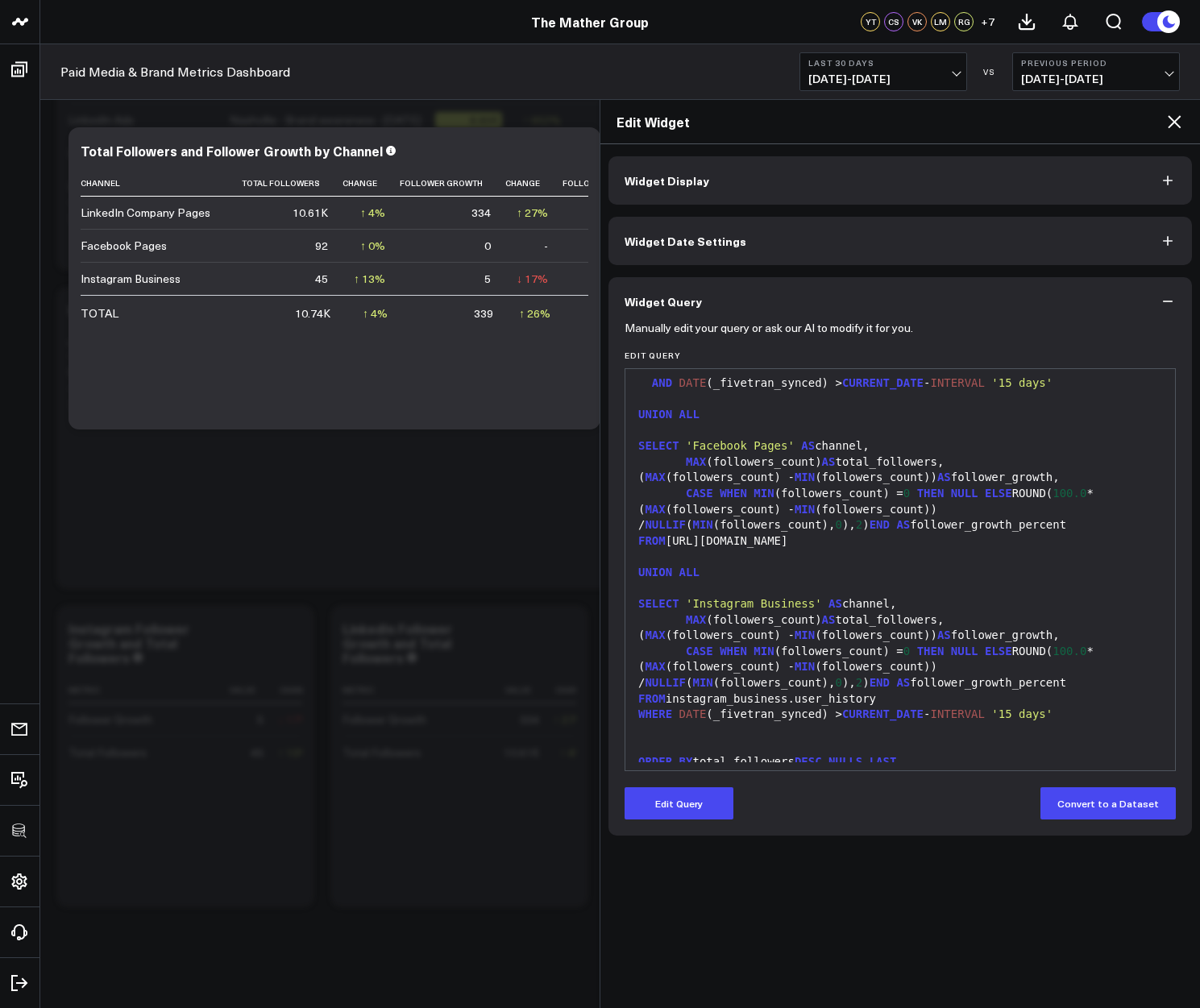
click at [1169, 118] on icon at bounding box center [1174, 121] width 13 height 13
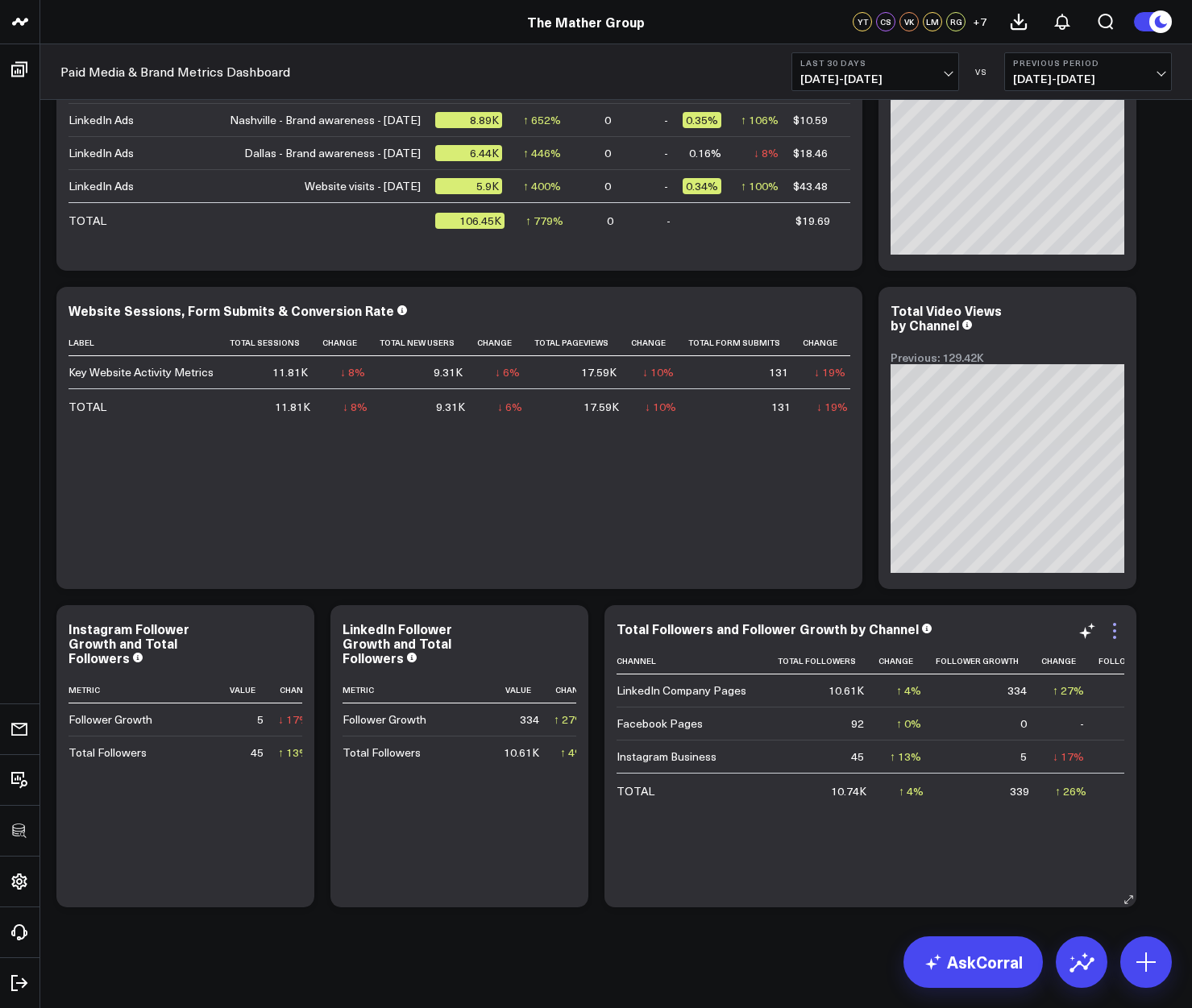
click at [1118, 624] on icon at bounding box center [1114, 630] width 19 height 19
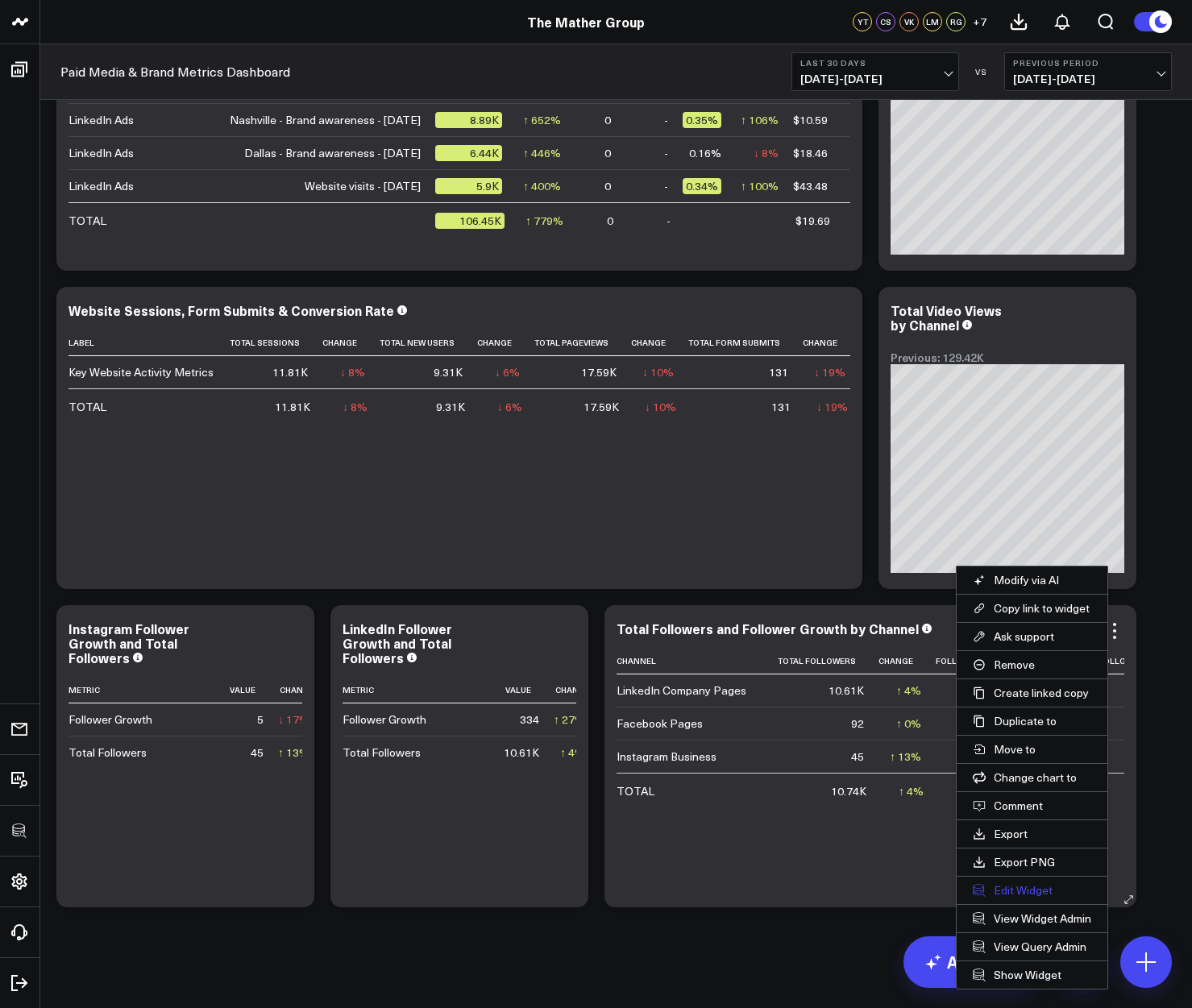
click at [1031, 887] on button "Edit Widget" at bounding box center [1032, 890] width 151 height 27
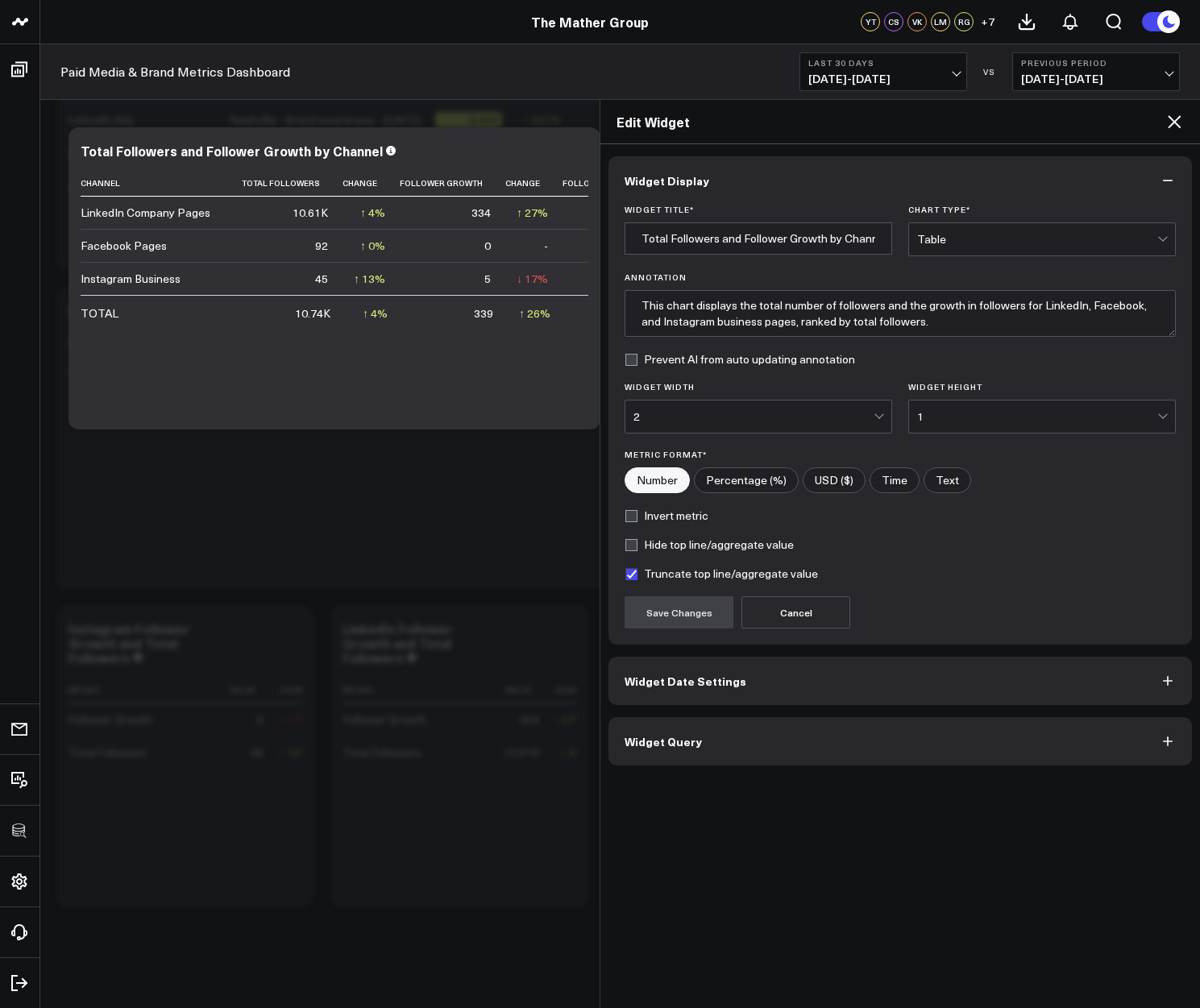
click at [774, 729] on button "Widget Query" at bounding box center [900, 741] width 584 height 49
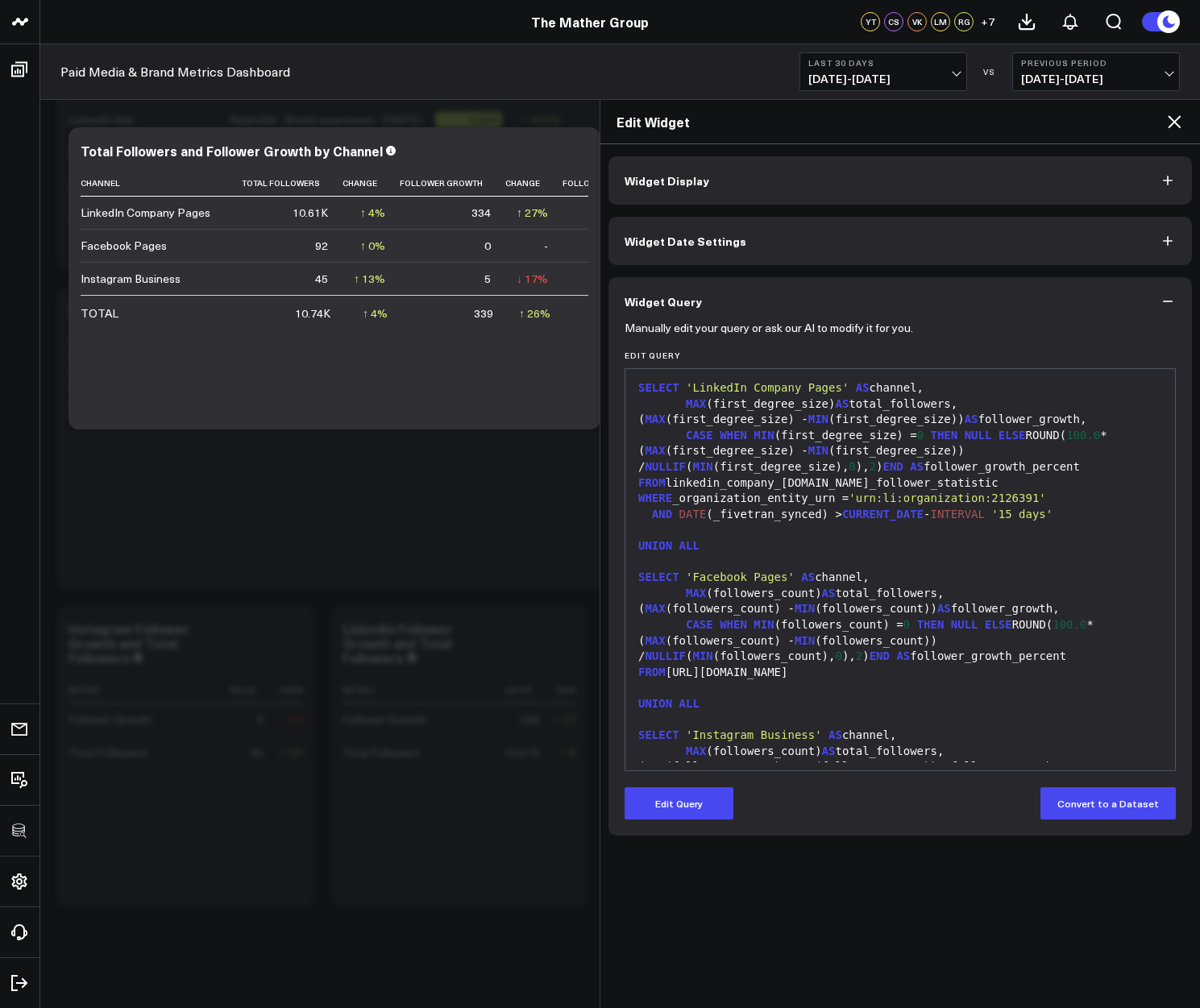
click at [807, 674] on div "FROM facebook_pages.page" at bounding box center [900, 673] width 533 height 16
click at [779, 675] on div "FROM facebook_pages.page" at bounding box center [900, 673] width 533 height 16
click at [707, 789] on button "Edit Query" at bounding box center [678, 803] width 109 height 32
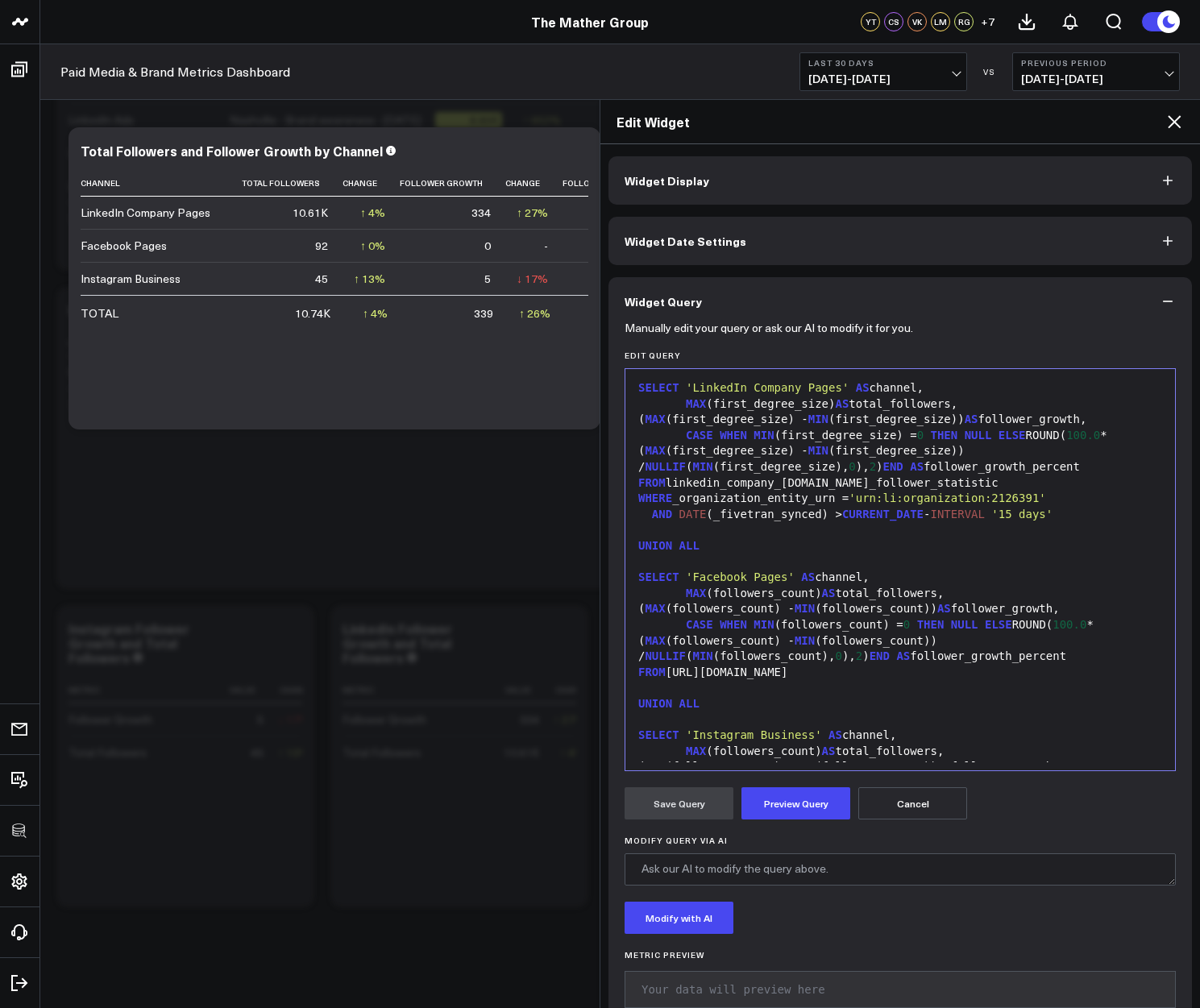
click at [820, 681] on div "FROM facebook_pages.page" at bounding box center [900, 673] width 533 height 16
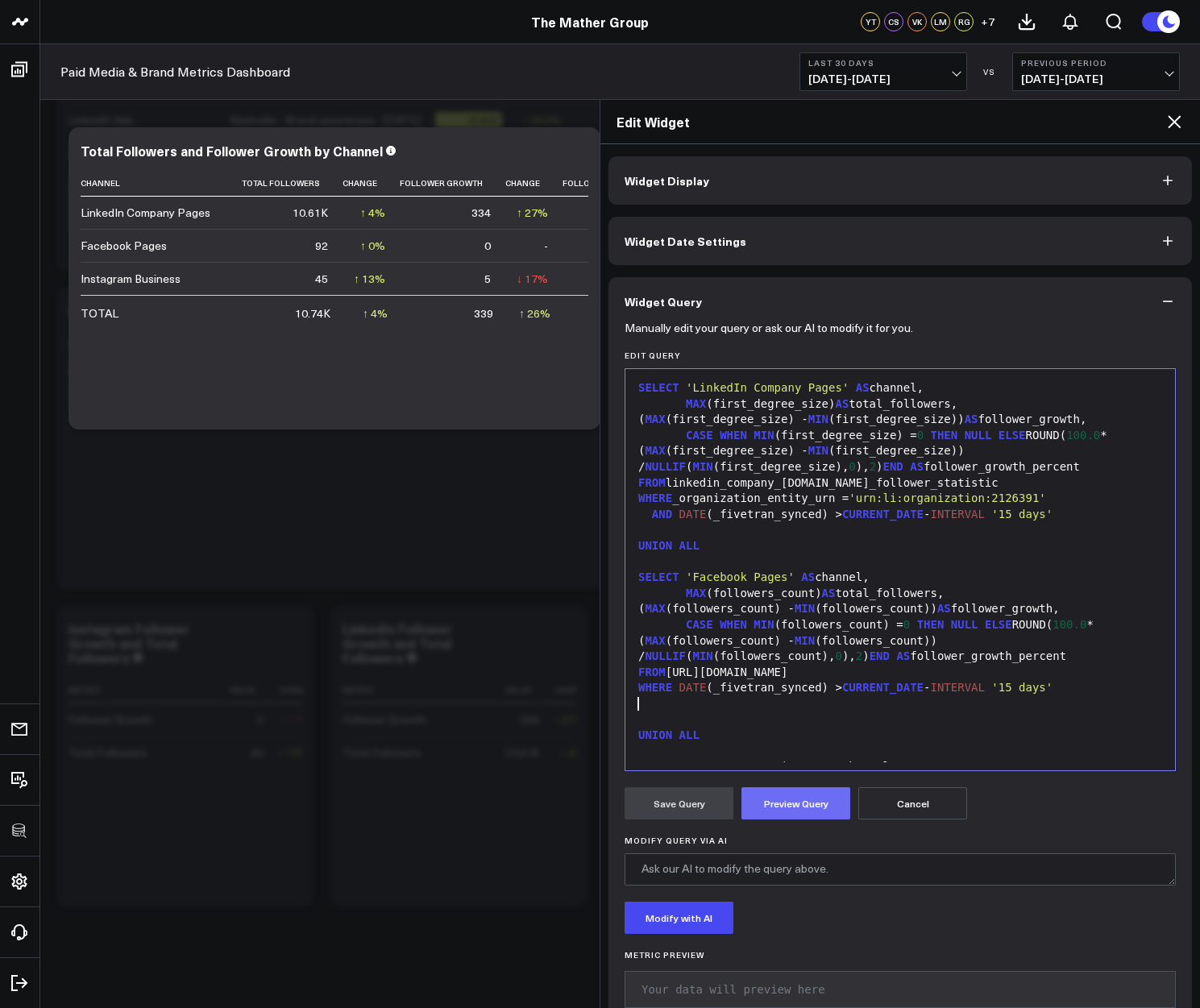
click at [810, 808] on button "Preview Query" at bounding box center [795, 803] width 109 height 32
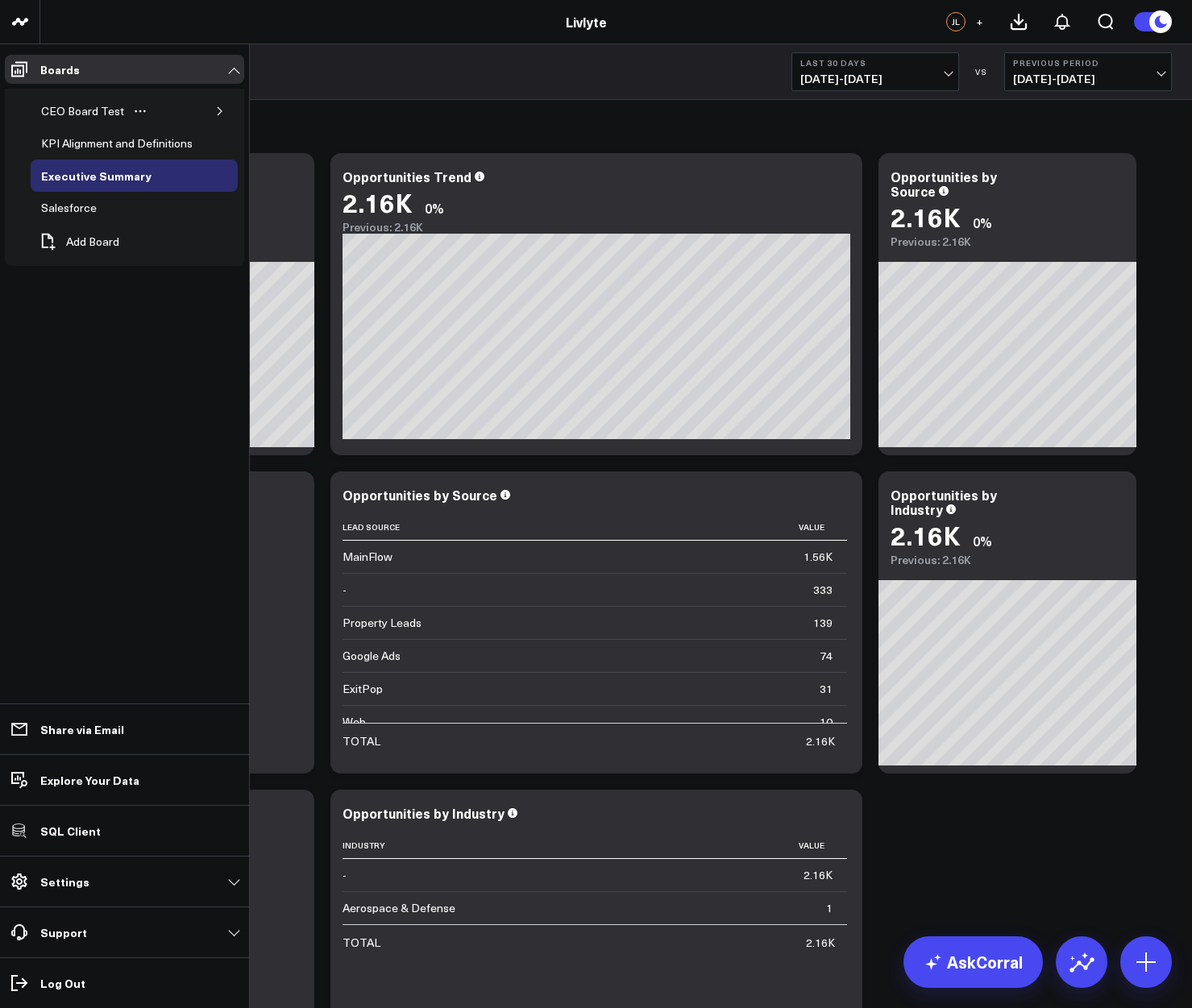
click at [220, 106] on icon "button" at bounding box center [220, 111] width 10 height 10
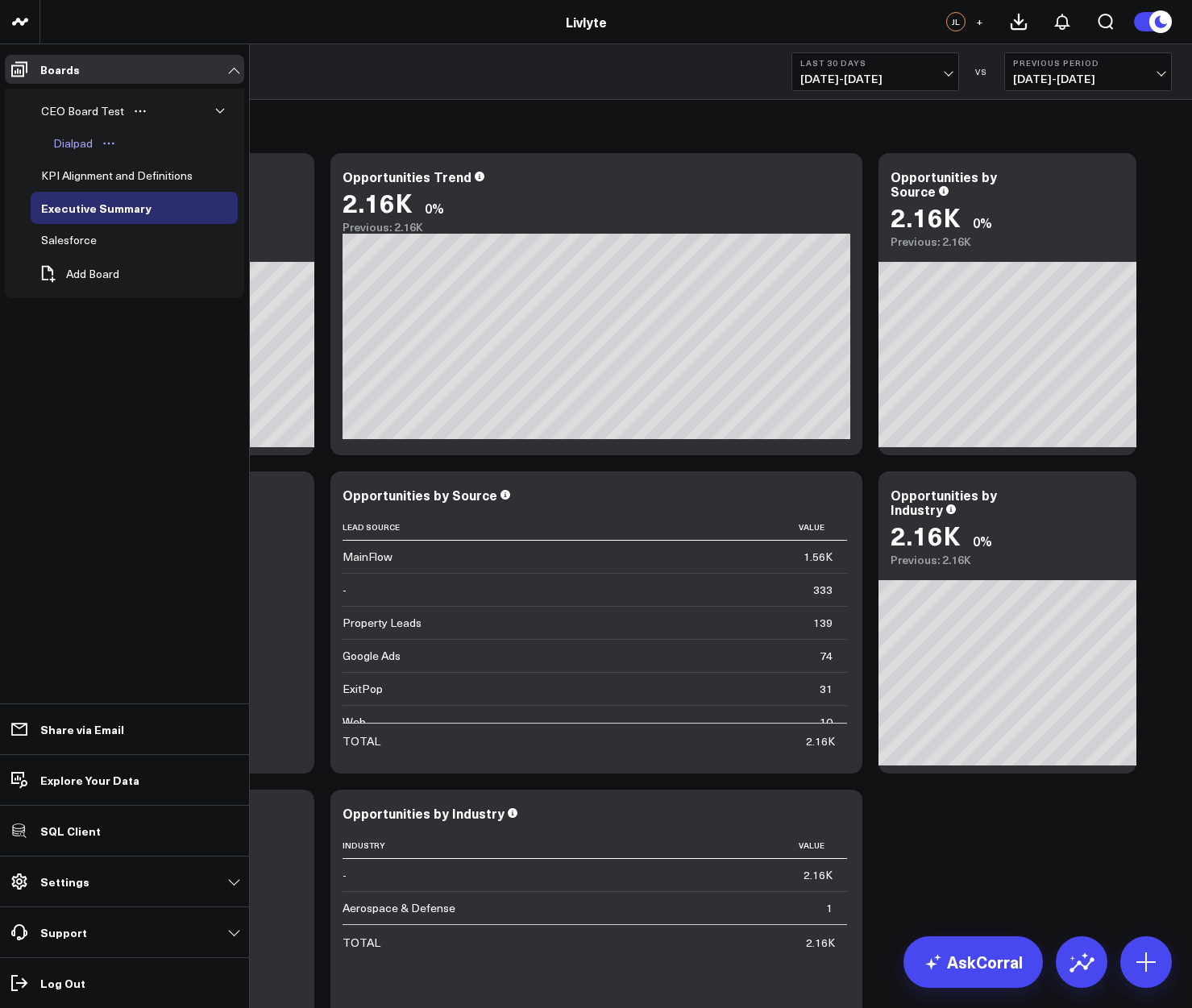
click at [74, 143] on div "Dialpad" at bounding box center [73, 143] width 48 height 19
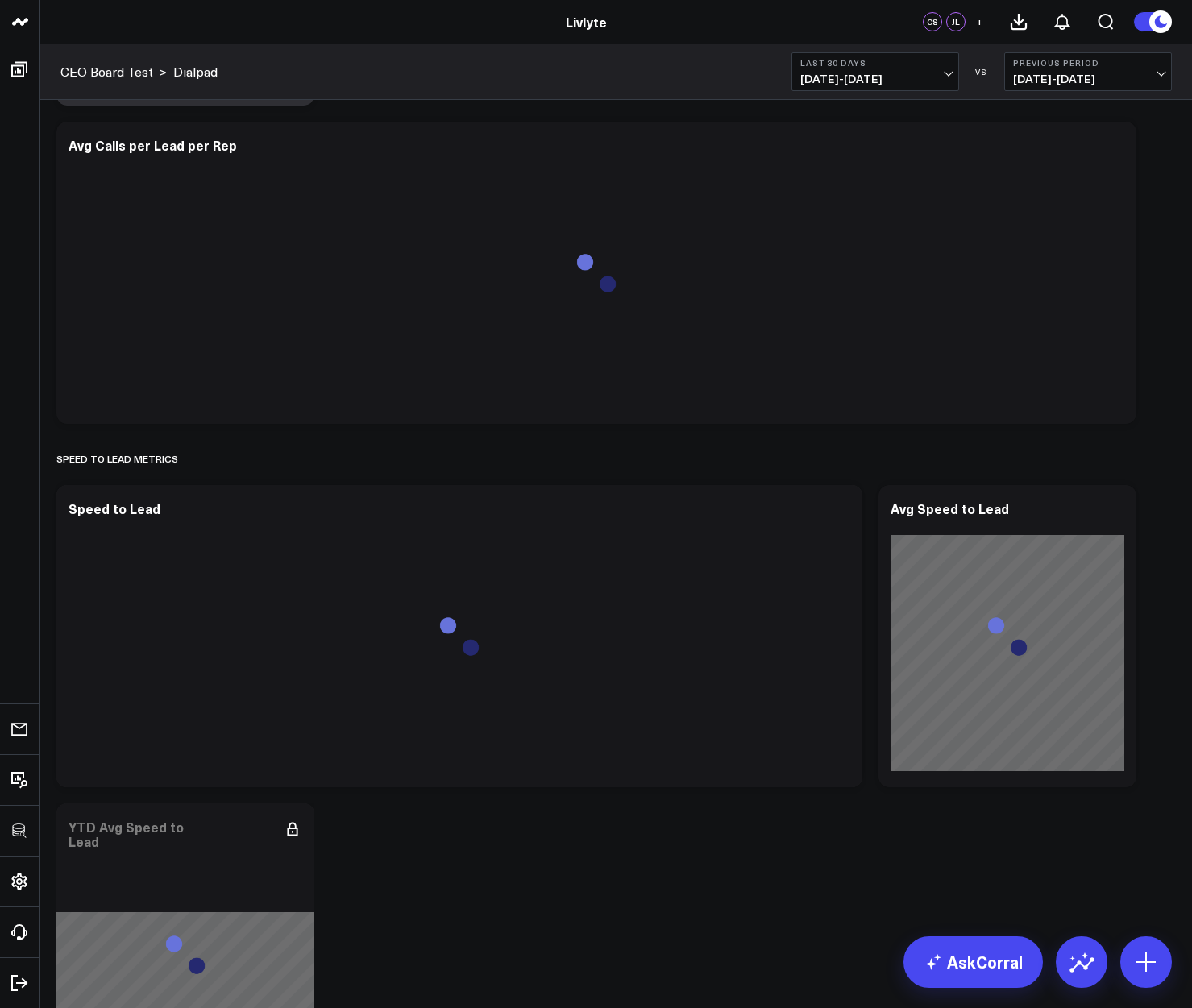
scroll to position [1233, 0]
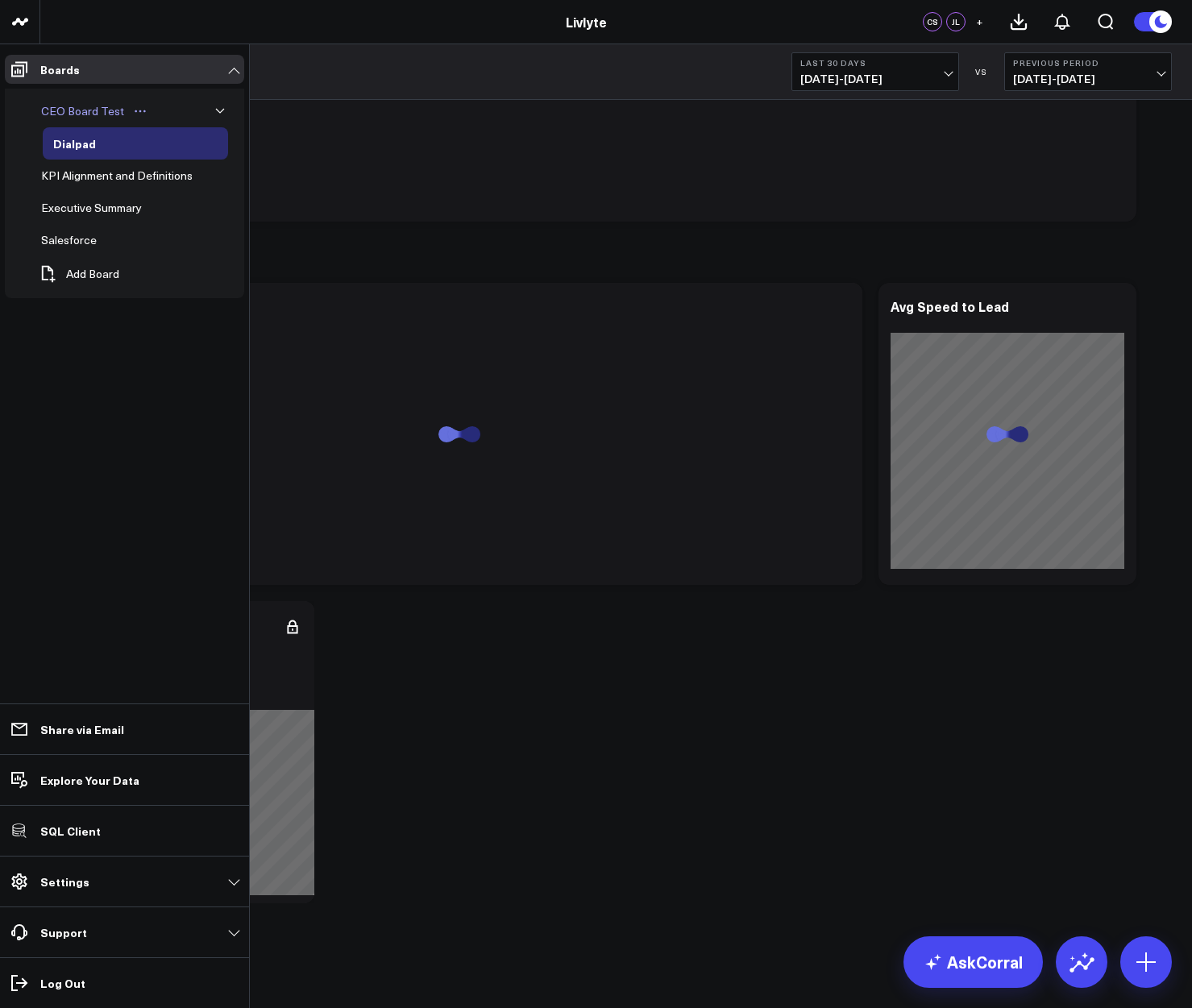
click at [55, 105] on div "CEO Board Test" at bounding box center [82, 111] width 91 height 19
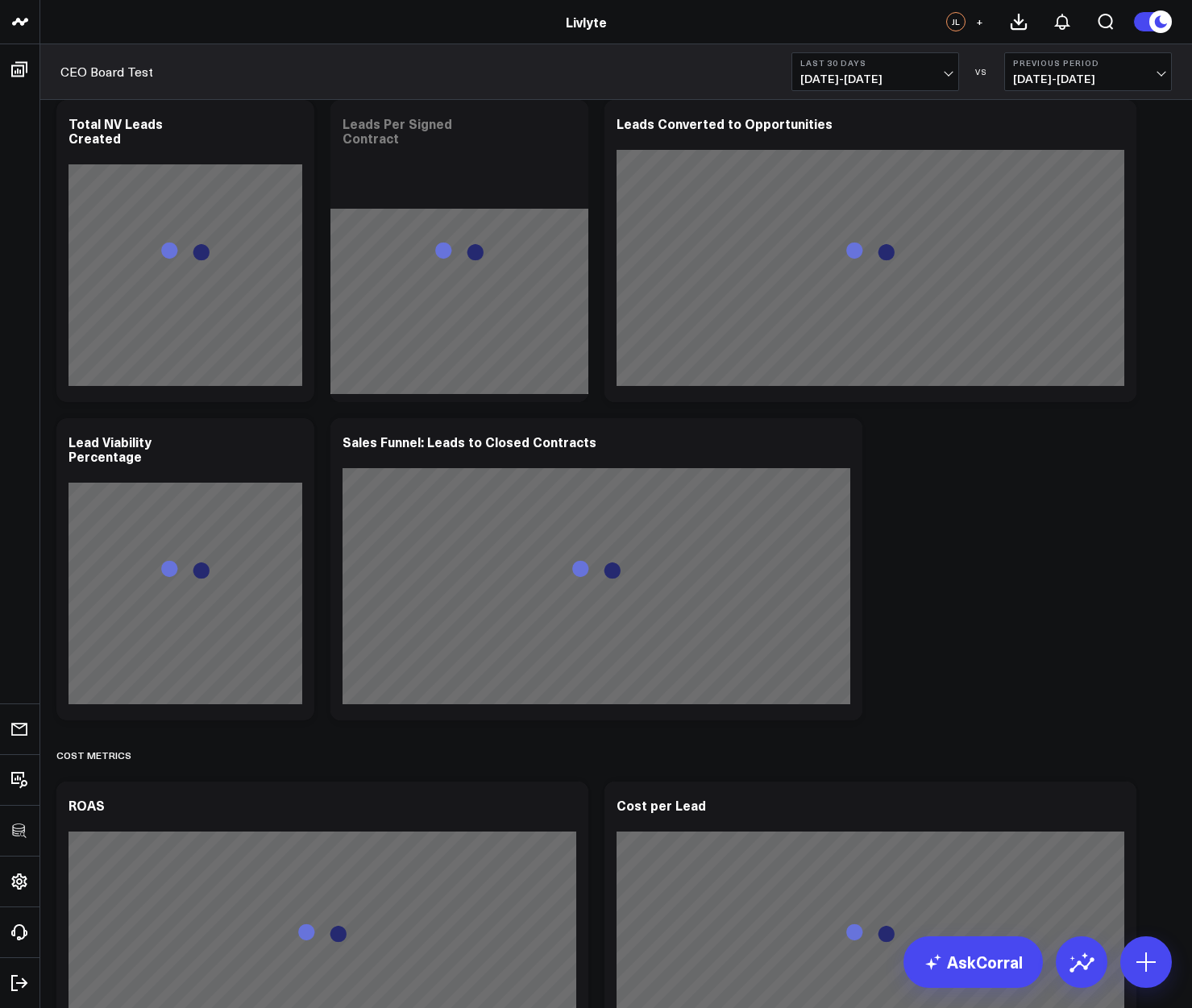
scroll to position [2646, 0]
